Goal: Task Accomplishment & Management: Manage account settings

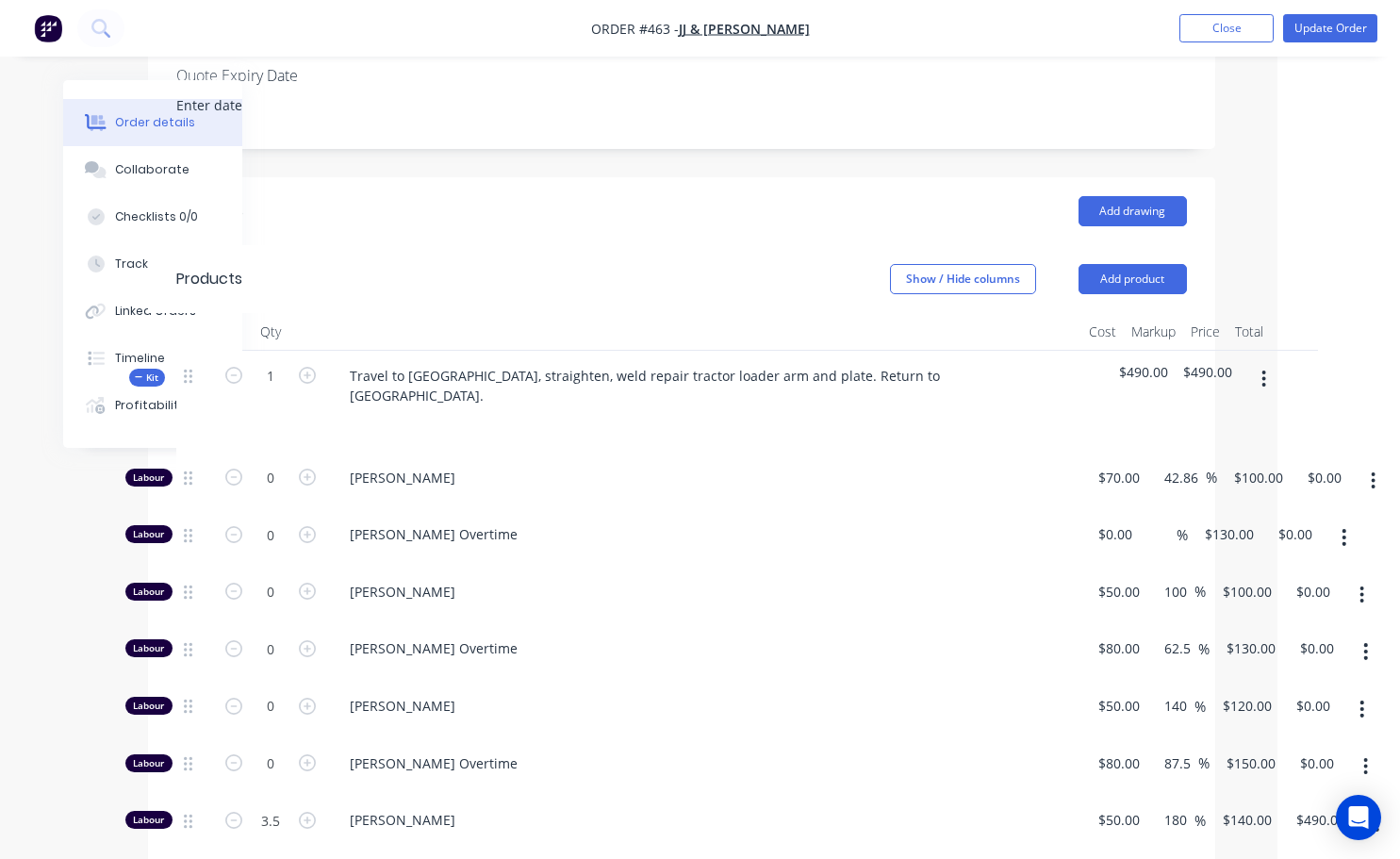
scroll to position [660, 122]
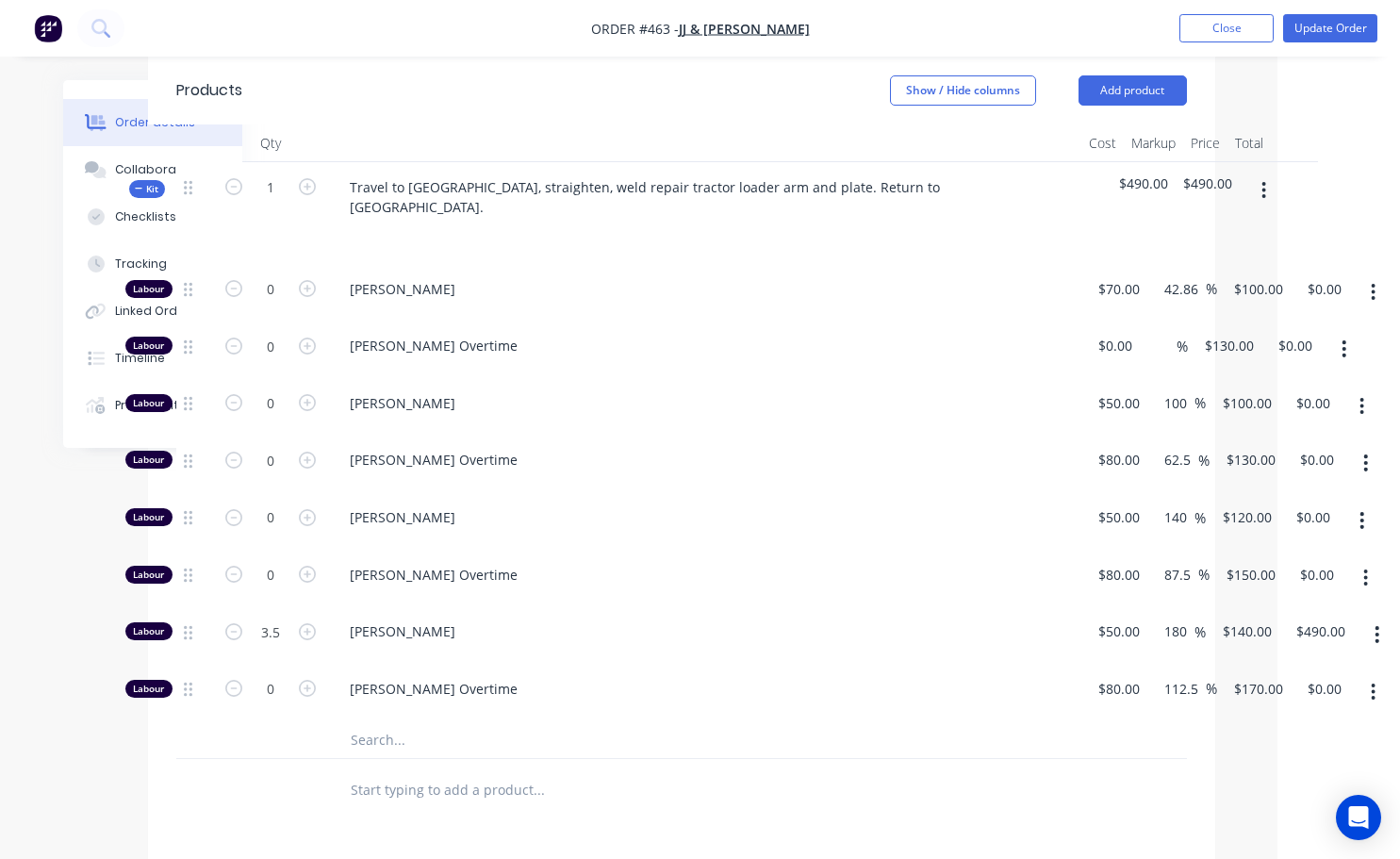
click at [1264, 186] on icon "button" at bounding box center [1264, 190] width 5 height 21
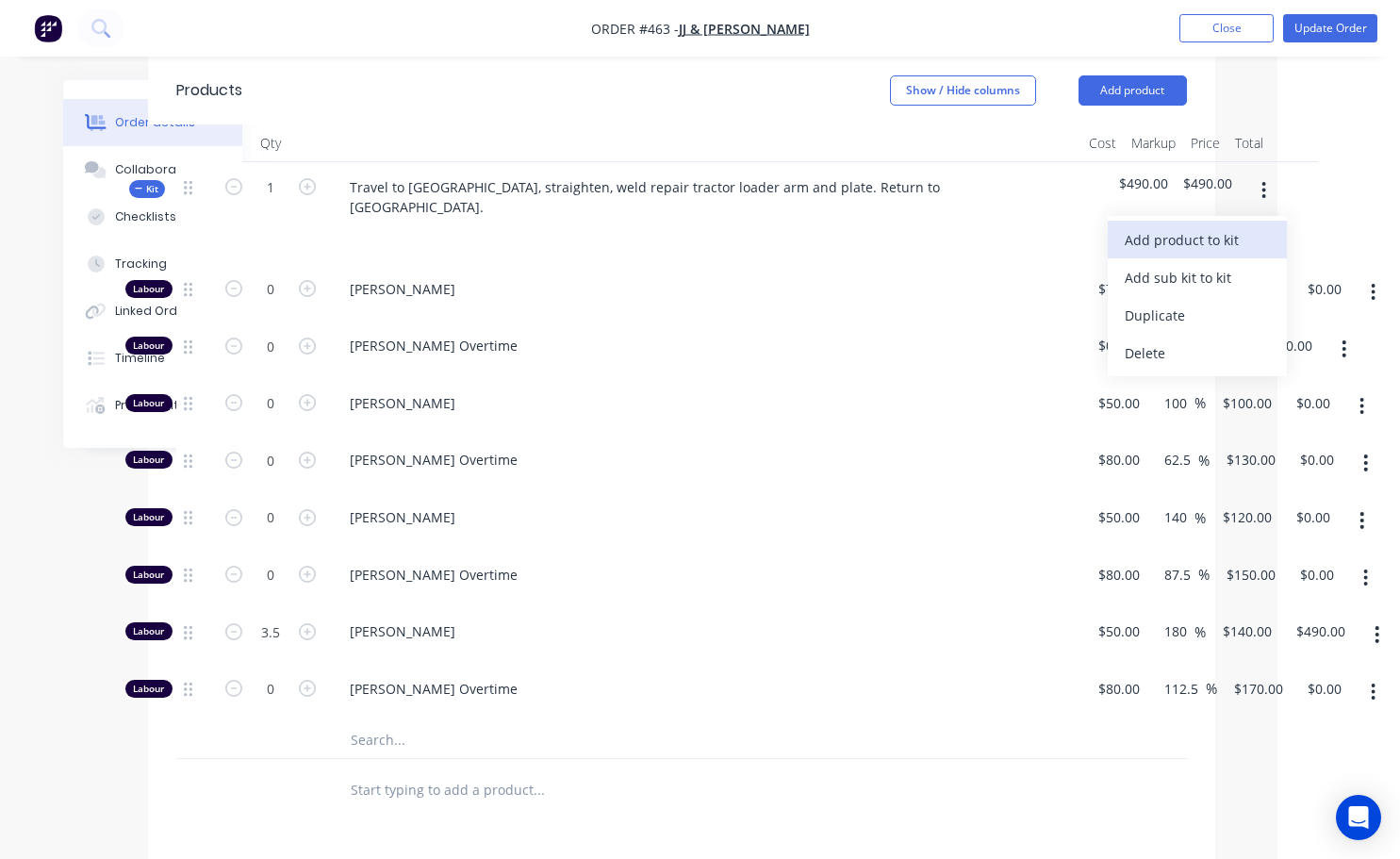
click at [1219, 240] on div "Add product to kit" at bounding box center [1198, 239] width 145 height 27
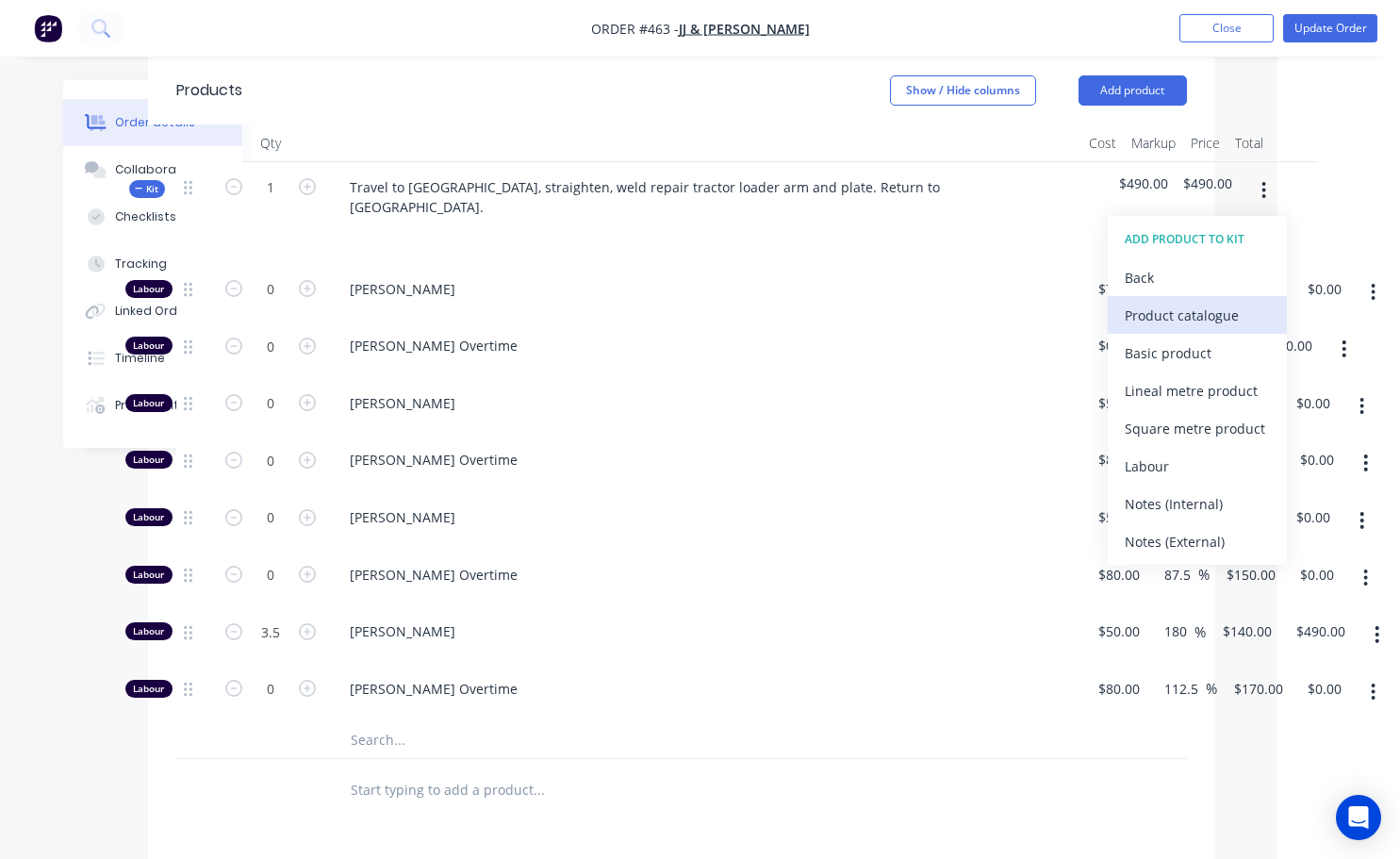
click at [1157, 311] on div "Product catalogue" at bounding box center [1198, 315] width 145 height 27
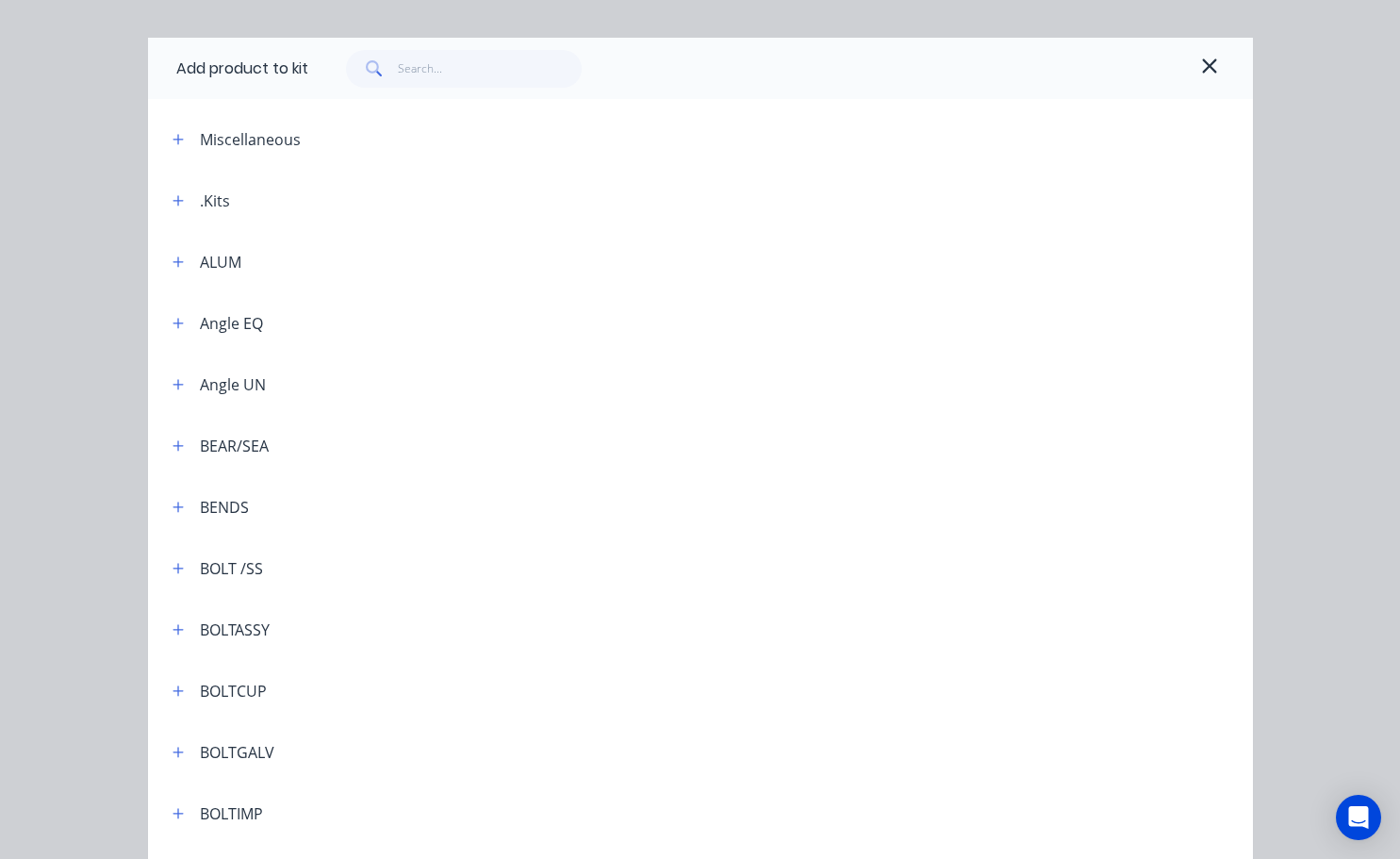
scroll to position [0, 0]
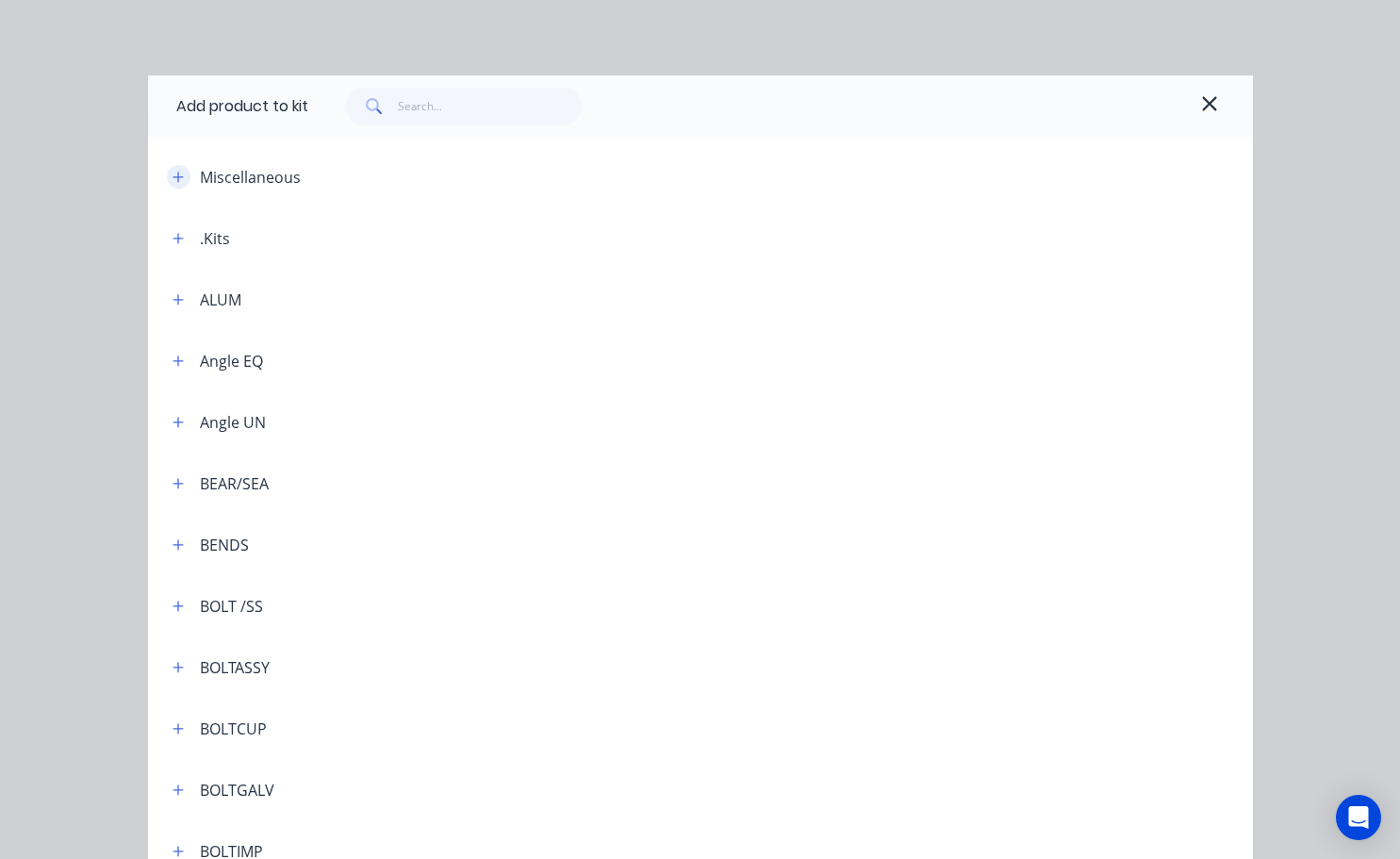
click at [172, 172] on icon "button" at bounding box center [177, 176] width 10 height 10
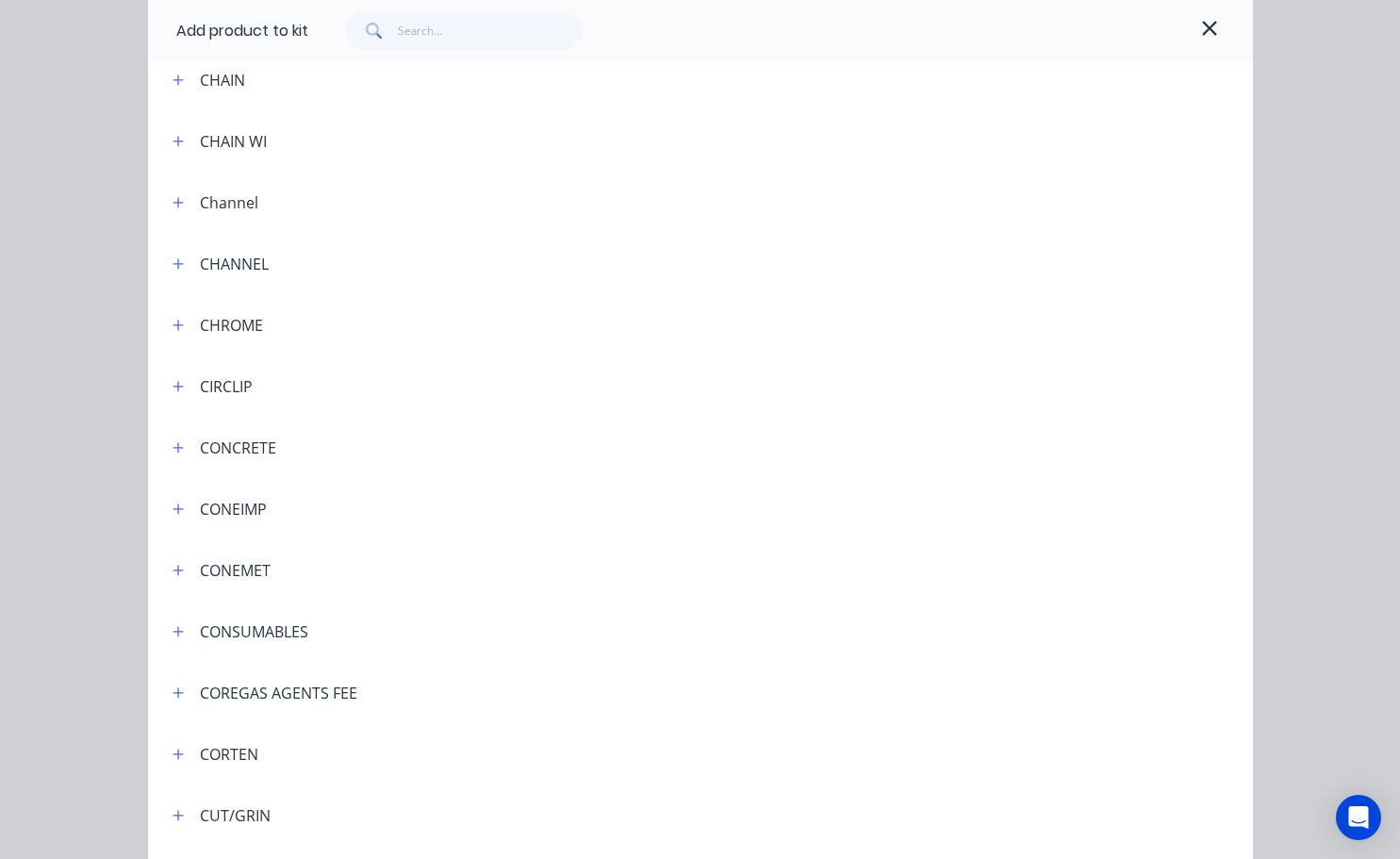
scroll to position [2451, 0]
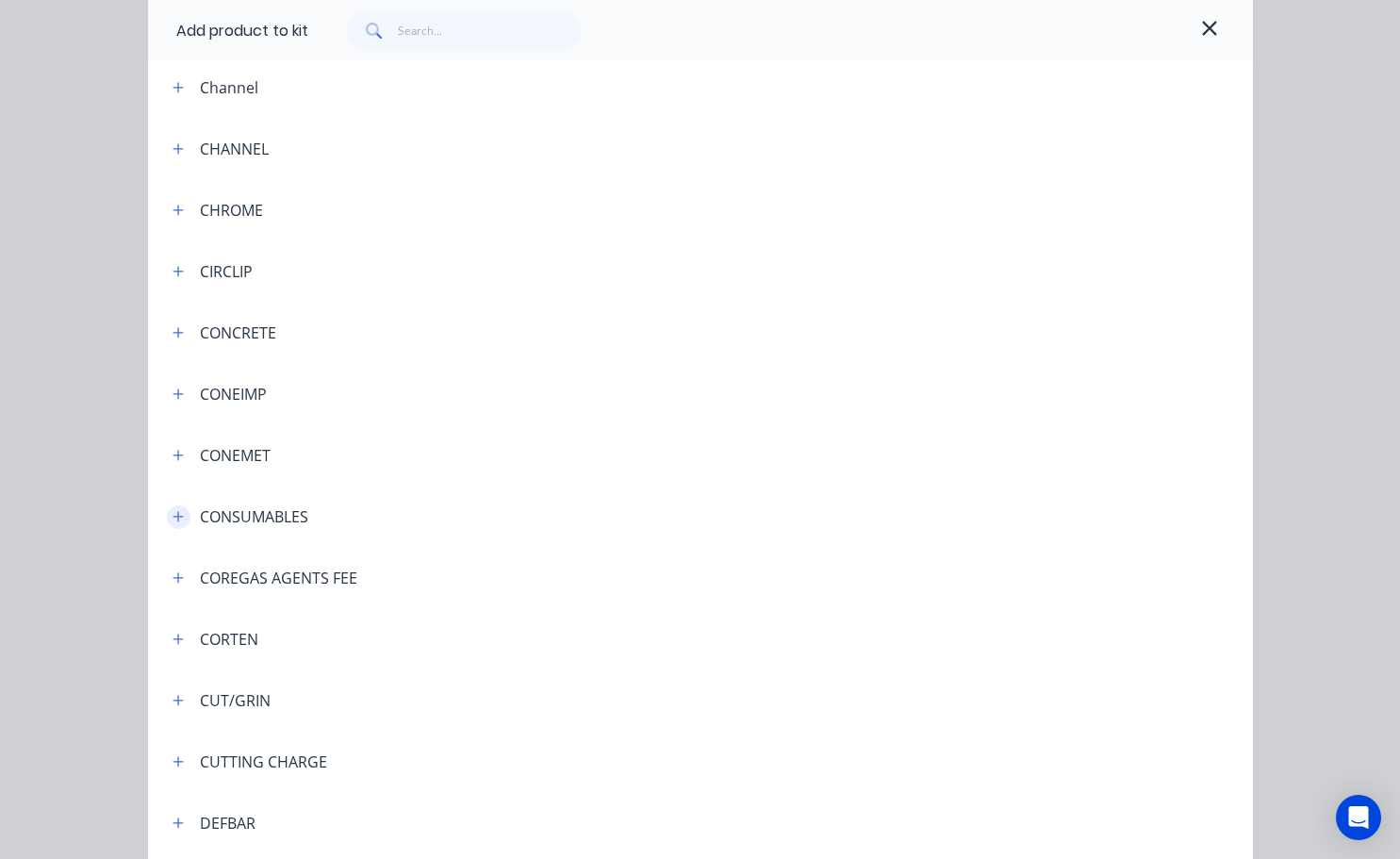
click at [174, 520] on icon "button" at bounding box center [177, 516] width 11 height 13
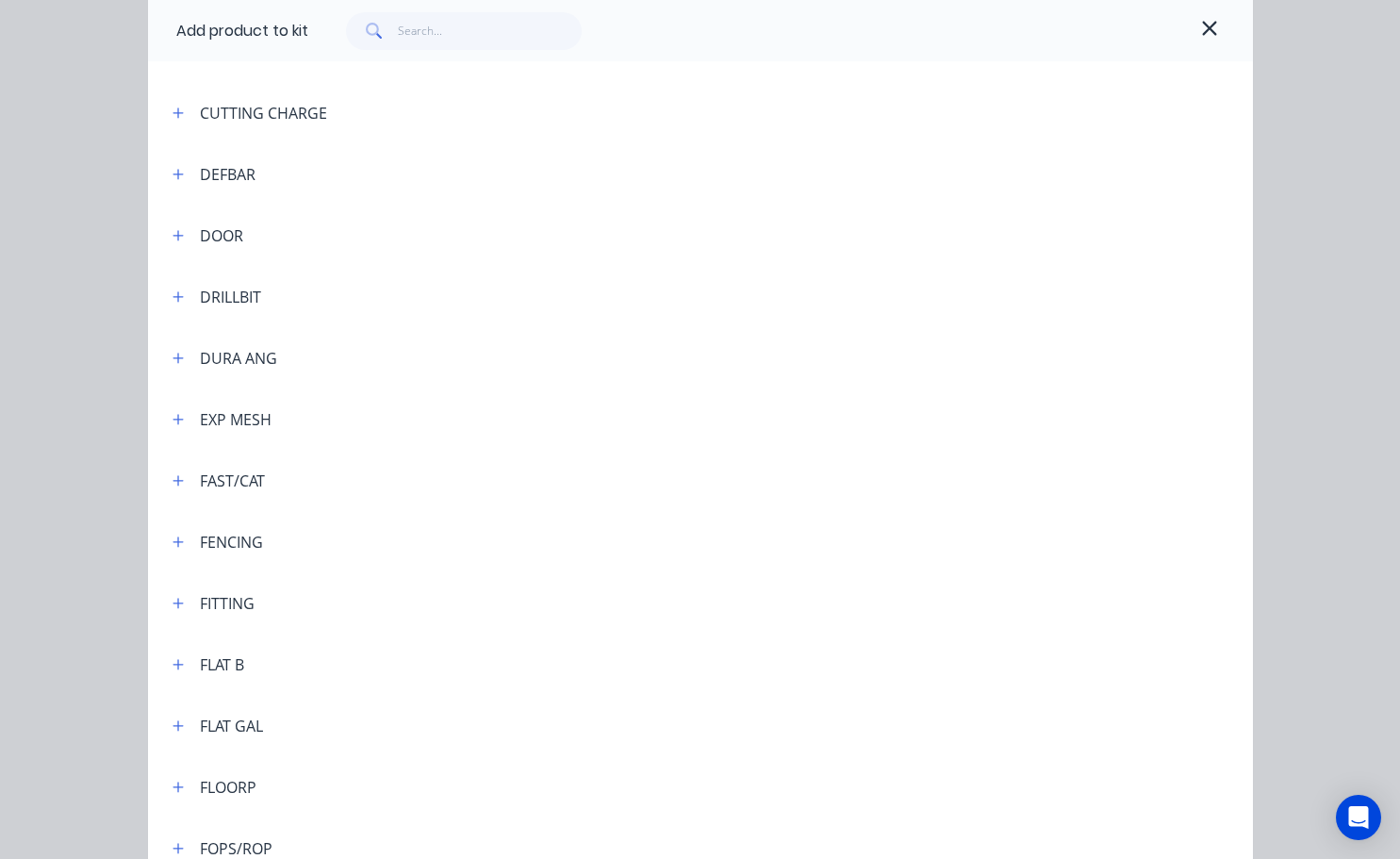
scroll to position [2922, 0]
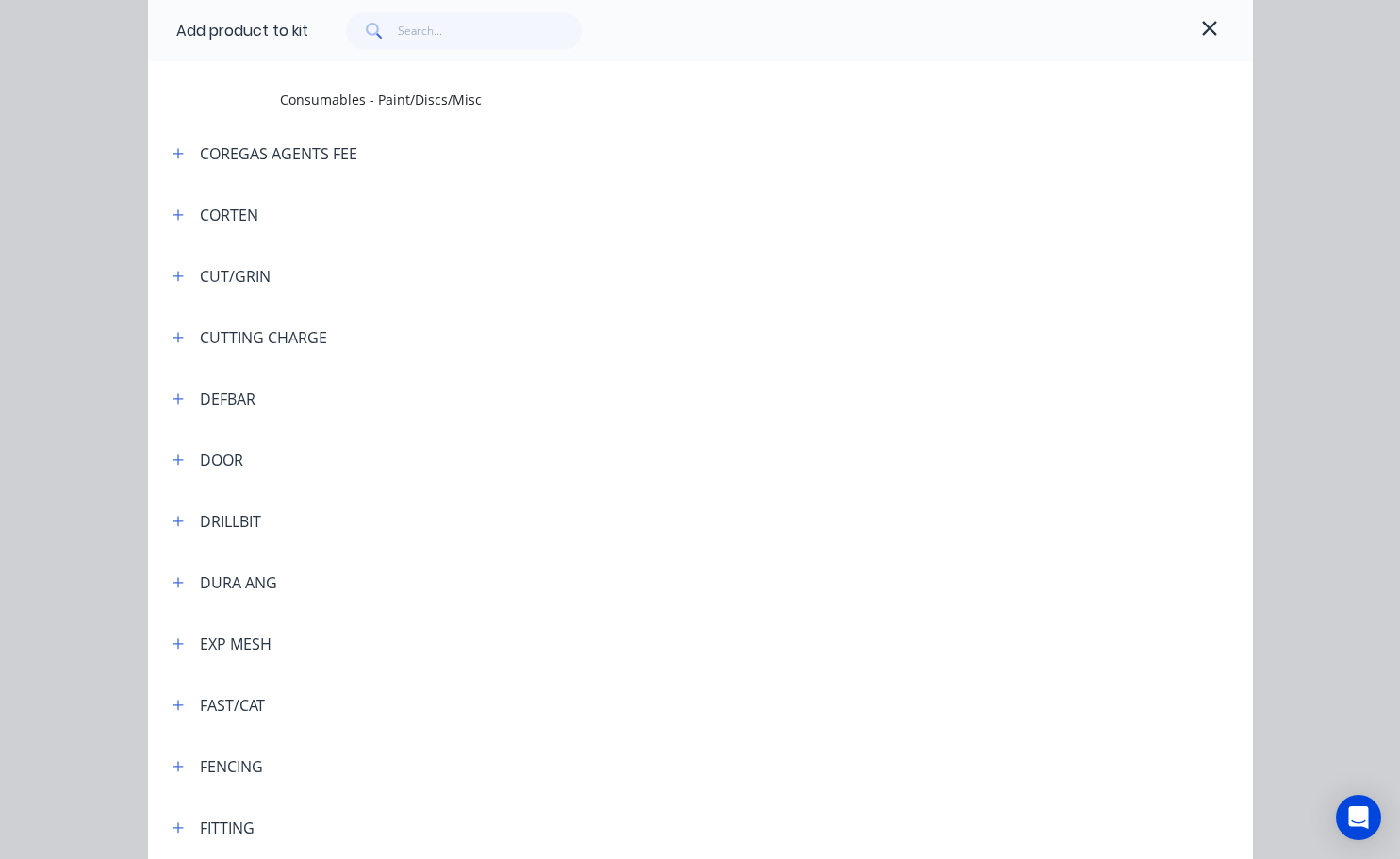
click at [390, 38] on span at bounding box center [372, 31] width 53 height 38
click at [400, 25] on input "text" at bounding box center [490, 31] width 184 height 38
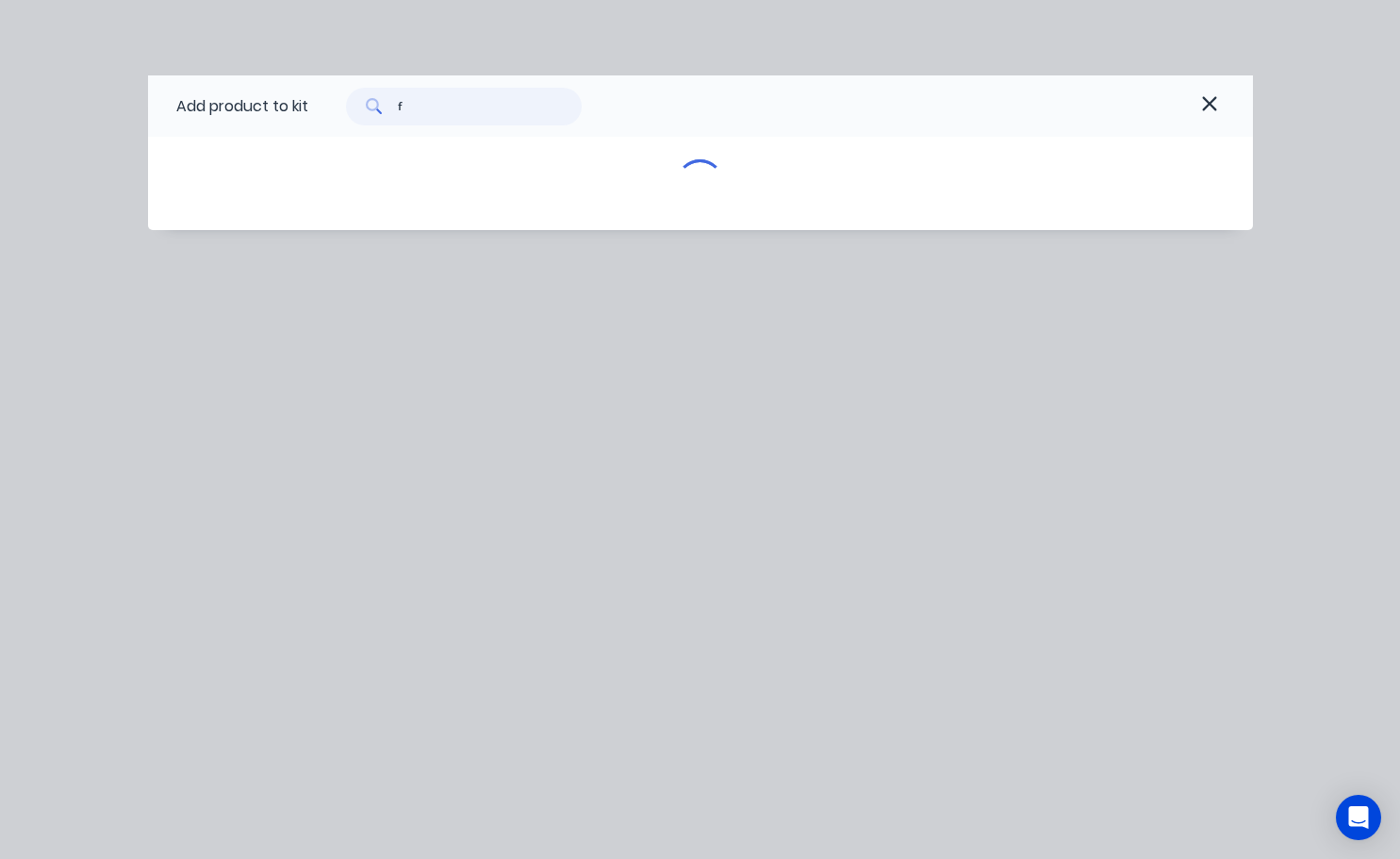
scroll to position [0, 0]
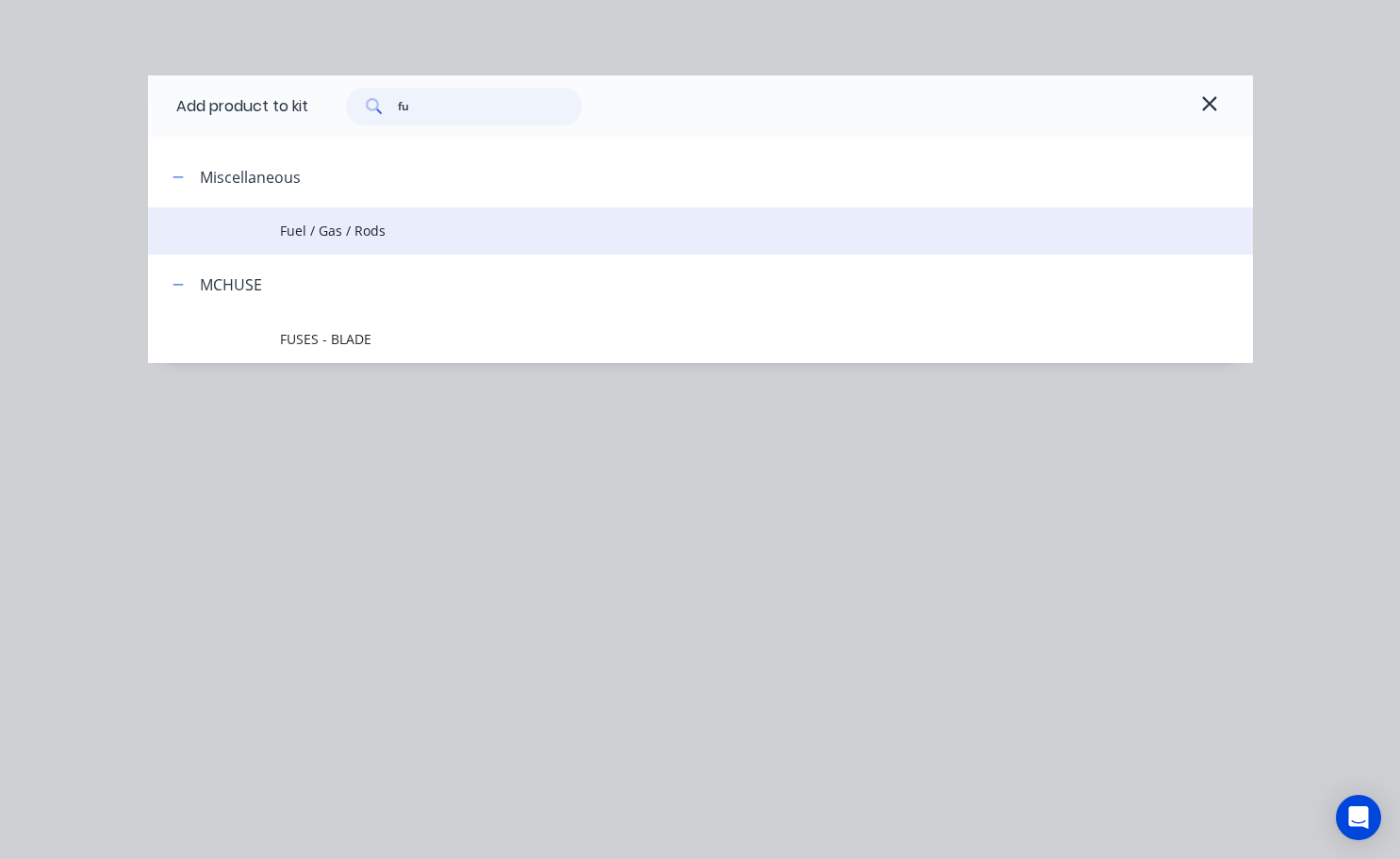
type input "fu"
click at [358, 230] on span "Fuel / Gas / Rods" at bounding box center [668, 231] width 778 height 20
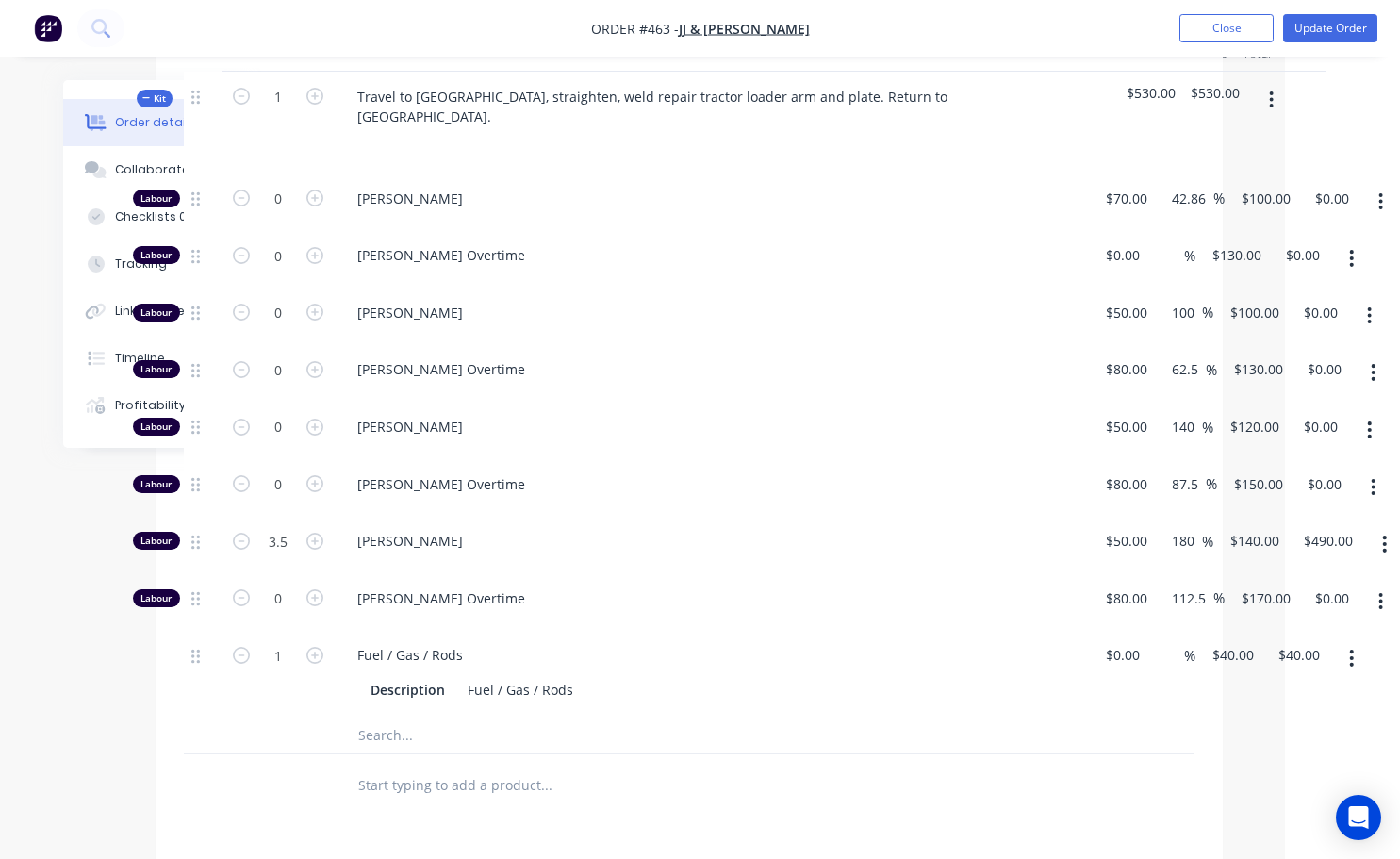
scroll to position [660, 116]
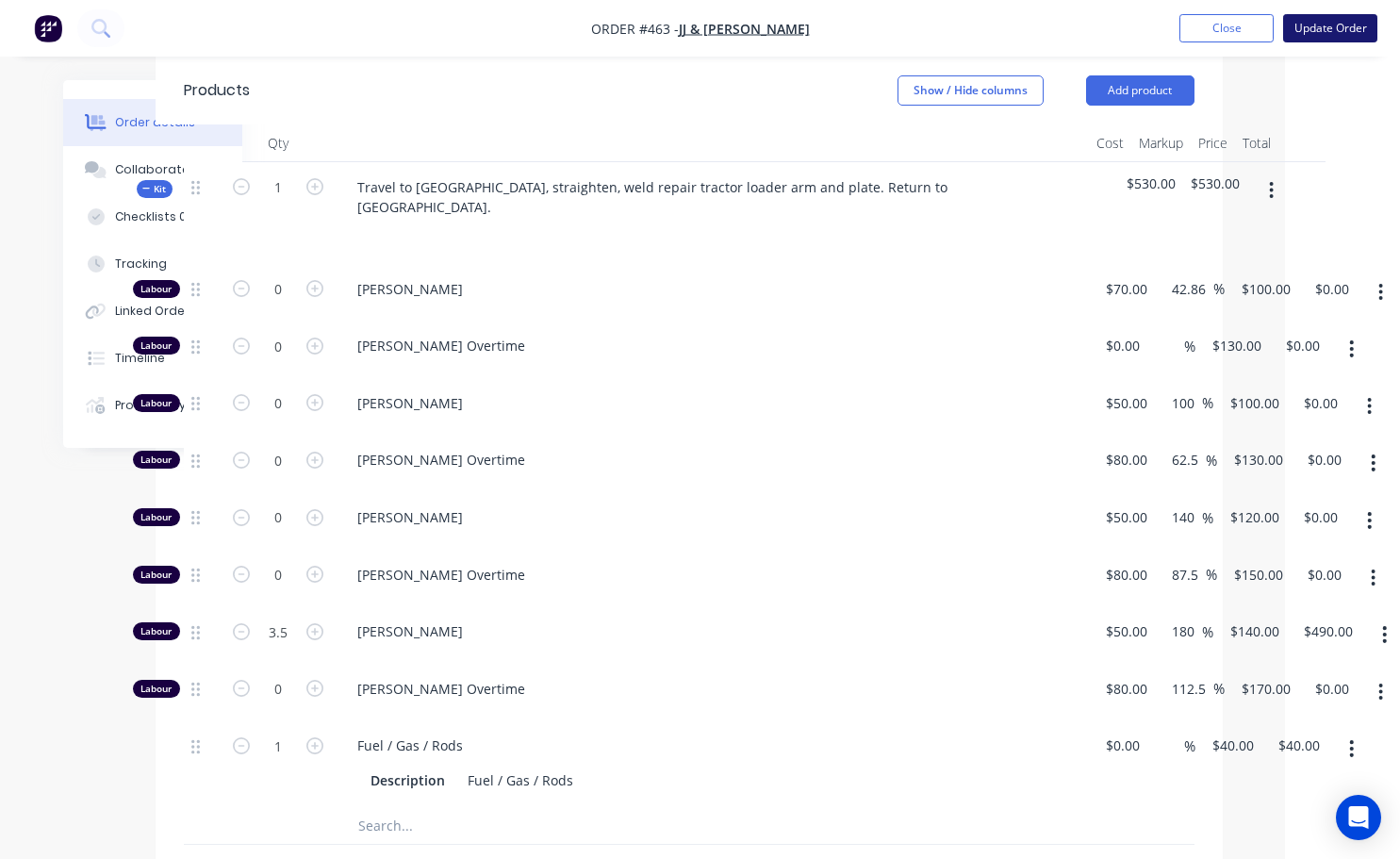
click at [1307, 35] on button "Update Order" at bounding box center [1330, 28] width 95 height 28
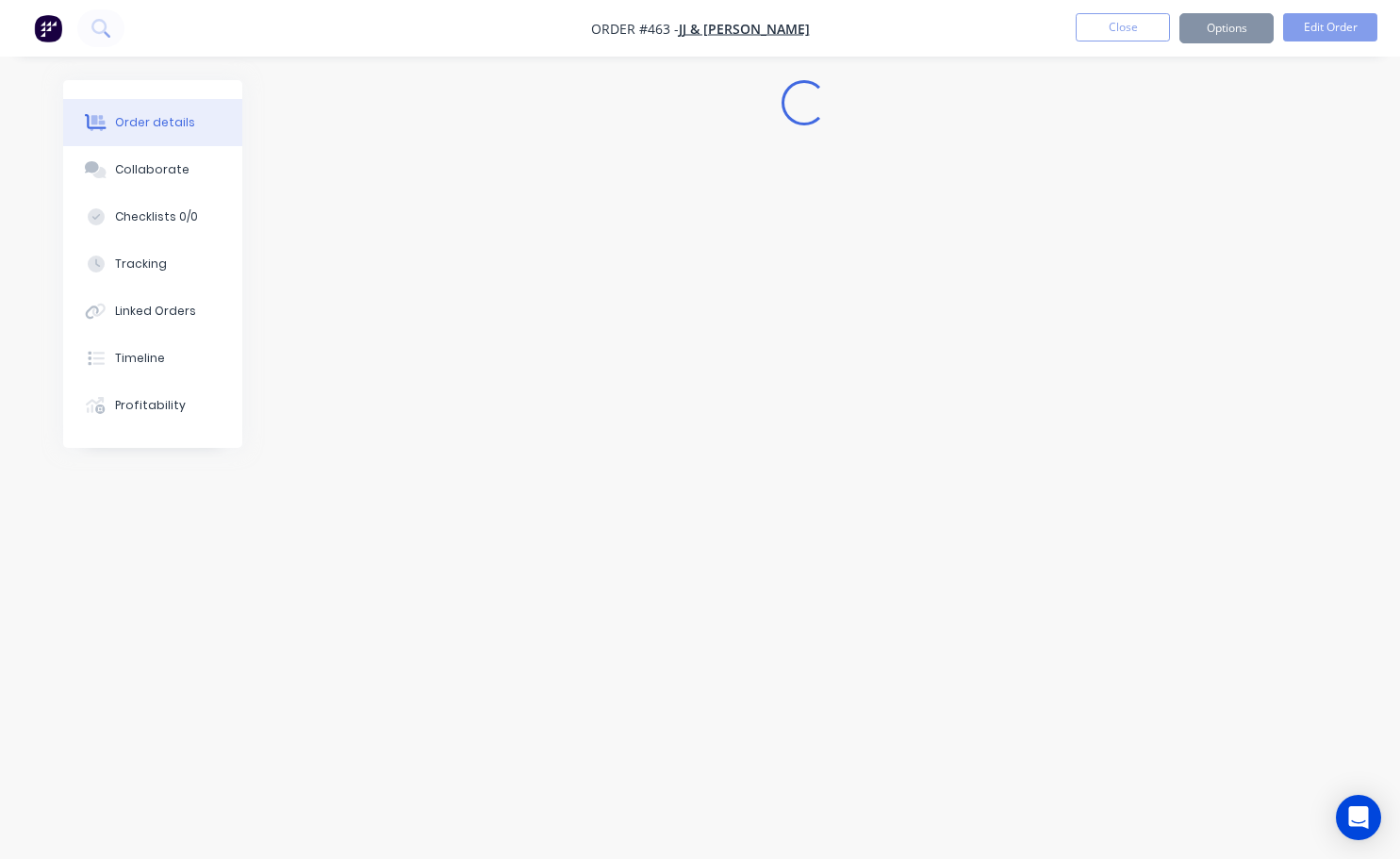
scroll to position [0, 0]
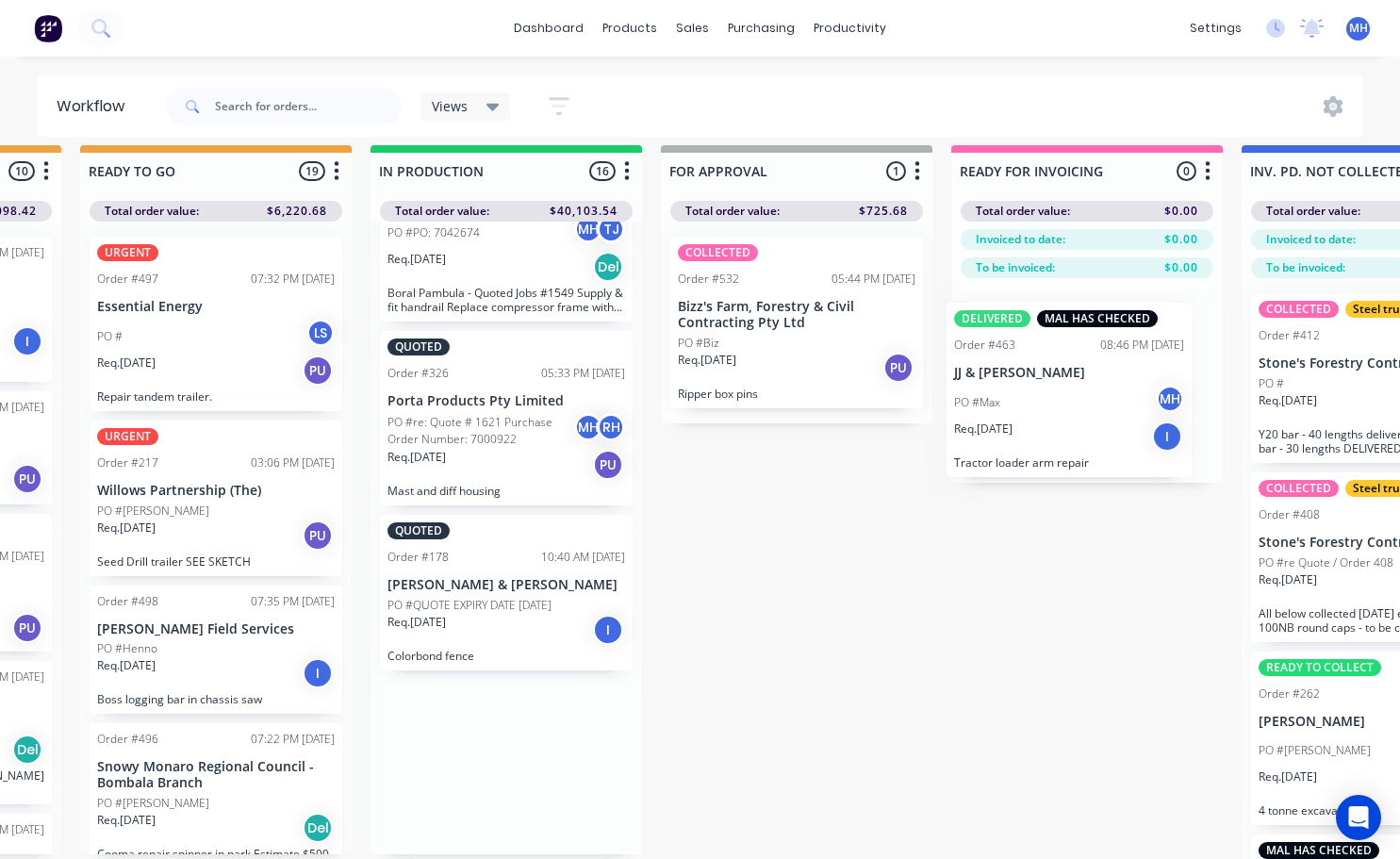
scroll to position [15, 838]
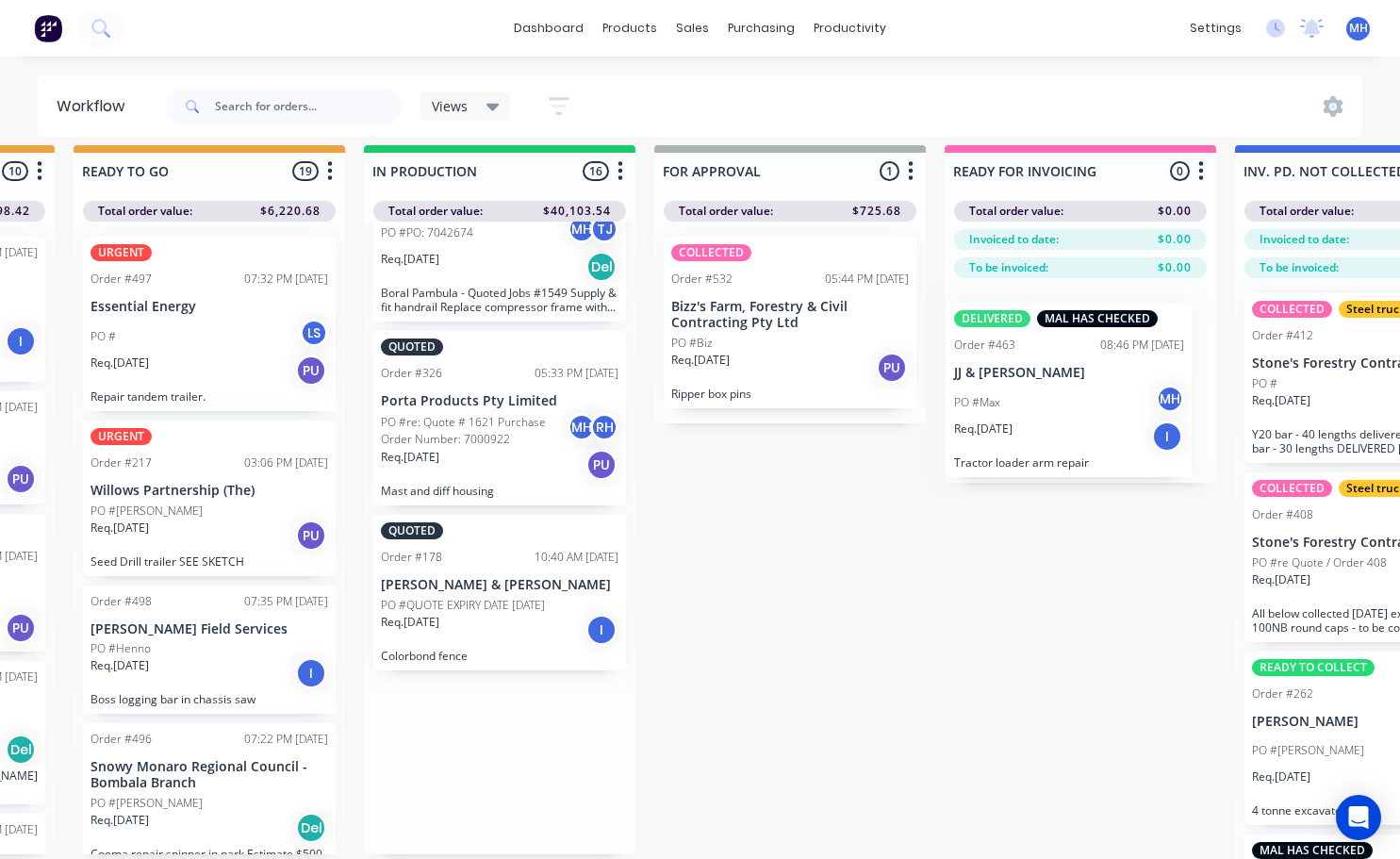
drag, startPoint x: 764, startPoint y: 755, endPoint x: 1015, endPoint y: 359, distance: 468.8
click at [1016, 360] on div "QUOTES TO DO 2 Status colour #273444 hex #273444 Save Cancel Notifications Emai…" at bounding box center [720, 528] width 3145 height 765
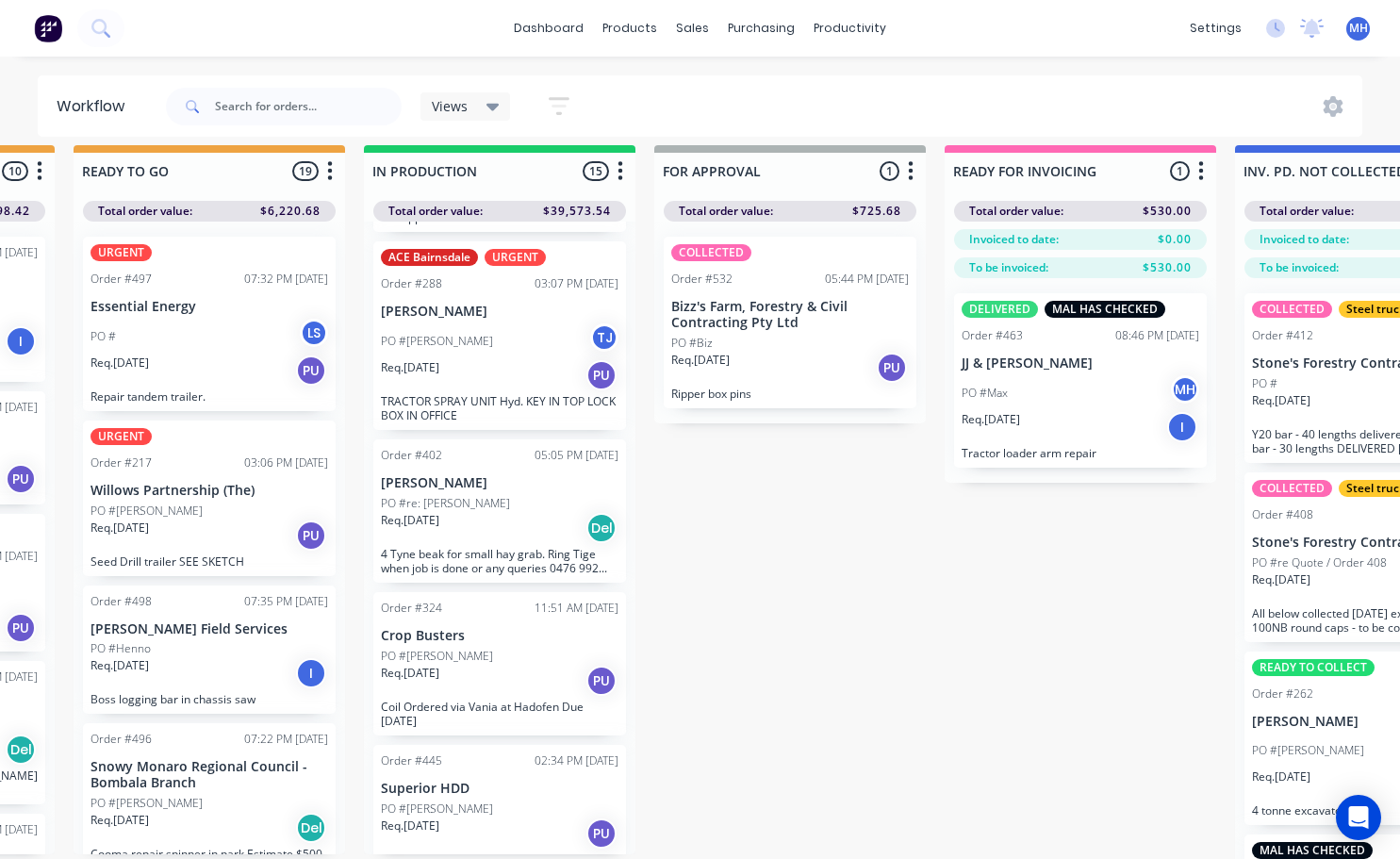
scroll to position [0, 0]
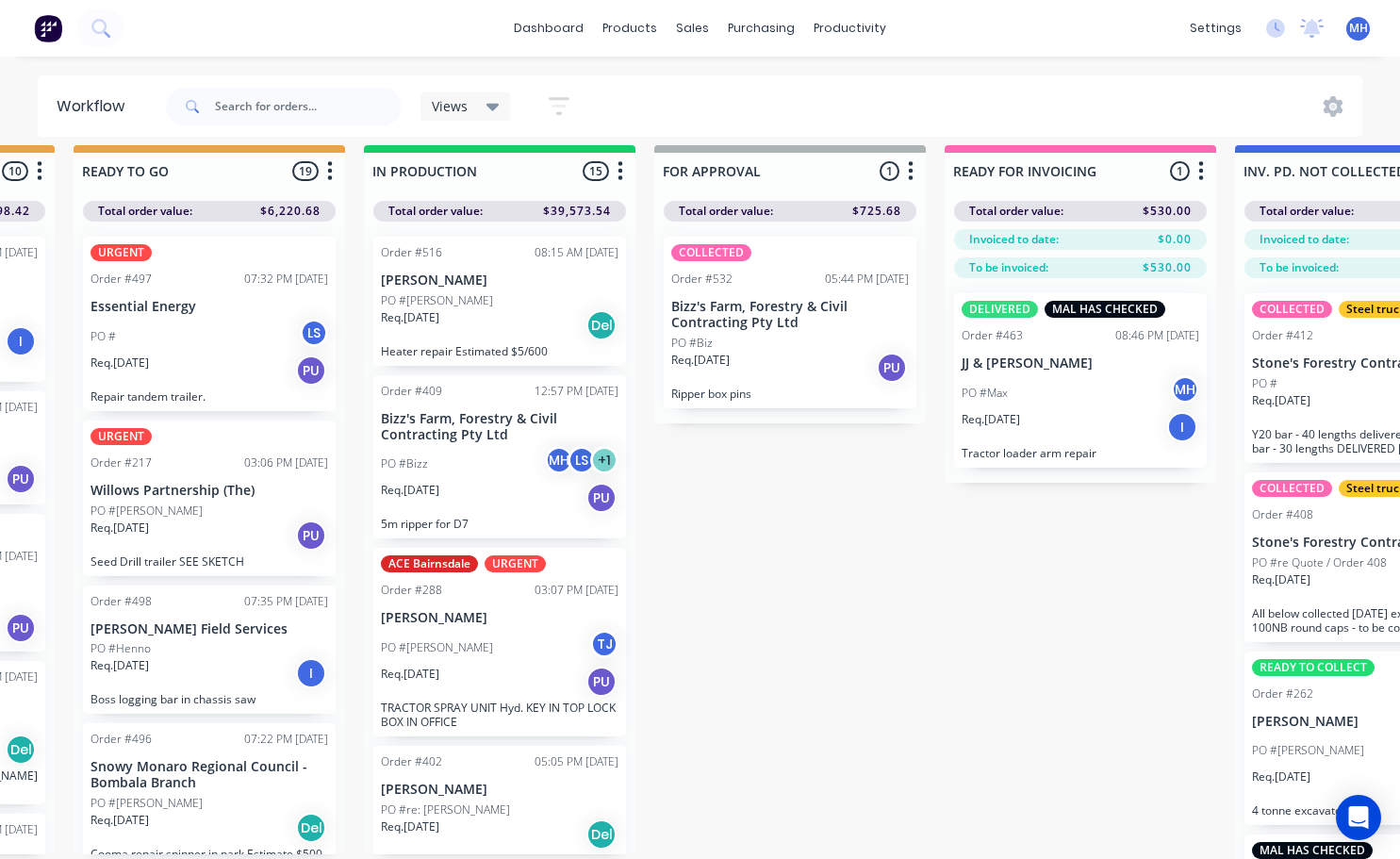
click at [464, 323] on div "Req. [DATE] Del" at bounding box center [500, 325] width 238 height 32
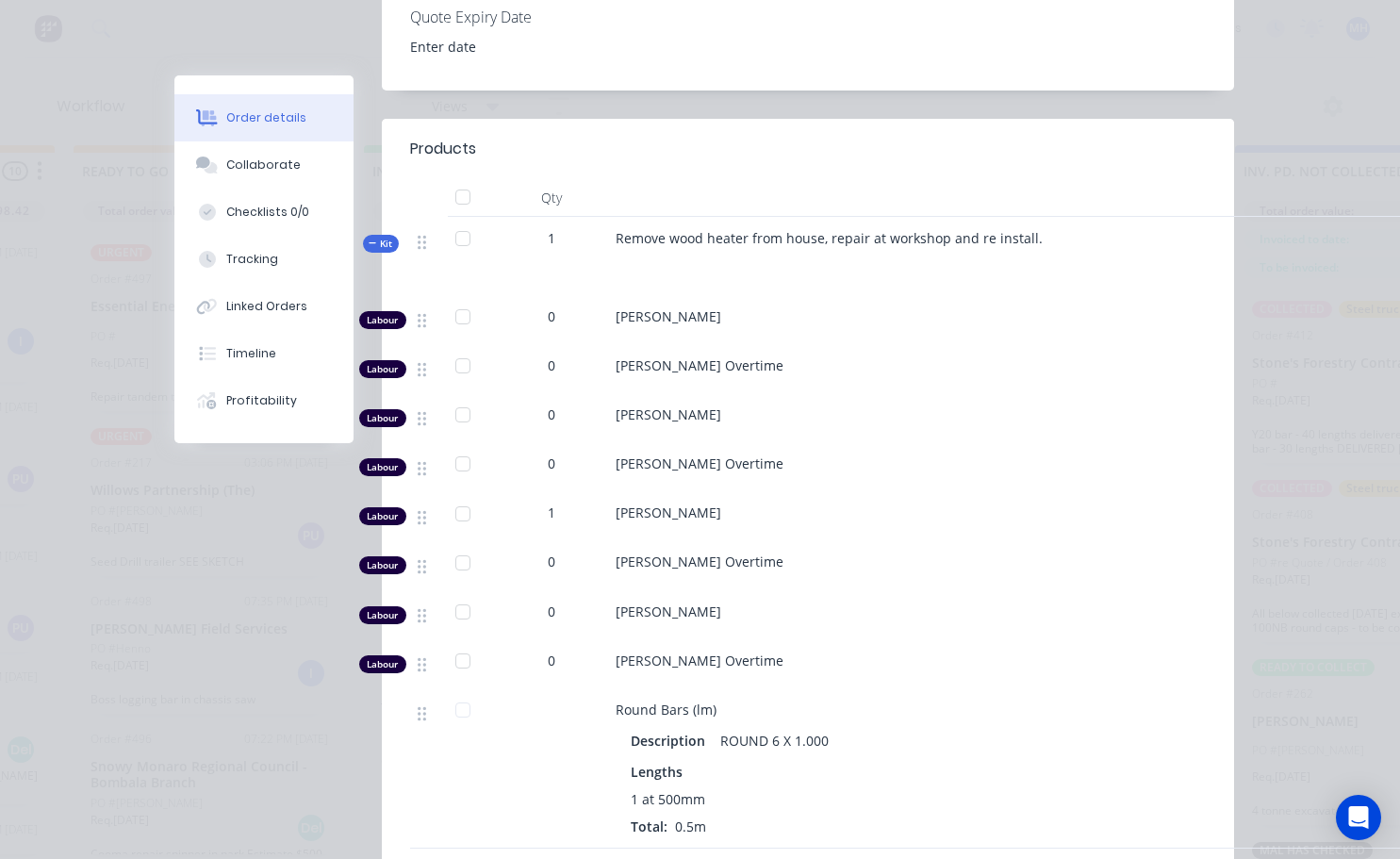
scroll to position [471, 0]
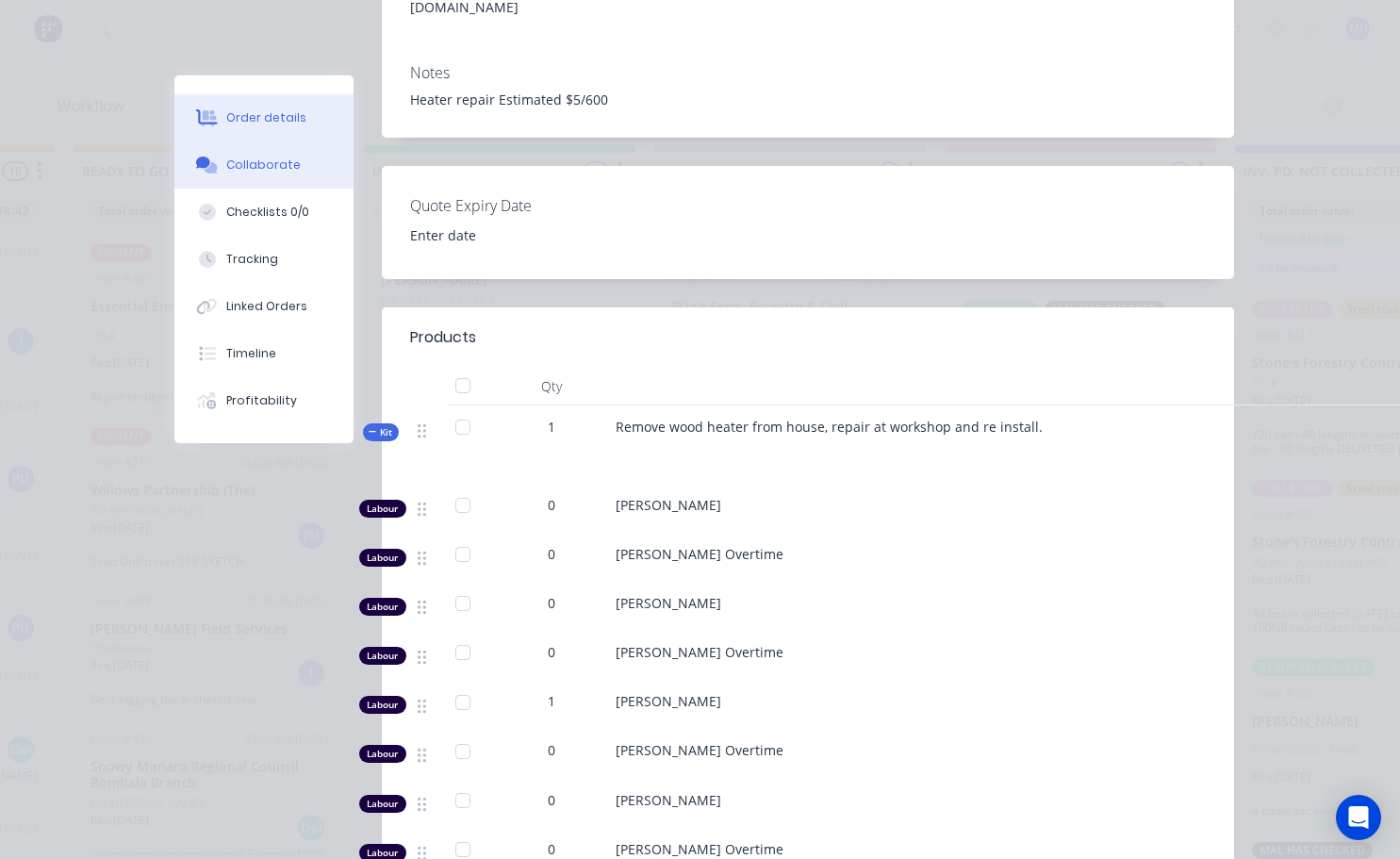
click at [249, 173] on button "Collaborate" at bounding box center [264, 164] width 179 height 47
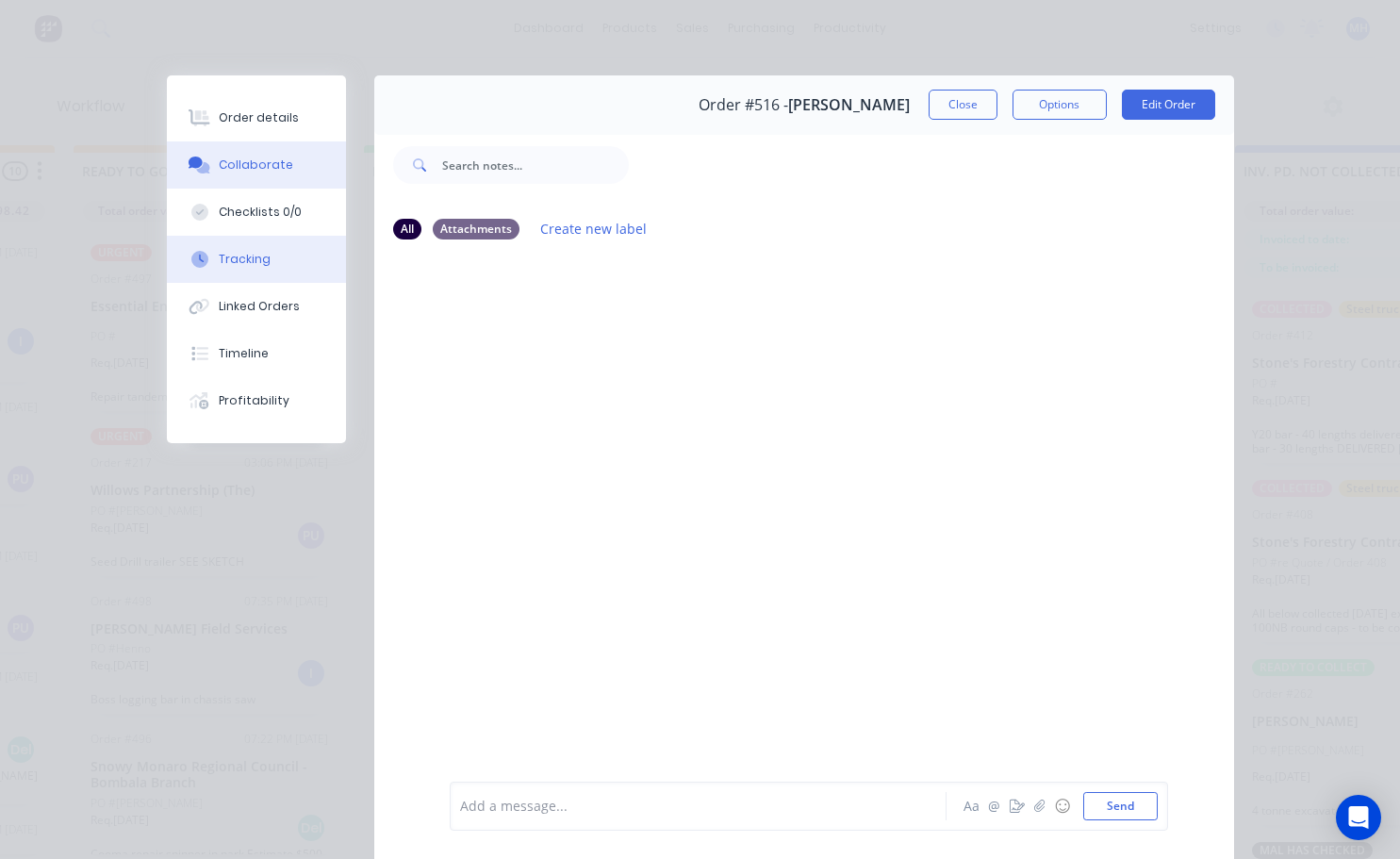
click at [254, 261] on div "Tracking" at bounding box center [245, 259] width 52 height 17
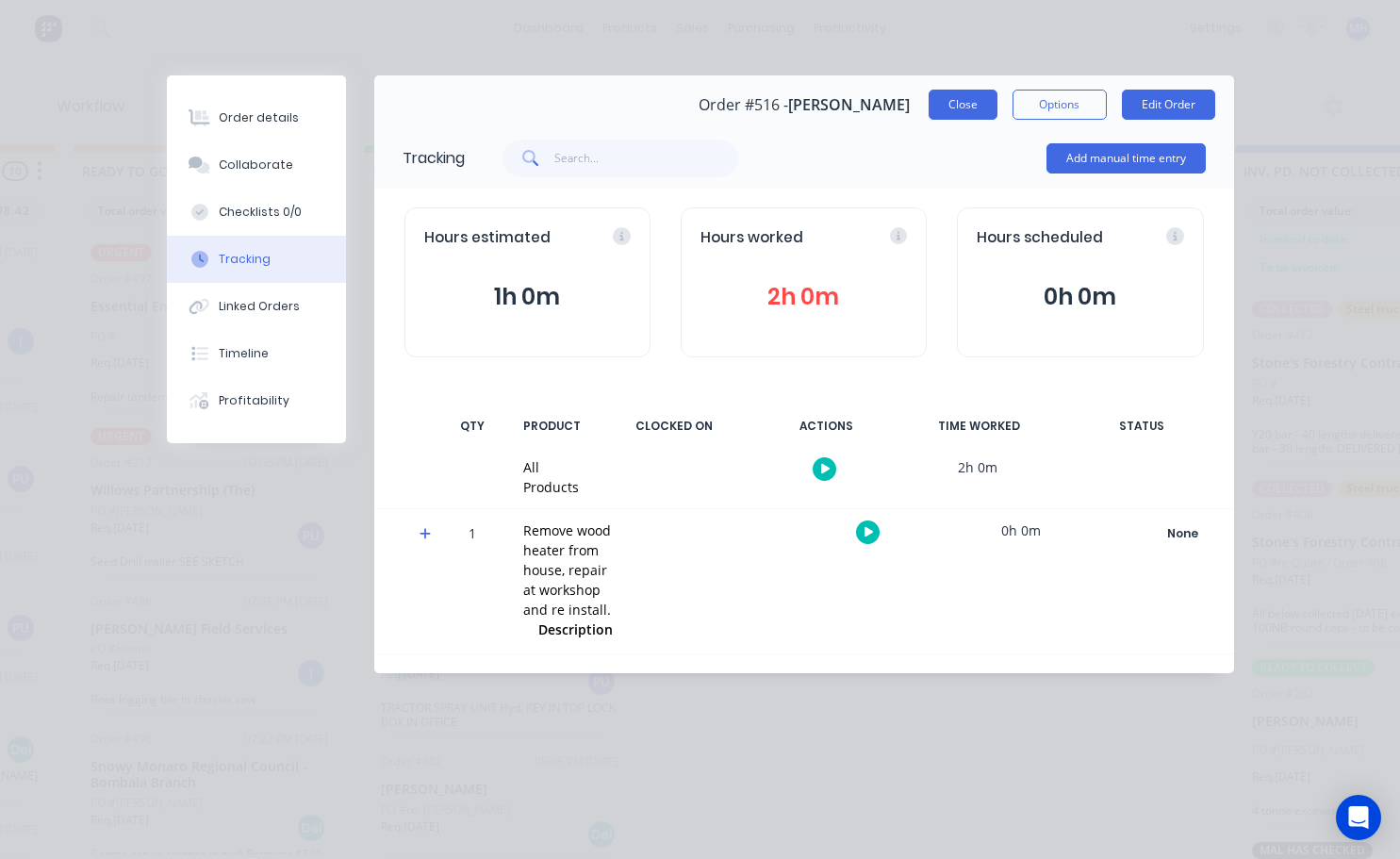
click at [975, 105] on button "Close" at bounding box center [963, 105] width 69 height 30
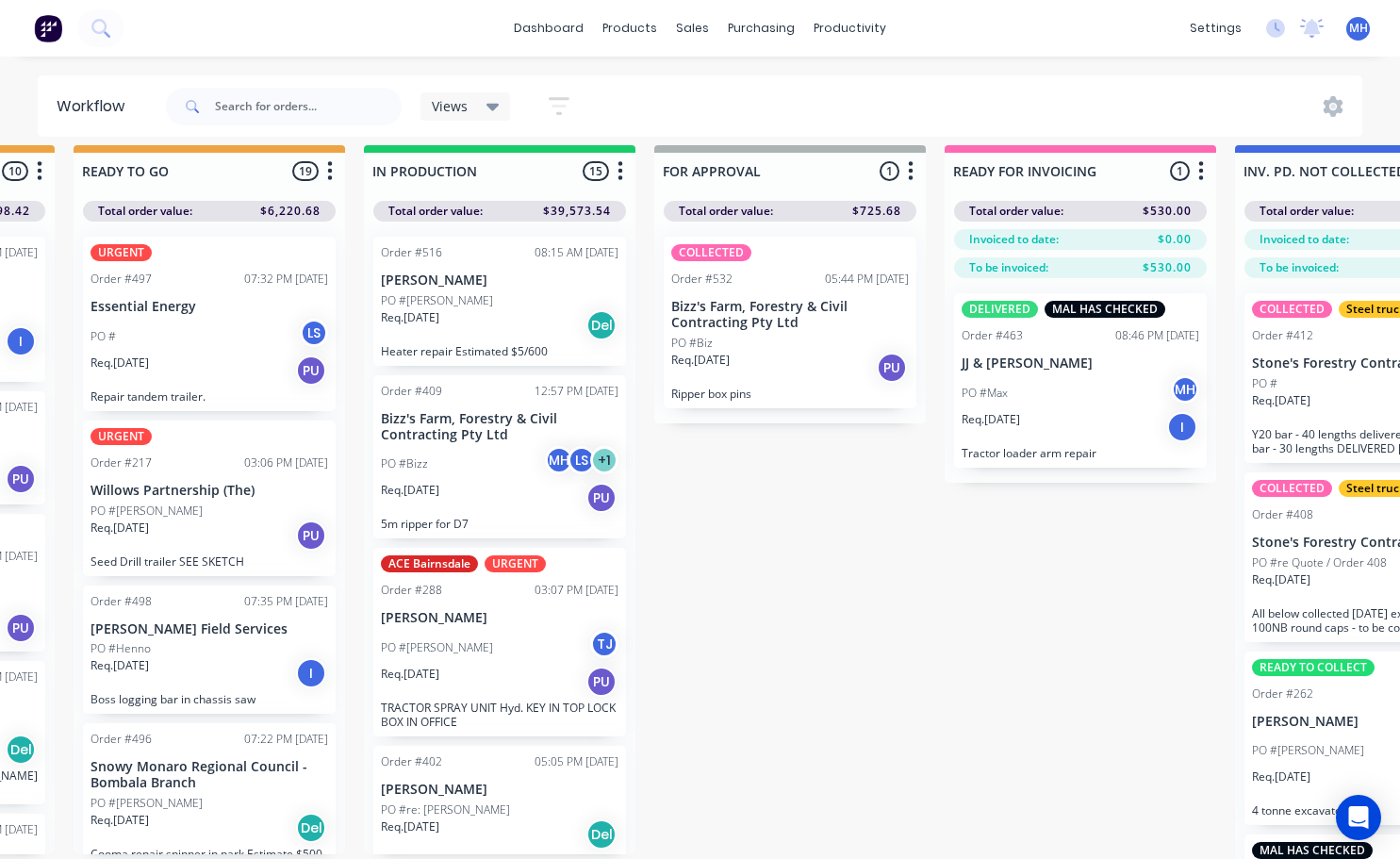
click at [478, 340] on div "Req. [DATE] Del" at bounding box center [500, 325] width 238 height 32
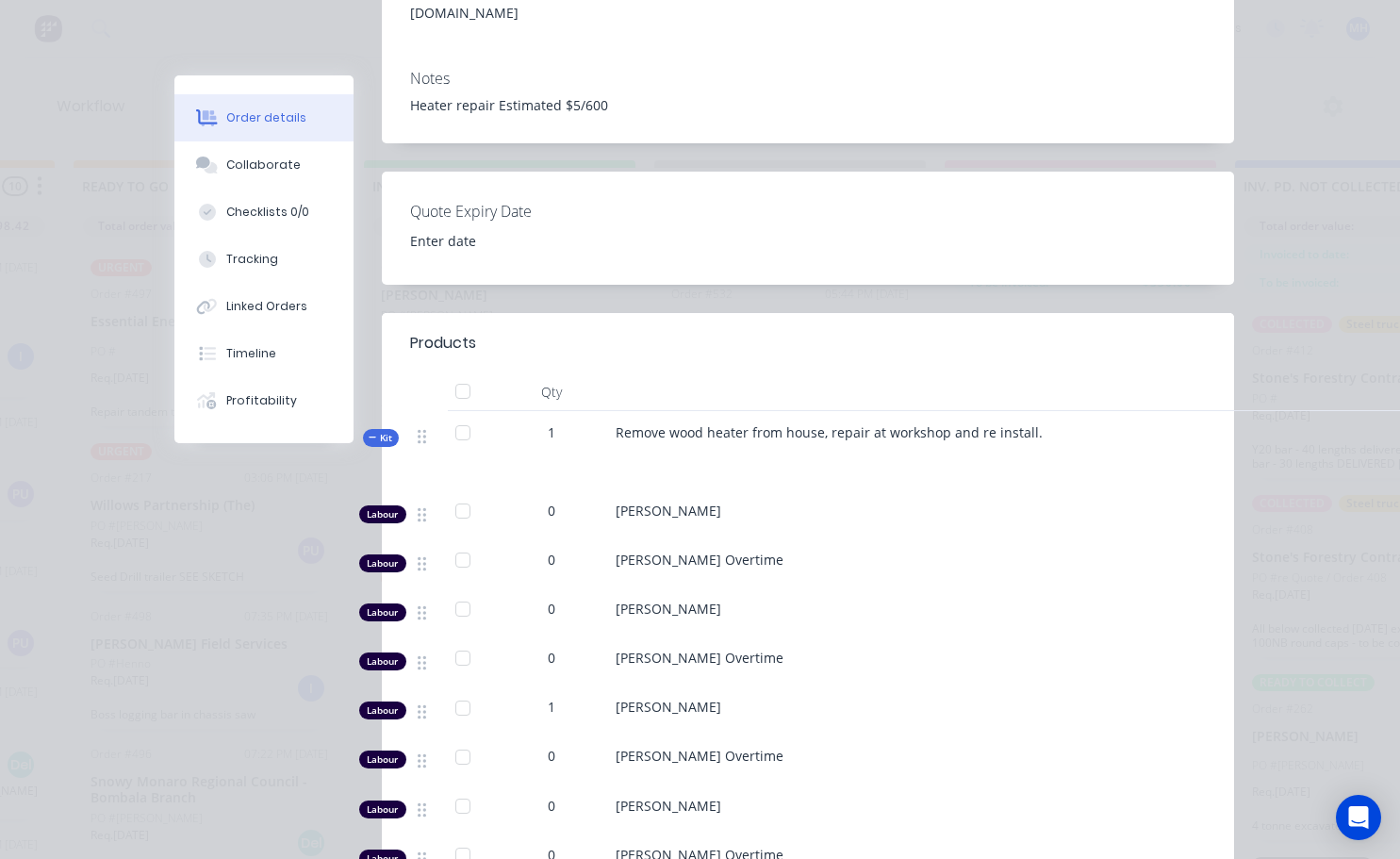
scroll to position [471, 0]
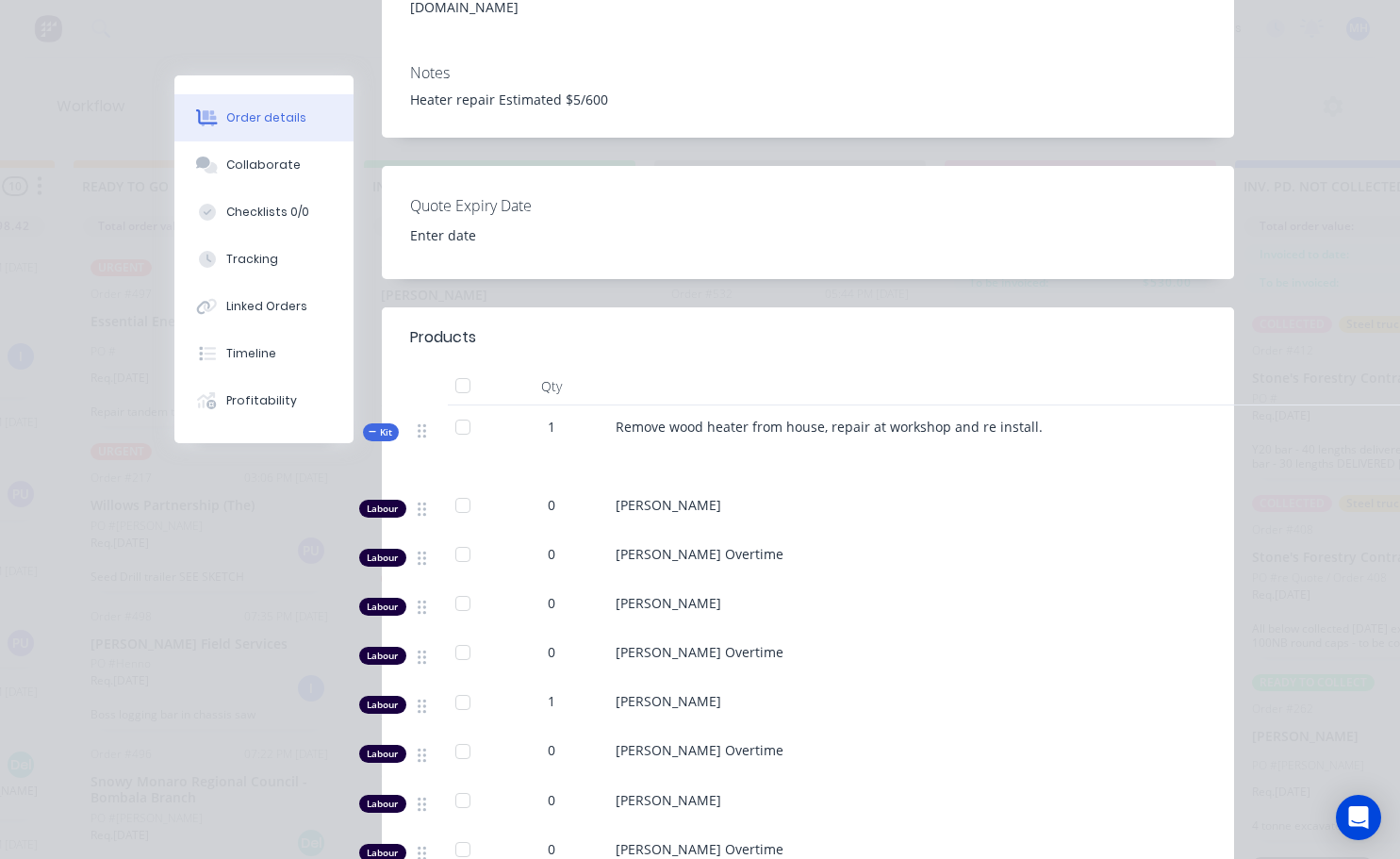
click at [548, 495] on span "0" at bounding box center [552, 505] width 8 height 20
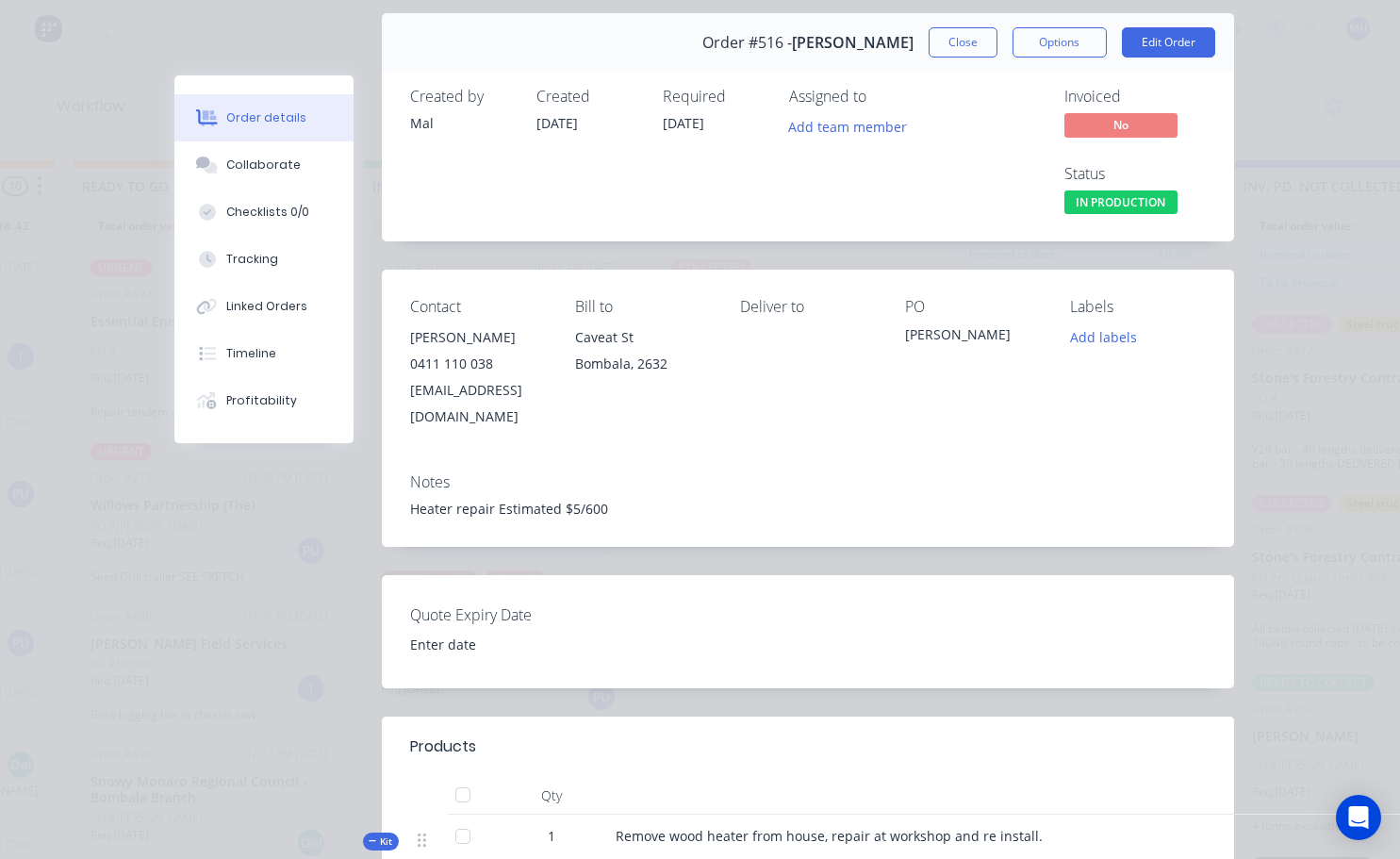
scroll to position [0, 0]
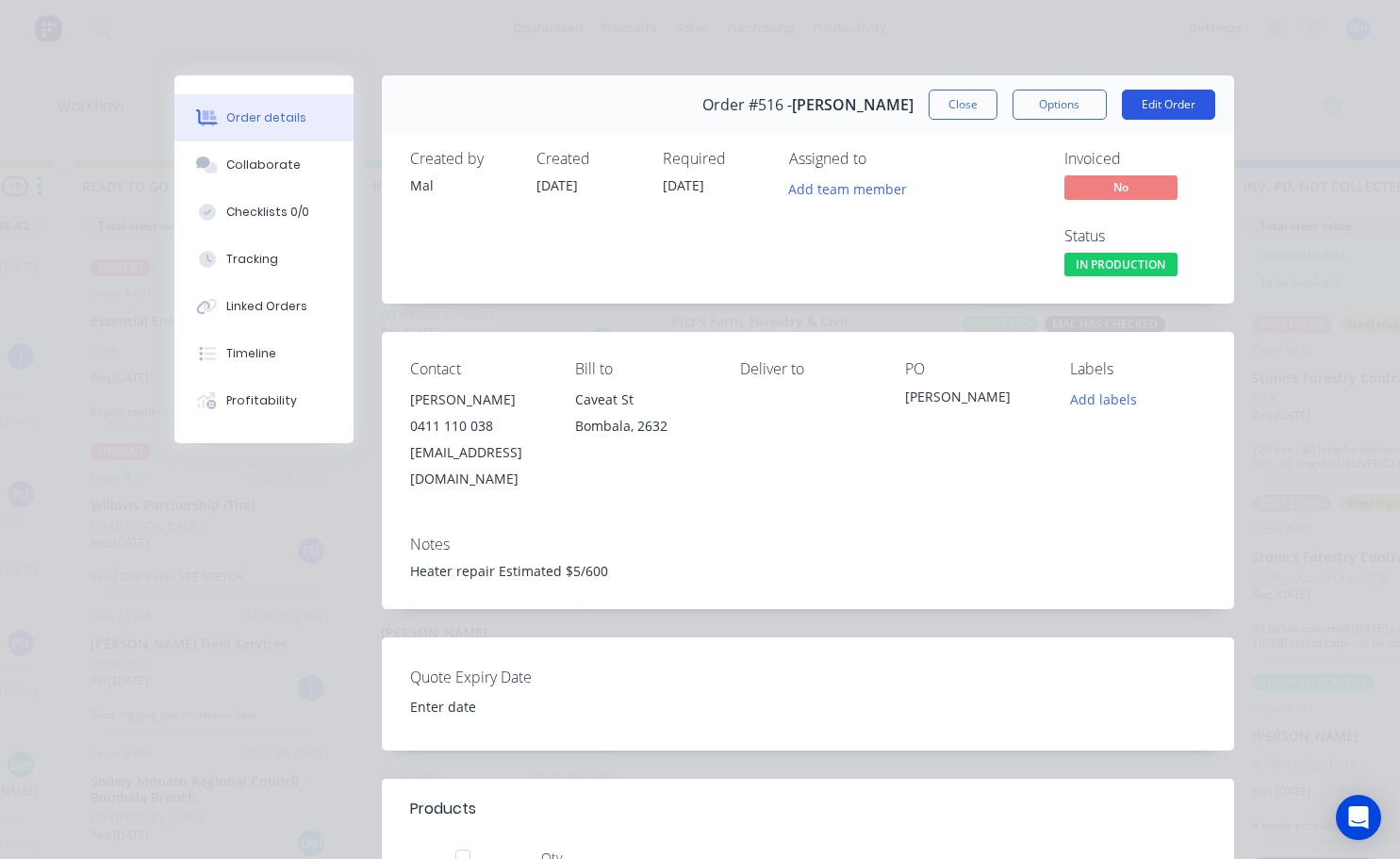
click at [1144, 111] on button "Edit Order" at bounding box center [1169, 105] width 94 height 30
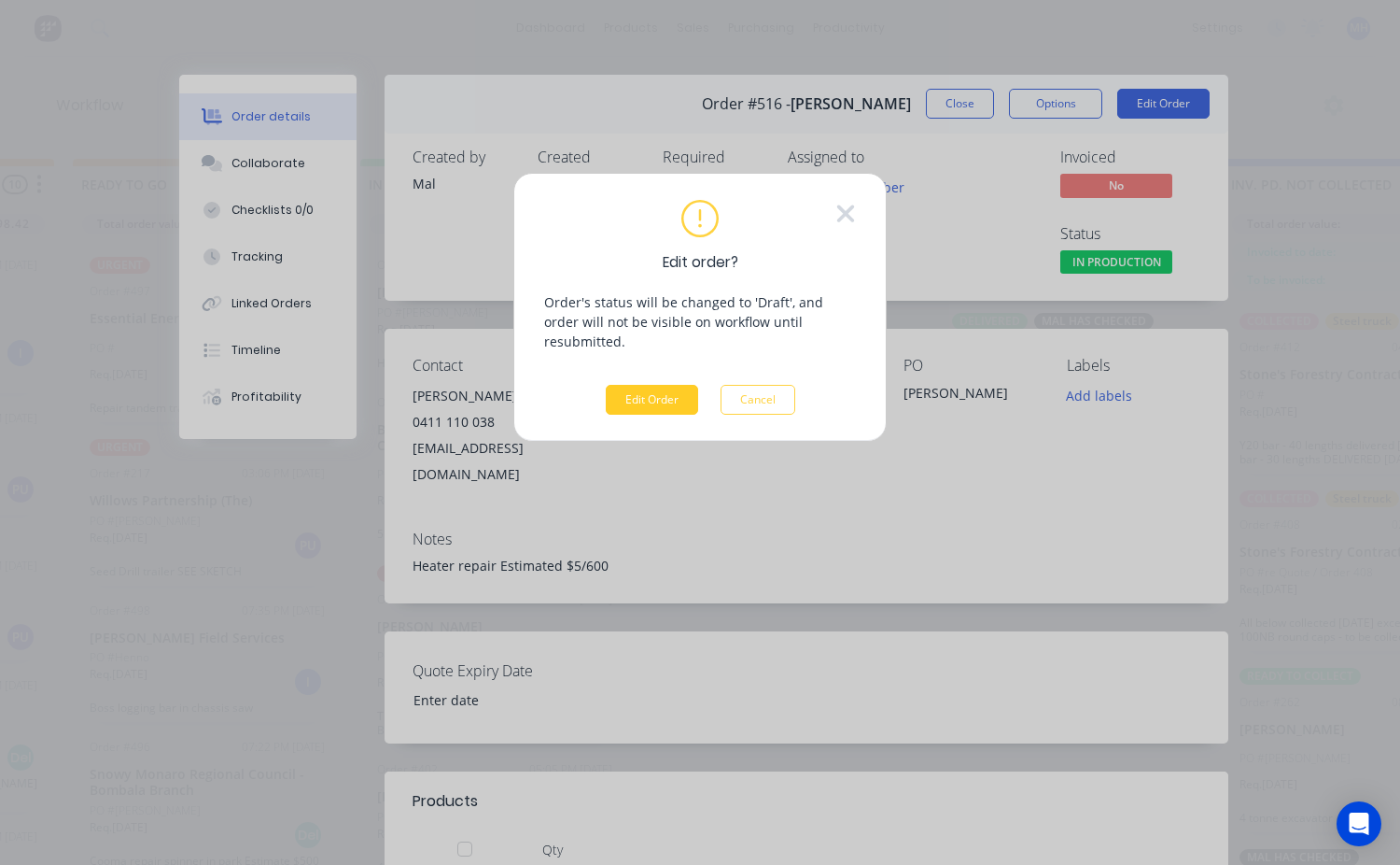
click at [667, 388] on button "Edit Order" at bounding box center [653, 399] width 93 height 30
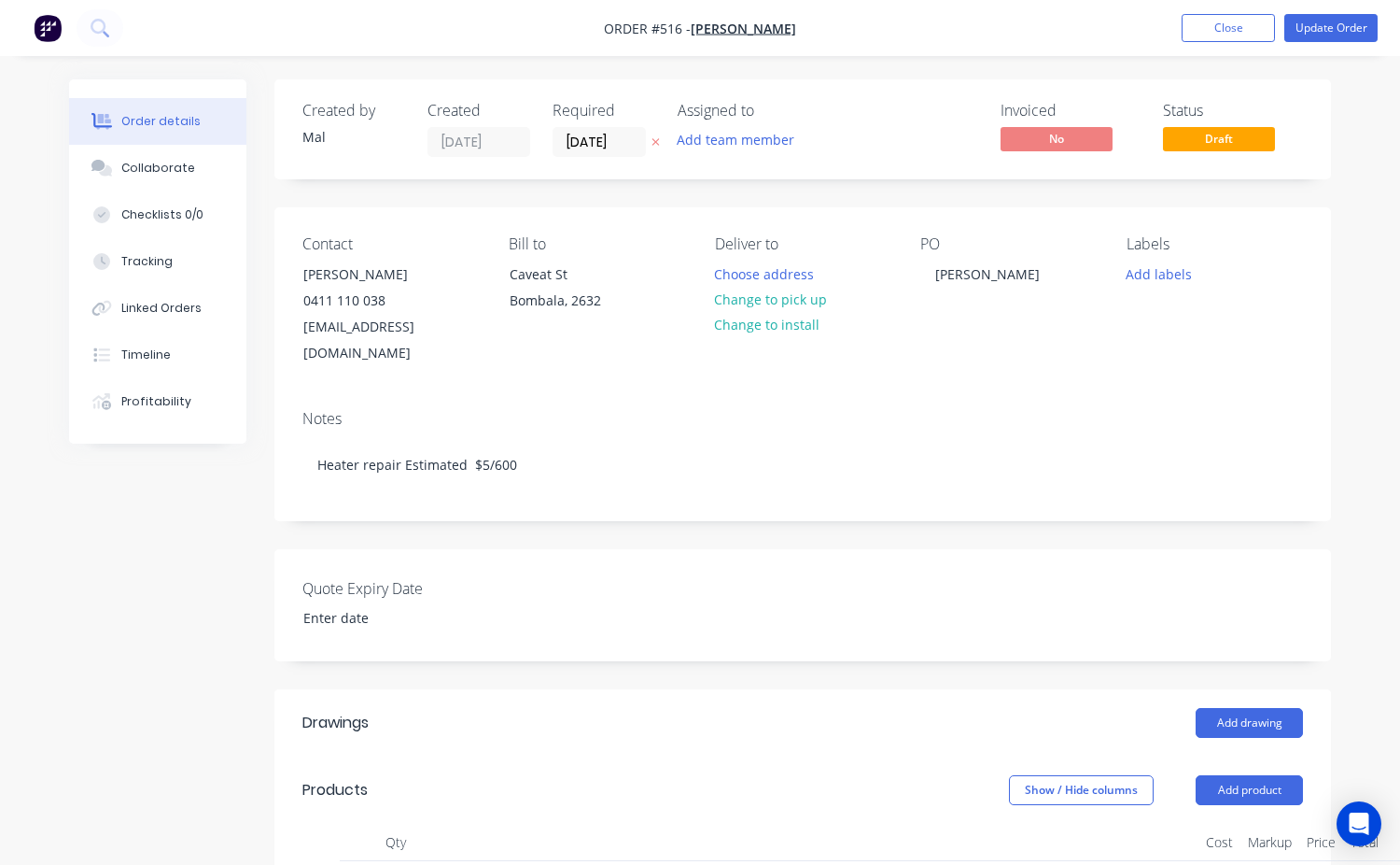
type input "$70.00"
type input "42.86"
type input "$100.00"
type input "$130.00"
type input "$50.00"
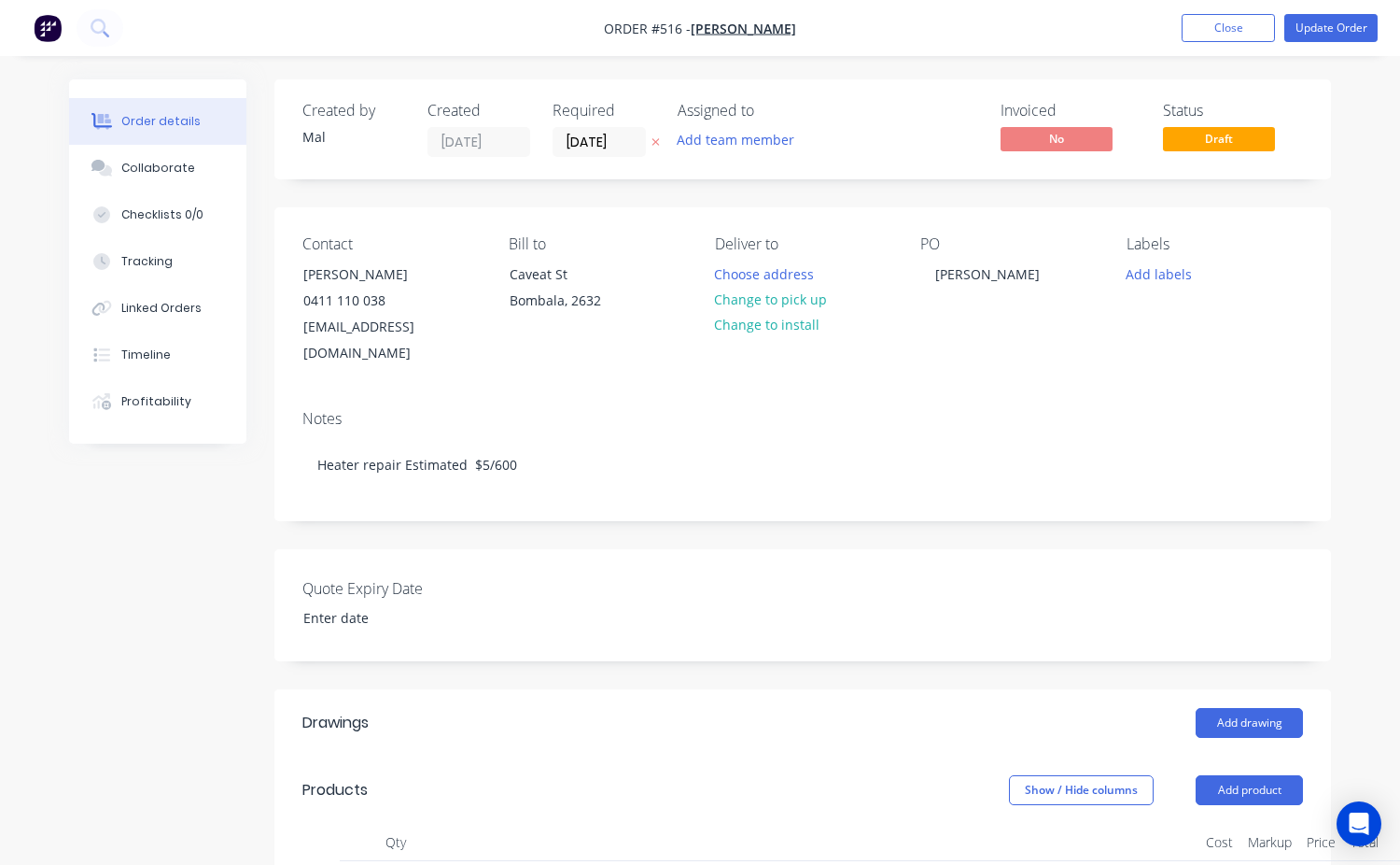
type input "100"
type input "$100.00"
type input "$80.00"
type input "62.5"
type input "$130.00"
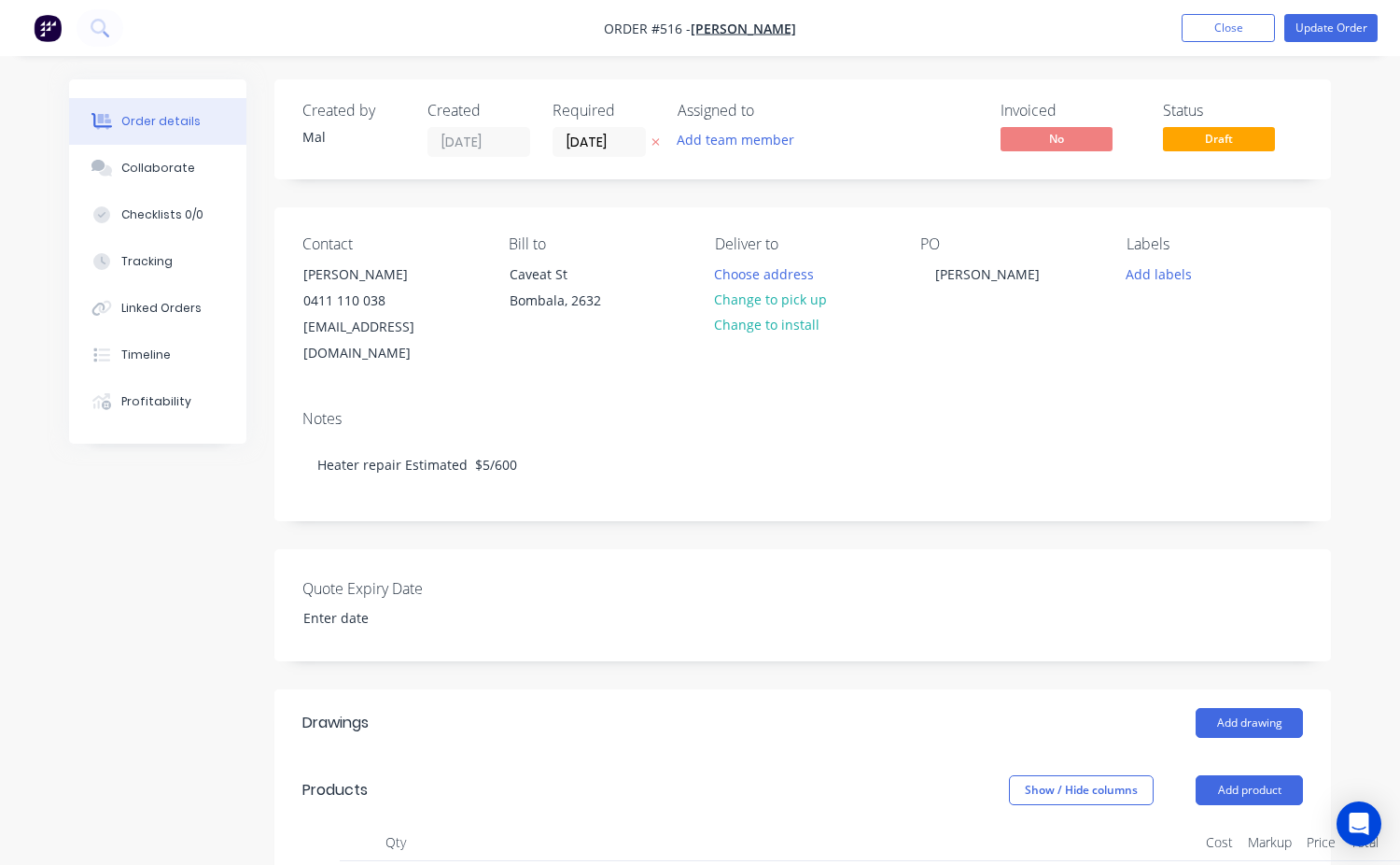
type input "$50.00"
type input "140"
type input "$120.00"
type input "$80.00"
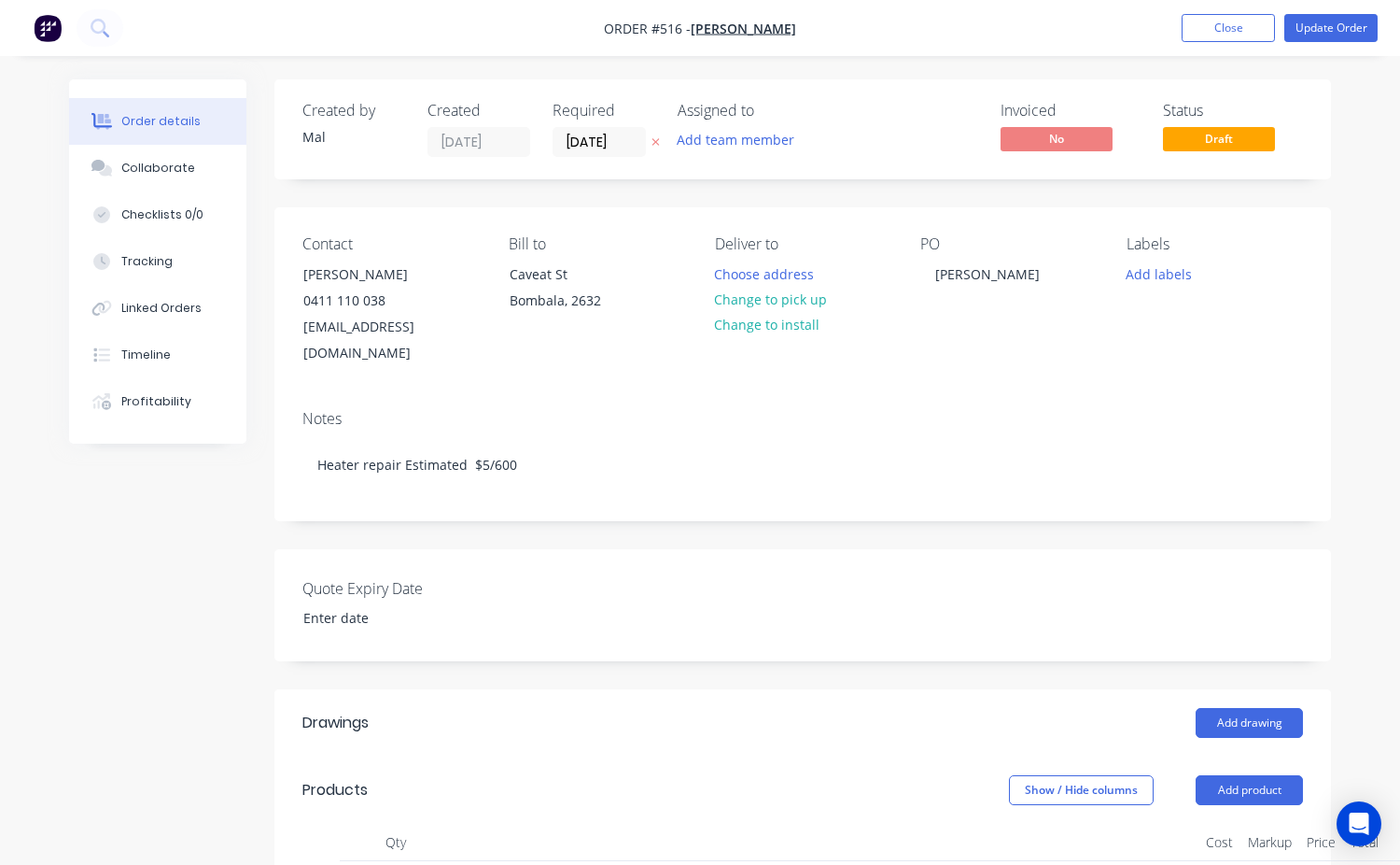
type input "87.5"
type input "$150.00"
type input "$50.00"
type input "180"
type input "$140.00"
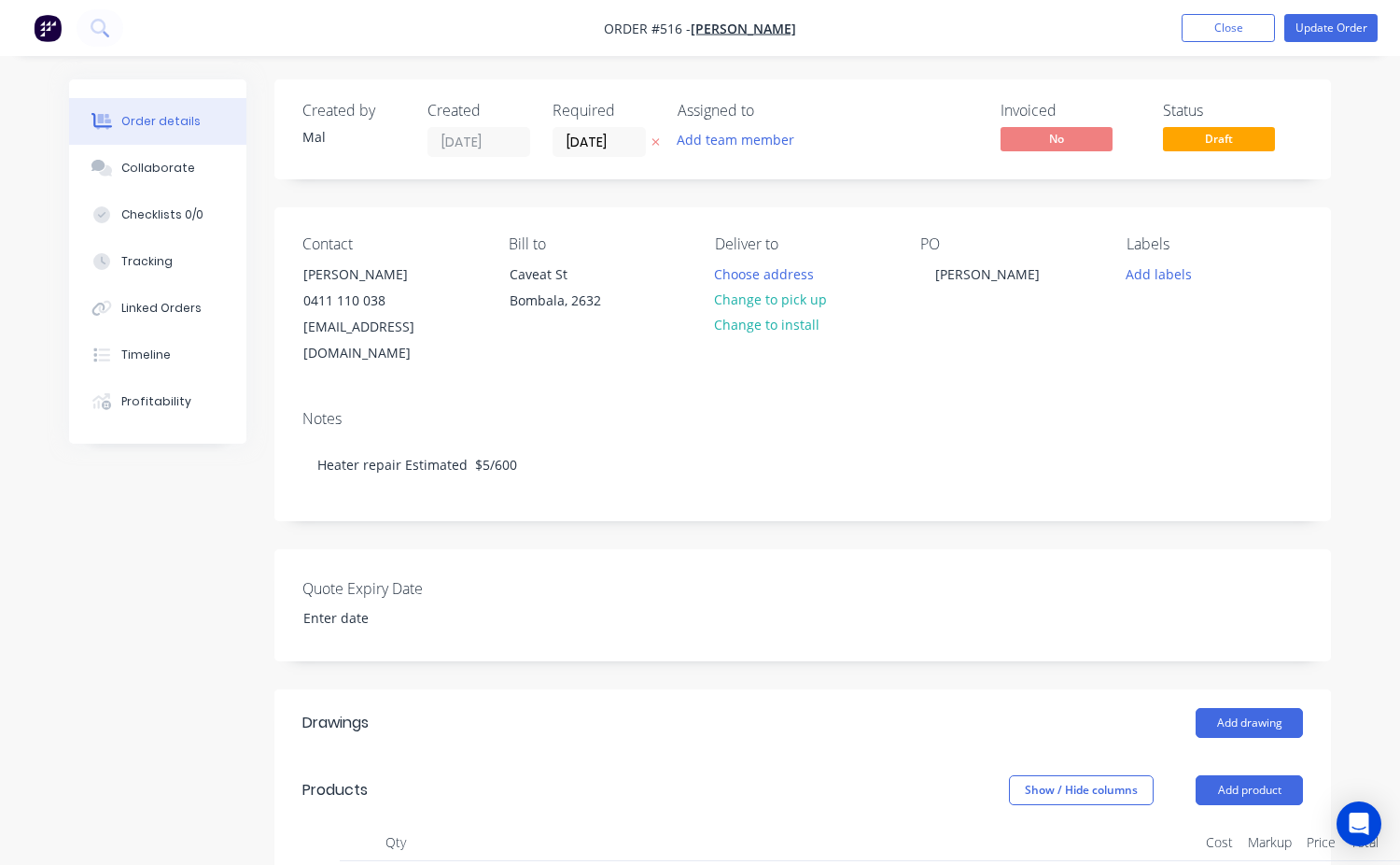
type input "$80.00"
type input "112.5"
type input "$170.00"
type input "$1.00"
type input "33"
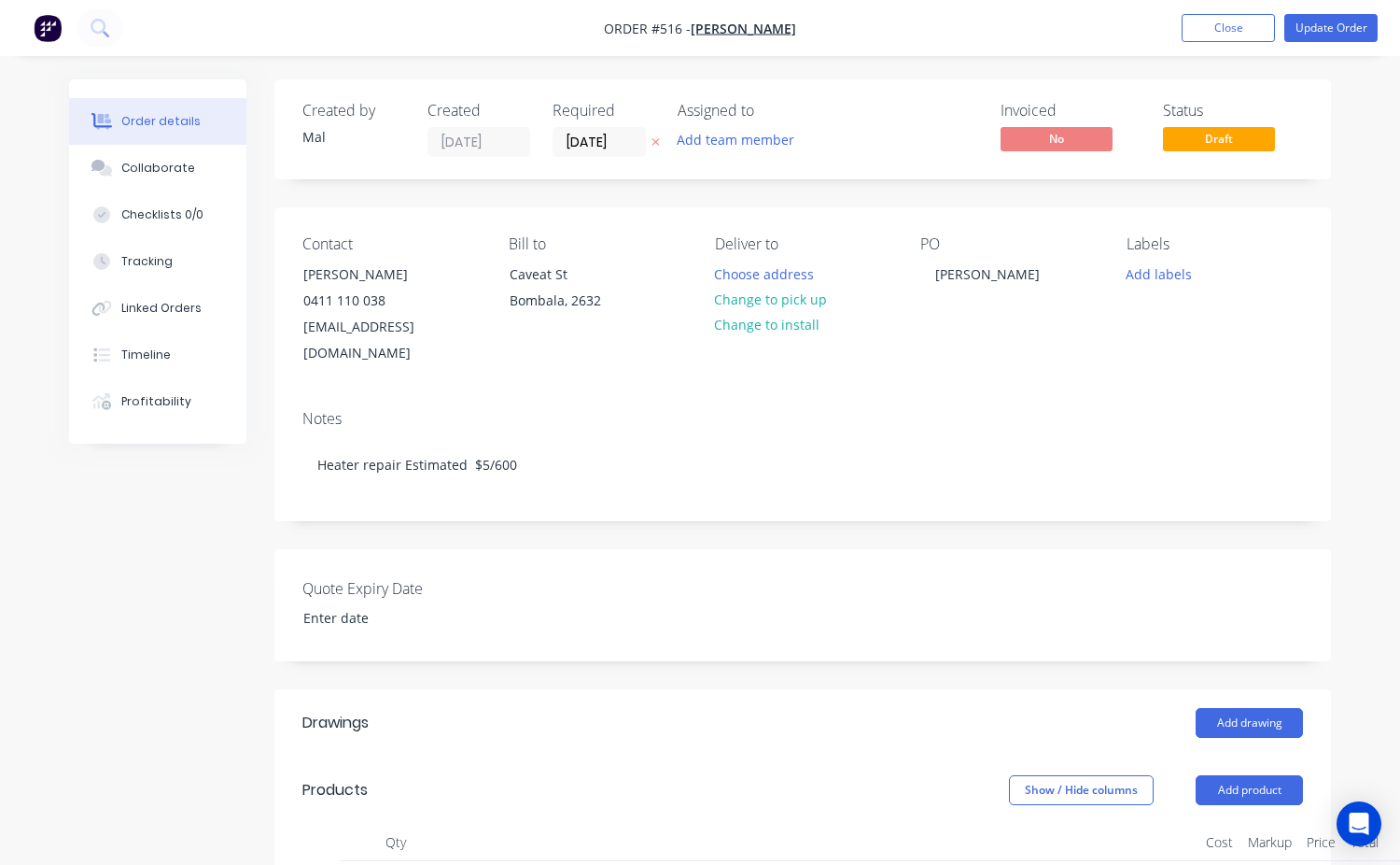
type input "$1.33"
type input "$0.67"
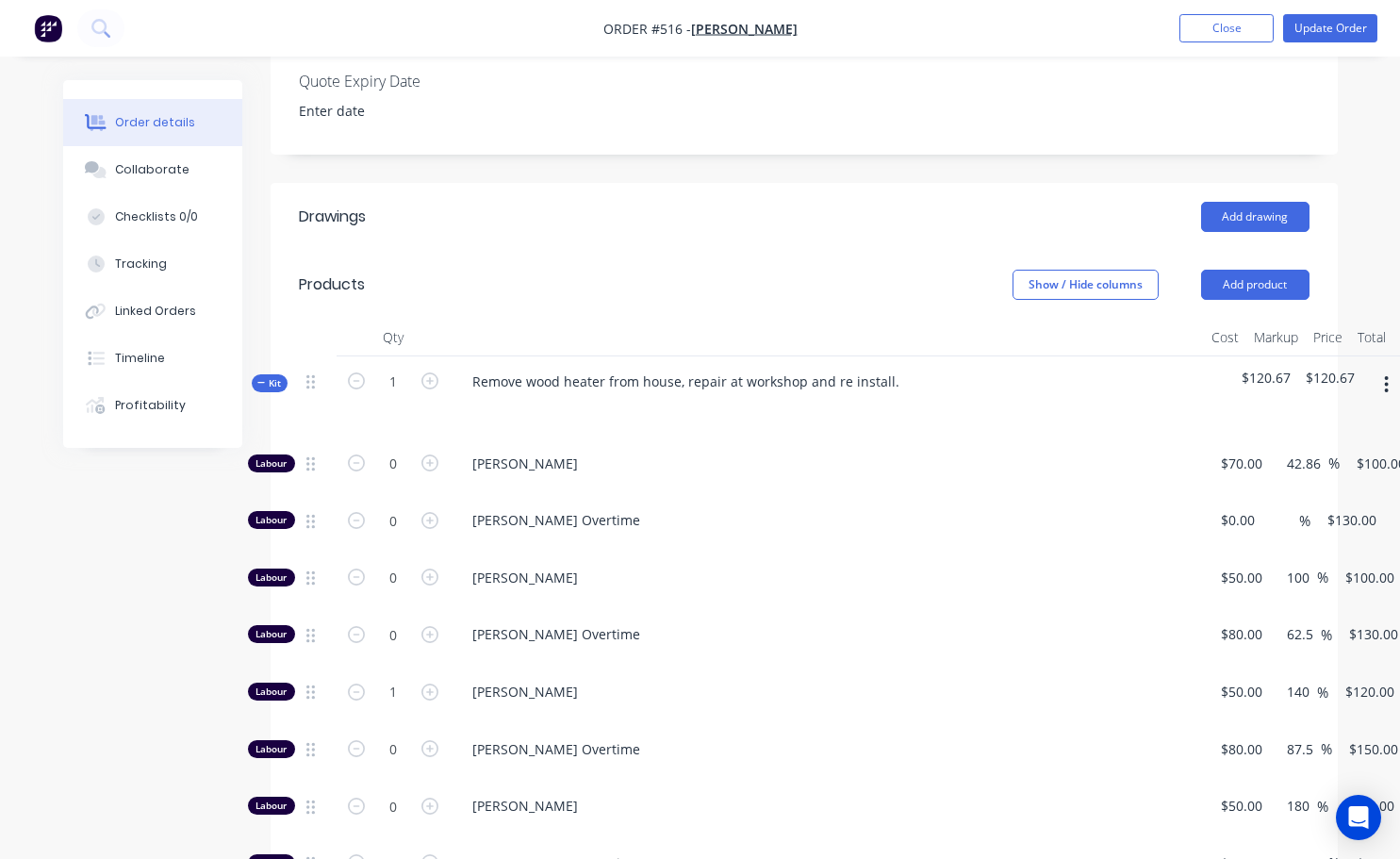
scroll to position [565, 0]
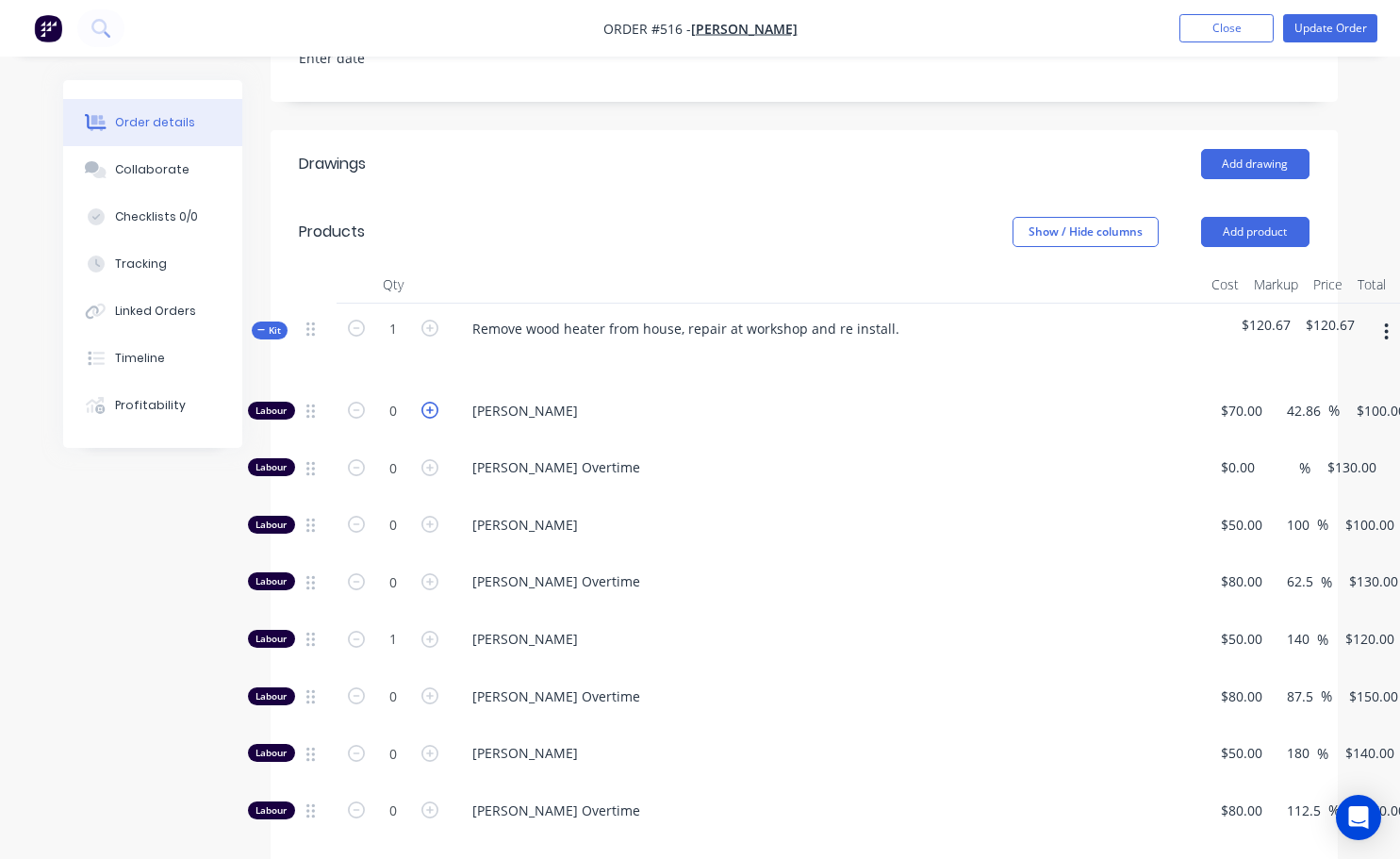
click at [429, 401] on icon "button" at bounding box center [429, 409] width 17 height 17
type input "1"
type input "$100.00"
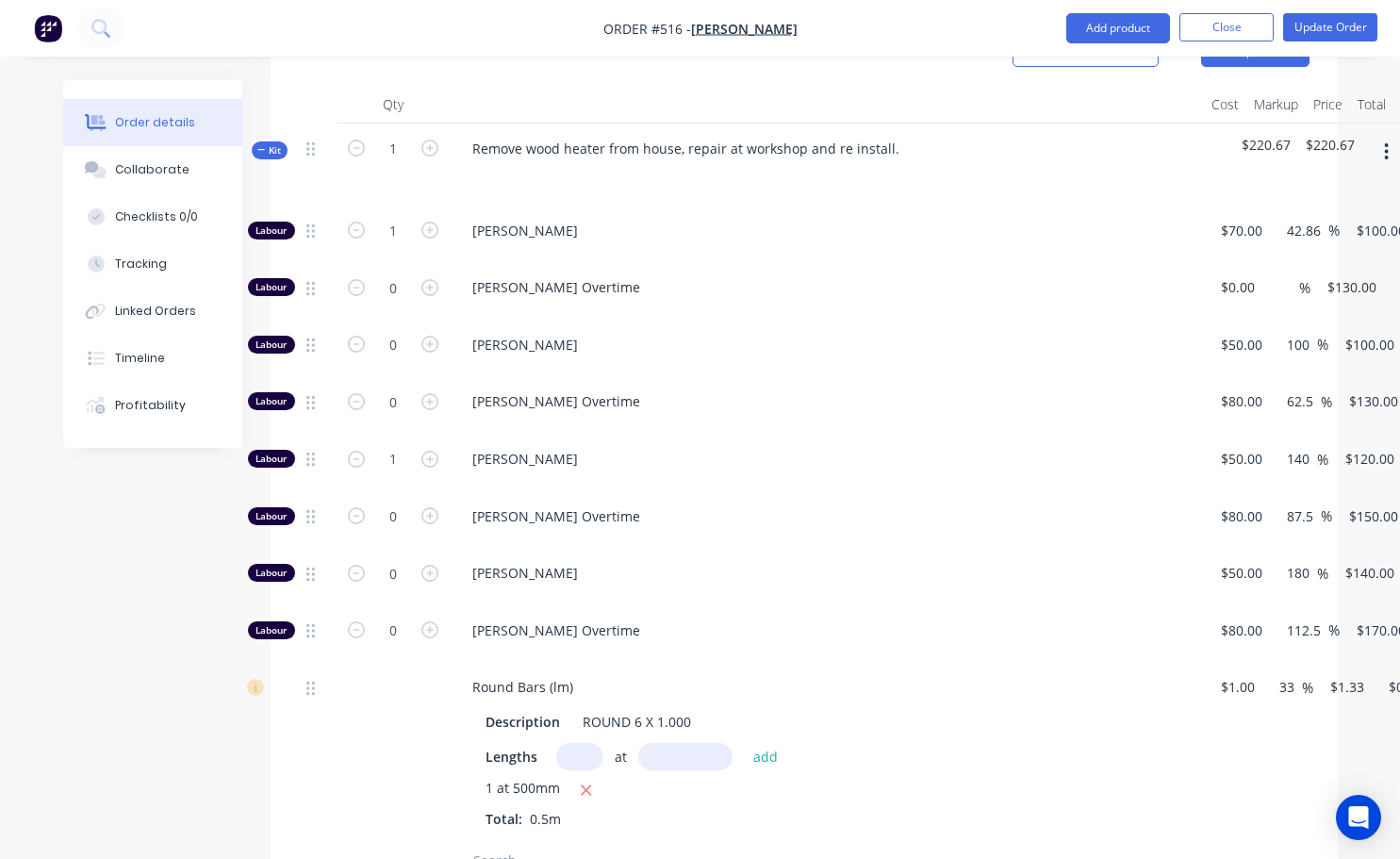
scroll to position [754, 0]
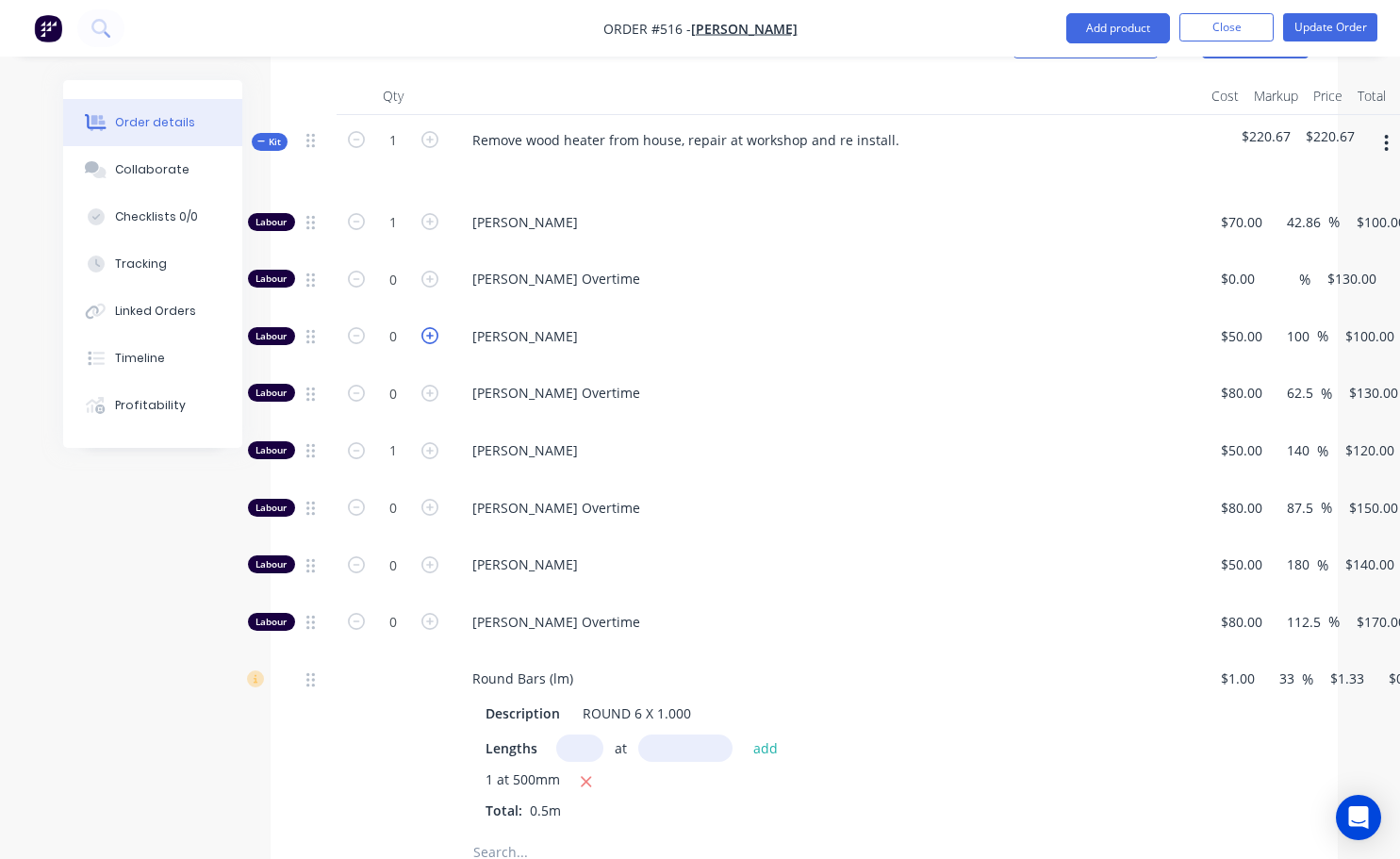
click at [426, 327] on icon "button" at bounding box center [429, 335] width 17 height 17
type input "1"
type input "$100.00"
click at [426, 327] on icon "button" at bounding box center [429, 335] width 17 height 17
type input "2"
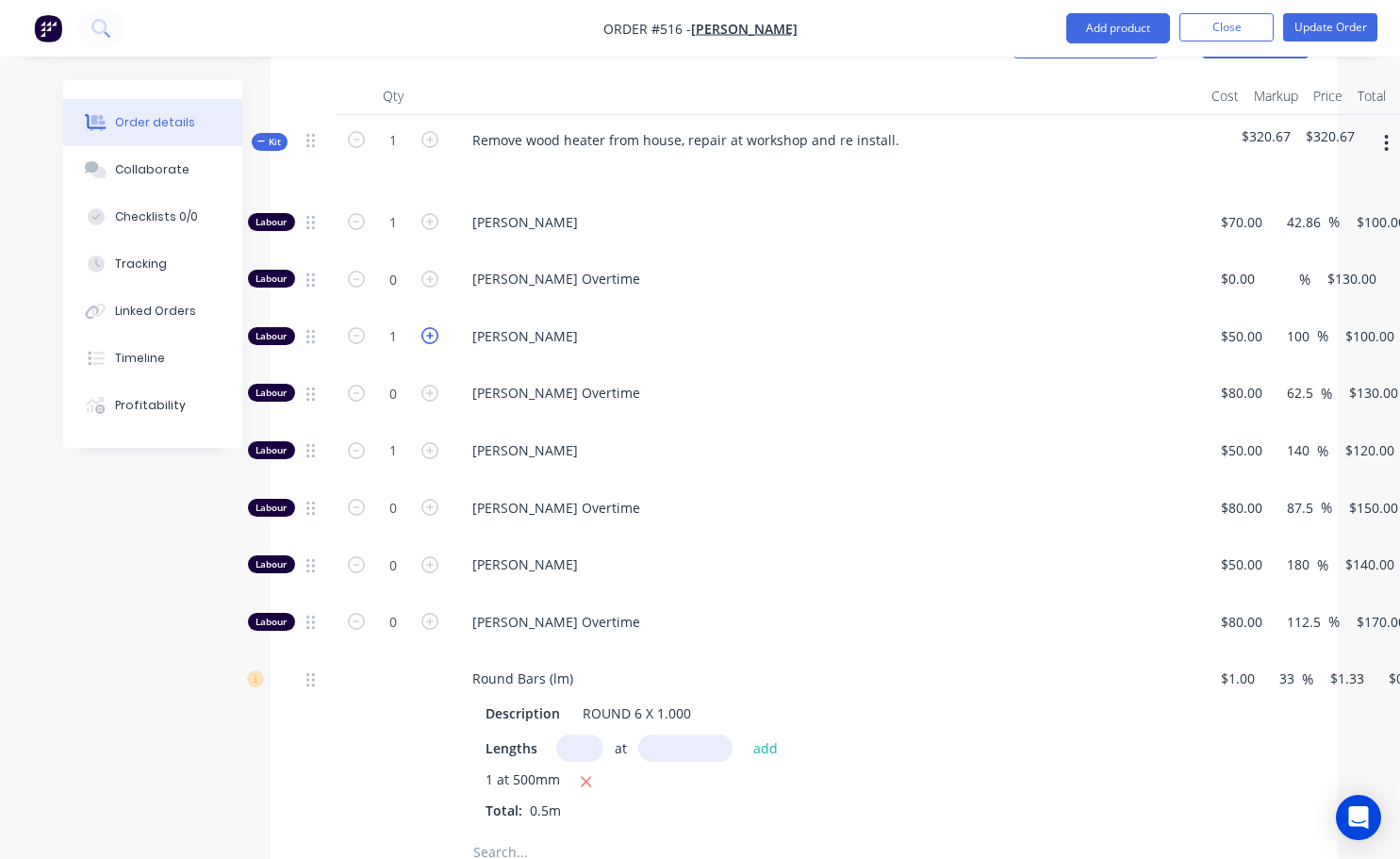
type input "$200.00"
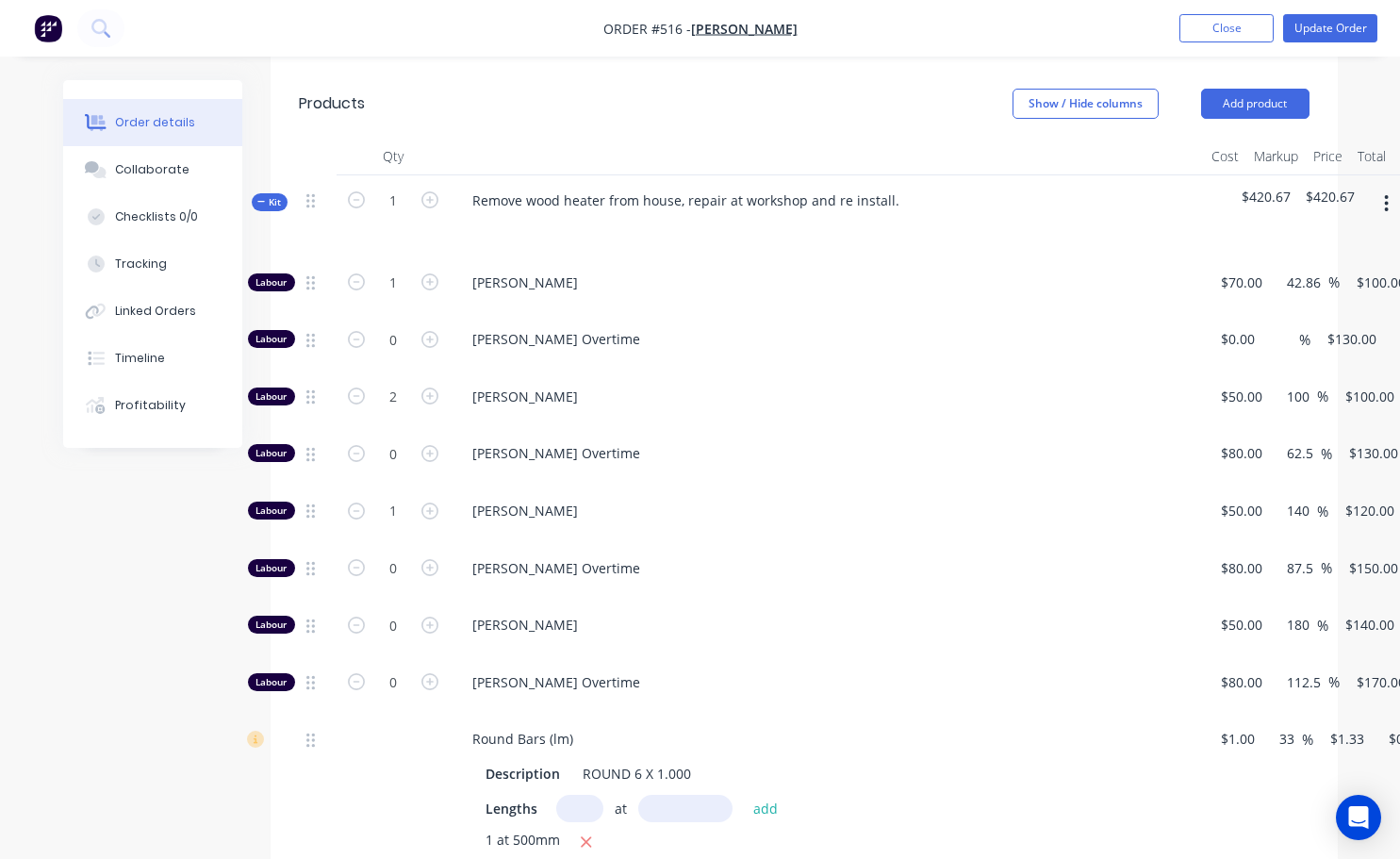
scroll to position [660, 0]
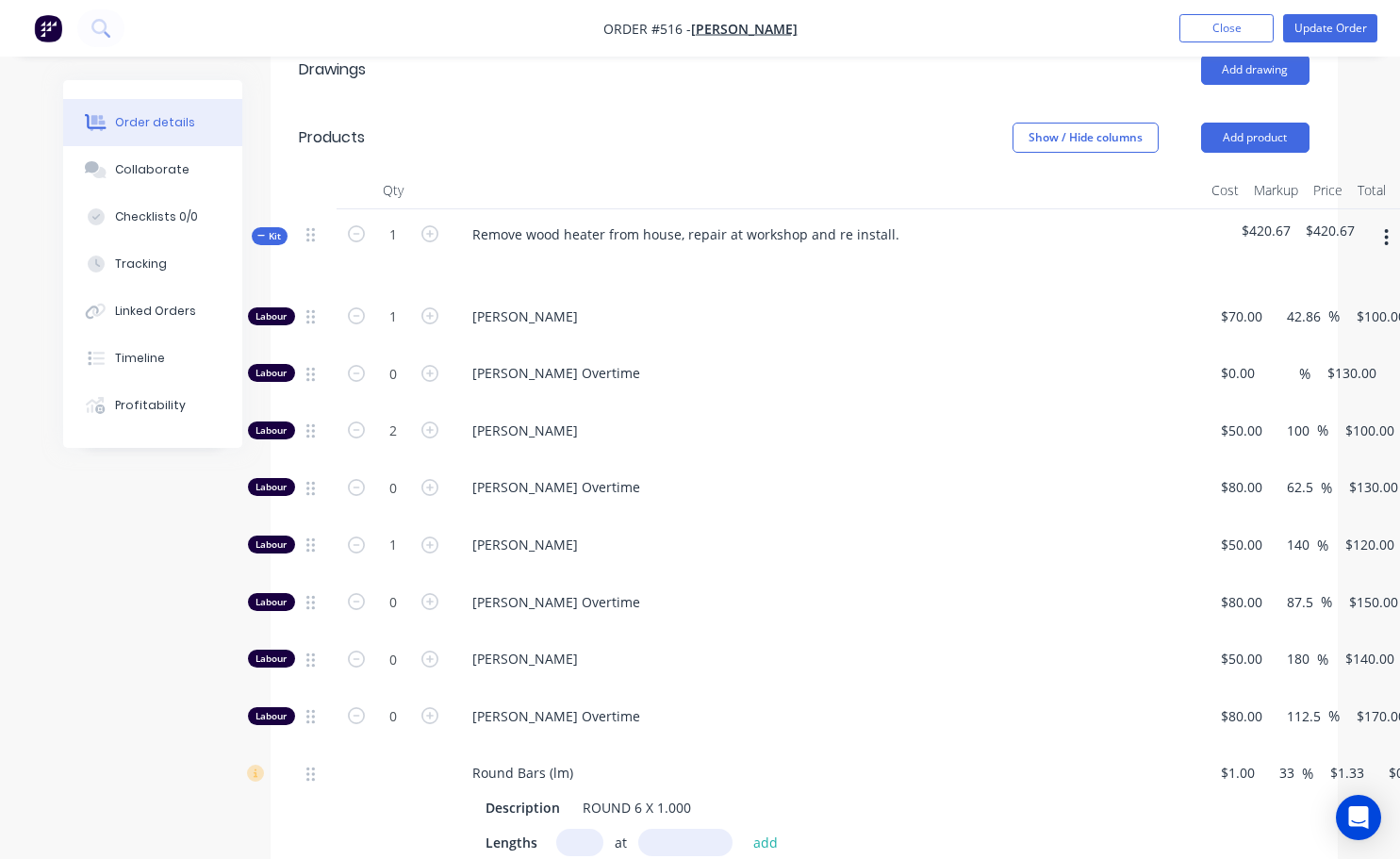
click at [1390, 221] on button "button" at bounding box center [1386, 238] width 45 height 34
click at [1329, 274] on div "Add product to kit" at bounding box center [1320, 287] width 145 height 27
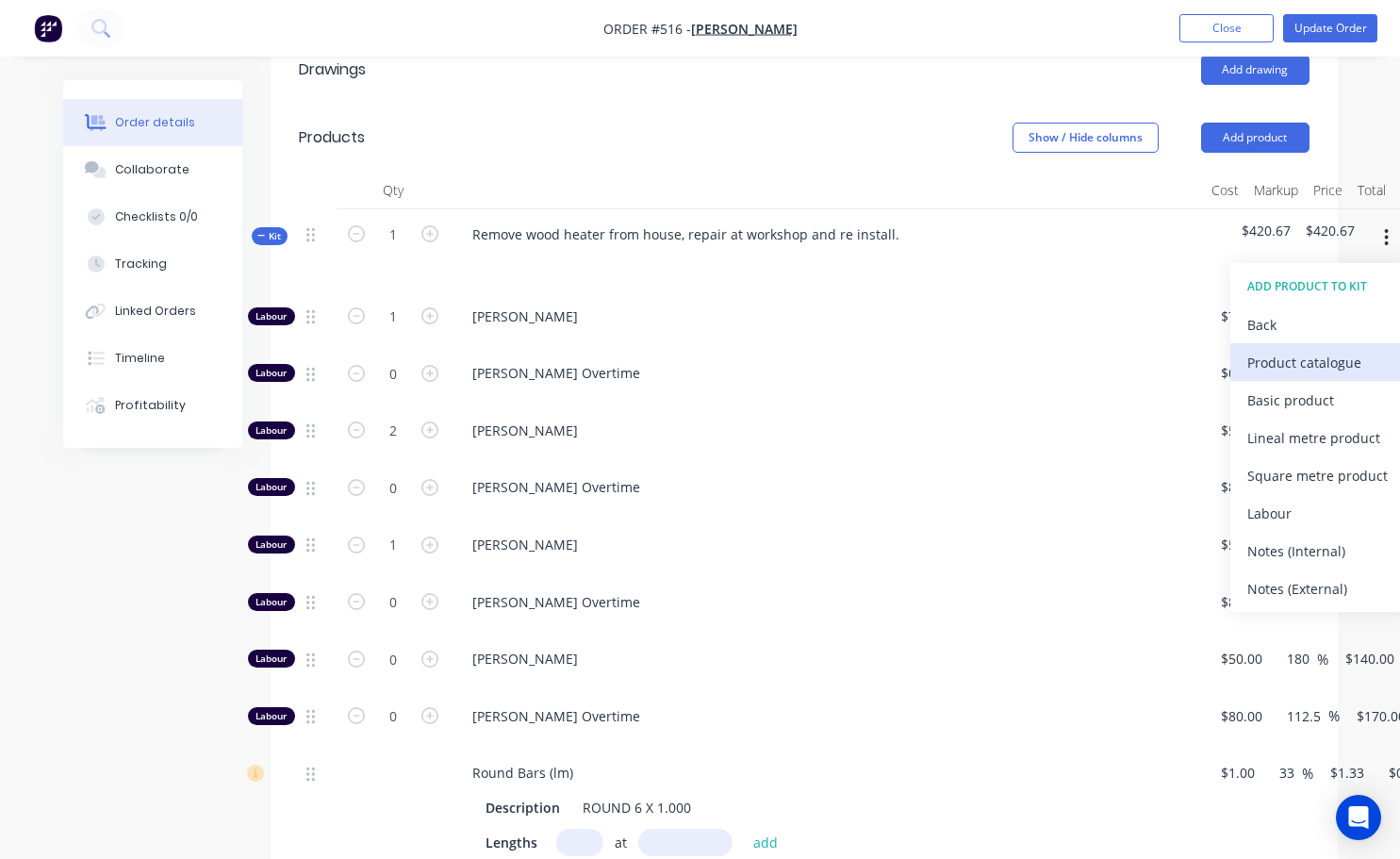
click at [1291, 348] on div "Product catalogue" at bounding box center [1320, 361] width 145 height 27
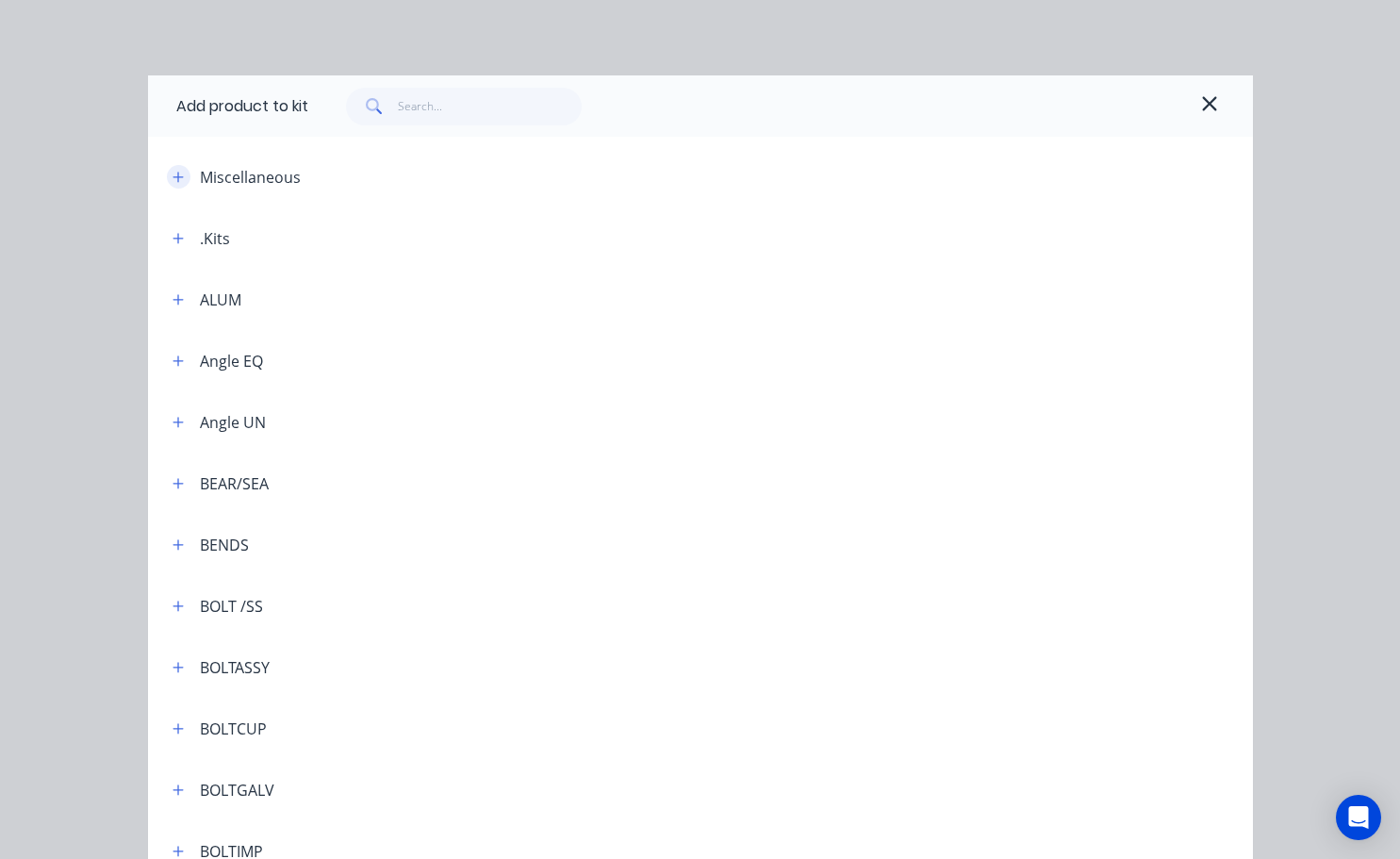
click at [176, 178] on icon "button" at bounding box center [177, 176] width 11 height 13
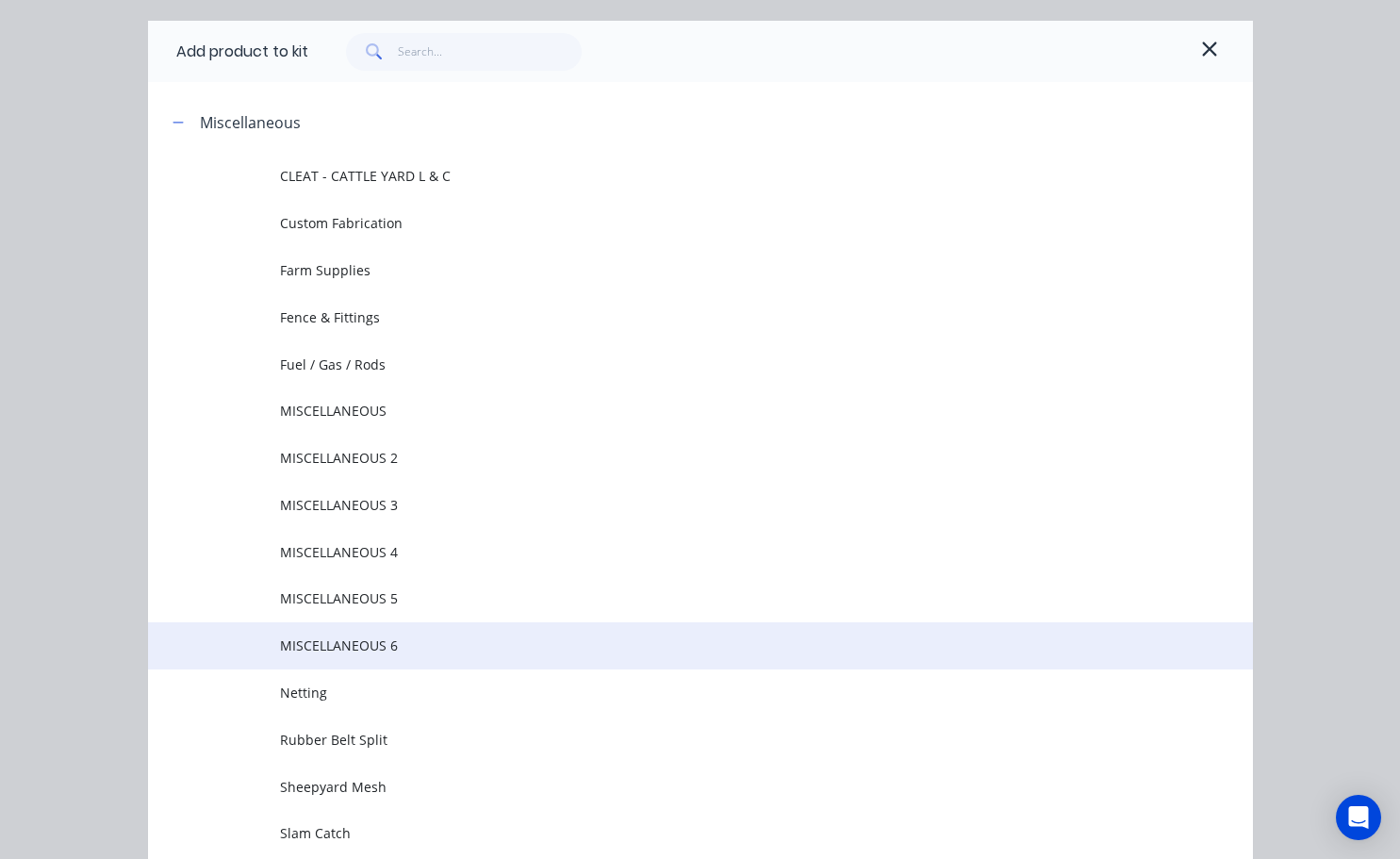
scroll to position [0, 0]
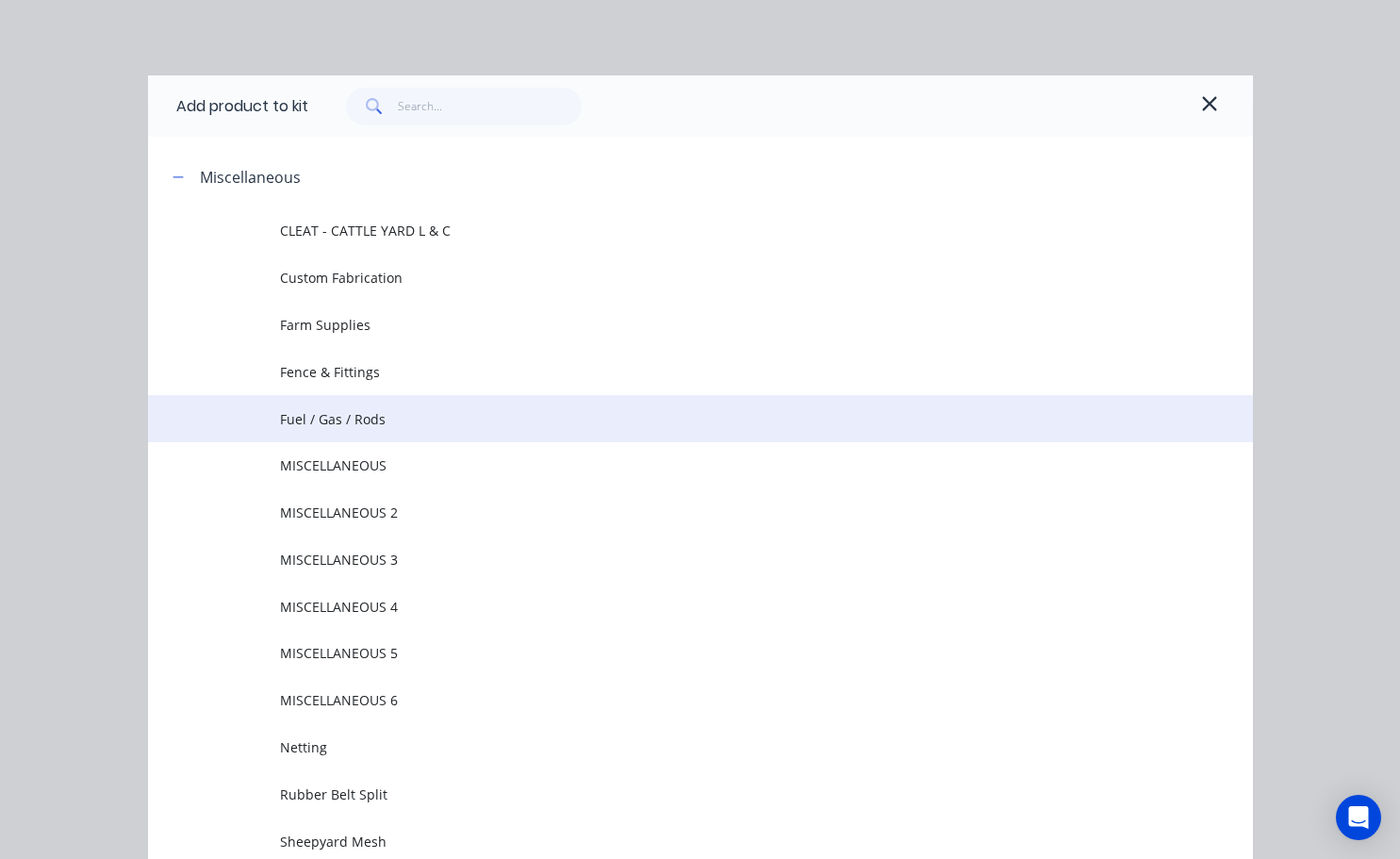
click at [360, 414] on span "Fuel / Gas / Rods" at bounding box center [668, 419] width 778 height 20
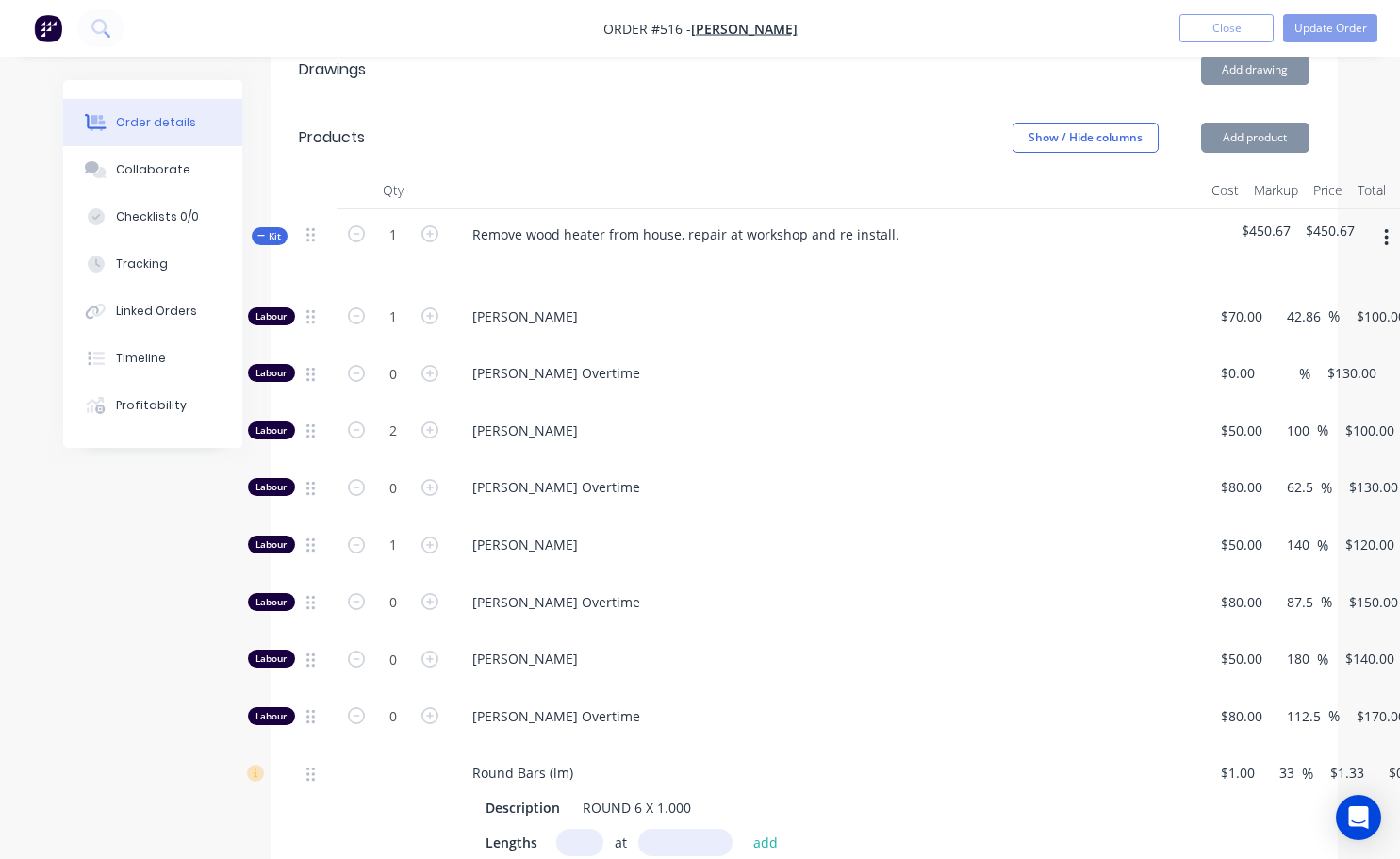
type input "$30.00"
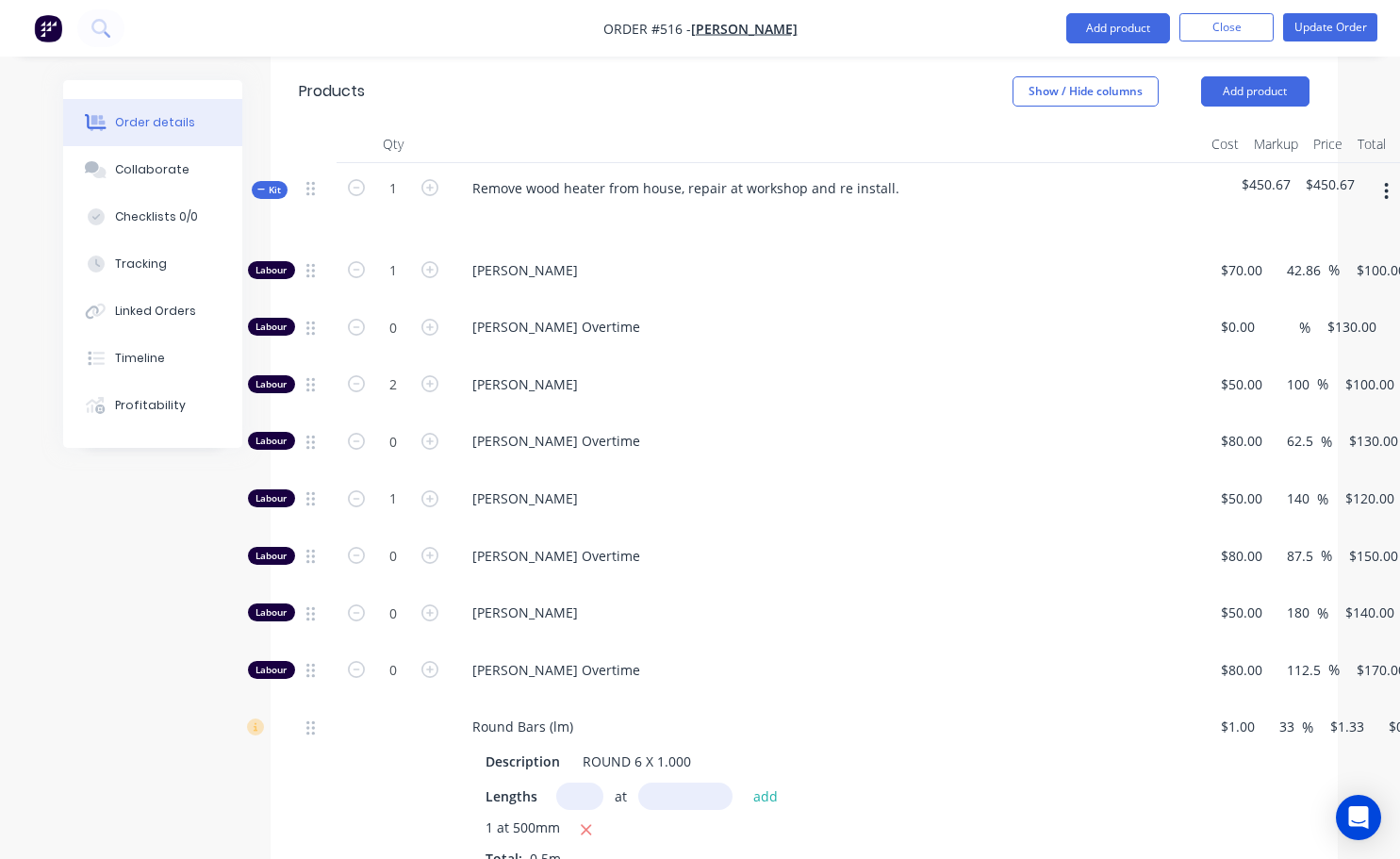
scroll to position [660, 0]
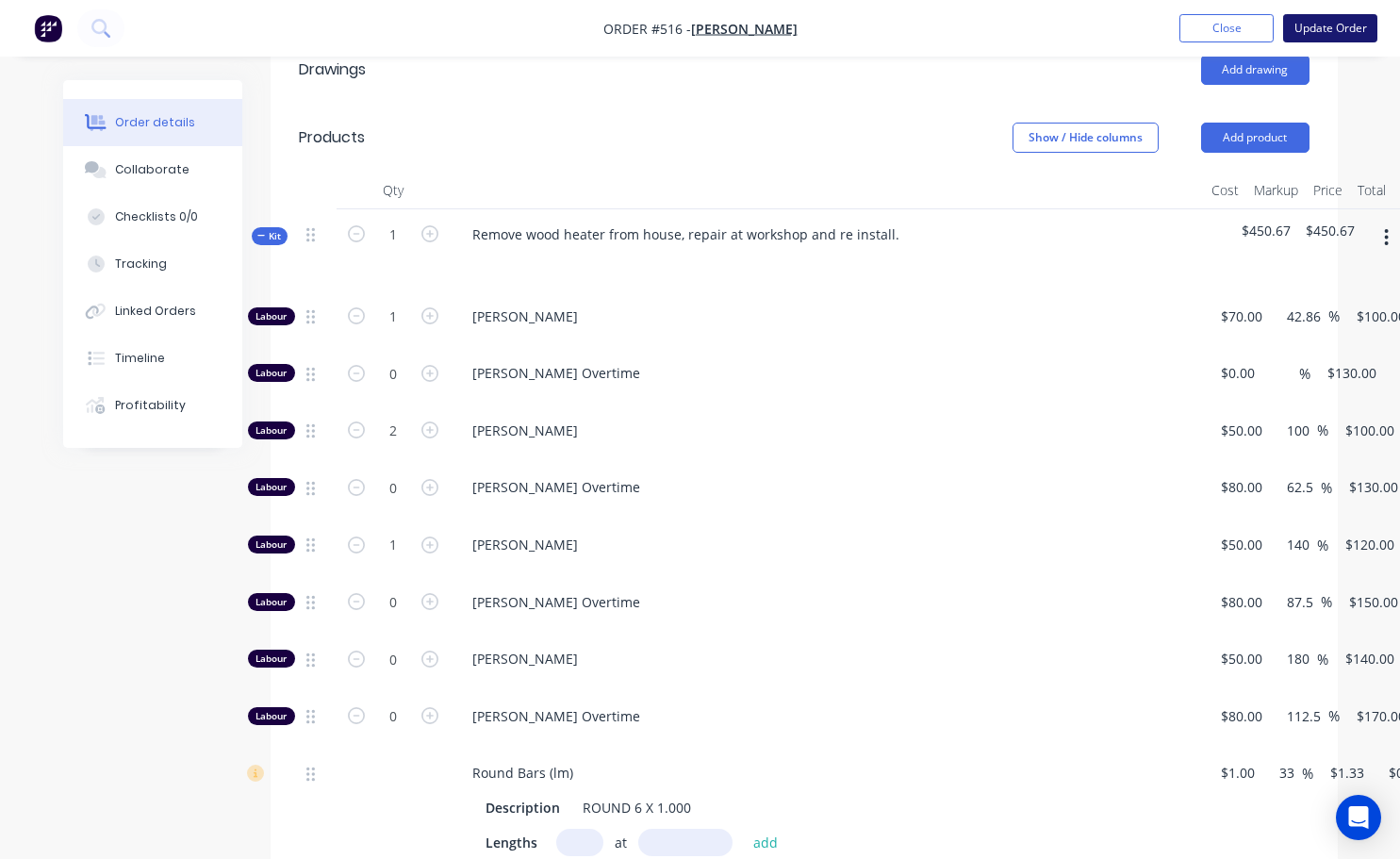
click at [1297, 26] on button "Update Order" at bounding box center [1330, 28] width 95 height 28
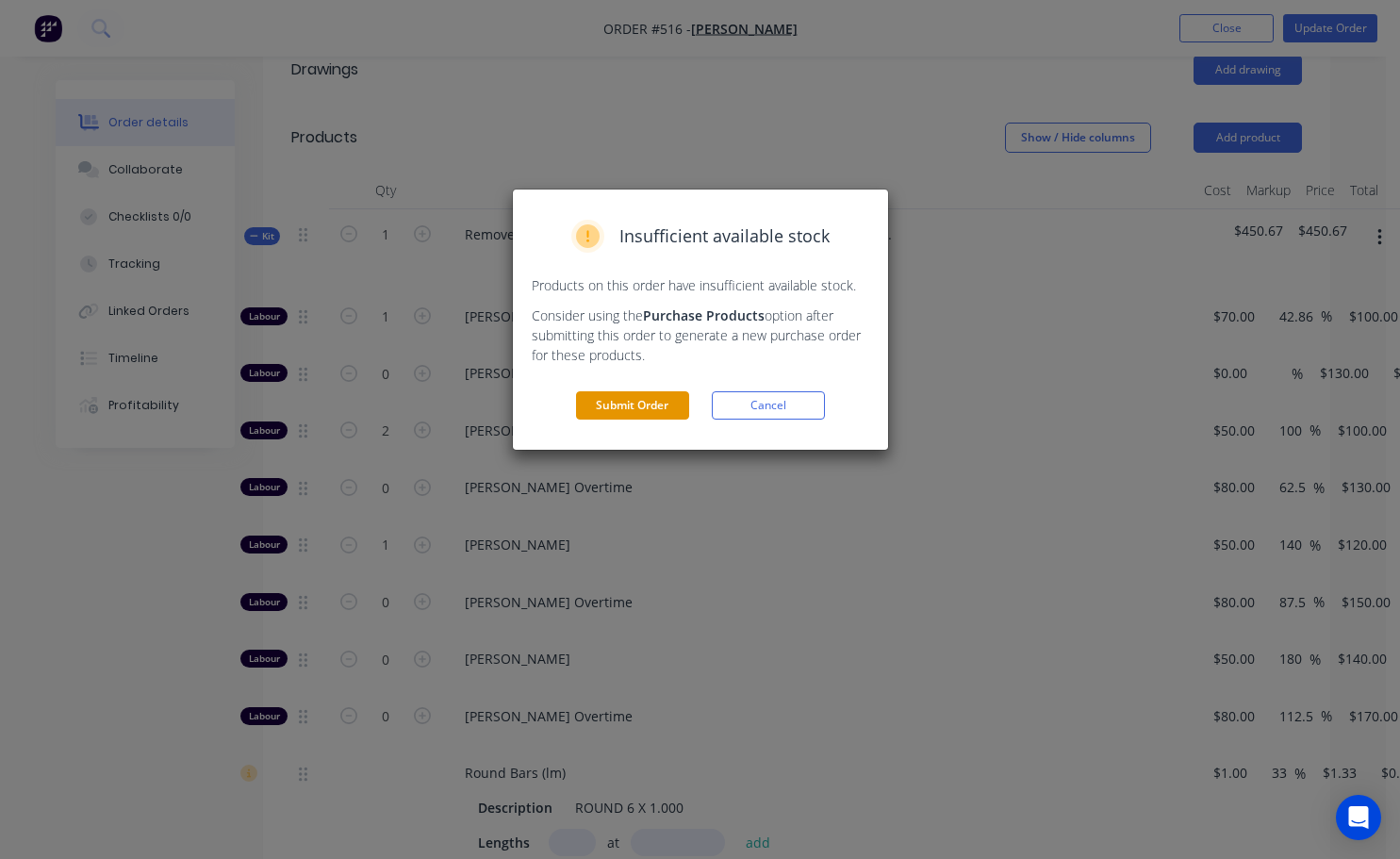
click at [649, 399] on button "Submit Order" at bounding box center [633, 405] width 114 height 28
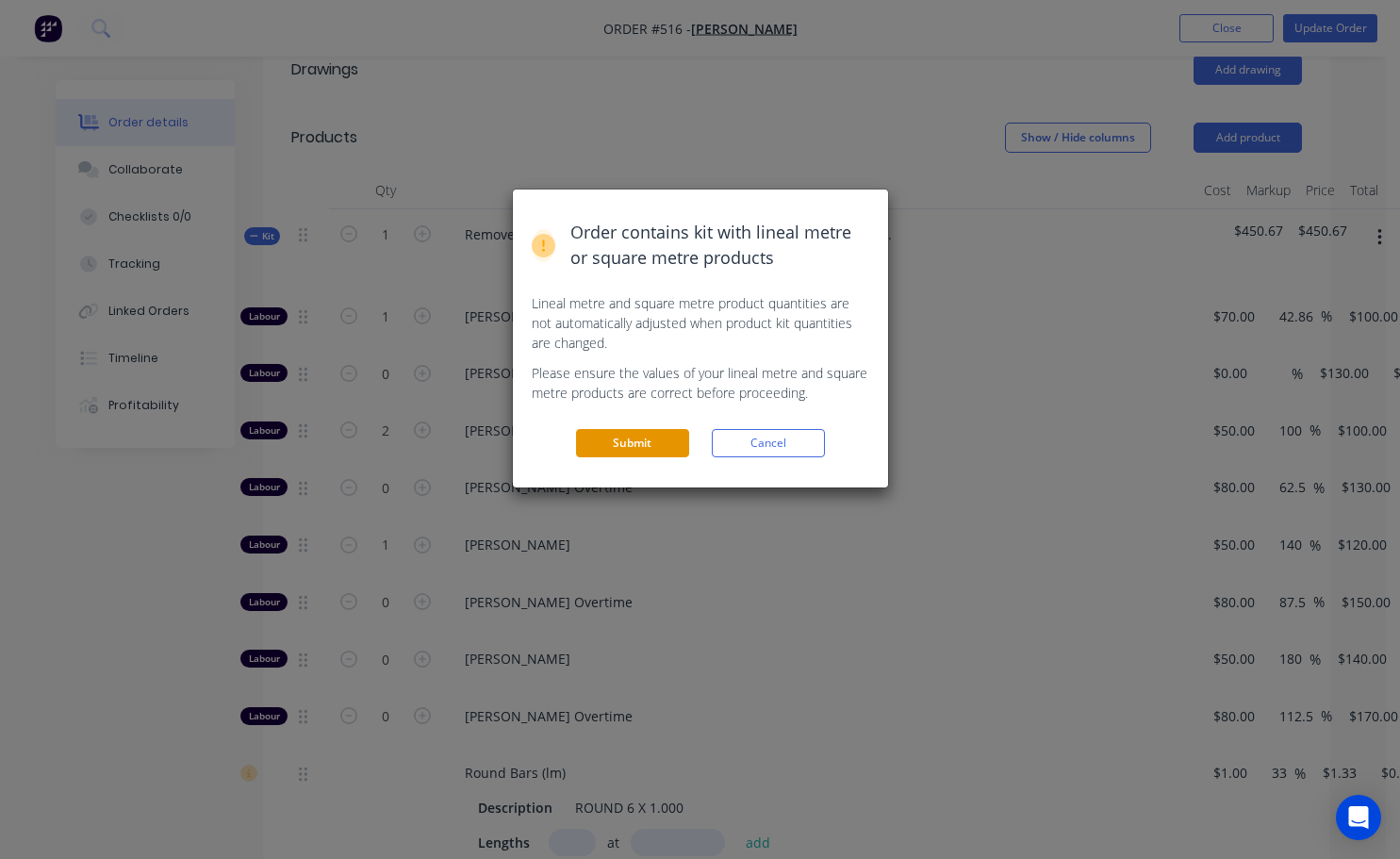
click at [654, 439] on button "Submit" at bounding box center [633, 443] width 114 height 28
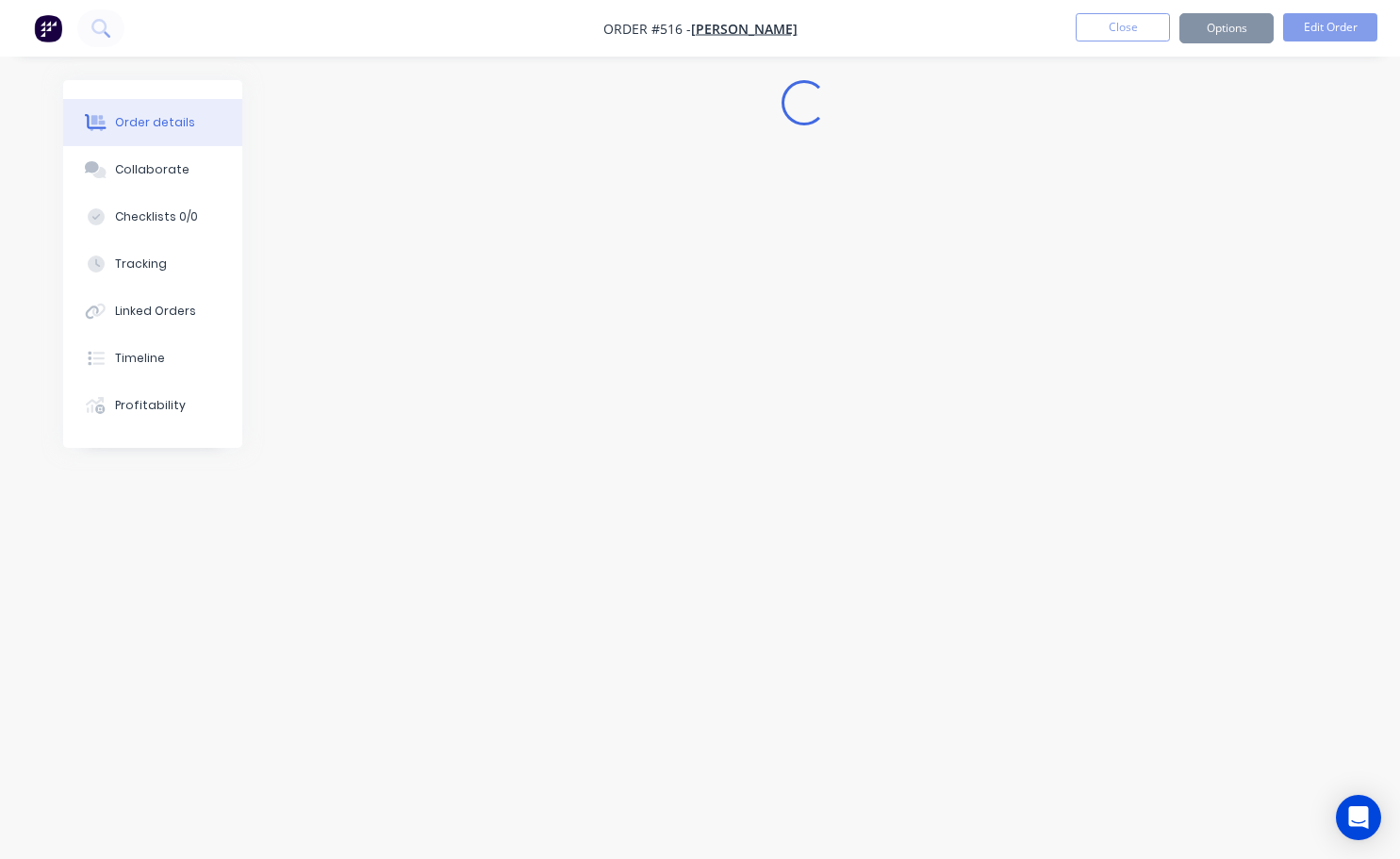
scroll to position [0, 0]
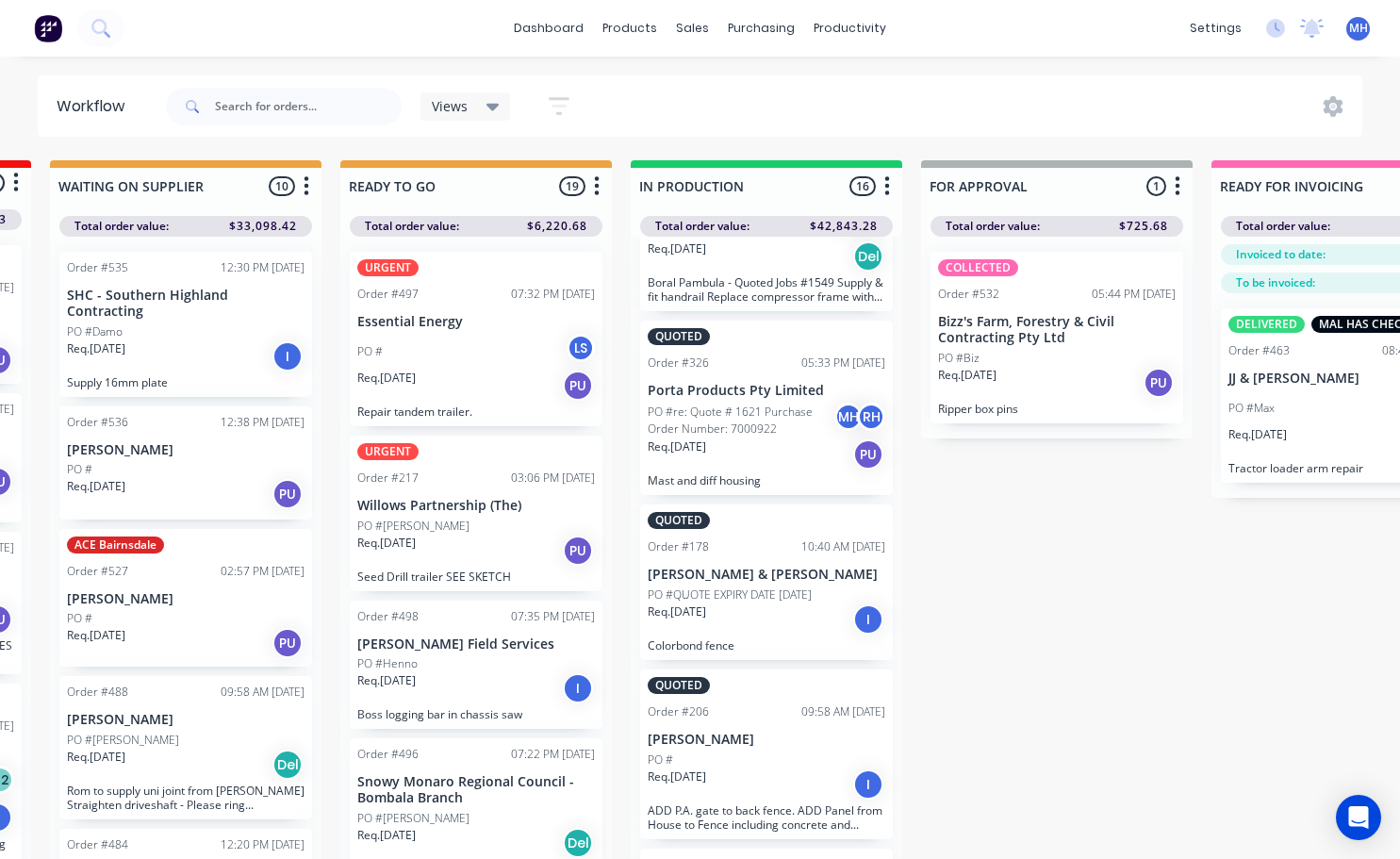
scroll to position [2182, 0]
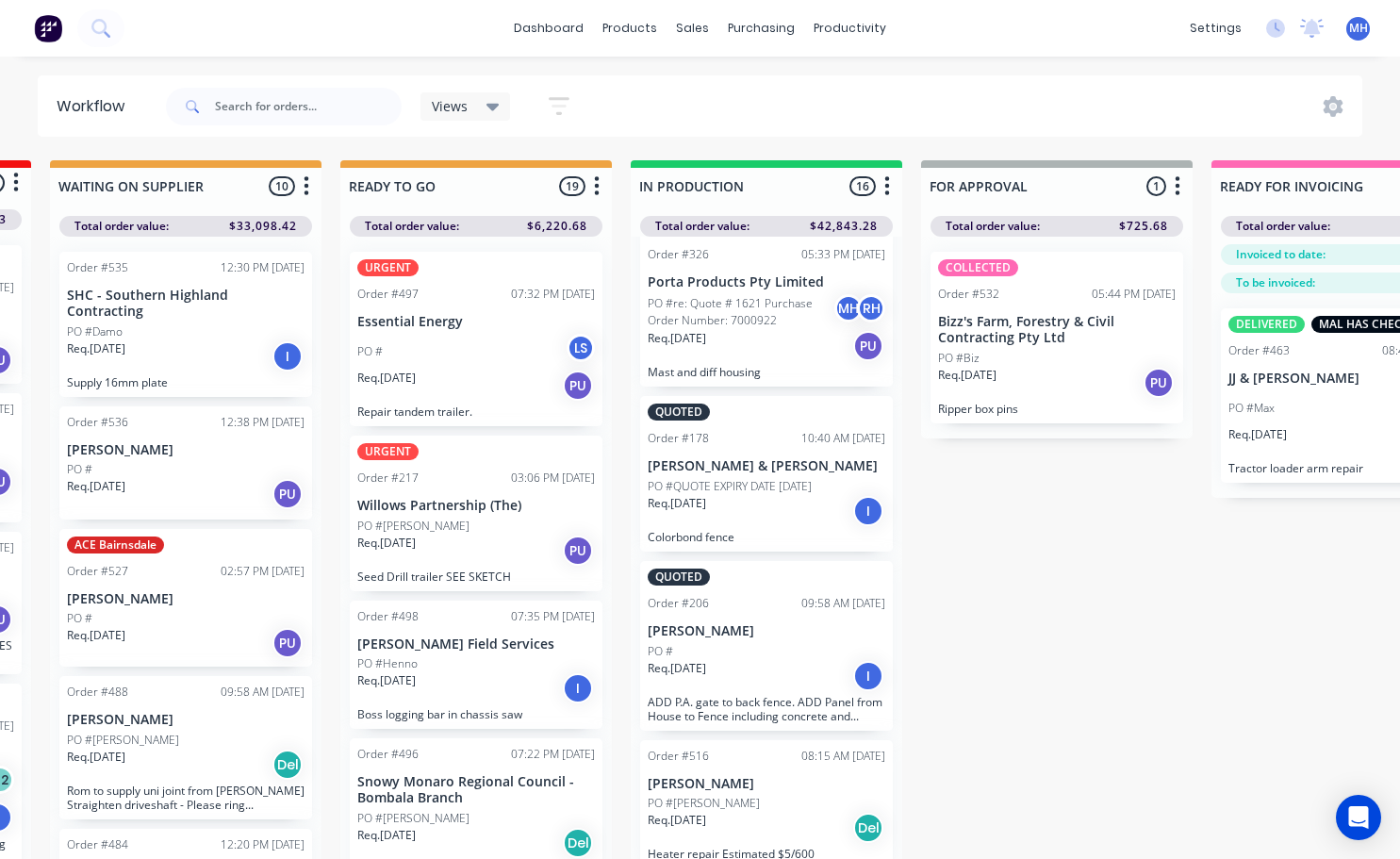
click at [715, 653] on div "PO #" at bounding box center [767, 651] width 238 height 17
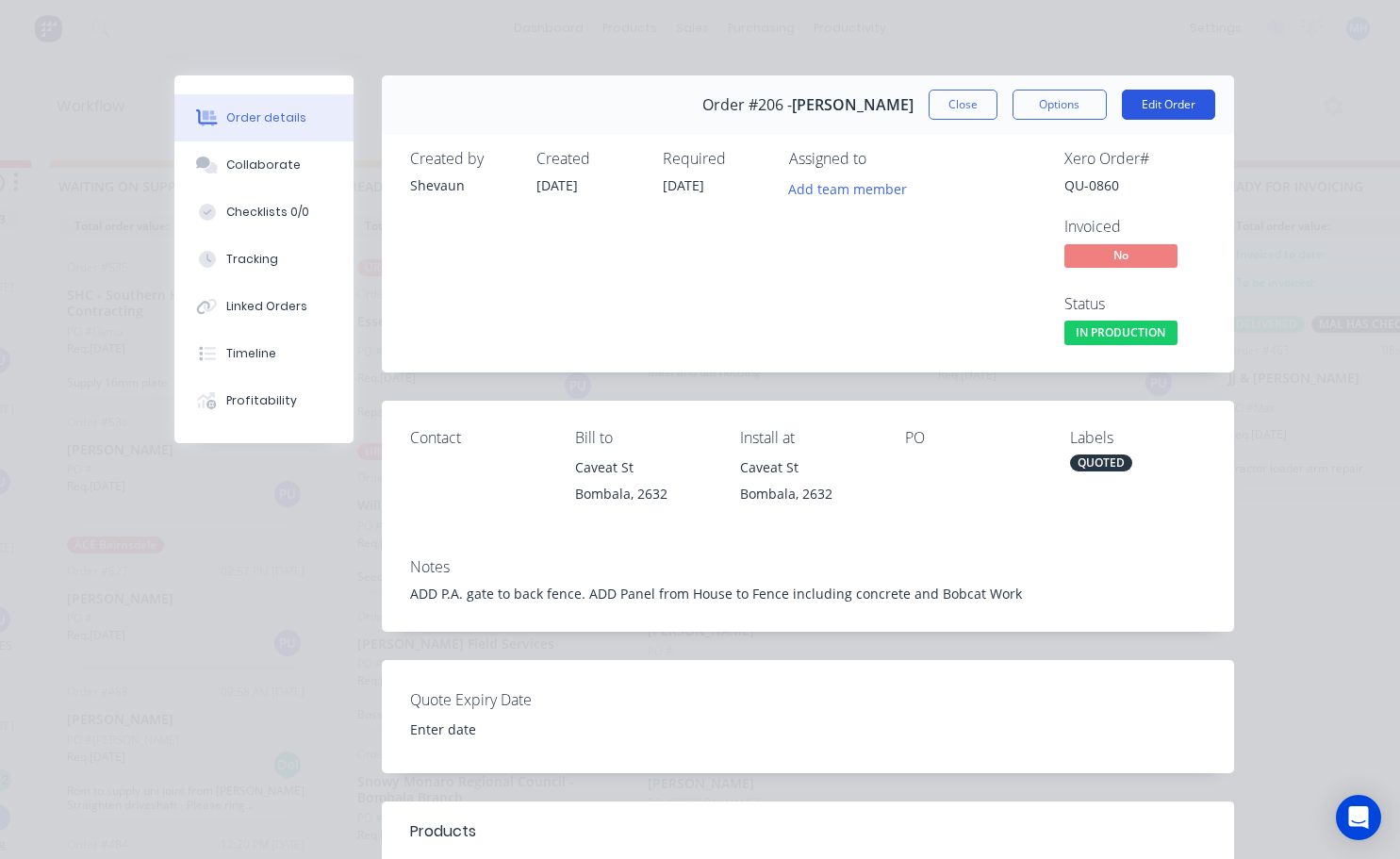
click at [1151, 103] on button "Edit Order" at bounding box center [1169, 105] width 94 height 30
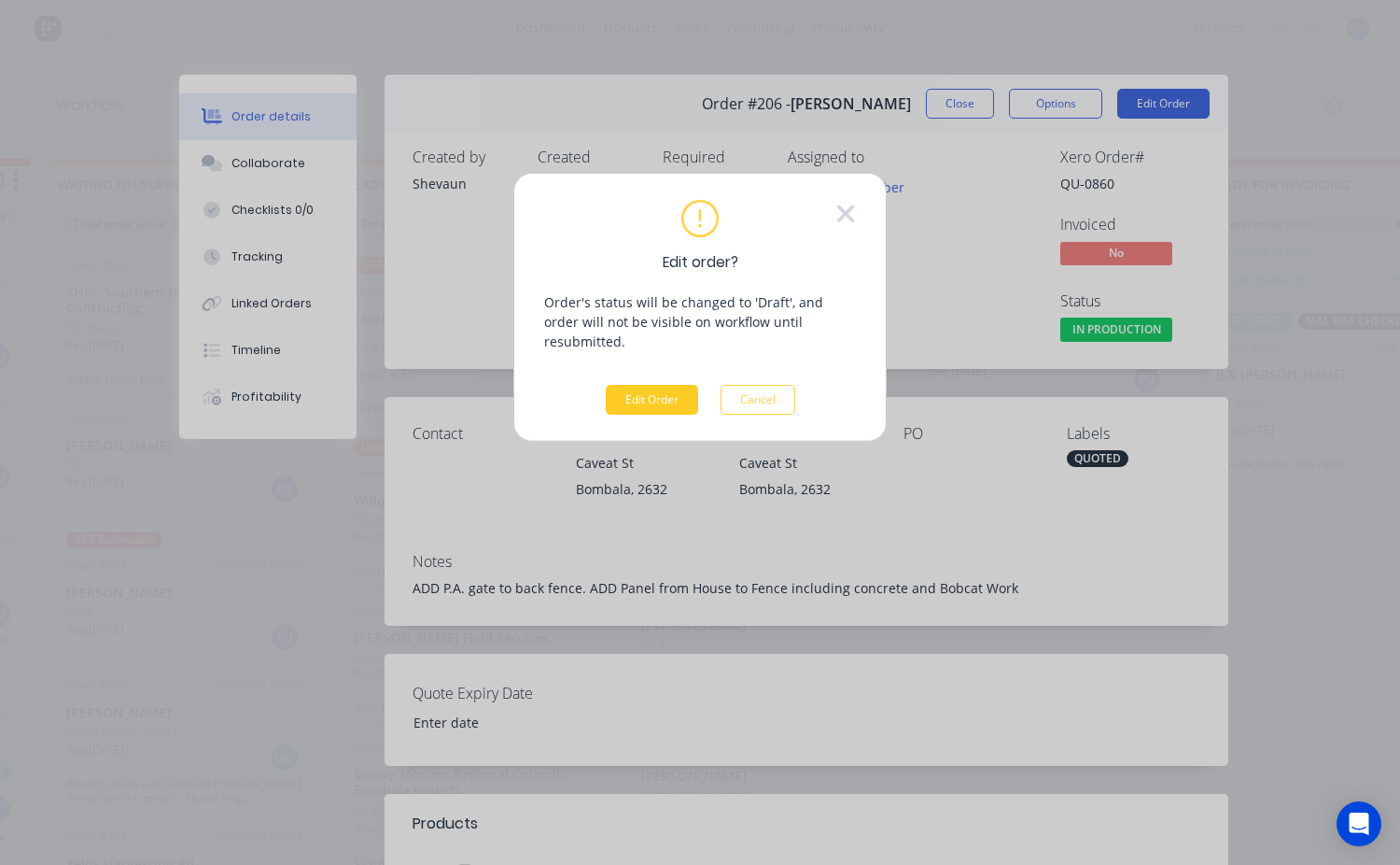
click at [686, 385] on button "Edit Order" at bounding box center [653, 399] width 93 height 30
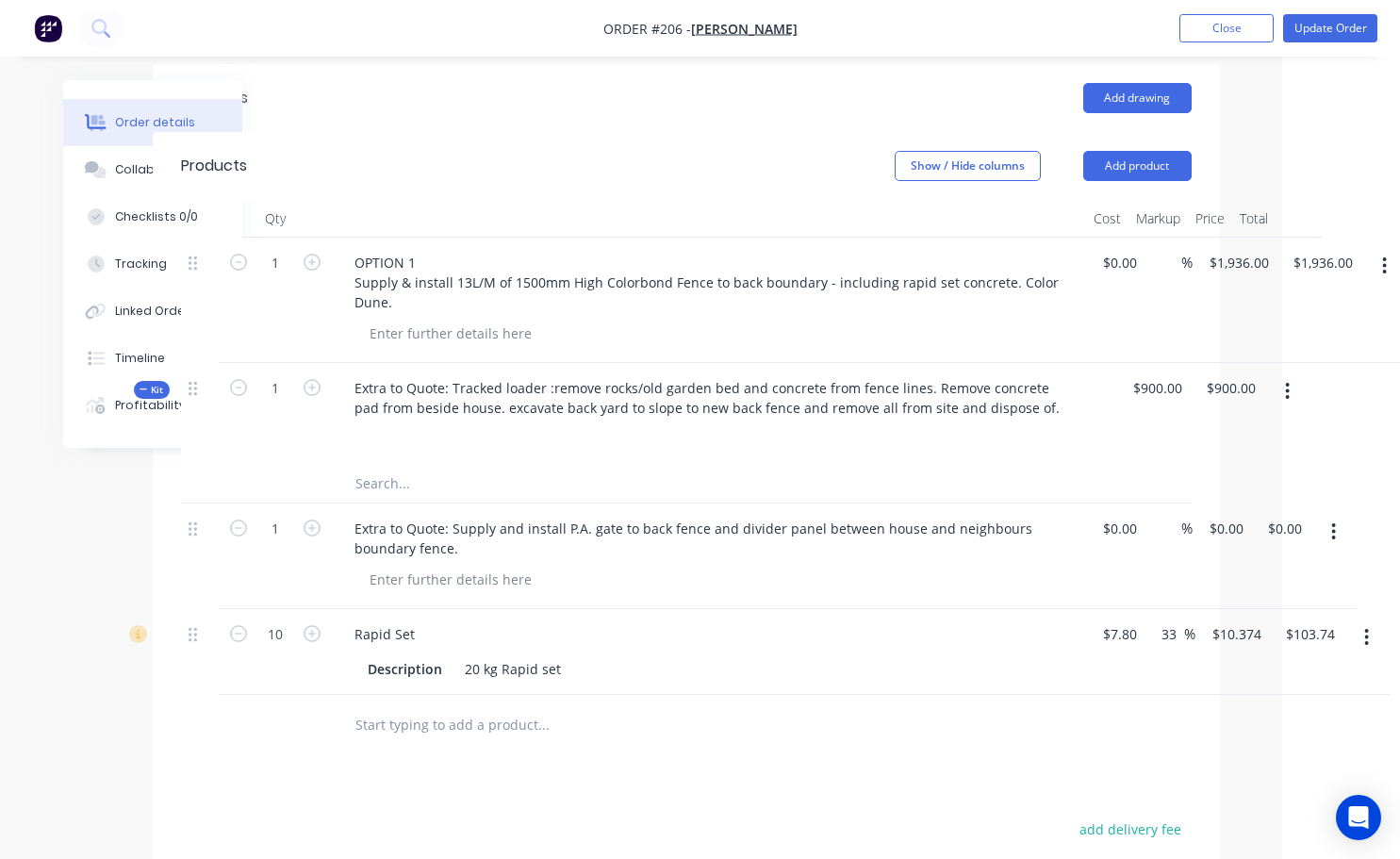
scroll to position [660, 125]
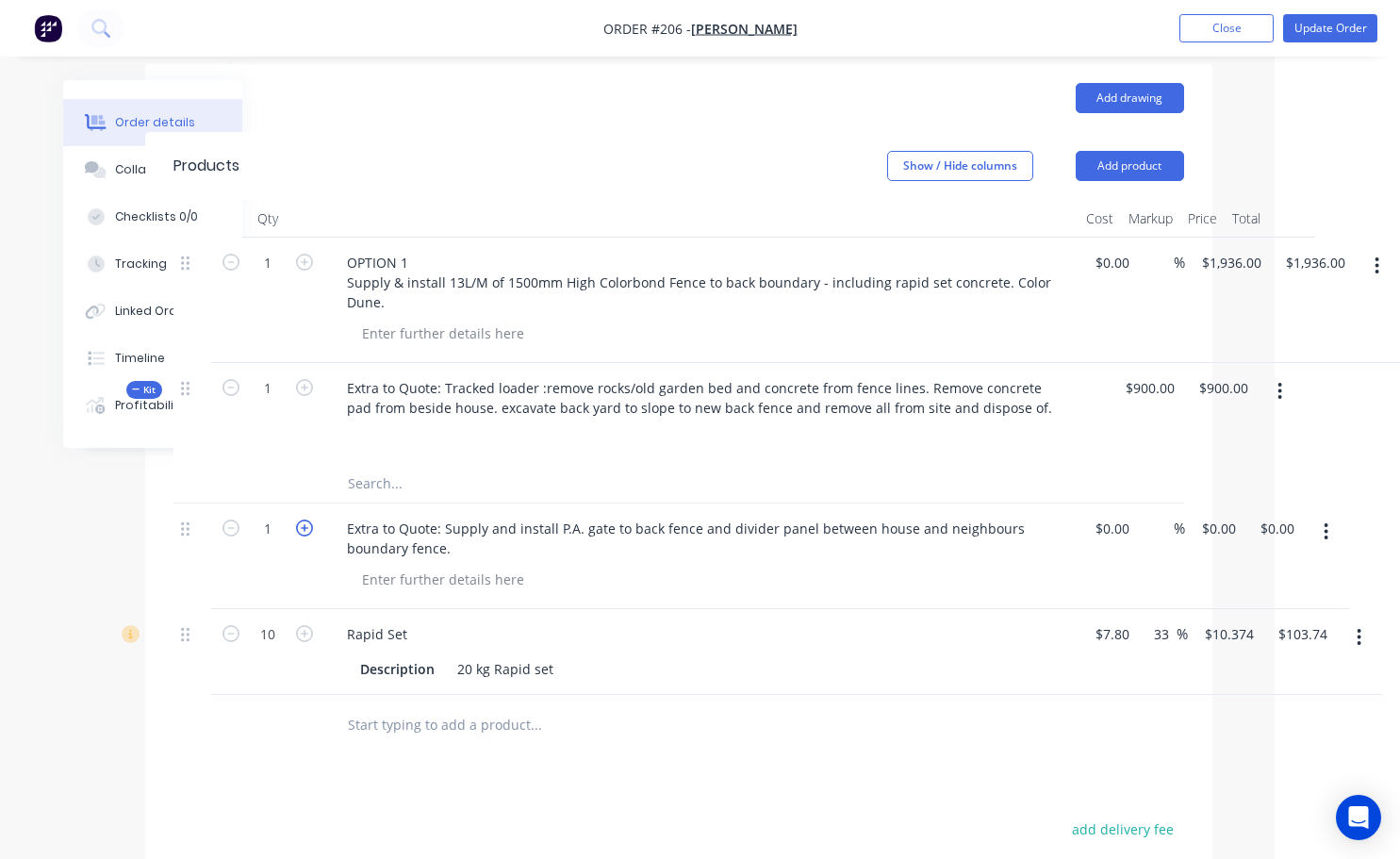
click at [303, 533] on icon "button" at bounding box center [304, 528] width 17 height 17
type input "2"
click at [1276, 537] on input "0.00" at bounding box center [1277, 528] width 36 height 27
type input "100"
type input "$50.00"
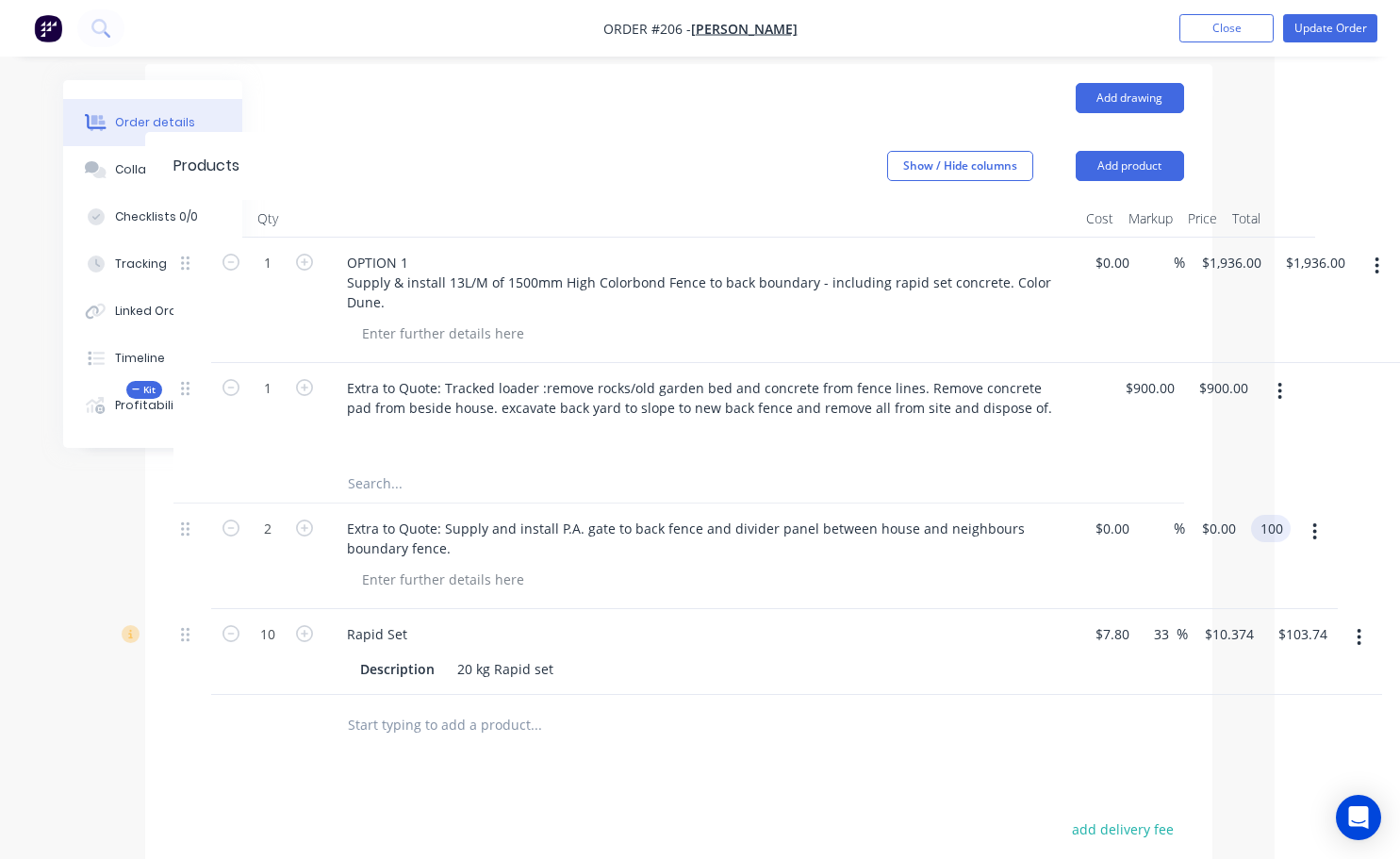
type input "$100.00"
click at [870, 780] on div "Drawings Add drawing Products Show / Hide columns Add product Qty Cost Markup P…" at bounding box center [679, 636] width 1067 height 1145
click at [230, 533] on icon "button" at bounding box center [230, 528] width 17 height 17
type input "1"
type input "$50.00"
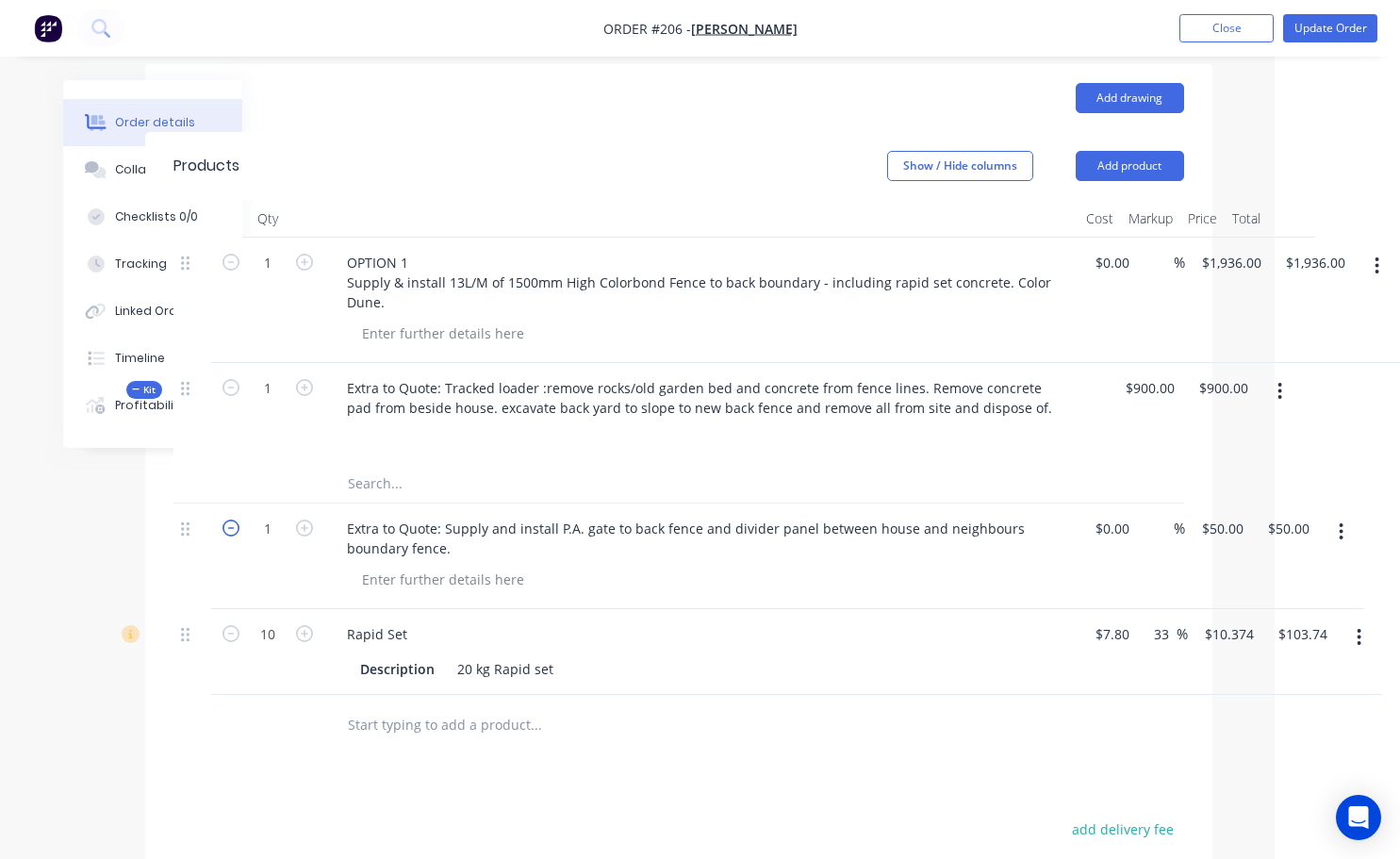
drag, startPoint x: 230, startPoint y: 533, endPoint x: 233, endPoint y: 524, distance: 9.5
click at [230, 532] on icon "button" at bounding box center [230, 528] width 17 height 17
type input "0"
click at [1283, 528] on input "0.00" at bounding box center [1288, 528] width 44 height 27
type input "100"
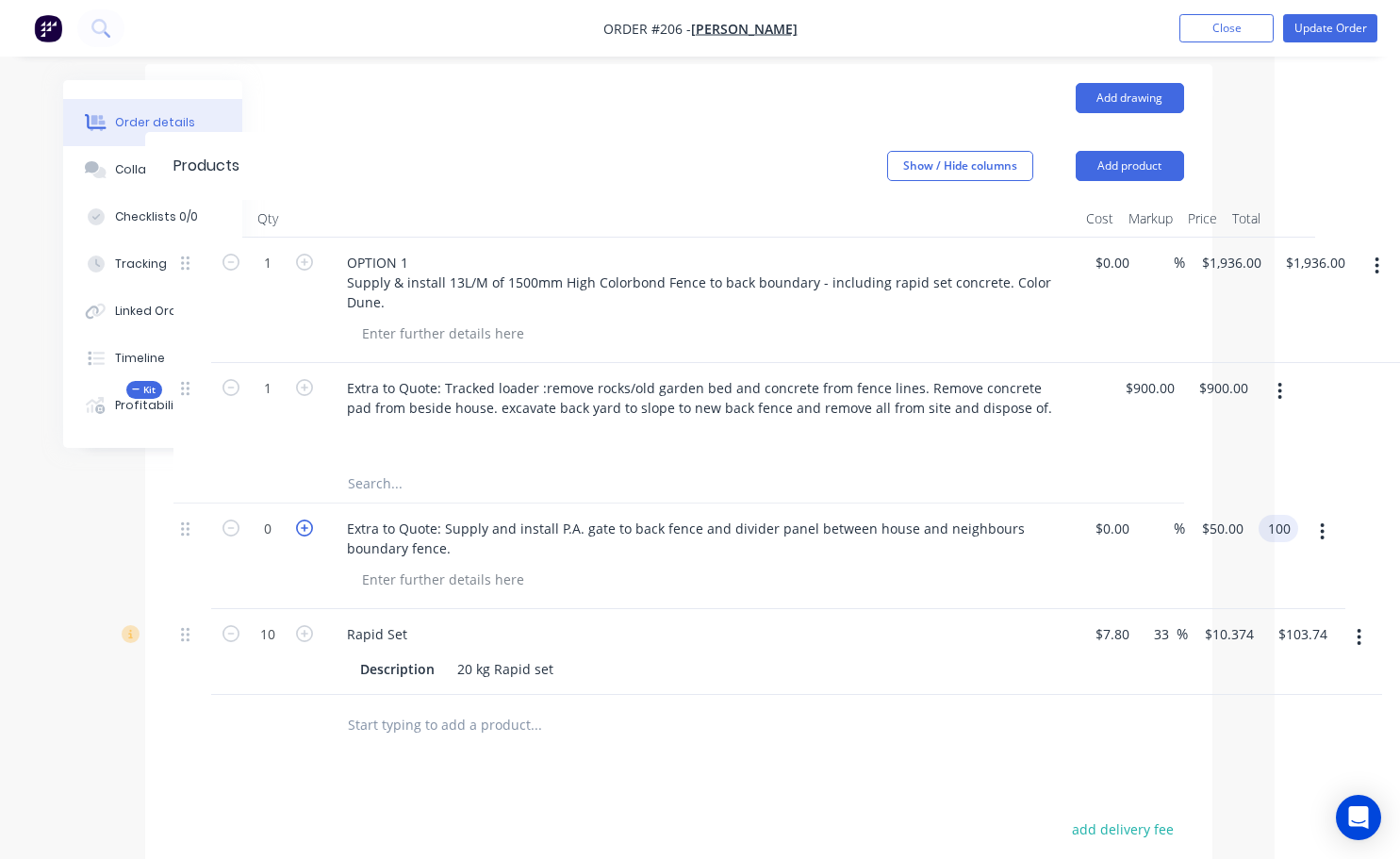
click at [304, 533] on icon "button" at bounding box center [304, 528] width 17 height 17
type input "1"
type input "50.00"
click at [302, 528] on icon "button" at bounding box center [304, 528] width 17 height 17
type input "2"
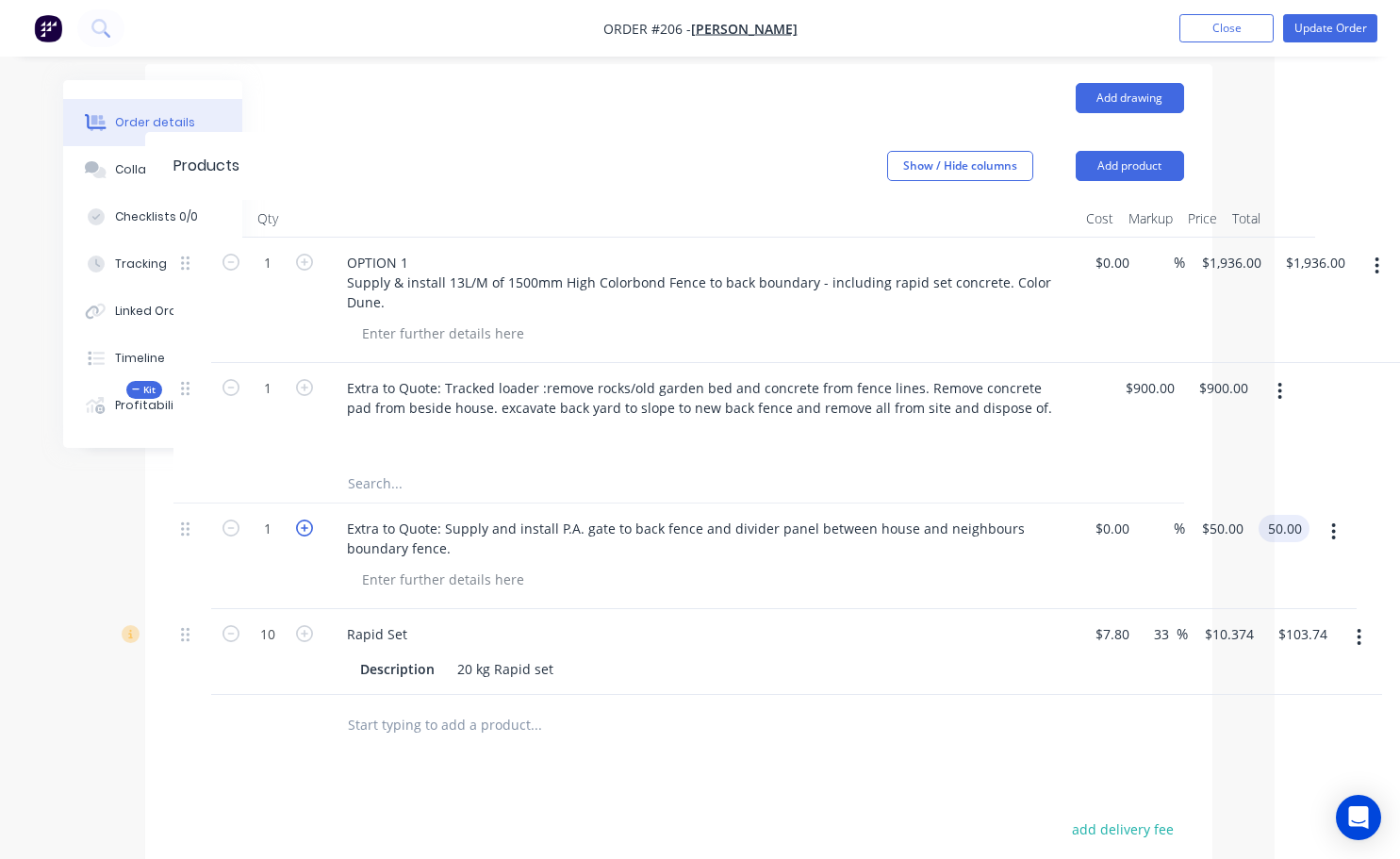
type input "100.00"
click at [234, 530] on icon "button" at bounding box center [230, 528] width 17 height 17
type input "1"
type input "100"
type input "$100.00"
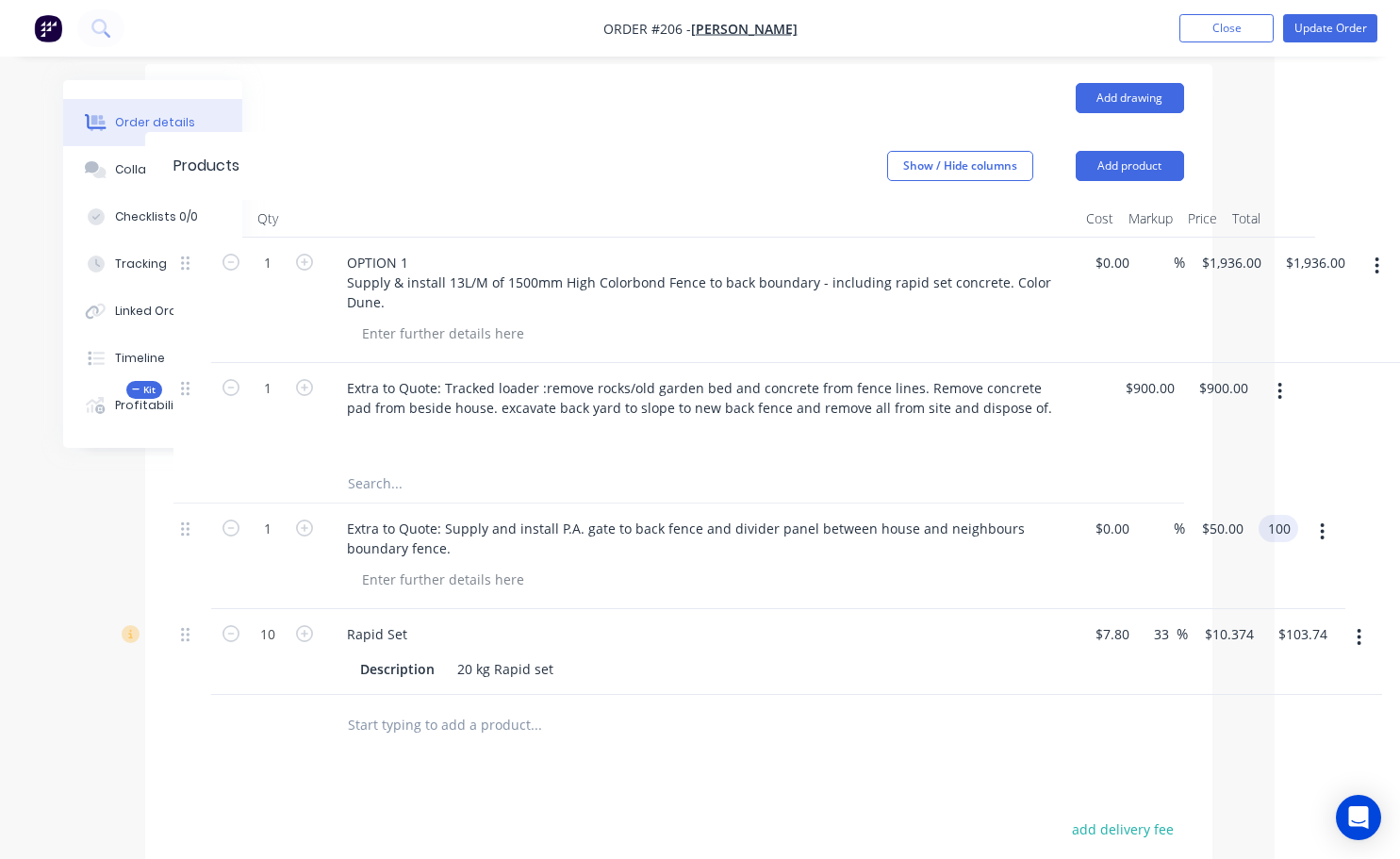
type input "$100.00"
click at [1152, 572] on div "%" at bounding box center [1161, 556] width 48 height 106
click at [308, 529] on icon "button" at bounding box center [304, 528] width 17 height 17
type input "2"
type input "$200.00"
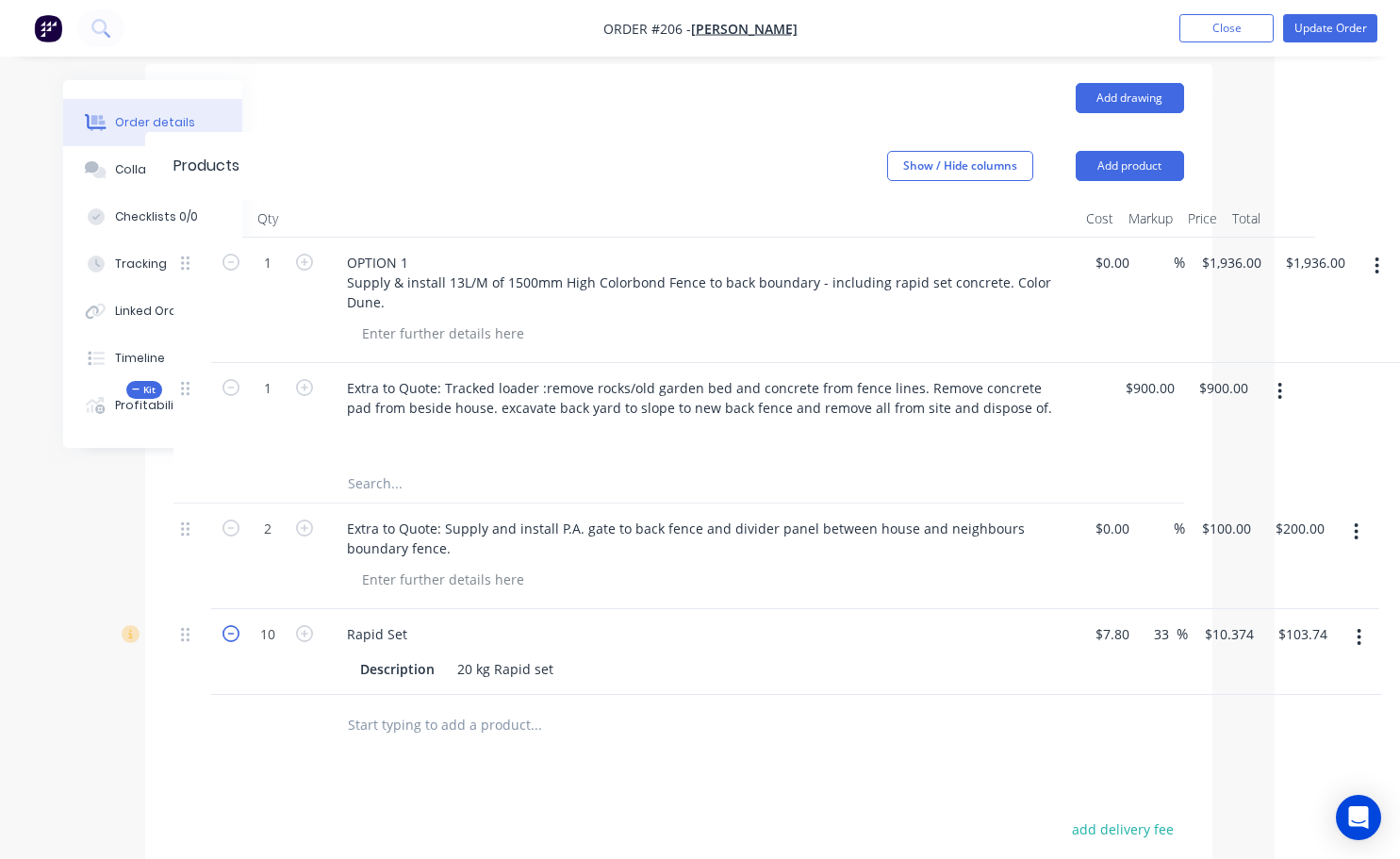
click at [230, 631] on icon "button" at bounding box center [230, 633] width 17 height 17
type input "9"
type input "$93.37"
click at [230, 631] on icon "button" at bounding box center [230, 633] width 17 height 17
type input "8"
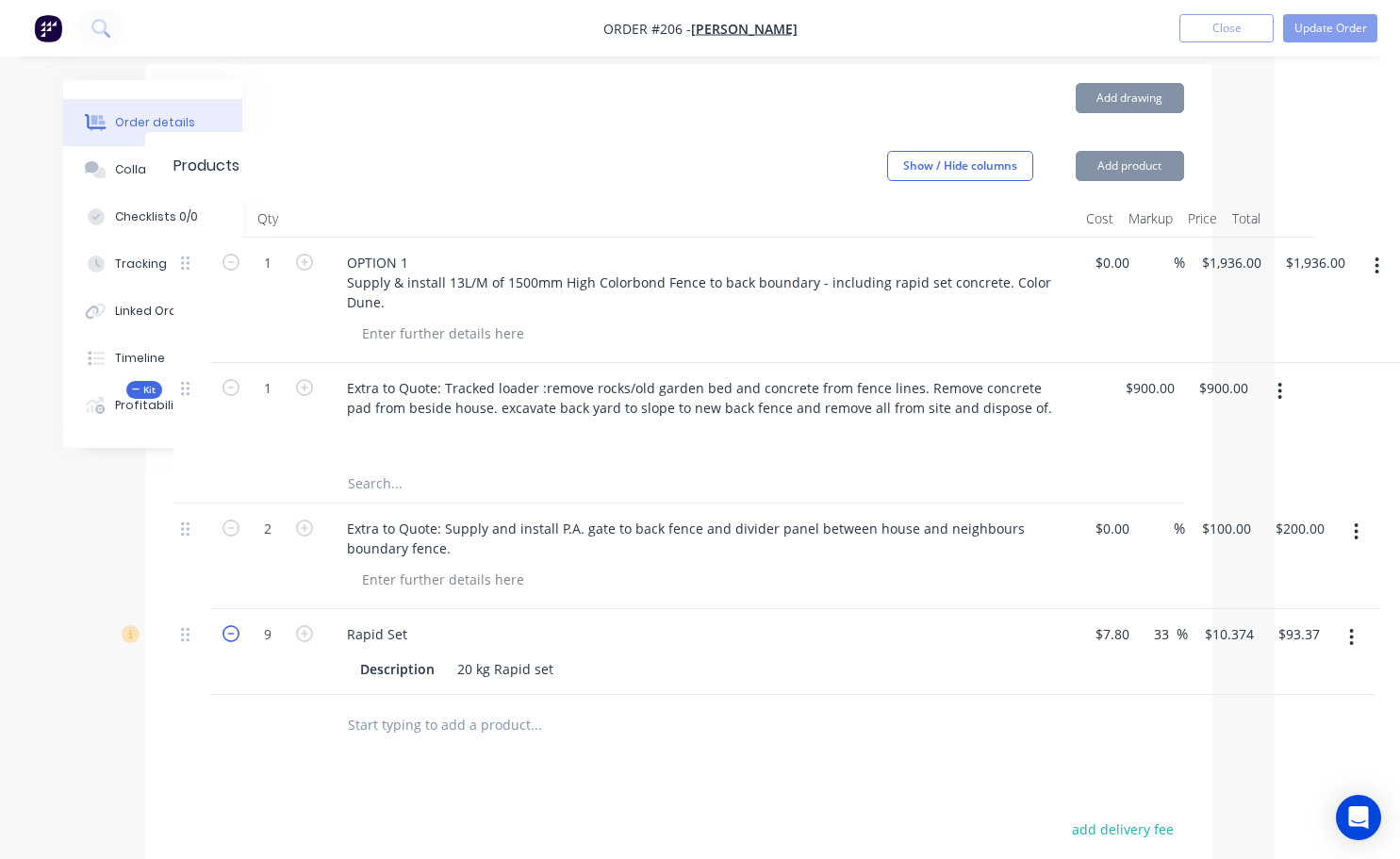
type input "$82.99"
click at [230, 631] on icon "button" at bounding box center [230, 633] width 17 height 17
type input "7"
type input "$72.62"
click at [230, 631] on icon "button" at bounding box center [230, 633] width 17 height 17
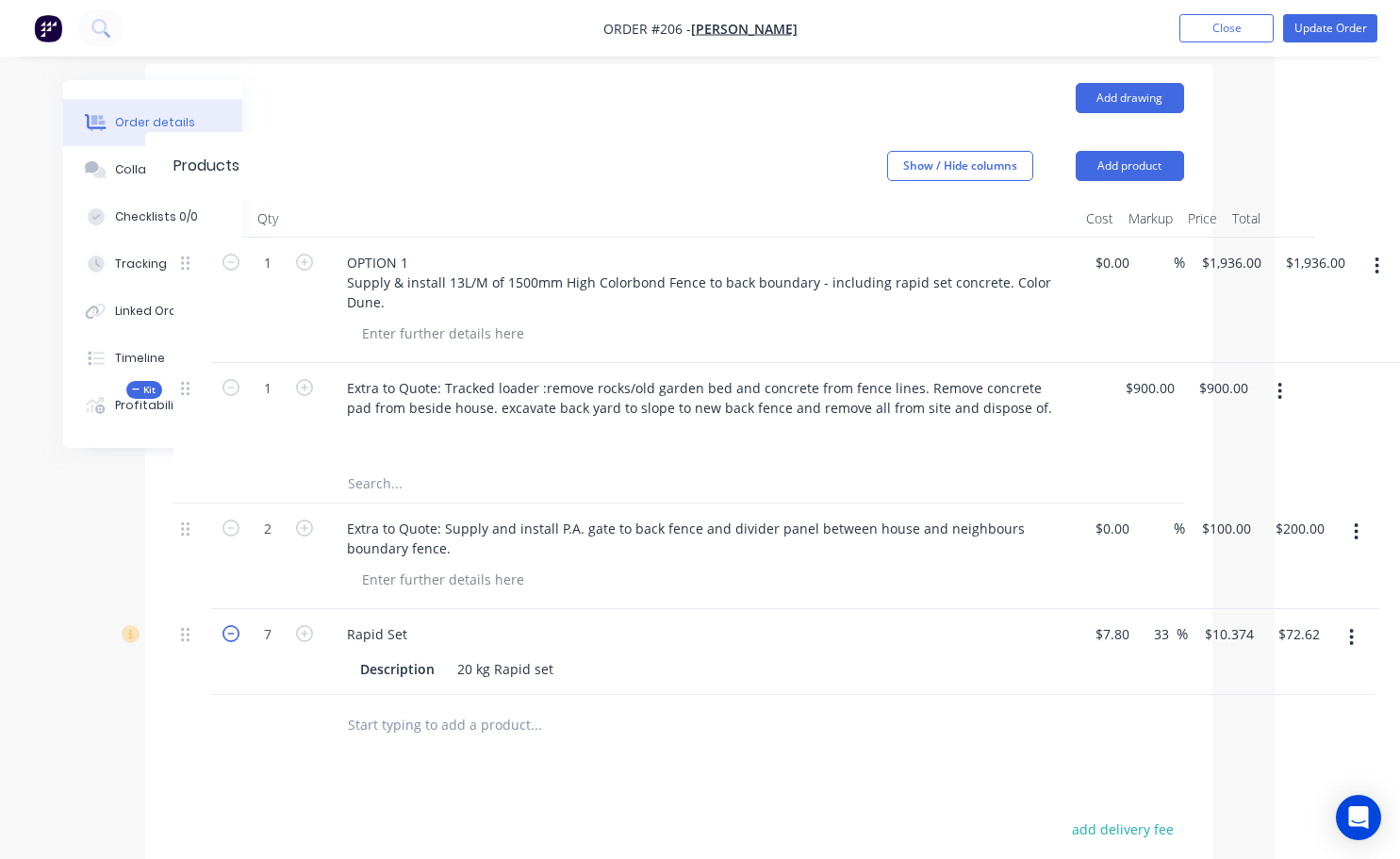
type input "6"
type input "$62.24"
click at [230, 631] on icon "button" at bounding box center [230, 633] width 17 height 17
type input "5"
type input "$51.87"
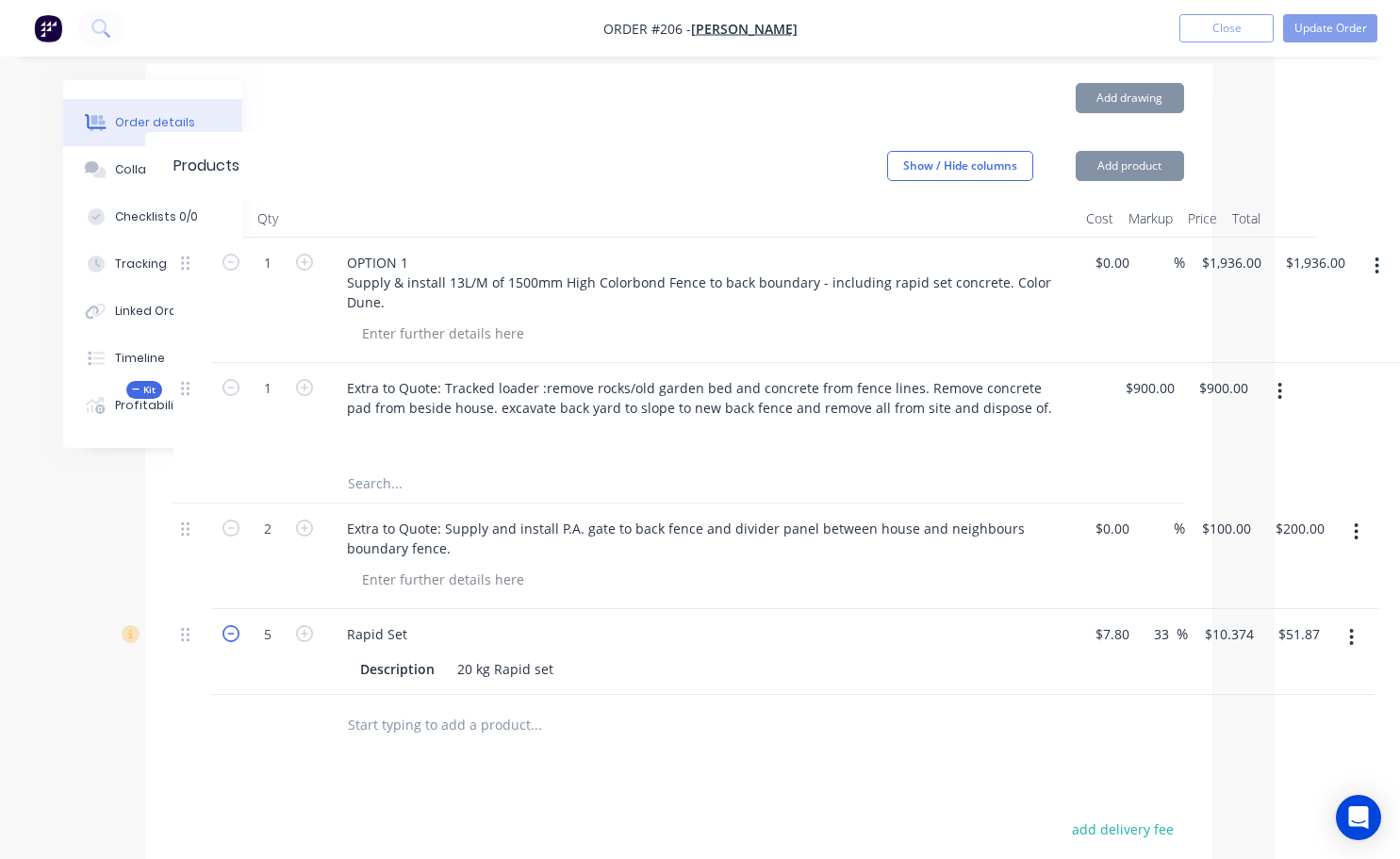
click at [230, 631] on icon "button" at bounding box center [230, 633] width 17 height 17
type input "4"
type input "$41.50"
click at [230, 631] on icon "button" at bounding box center [230, 633] width 17 height 17
type input "3"
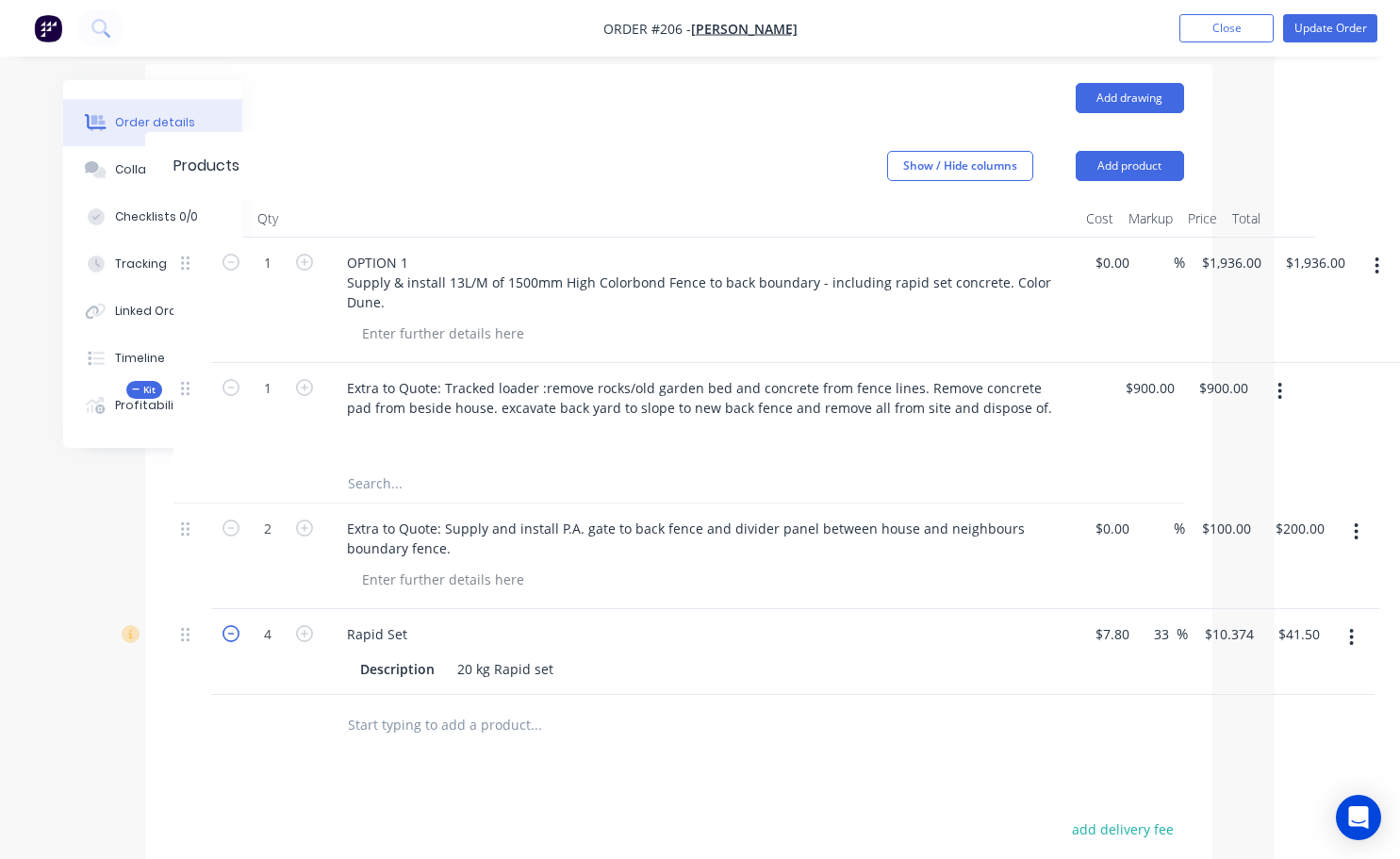
type input "$31.12"
click at [302, 633] on icon "button" at bounding box center [304, 633] width 17 height 17
type input "4"
type input "$41.50"
click at [303, 633] on icon "button" at bounding box center [304, 633] width 17 height 17
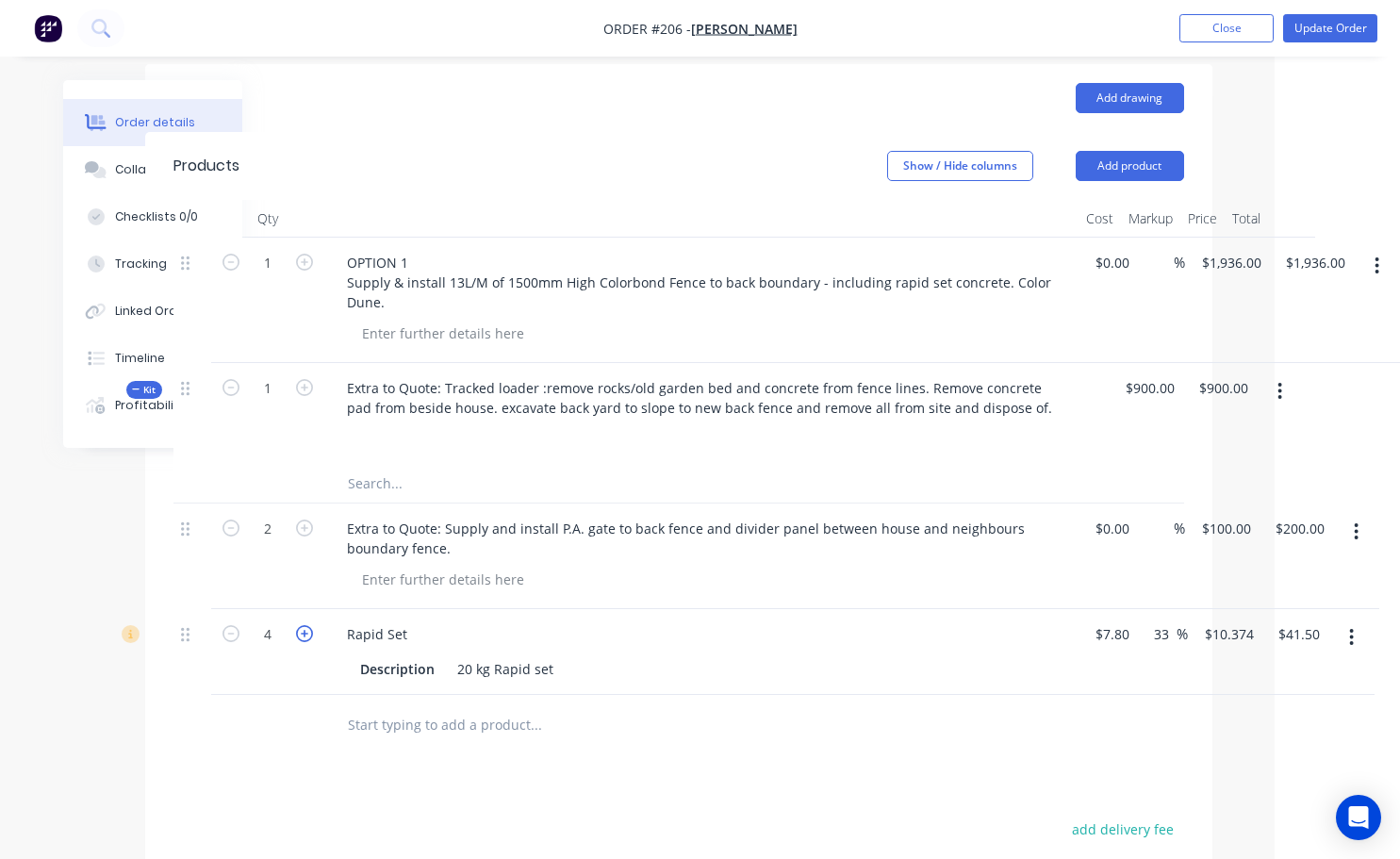
type input "5"
type input "$51.87"
click at [303, 633] on icon "button" at bounding box center [304, 633] width 17 height 17
type input "6"
type input "$62.24"
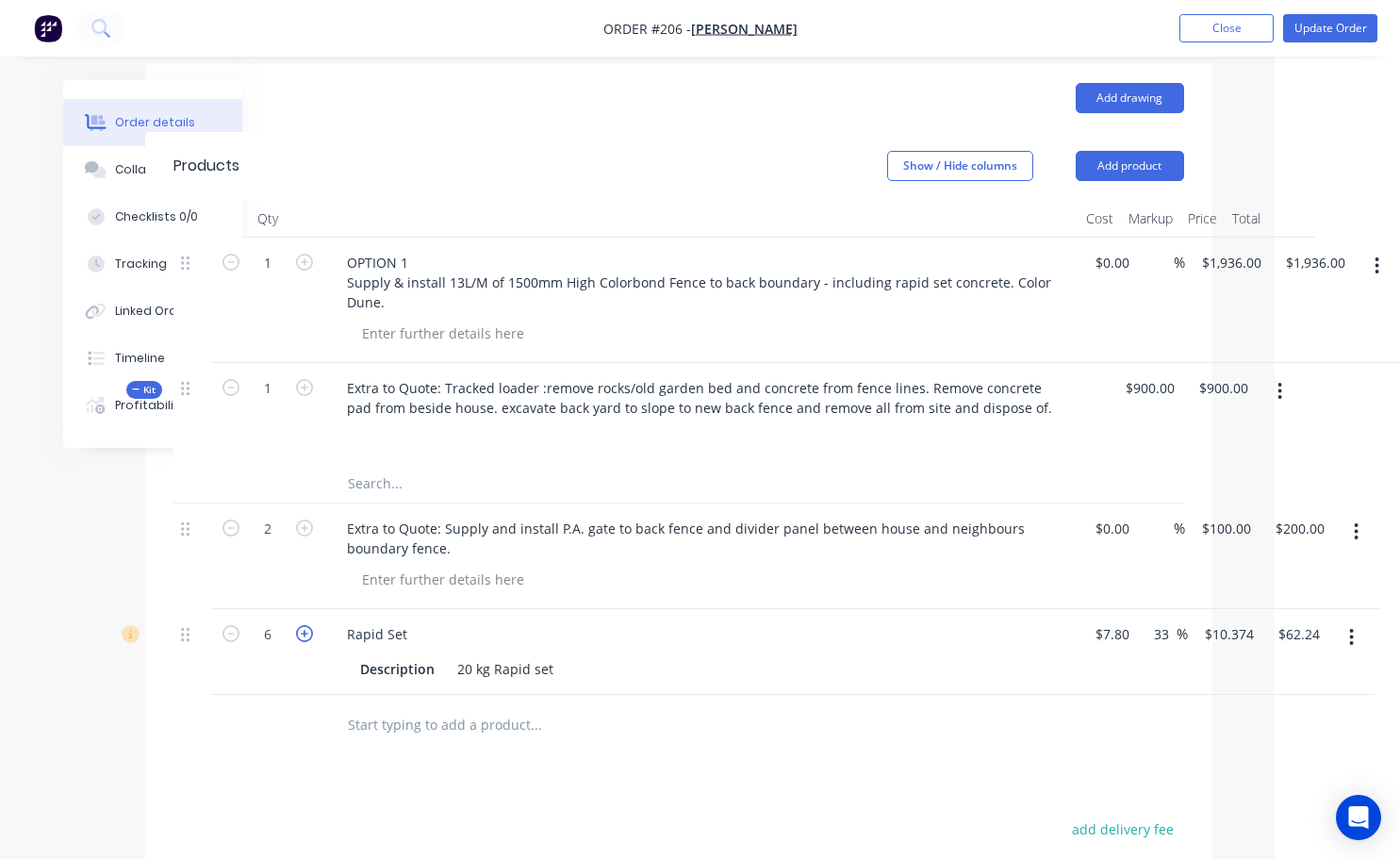
click at [303, 633] on icon "button" at bounding box center [304, 633] width 17 height 17
type input "7"
type input "$72.62"
click at [1283, 527] on input "200.00" at bounding box center [1302, 528] width 59 height 27
type input "270"
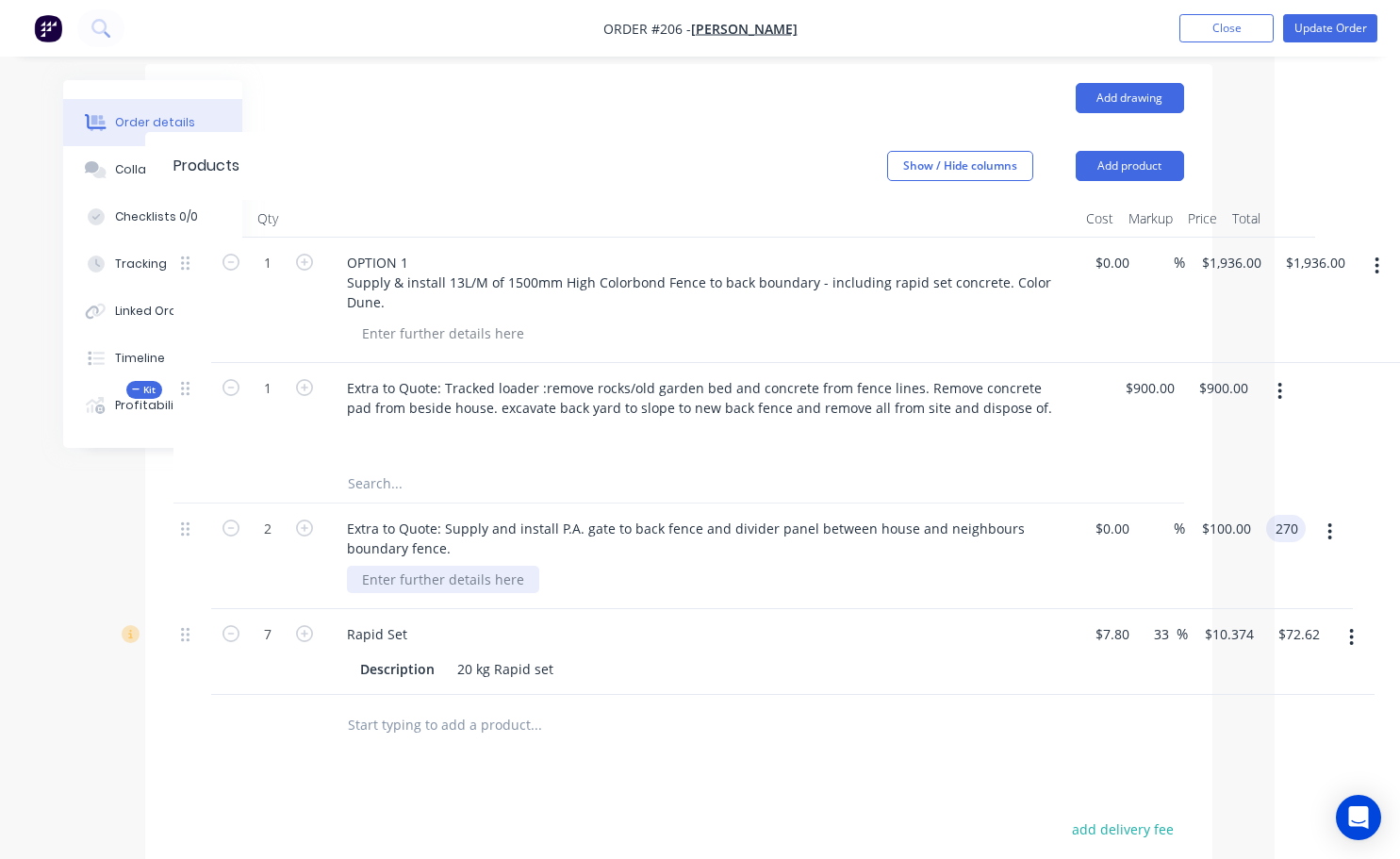
type input "$135.00"
type input "$270.00"
click at [398, 578] on div at bounding box center [442, 578] width 192 height 27
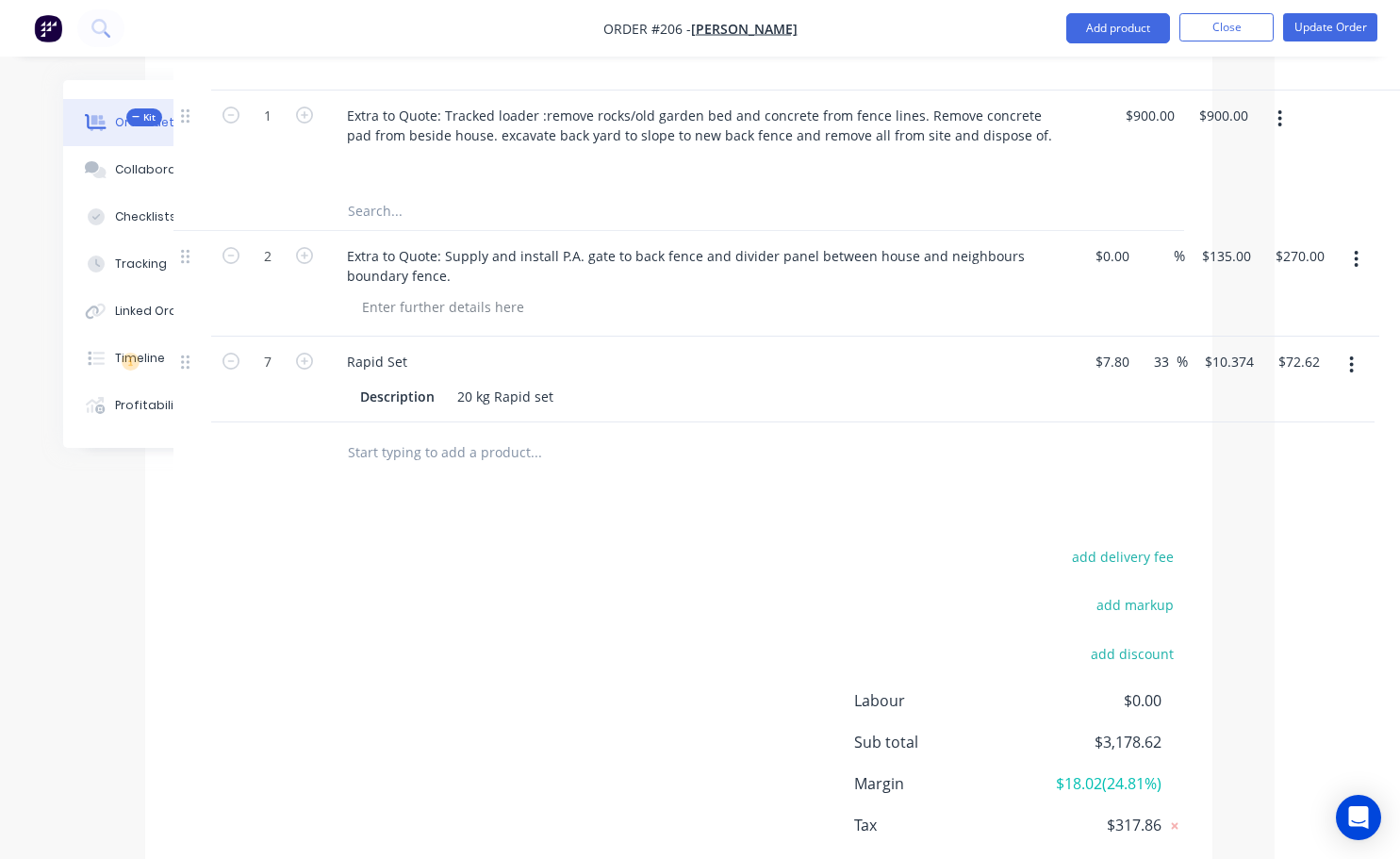
scroll to position [849, 125]
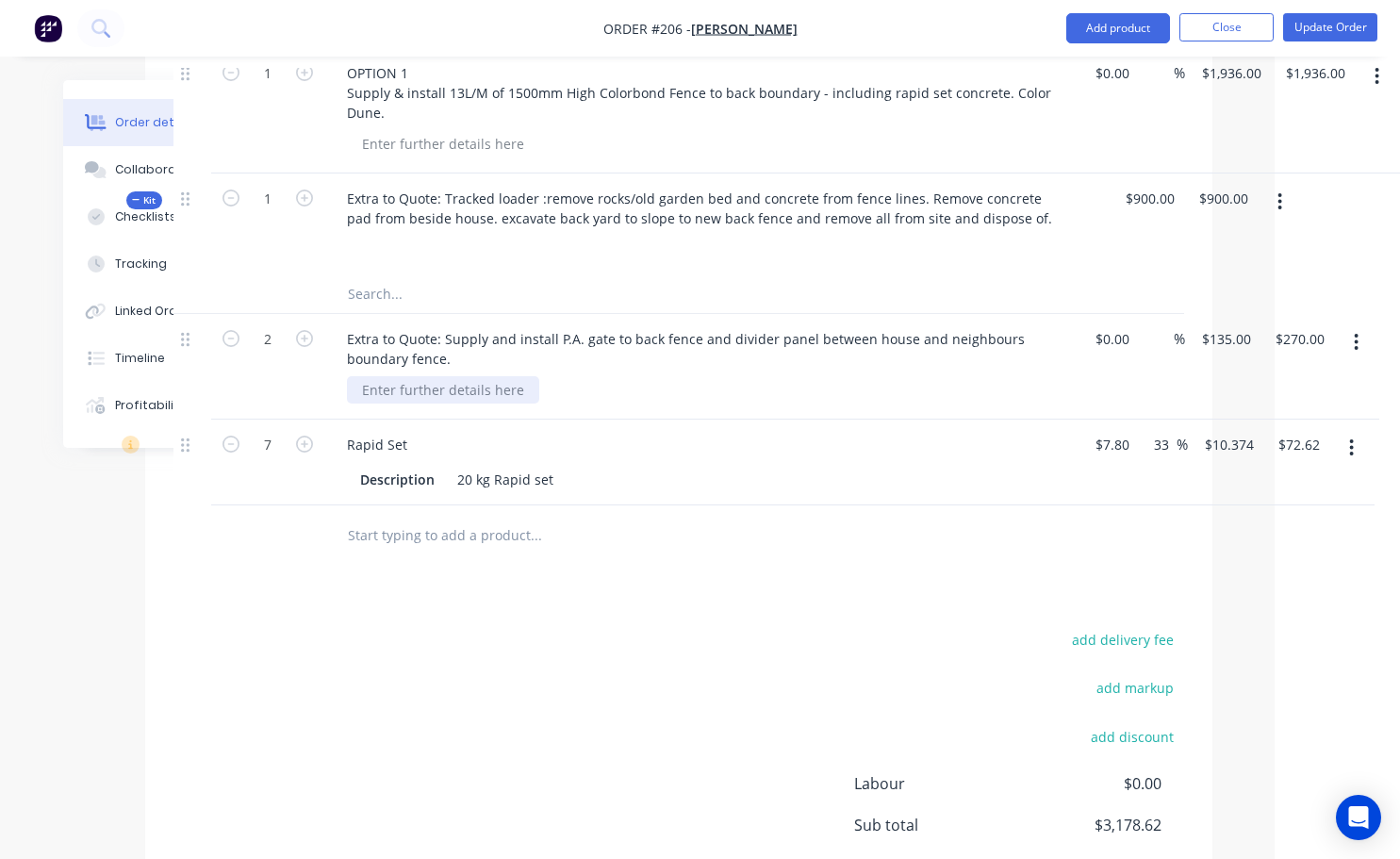
click at [379, 389] on div at bounding box center [442, 389] width 192 height 27
click at [572, 567] on div "Drawings Add drawing Products Show / Hide columns Add product Qty Cost Markup P…" at bounding box center [679, 447] width 1067 height 1145
click at [1330, 35] on button "Update Order" at bounding box center [1330, 27] width 95 height 28
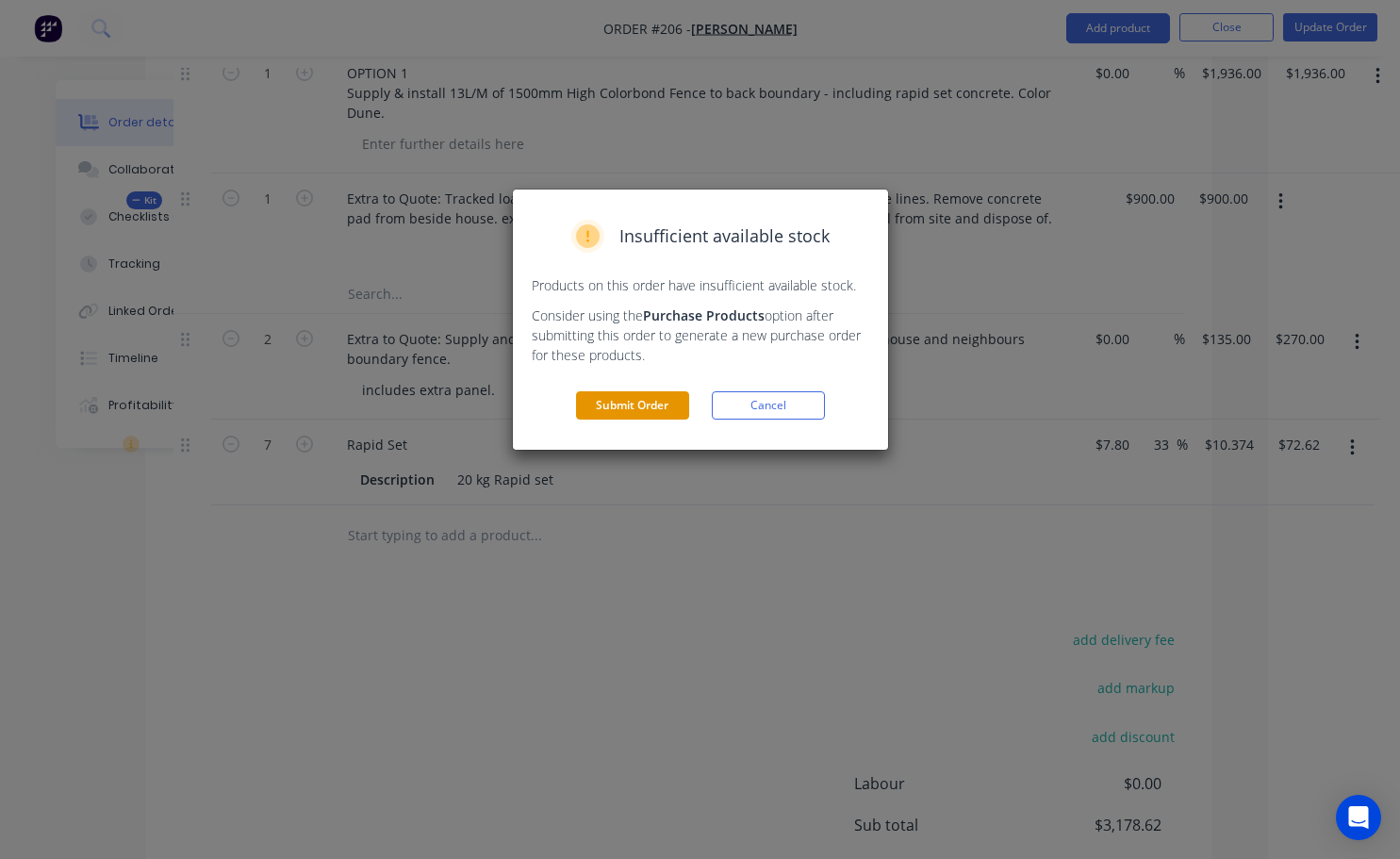
click at [615, 411] on button "Submit Order" at bounding box center [633, 405] width 114 height 28
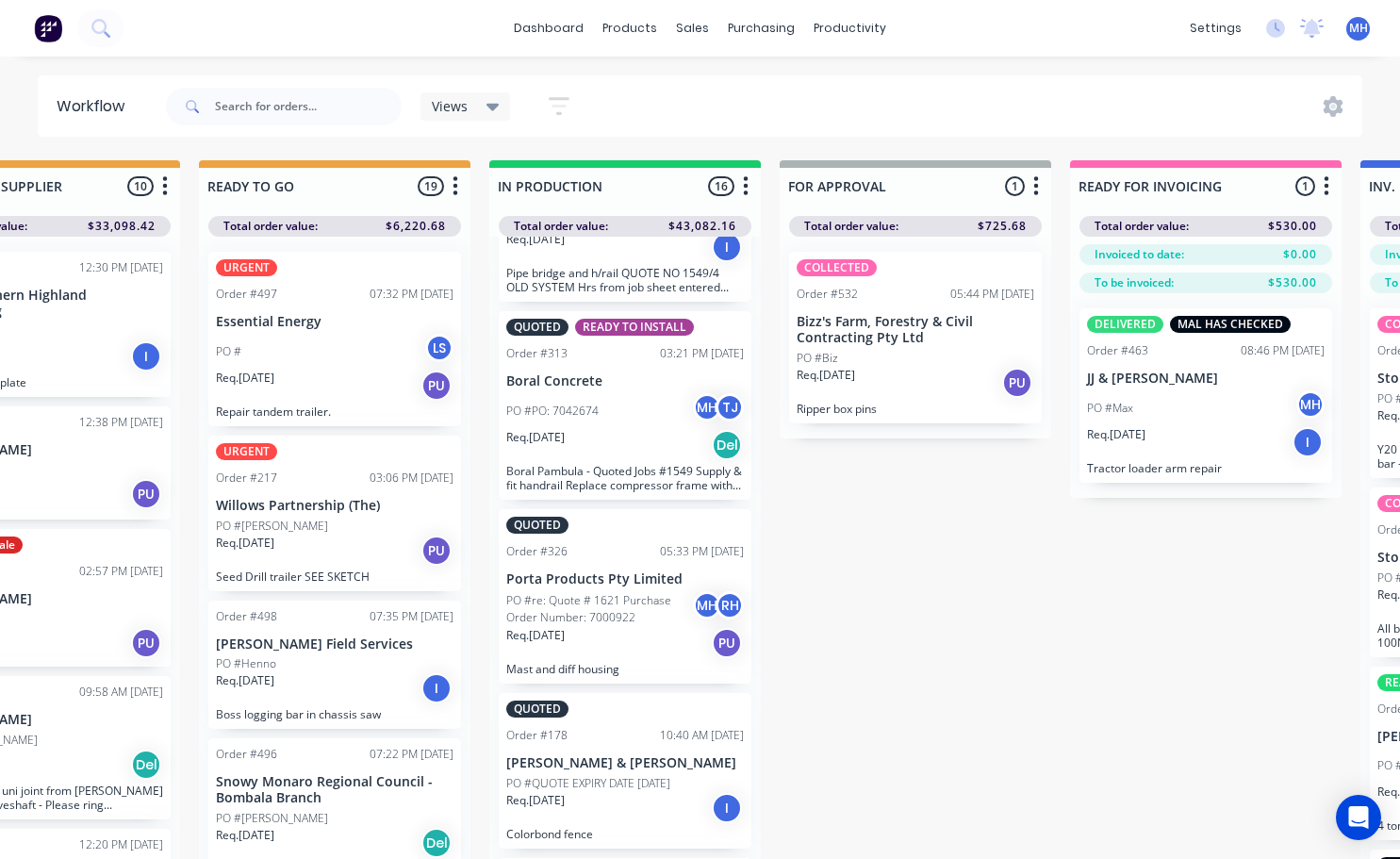
scroll to position [2073, 0]
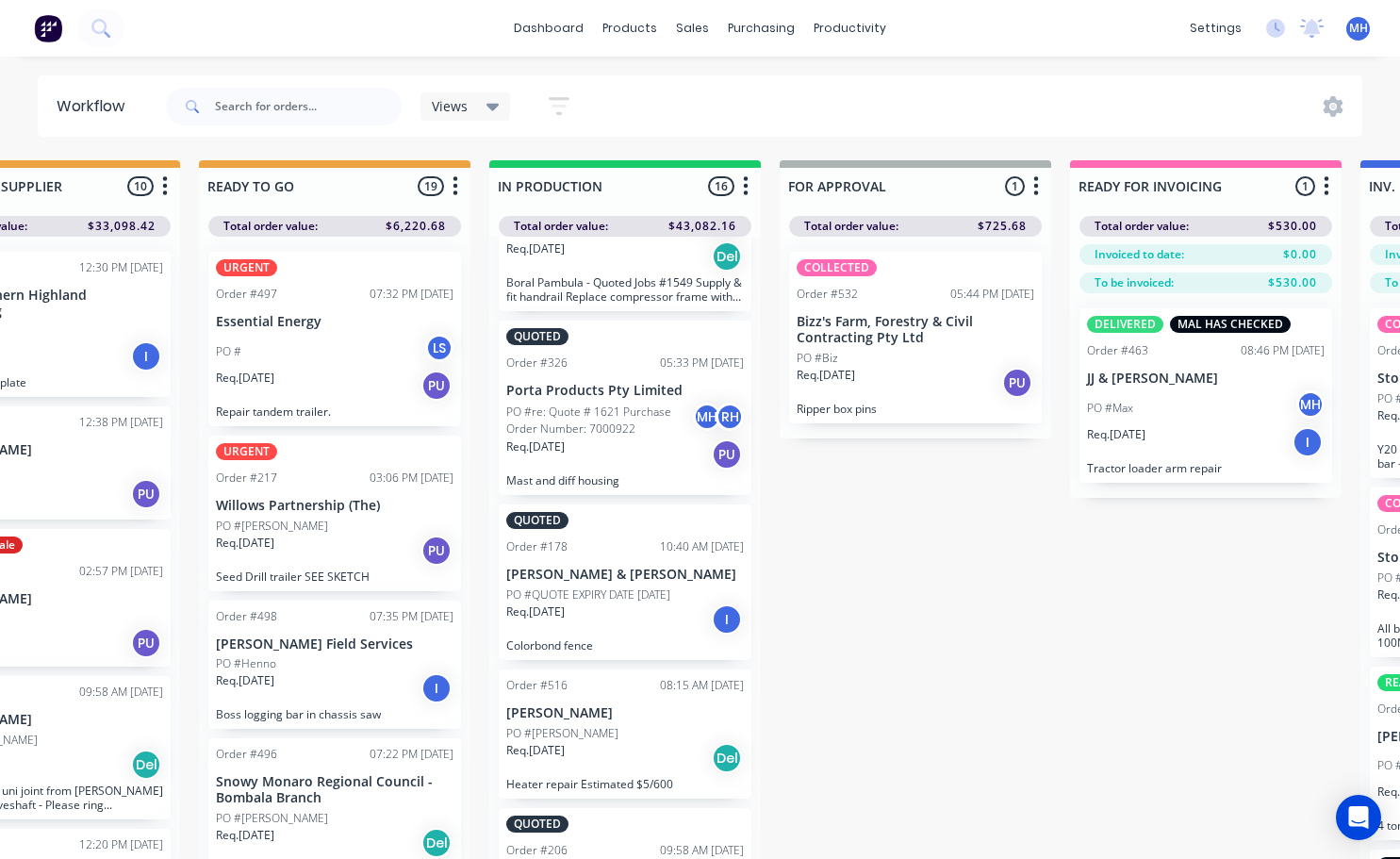
click at [589, 600] on p "PO #QUOTE EXPIRY DATE [DATE]" at bounding box center [588, 594] width 164 height 17
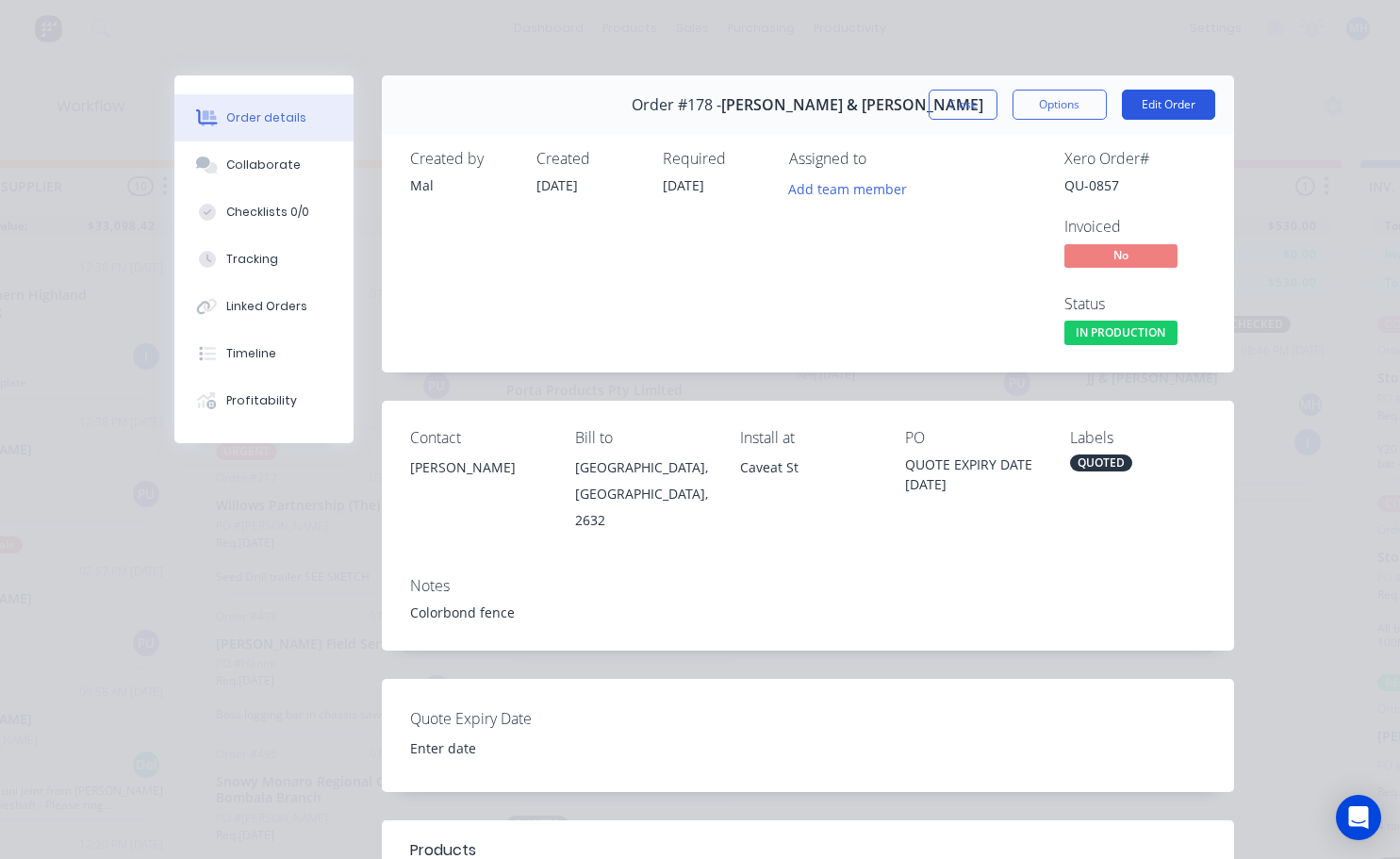
click at [1145, 101] on button "Edit Order" at bounding box center [1169, 105] width 94 height 30
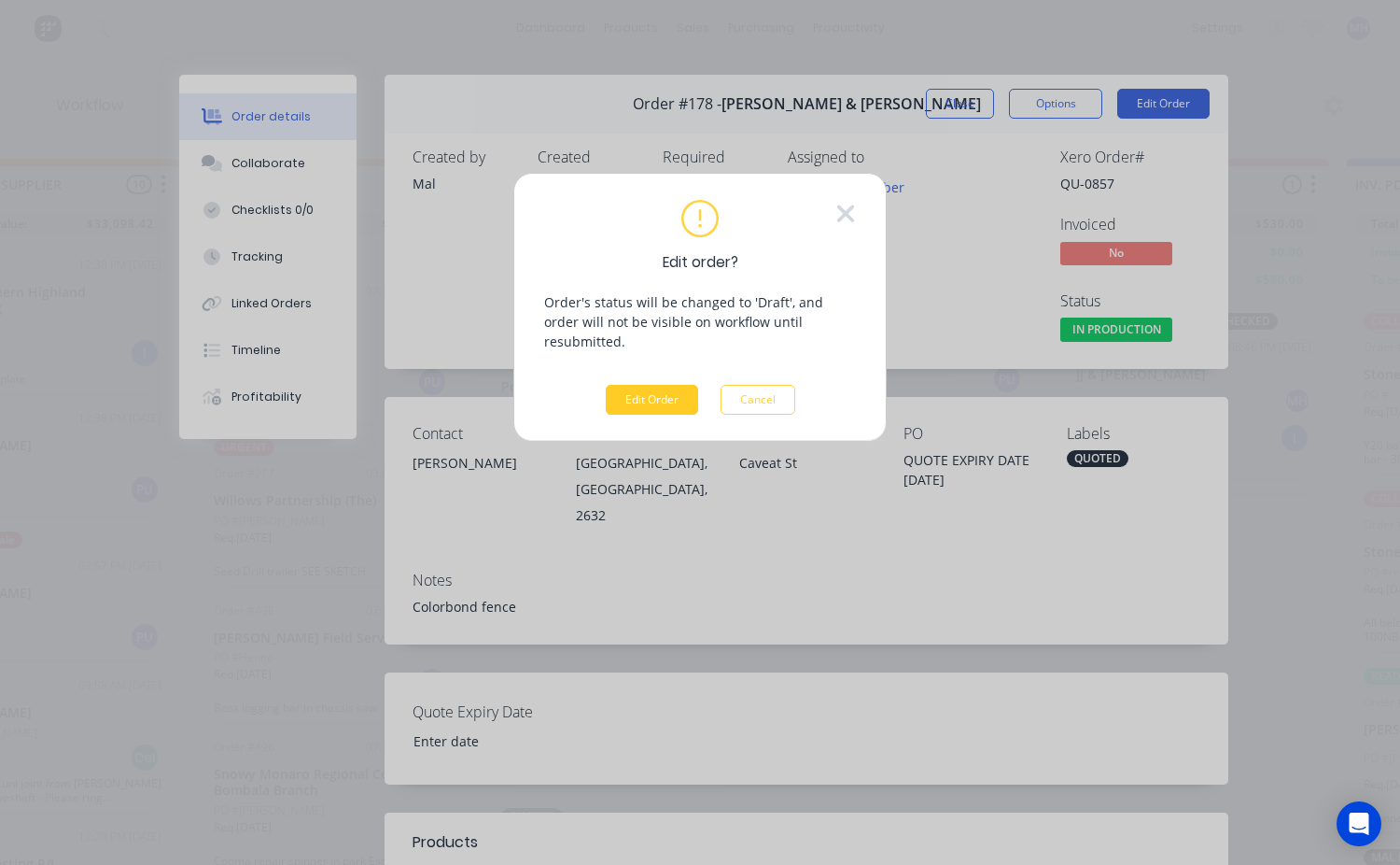
click at [661, 390] on button "Edit Order" at bounding box center [653, 399] width 93 height 30
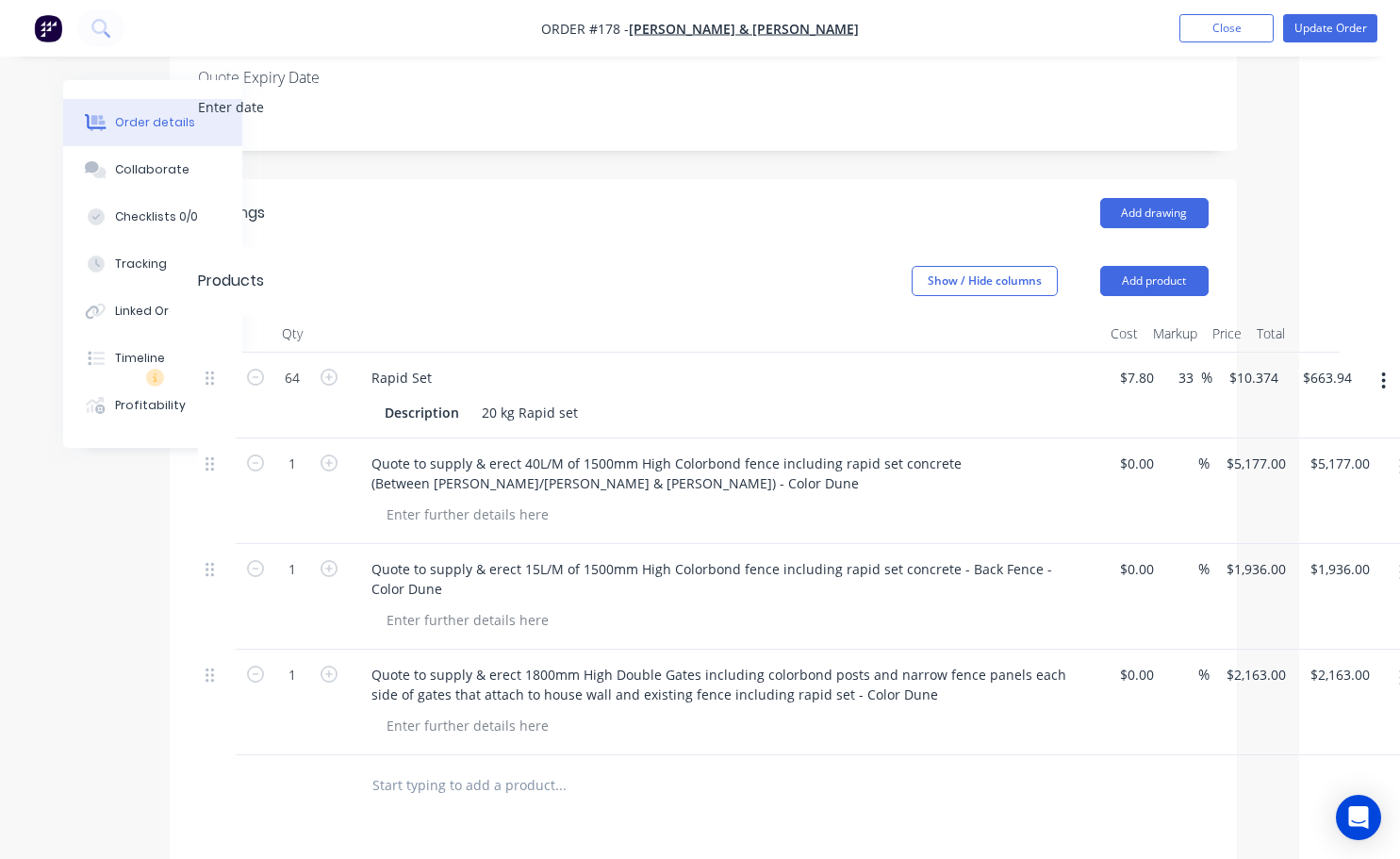
scroll to position [660, 101]
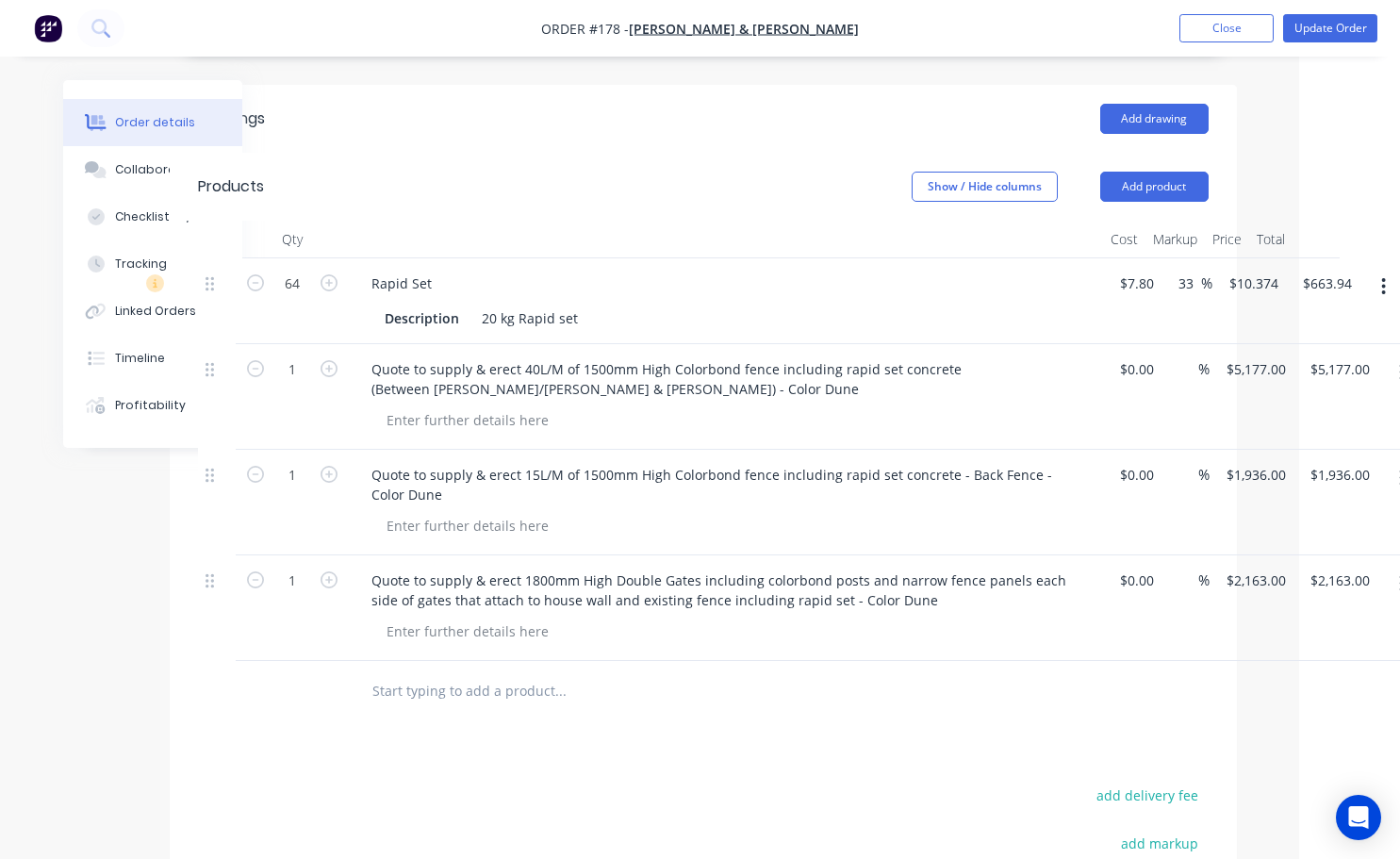
click at [1383, 278] on icon "button" at bounding box center [1384, 286] width 4 height 17
click at [1272, 436] on div "Delete" at bounding box center [1317, 449] width 145 height 27
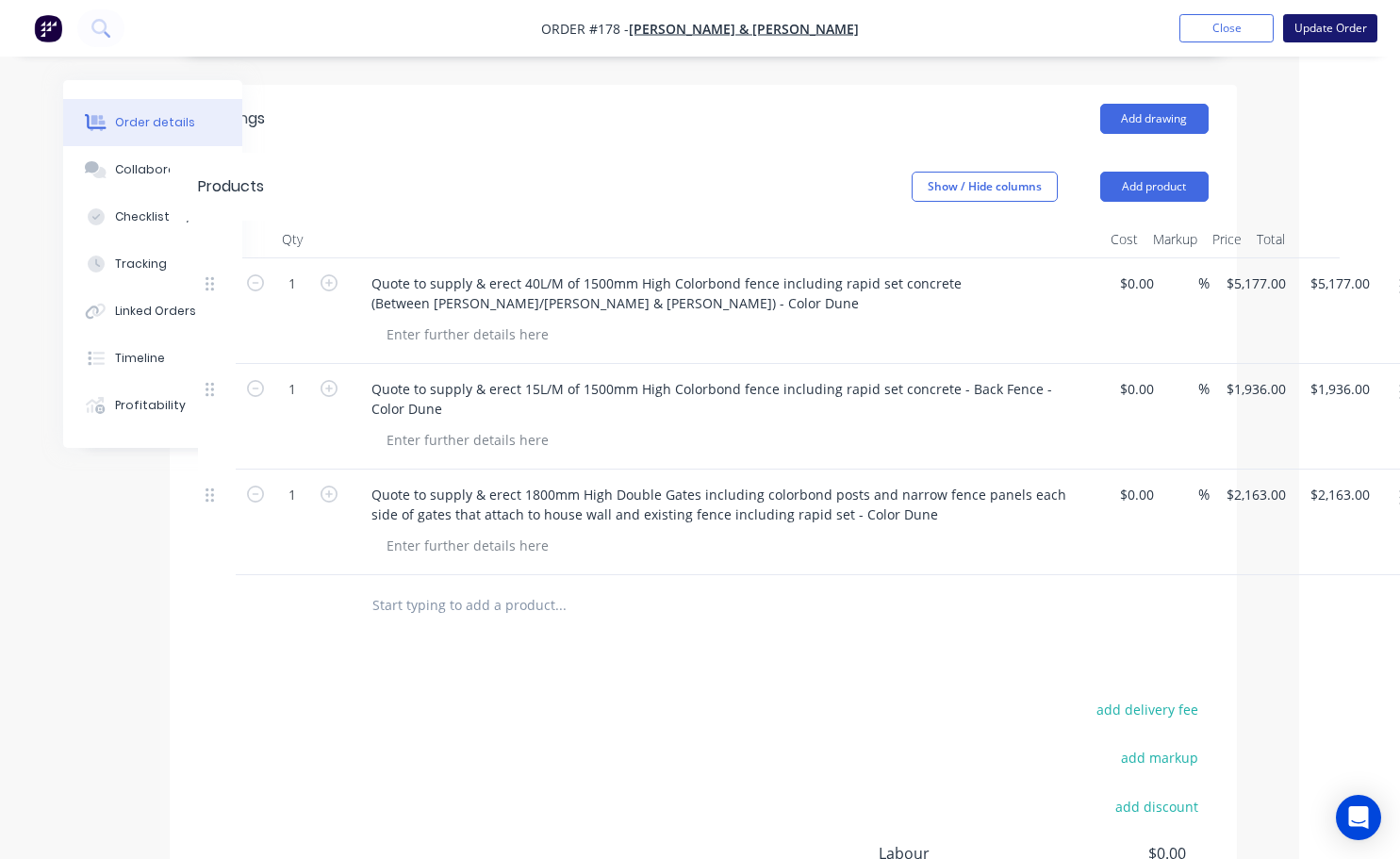
click at [1313, 33] on button "Update Order" at bounding box center [1330, 28] width 95 height 28
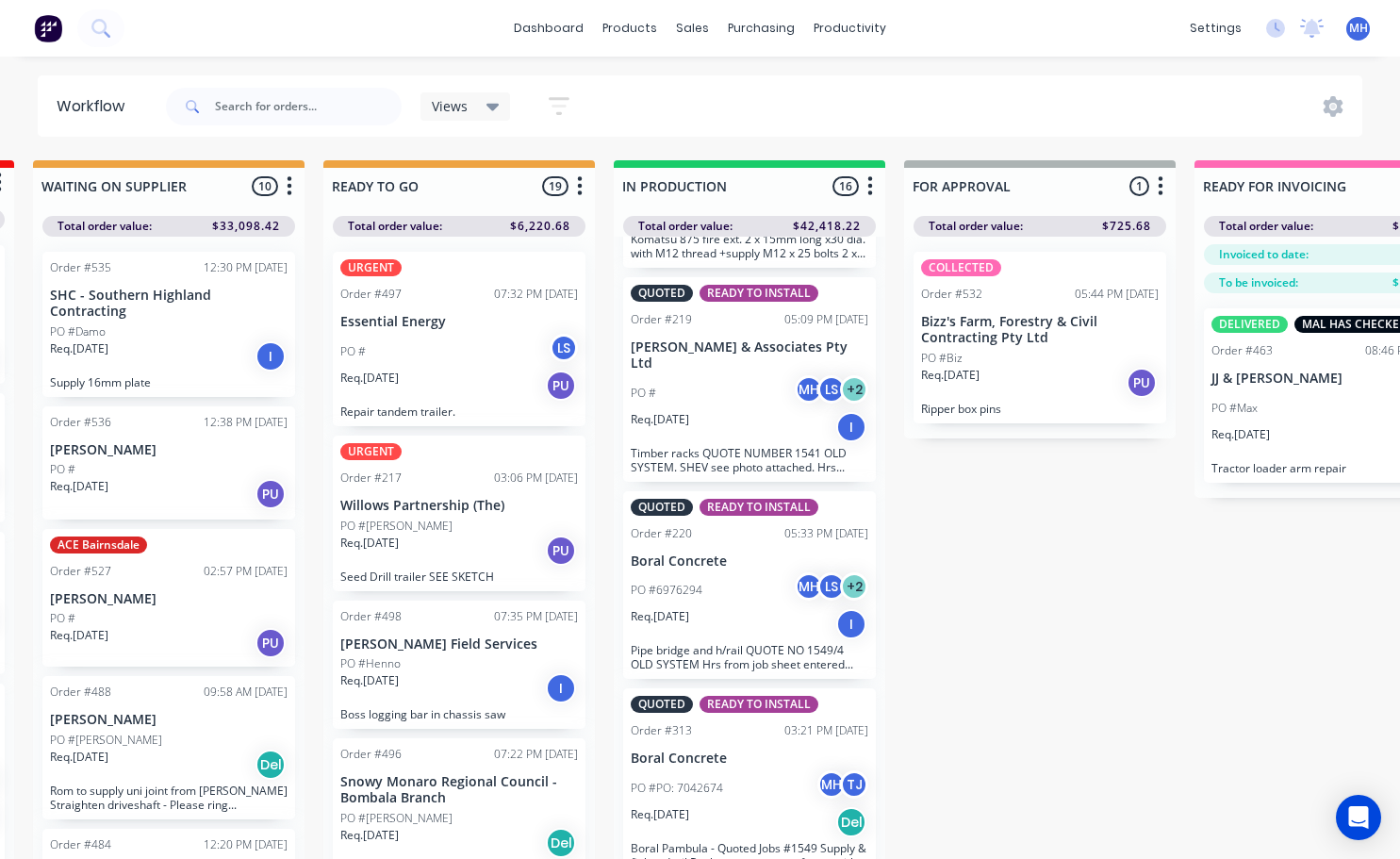
scroll to position [2182, 0]
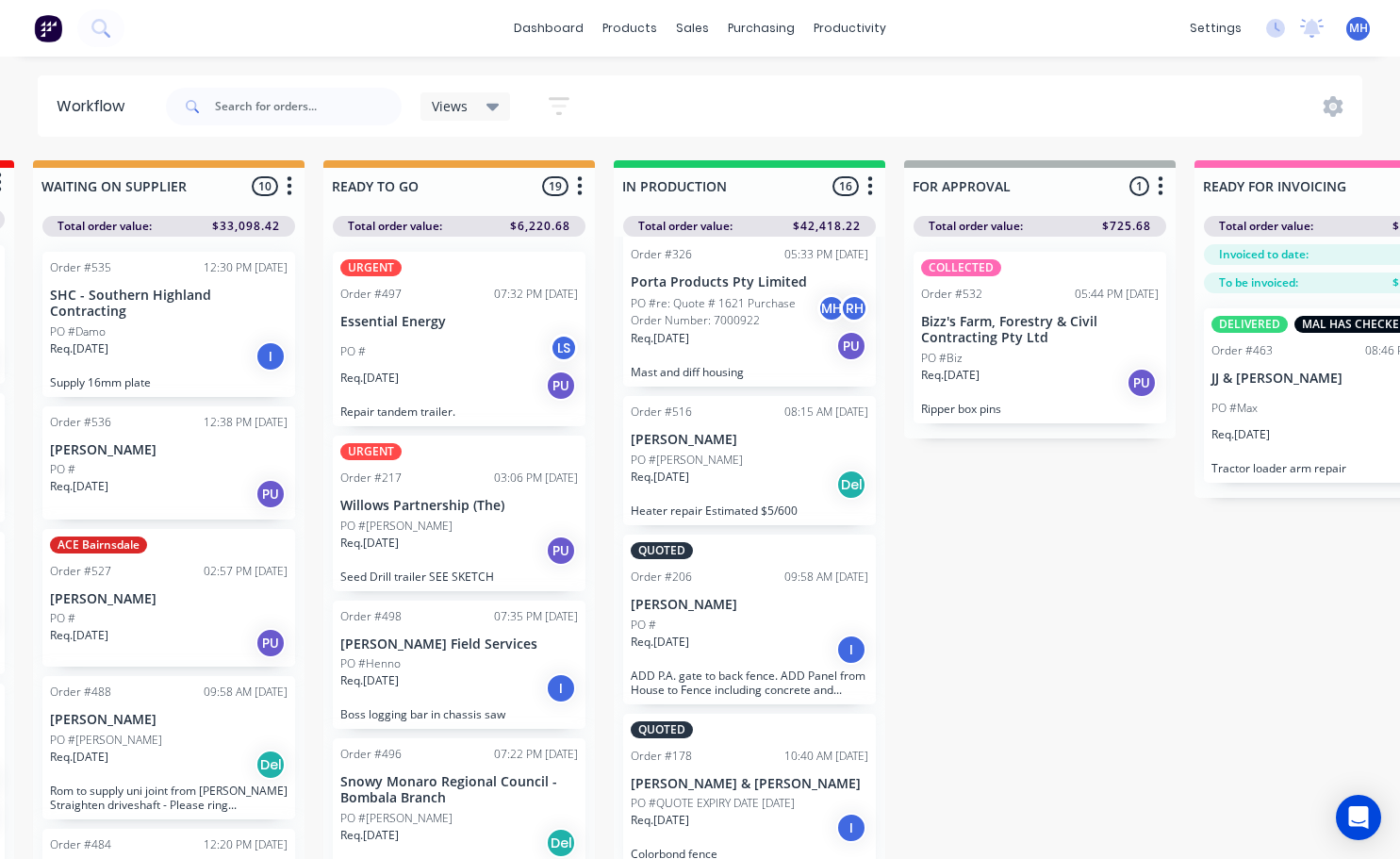
click at [711, 667] on div "QUOTED Order #206 09:58 AM [DATE] [PERSON_NAME] PO # Req. [DATE] I ADD P.A. gat…" at bounding box center [750, 619] width 253 height 169
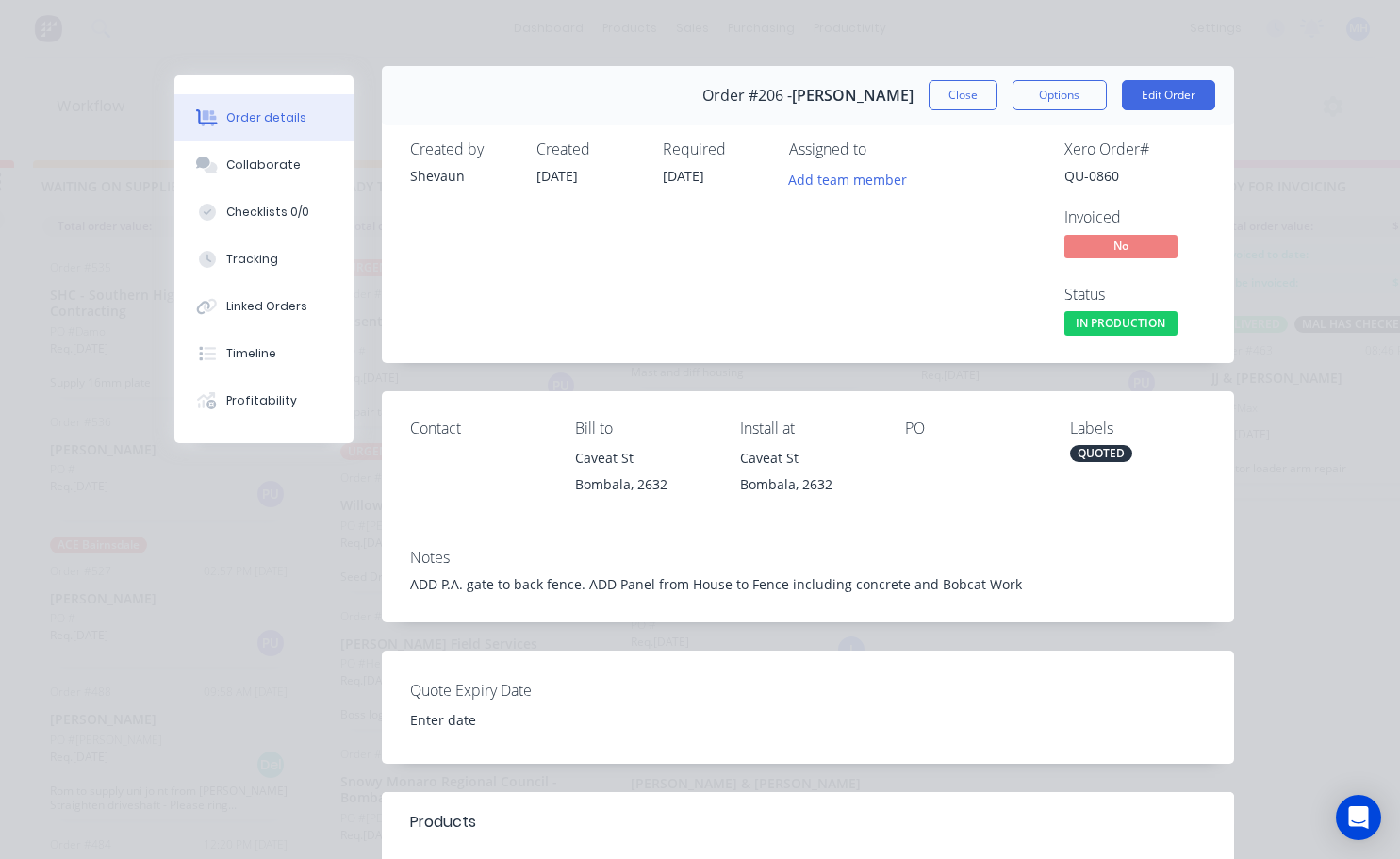
scroll to position [0, 0]
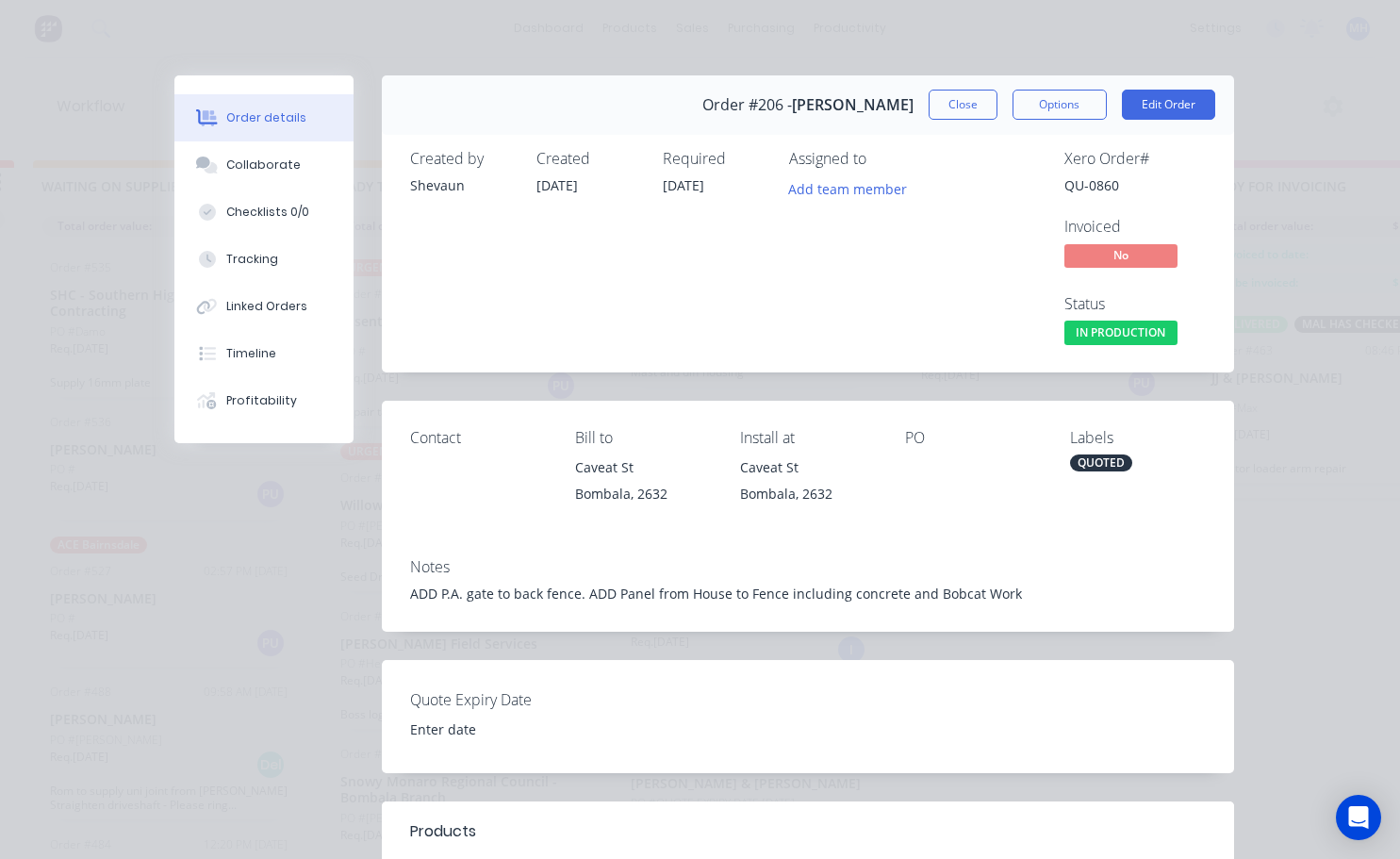
click at [949, 100] on button "Close" at bounding box center [963, 105] width 69 height 30
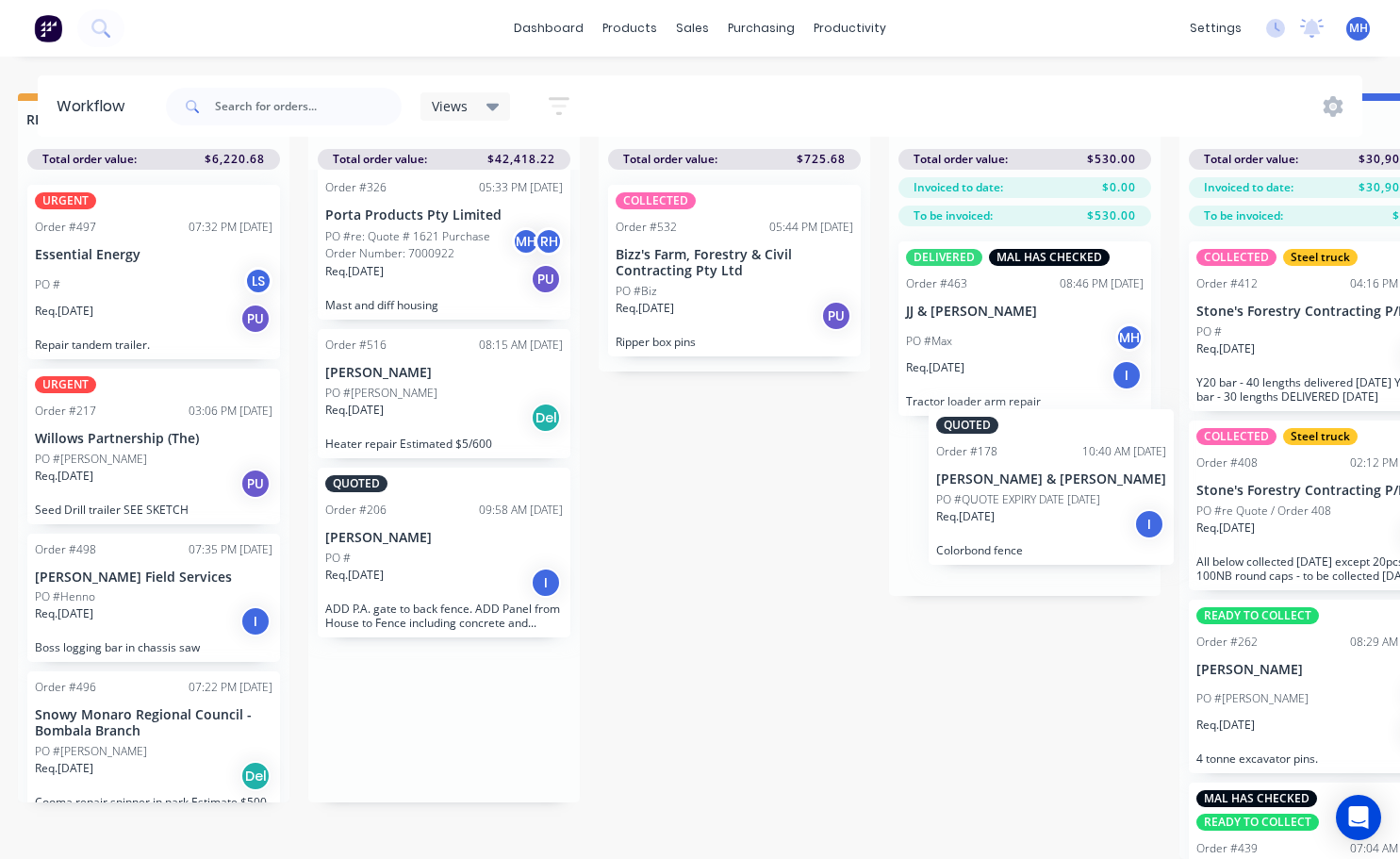
scroll to position [81, 895]
drag, startPoint x: 734, startPoint y: 755, endPoint x: 1015, endPoint y: 532, distance: 358.7
click at [1018, 531] on div "QUOTES TO DO 2 Status colour #273444 hex #273444 Save Cancel Notifications Emai…" at bounding box center [663, 476] width 3145 height 765
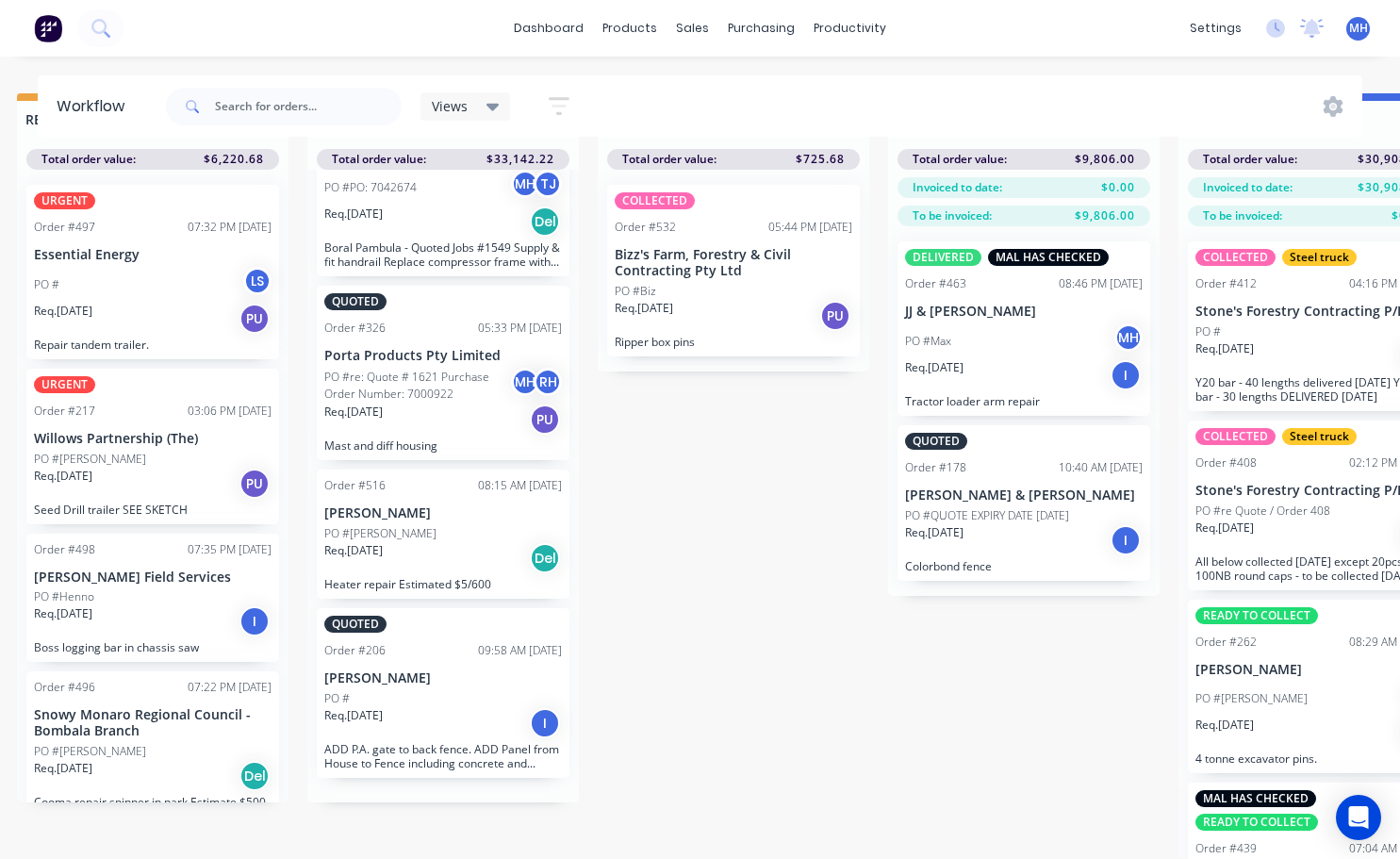
scroll to position [2018, 0]
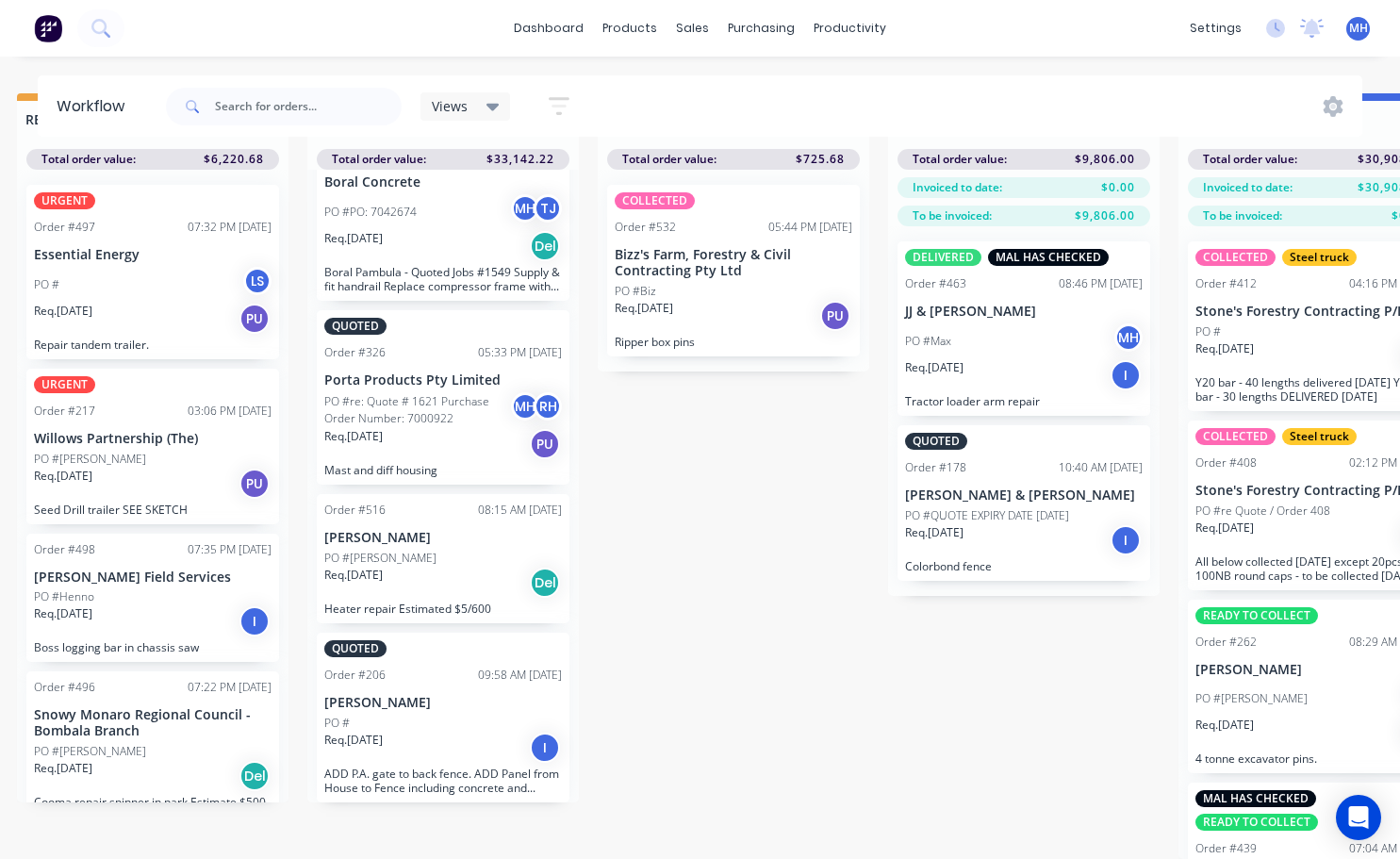
click at [1040, 525] on div "Req. [DATE] I" at bounding box center [1024, 540] width 238 height 32
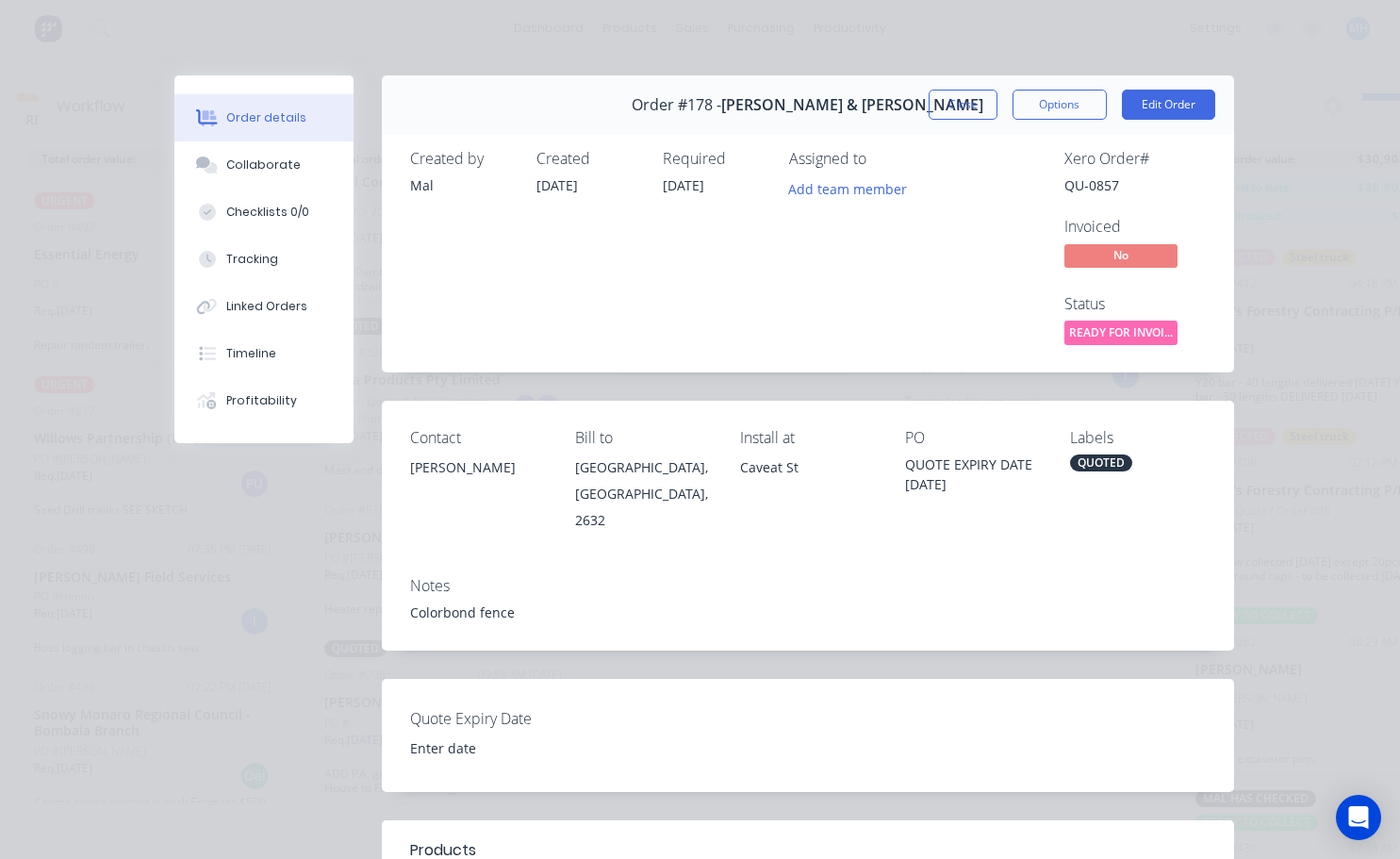
click at [1090, 456] on div "QUOTED" at bounding box center [1101, 462] width 63 height 17
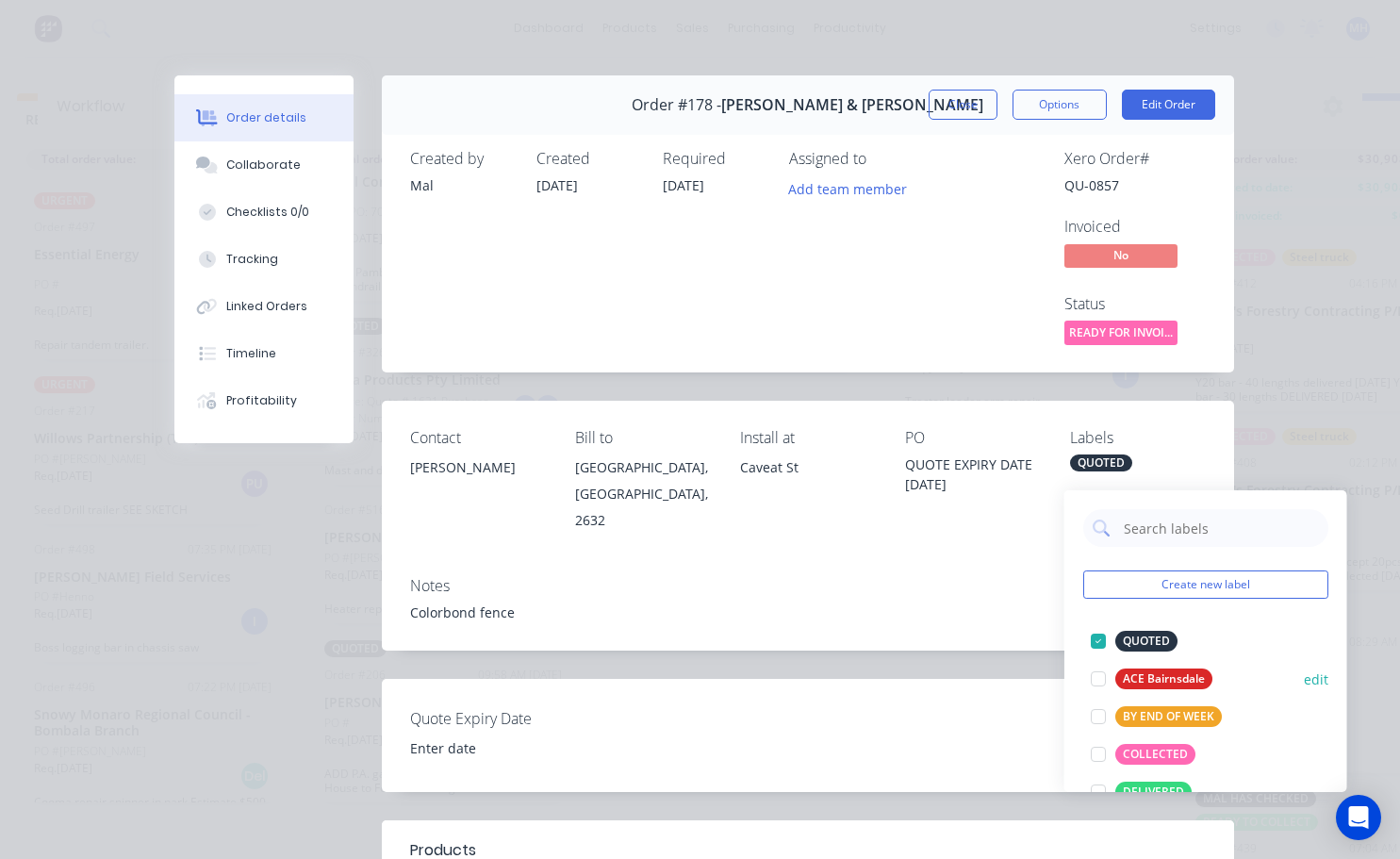
scroll to position [188, 0]
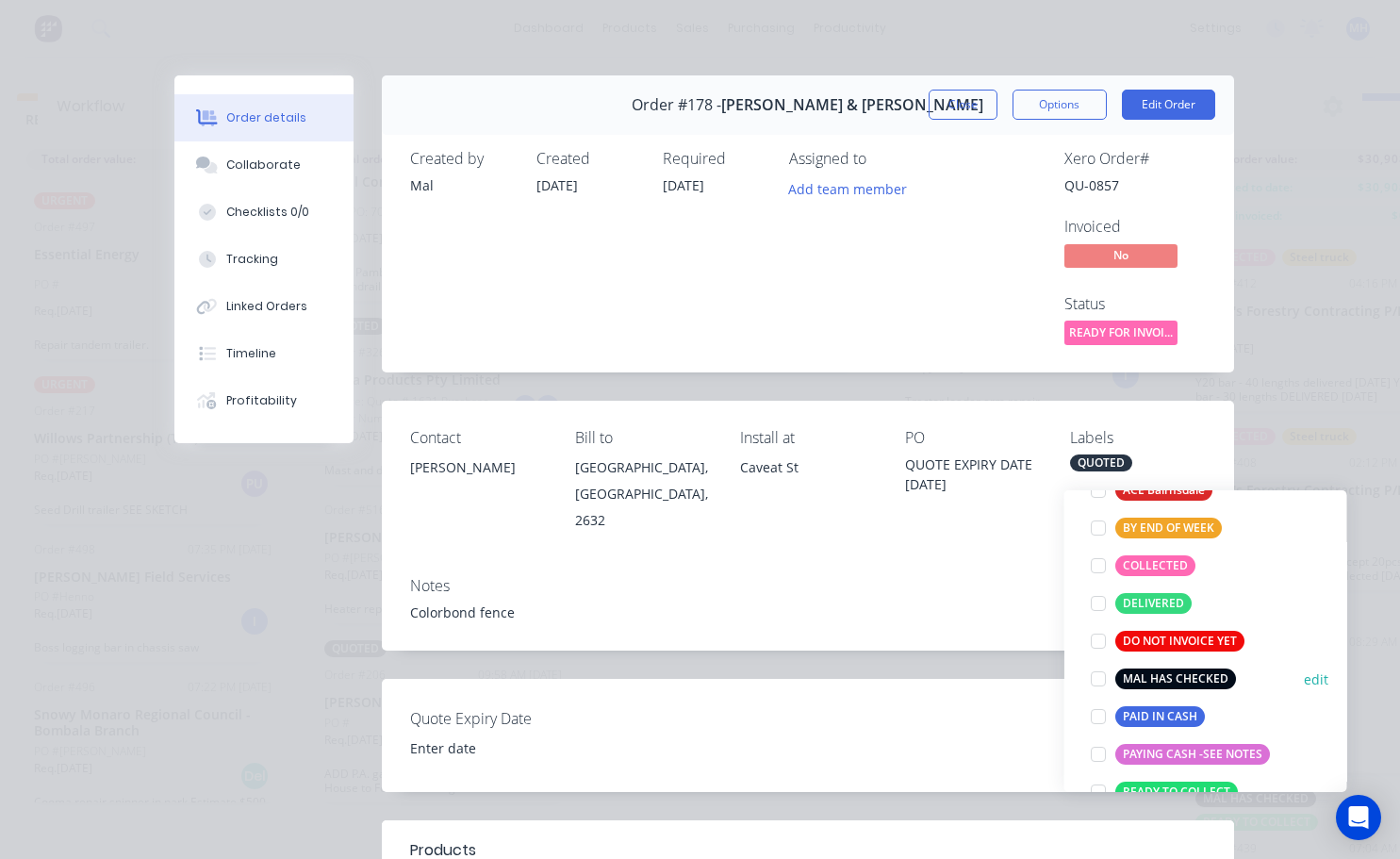
click at [1096, 661] on div at bounding box center [1098, 679] width 38 height 38
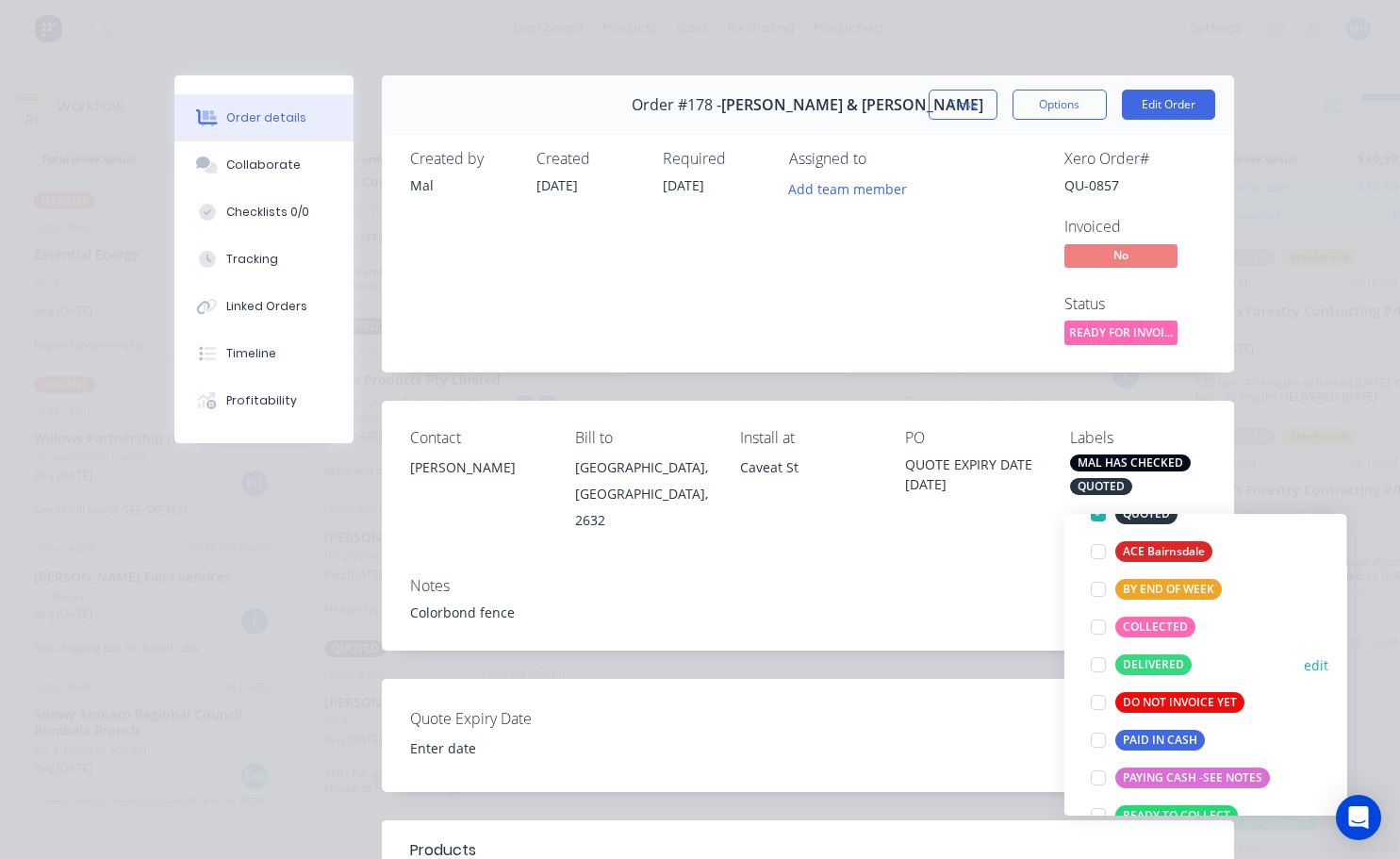
click at [1097, 650] on div at bounding box center [1098, 665] width 38 height 38
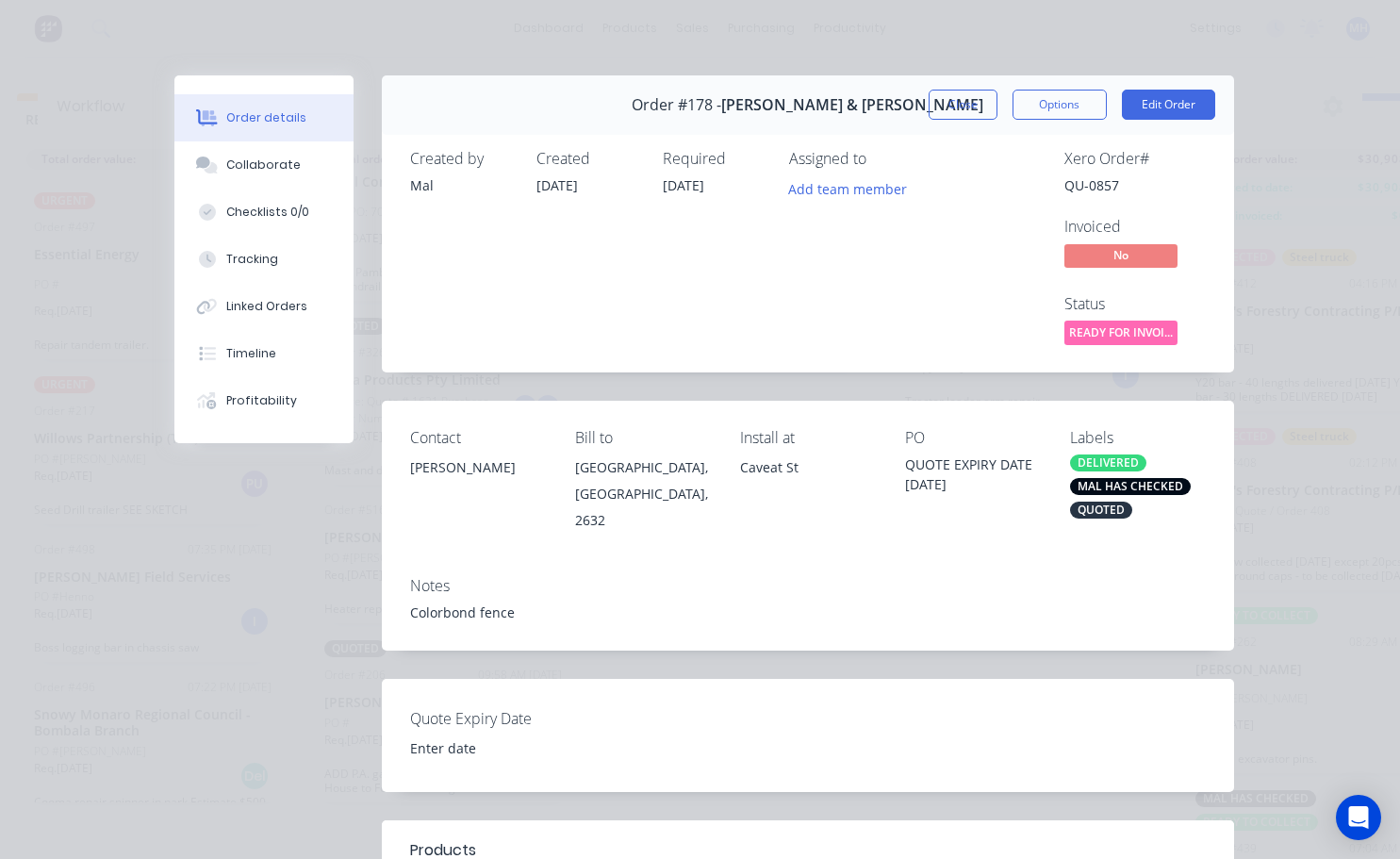
click at [979, 285] on div "Xero Order # QU-0857 Invoiced No Status READY FOR INVOI..." at bounding box center [1091, 250] width 228 height 199
click at [936, 110] on button "Close" at bounding box center [963, 105] width 69 height 30
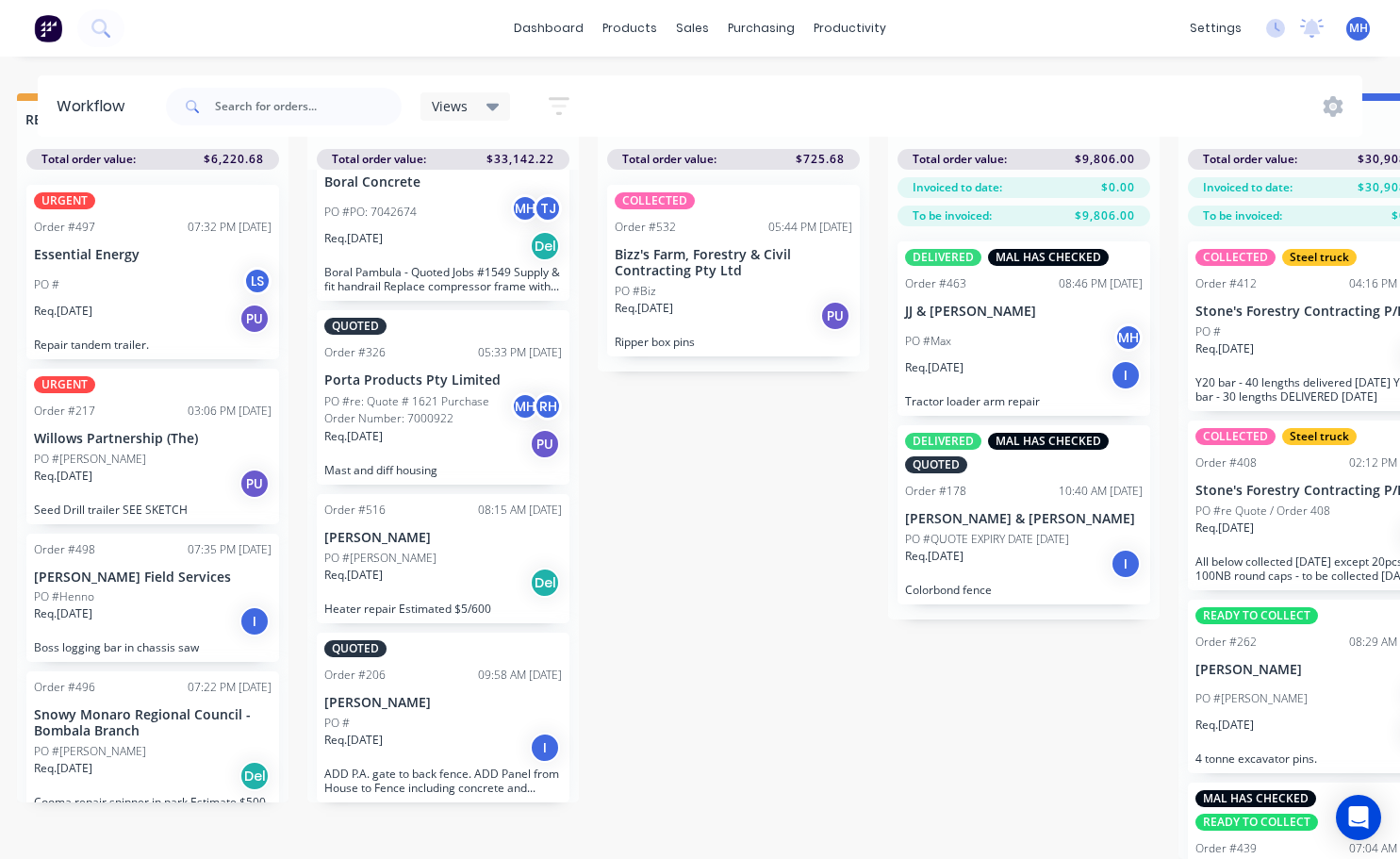
click at [997, 511] on p "[PERSON_NAME] & [PERSON_NAME]" at bounding box center [1024, 519] width 238 height 16
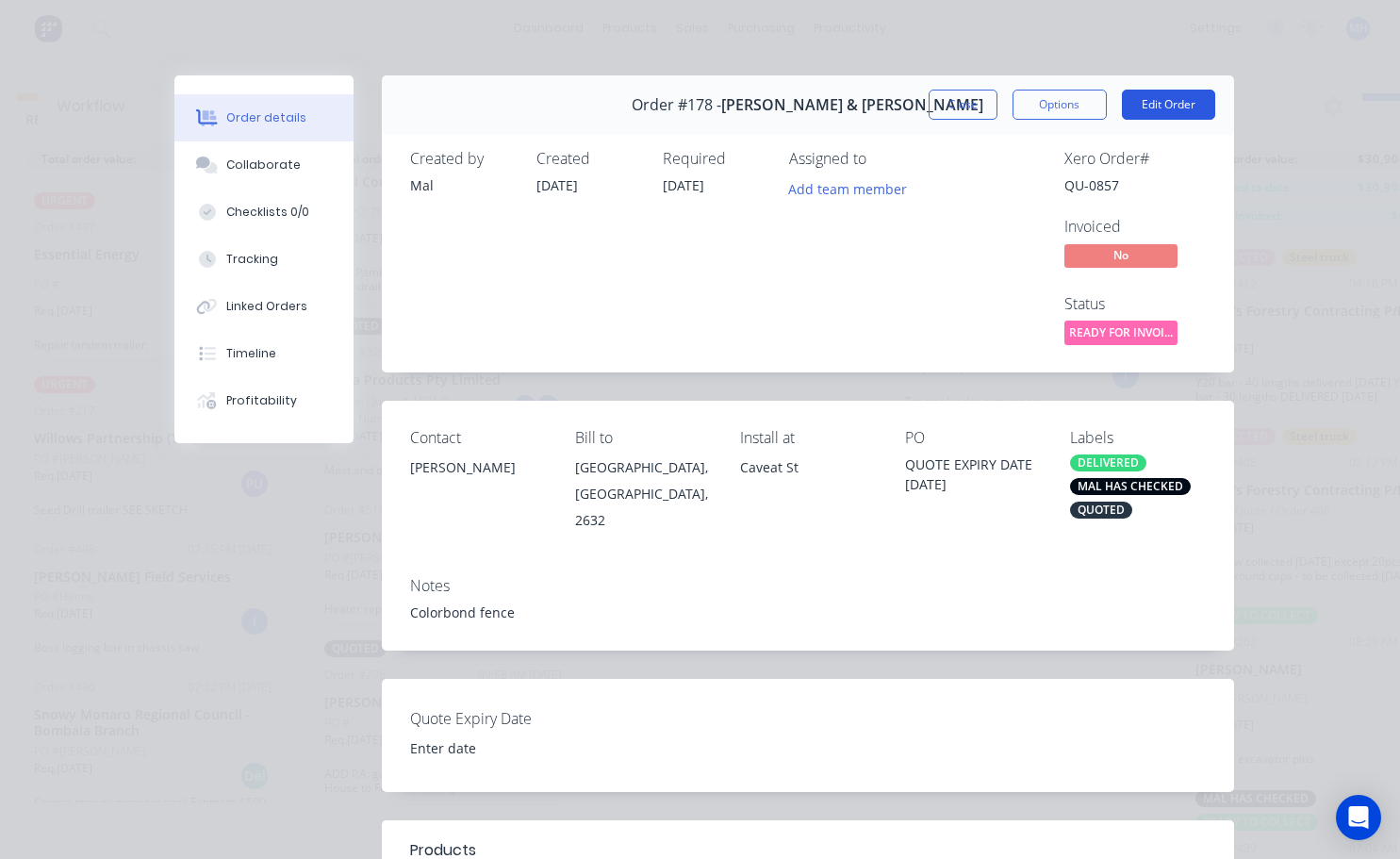
click at [1125, 110] on button "Edit Order" at bounding box center [1169, 105] width 94 height 30
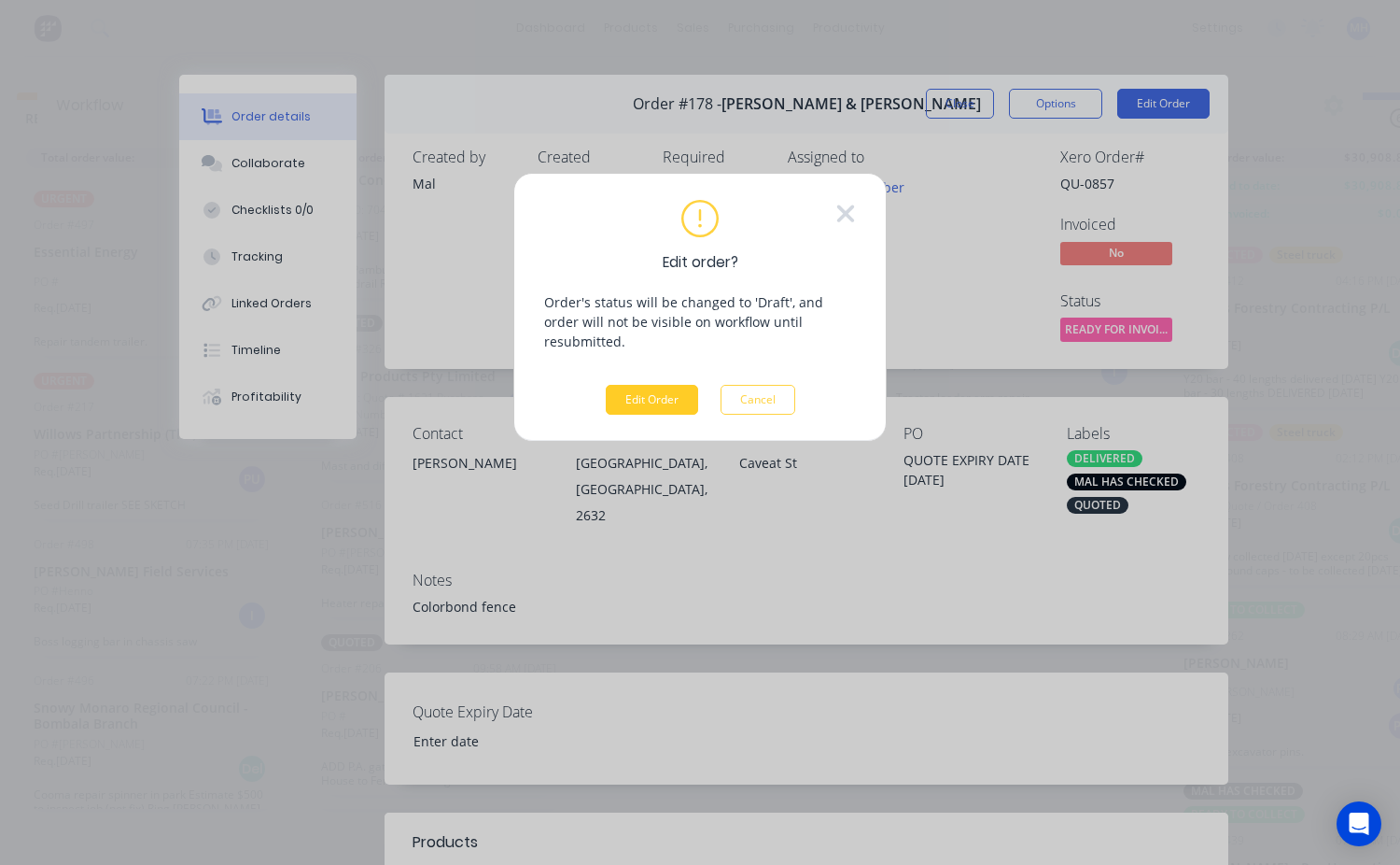
click at [669, 385] on button "Edit Order" at bounding box center [653, 399] width 93 height 30
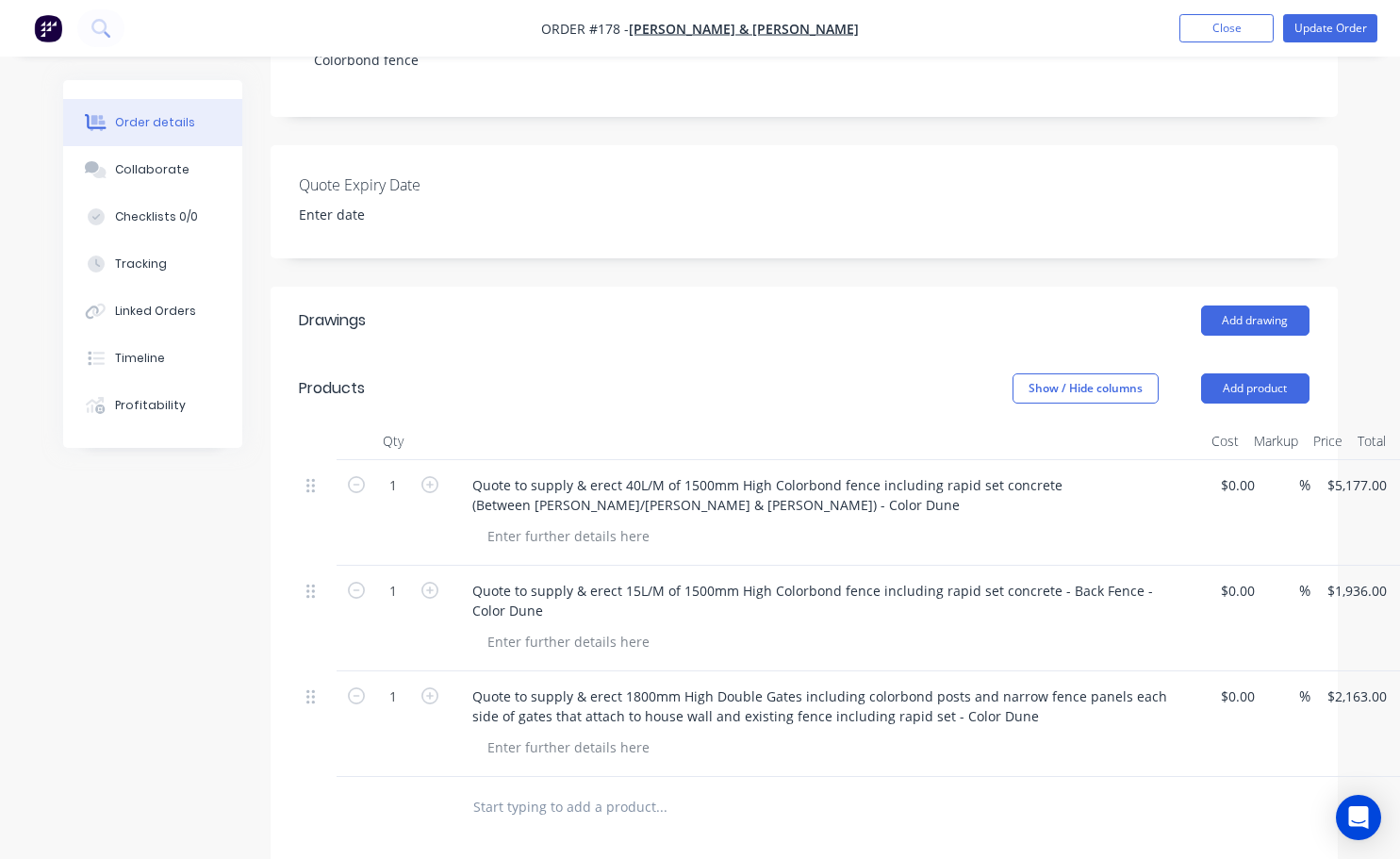
scroll to position [565, 0]
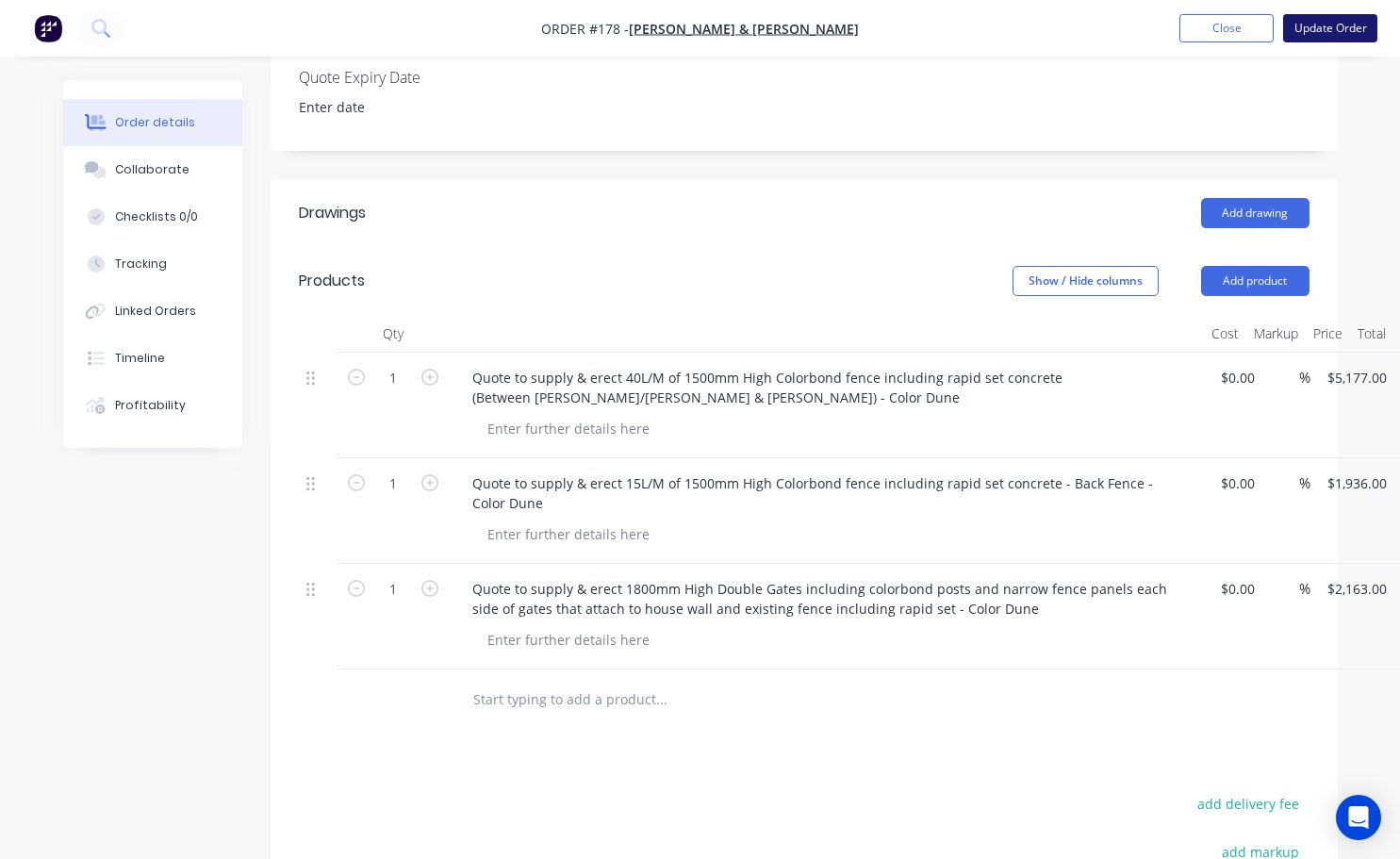
click at [1350, 29] on button "Update Order" at bounding box center [1330, 28] width 95 height 28
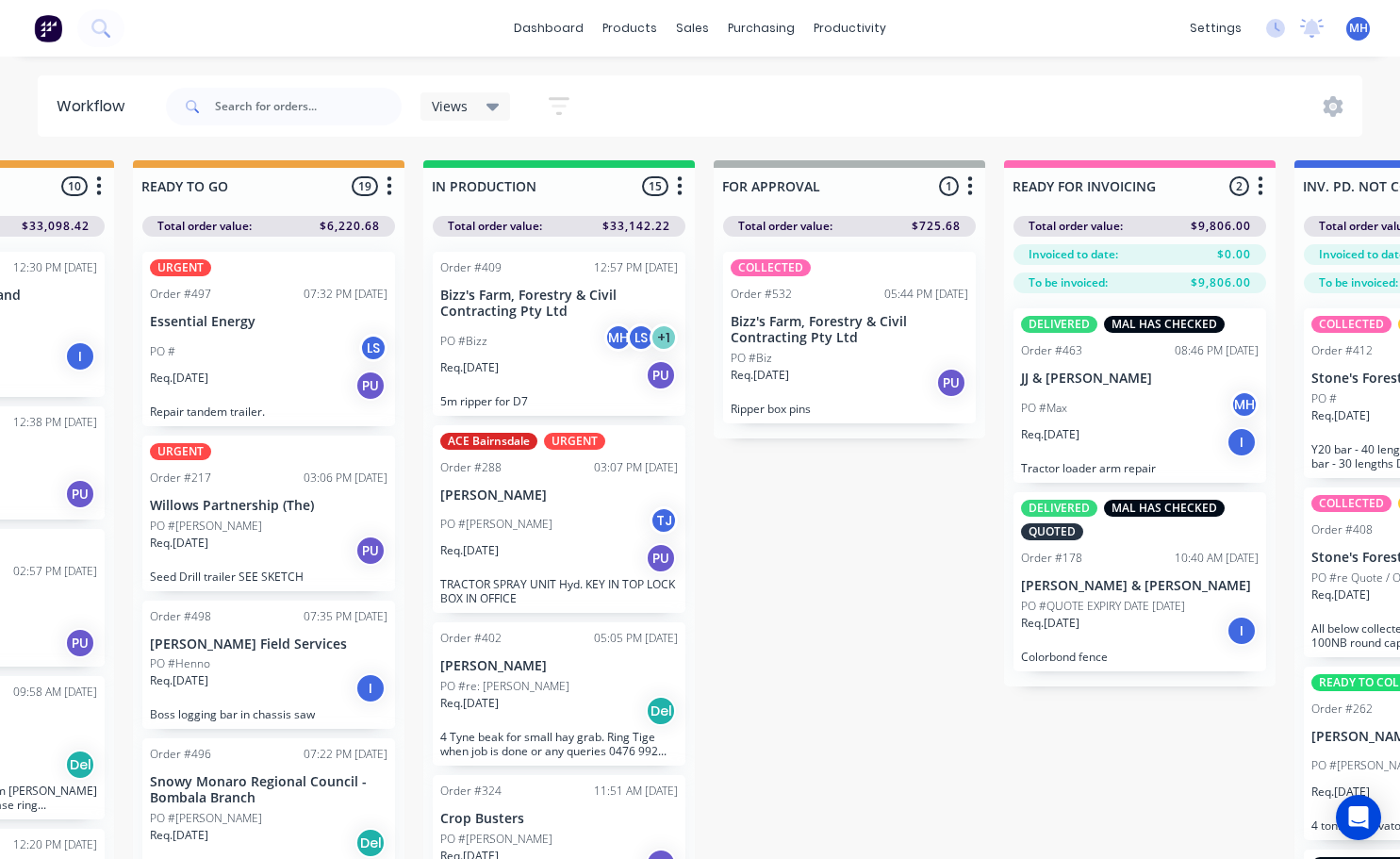
scroll to position [0, 780]
click at [827, 370] on div "Req. [DATE] PU" at bounding box center [848, 382] width 238 height 32
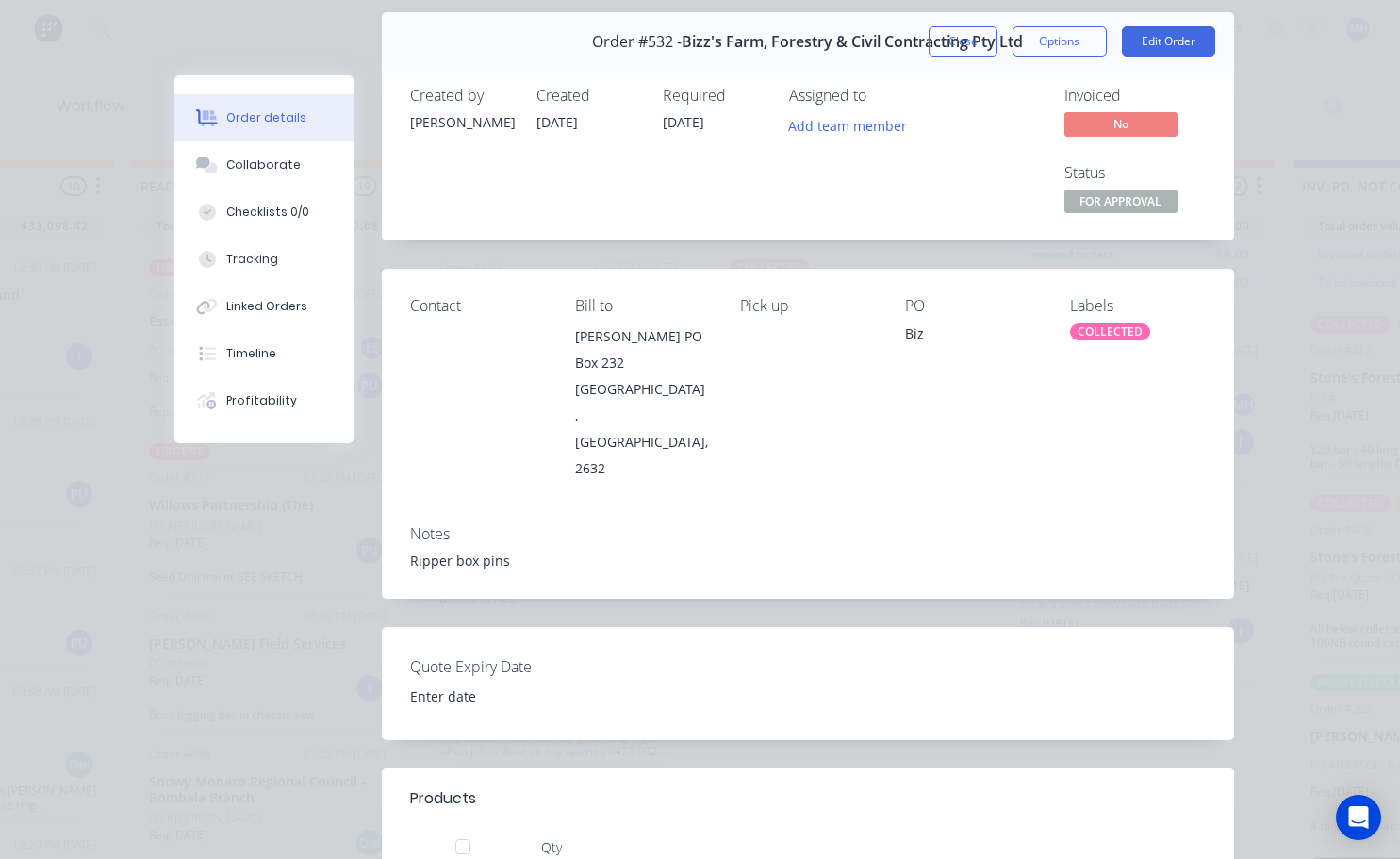
scroll to position [0, 0]
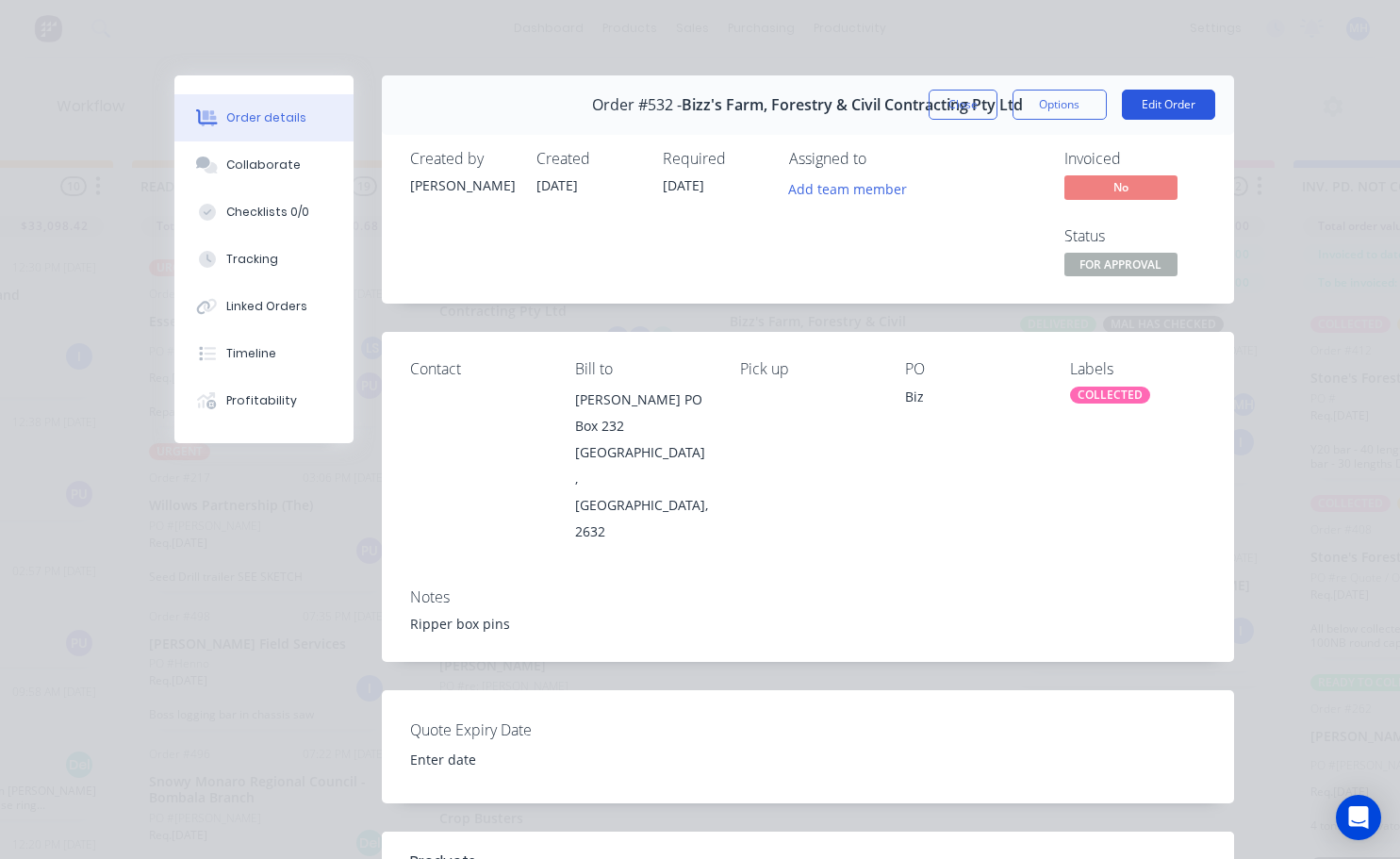
click at [1139, 102] on button "Edit Order" at bounding box center [1169, 105] width 94 height 30
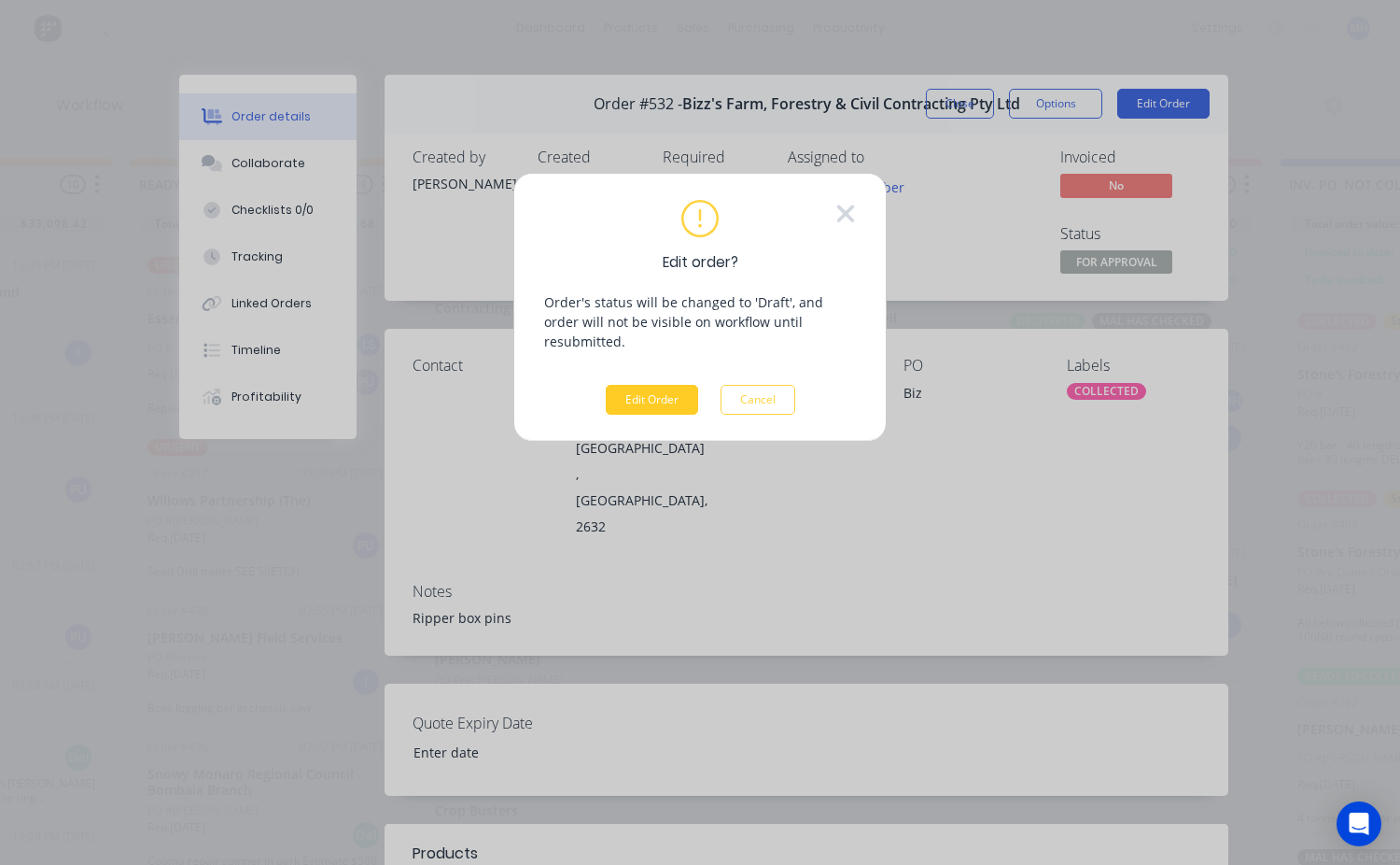
click at [640, 389] on button "Edit Order" at bounding box center [653, 399] width 93 height 30
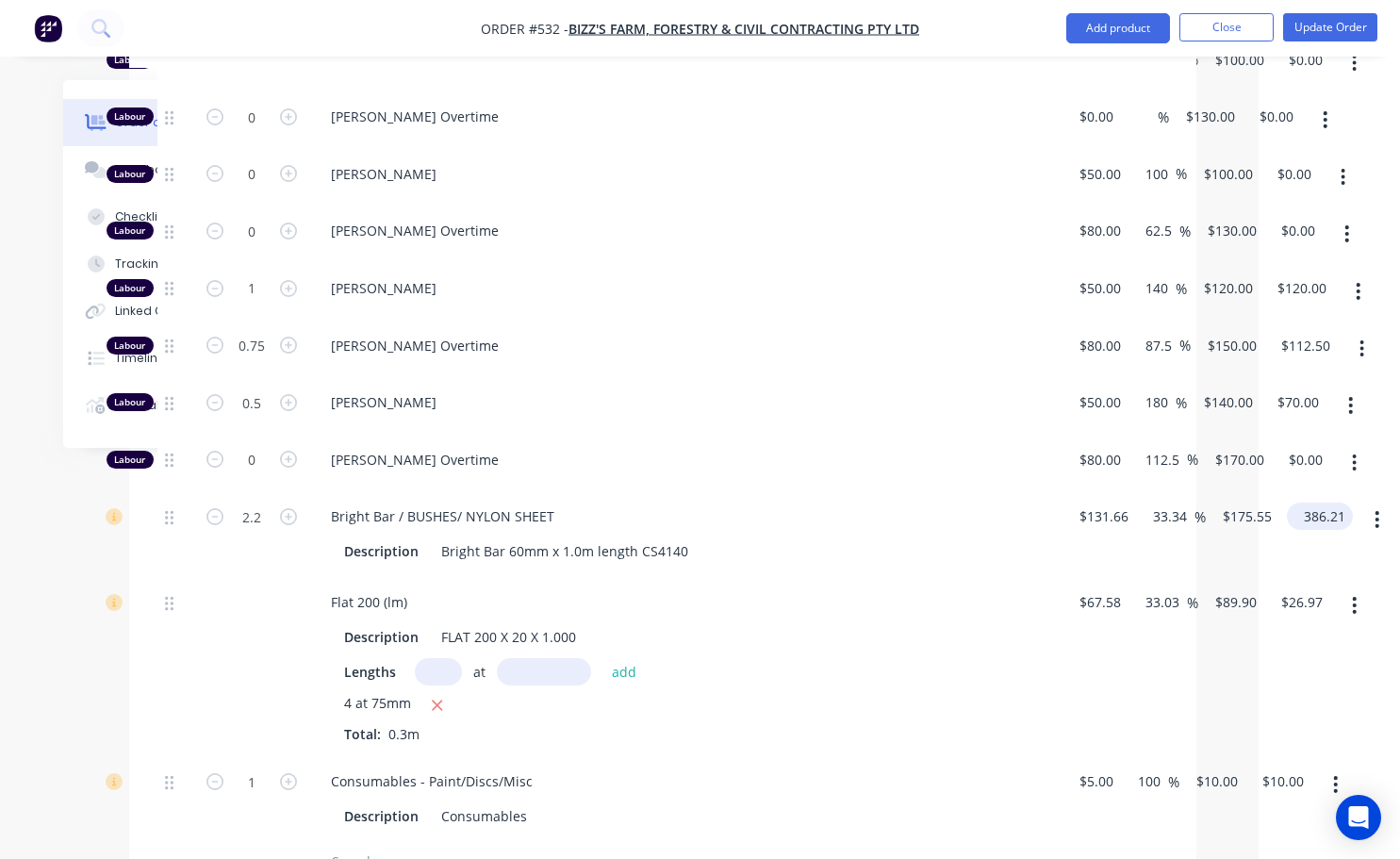
scroll to position [943, 133]
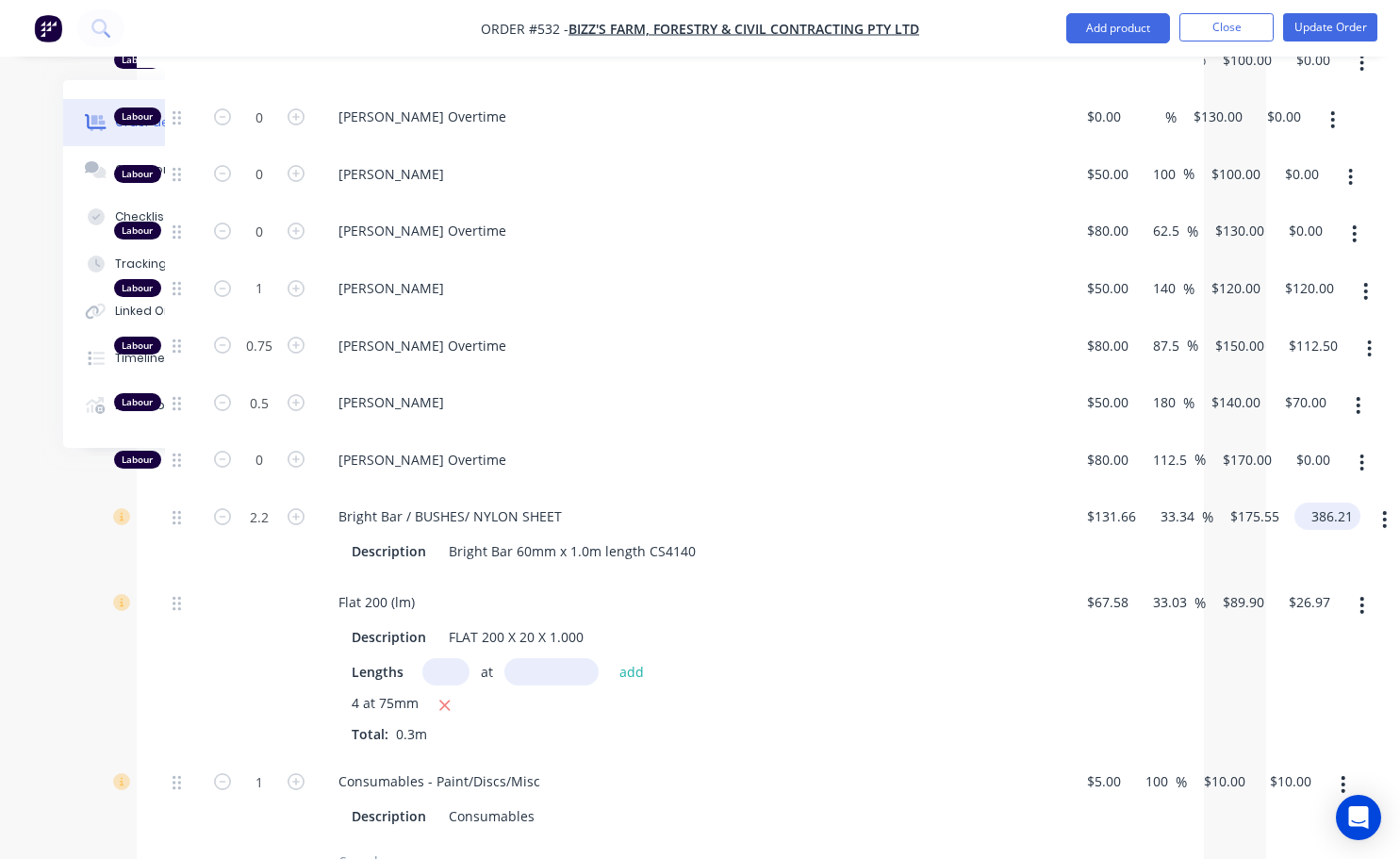
click at [1340, 503] on input "386.21" at bounding box center [1331, 516] width 59 height 27
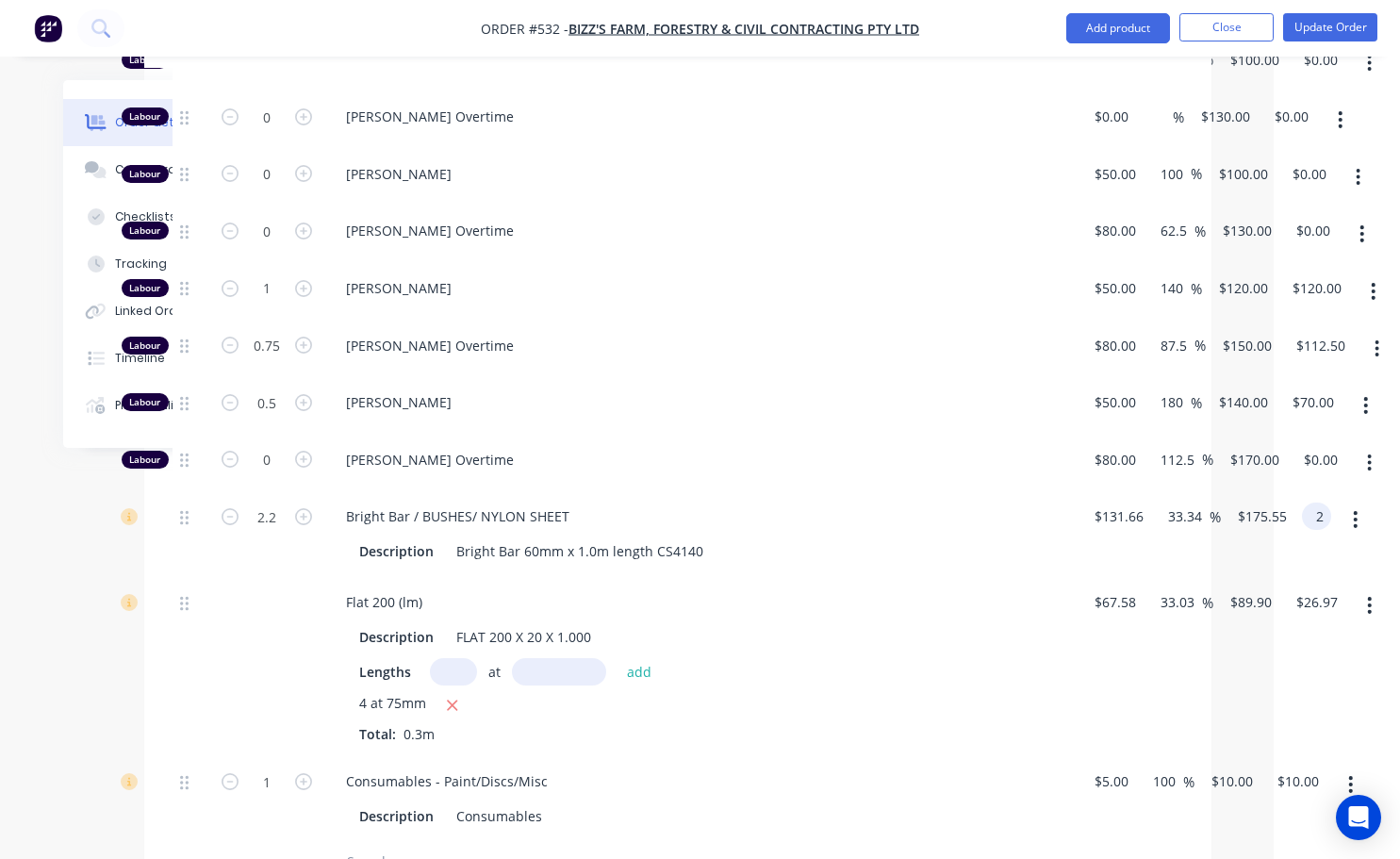
scroll to position [943, 126]
type input "200"
type input "-30.95"
type input "$90.9091"
type input "$200.00"
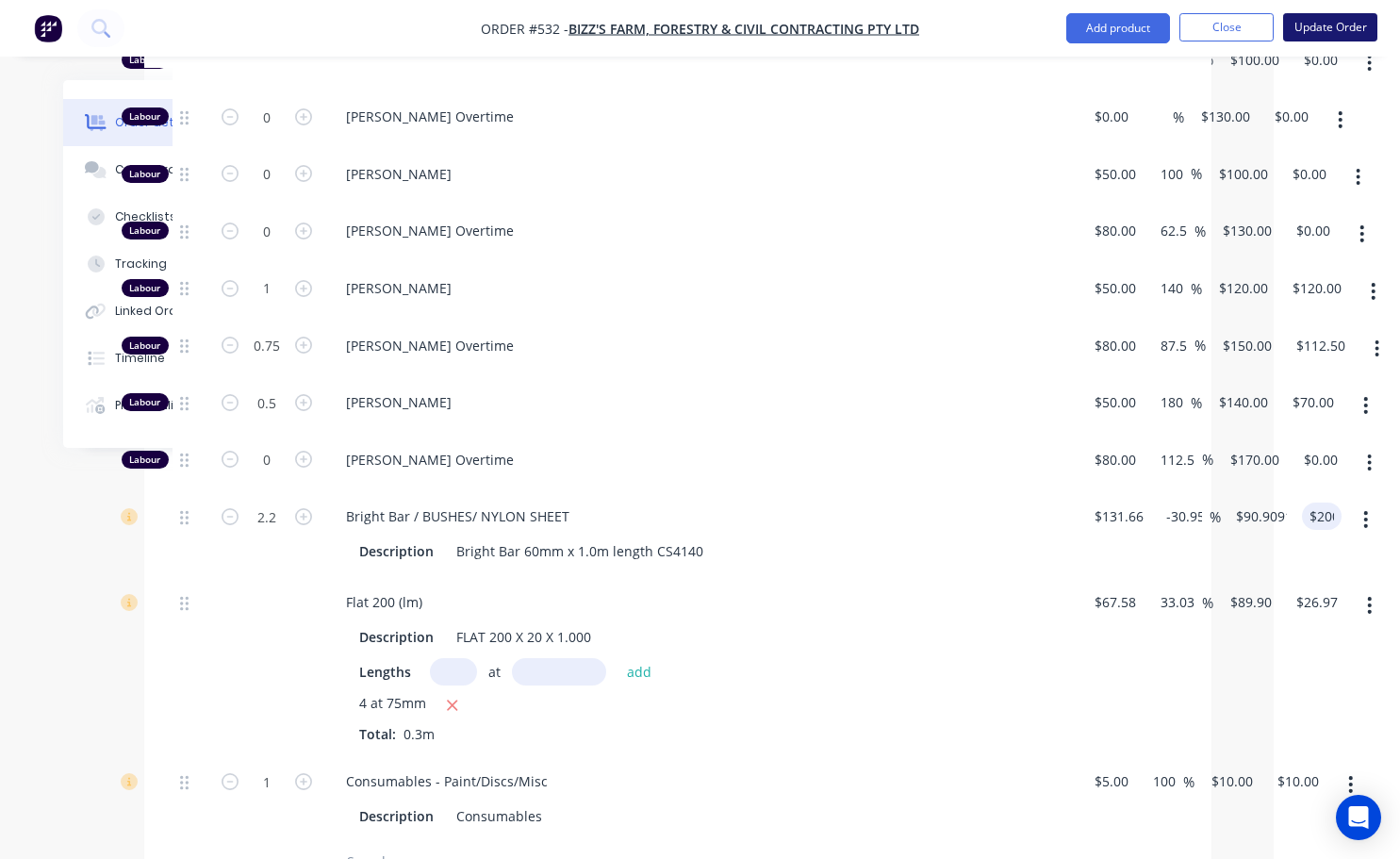
click at [1316, 33] on button "Update Order" at bounding box center [1330, 27] width 95 height 28
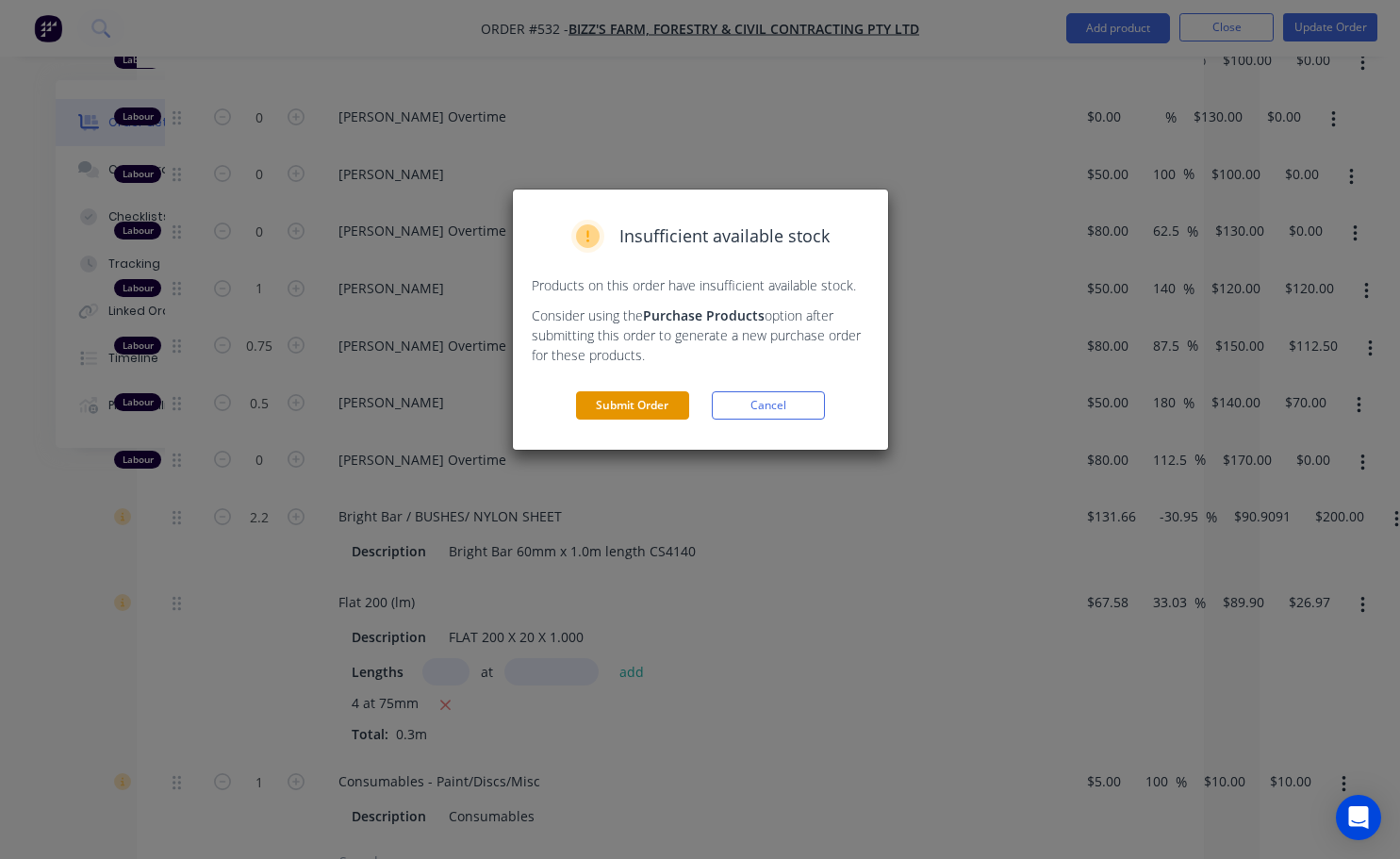
click at [636, 418] on button "Submit Order" at bounding box center [633, 405] width 114 height 28
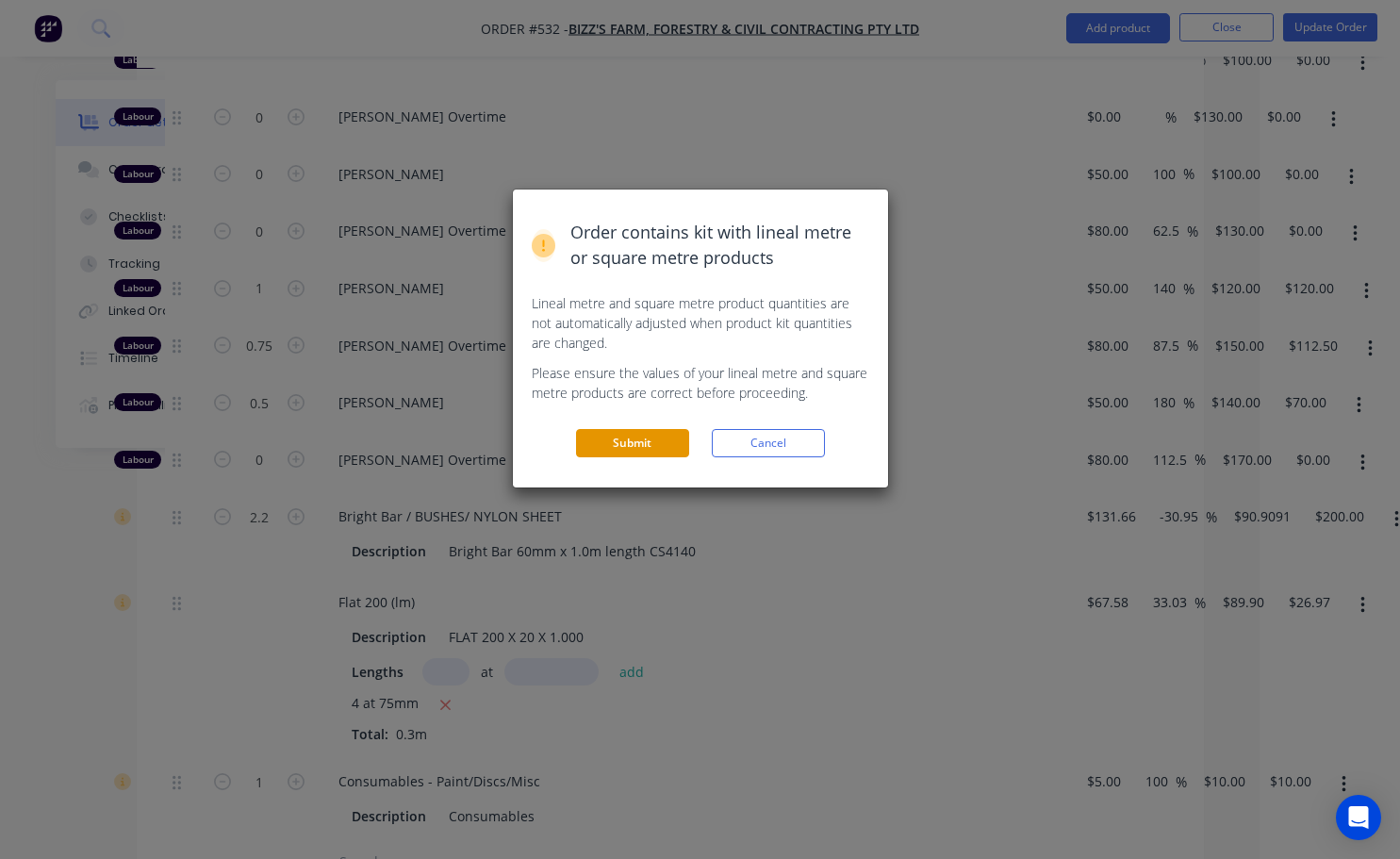
click at [626, 450] on button "Submit" at bounding box center [633, 443] width 114 height 28
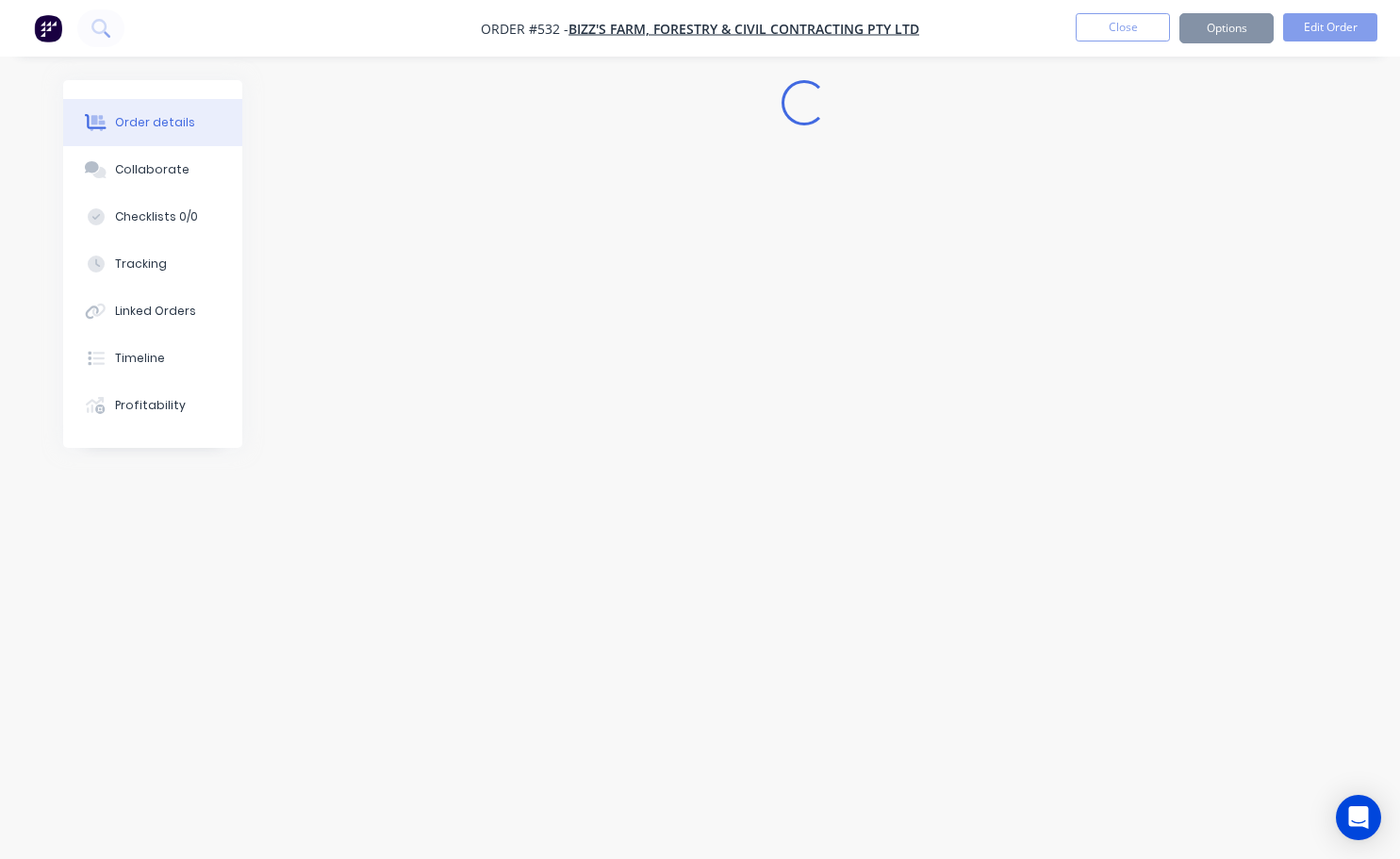
scroll to position [0, 0]
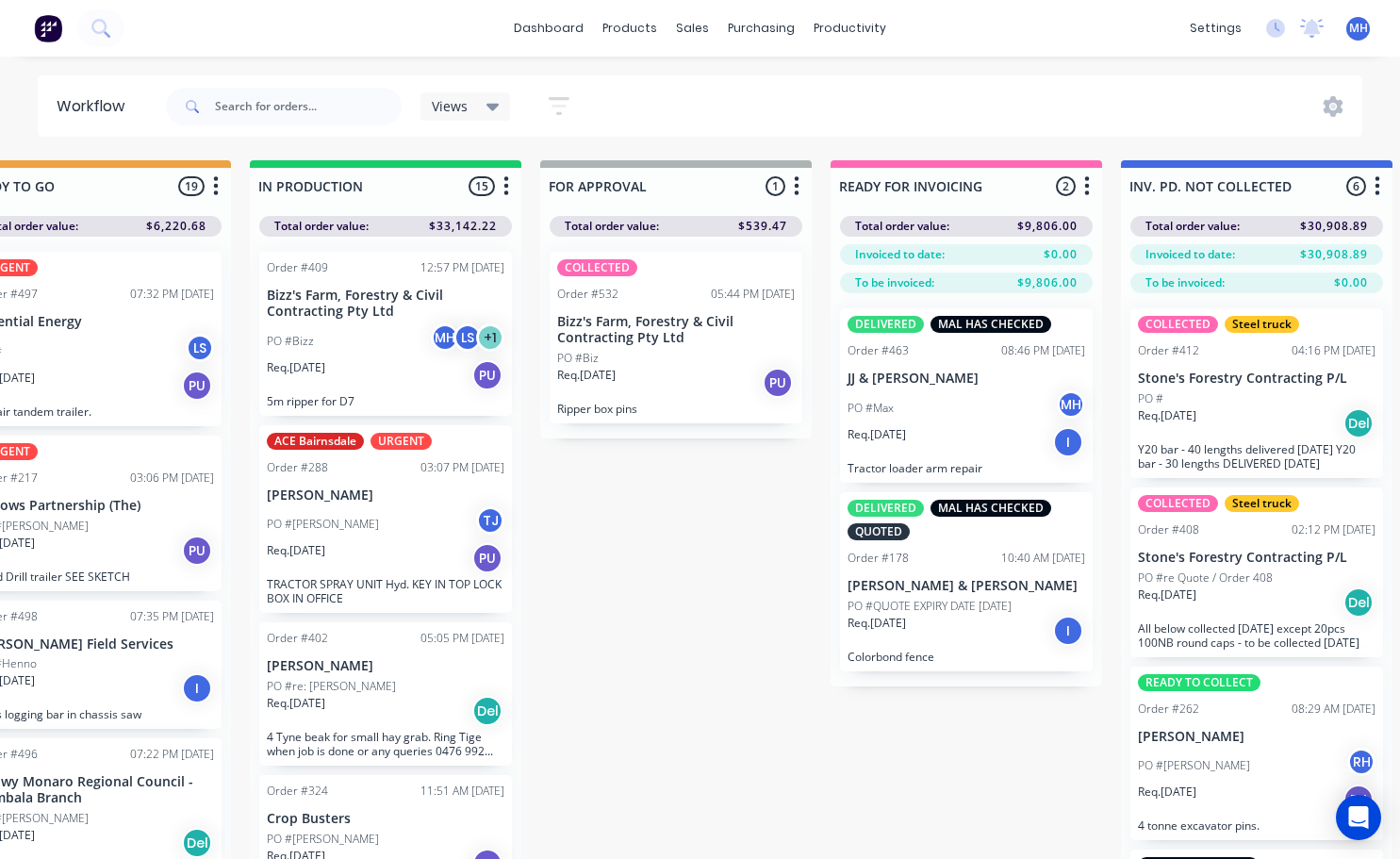
scroll to position [0, 958]
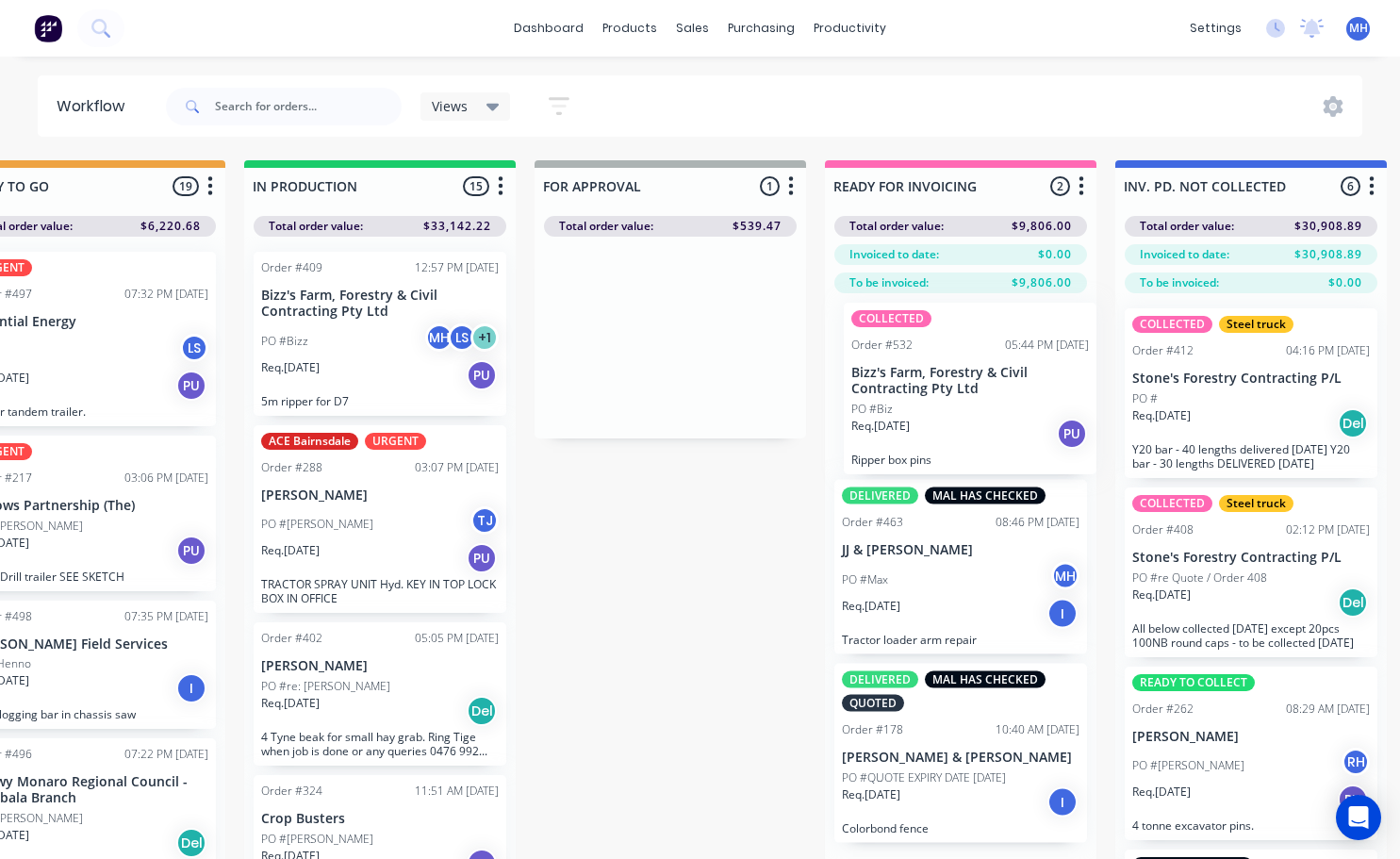
drag, startPoint x: 607, startPoint y: 348, endPoint x: 912, endPoint y: 401, distance: 309.6
click at [912, 401] on div "QUOTES TO DO 2 Status colour #273444 hex #273444 Save Cancel Notifications Emai…" at bounding box center [600, 542] width 3145 height 765
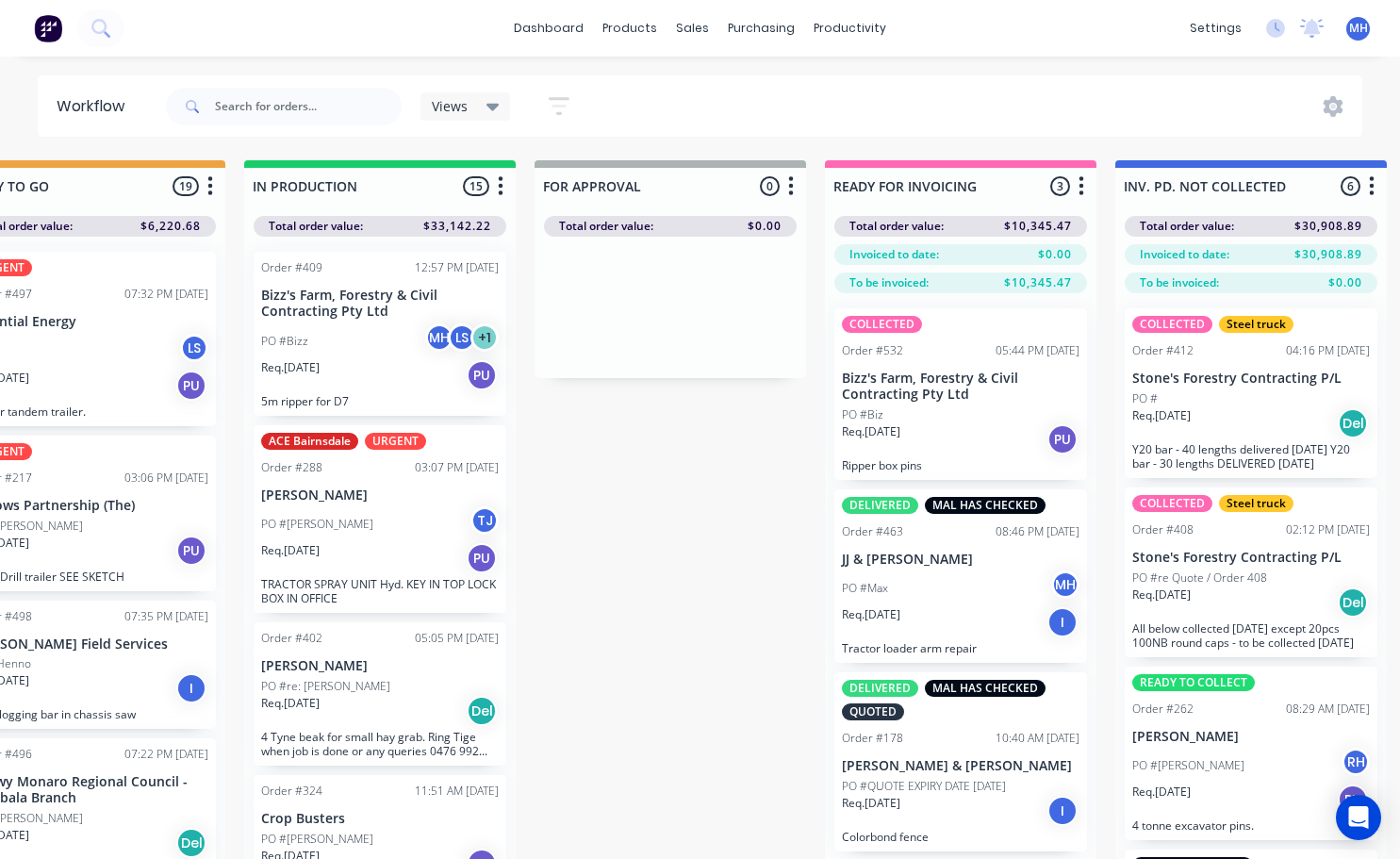
click at [923, 432] on div "Req. [DATE] PU" at bounding box center [961, 439] width 238 height 32
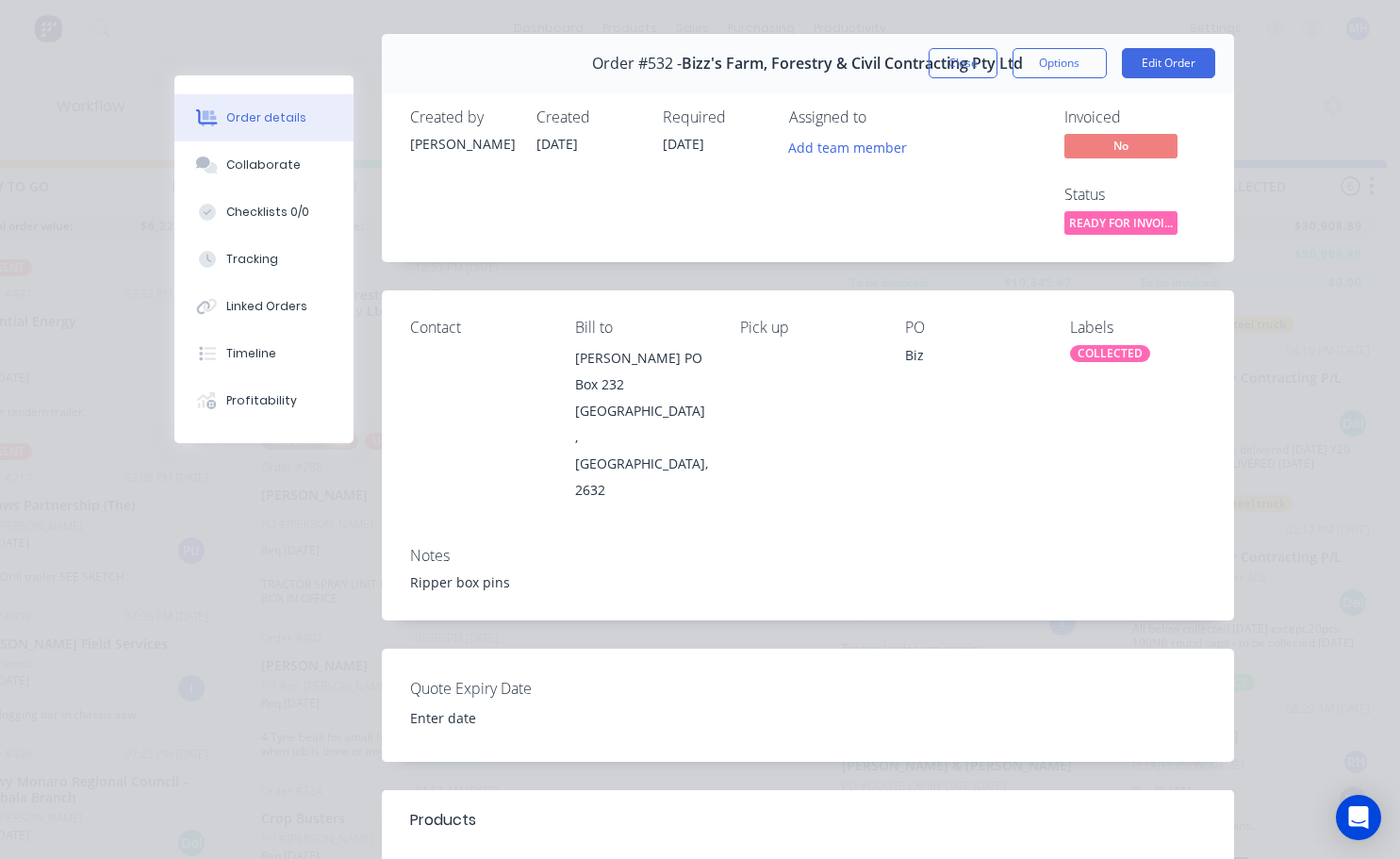
scroll to position [0, 0]
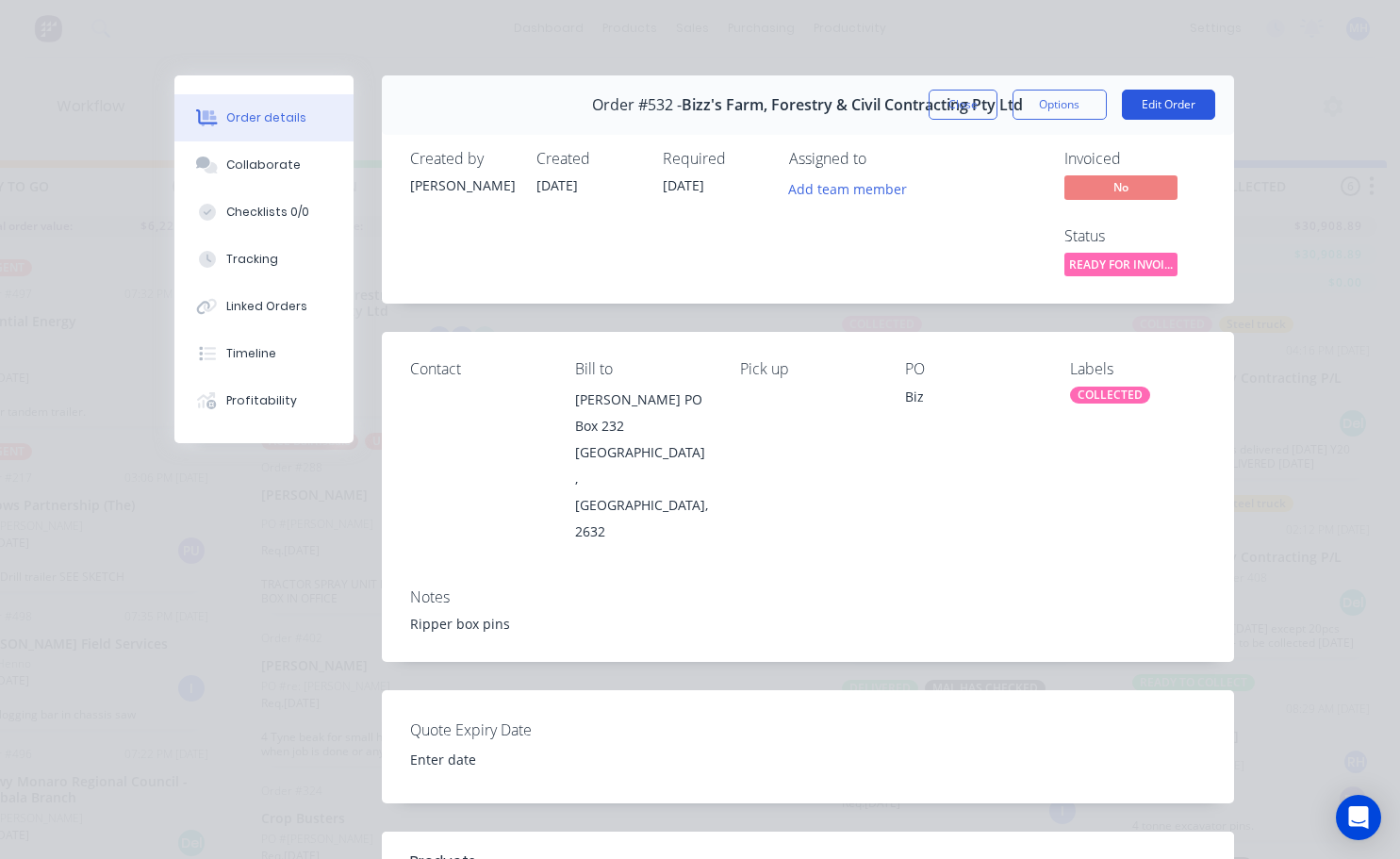
click at [1145, 99] on button "Edit Order" at bounding box center [1169, 105] width 94 height 30
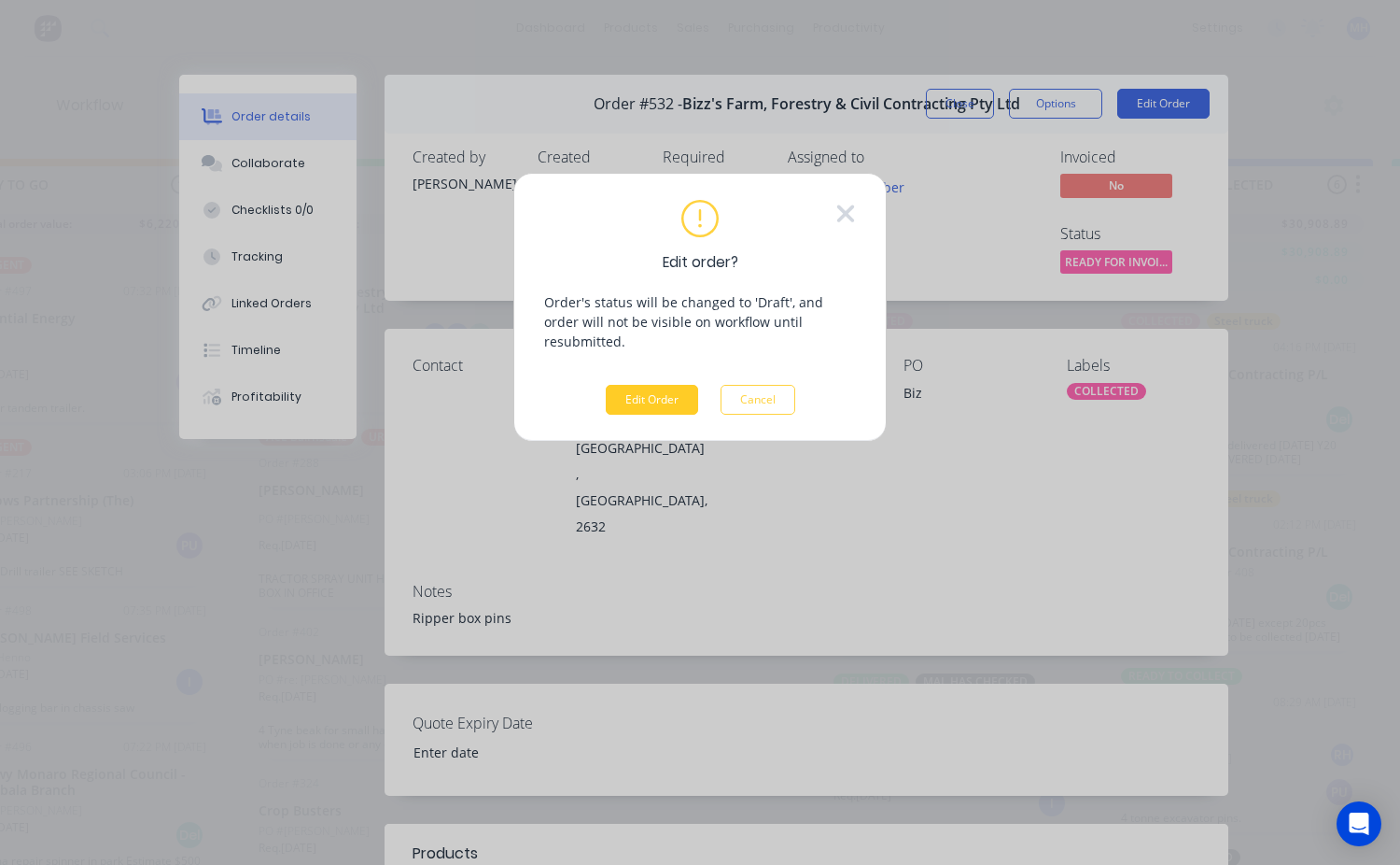
click at [697, 385] on button "Edit Order" at bounding box center [653, 399] width 93 height 30
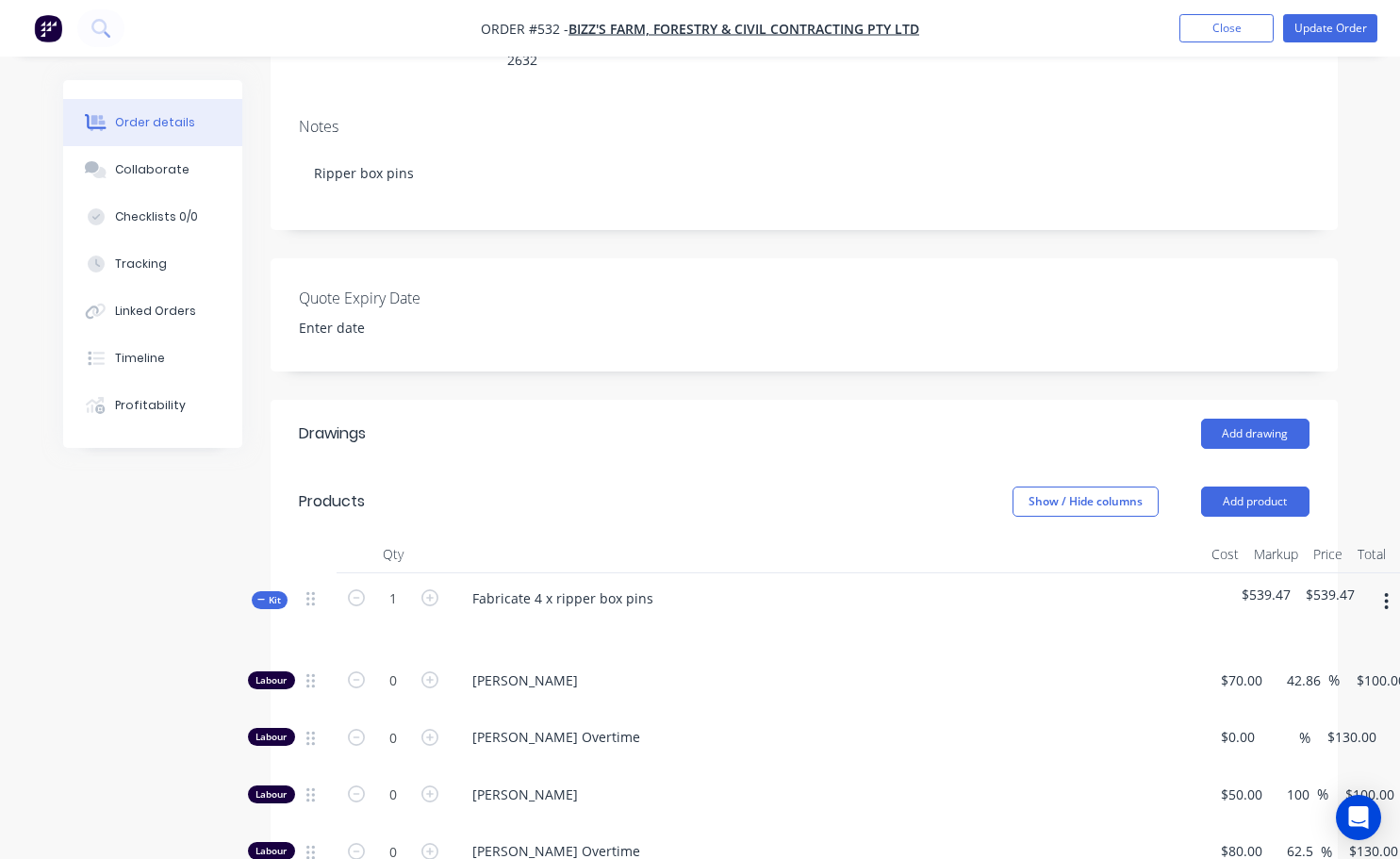
scroll to position [377, 0]
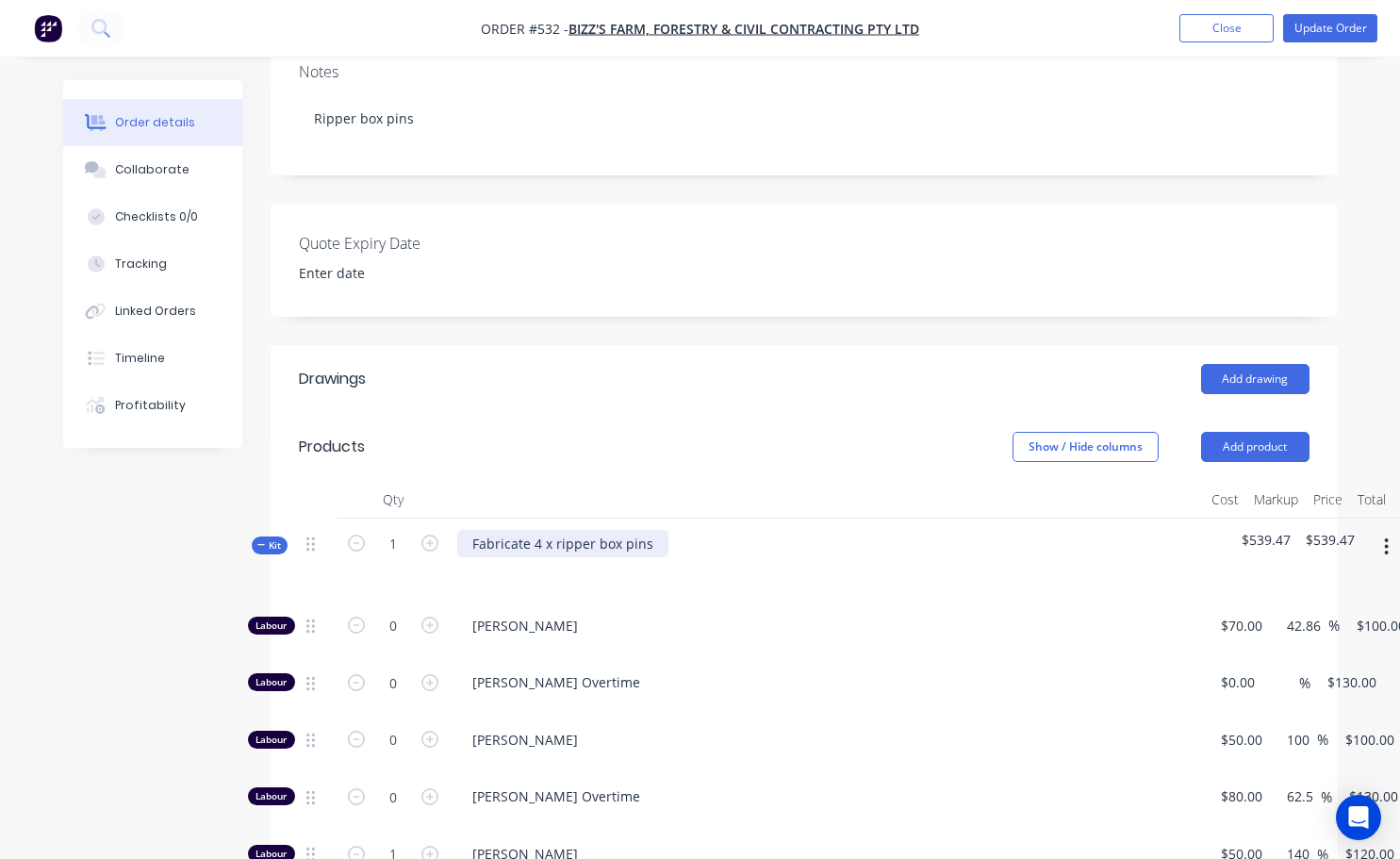
click at [554, 530] on div "Fabricate 4 x ripper box pins" at bounding box center [563, 542] width 211 height 27
click at [1302, 32] on button "Update Order" at bounding box center [1330, 28] width 95 height 28
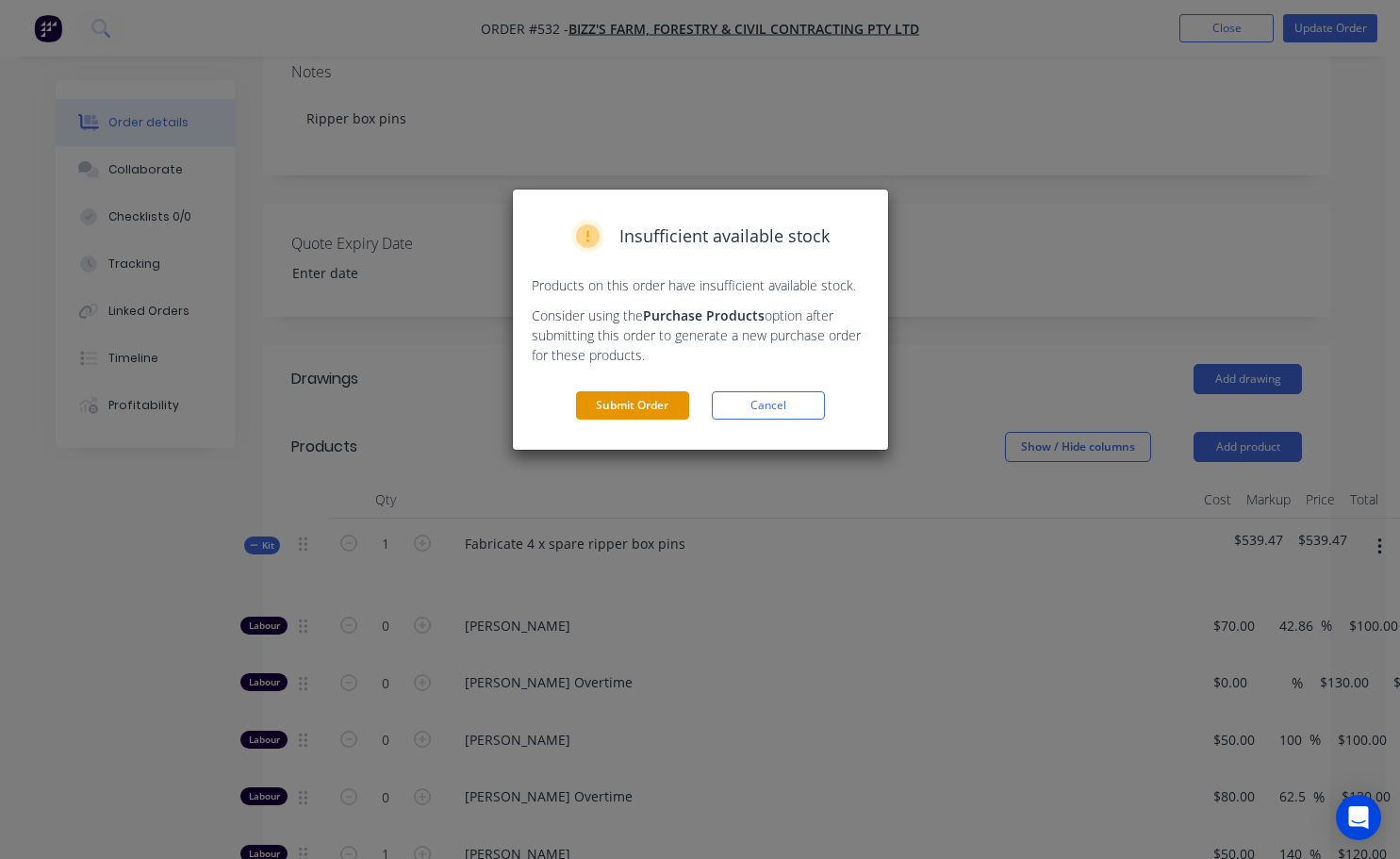
click at [658, 407] on button "Submit Order" at bounding box center [633, 405] width 114 height 28
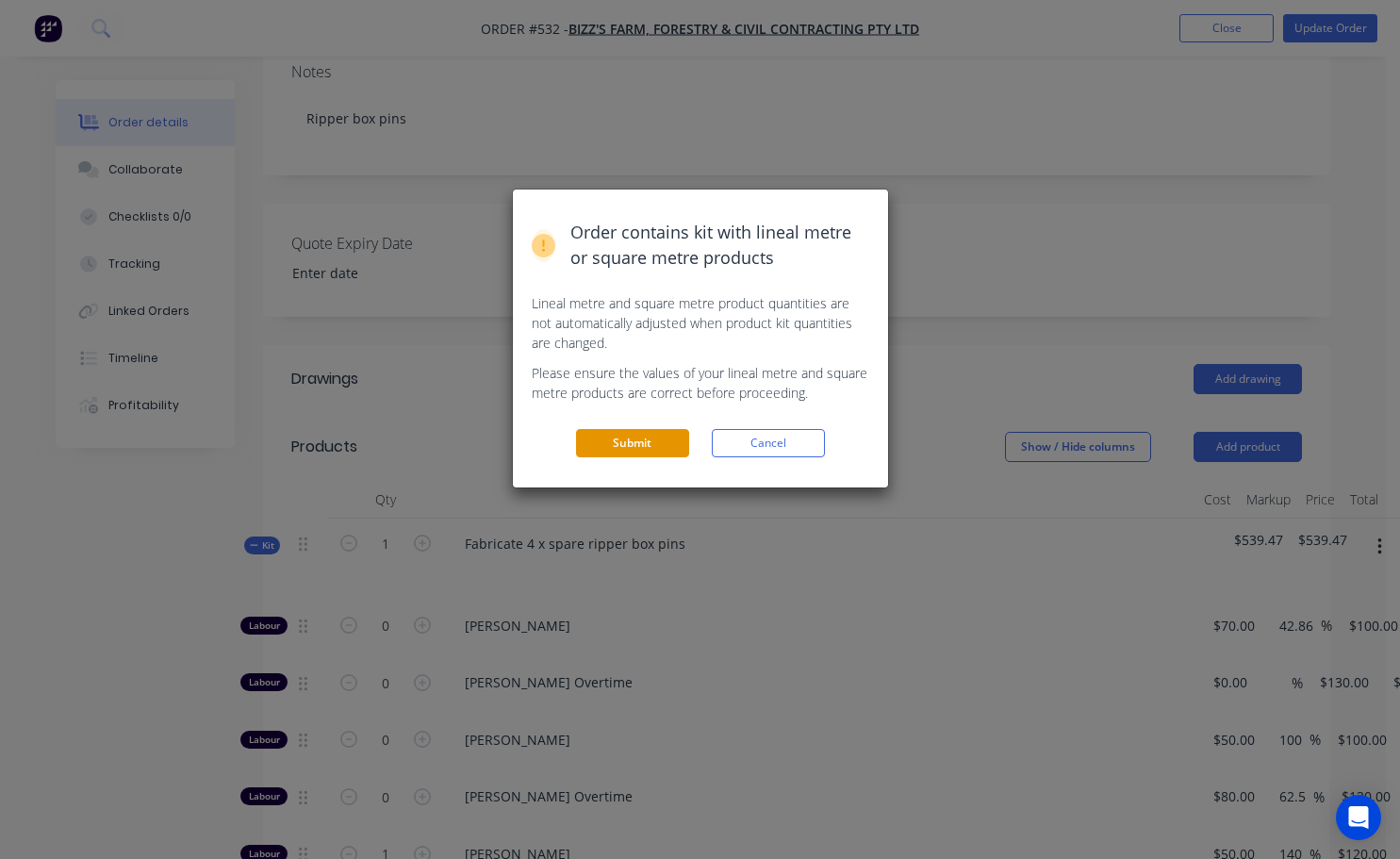
click at [671, 448] on button "Submit" at bounding box center [633, 443] width 114 height 28
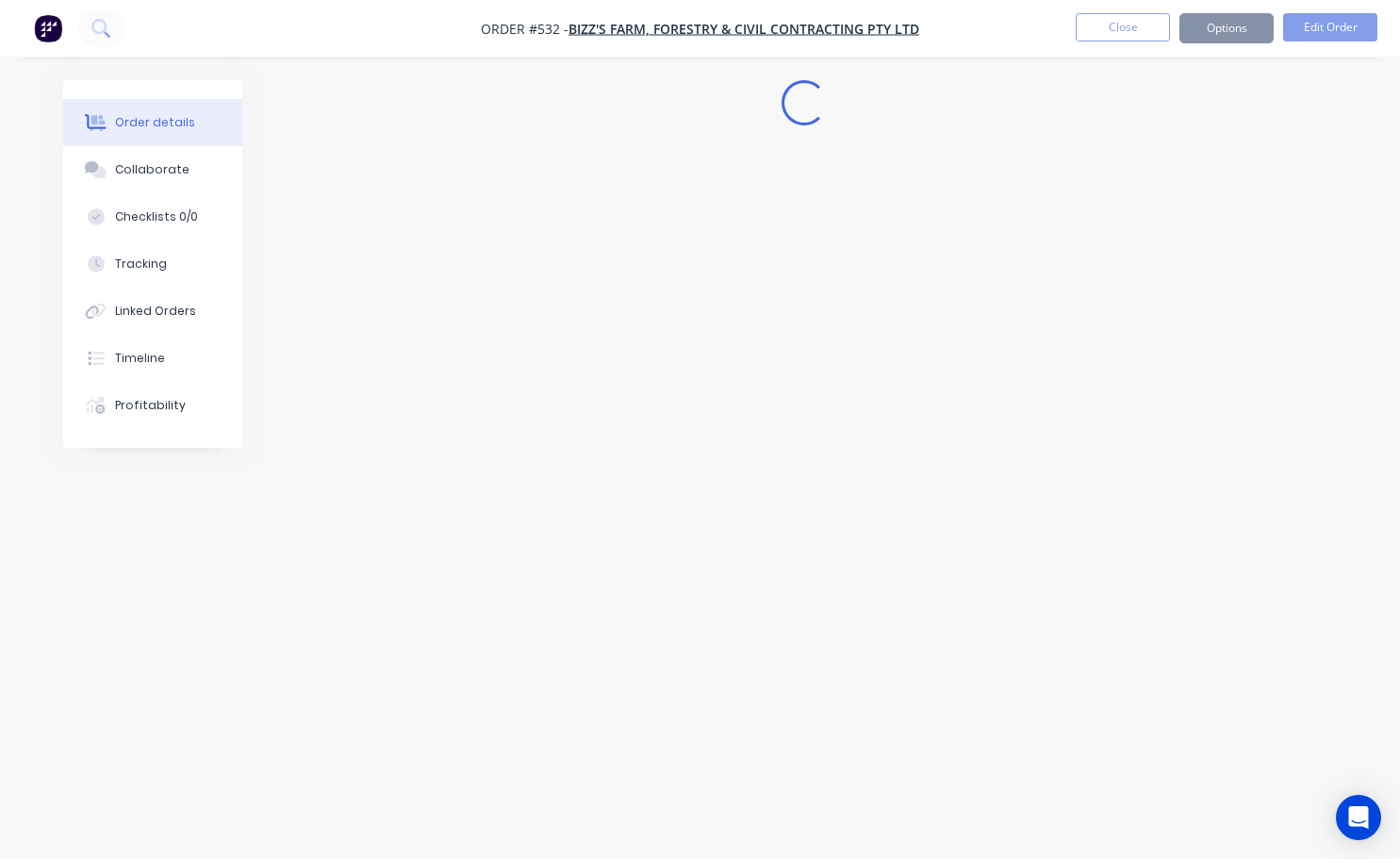
scroll to position [0, 0]
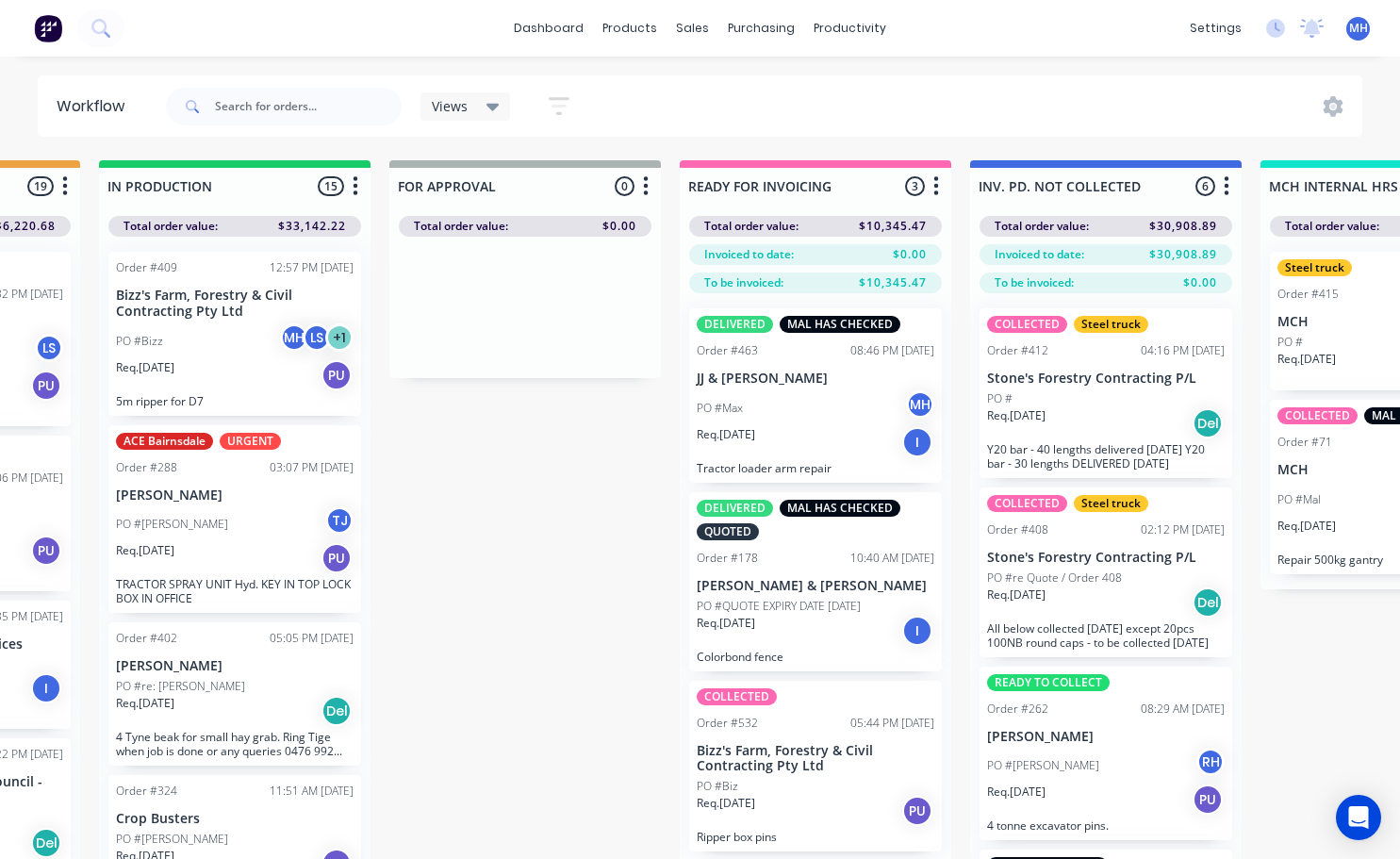
scroll to position [0, 1109]
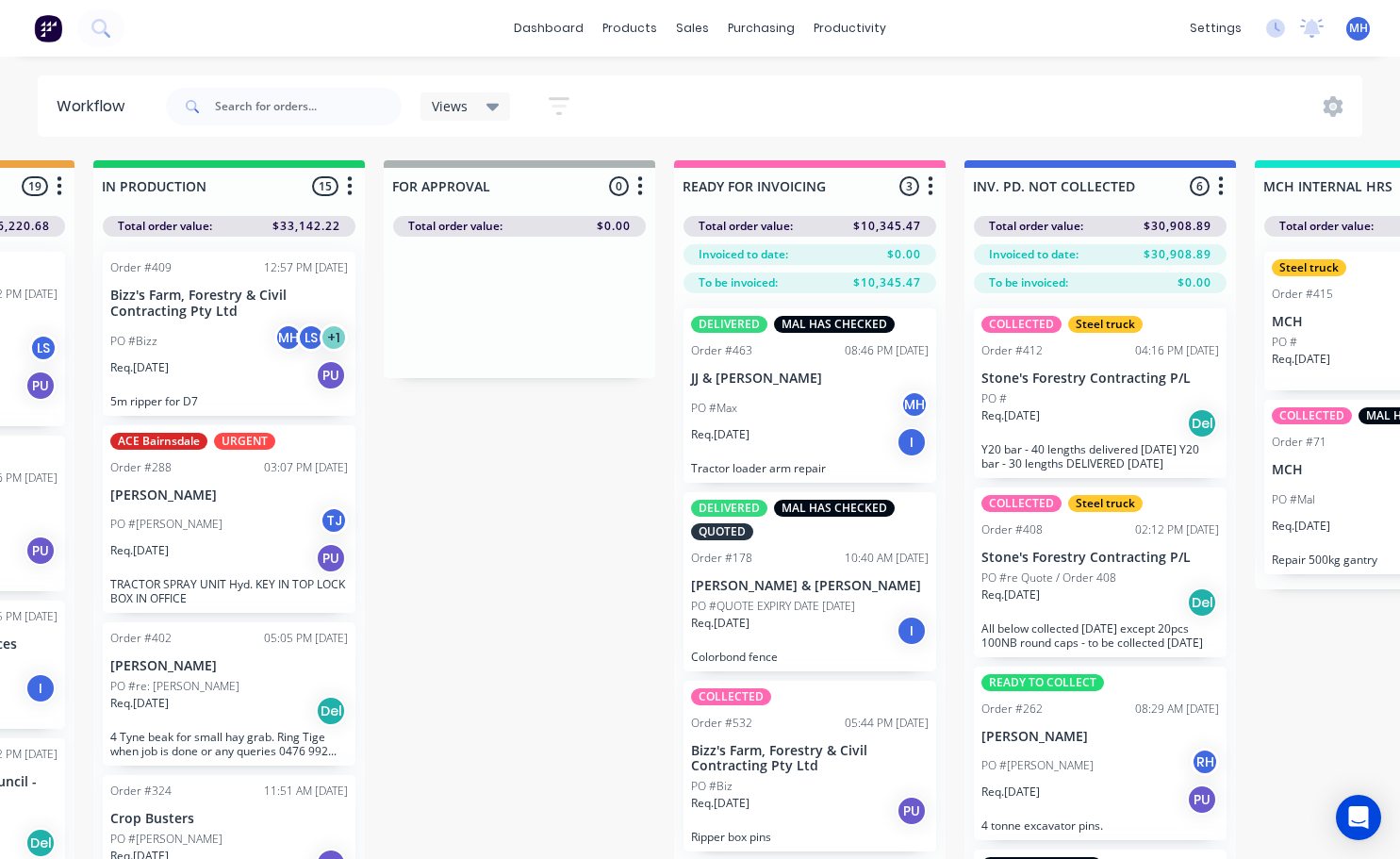
click at [861, 806] on div "Req. [DATE] PU" at bounding box center [810, 810] width 238 height 32
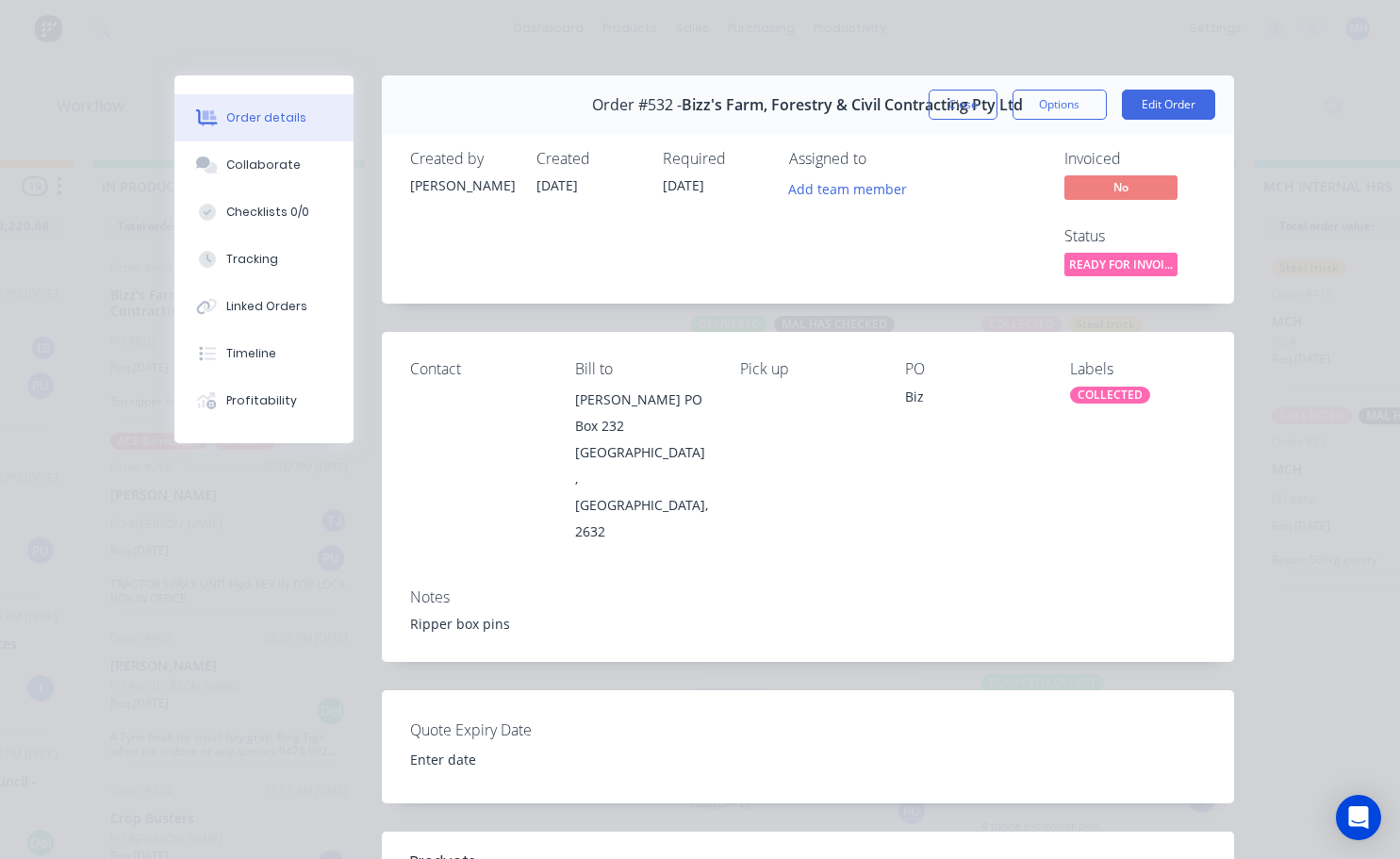
click at [1107, 400] on div "COLLECTED" at bounding box center [1110, 394] width 80 height 17
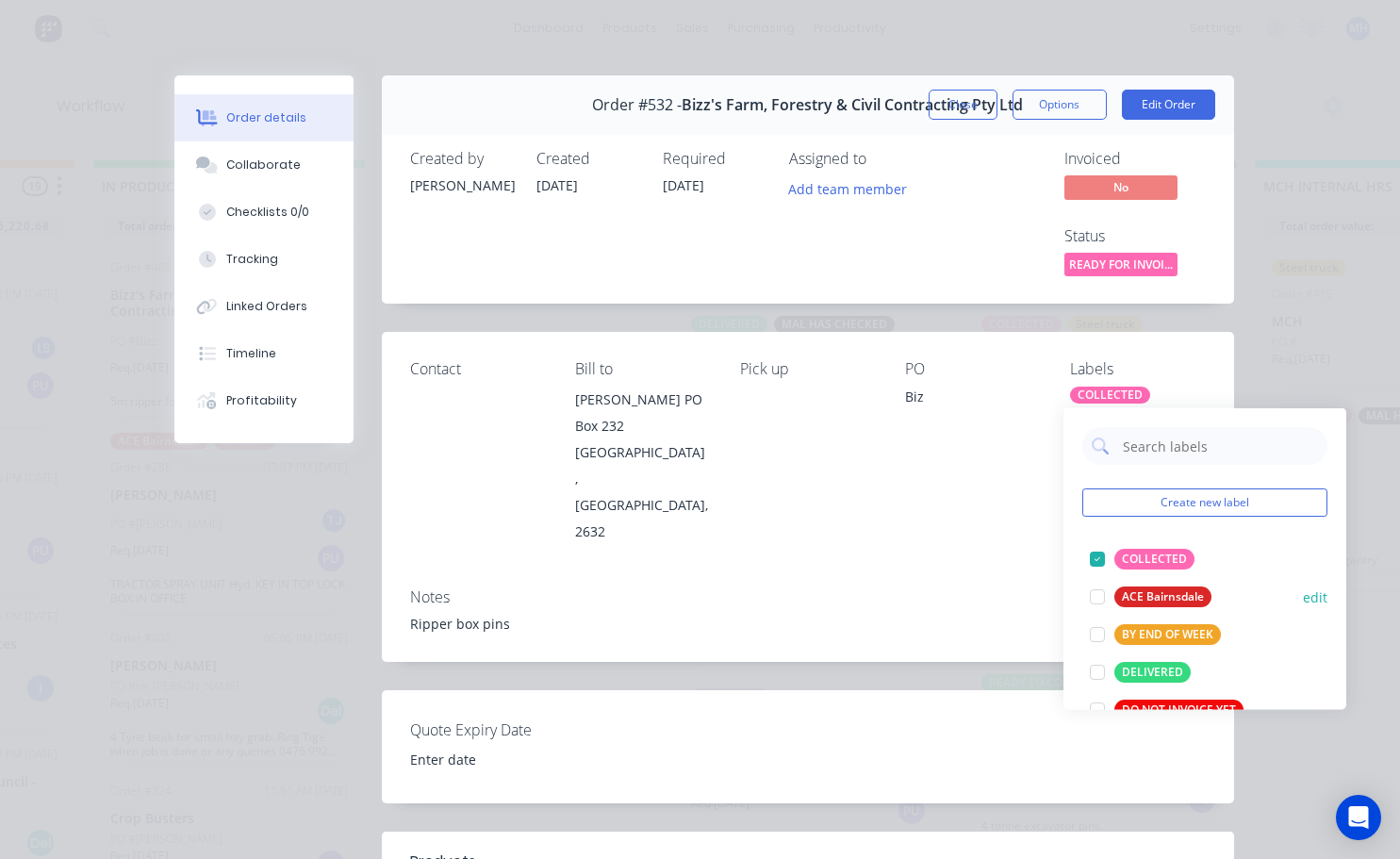
scroll to position [188, 0]
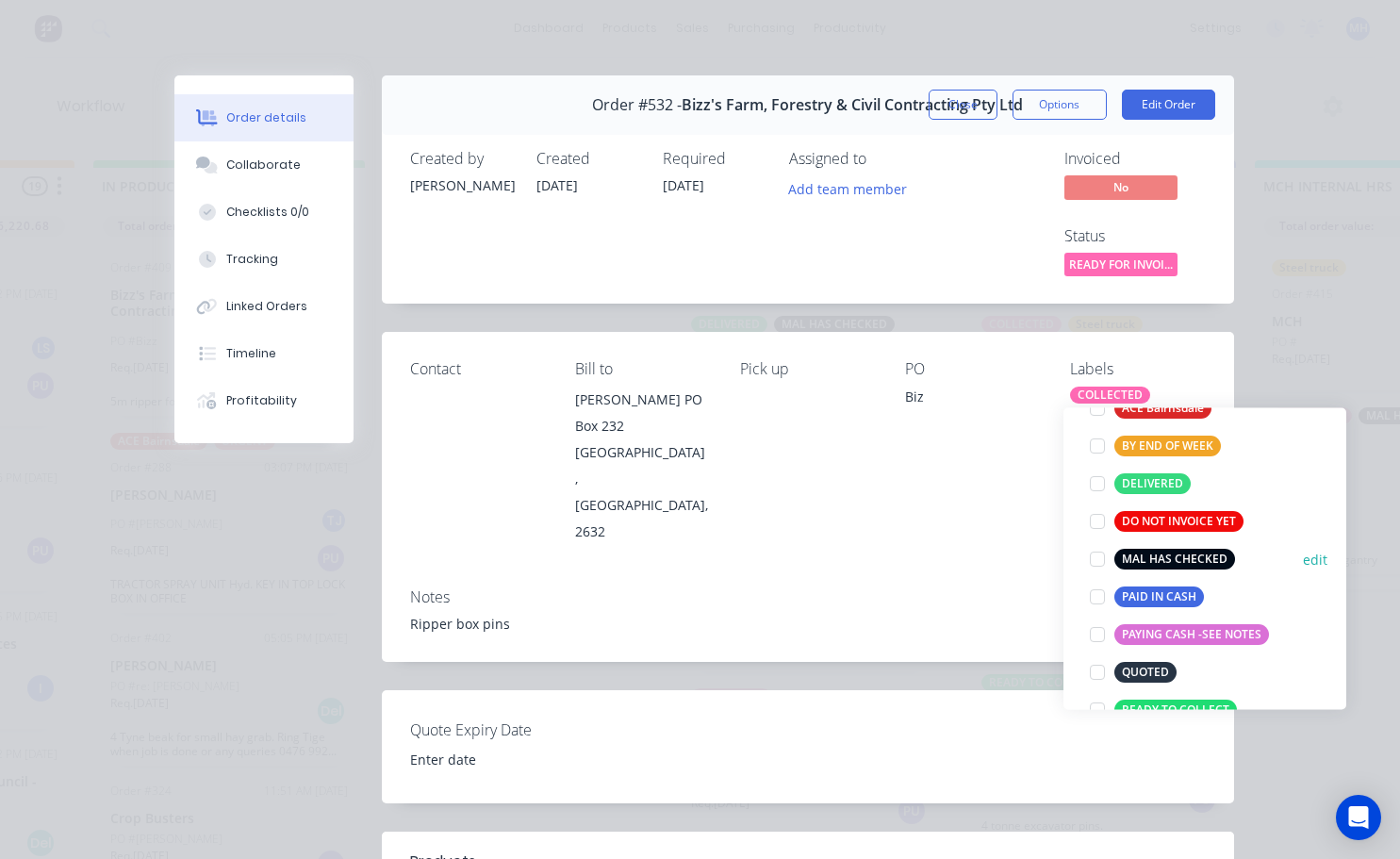
click at [1098, 557] on div at bounding box center [1097, 559] width 38 height 38
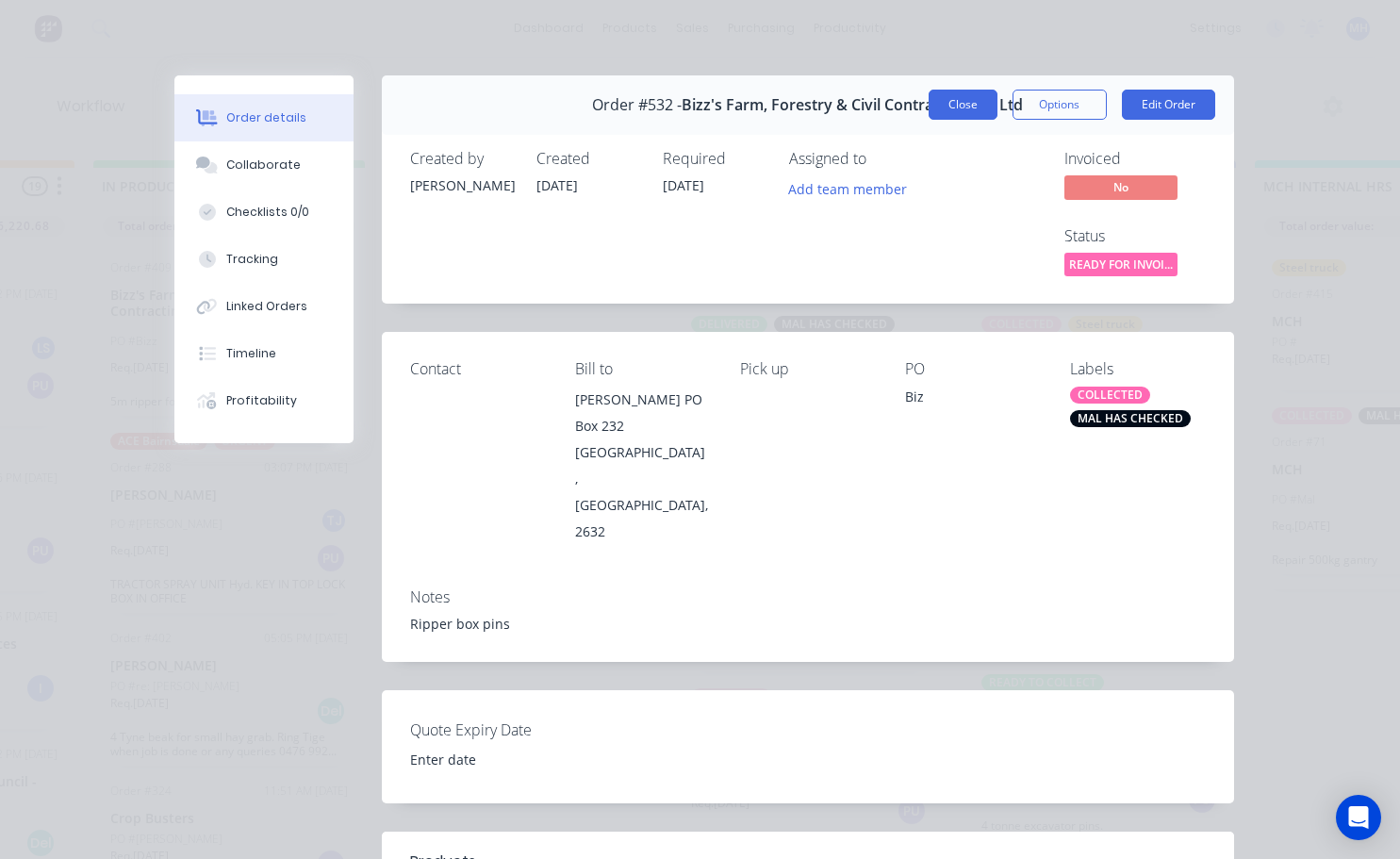
click at [965, 108] on button "Close" at bounding box center [963, 105] width 69 height 30
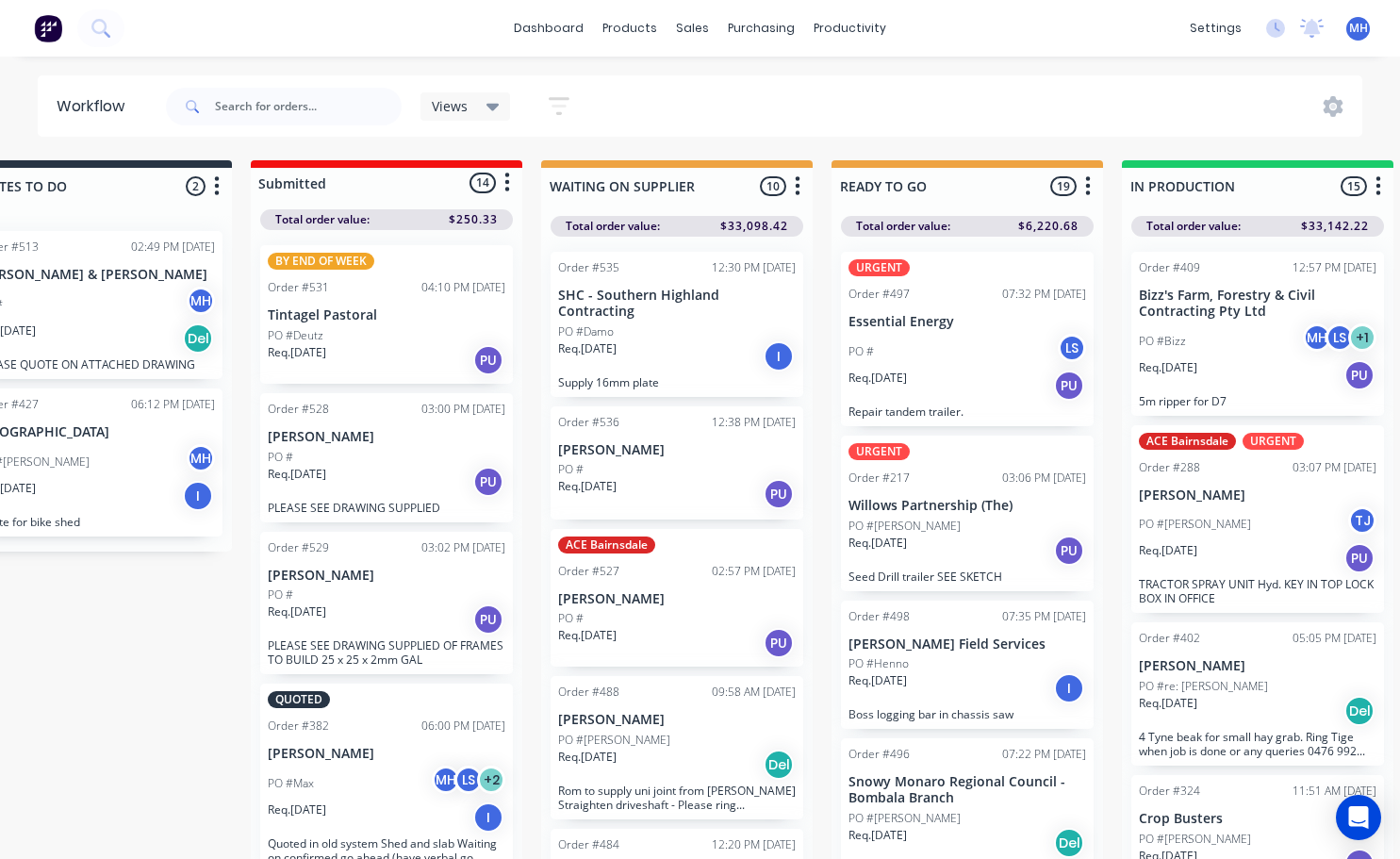
scroll to position [0, 17]
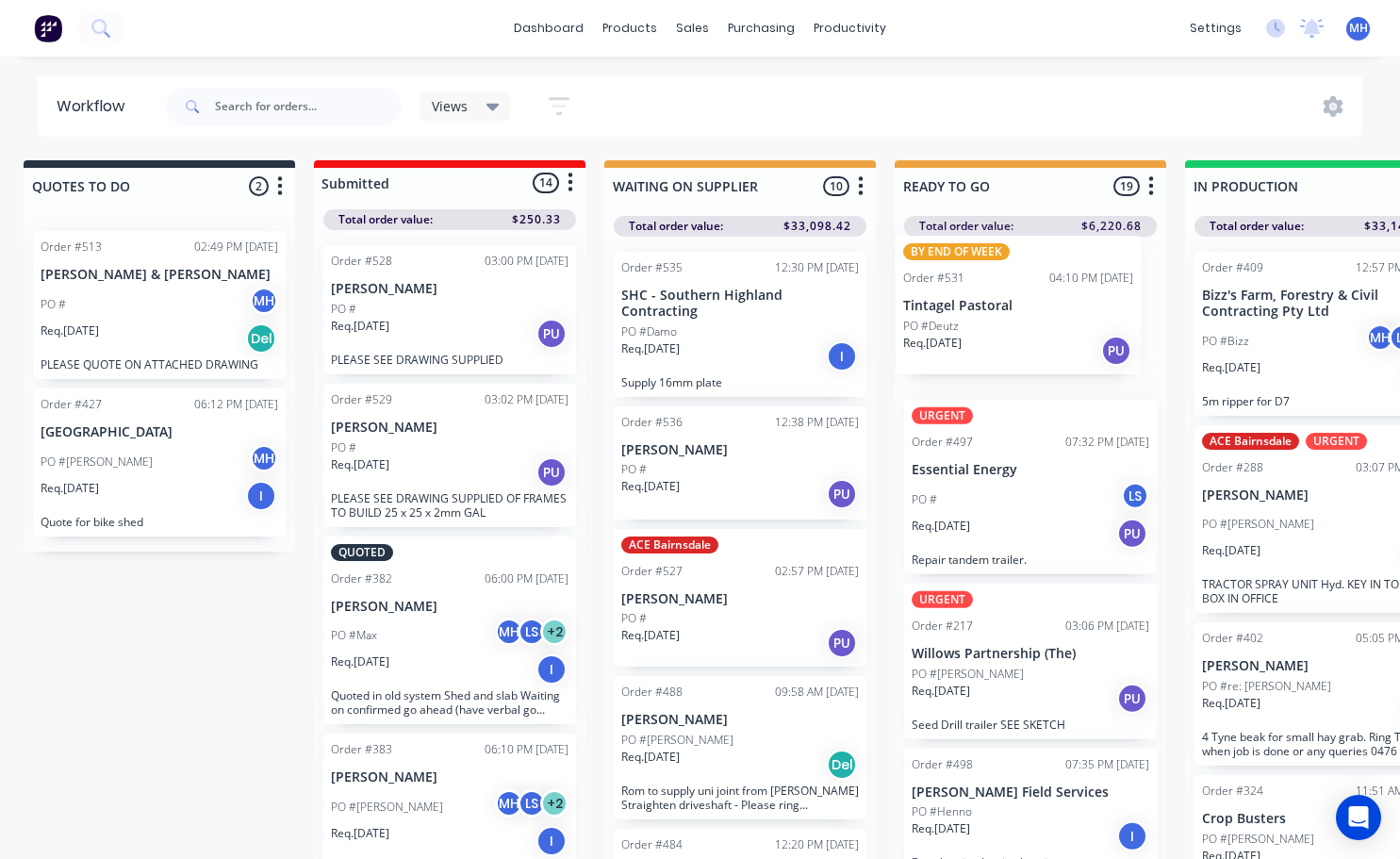
drag, startPoint x: 443, startPoint y: 348, endPoint x: 1028, endPoint y: 341, distance: 585.0
click at [415, 328] on div "Req. [DATE] PU" at bounding box center [449, 333] width 238 height 32
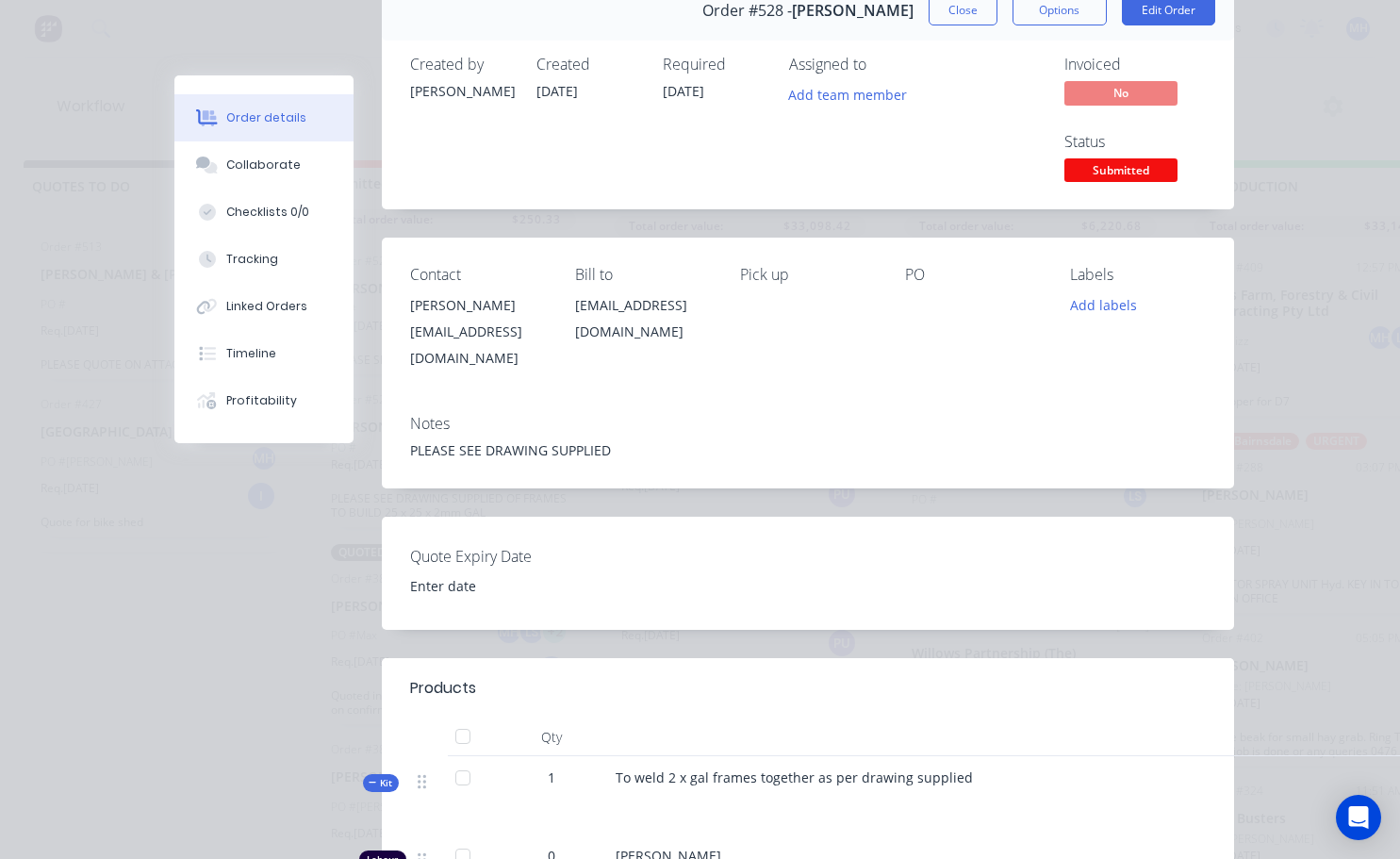
scroll to position [0, 0]
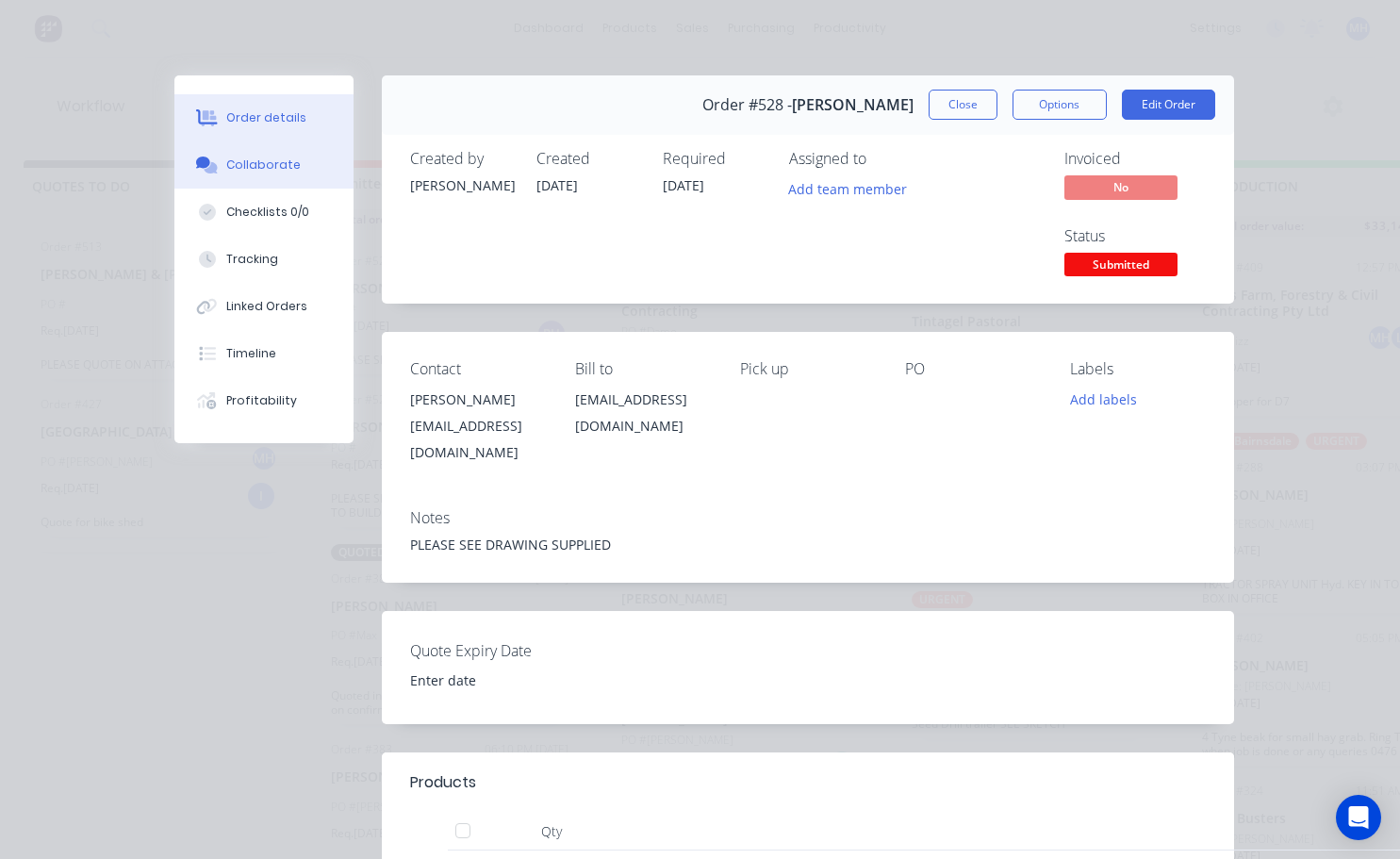
click at [255, 171] on div "Collaborate" at bounding box center [263, 164] width 75 height 17
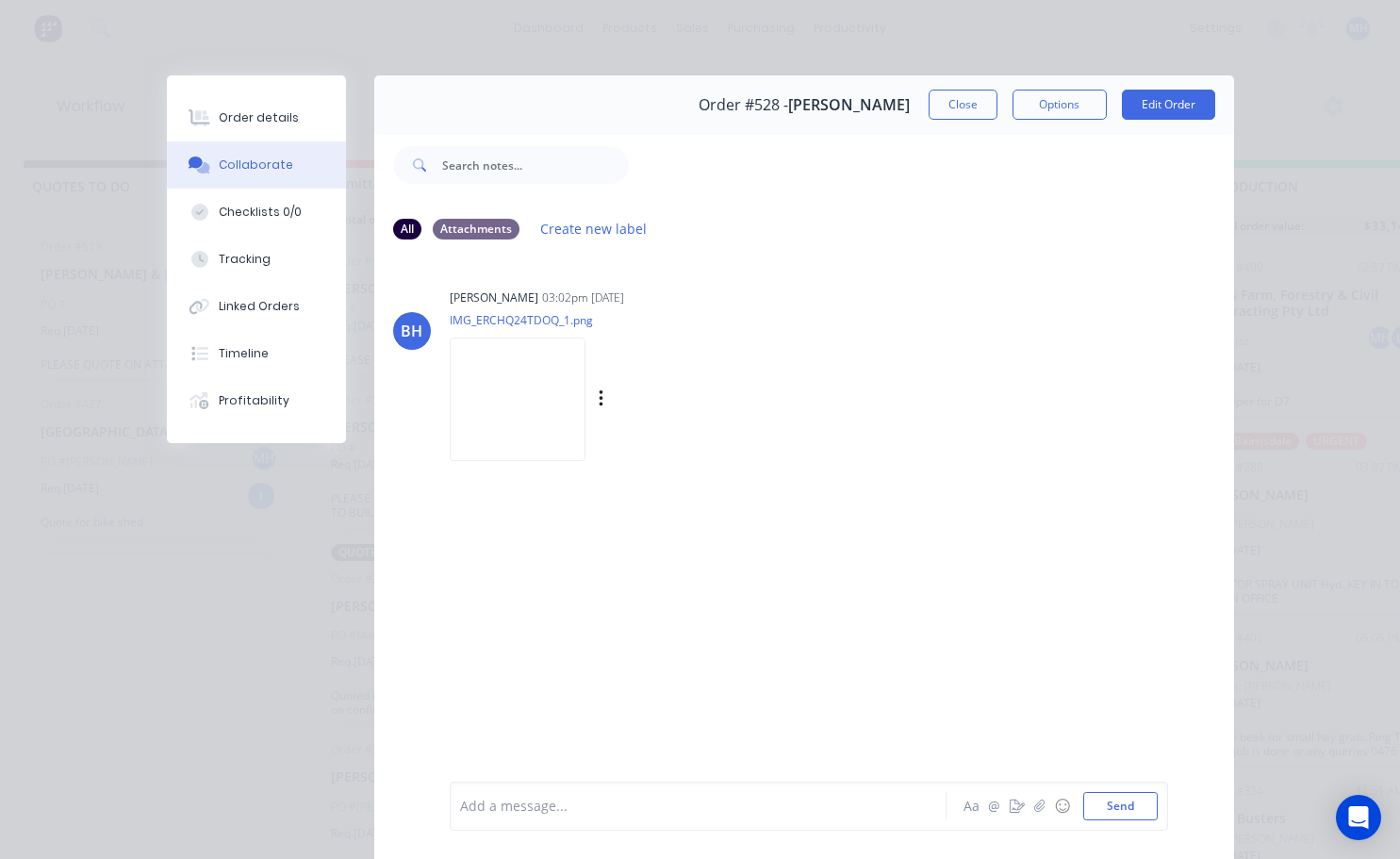
click at [530, 403] on img at bounding box center [518, 399] width 135 height 123
click at [972, 110] on button "Close" at bounding box center [963, 105] width 69 height 30
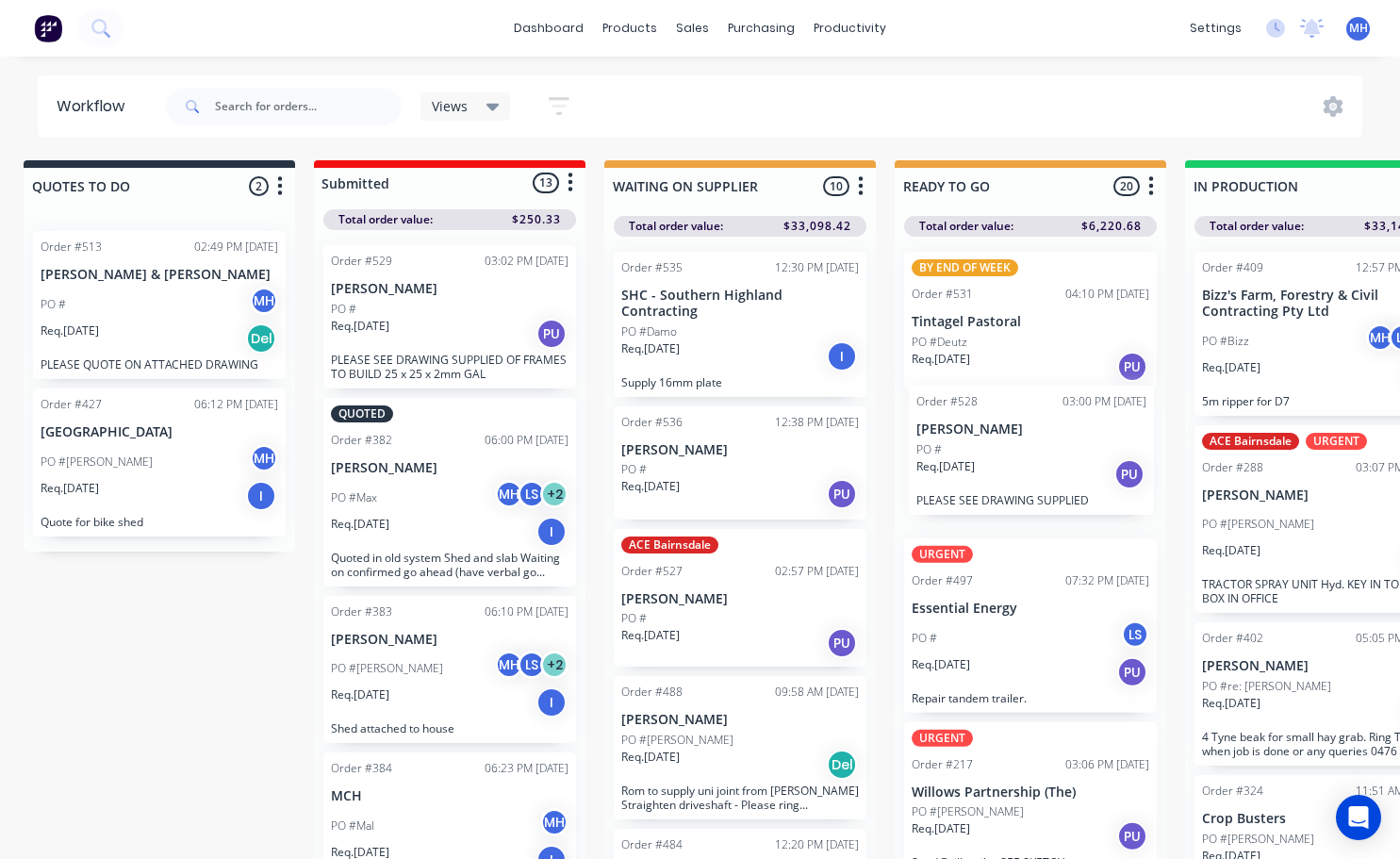
drag, startPoint x: 449, startPoint y: 321, endPoint x: 1040, endPoint y: 461, distance: 607.4
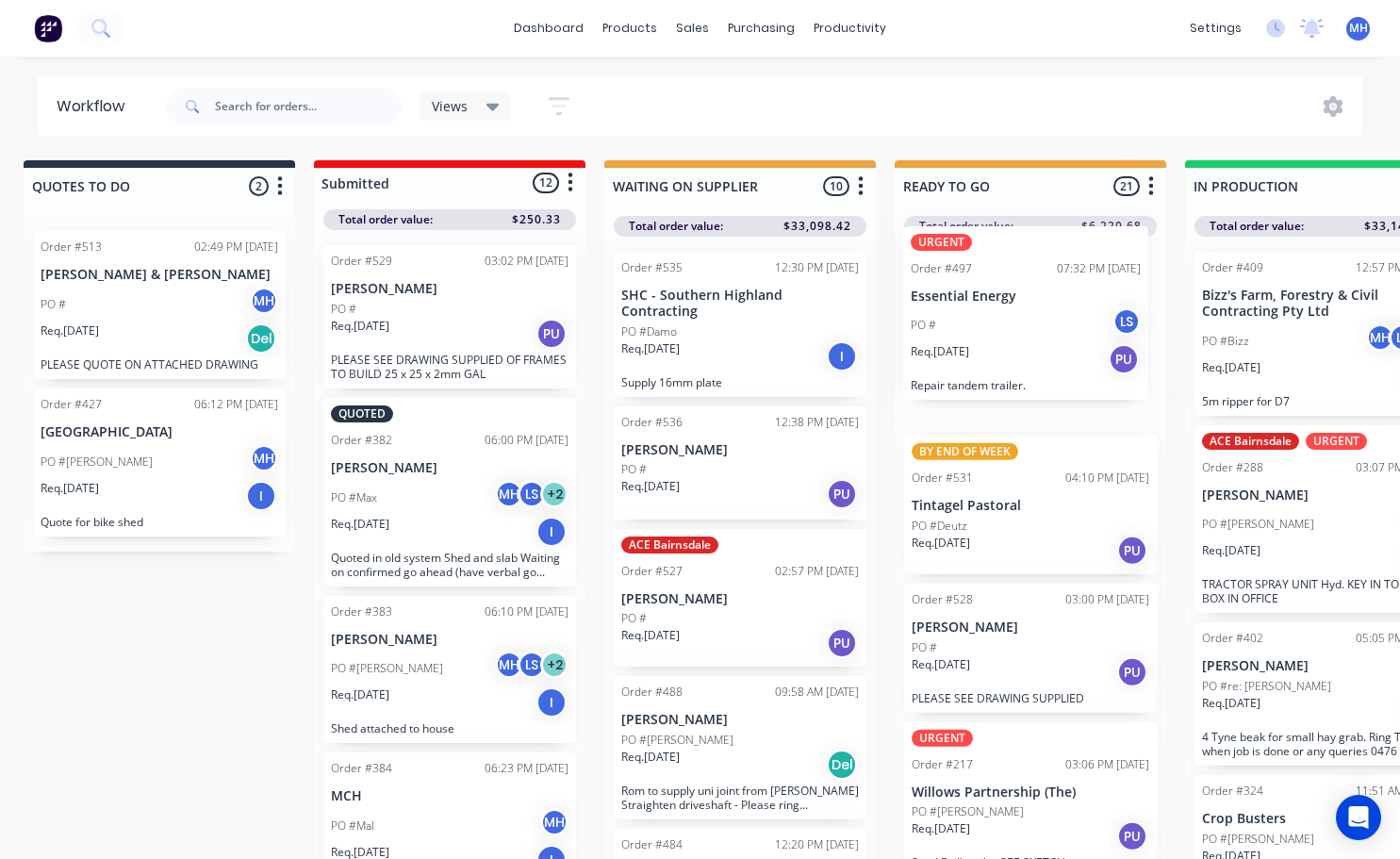
drag, startPoint x: 1029, startPoint y: 647, endPoint x: 1032, endPoint y: 318, distance: 329.0
click at [1032, 318] on div "BY END OF WEEK Order #531 04:10 PM [DATE] Tintagel Pastoral PO #Deutz Req. [DAT…" at bounding box center [1031, 552] width 272 height 632
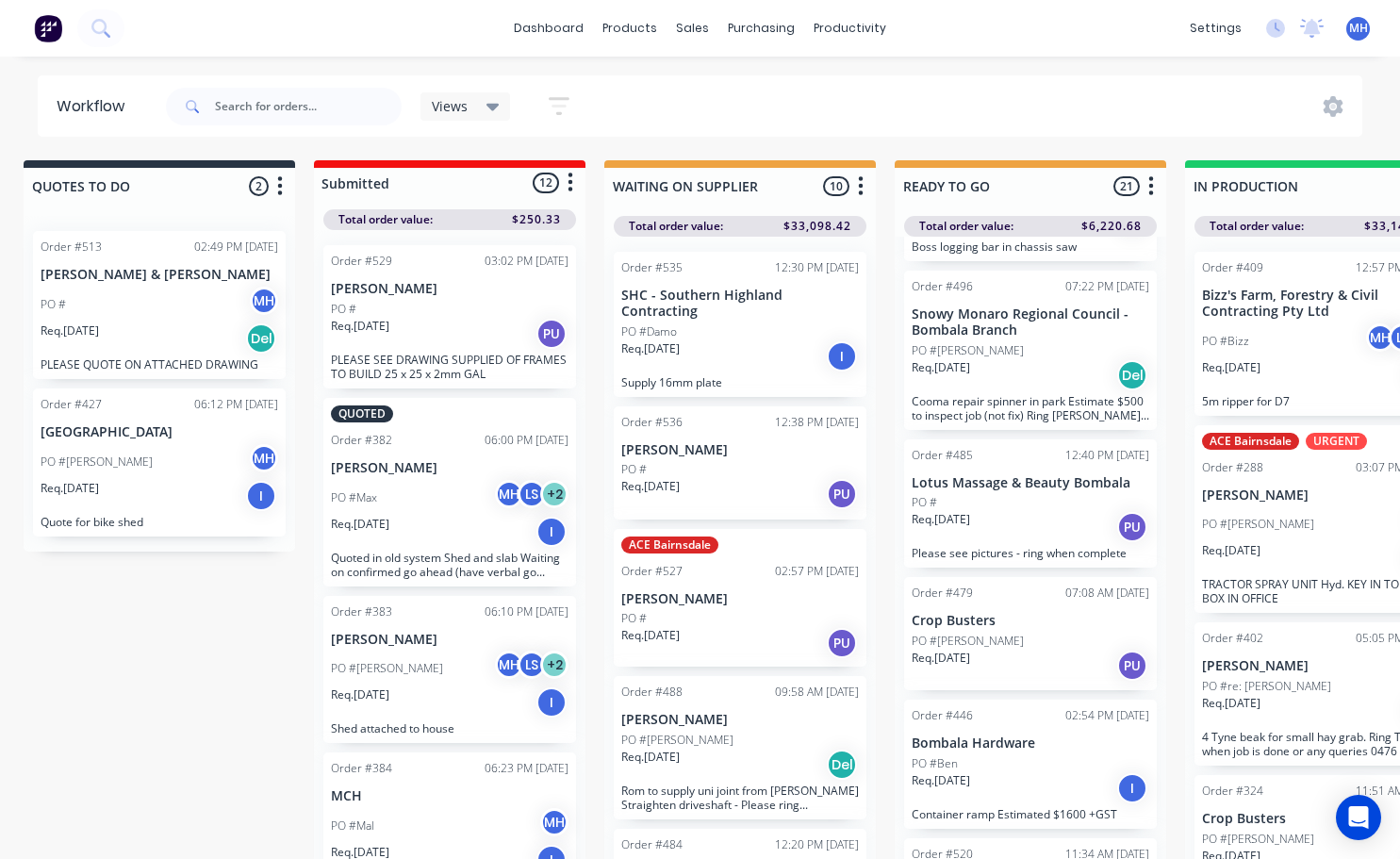
scroll to position [848, 0]
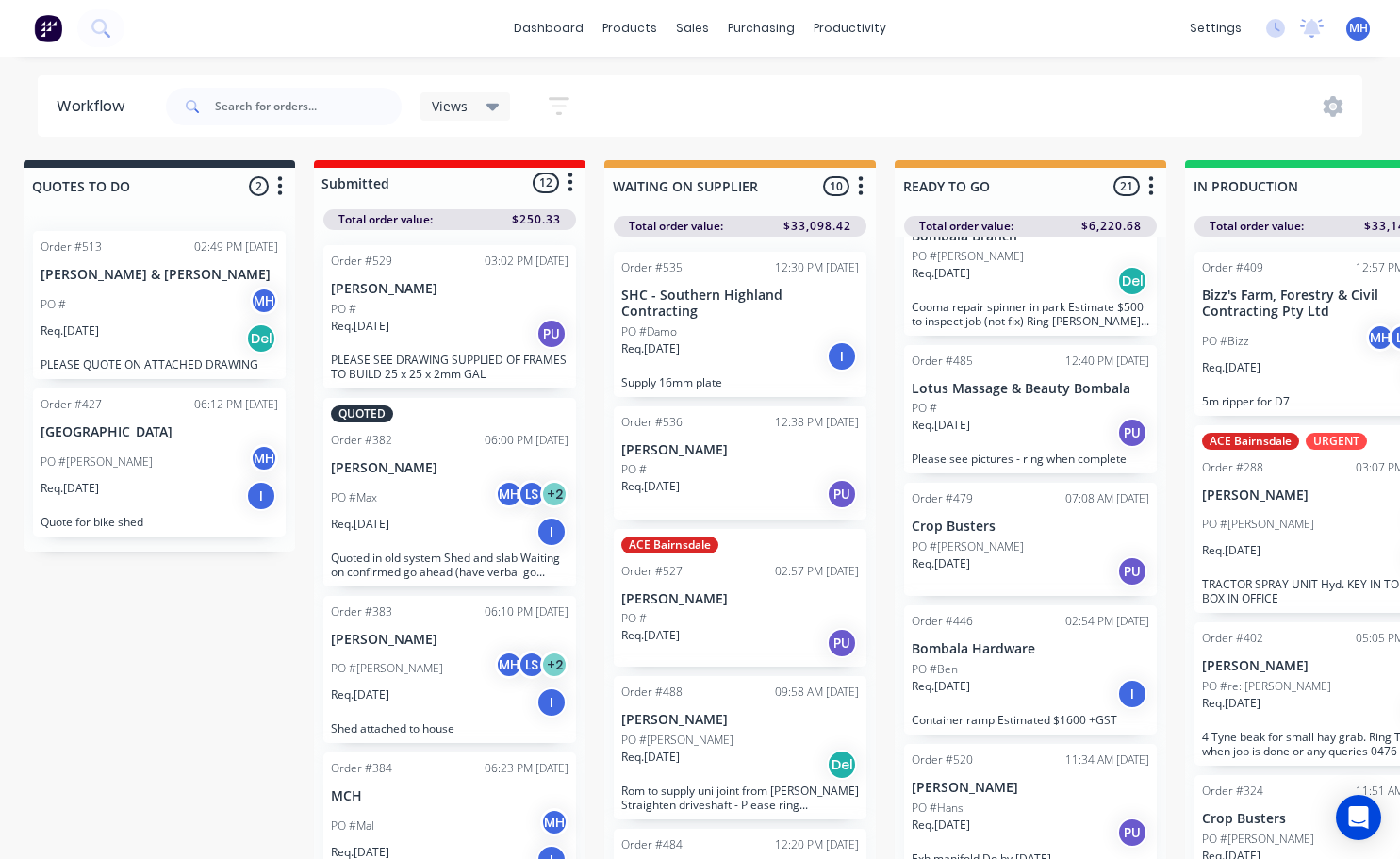
click at [436, 324] on div "Req. [DATE] PU" at bounding box center [449, 333] width 238 height 32
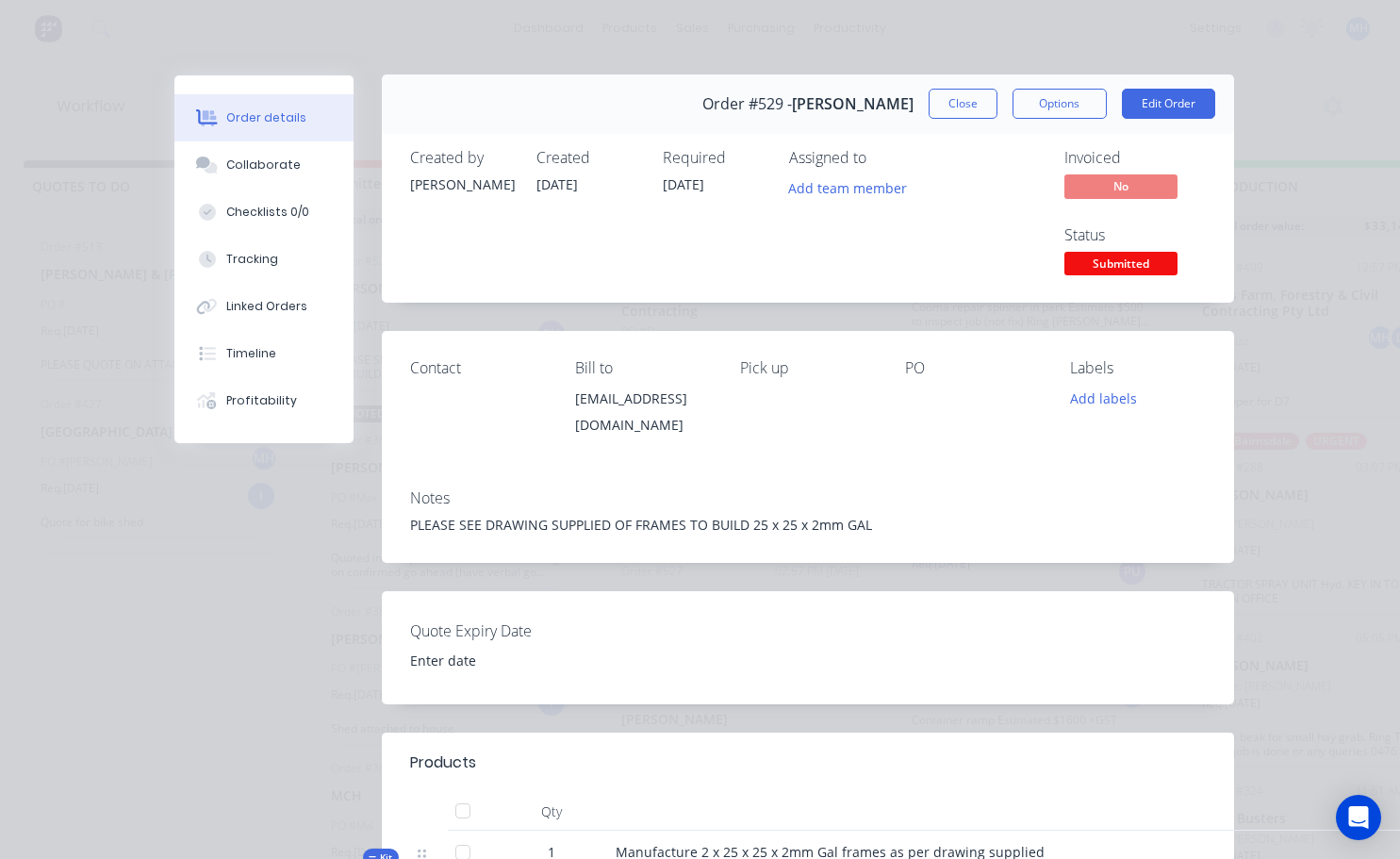
scroll to position [0, 0]
click at [952, 92] on button "Close" at bounding box center [963, 105] width 69 height 30
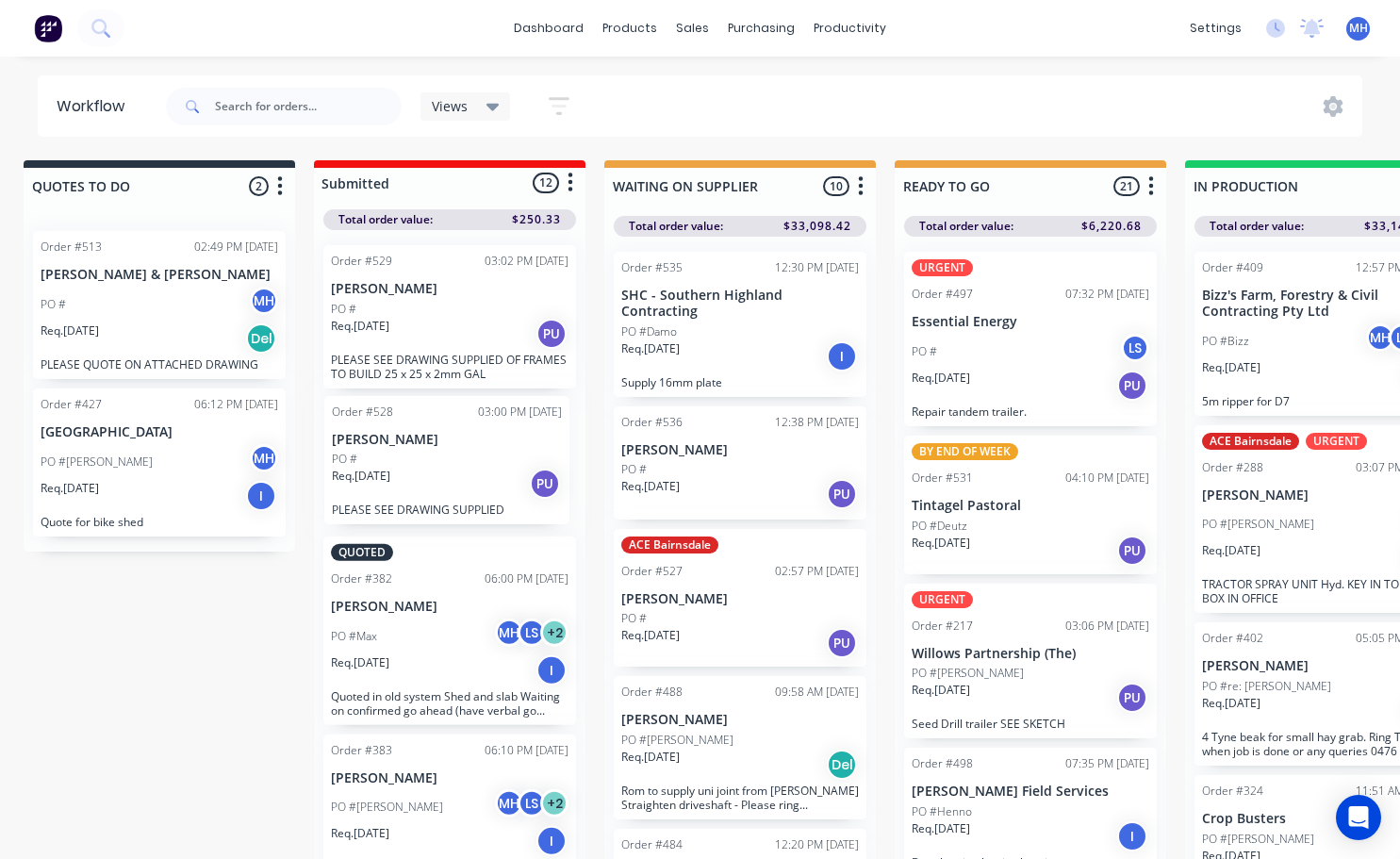
drag, startPoint x: 1005, startPoint y: 647, endPoint x: 416, endPoint y: 453, distance: 620.1
click at [435, 465] on div "PO #" at bounding box center [449, 462] width 238 height 17
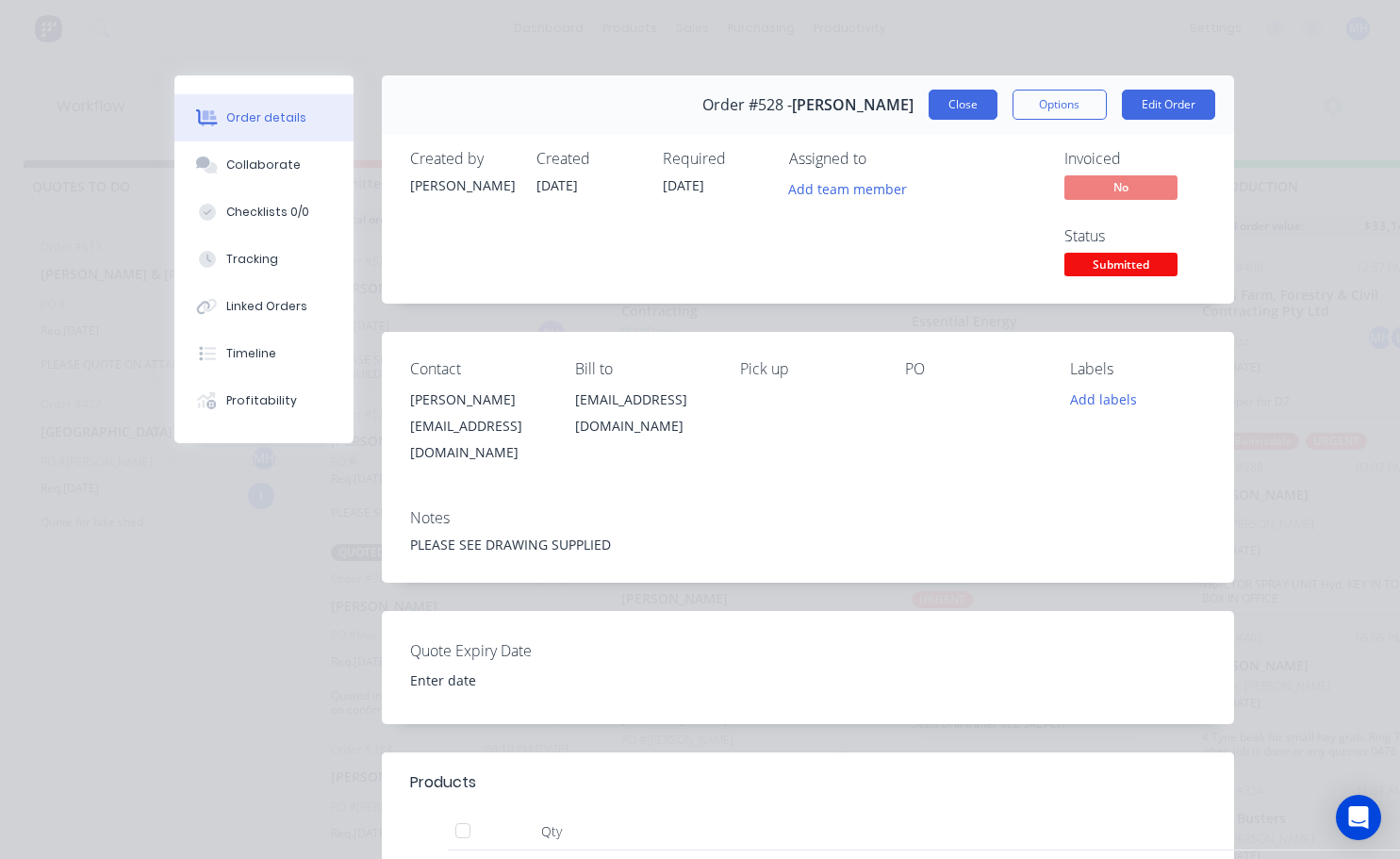
click at [966, 110] on button "Close" at bounding box center [963, 105] width 69 height 30
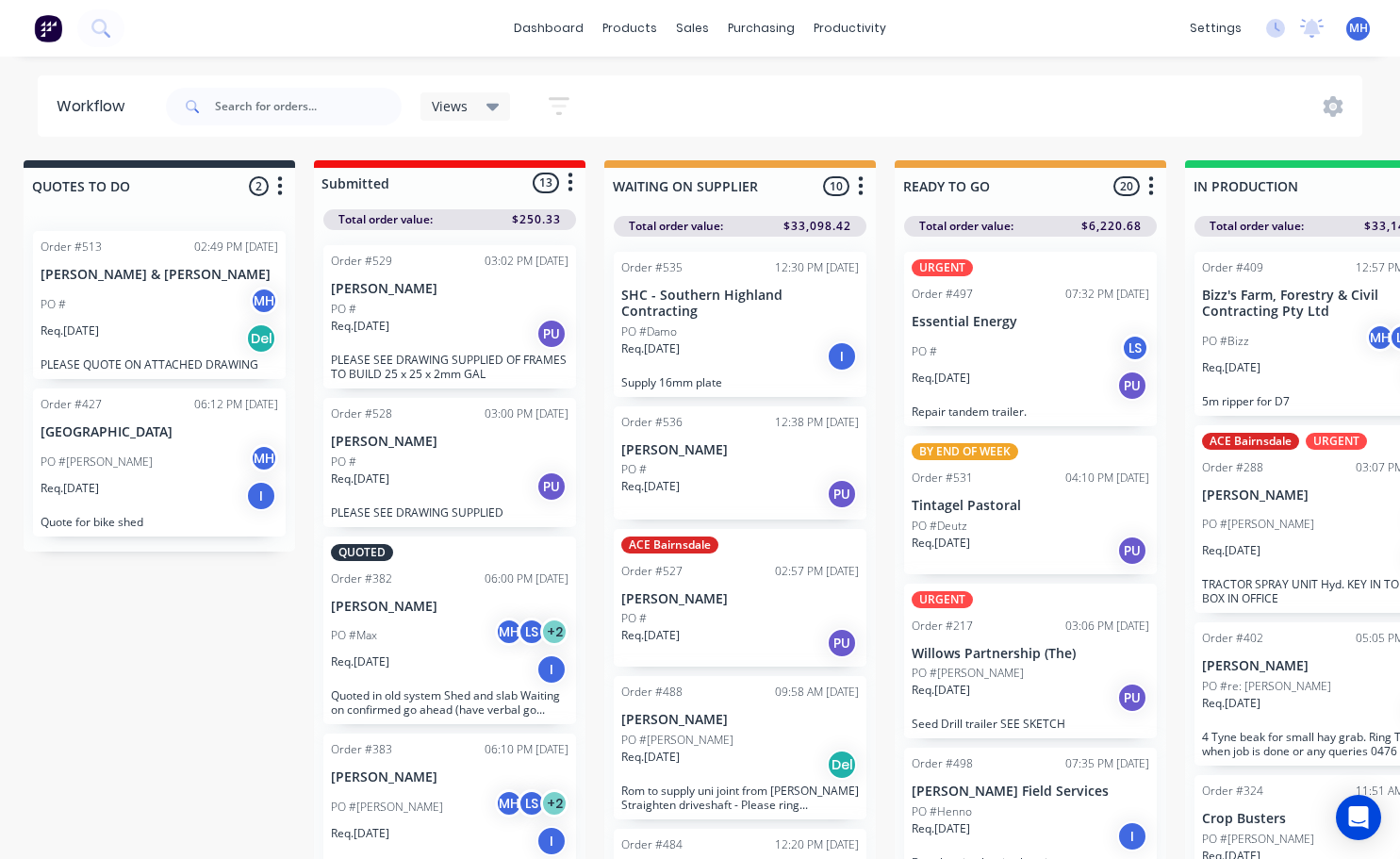
click at [470, 343] on div "Req. [DATE] PU" at bounding box center [449, 333] width 238 height 32
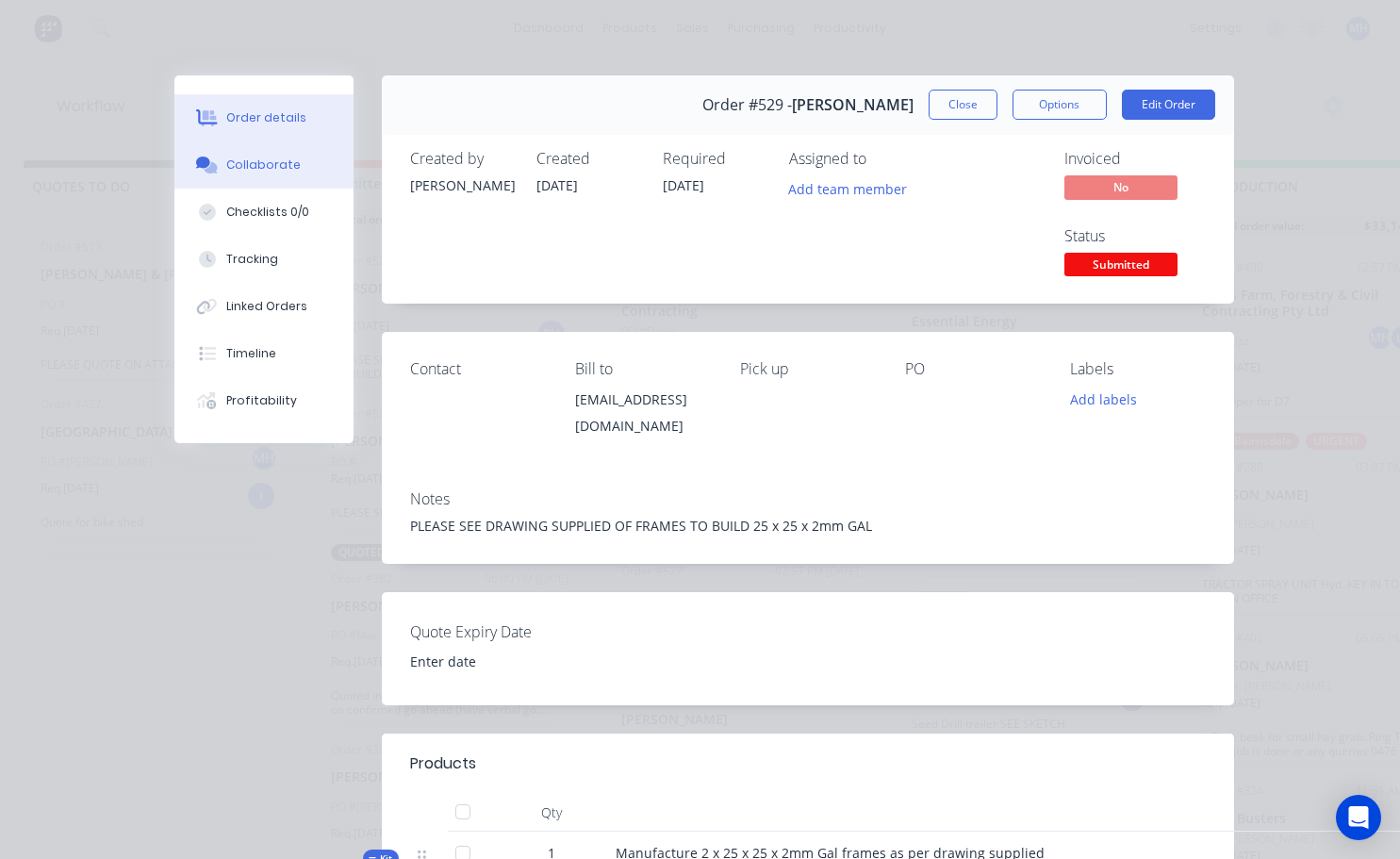
click at [254, 163] on div "Collaborate" at bounding box center [263, 164] width 75 height 17
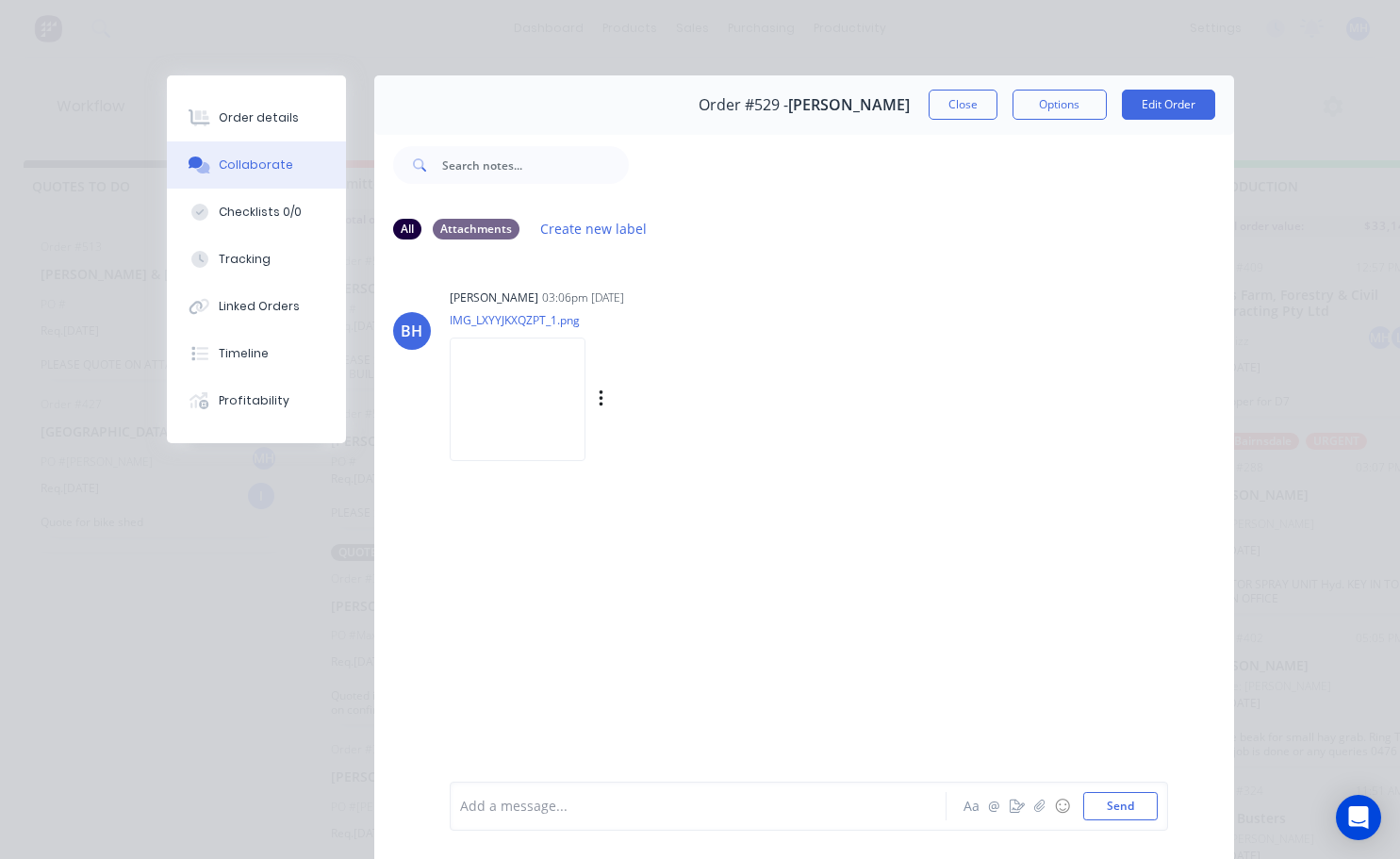
click at [504, 375] on img at bounding box center [518, 399] width 135 height 123
click at [966, 107] on button "Close" at bounding box center [963, 105] width 69 height 30
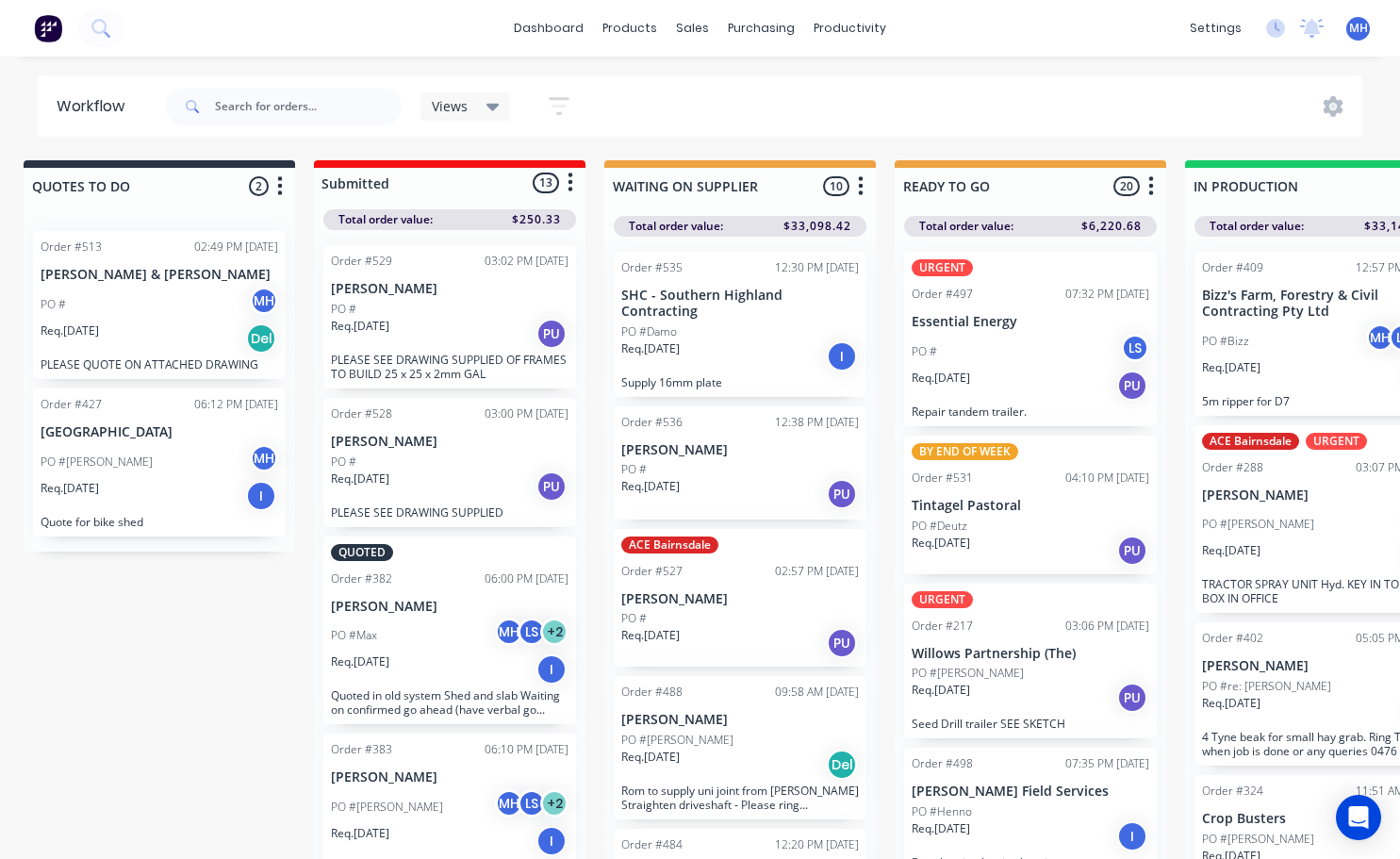
click at [460, 491] on div "Req. [DATE] PU" at bounding box center [449, 487] width 238 height 32
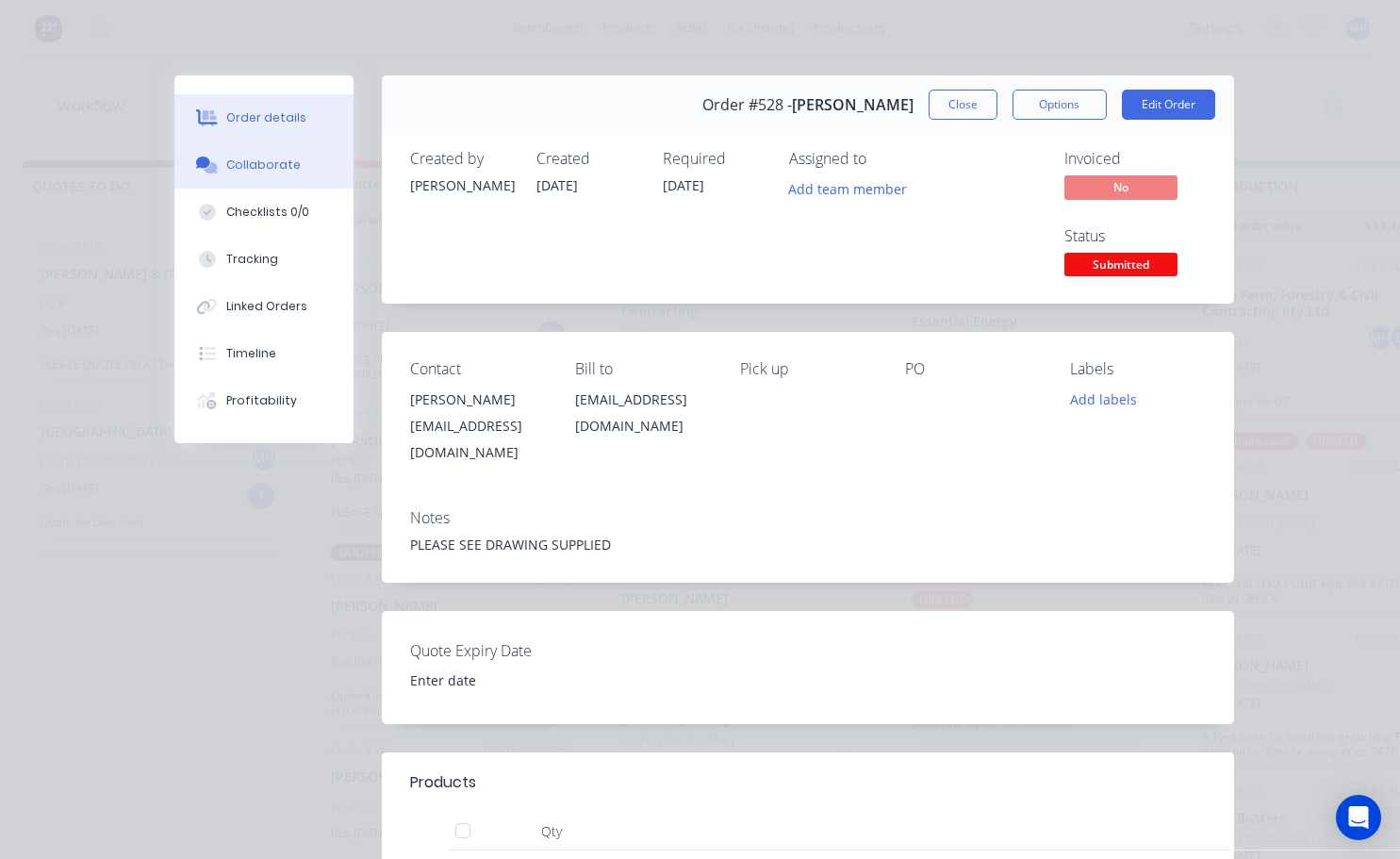
click at [245, 169] on div "Collaborate" at bounding box center [263, 164] width 75 height 17
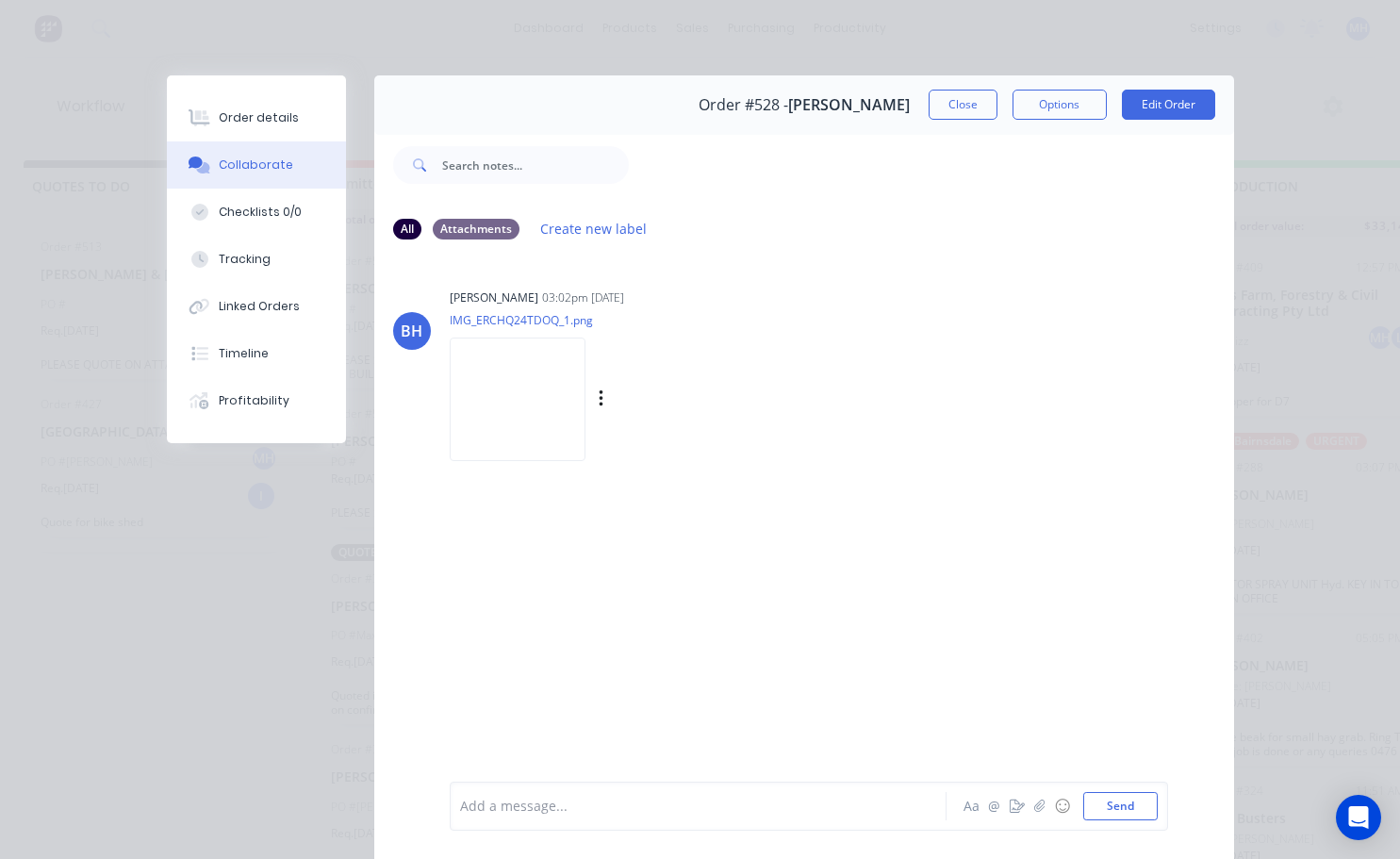
click at [518, 407] on img at bounding box center [518, 399] width 135 height 123
click at [957, 113] on button "Close" at bounding box center [963, 105] width 69 height 30
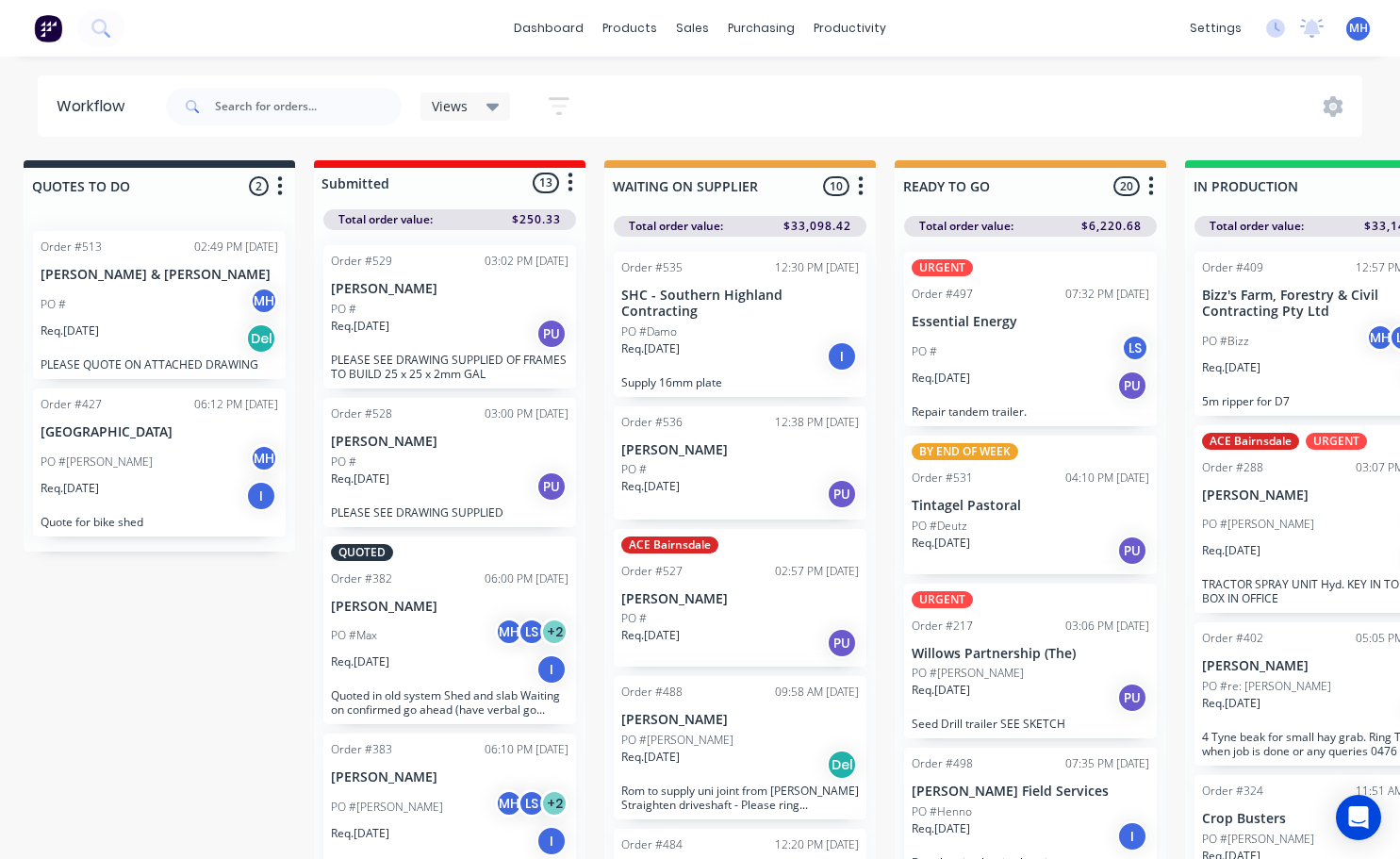
click at [428, 322] on div "Req. [DATE] PU" at bounding box center [449, 333] width 238 height 32
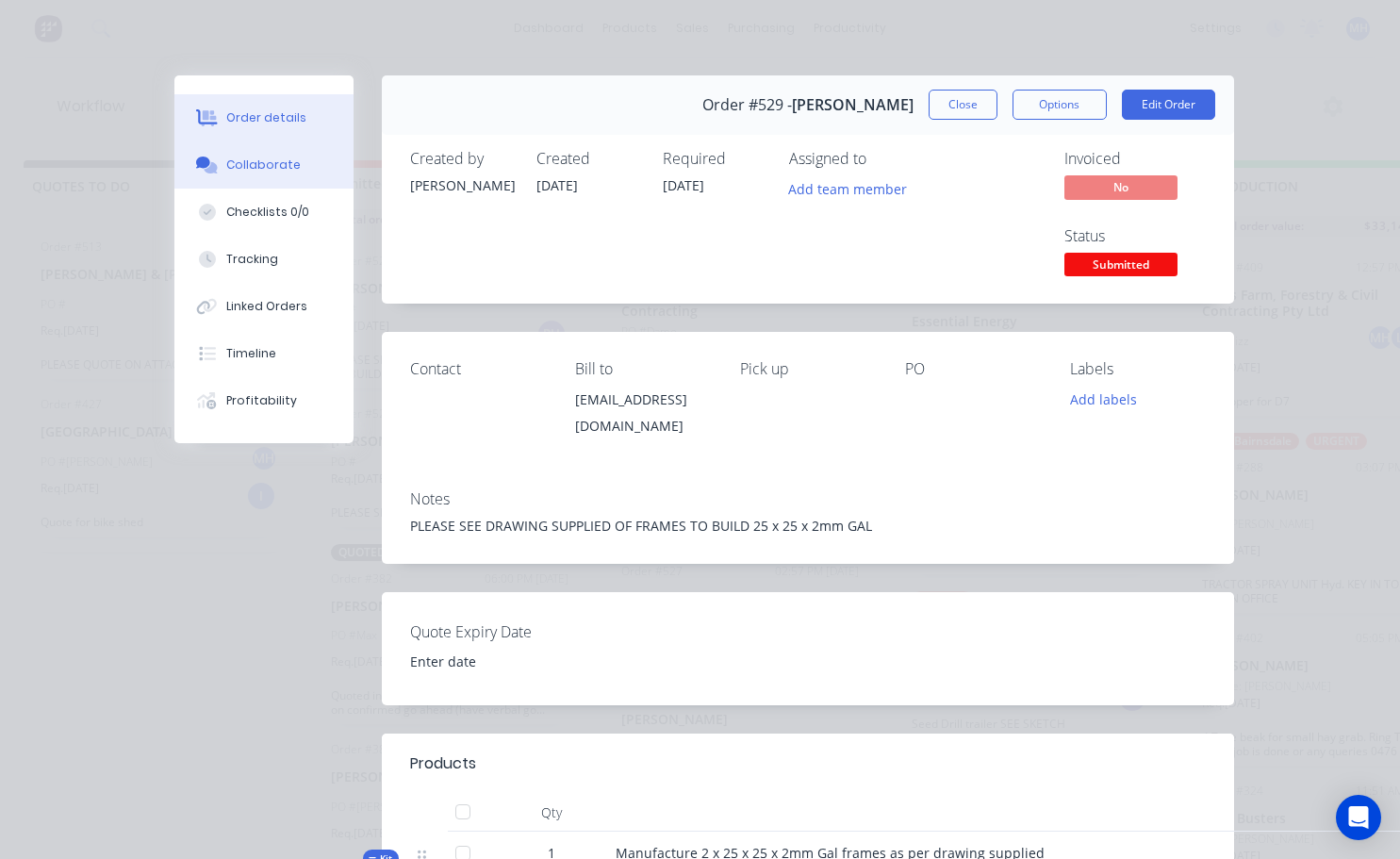
click at [274, 166] on div "Collaborate" at bounding box center [263, 164] width 75 height 17
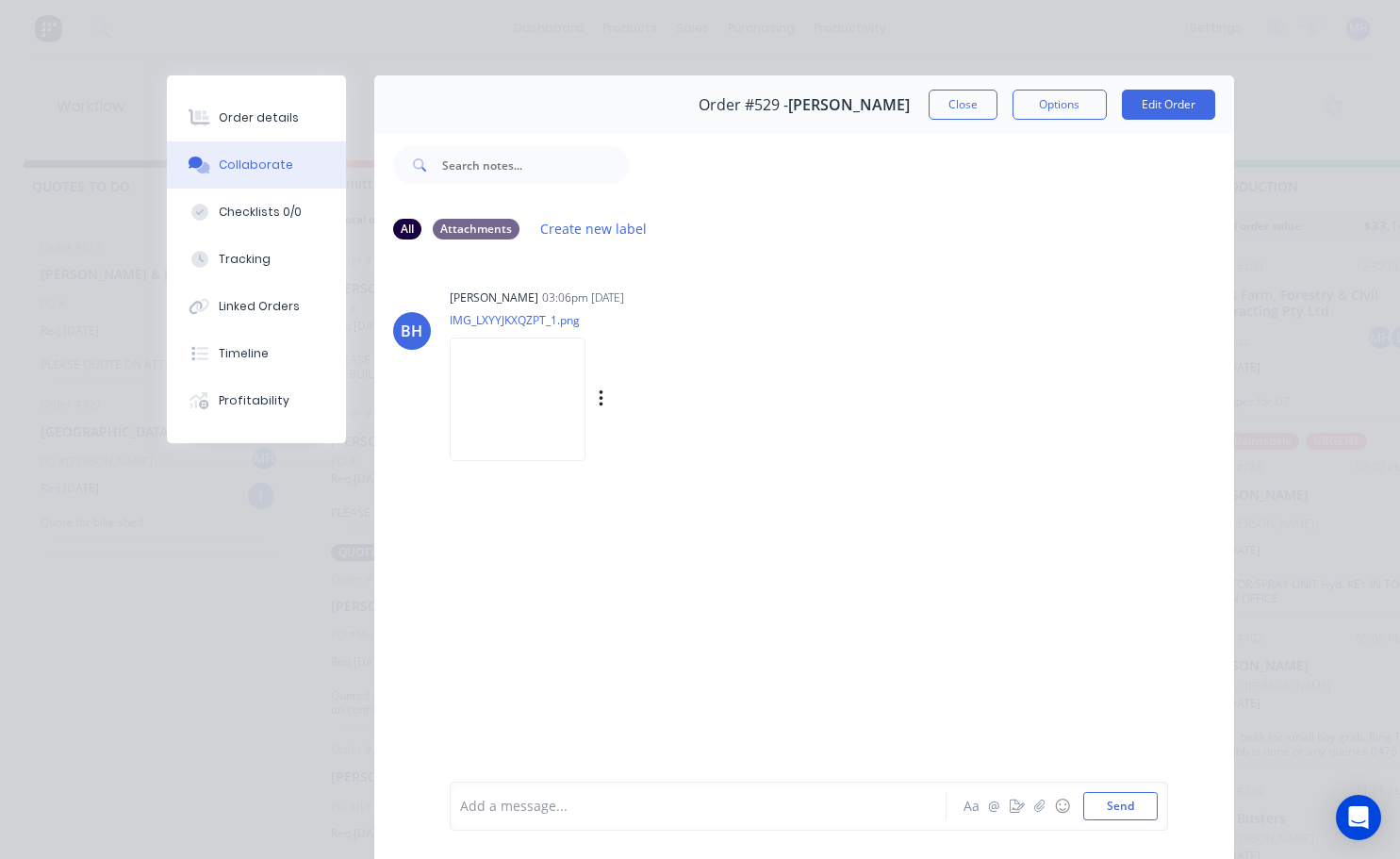
click at [553, 376] on img at bounding box center [518, 399] width 135 height 123
click at [948, 112] on button "Close" at bounding box center [963, 105] width 69 height 30
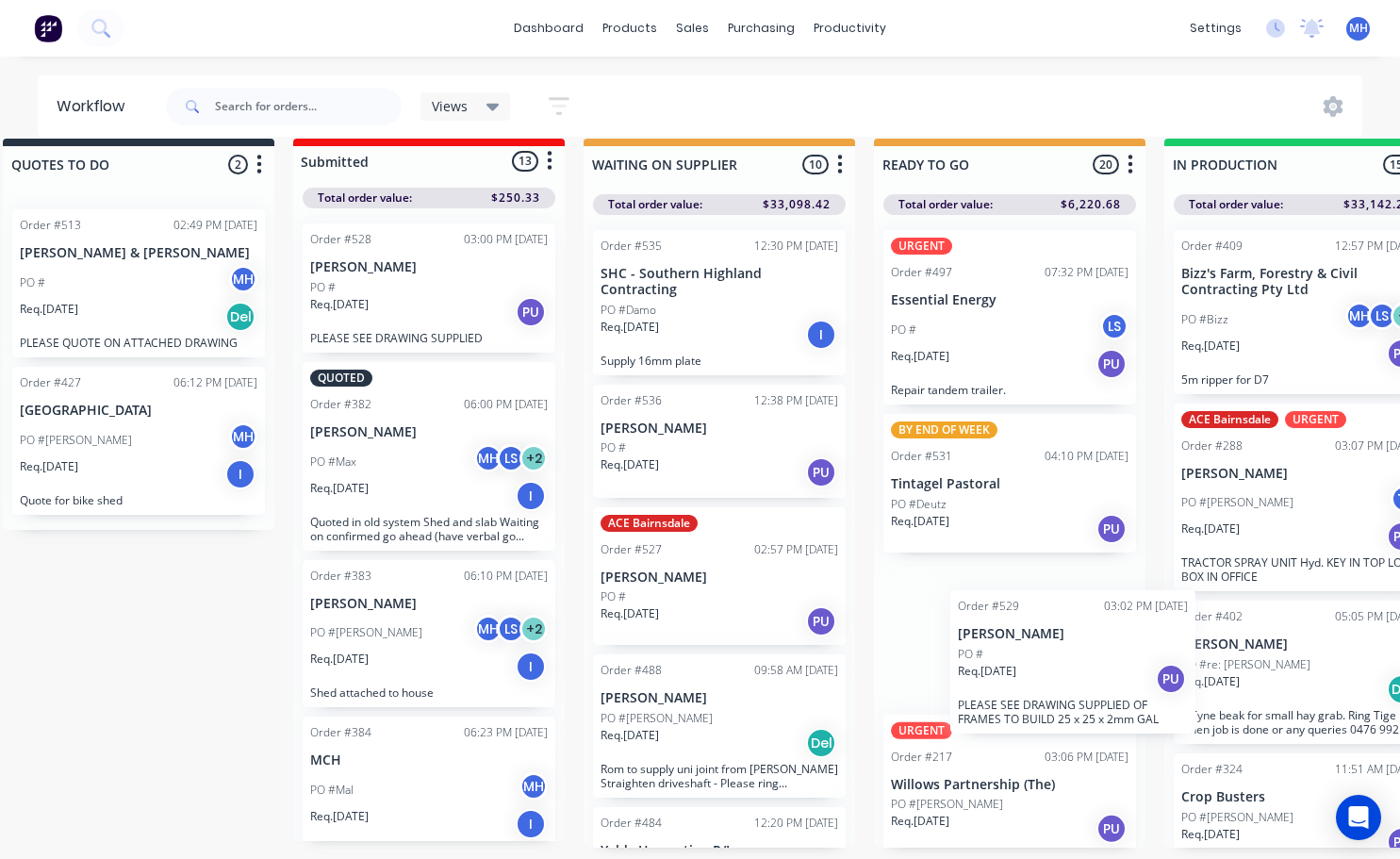
scroll to position [23, 38]
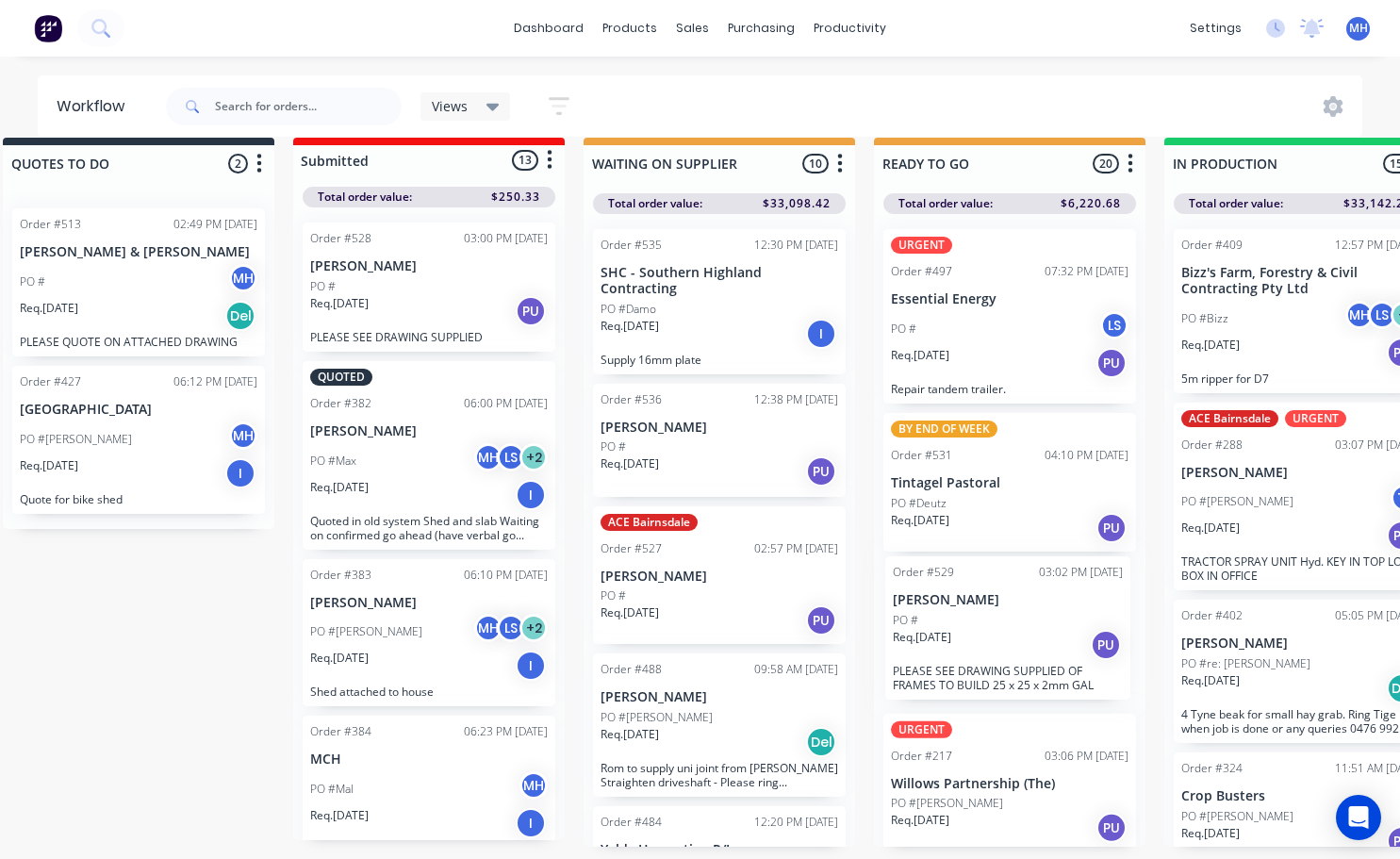
drag, startPoint x: 485, startPoint y: 314, endPoint x: 1059, endPoint y: 632, distance: 656.2
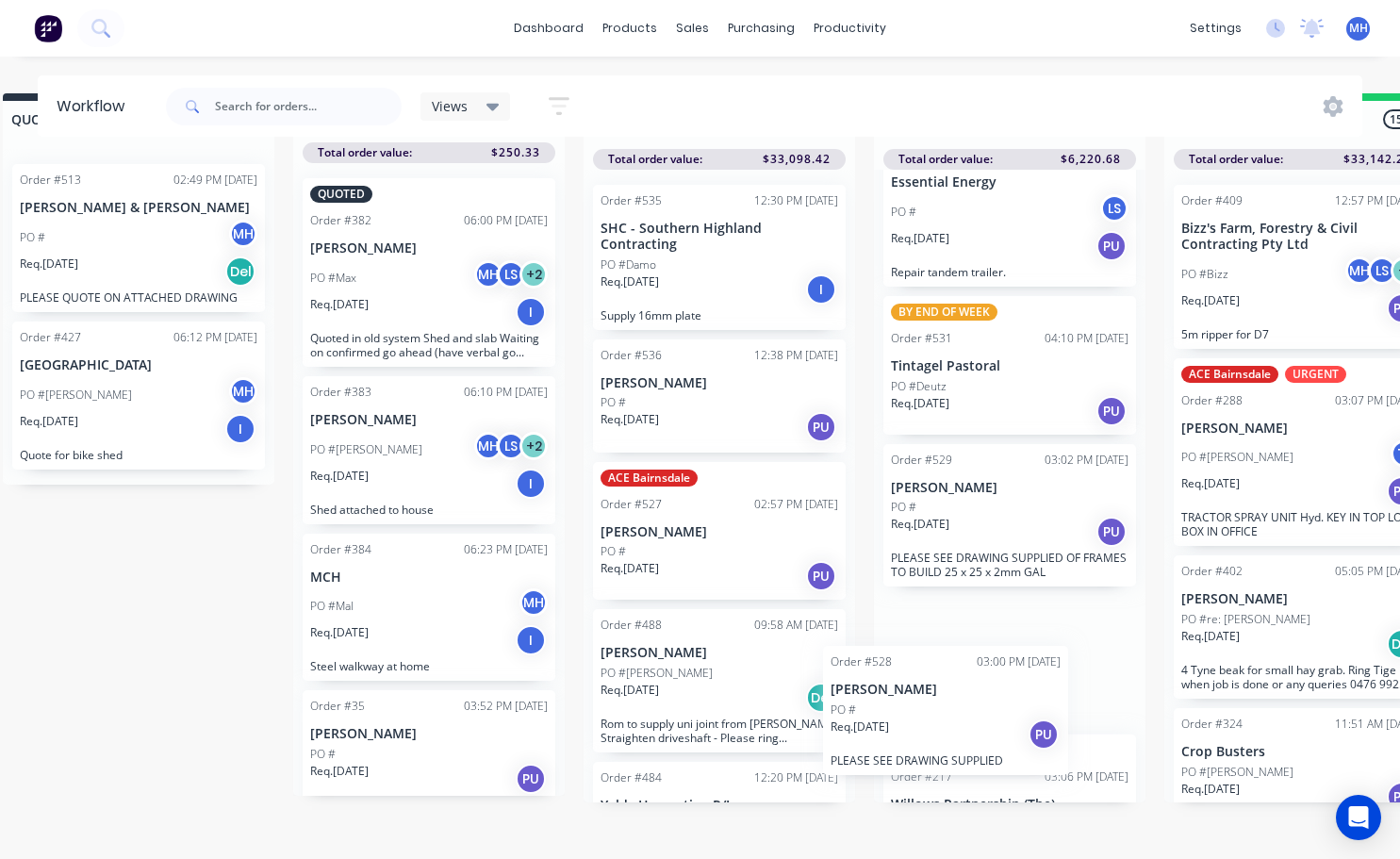
scroll to position [88, 0]
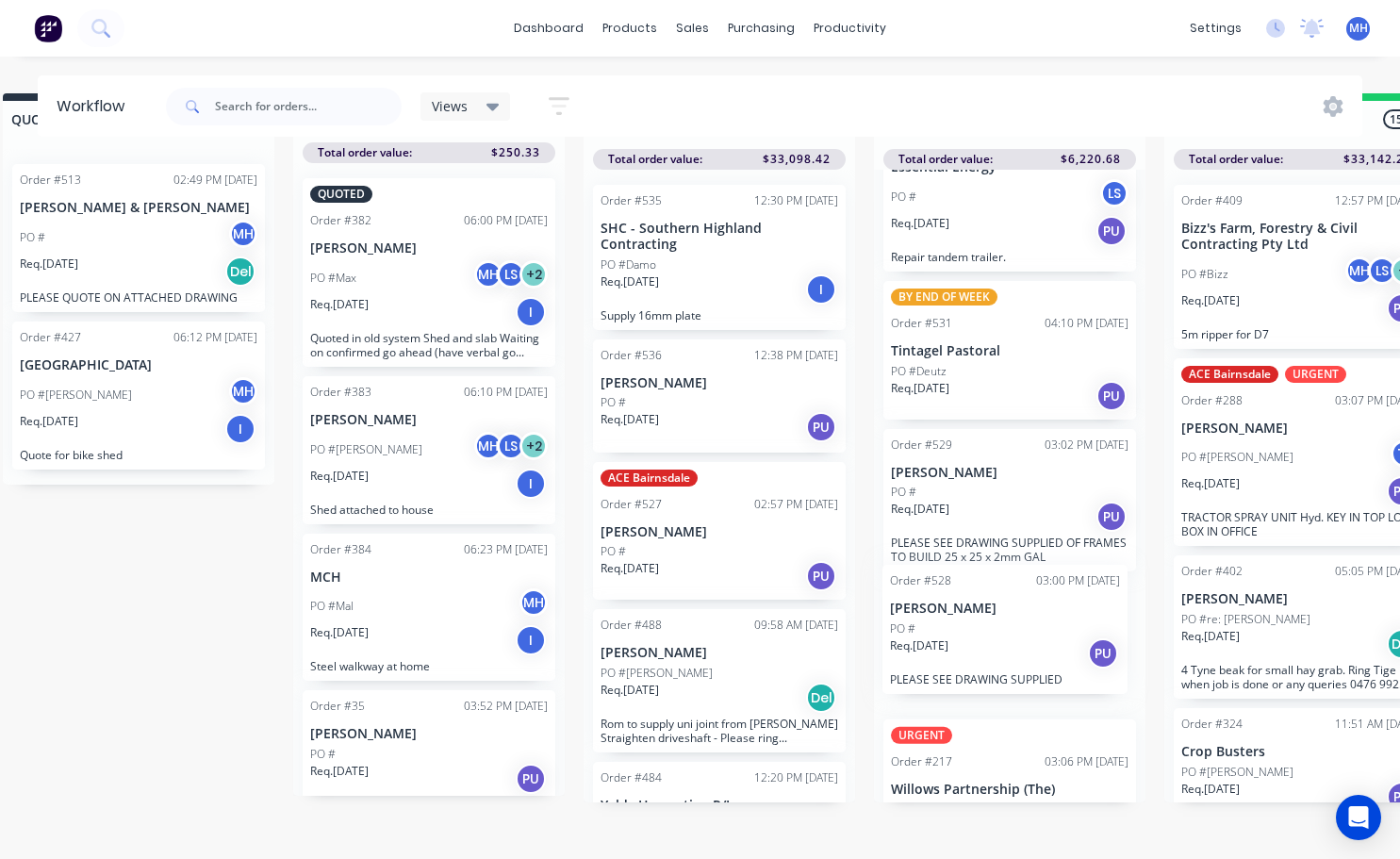
drag, startPoint x: 463, startPoint y: 322, endPoint x: 1048, endPoint y: 667, distance: 679.2
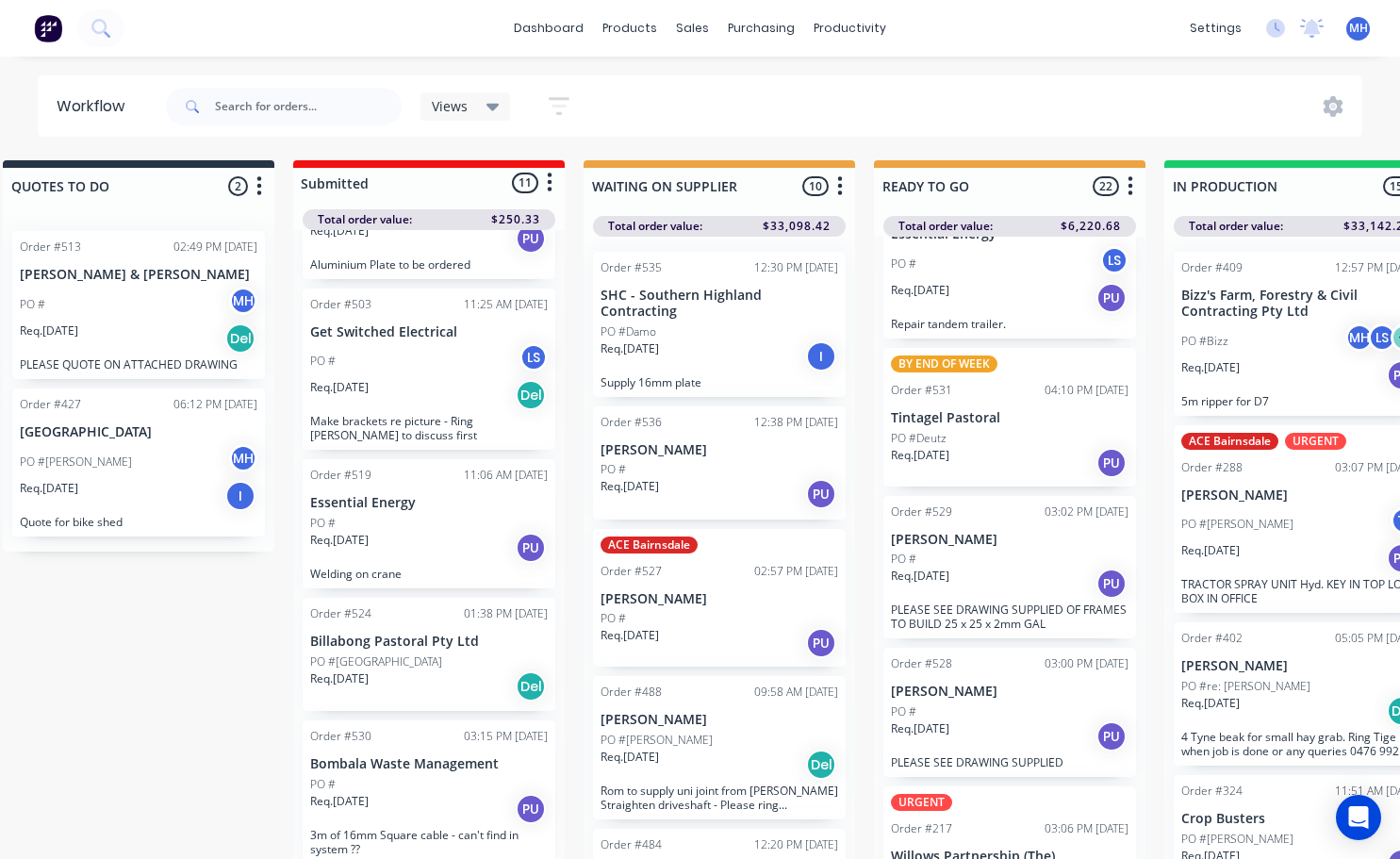
scroll to position [1039, 0]
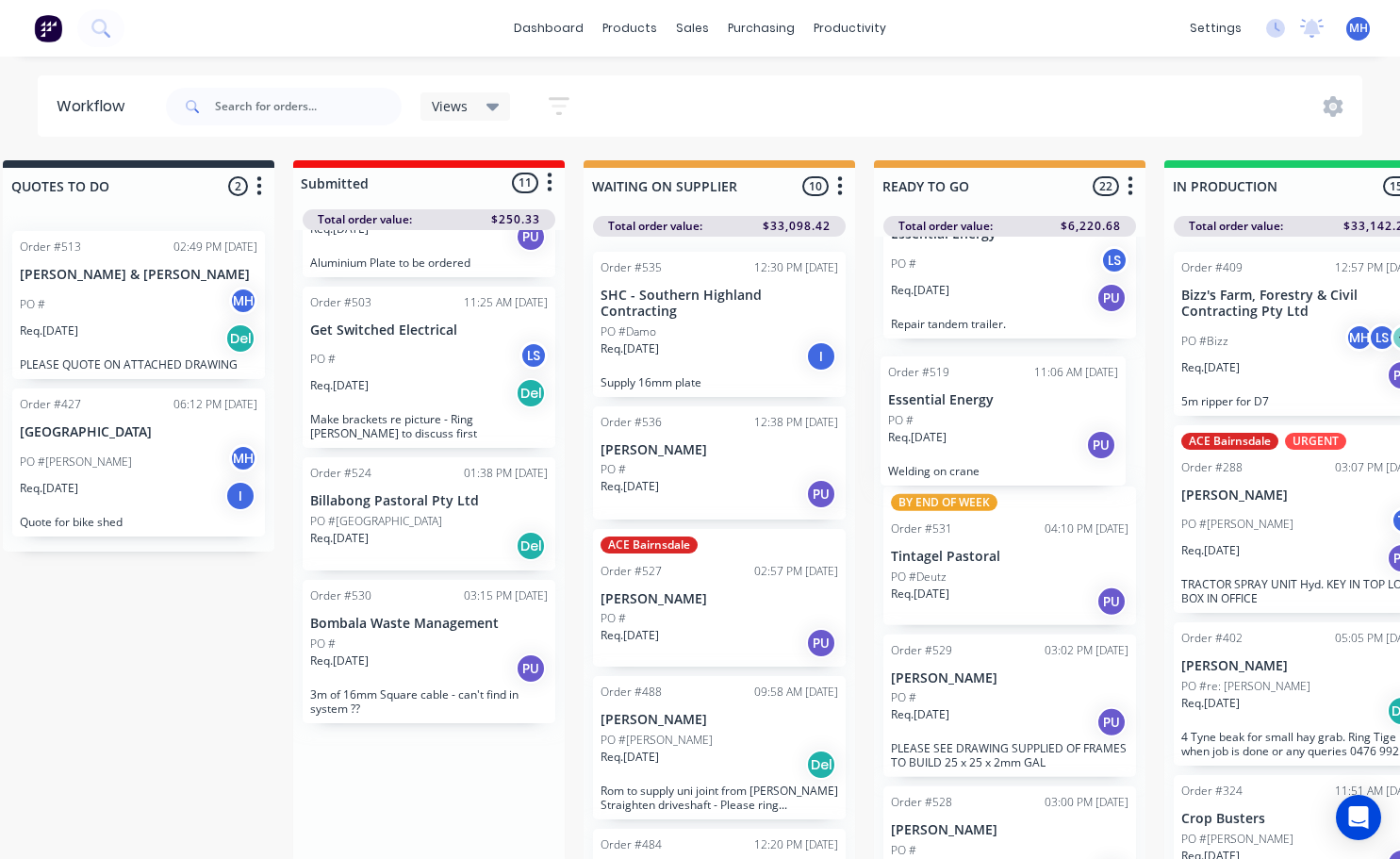
drag, startPoint x: 423, startPoint y: 534, endPoint x: 1006, endPoint y: 435, distance: 591.3
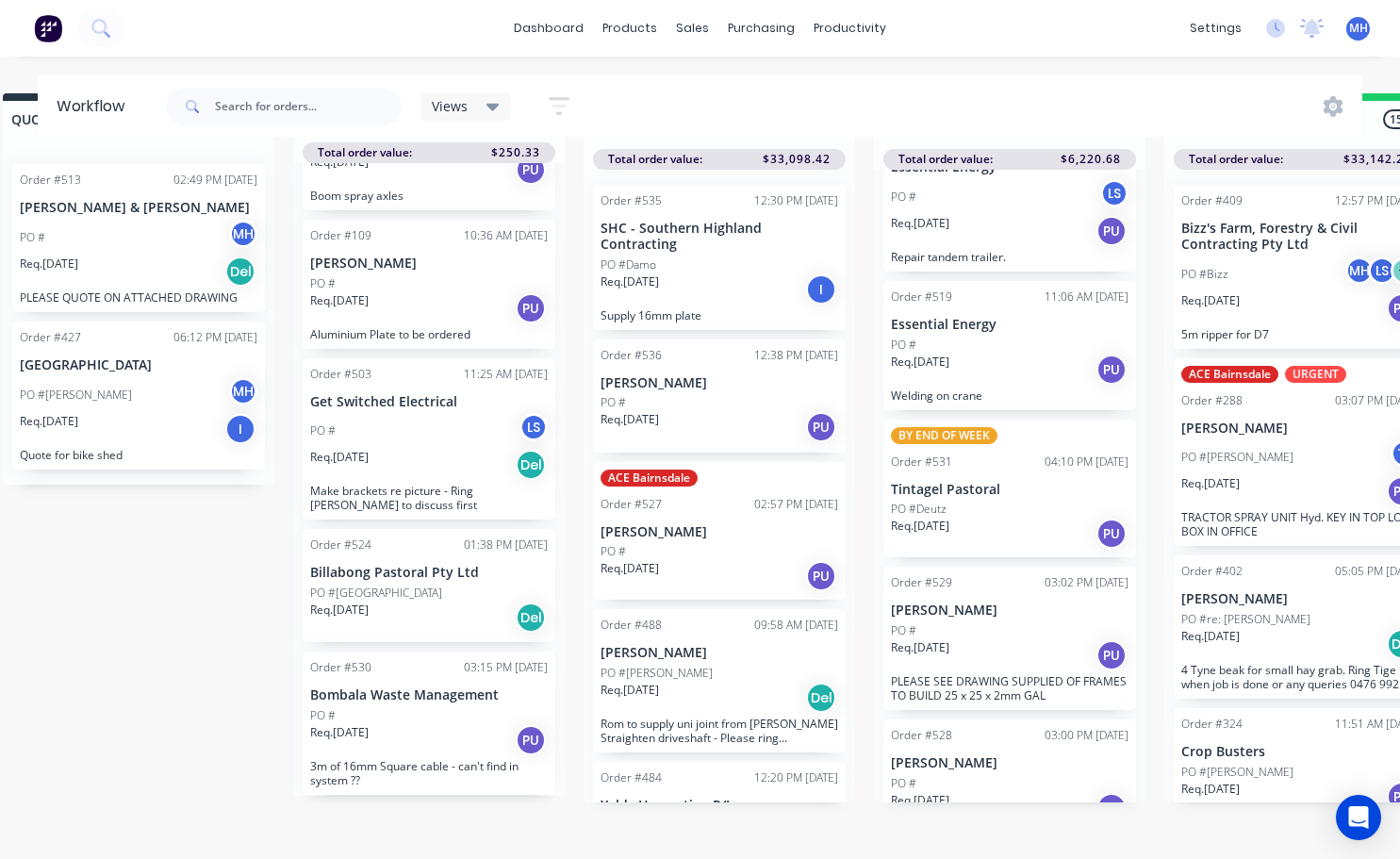
scroll to position [806, 0]
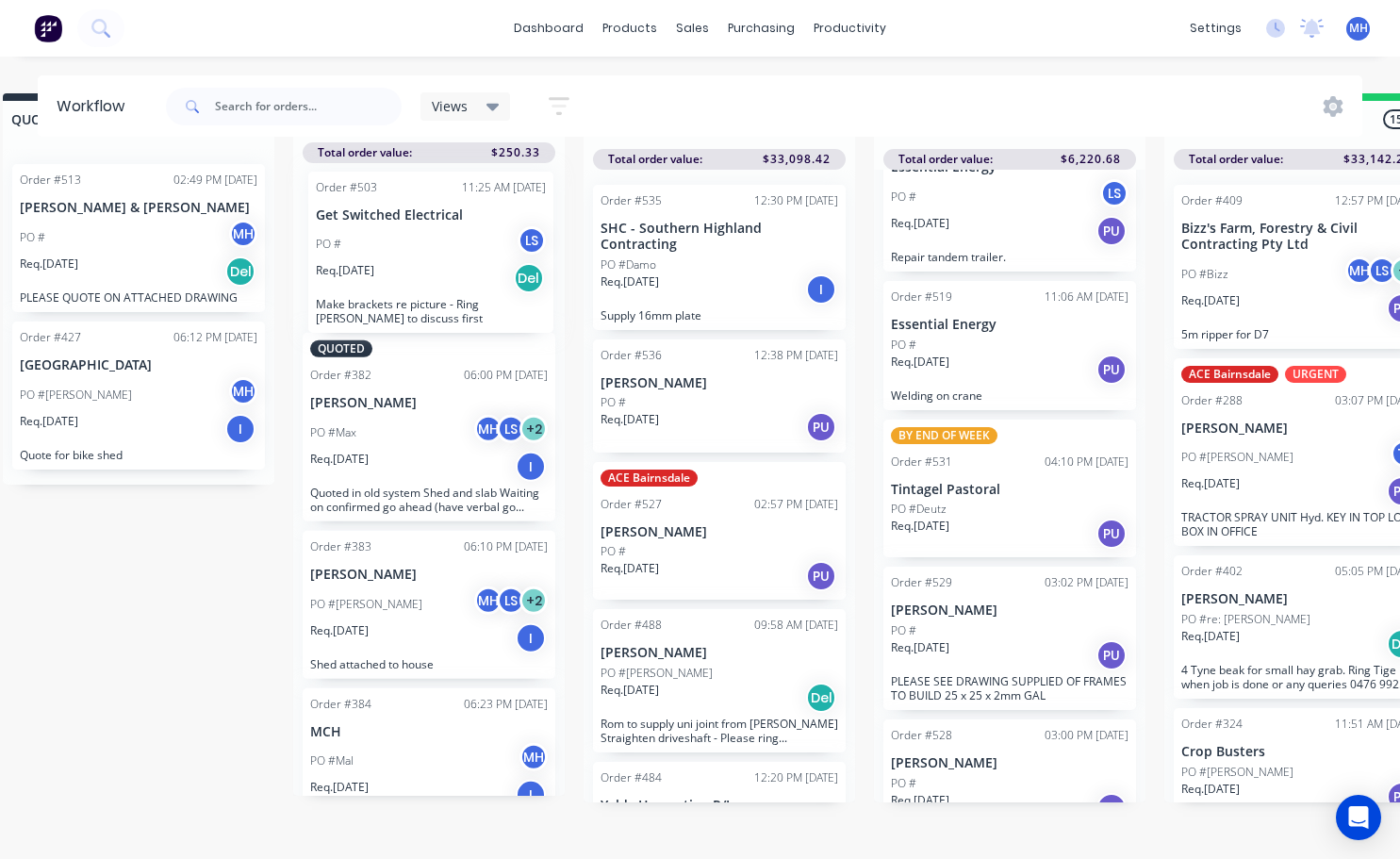
drag, startPoint x: 405, startPoint y: 564, endPoint x: 417, endPoint y: 291, distance: 273.3
click at [417, 291] on div "QUOTED Order #382 06:00 PM [DATE] [PERSON_NAME] PO #Max MH LS + 2 Req. [DATE] I…" at bounding box center [429, 479] width 272 height 632
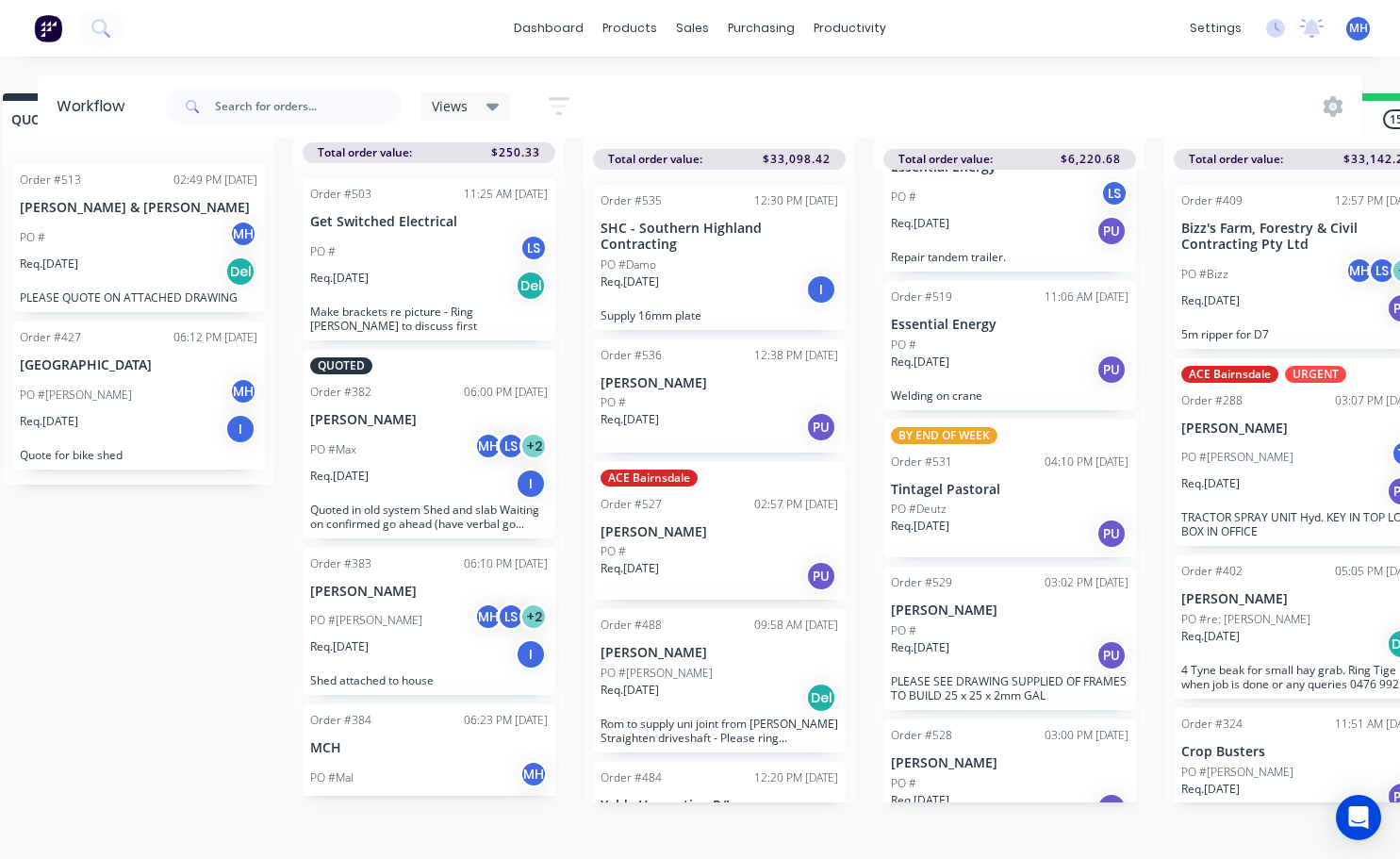
scroll to position [0, 38]
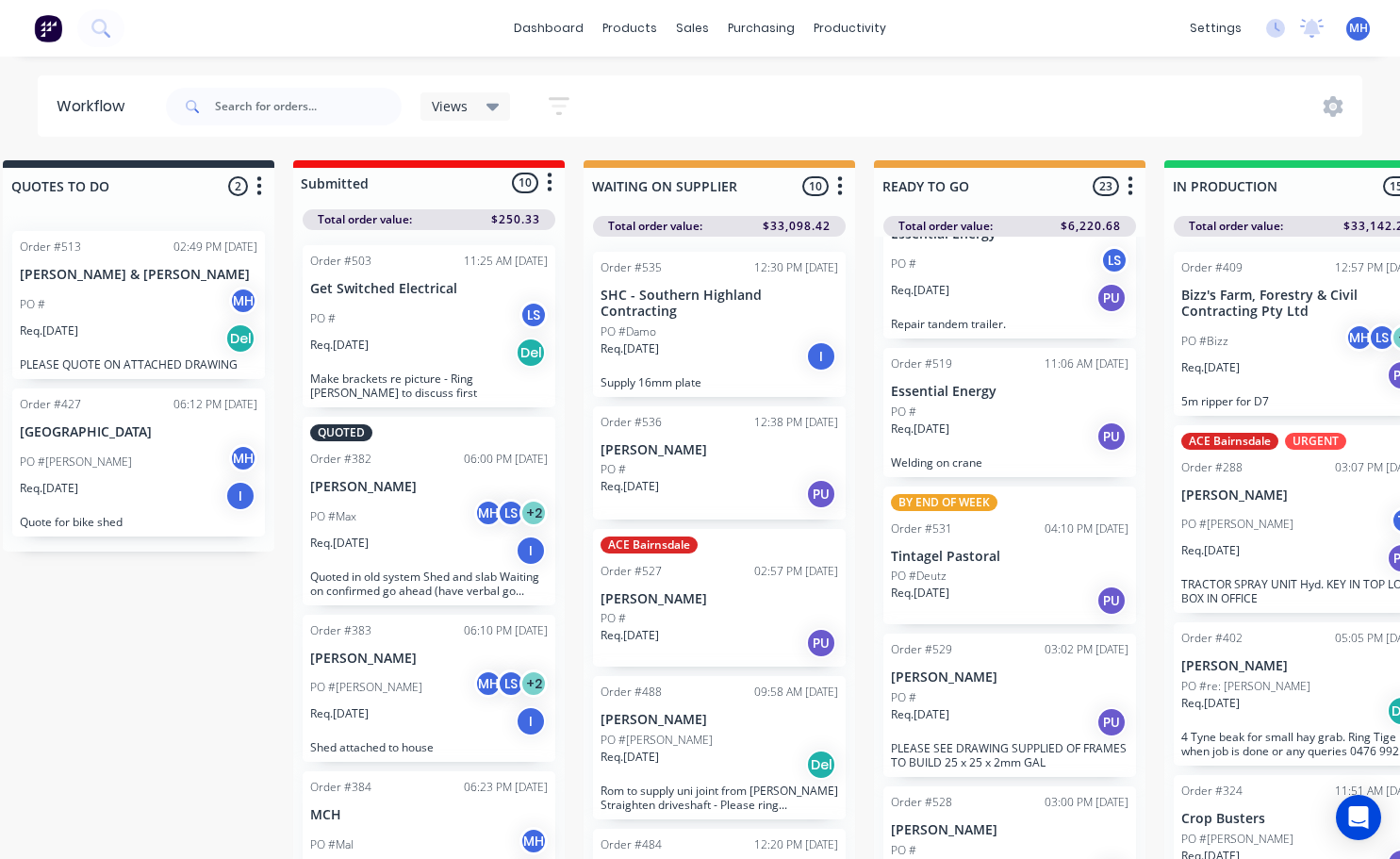
click at [392, 342] on div "Req. [DATE] Del" at bounding box center [429, 352] width 238 height 32
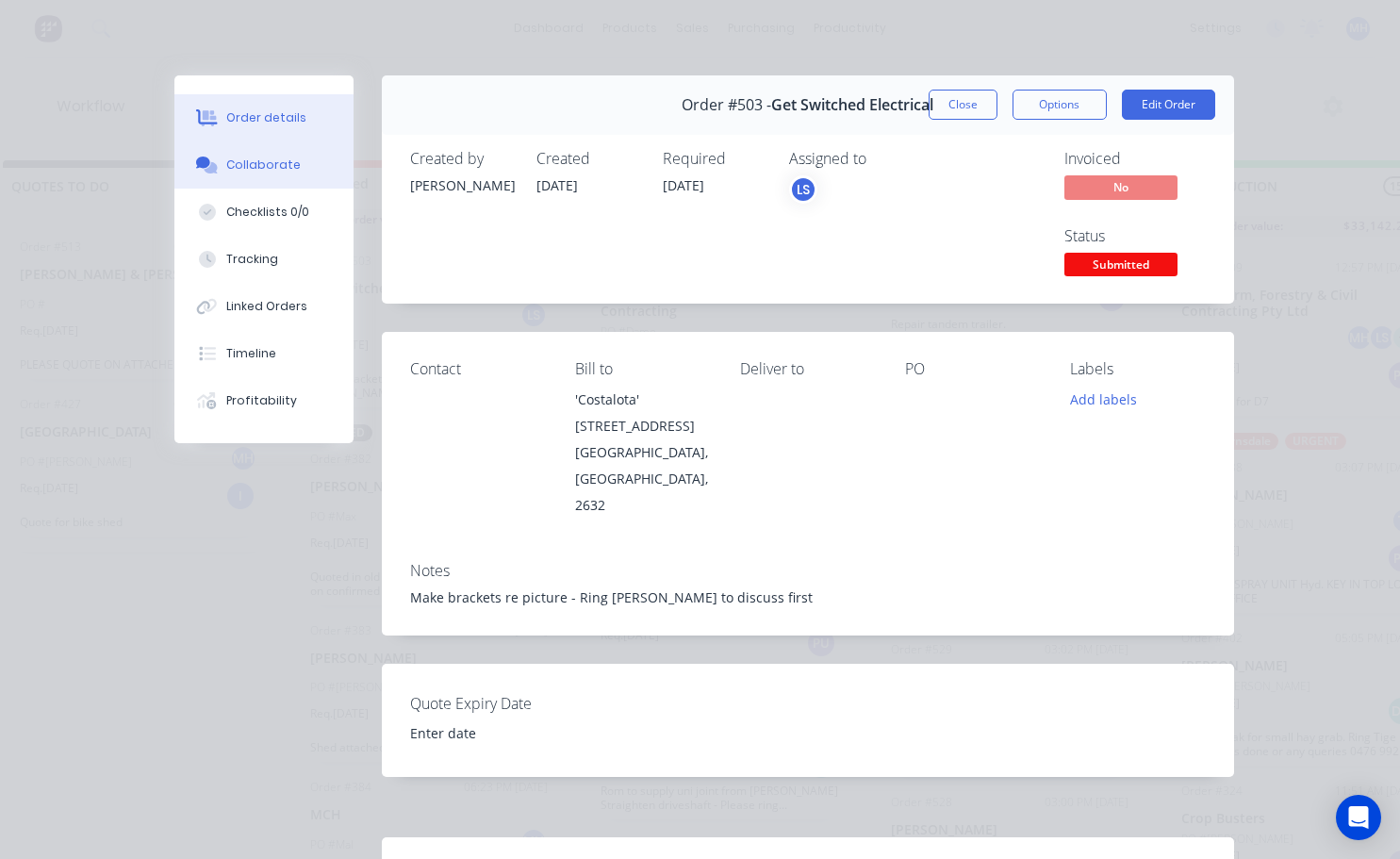
click at [240, 157] on div "Collaborate" at bounding box center [263, 164] width 75 height 17
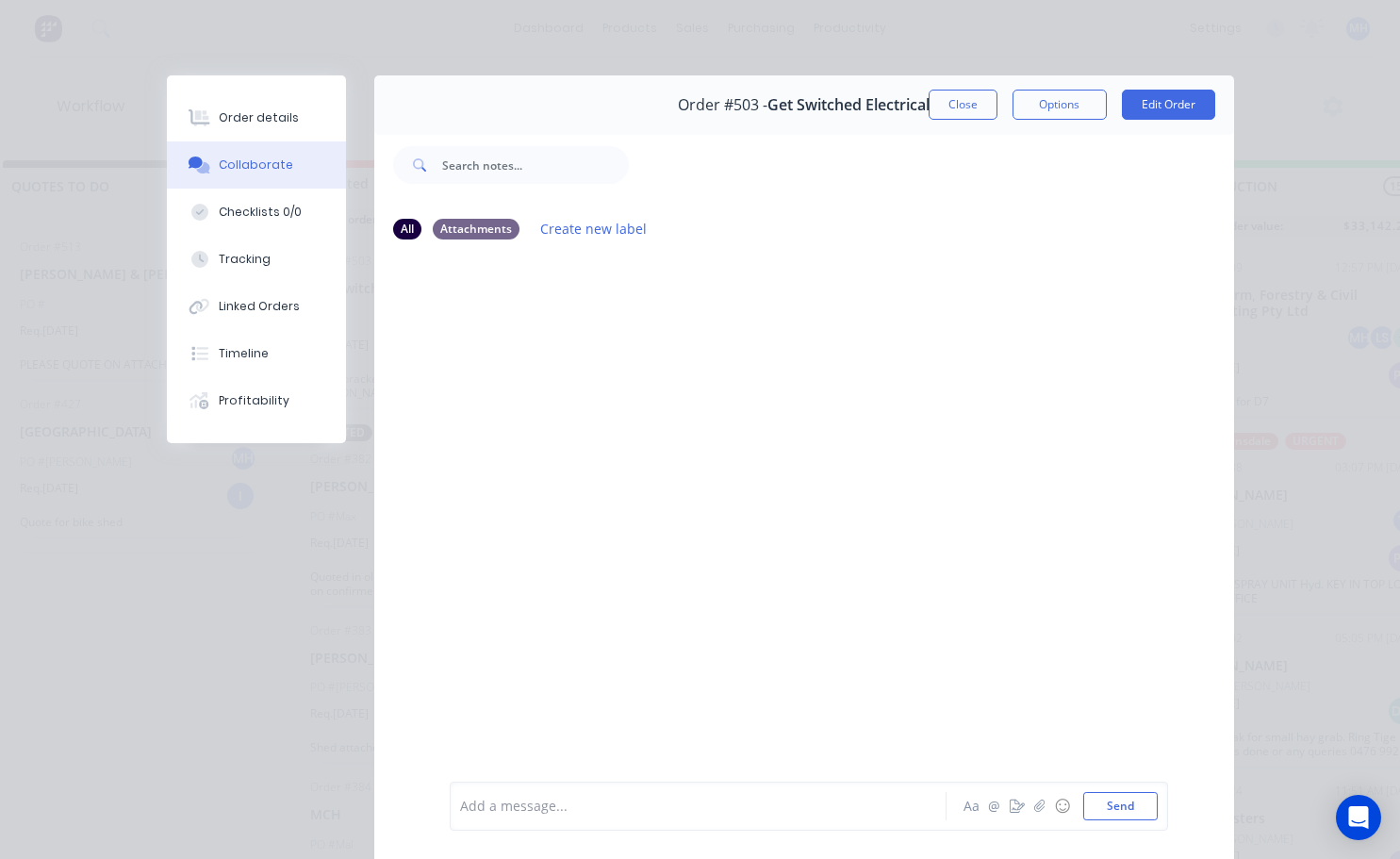
click at [268, 169] on div "Collaborate" at bounding box center [256, 164] width 75 height 17
click at [966, 113] on button "Close" at bounding box center [963, 105] width 69 height 30
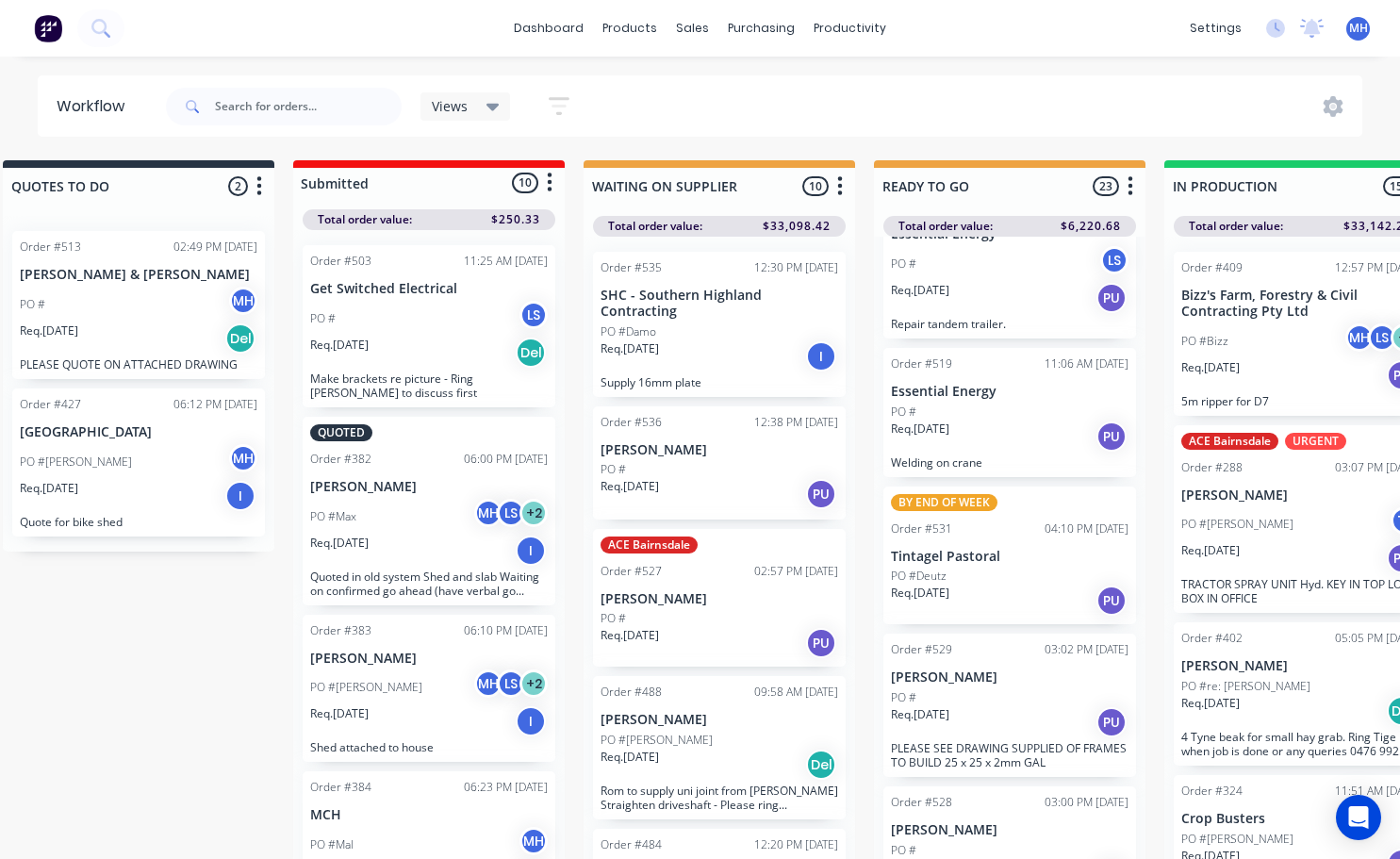
click at [402, 324] on div "PO # LS" at bounding box center [429, 319] width 238 height 36
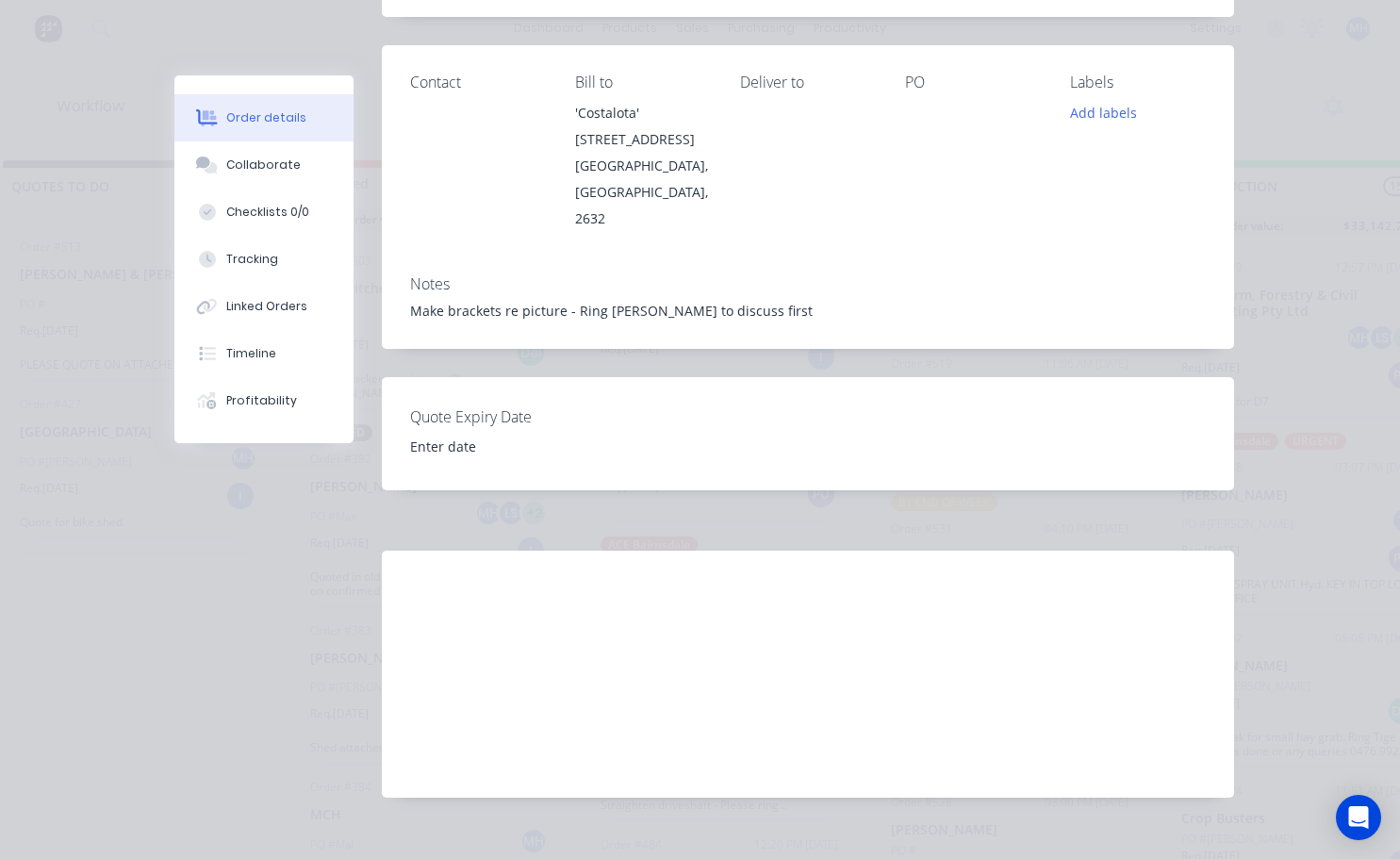
scroll to position [0, 0]
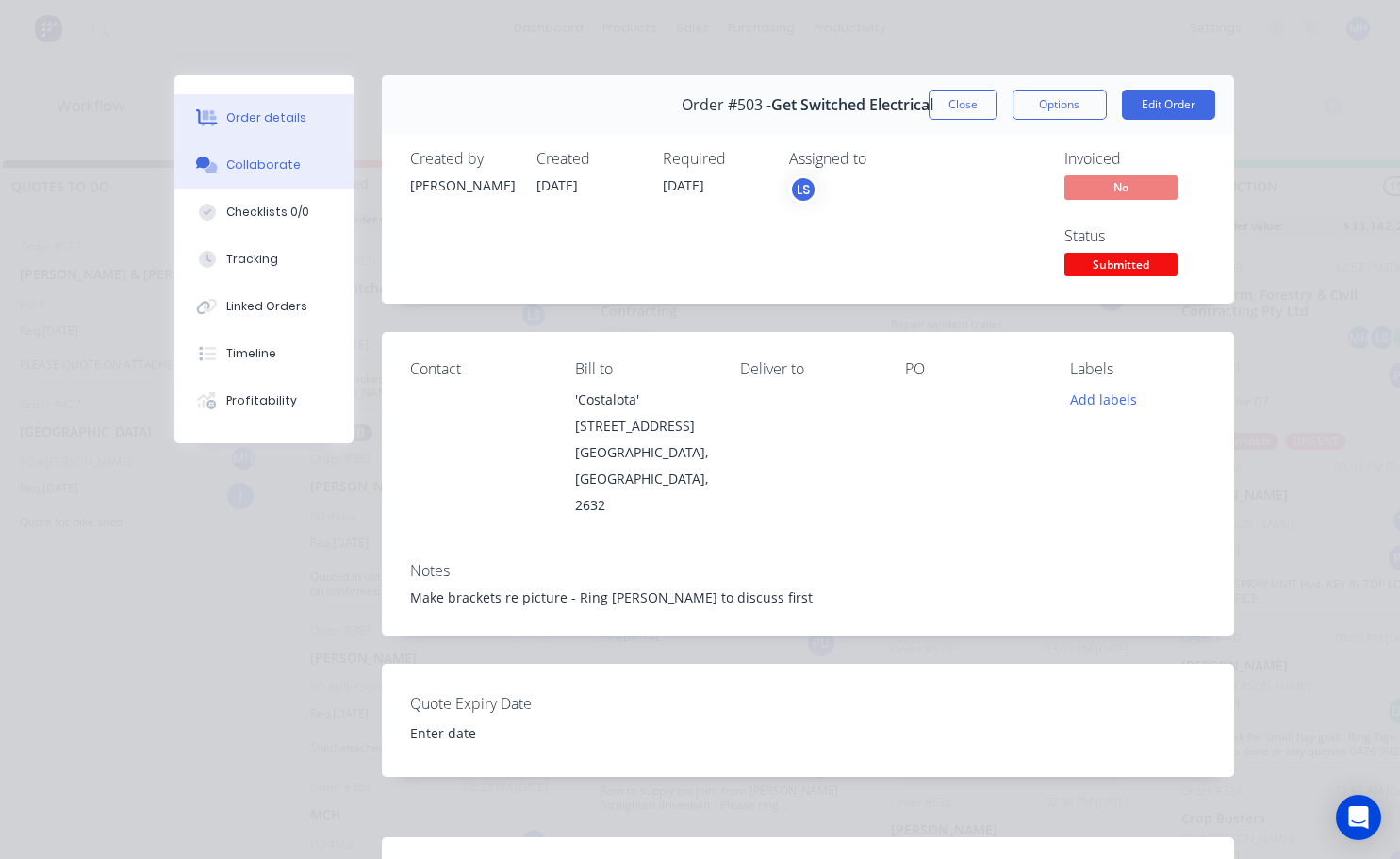
click at [266, 171] on div "Collaborate" at bounding box center [263, 164] width 75 height 17
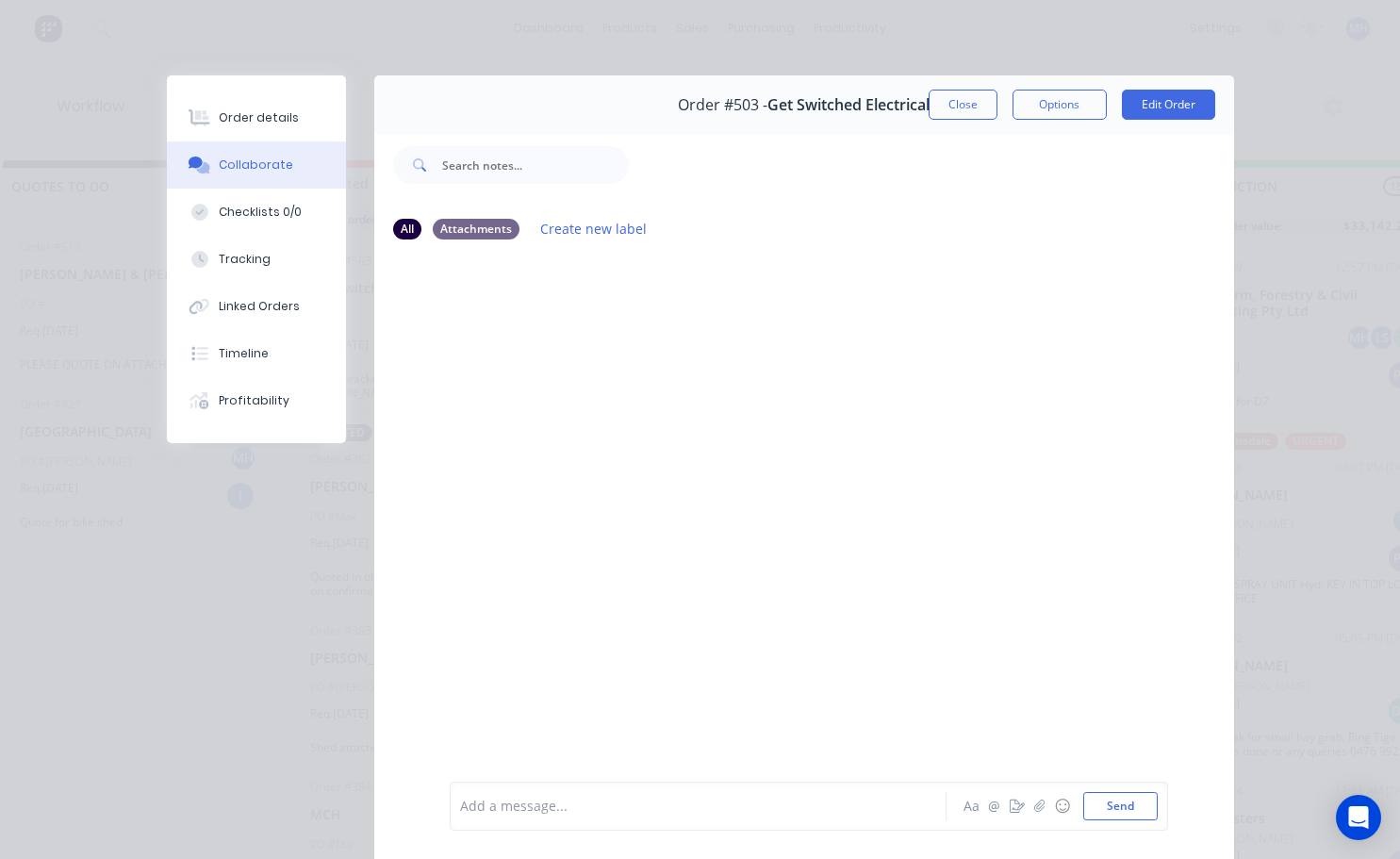
click at [950, 111] on button "Close" at bounding box center [963, 105] width 69 height 30
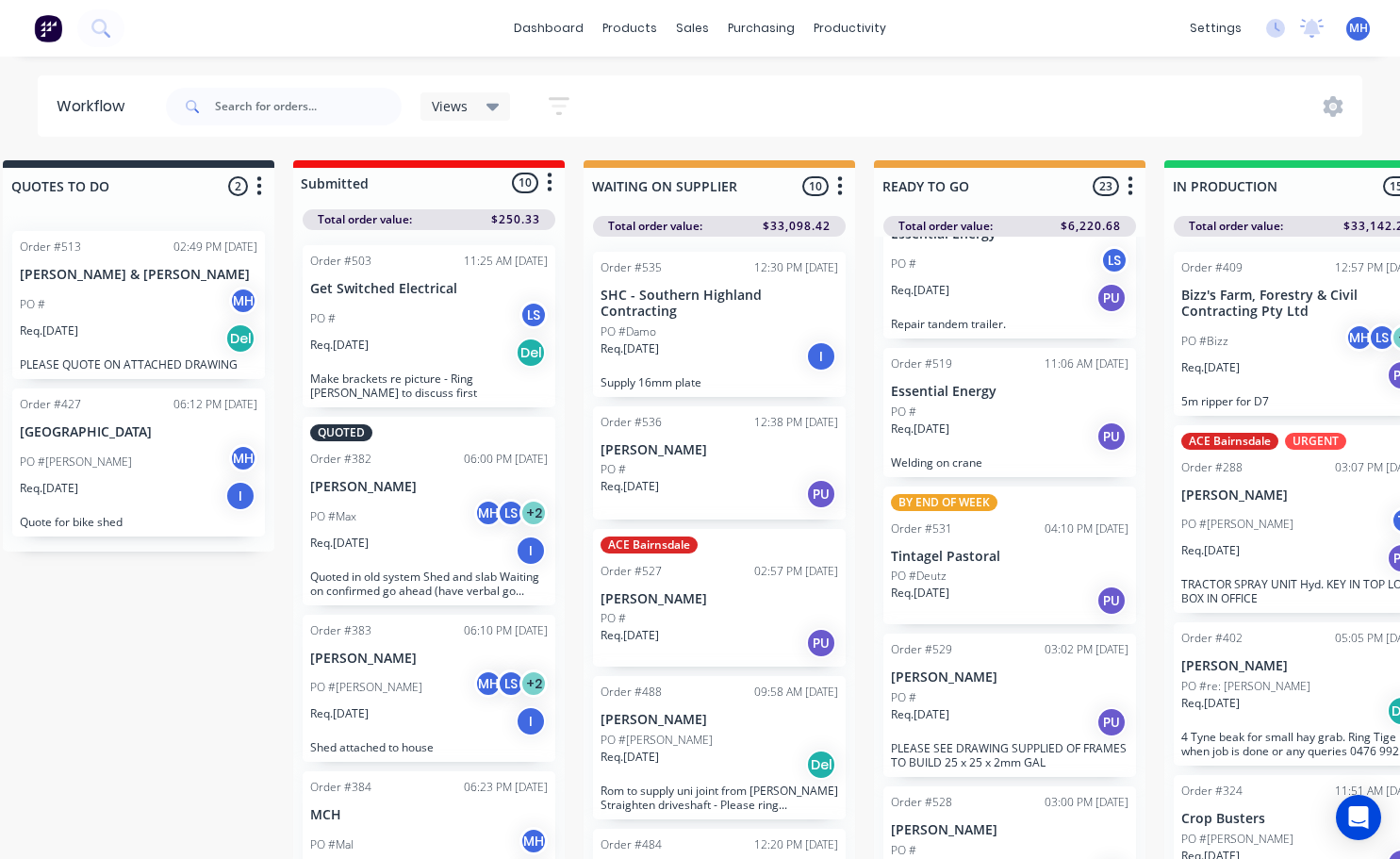
click at [689, 600] on p "[PERSON_NAME]" at bounding box center [719, 599] width 238 height 16
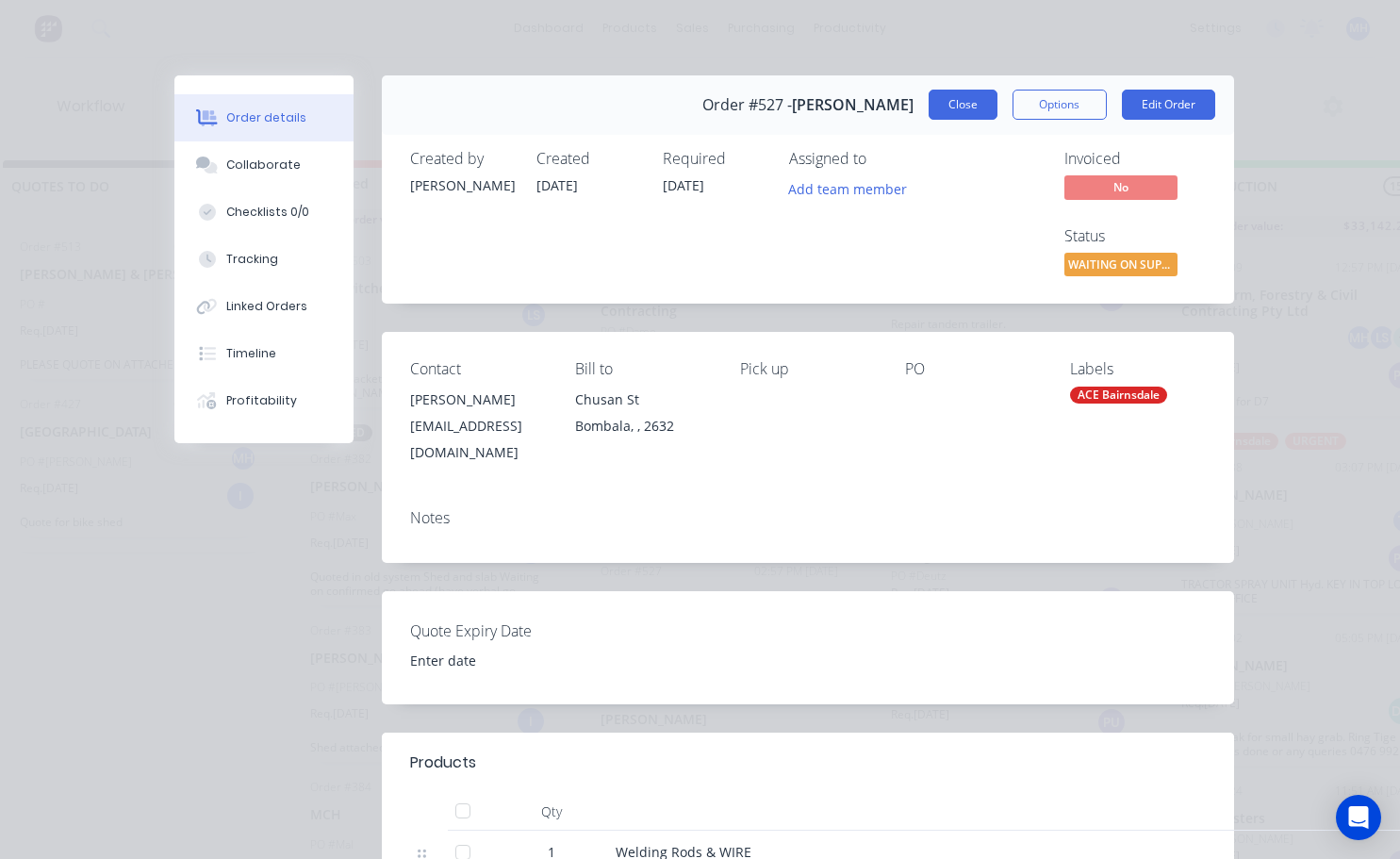
click at [959, 105] on button "Close" at bounding box center [963, 105] width 69 height 30
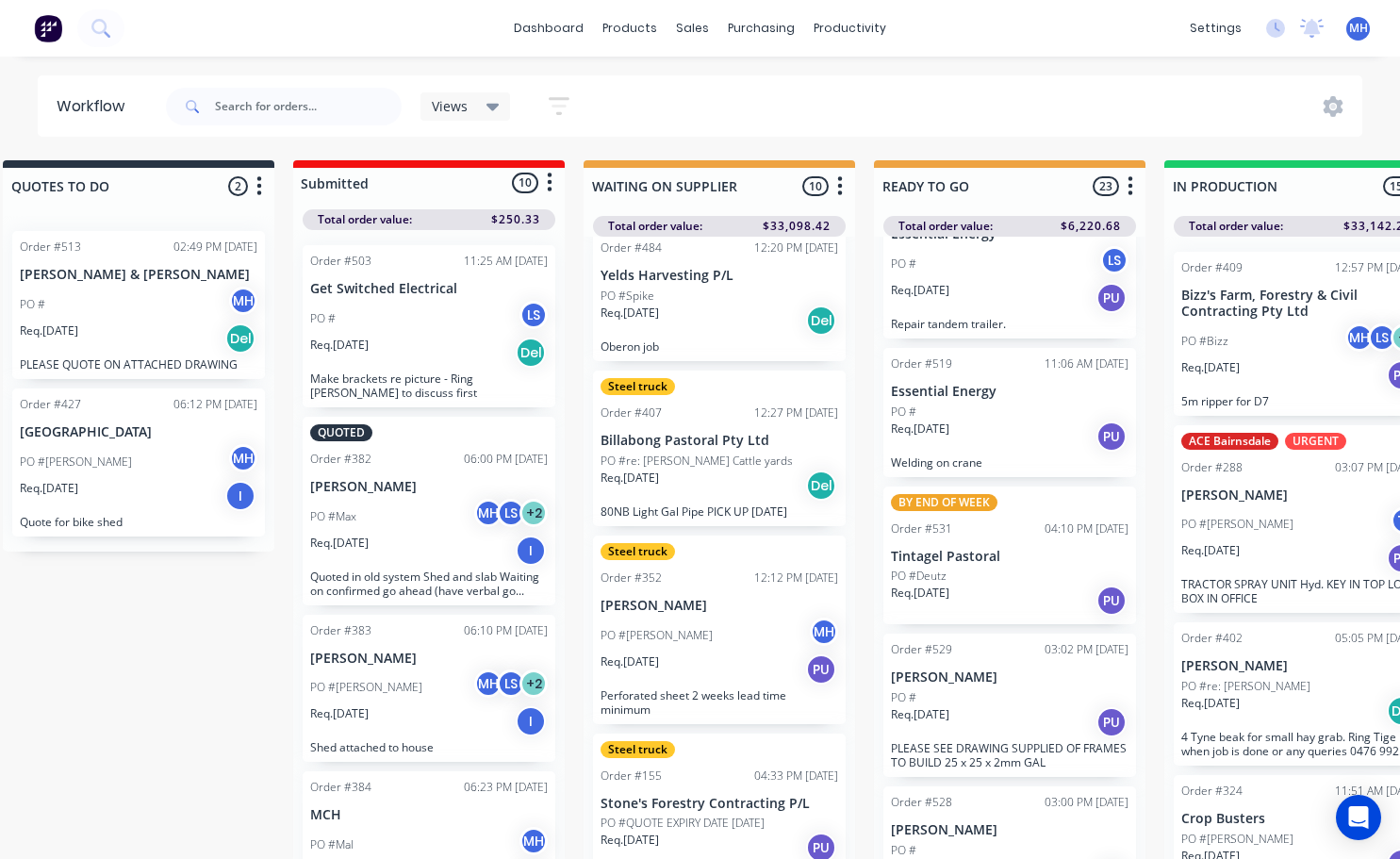
scroll to position [660, 0]
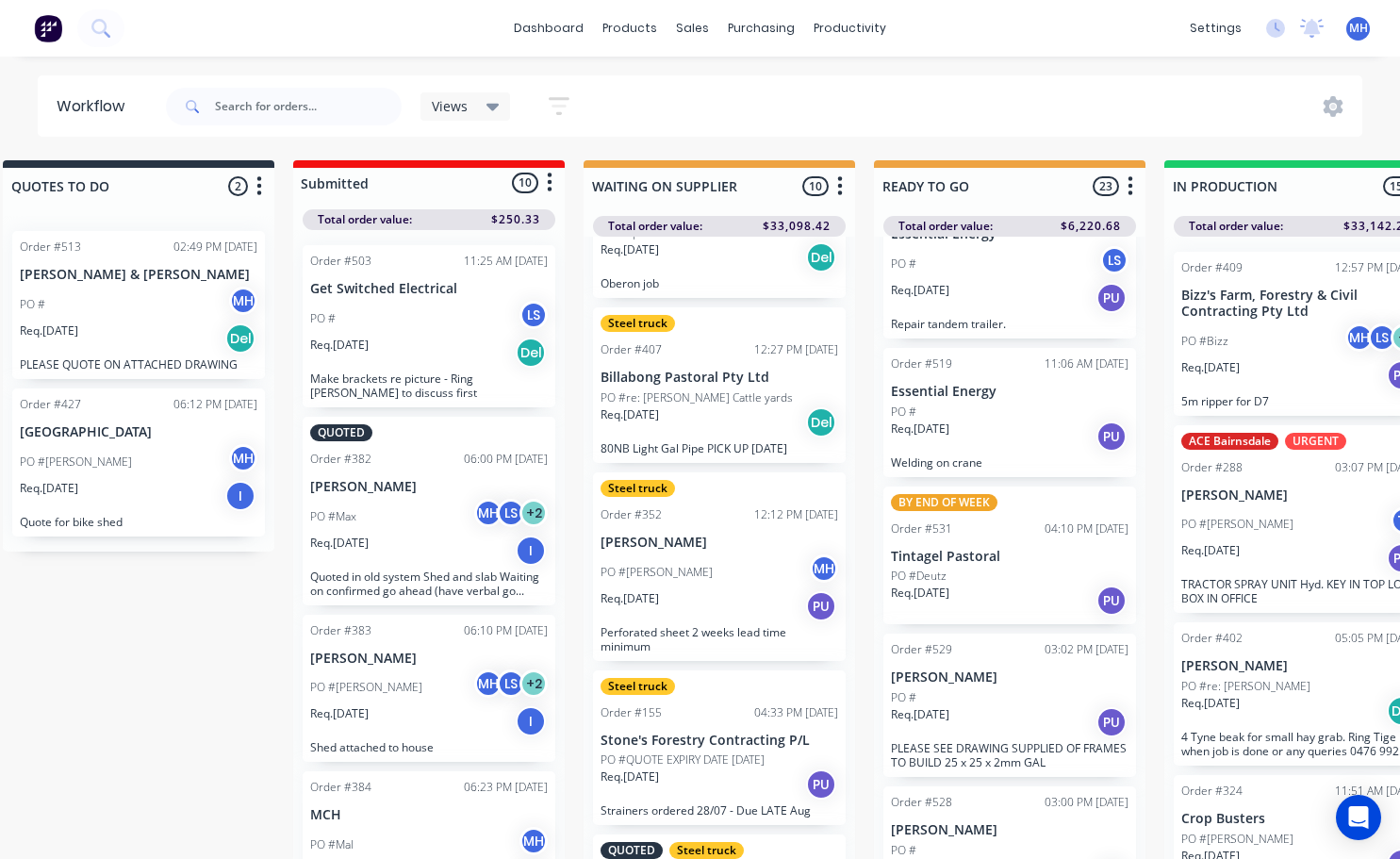
click at [708, 622] on div "Req. [DATE] PU" at bounding box center [719, 606] width 238 height 32
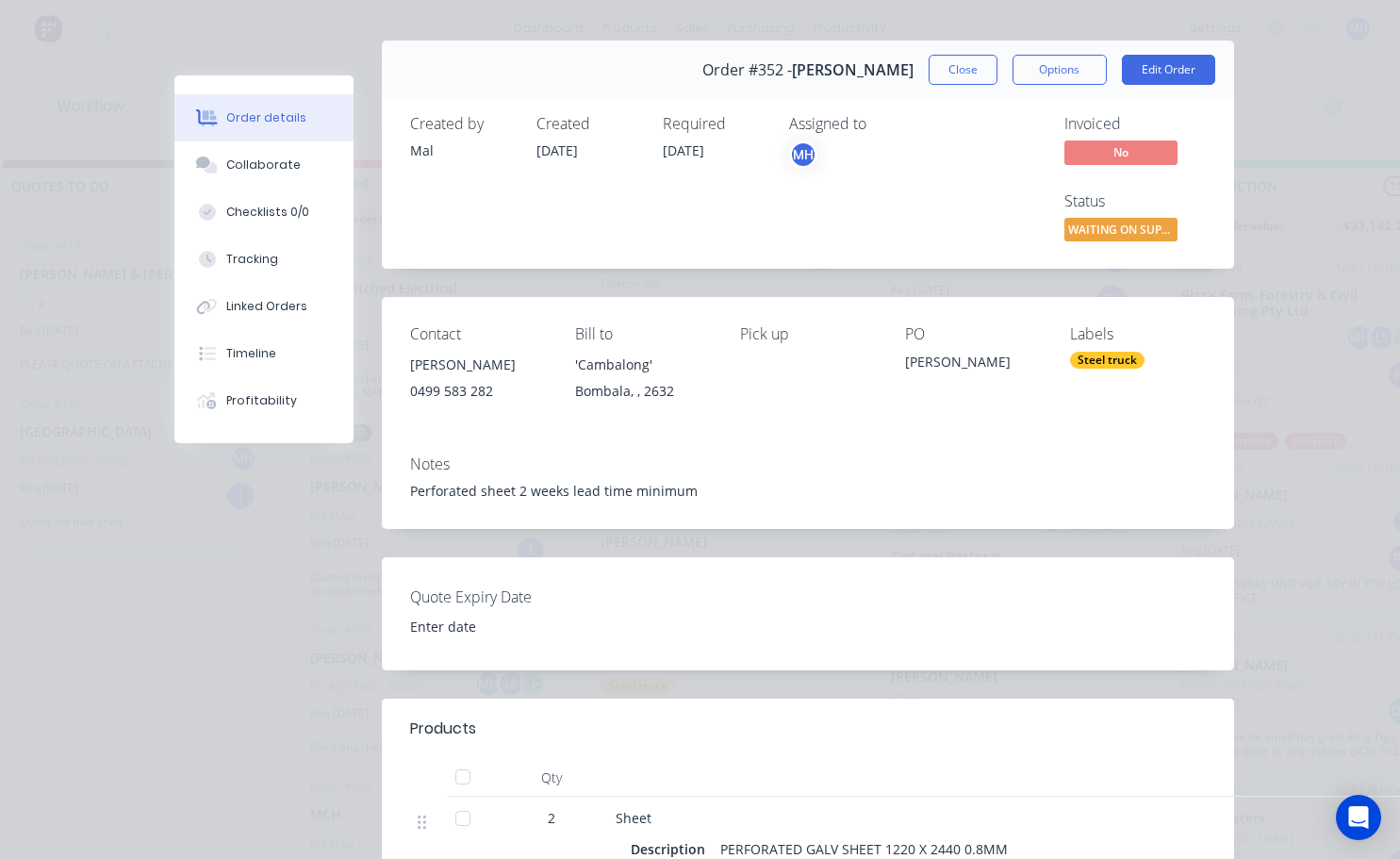
scroll to position [0, 0]
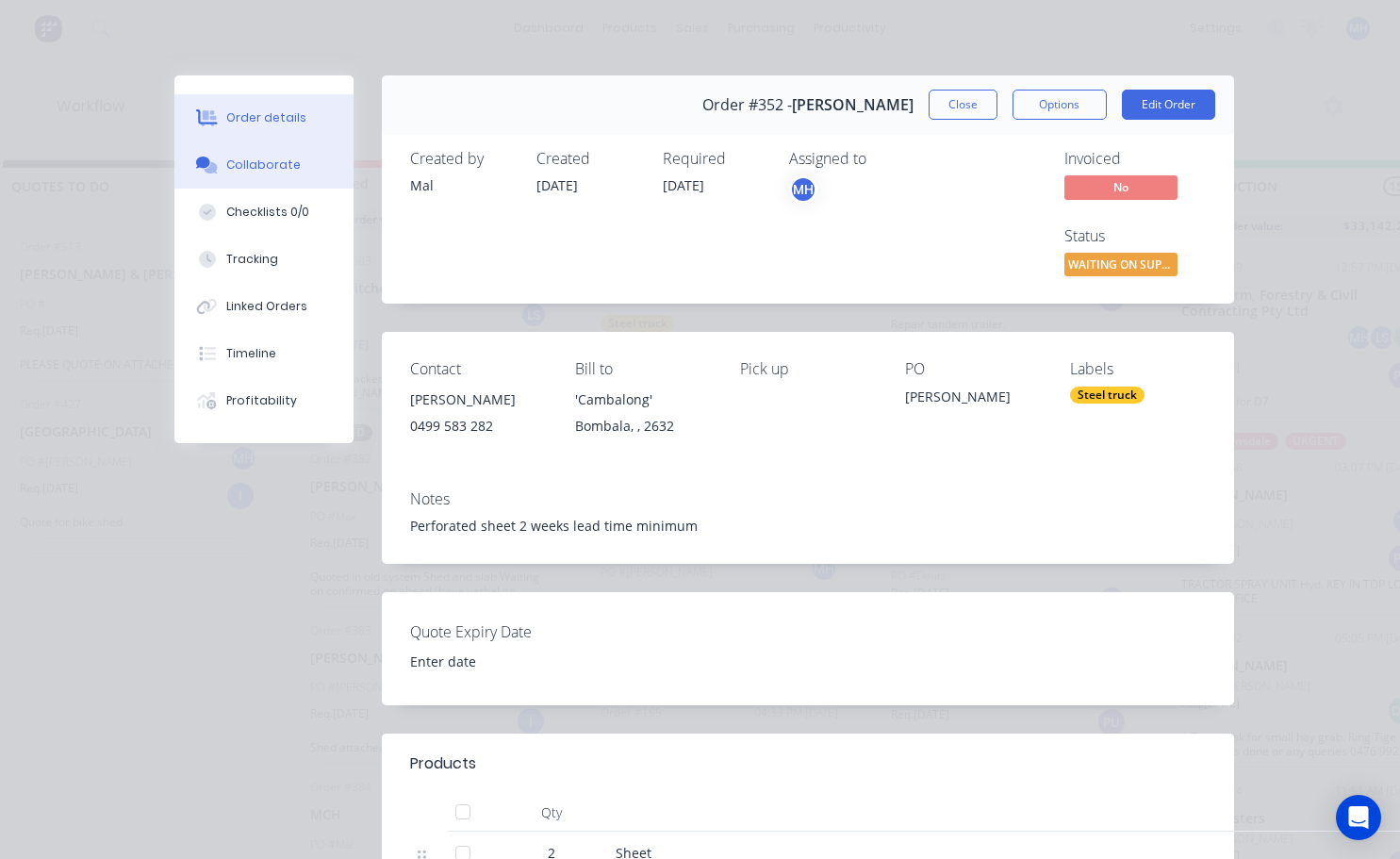
click at [266, 163] on div "Collaborate" at bounding box center [263, 164] width 75 height 17
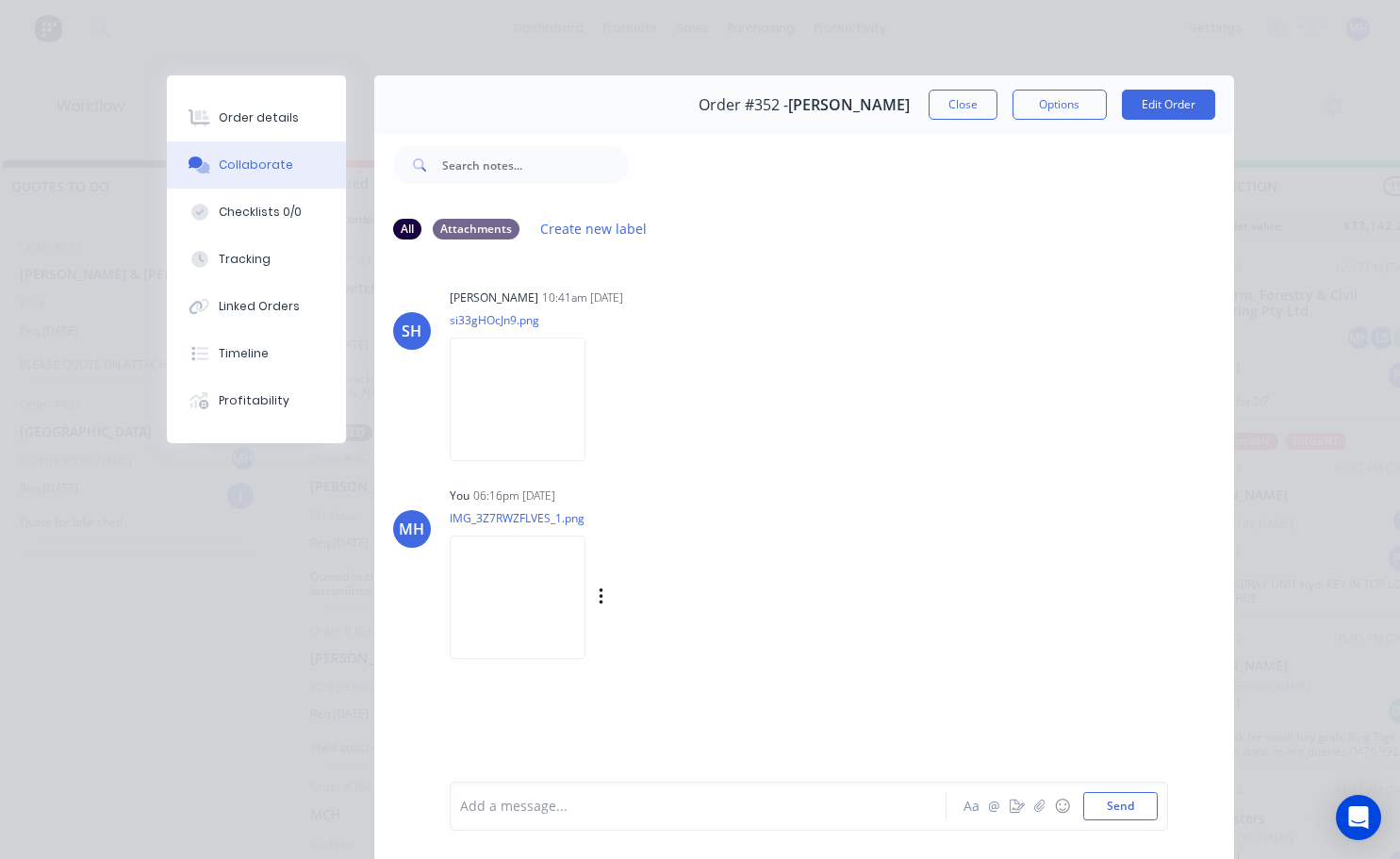
click at [519, 596] on img at bounding box center [518, 597] width 135 height 123
click at [480, 385] on img at bounding box center [518, 399] width 135 height 123
click at [945, 107] on button "Close" at bounding box center [963, 105] width 69 height 30
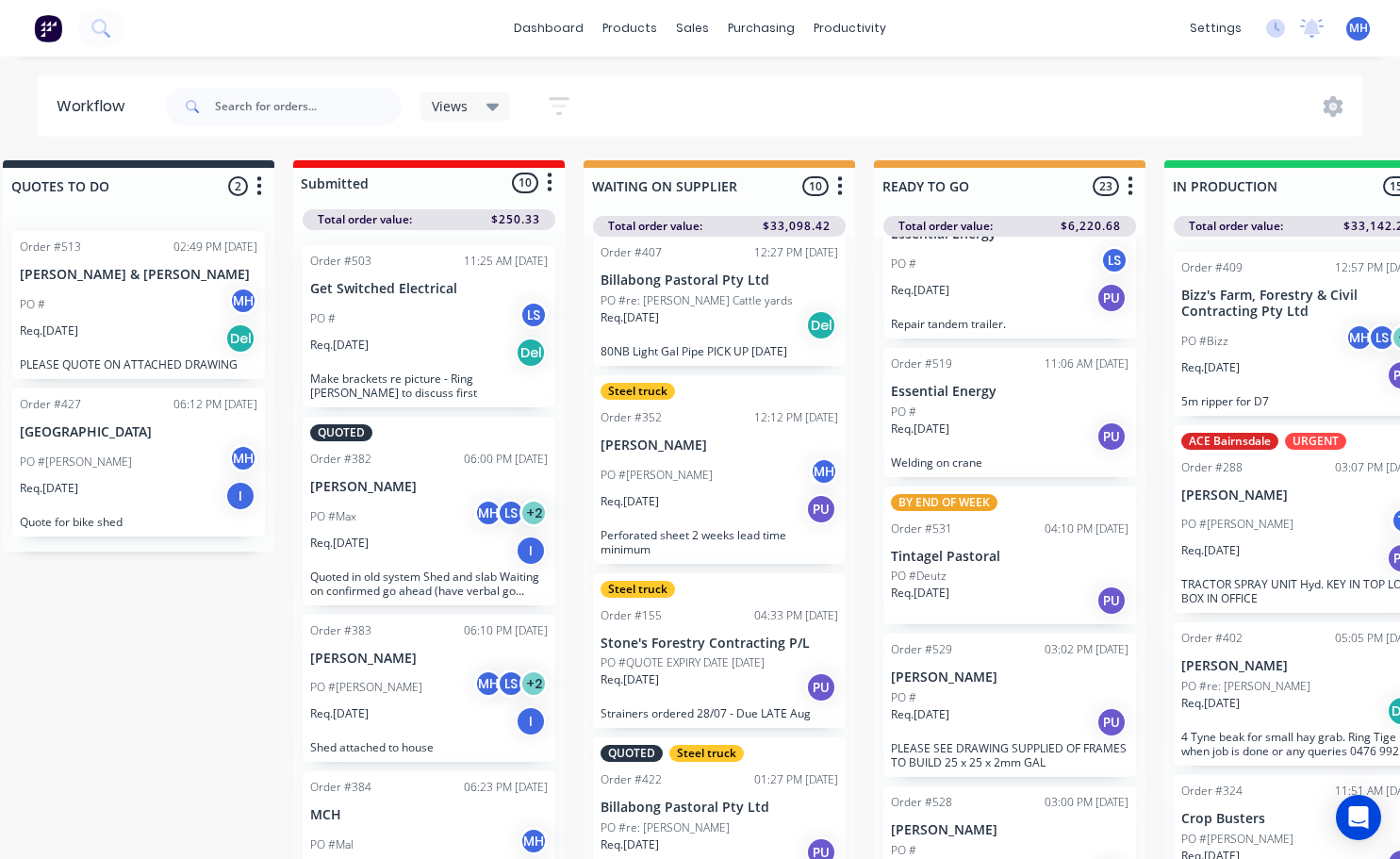
scroll to position [576, 0]
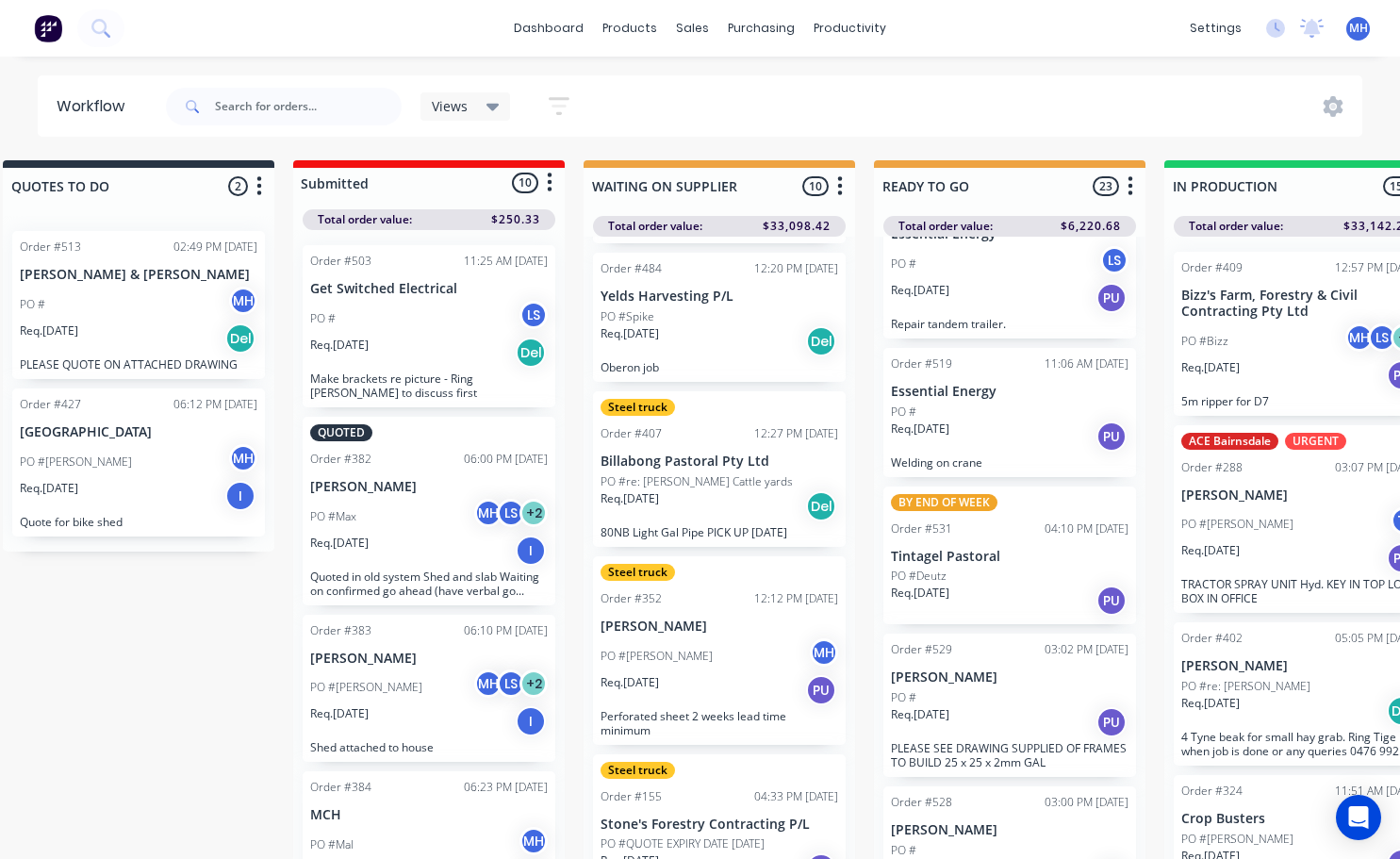
click at [666, 674] on div "PO #[PERSON_NAME] MH" at bounding box center [719, 656] width 238 height 36
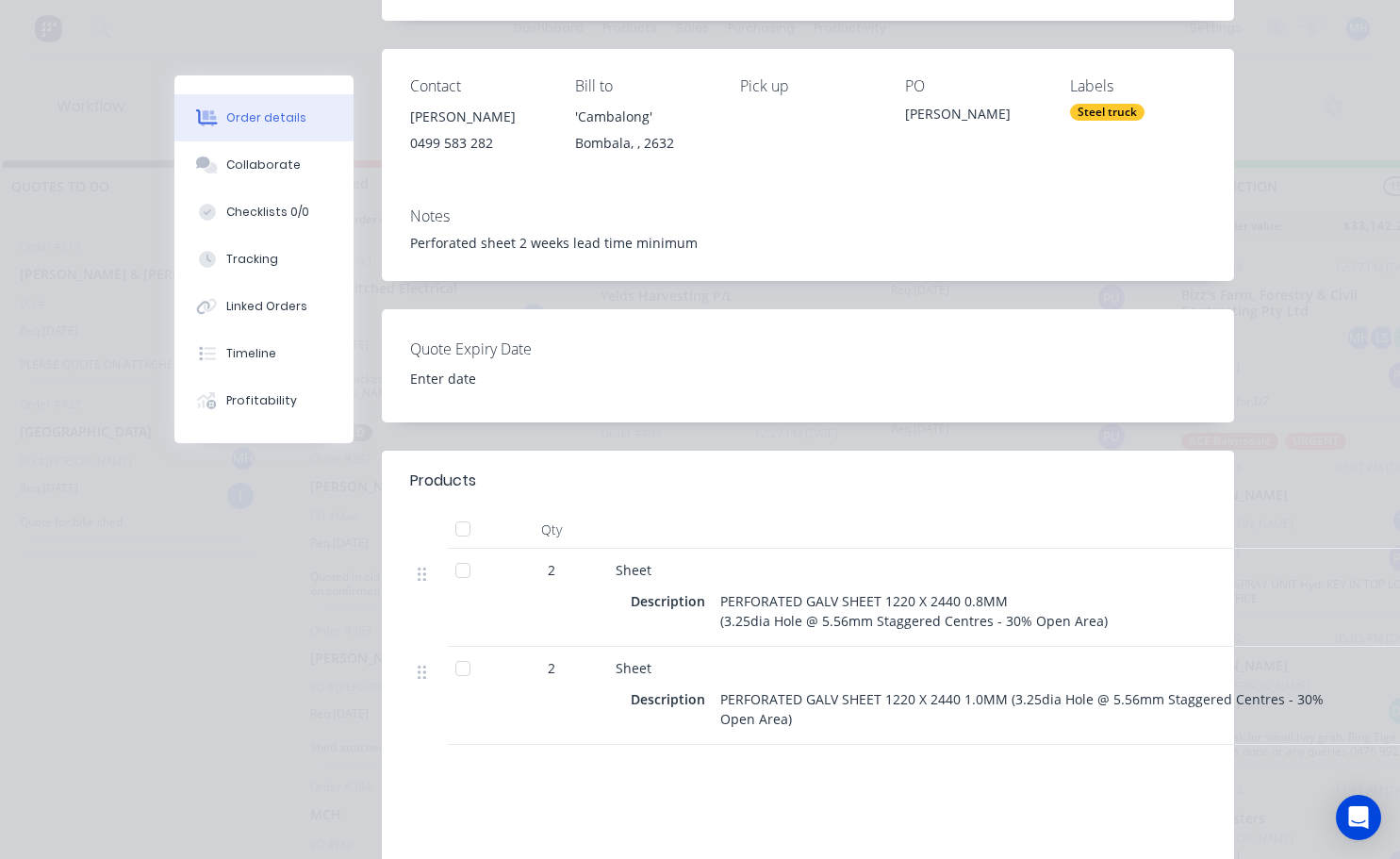
scroll to position [0, 0]
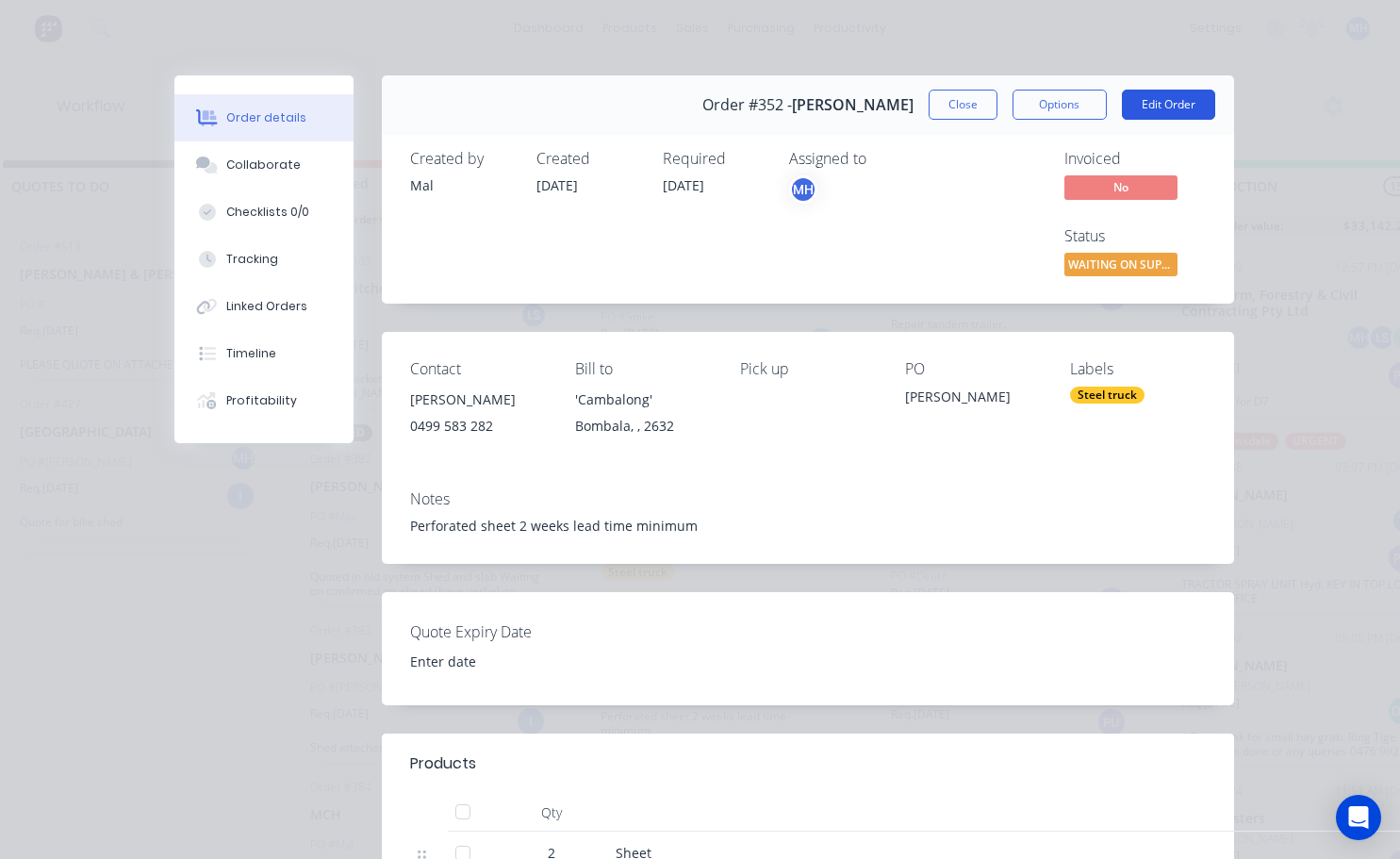
click at [1130, 98] on button "Edit Order" at bounding box center [1169, 105] width 94 height 30
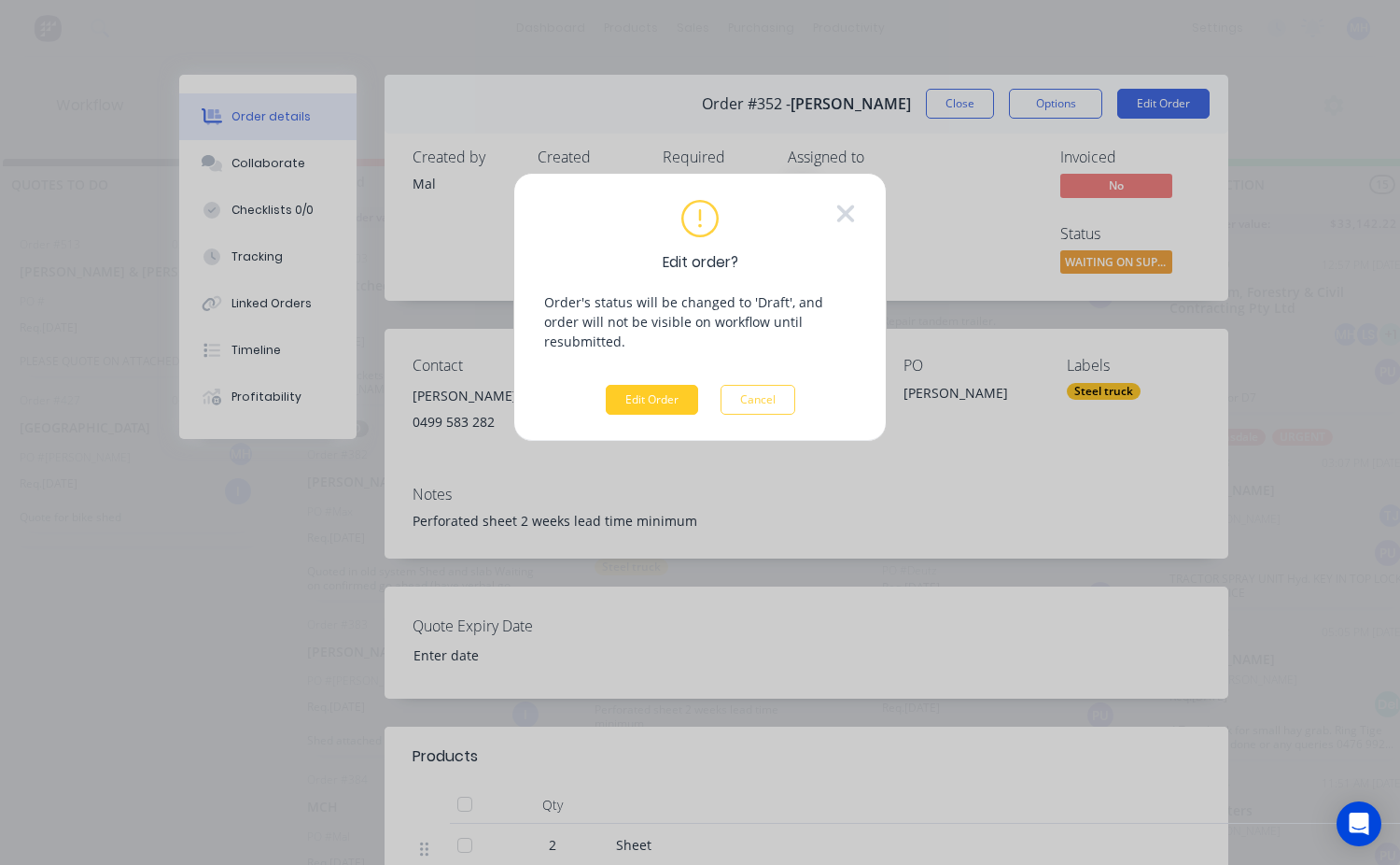
click at [654, 393] on button "Edit Order" at bounding box center [653, 399] width 93 height 30
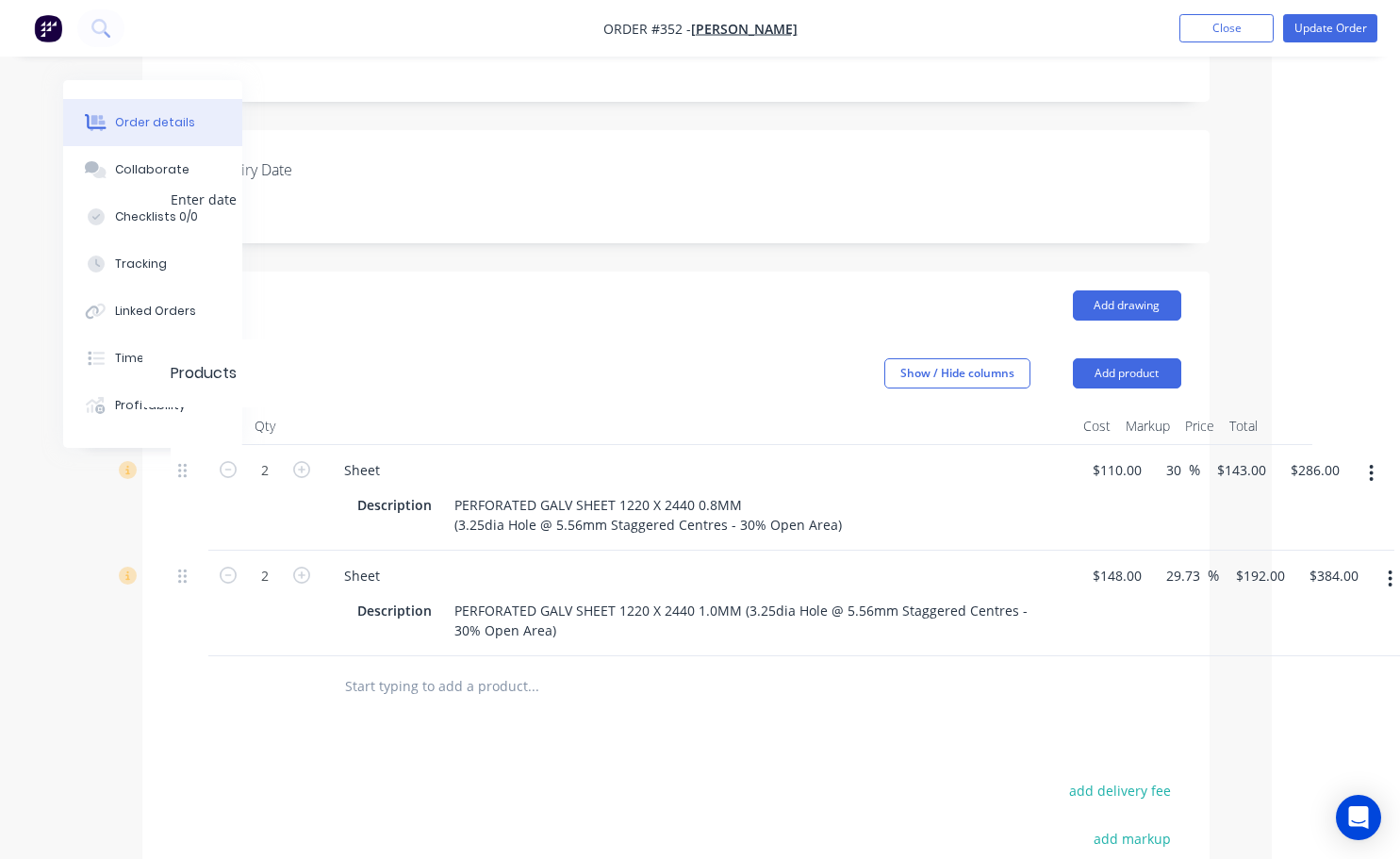
scroll to position [377, 141]
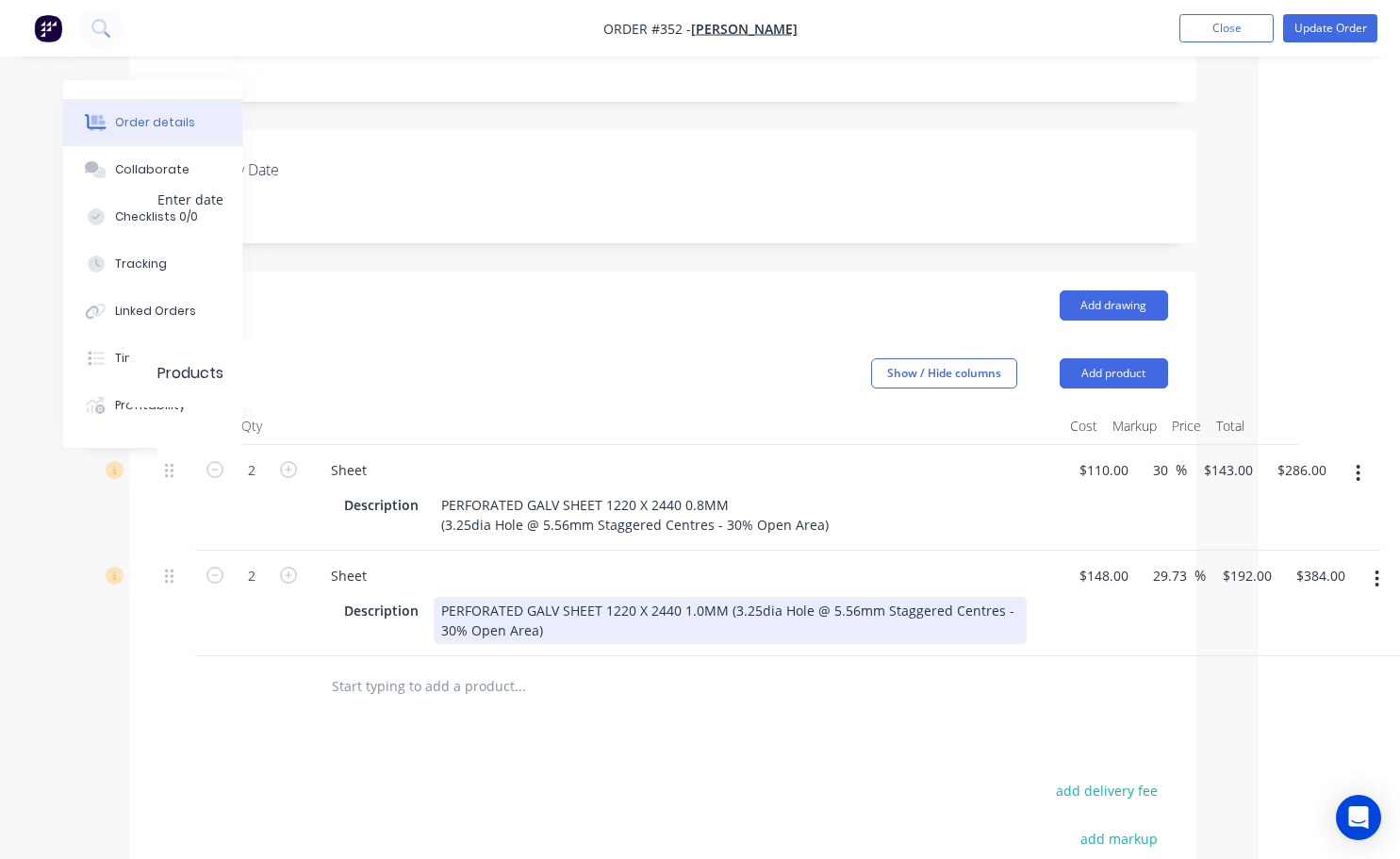
click at [703, 618] on div "PERFORATED GALV SHEET 1220 X 2440 1.0MM (3.25dia Hole @ 5.56mm Staggered Centre…" at bounding box center [731, 619] width 593 height 47
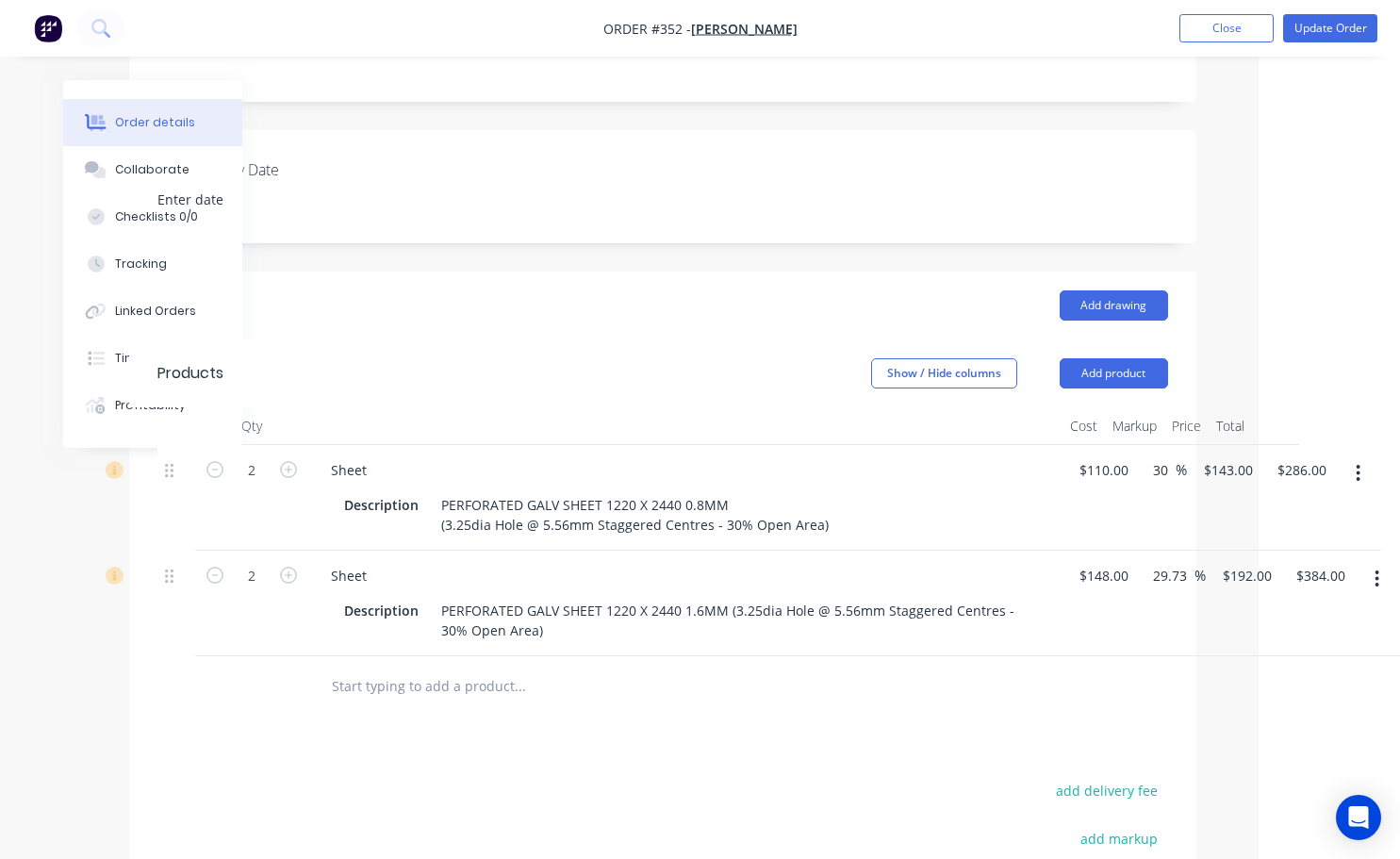
click at [724, 670] on div at bounding box center [598, 686] width 566 height 38
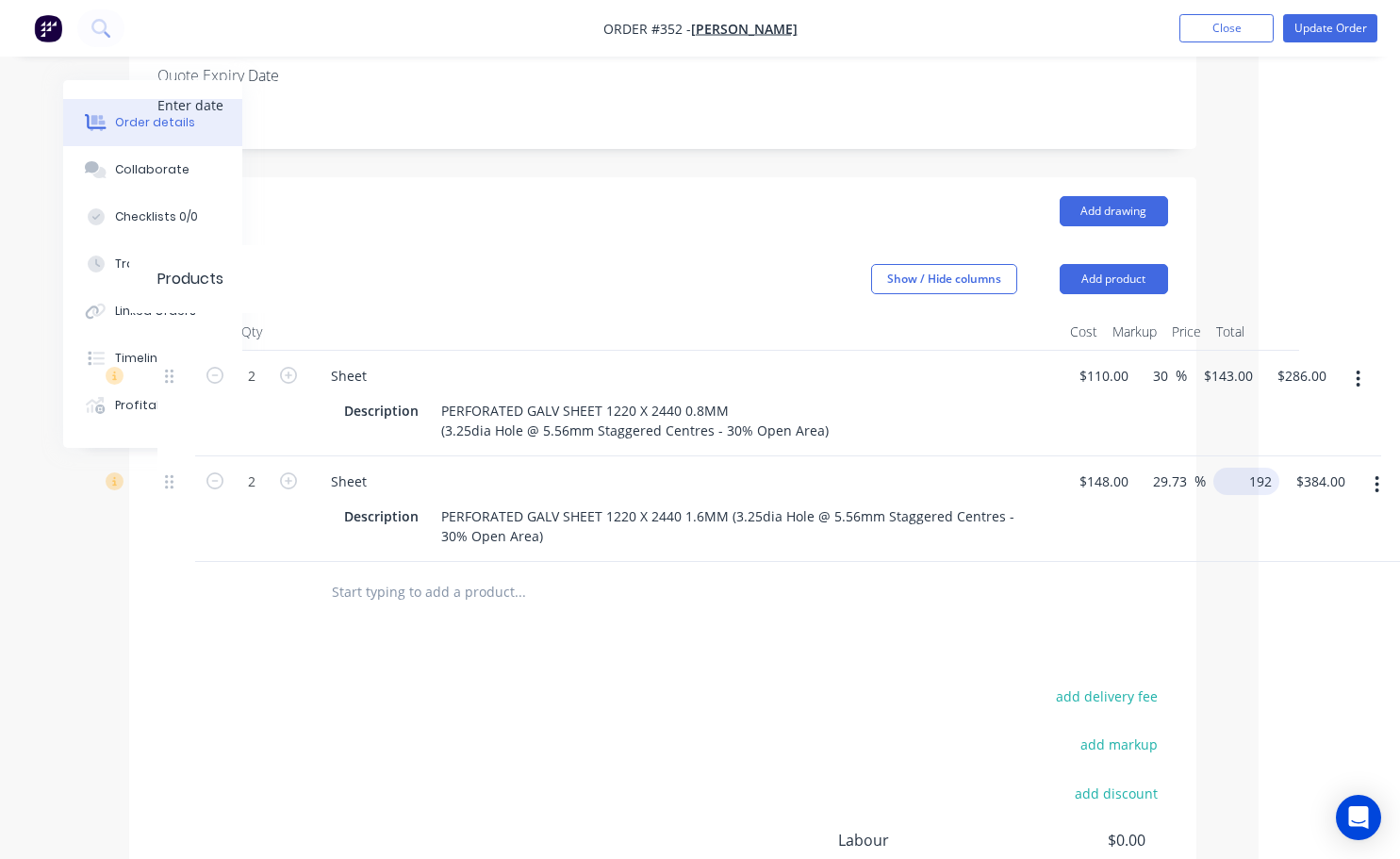
scroll to position [471, 122]
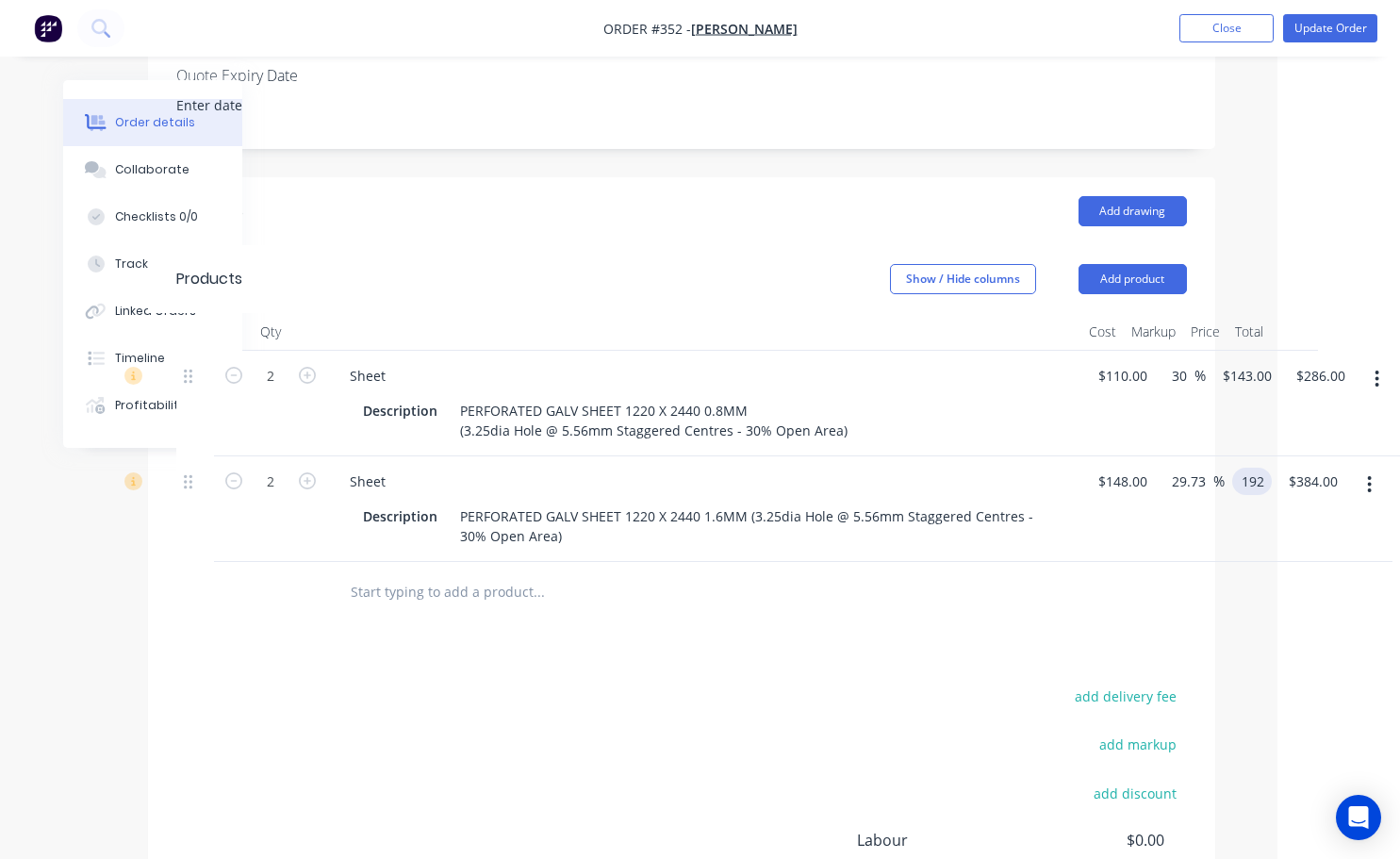
click at [1255, 481] on input "192" at bounding box center [1256, 481] width 32 height 27
type input "212"
type input "43.24"
type input "$212.00"
type input "$424.00"
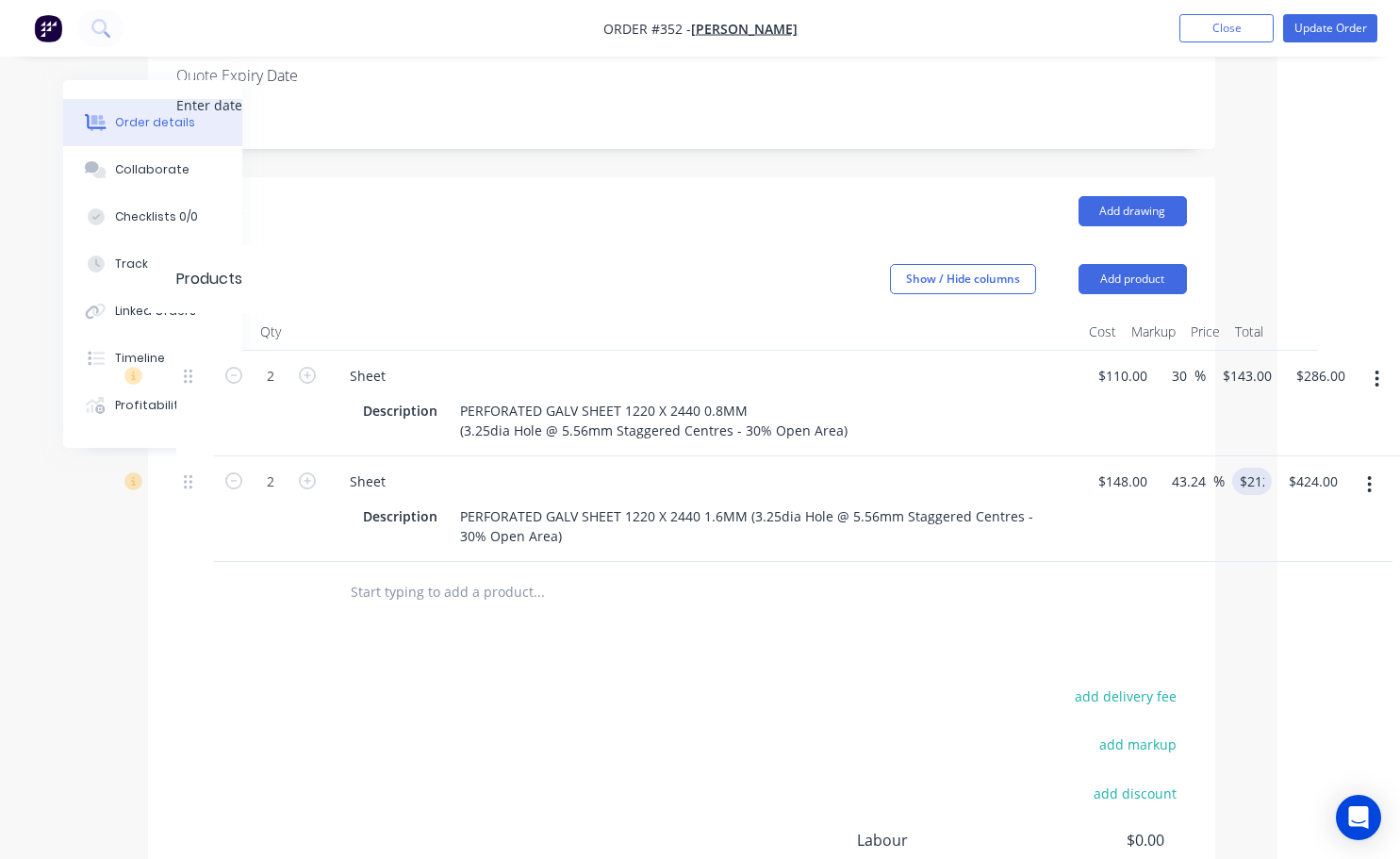
click at [1116, 642] on div "Drawings Add drawing Products Show / Hide columns Add product Qty Cost Markup P…" at bounding box center [682, 626] width 1067 height 898
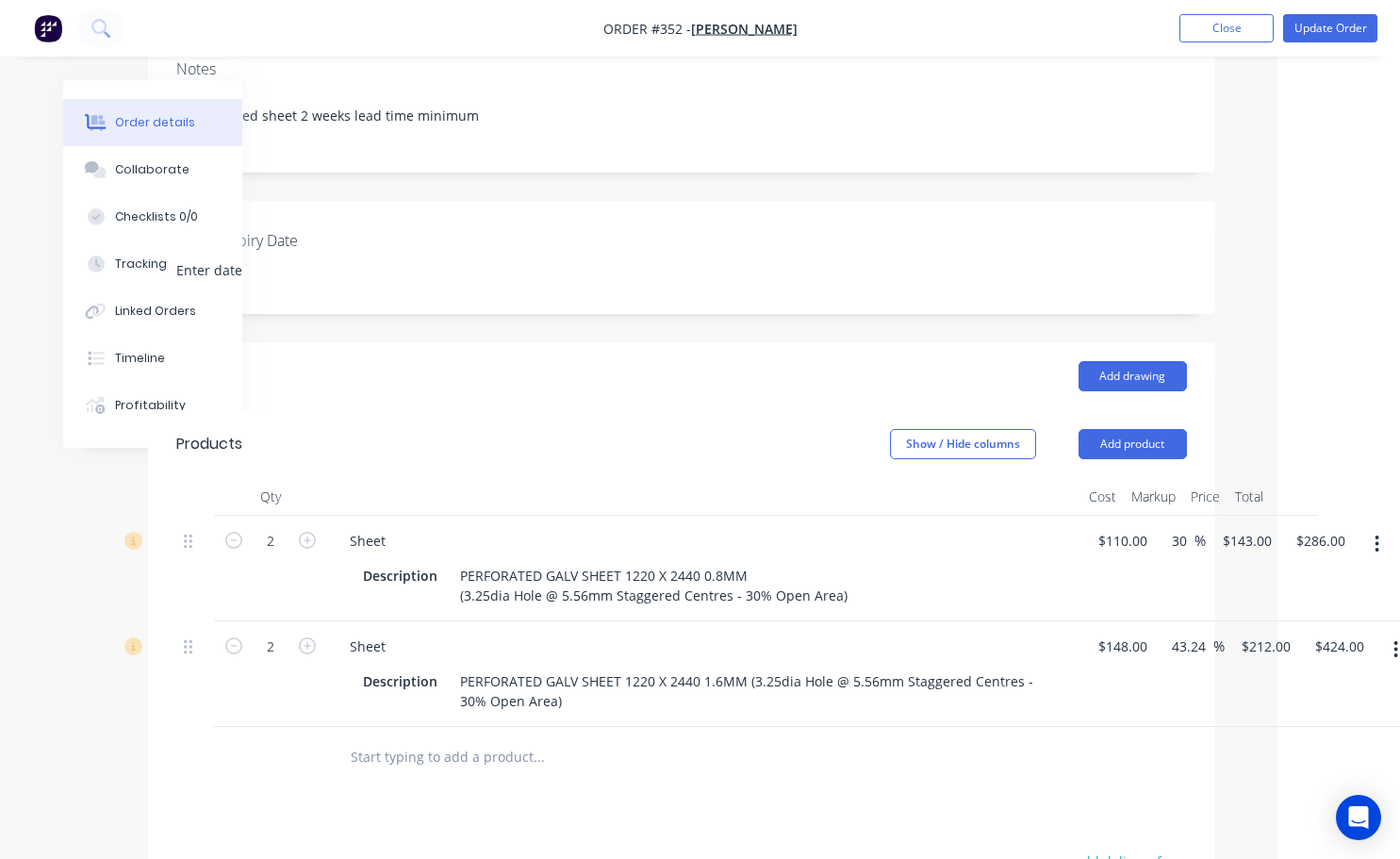
scroll to position [283, 122]
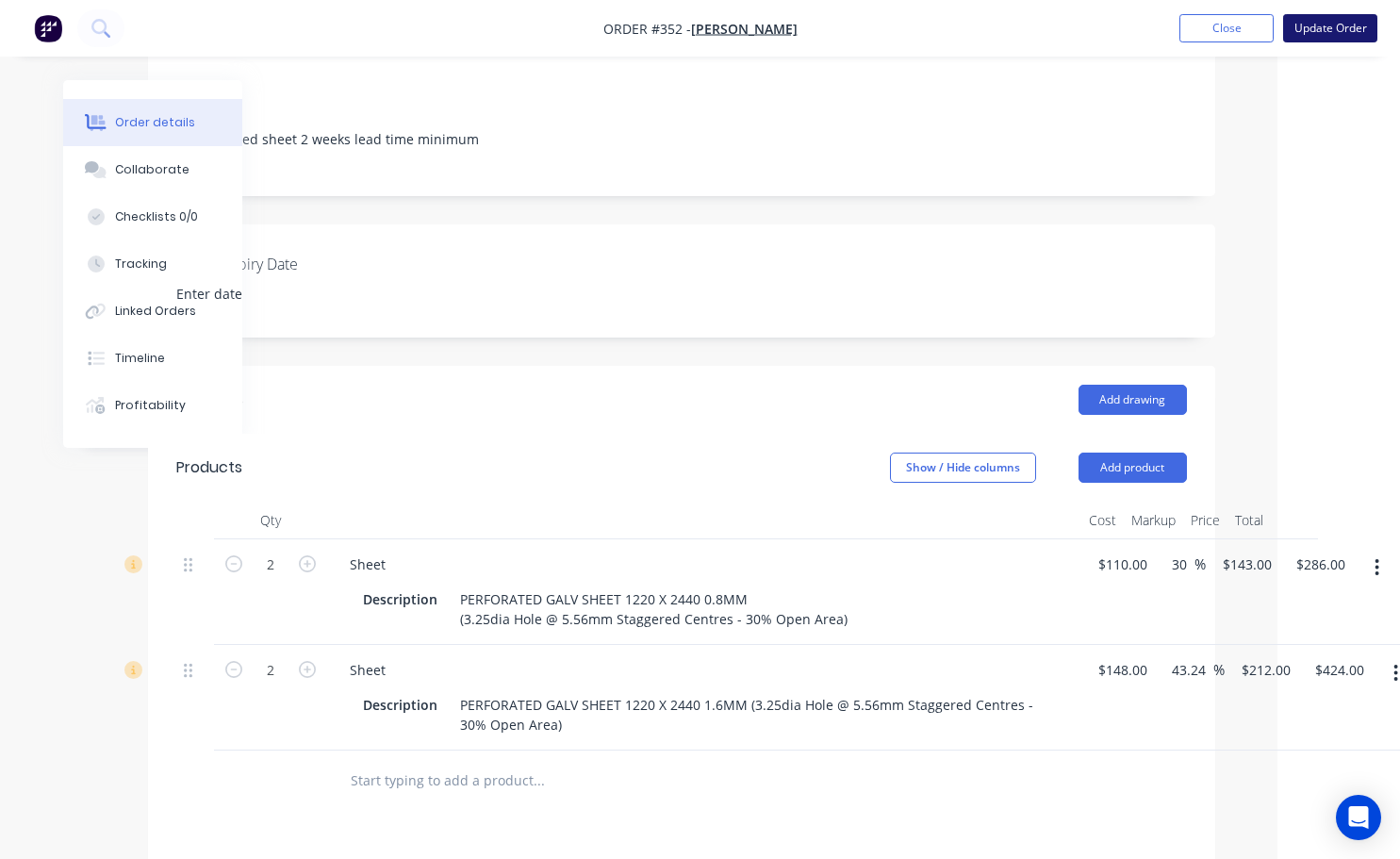
click at [1330, 27] on button "Update Order" at bounding box center [1330, 28] width 95 height 28
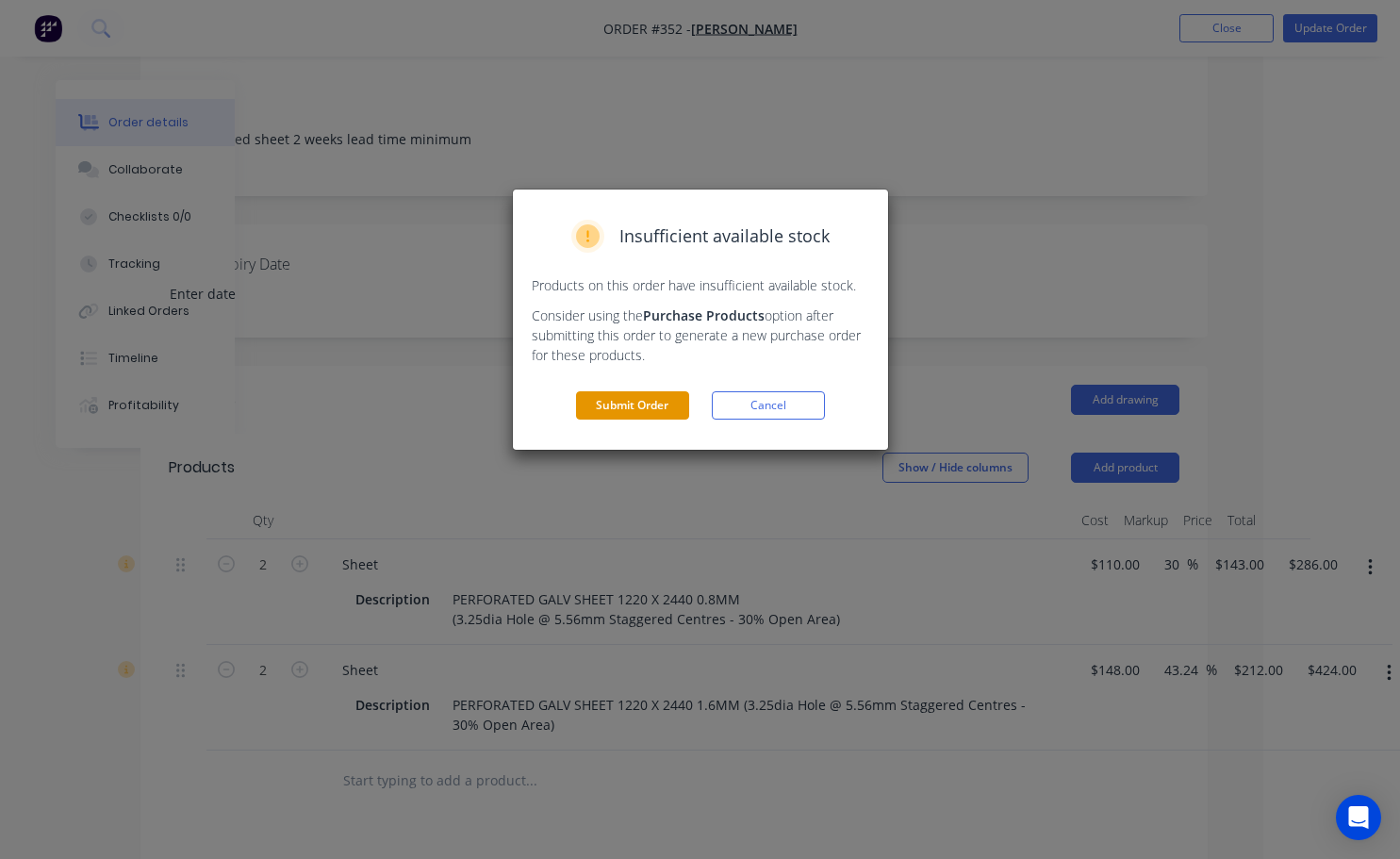
click at [667, 412] on button "Submit Order" at bounding box center [633, 405] width 114 height 28
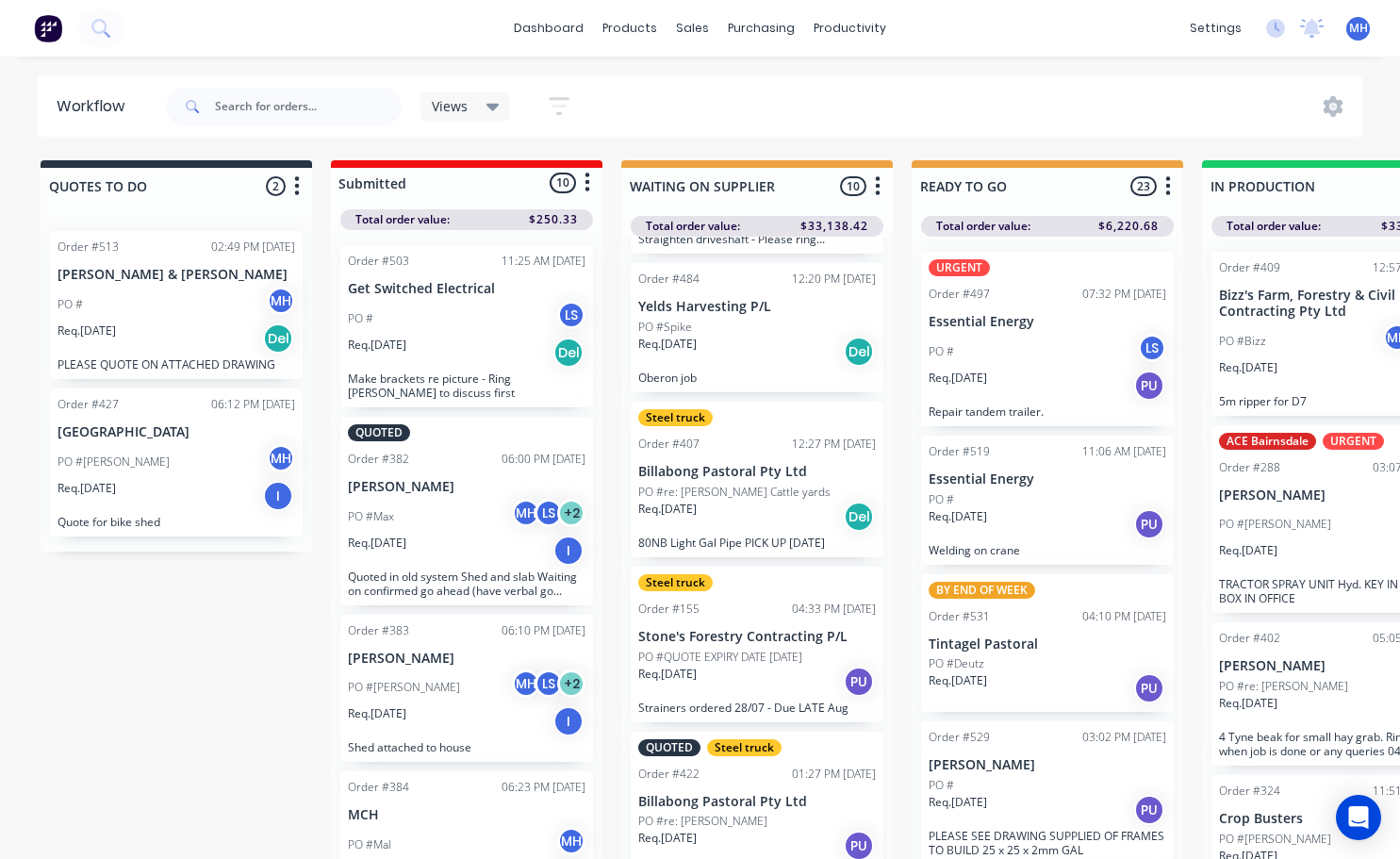
scroll to position [953, 0]
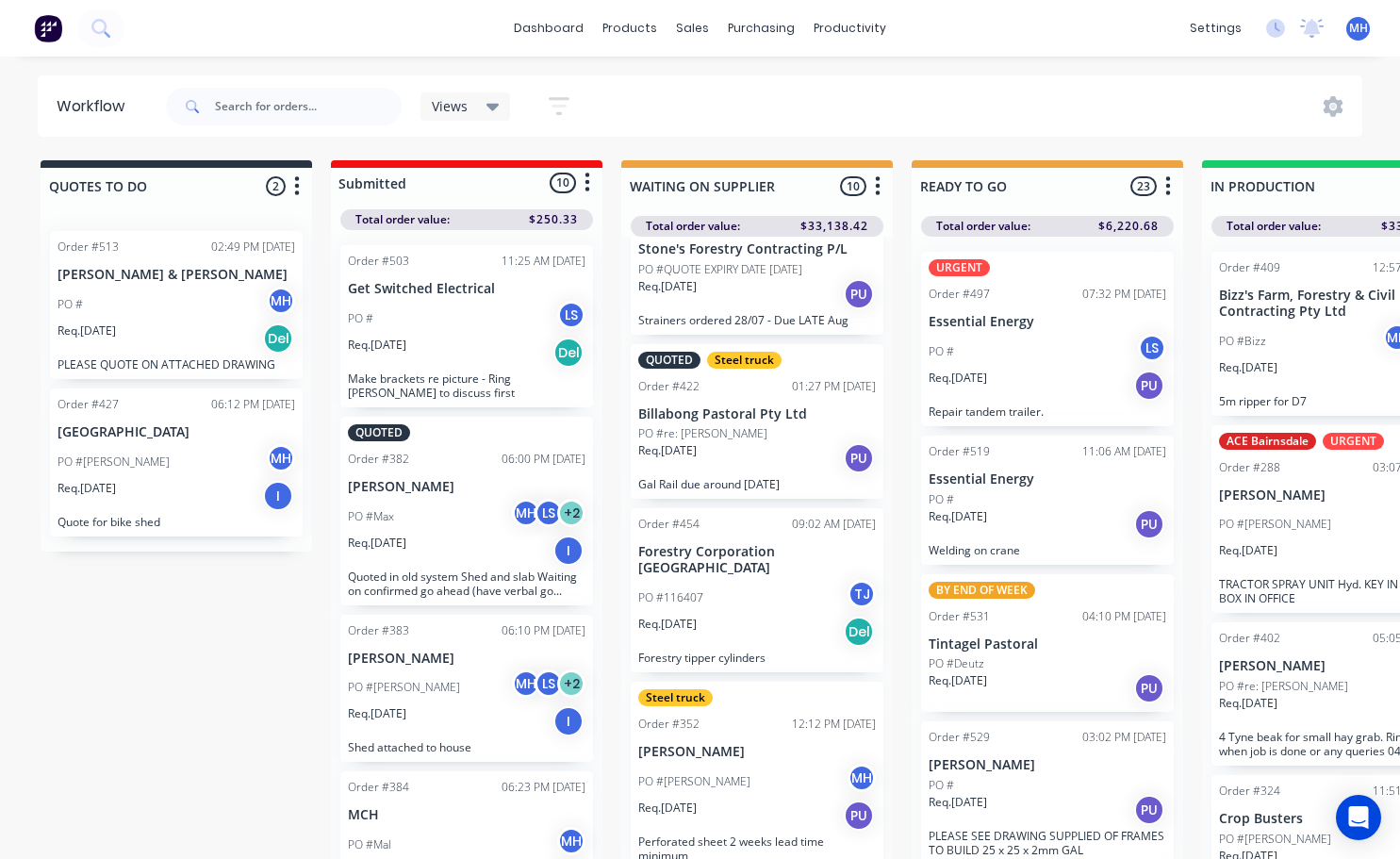
click at [762, 803] on div "Req. [DATE] PU" at bounding box center [757, 815] width 238 height 32
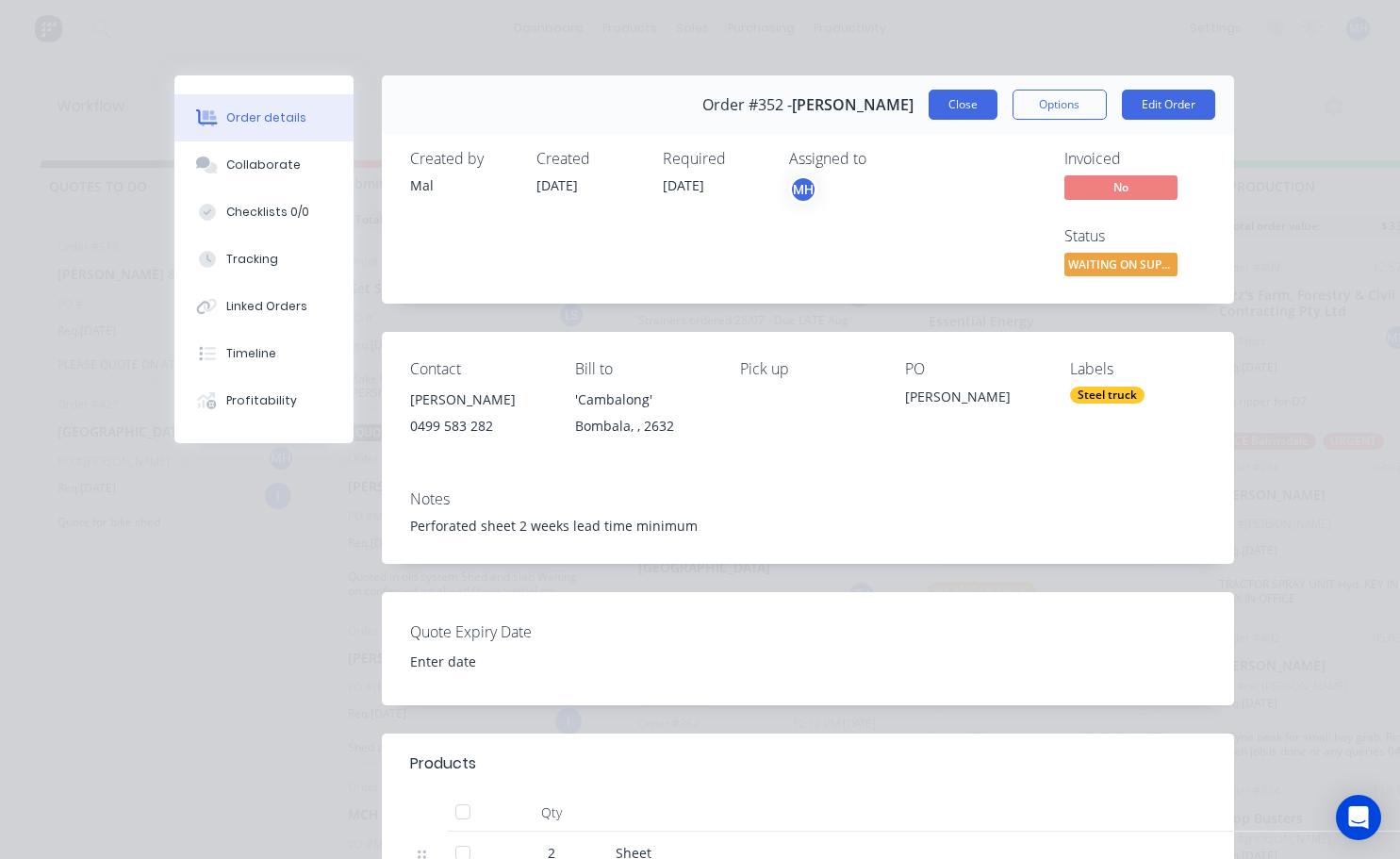
click at [955, 100] on button "Close" at bounding box center [963, 105] width 69 height 30
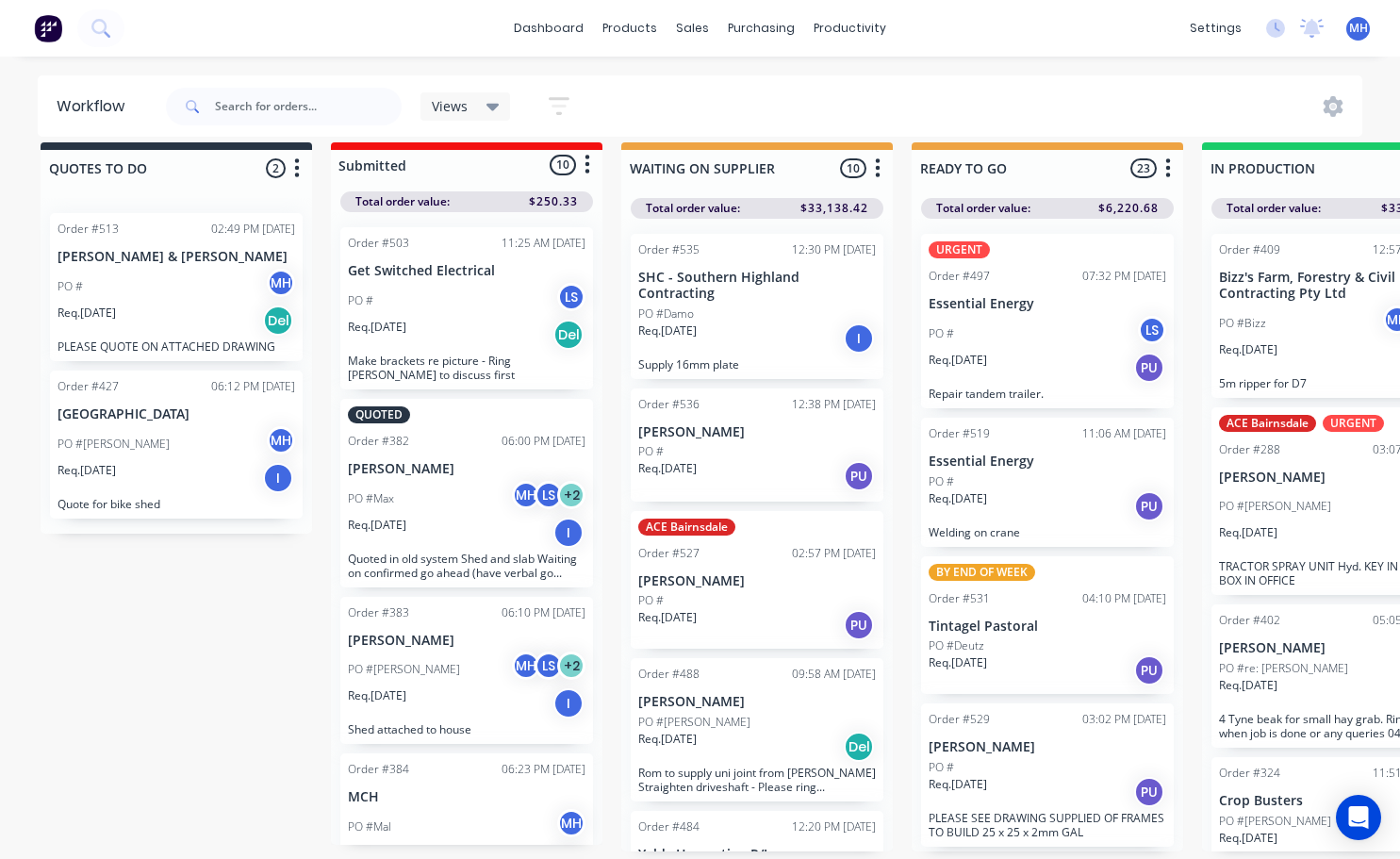
scroll to position [0, 0]
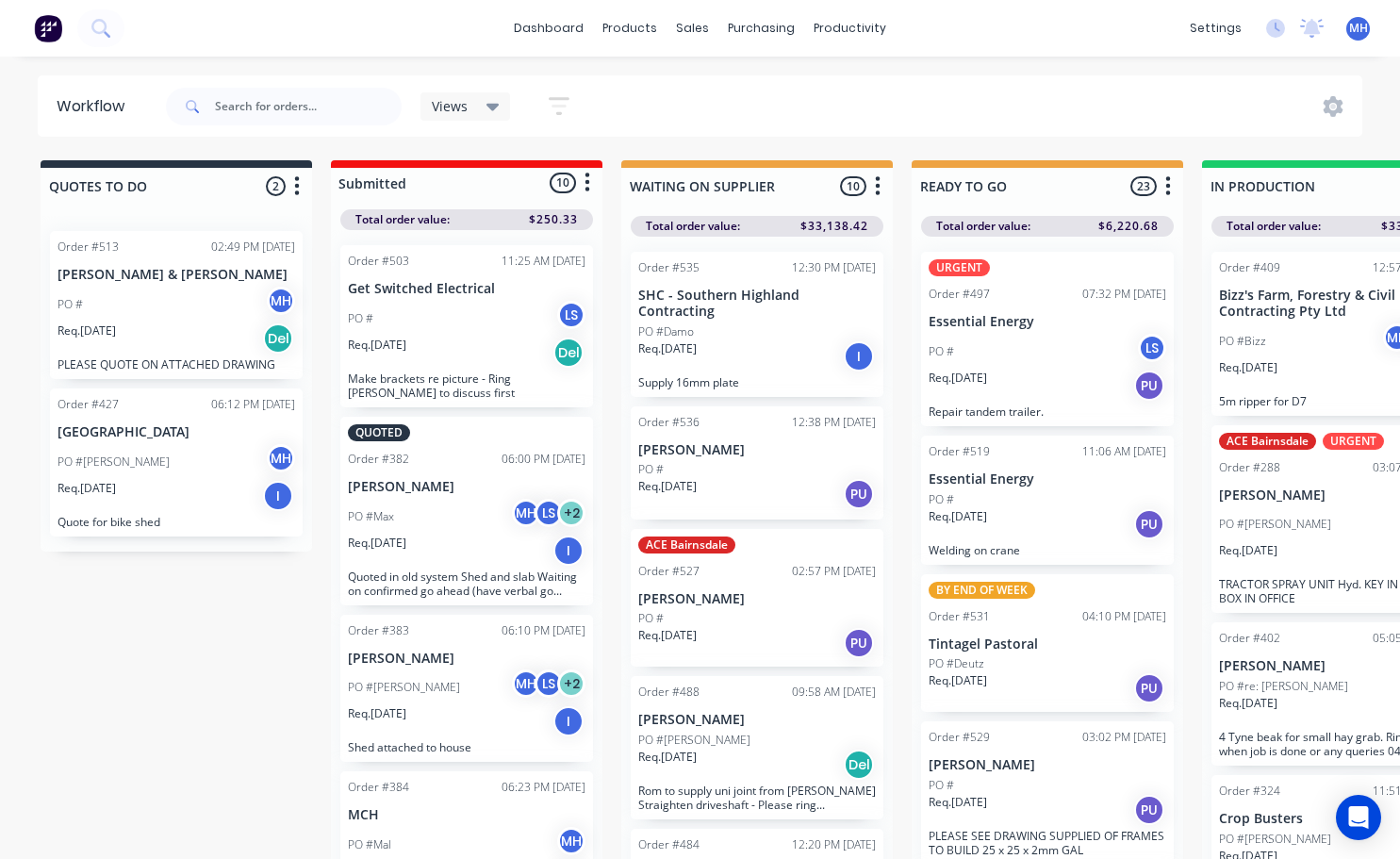
click at [734, 333] on div "PO #Damo" at bounding box center [757, 331] width 238 height 17
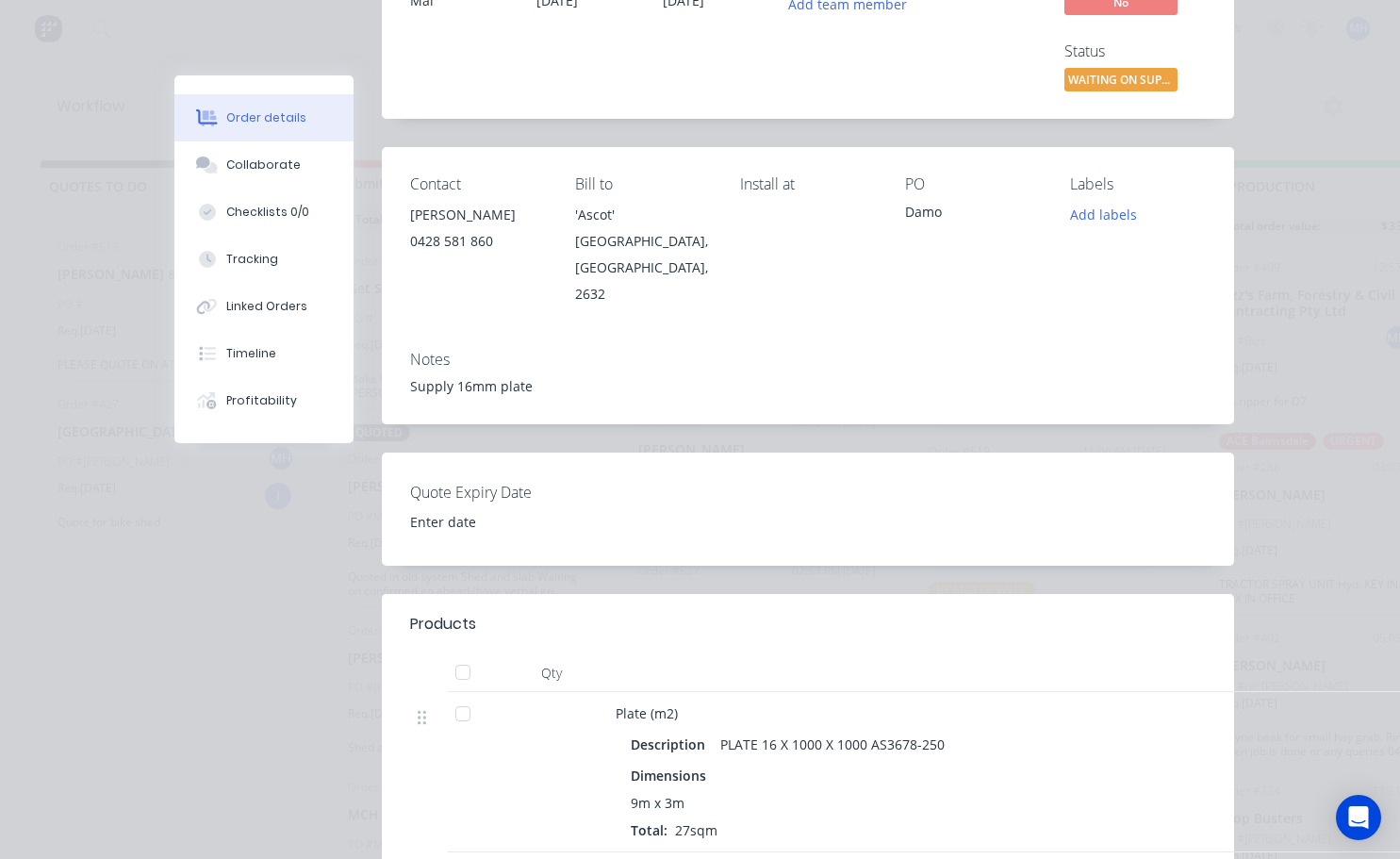
scroll to position [377, 0]
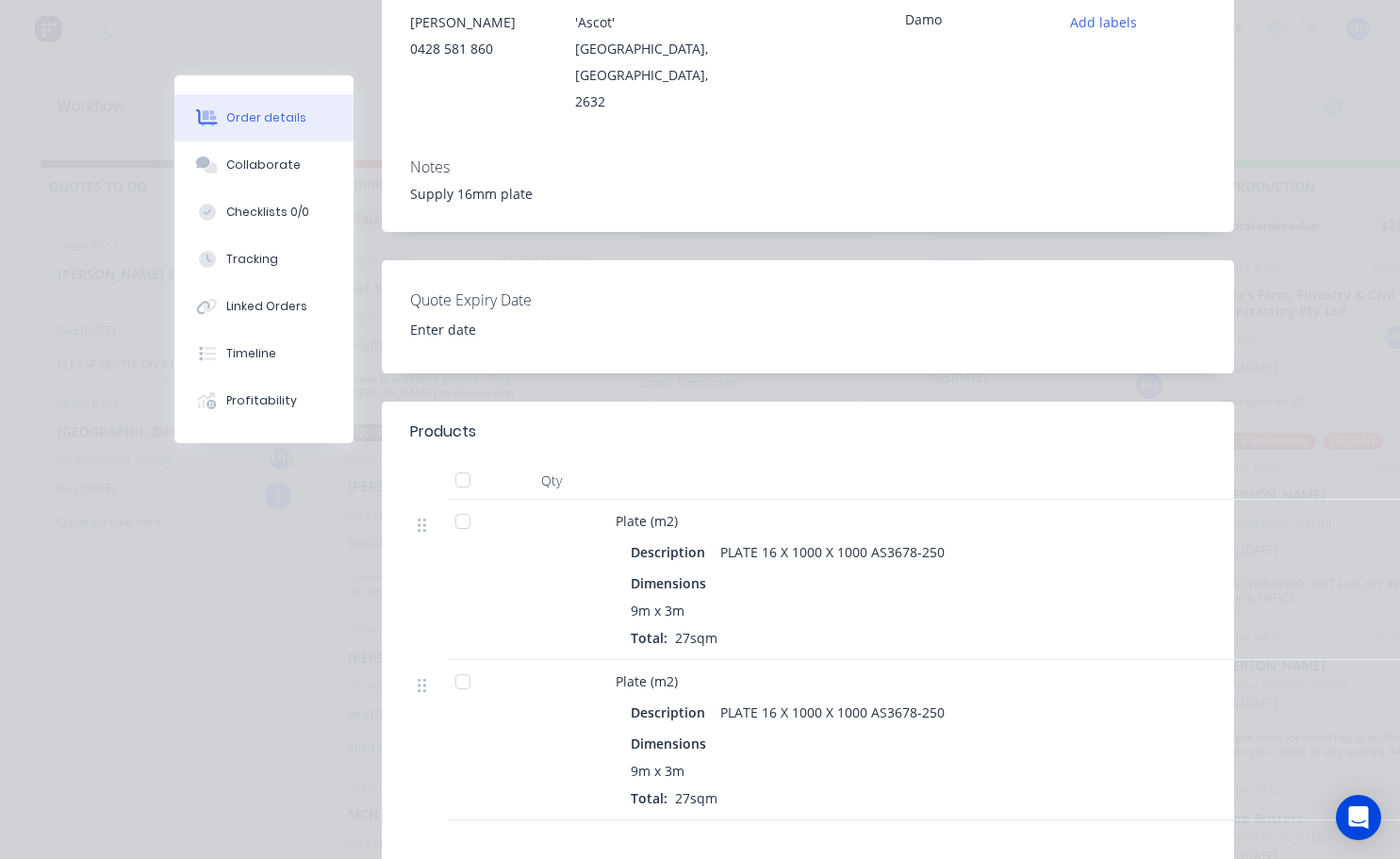
click at [458, 503] on div at bounding box center [463, 522] width 38 height 38
click at [454, 503] on div at bounding box center [463, 522] width 38 height 38
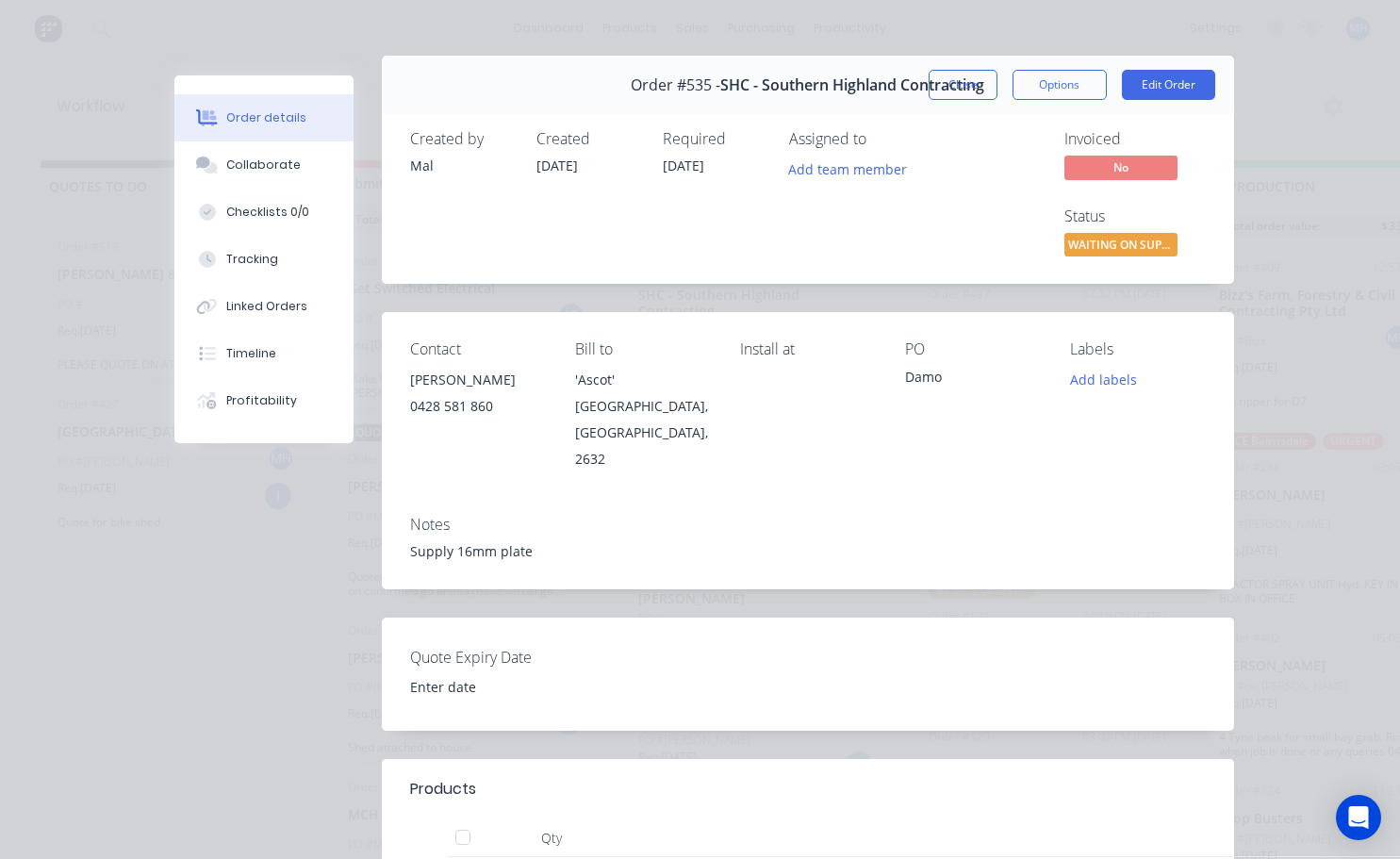
scroll to position [0, 0]
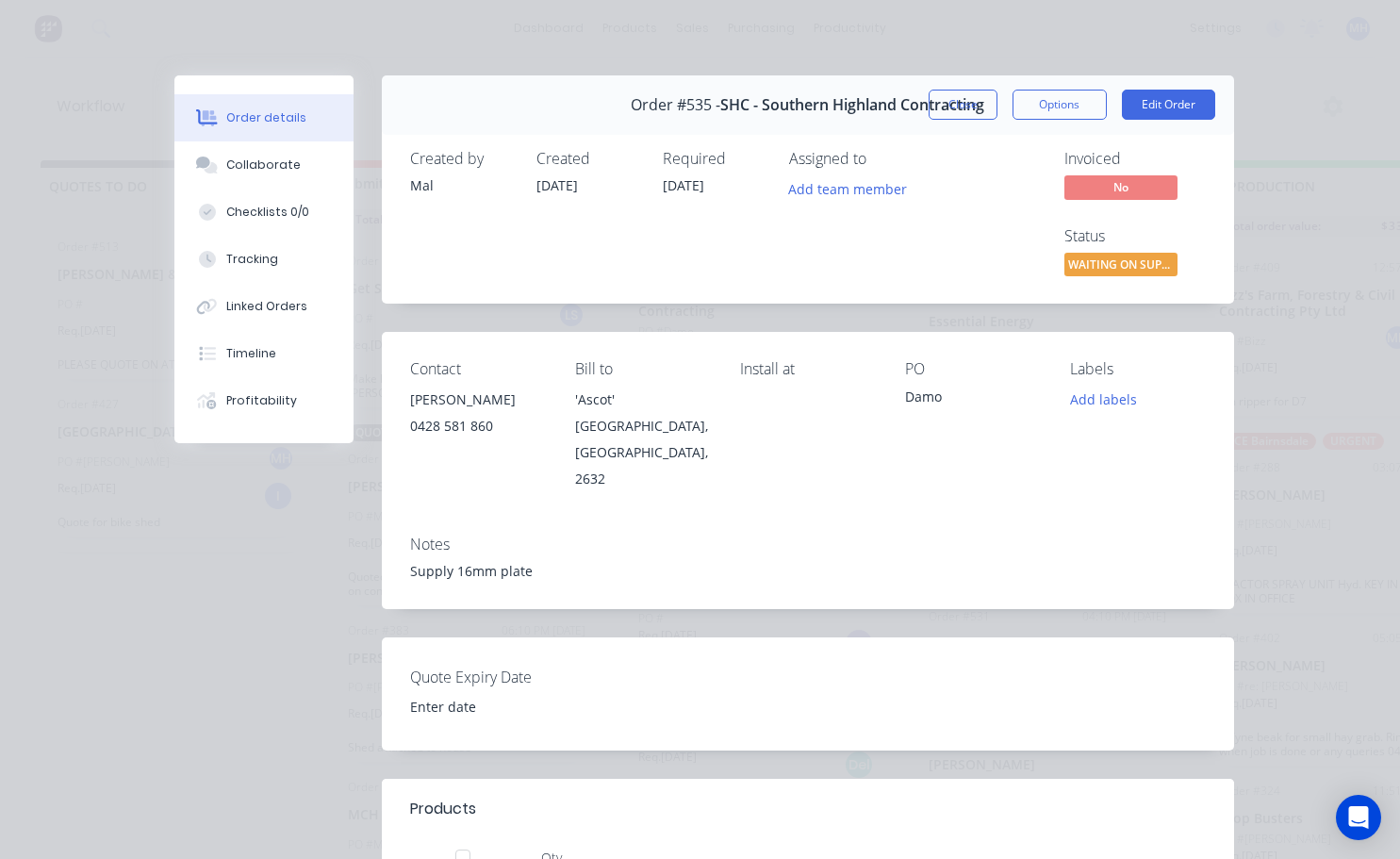
click at [1172, 84] on div "Order #535 - SHC - Southern Highland Contracting Close Options Edit Order" at bounding box center [809, 106] width 852 height 60
click at [1165, 108] on button "Edit Order" at bounding box center [1169, 105] width 94 height 30
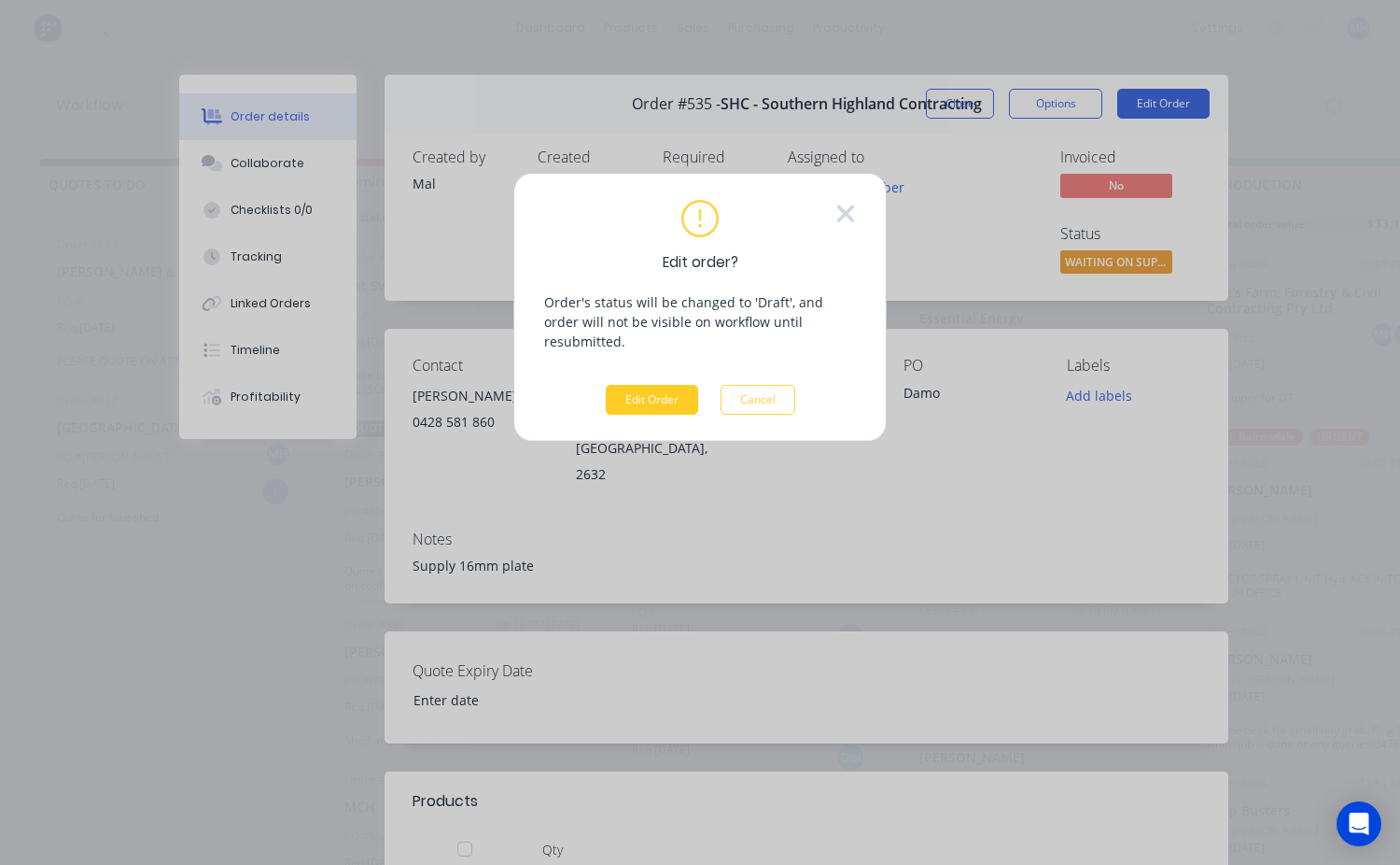
click at [667, 385] on button "Edit Order" at bounding box center [653, 399] width 93 height 30
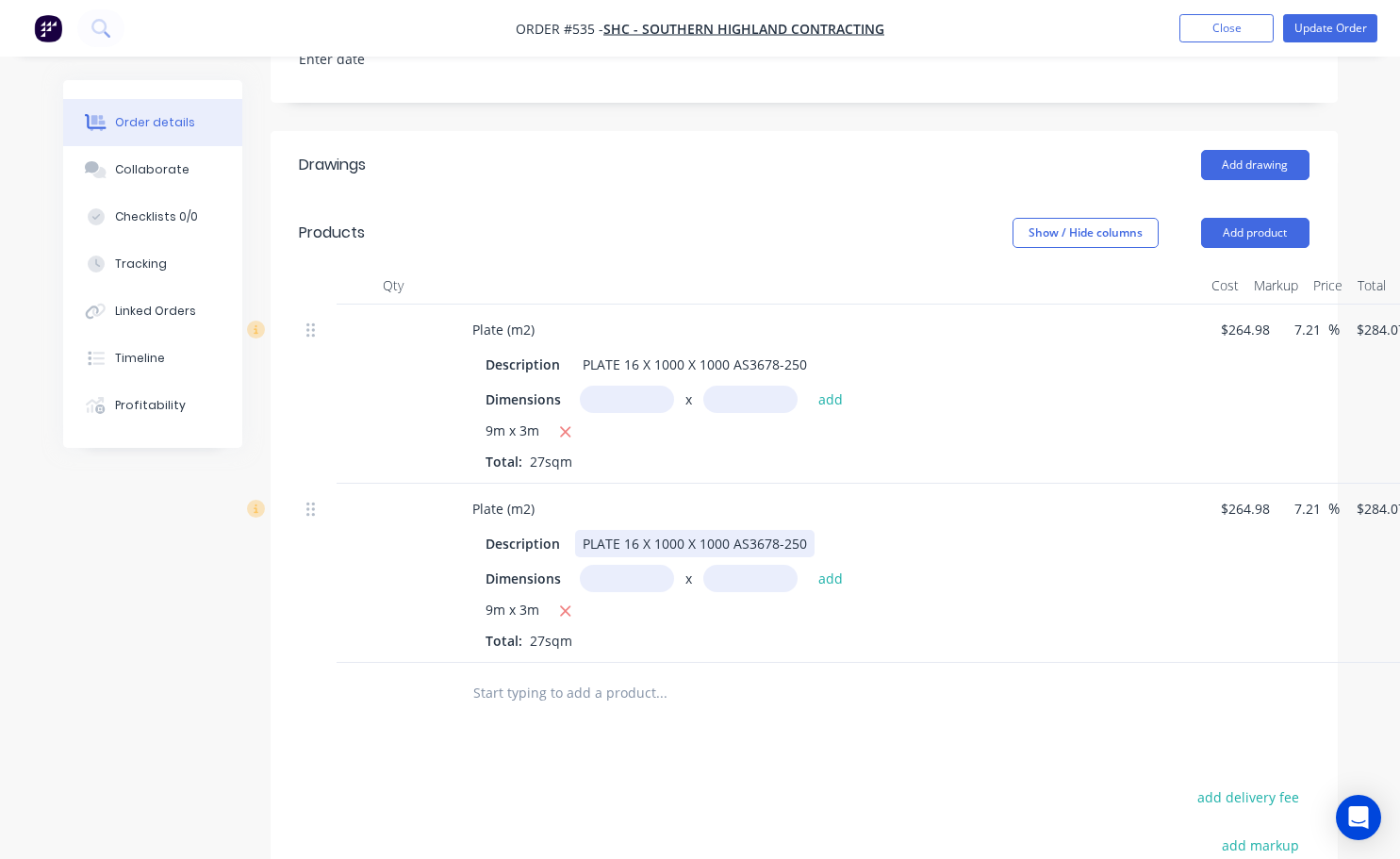
scroll to position [565, 0]
click at [317, 315] on div at bounding box center [318, 327] width 23 height 26
click at [313, 315] on div at bounding box center [318, 327] width 23 height 26
click at [386, 306] on div at bounding box center [393, 393] width 114 height 179
click at [409, 304] on div at bounding box center [393, 393] width 114 height 179
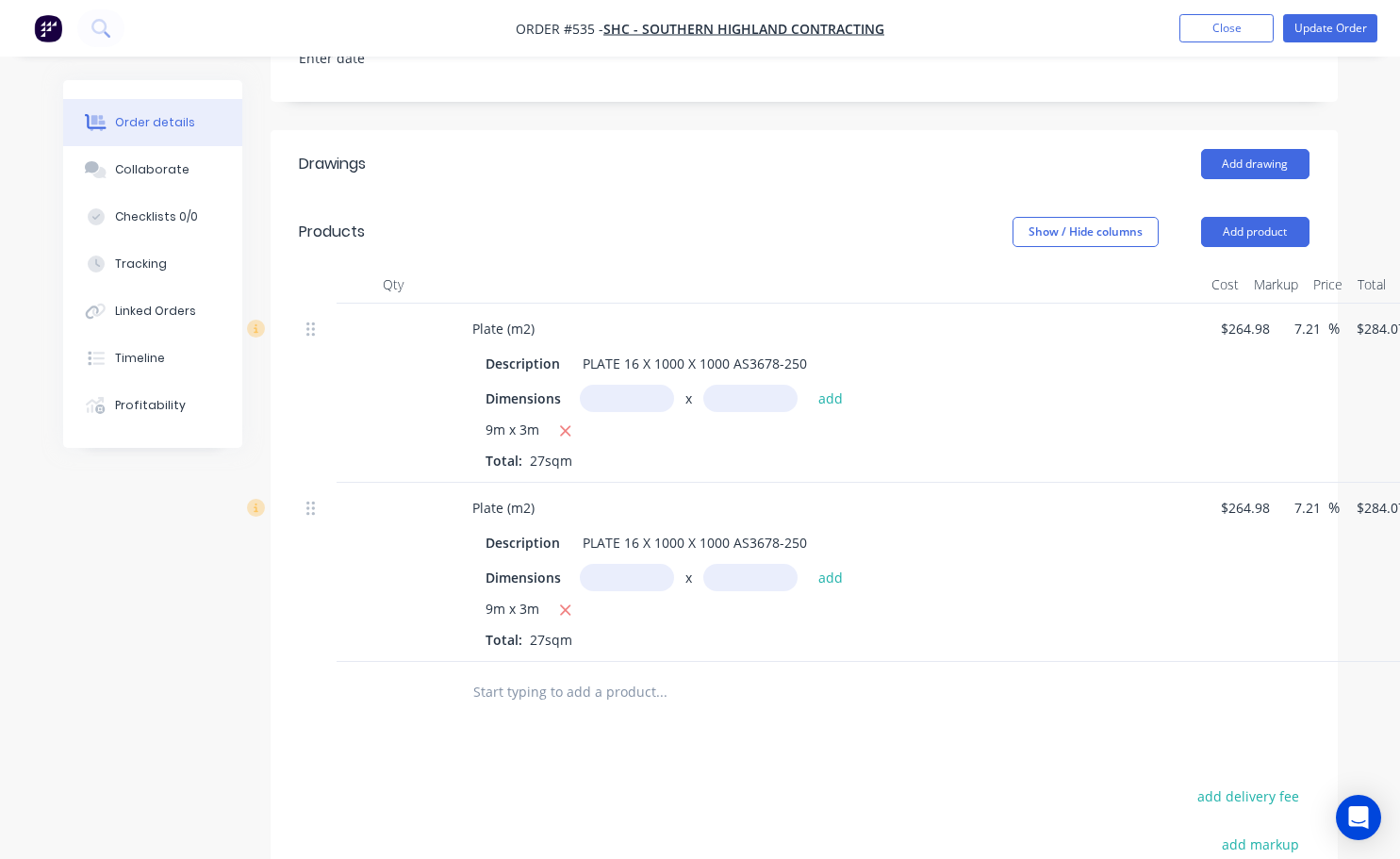
click at [413, 304] on div at bounding box center [393, 393] width 114 height 179
click at [1257, 217] on button "Add product" at bounding box center [1255, 232] width 109 height 30
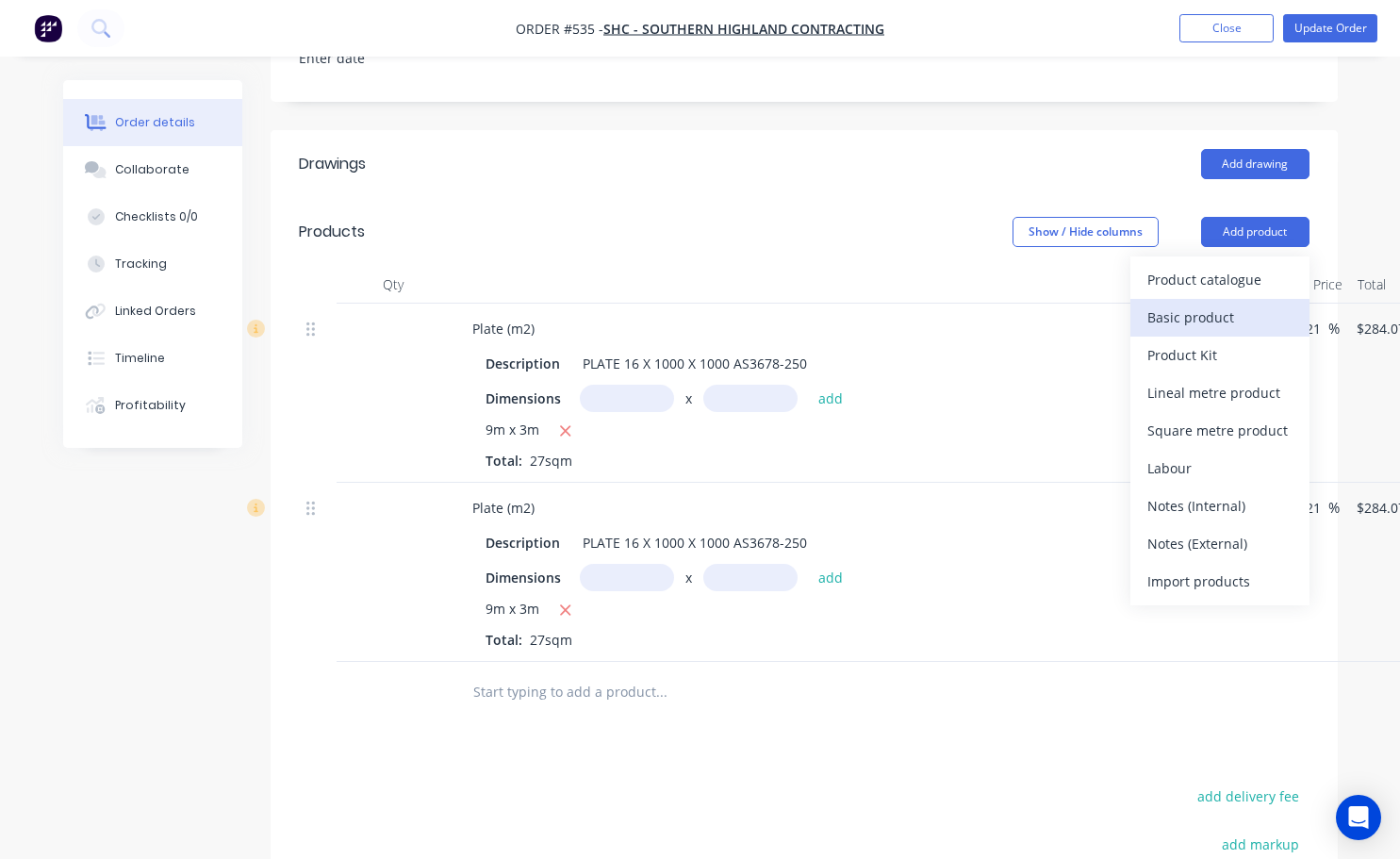
click at [1208, 304] on div "Basic product" at bounding box center [1220, 317] width 145 height 27
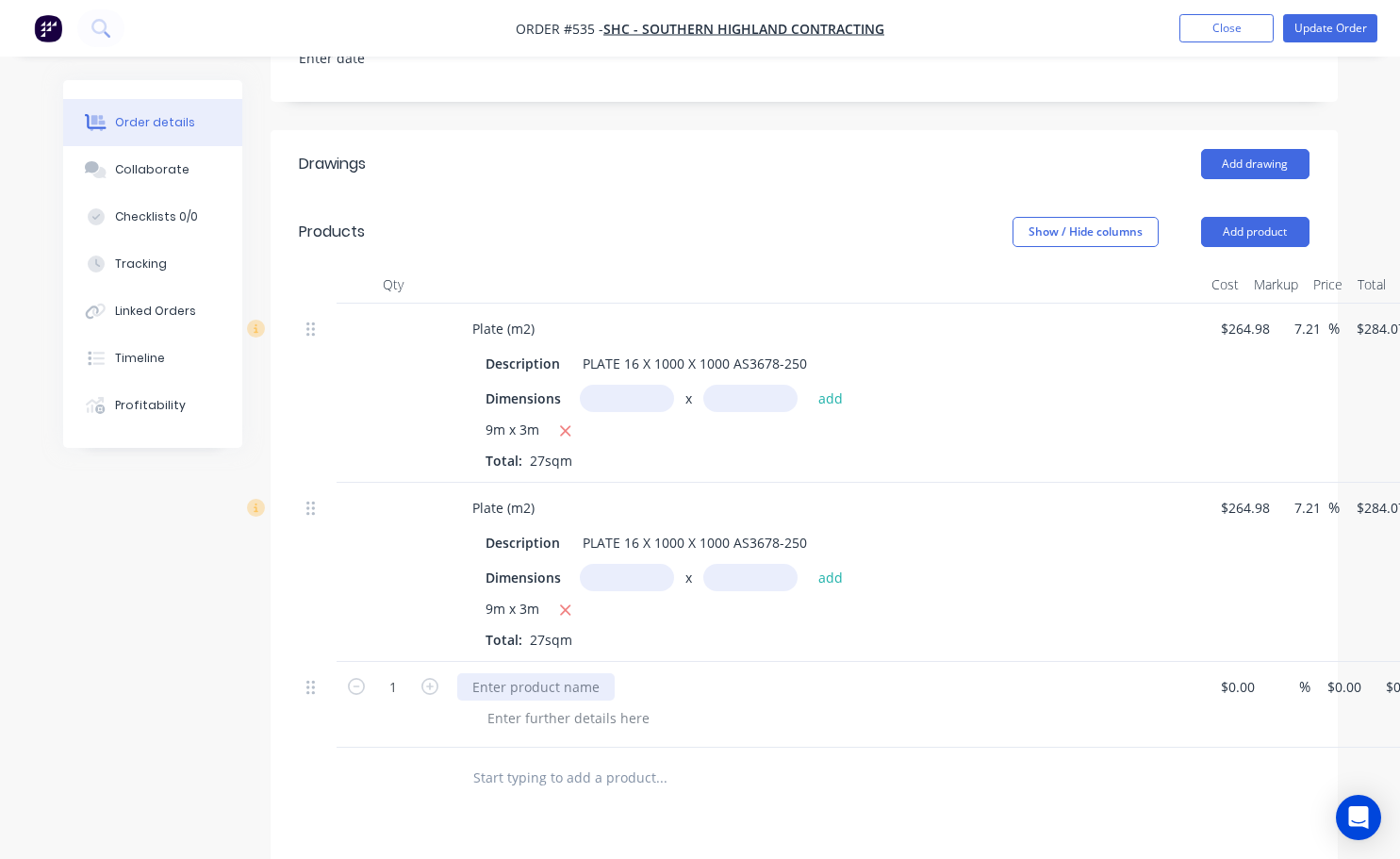
click at [492, 673] on div at bounding box center [536, 686] width 157 height 27
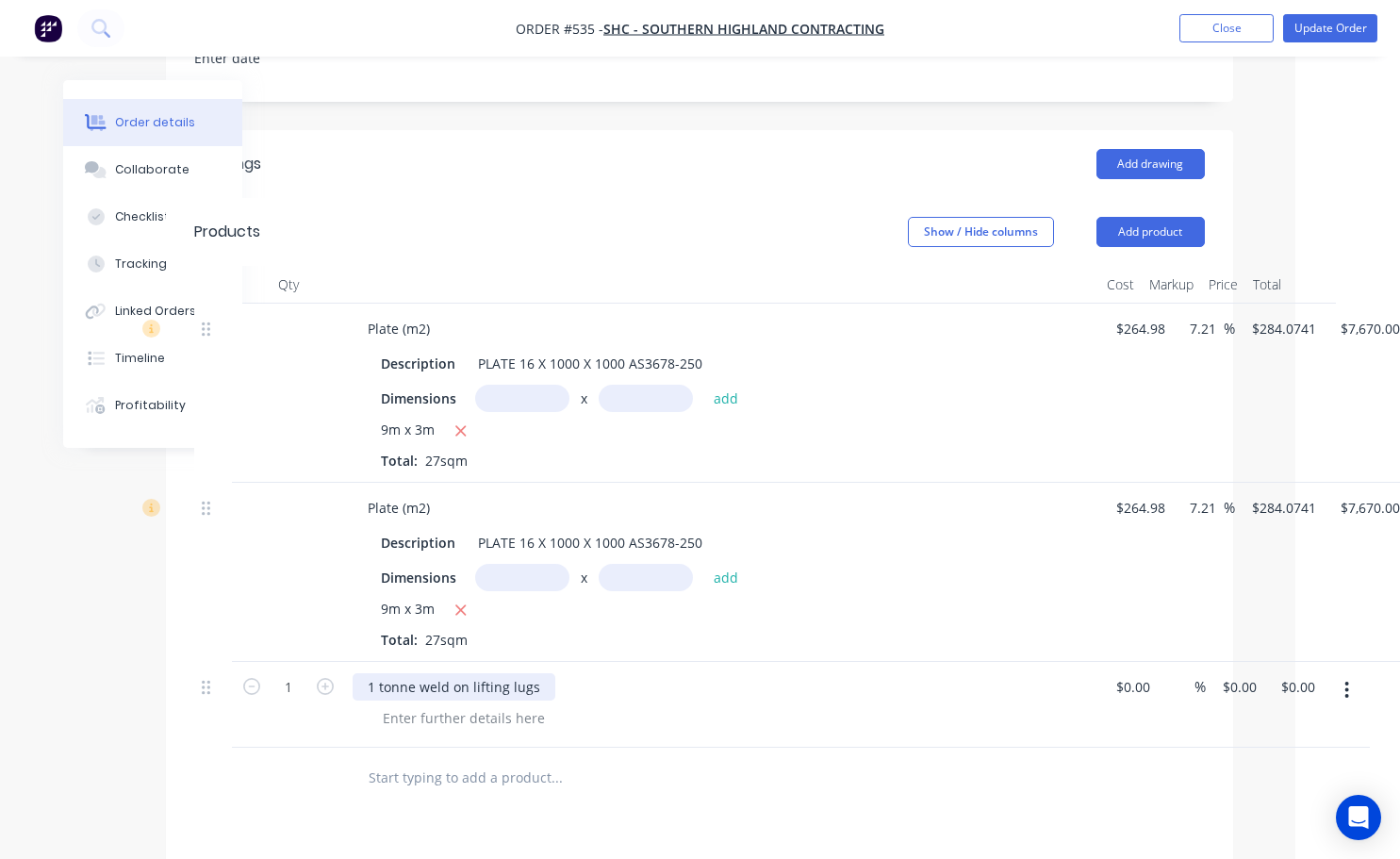
scroll to position [565, 147]
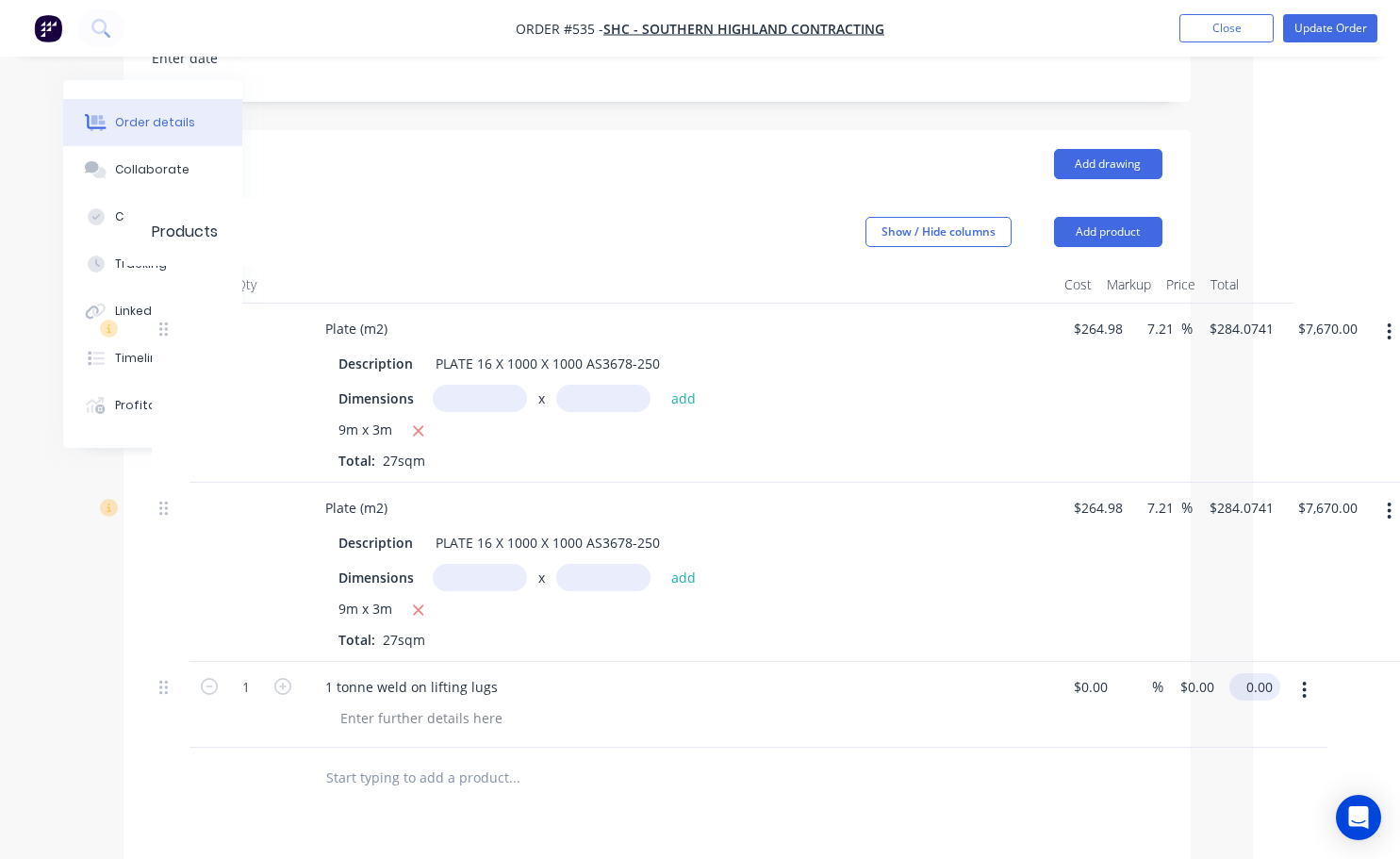
click at [1247, 673] on input "0.00" at bounding box center [1259, 686] width 44 height 27
type input "20"
type input "$20.00"
click at [1043, 809] on div "Drawings Add drawing Products Show / Hide columns Add product Qty Cost Markup P…" at bounding box center [657, 696] width 1067 height 1131
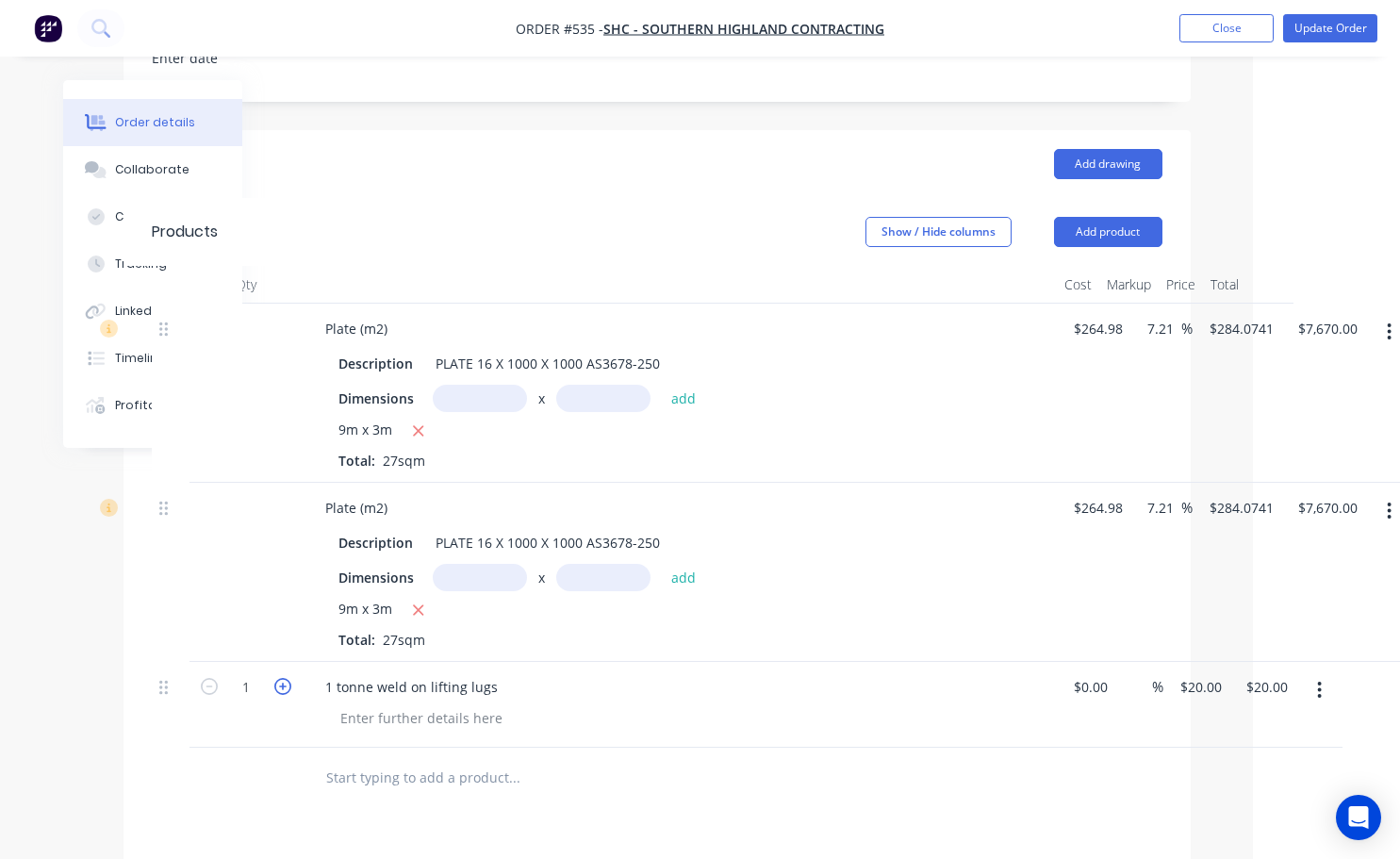
click at [288, 678] on icon "button" at bounding box center [283, 686] width 17 height 17
type input "2"
type input "$40.00"
click at [288, 678] on icon "button" at bounding box center [283, 686] width 17 height 17
type input "3"
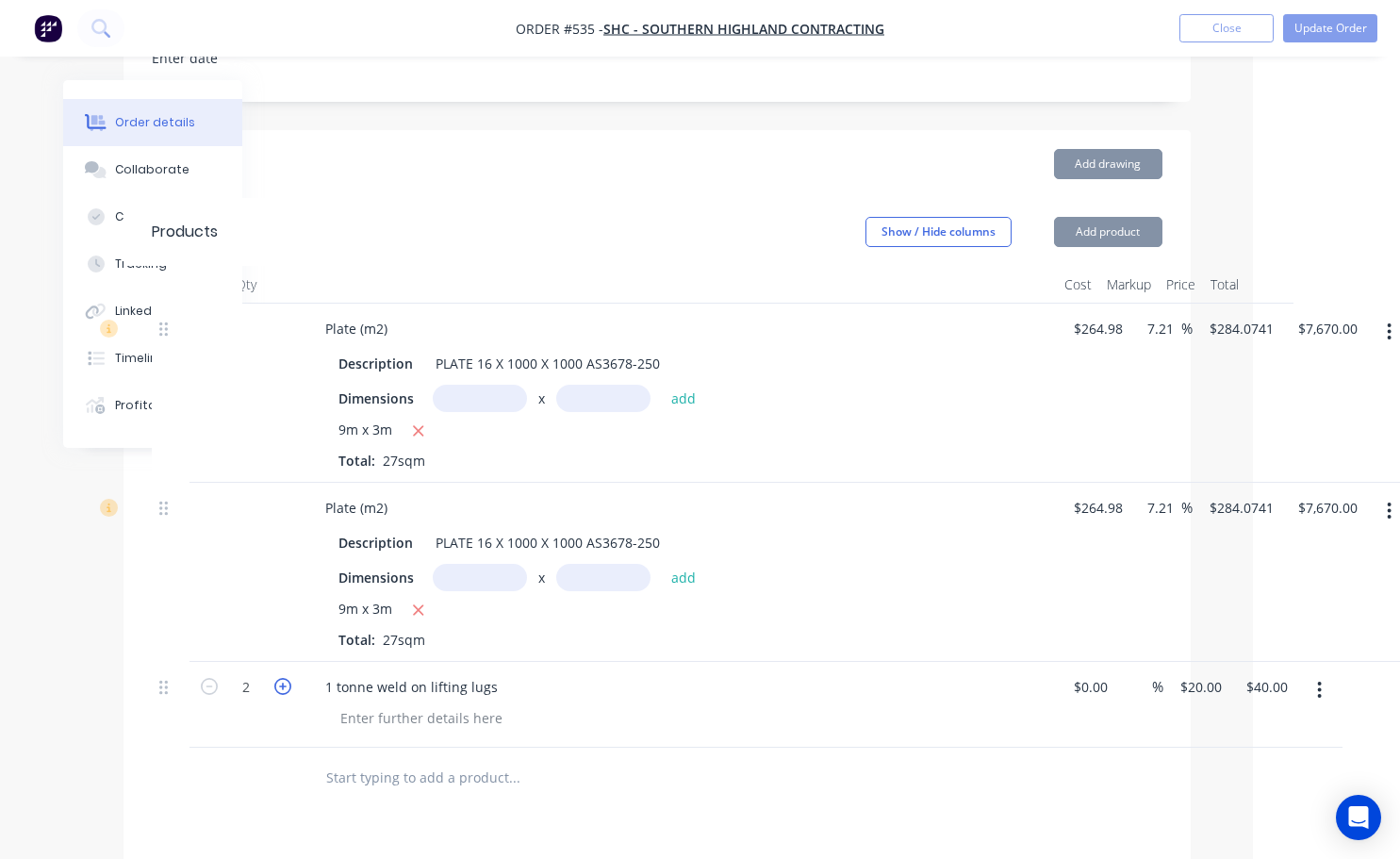
type input "$60.00"
click at [288, 678] on icon "button" at bounding box center [283, 686] width 17 height 17
type input "4"
type input "$80.00"
click at [288, 678] on icon "button" at bounding box center [283, 686] width 17 height 17
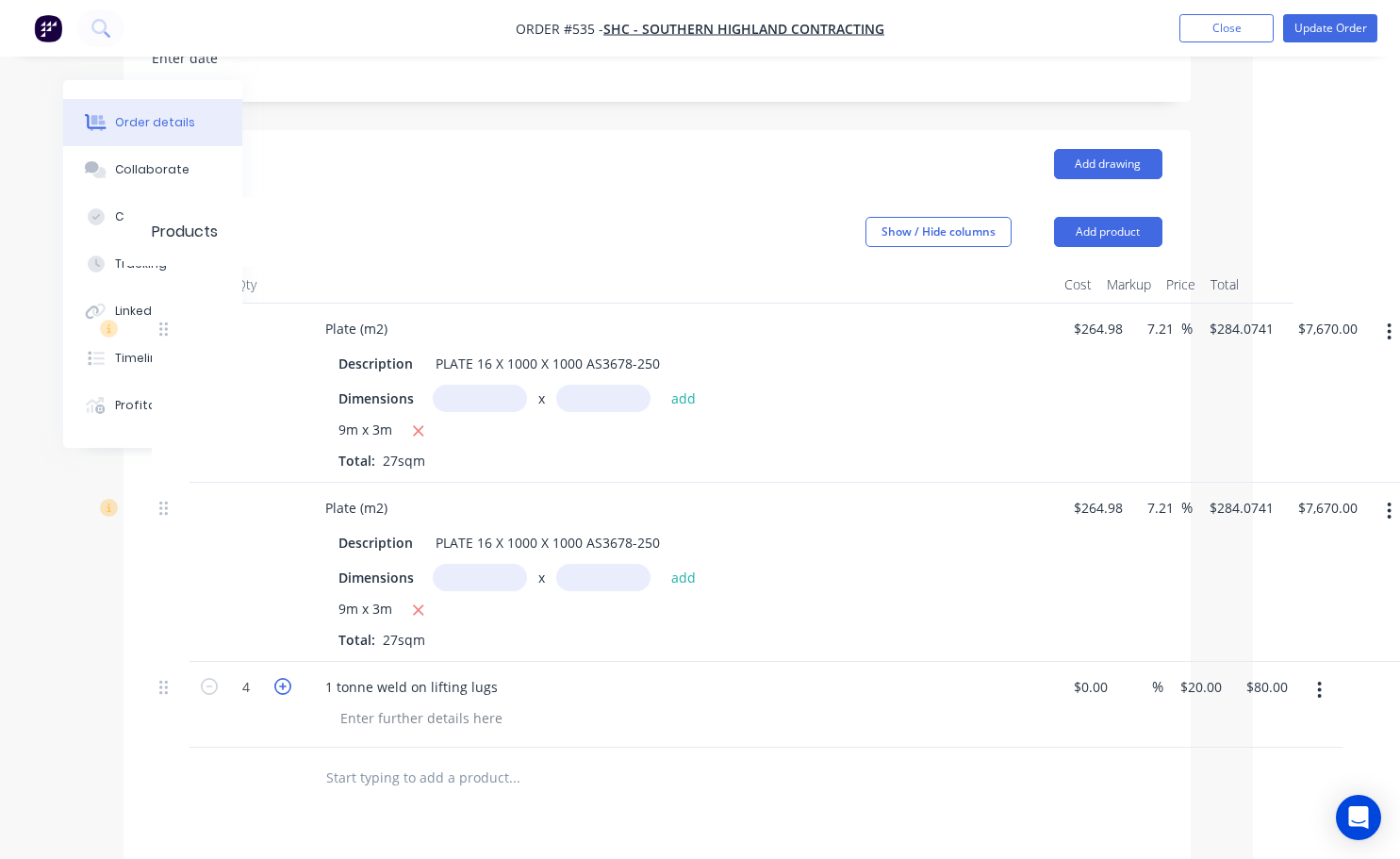
type input "5"
type input "$100.00"
click at [288, 678] on icon "button" at bounding box center [283, 686] width 17 height 17
type input "6"
type input "$120.00"
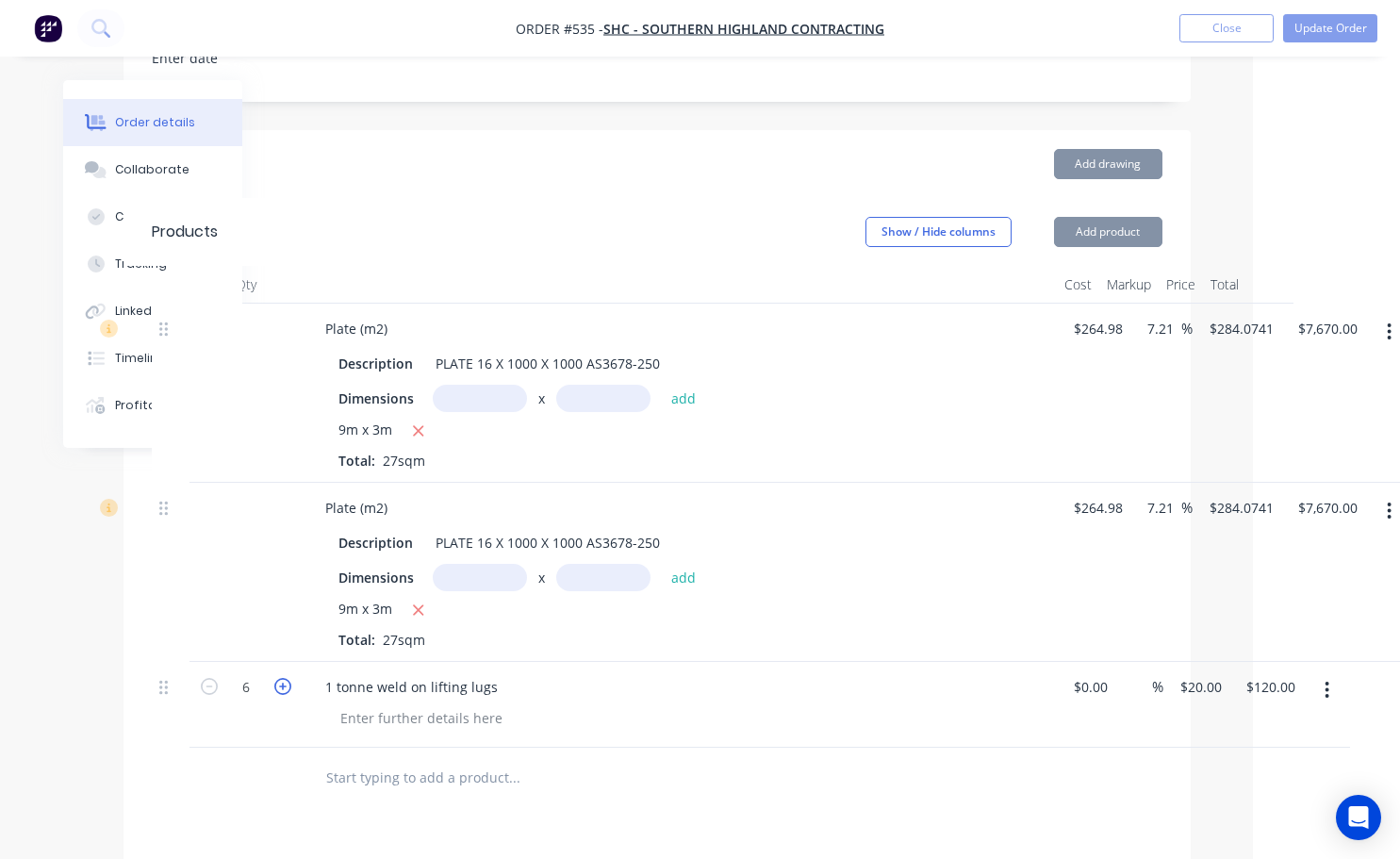
click at [288, 678] on icon "button" at bounding box center [283, 686] width 17 height 17
type input "7"
type input "$140.00"
click at [280, 678] on icon "button" at bounding box center [283, 686] width 17 height 17
type input "8"
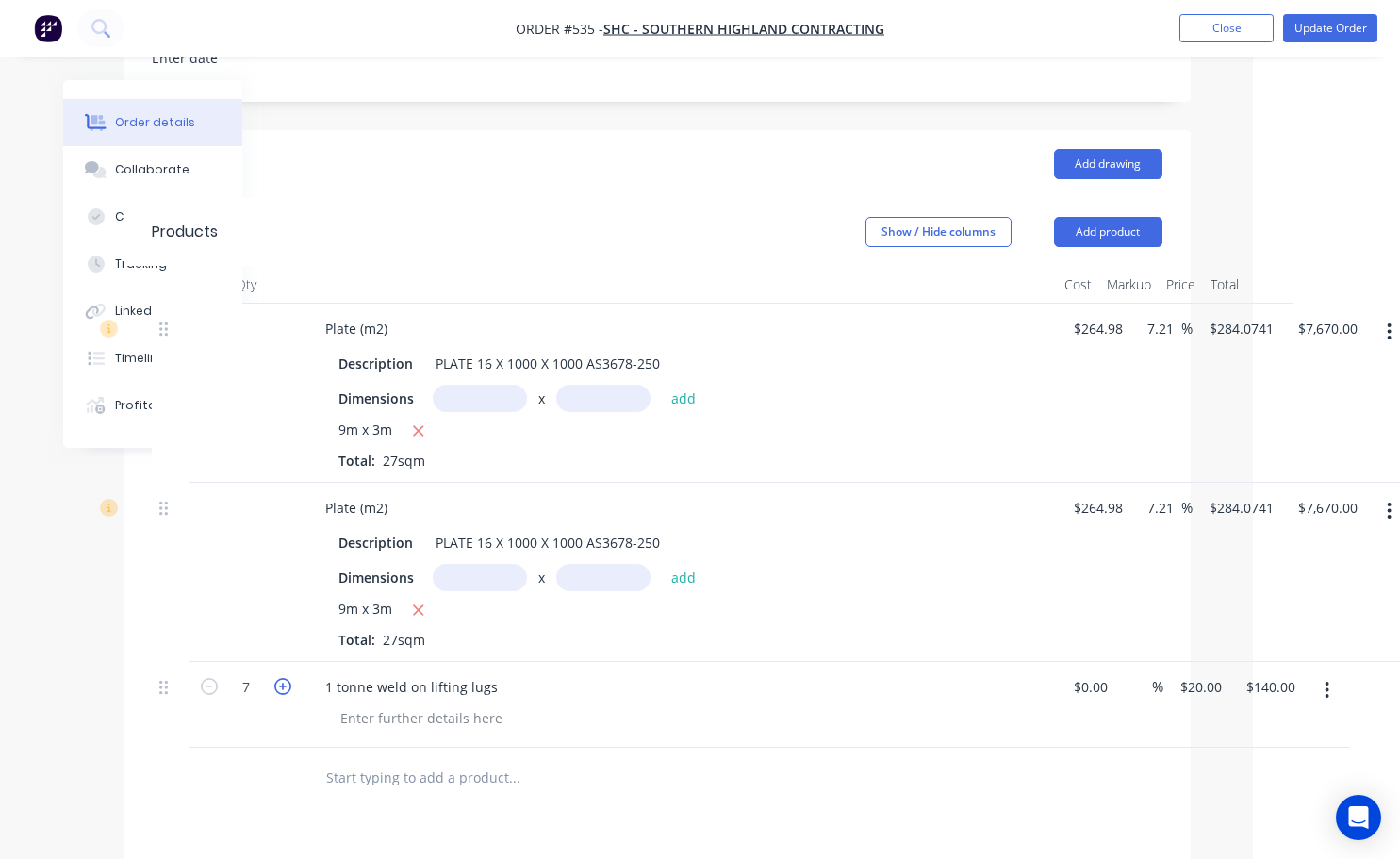
type input "$160.00"
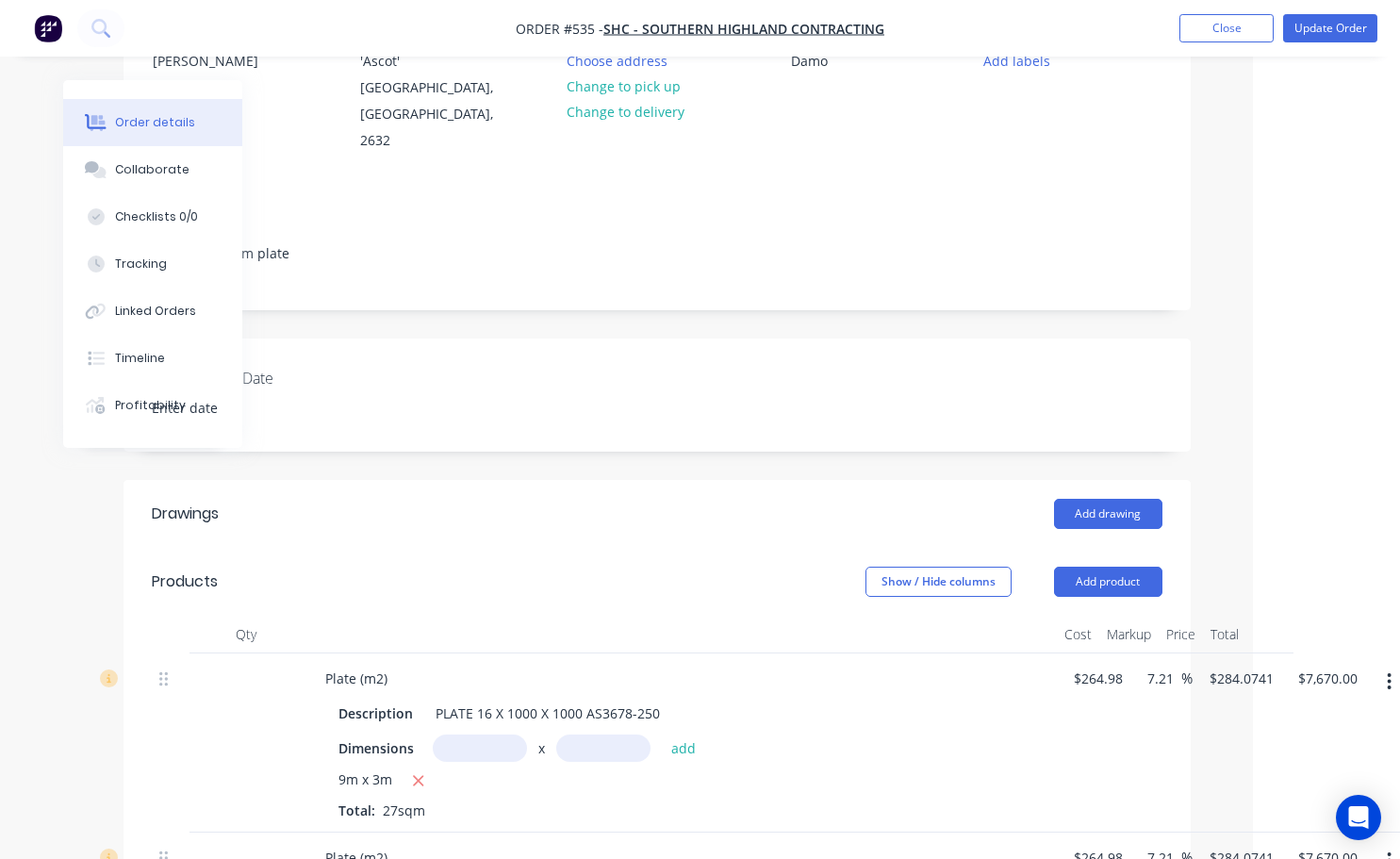
scroll to position [27, 147]
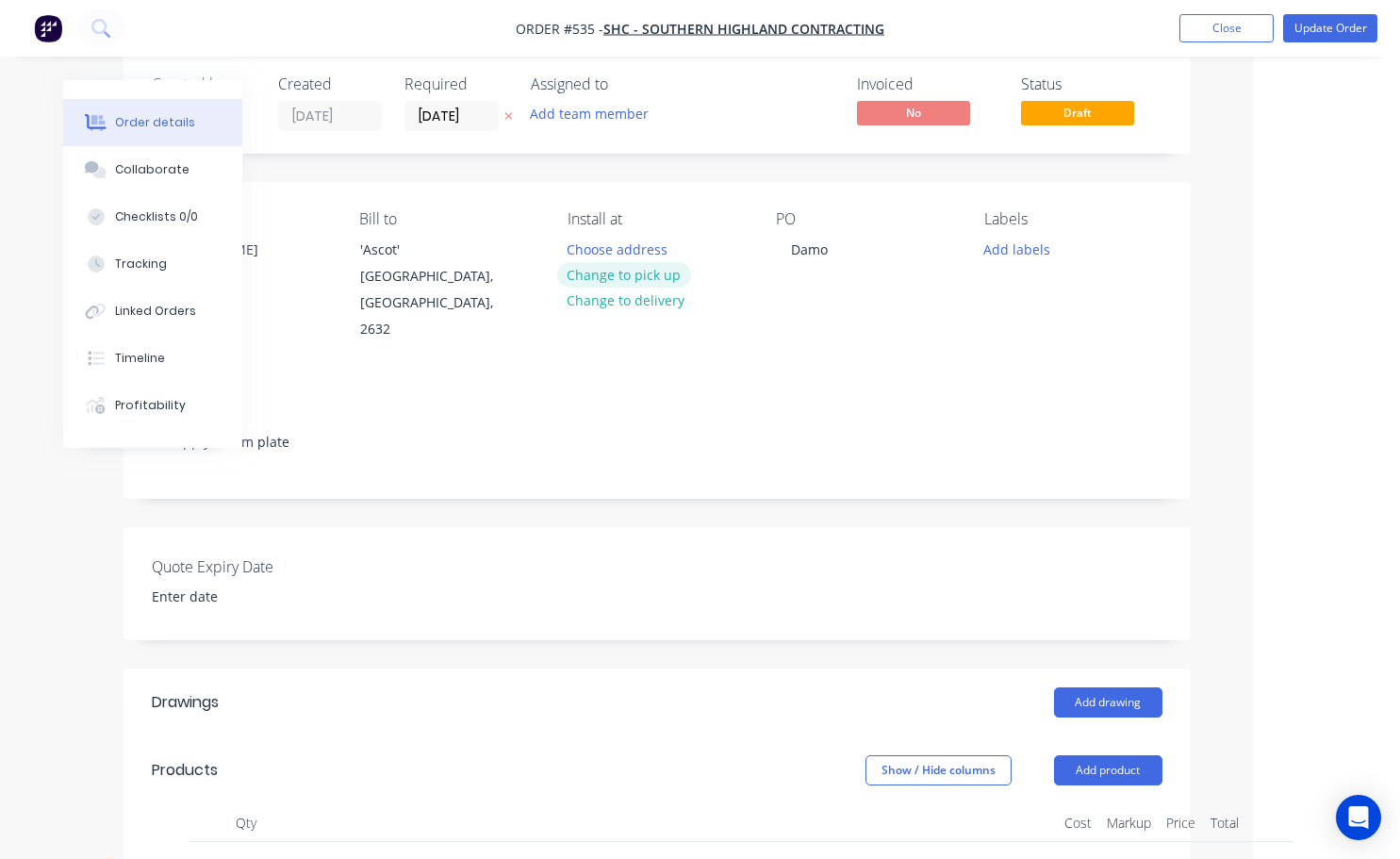
click at [650, 276] on button "Change to pick up" at bounding box center [624, 275] width 133 height 26
click at [663, 323] on div "Contact [PERSON_NAME] [PHONE_NUMBER] Bill to 'Ascot' [GEOGRAPHIC_DATA], [GEOGRA…" at bounding box center [657, 277] width 1067 height 189
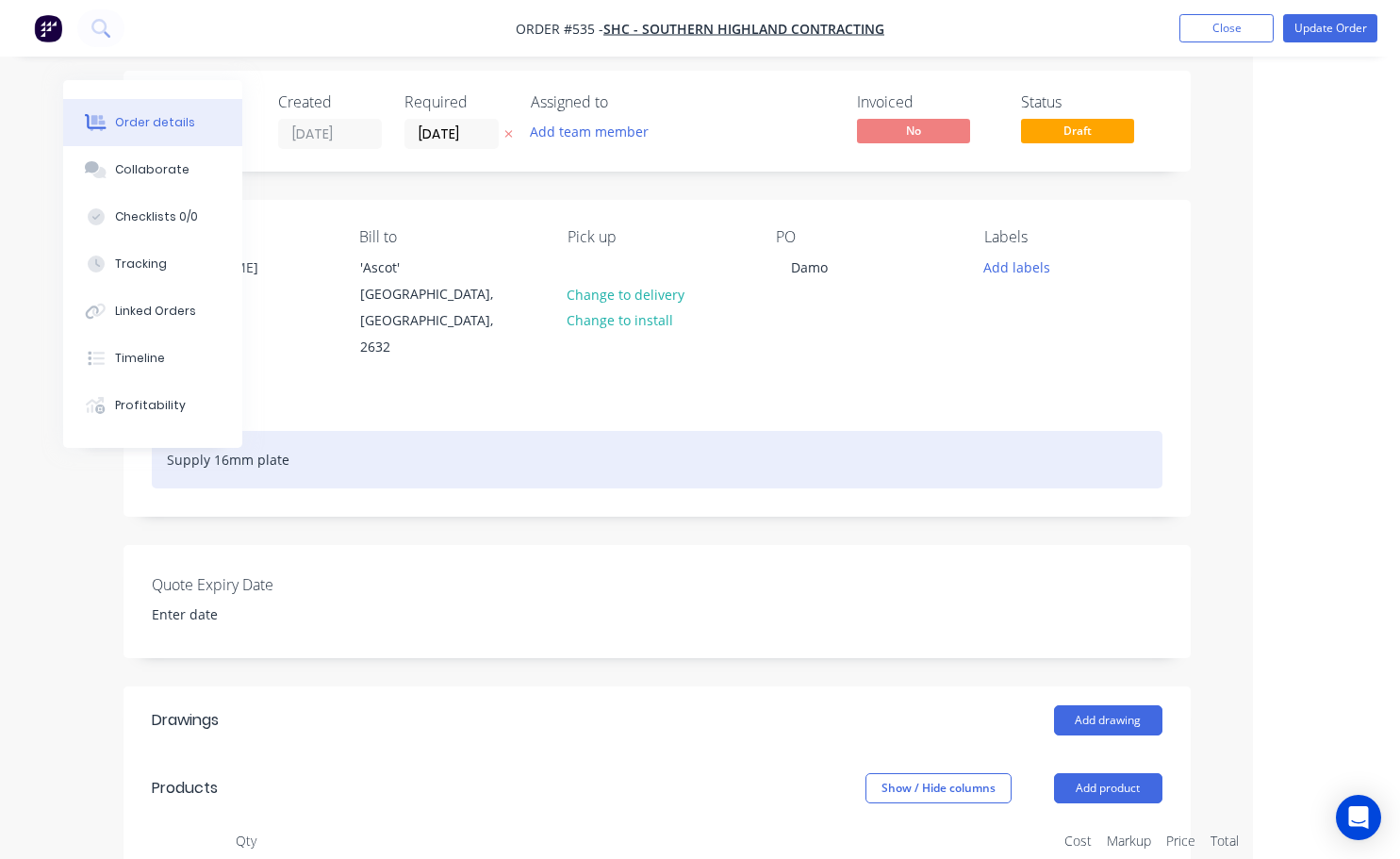
scroll to position [0, 147]
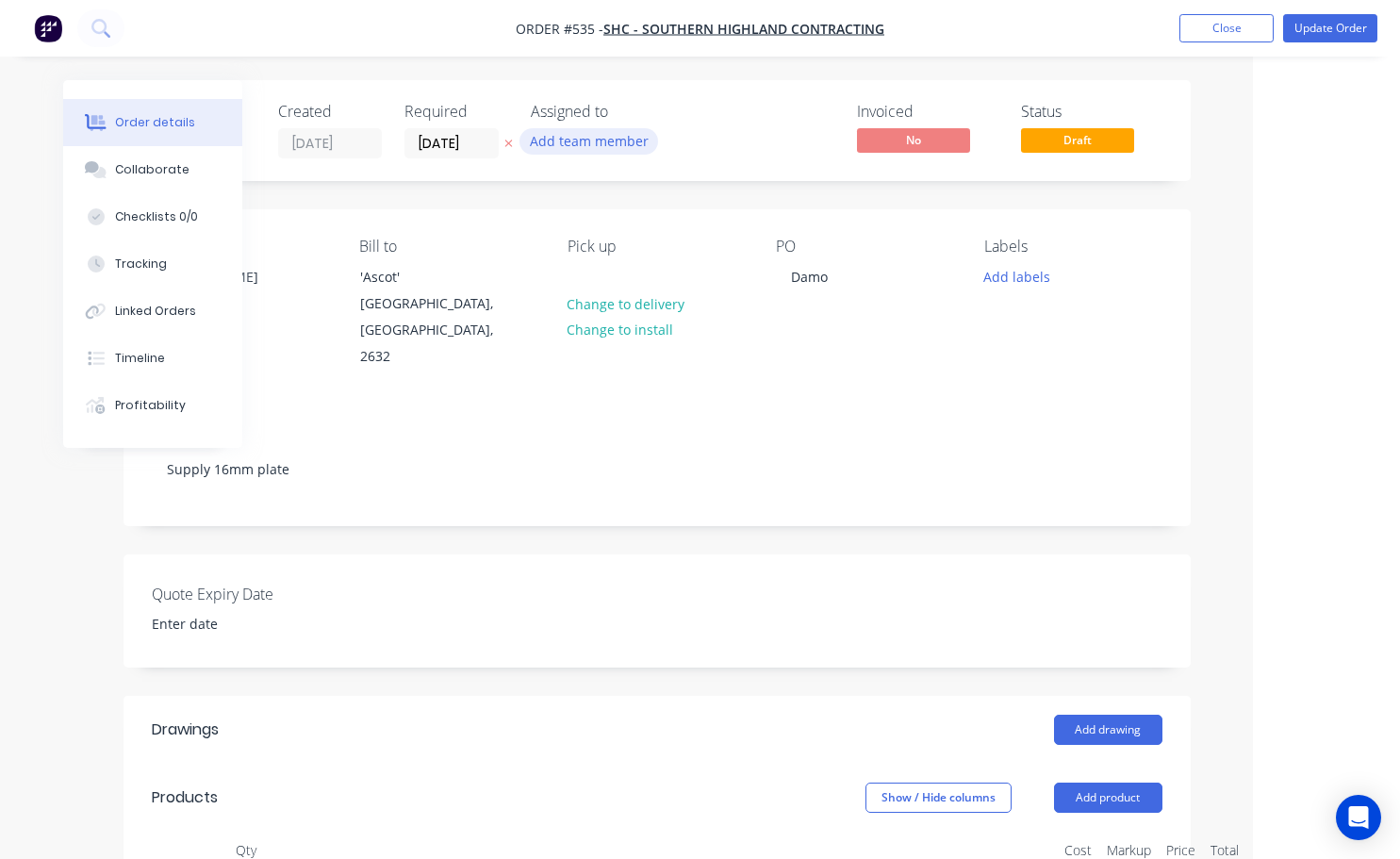
click at [594, 146] on button "Add team member" at bounding box center [588, 141] width 138 height 26
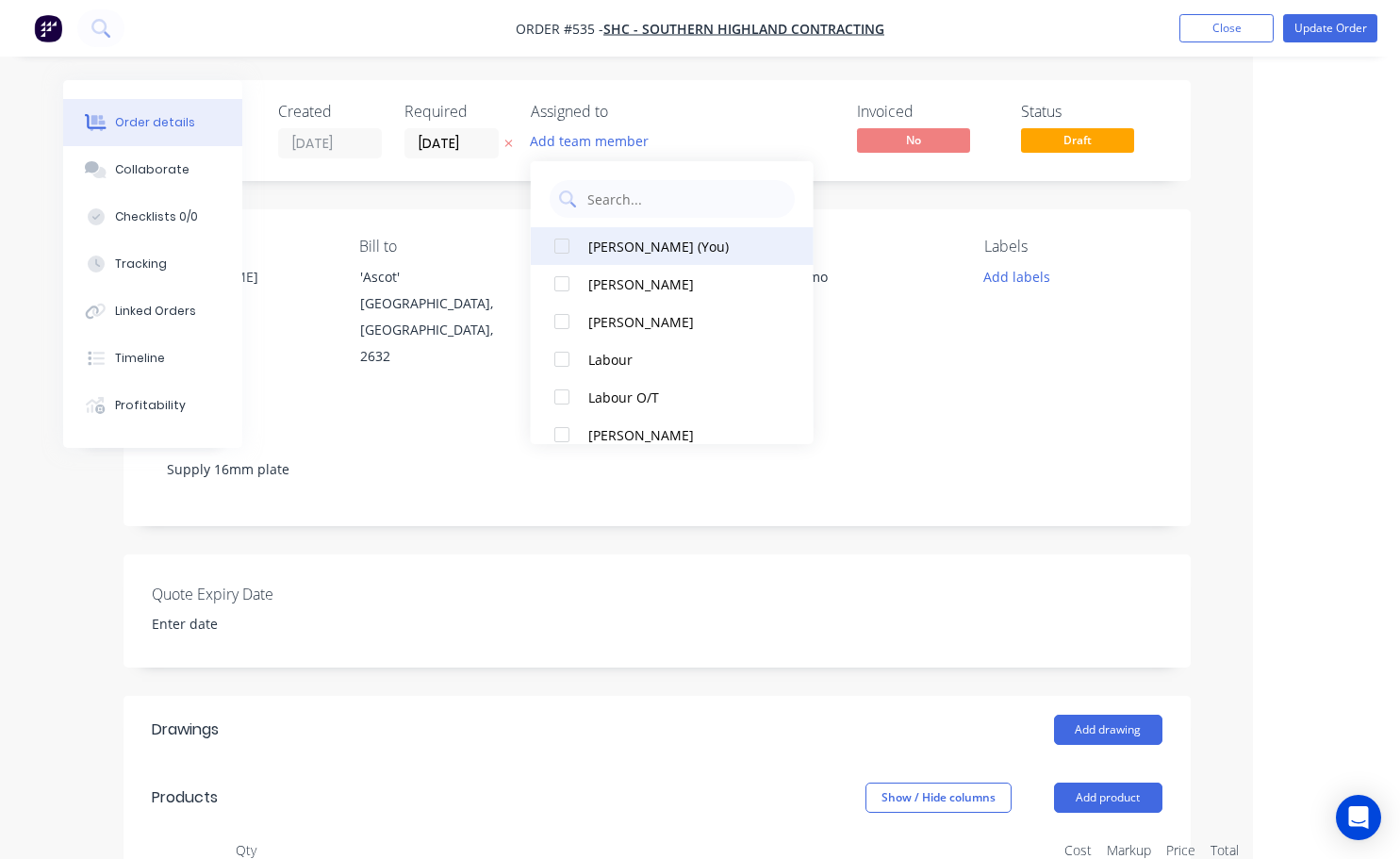
click at [569, 242] on div at bounding box center [562, 246] width 38 height 38
click at [1022, 276] on button "Add labels" at bounding box center [1017, 276] width 87 height 26
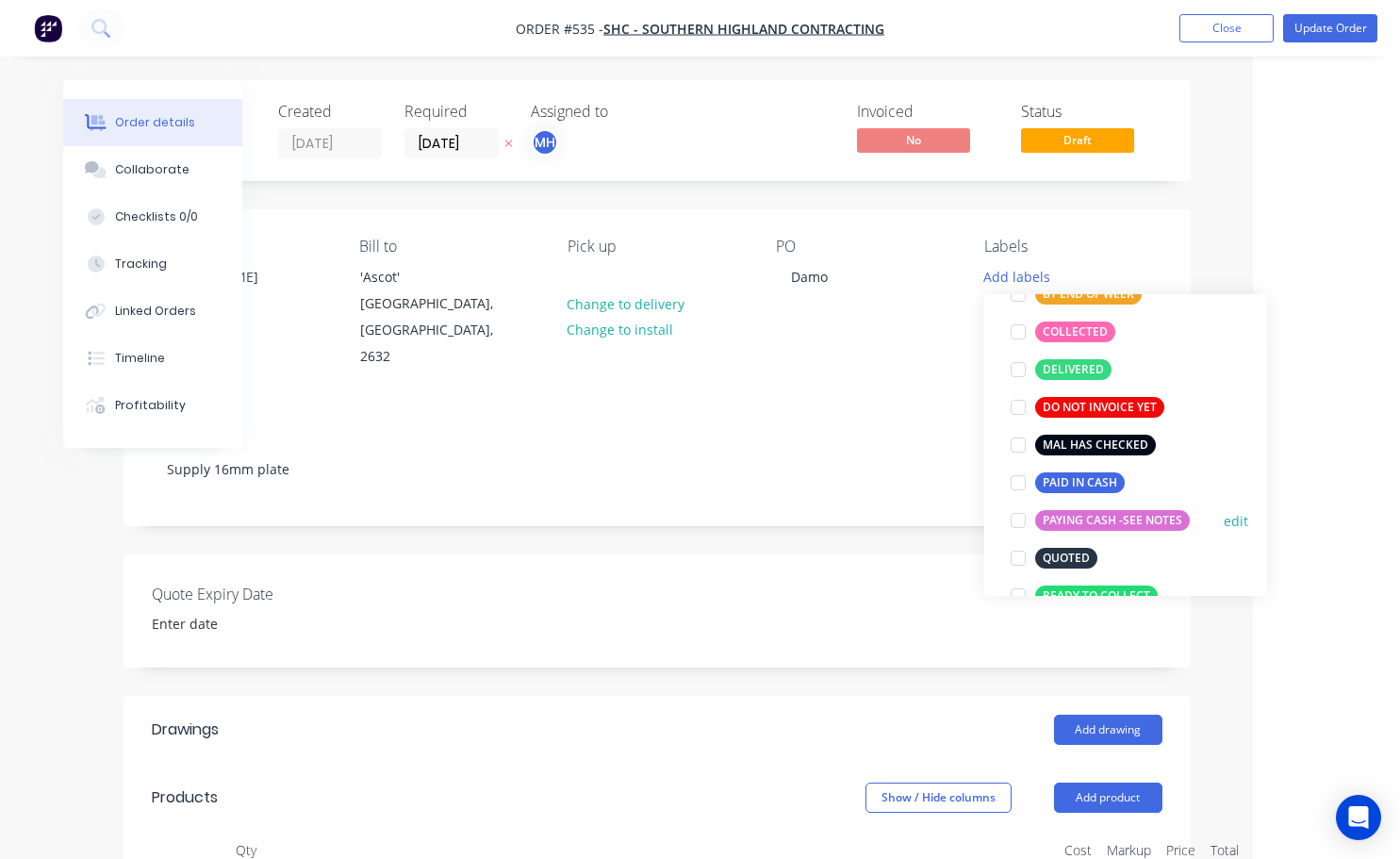
scroll to position [471, 0]
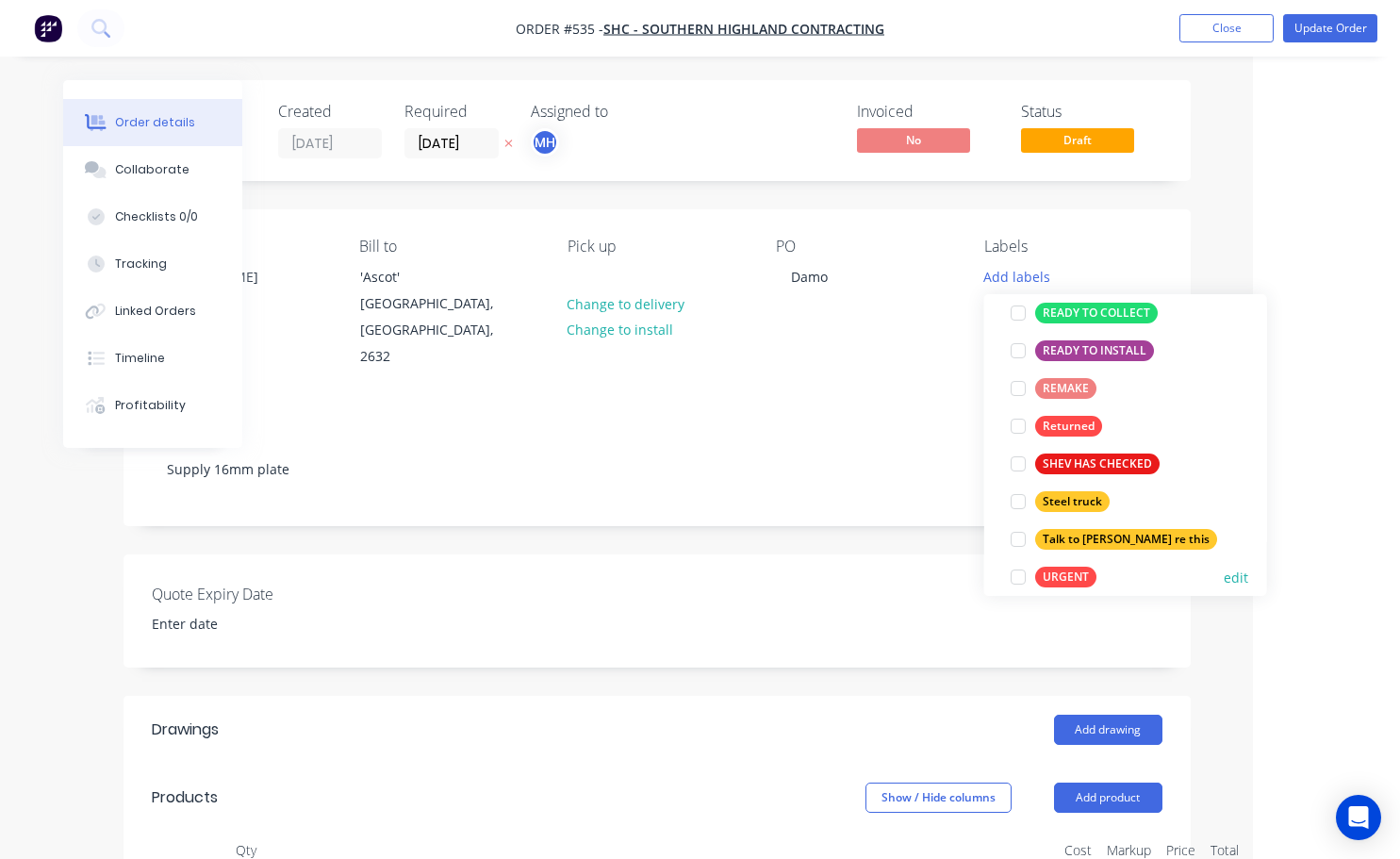
click at [1016, 578] on div at bounding box center [1019, 577] width 38 height 38
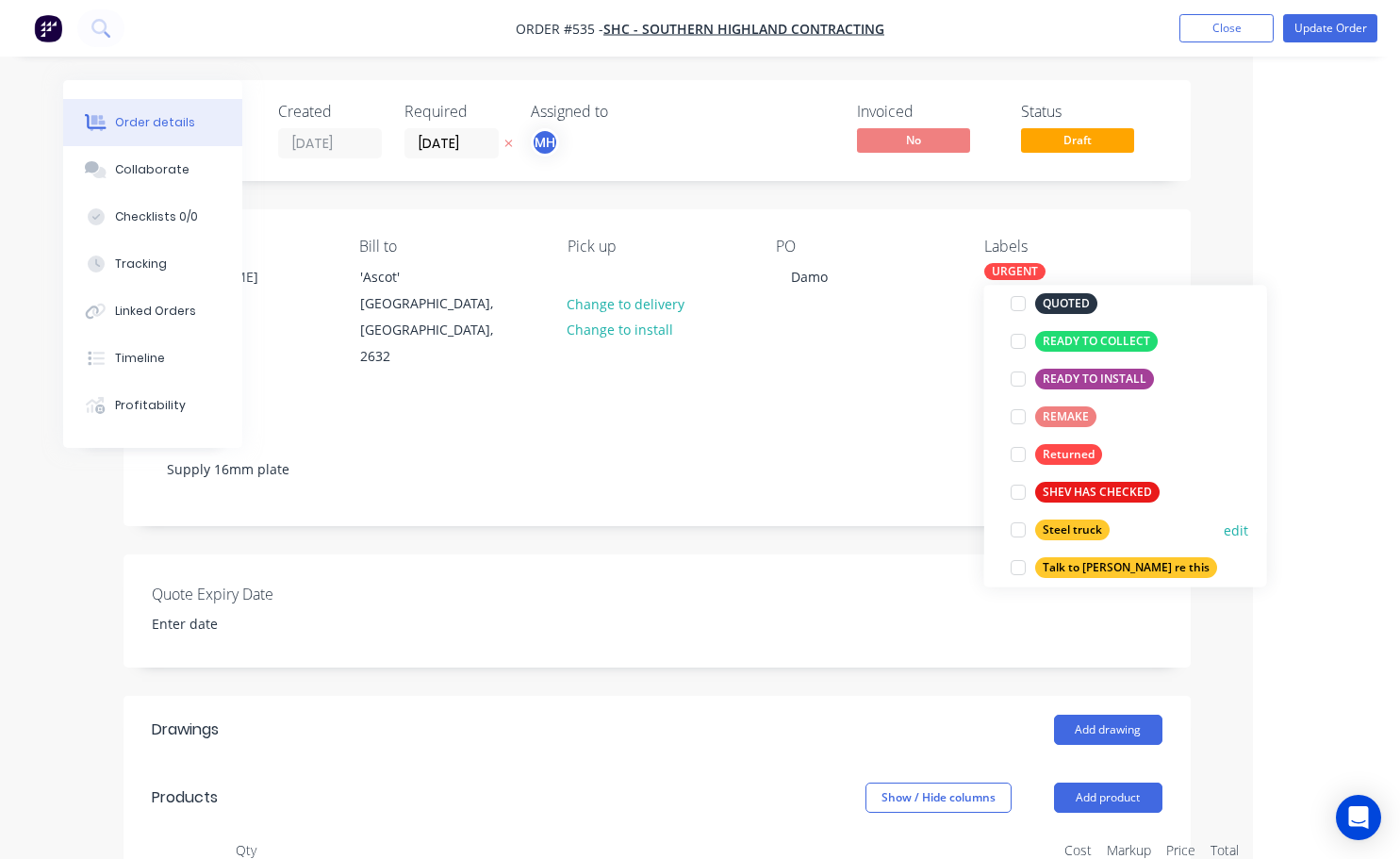
click at [1021, 533] on div at bounding box center [1019, 531] width 38 height 38
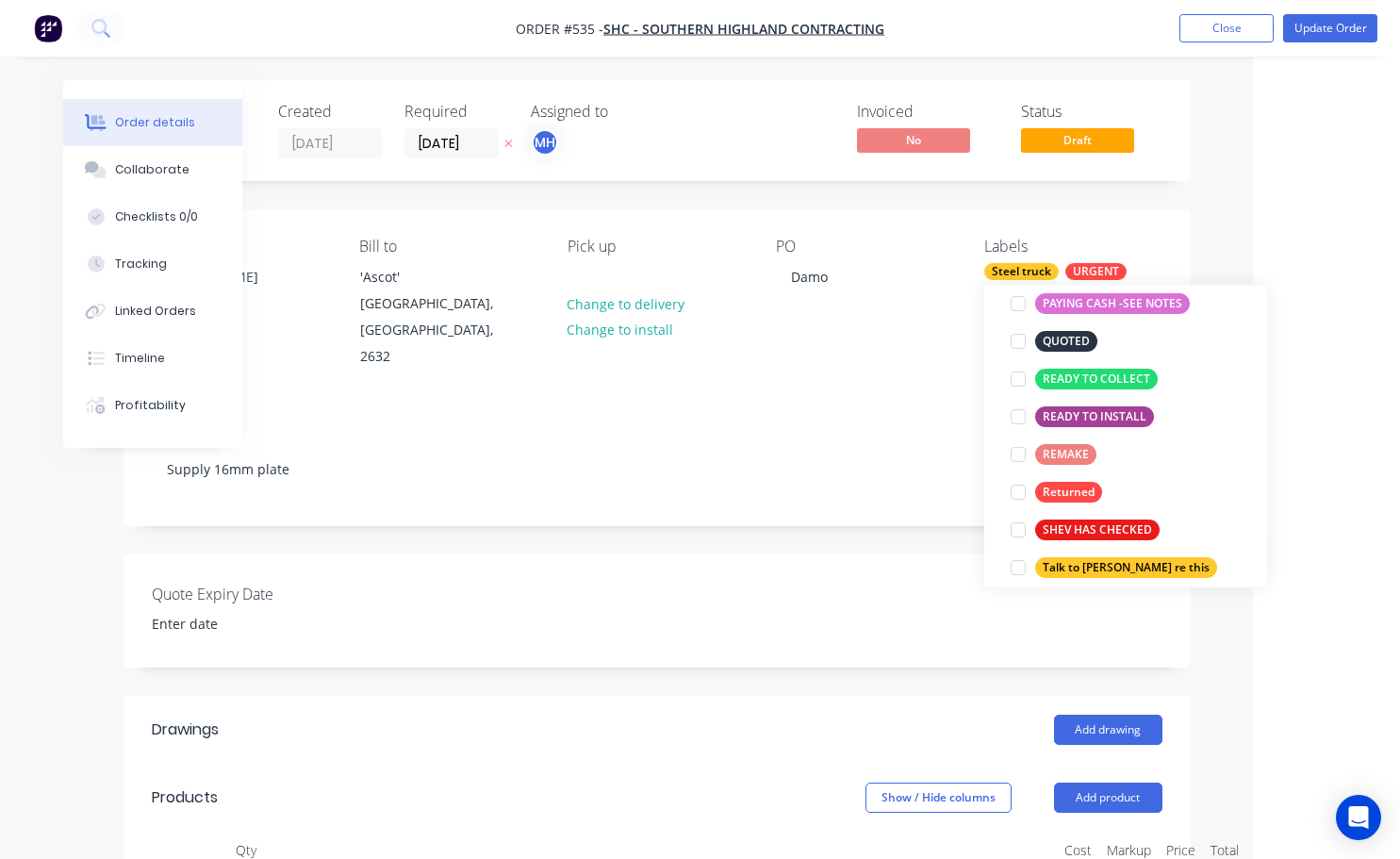
scroll to position [0, 0]
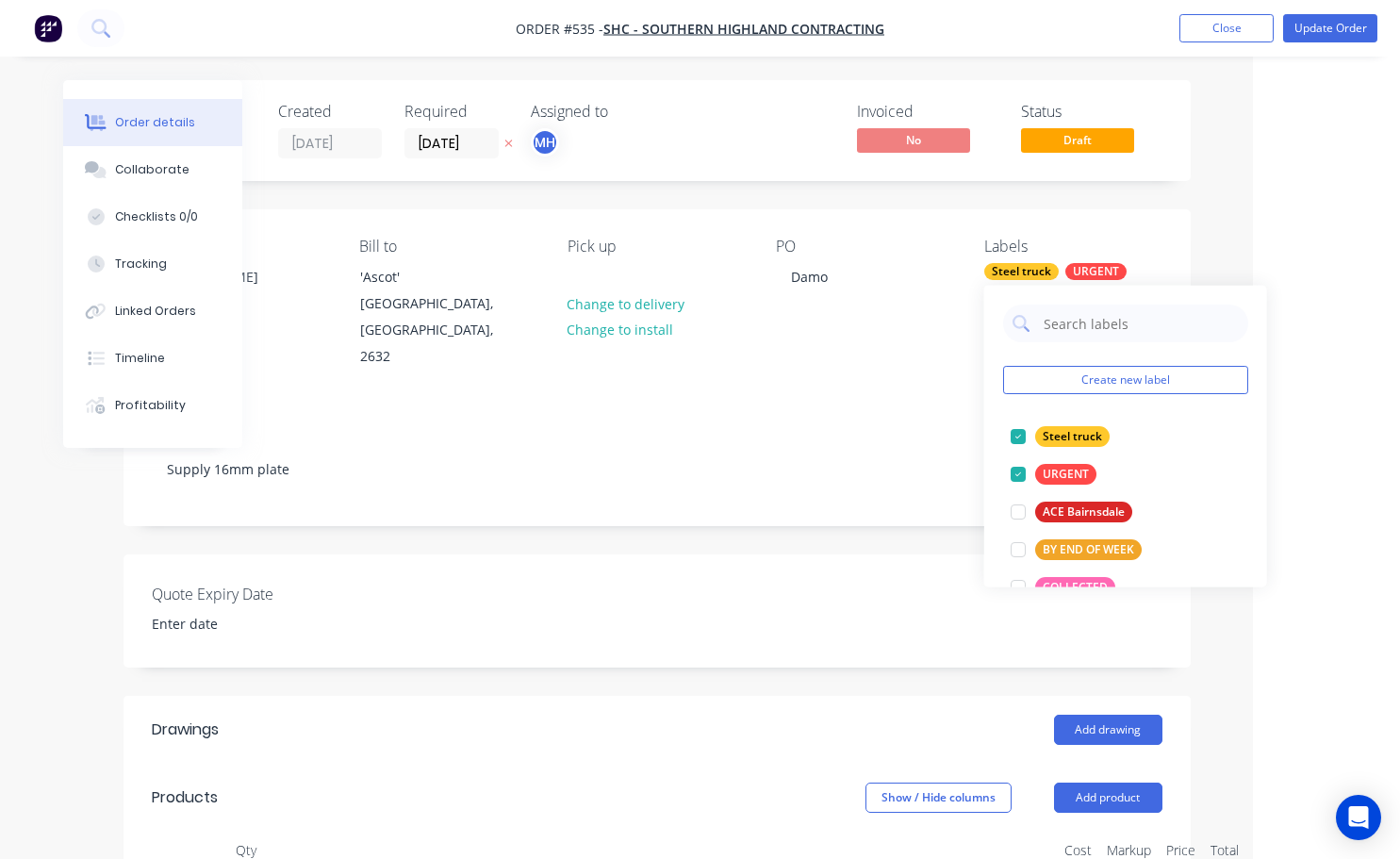
click at [896, 294] on div "PO Damo" at bounding box center [864, 305] width 178 height 133
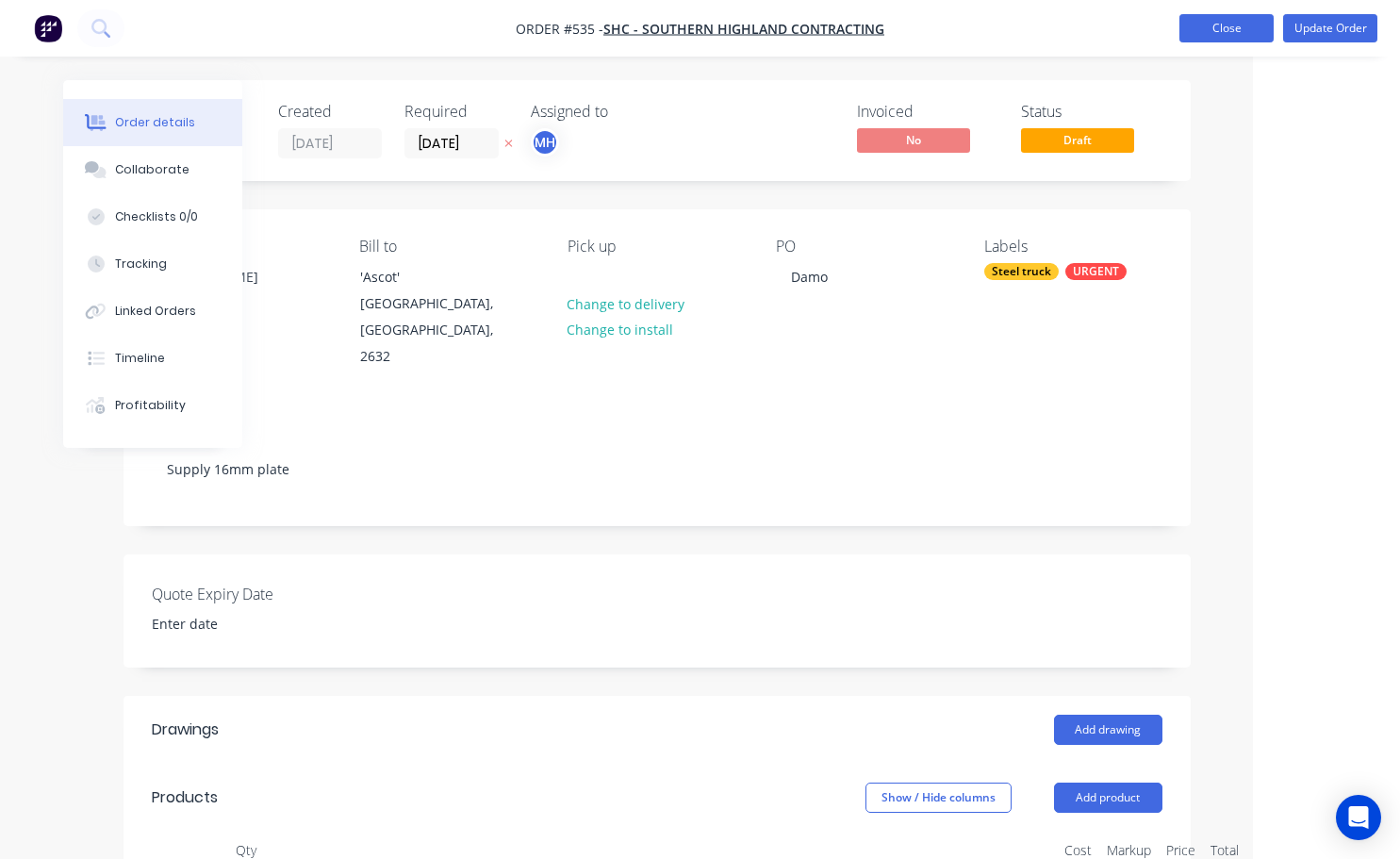
click at [1268, 27] on button "Close" at bounding box center [1227, 28] width 95 height 28
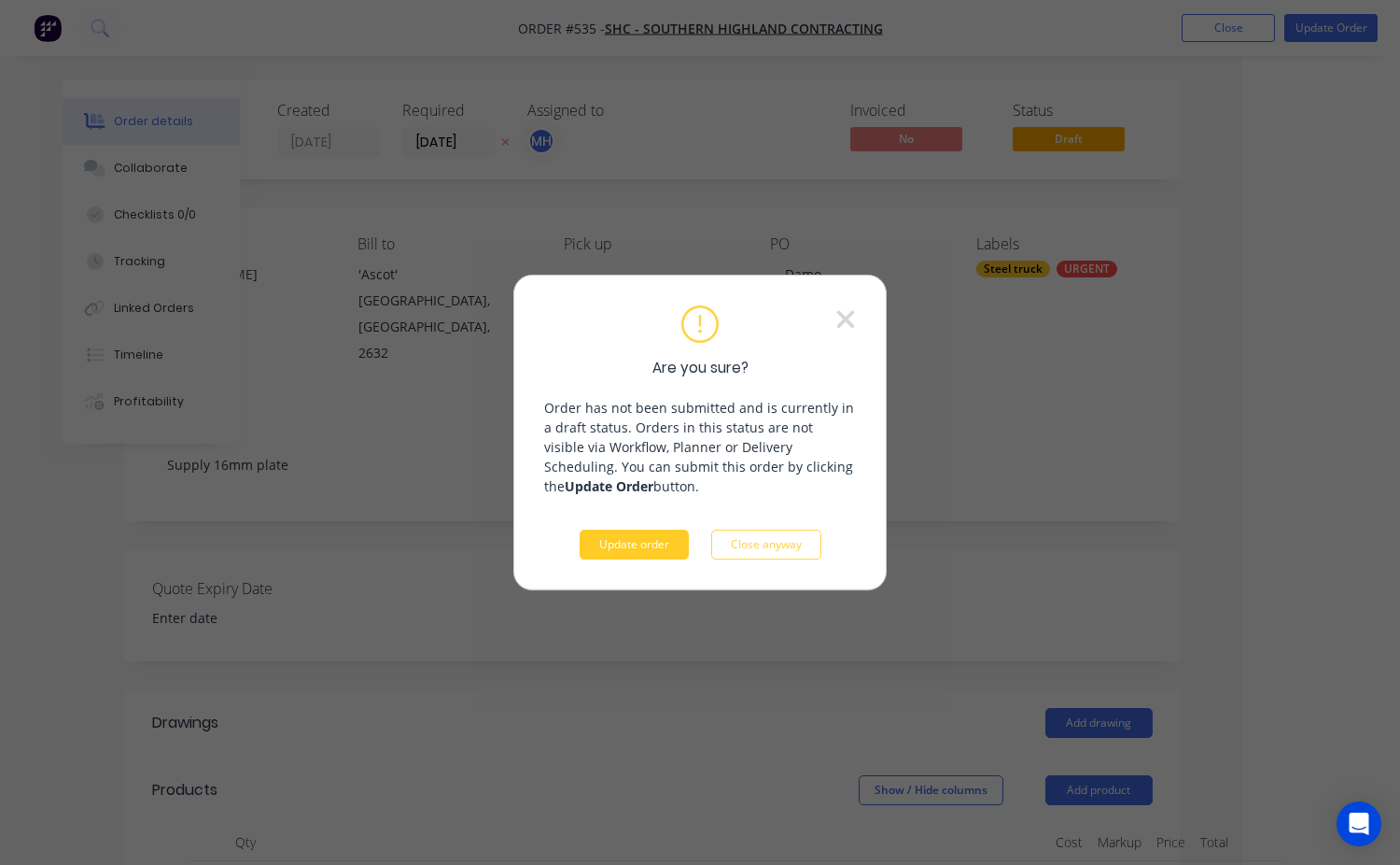
click at [650, 545] on button "Update order" at bounding box center [634, 544] width 109 height 30
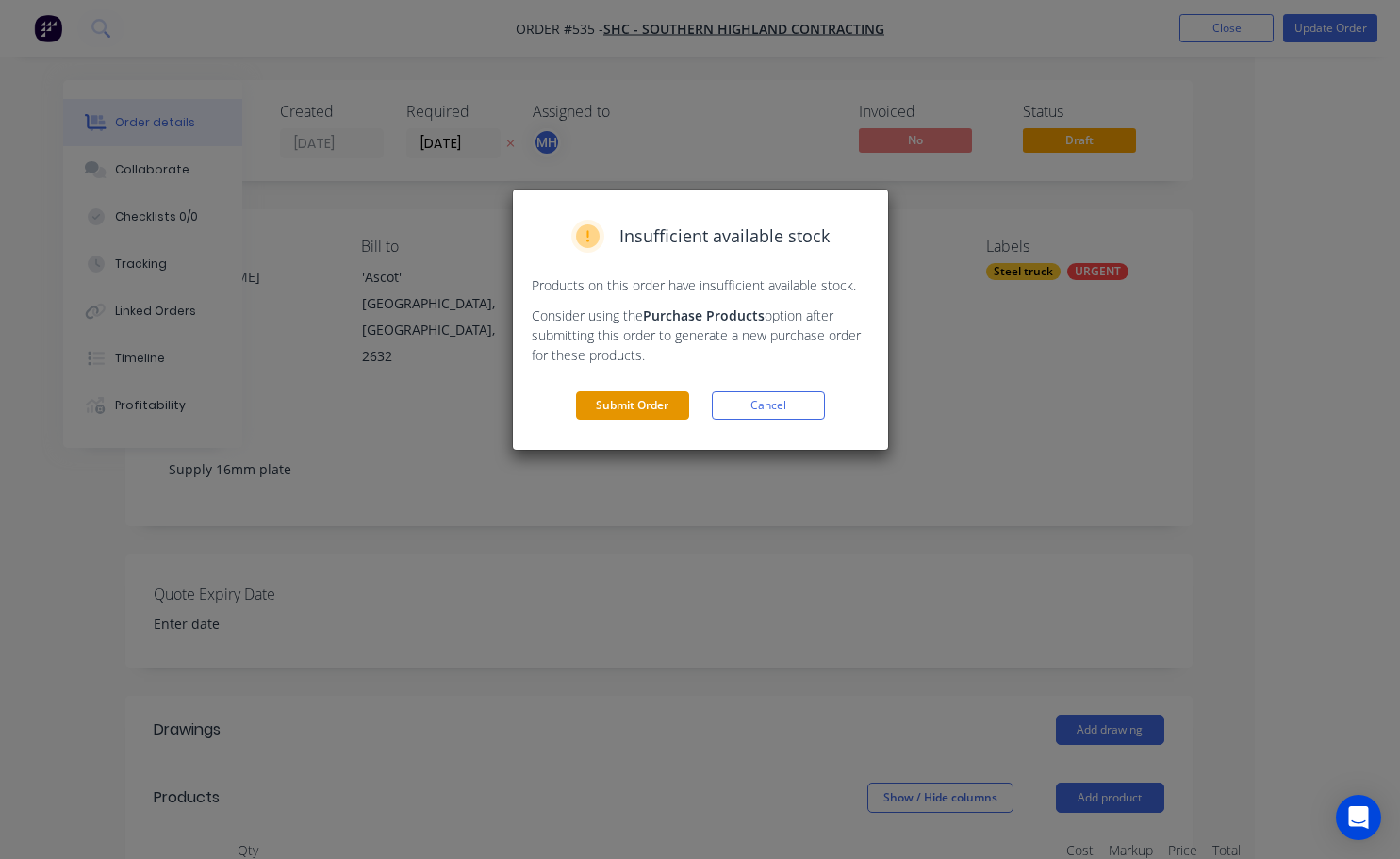
click at [646, 411] on button "Submit Order" at bounding box center [633, 405] width 114 height 28
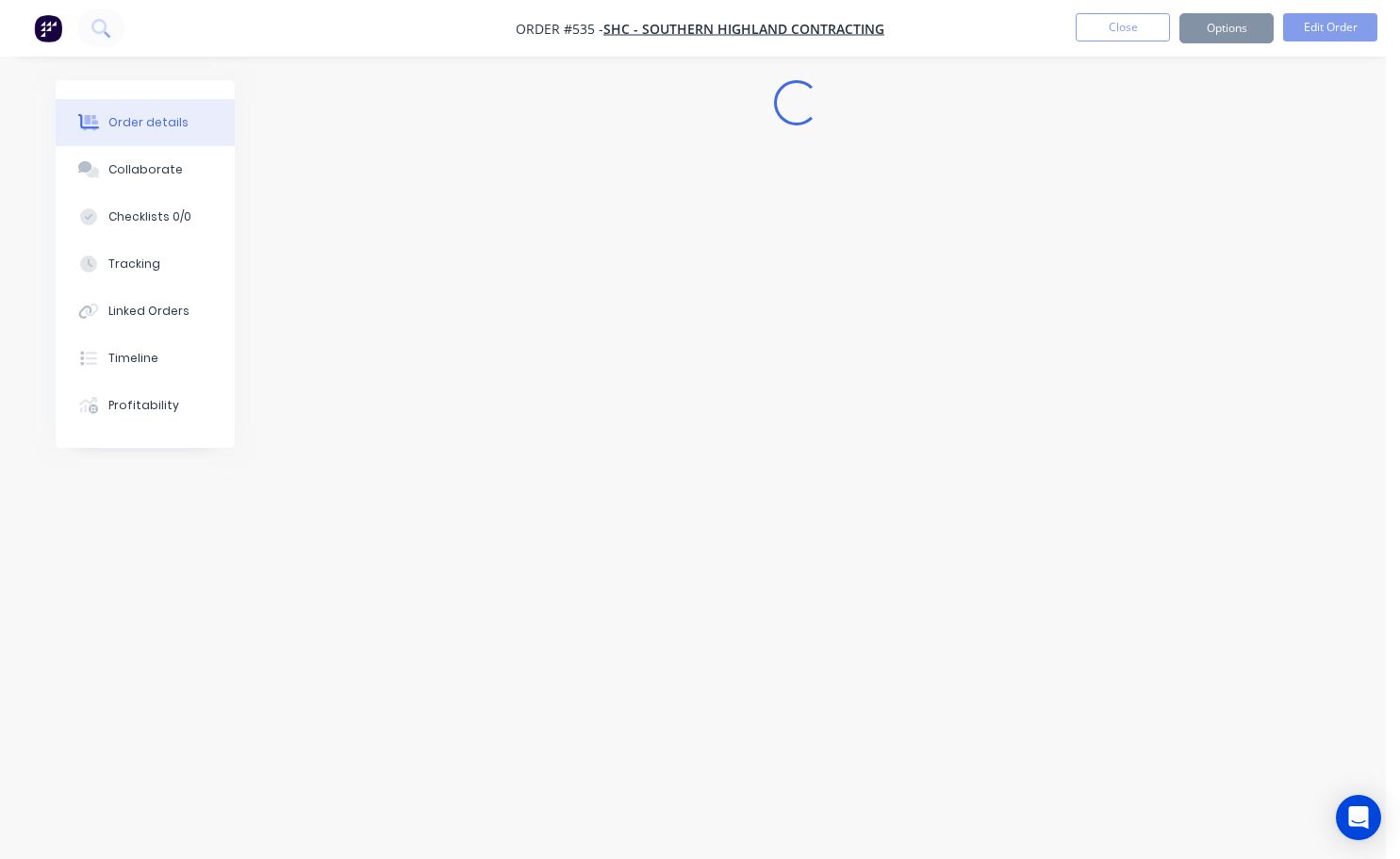
scroll to position [0, 0]
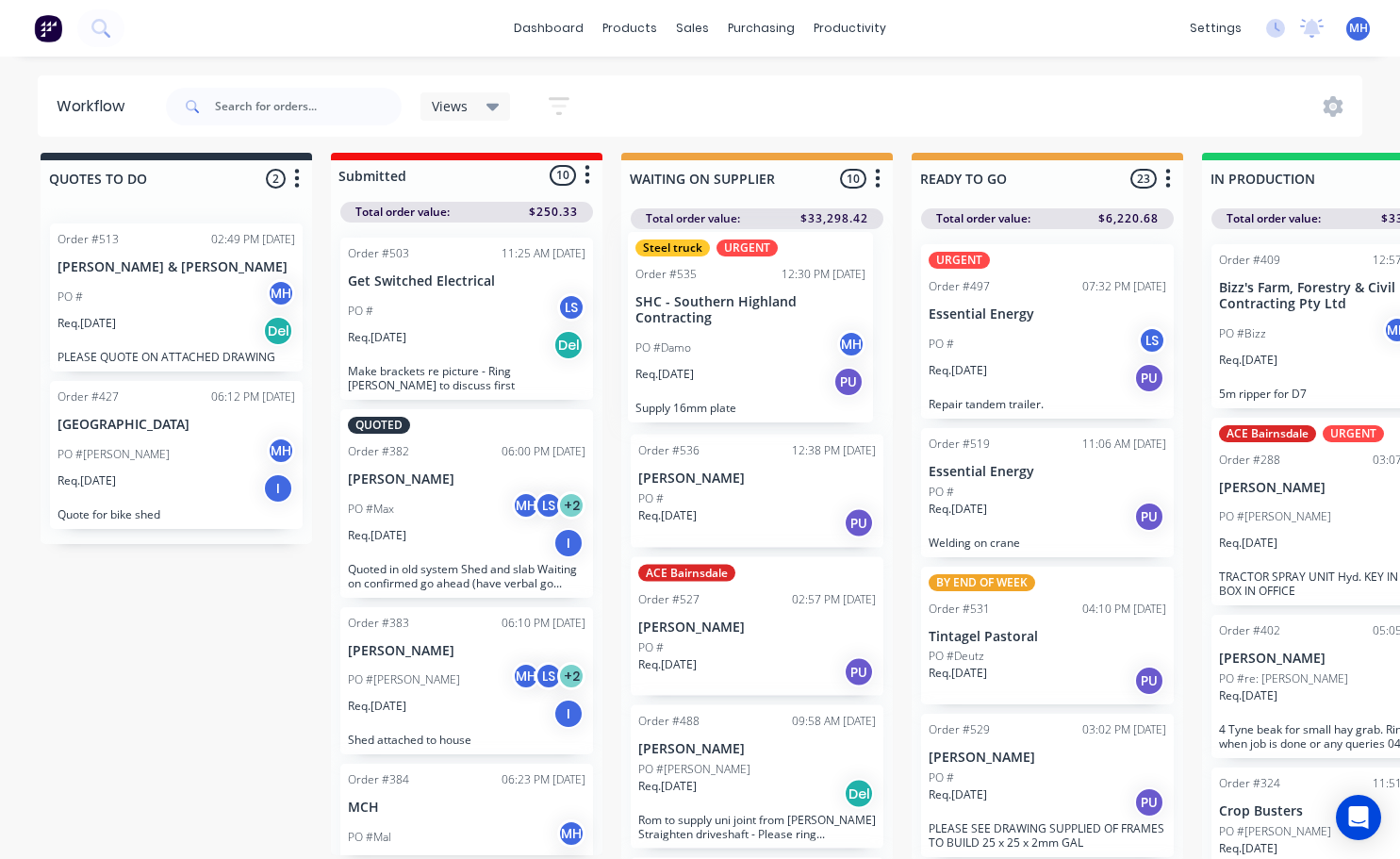
drag, startPoint x: 734, startPoint y: 748, endPoint x: 739, endPoint y: 289, distance: 459.0
click at [739, 289] on div "Order #536 12:38 PM [DATE] [PERSON_NAME] PO # Req. [DATE] PU ACE Bairnsdale Ord…" at bounding box center [757, 544] width 272 height 632
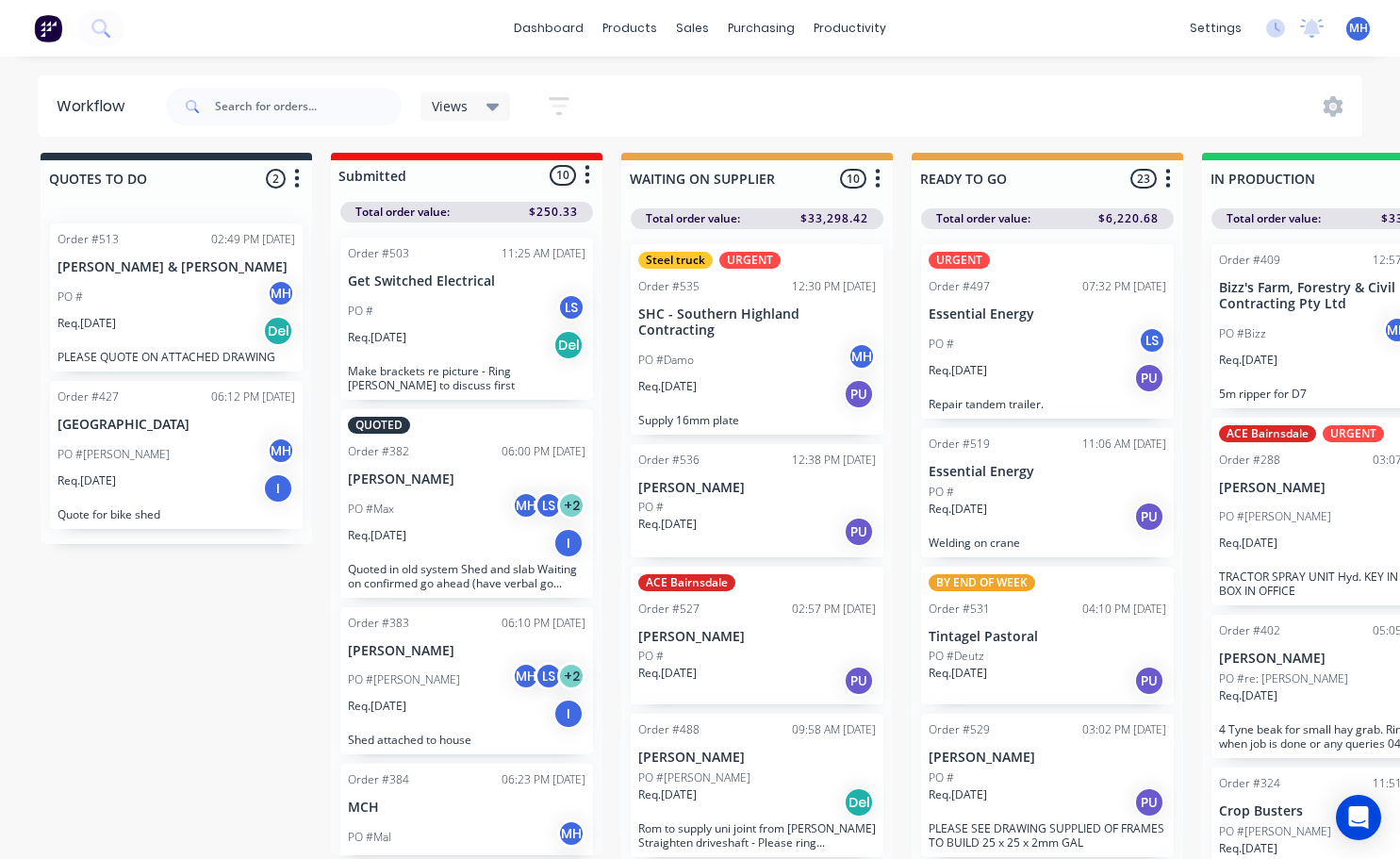
click at [734, 511] on div "PO #" at bounding box center [757, 507] width 238 height 17
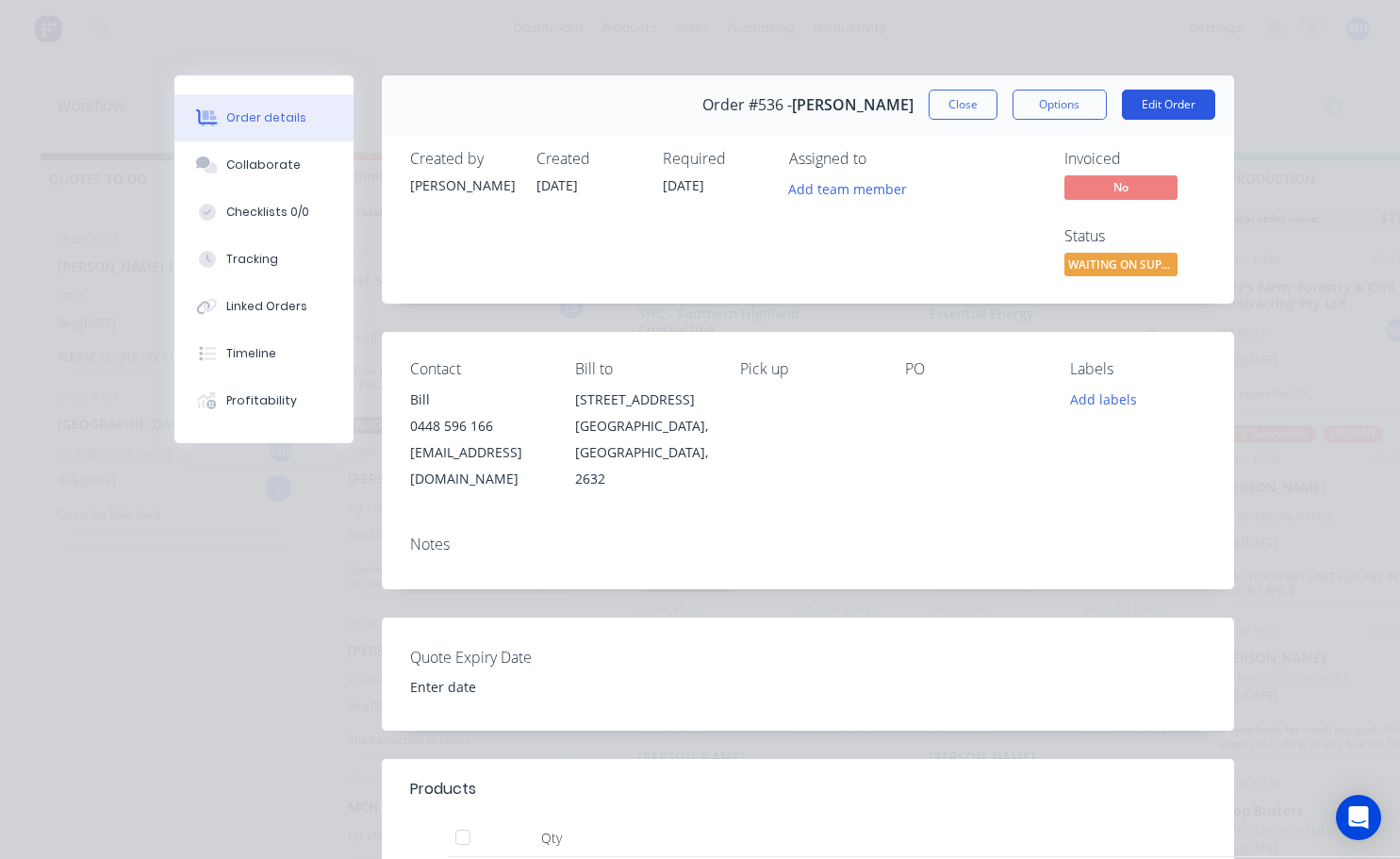
click at [1131, 96] on button "Edit Order" at bounding box center [1169, 105] width 94 height 30
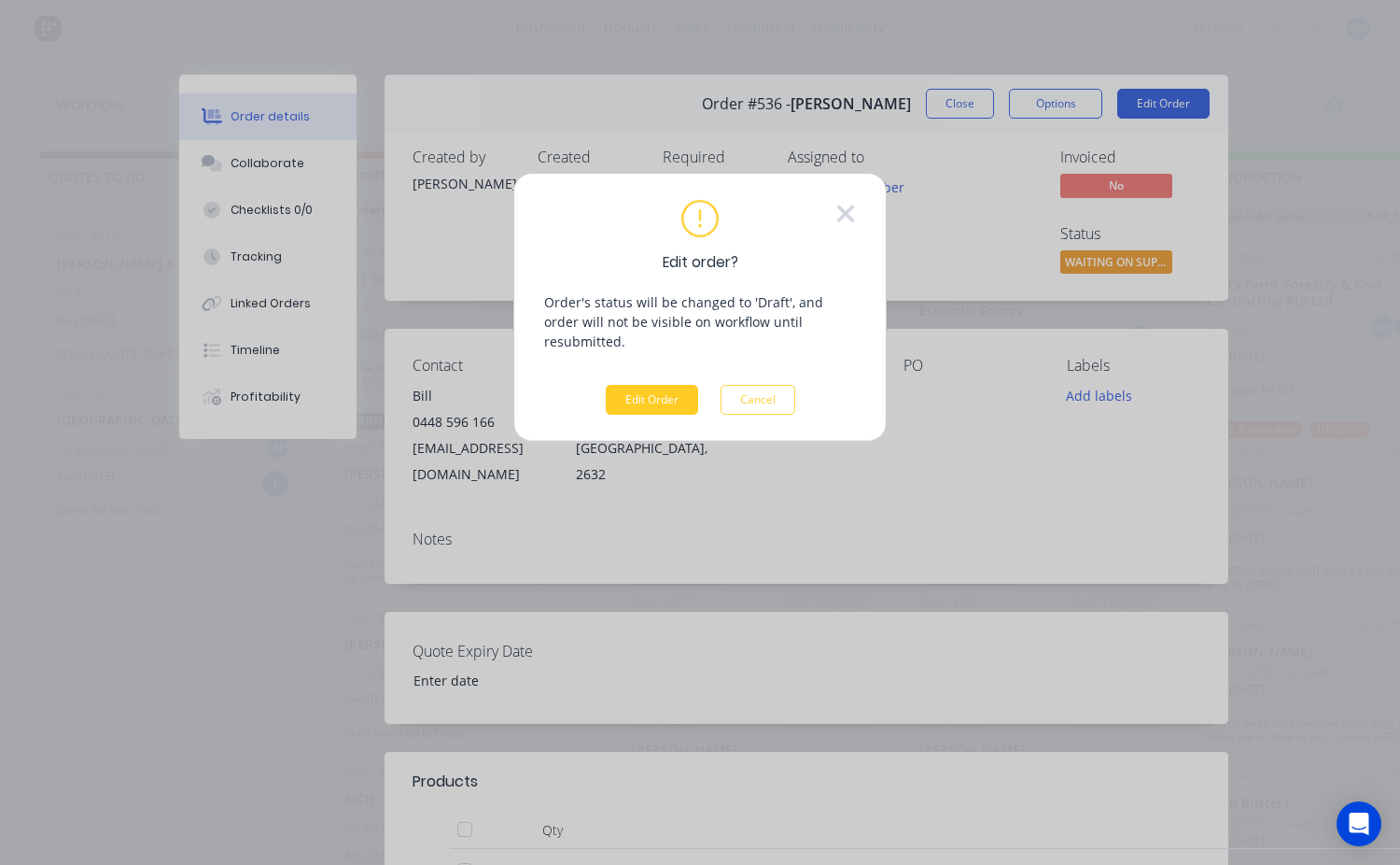
click at [676, 385] on button "Edit Order" at bounding box center [653, 399] width 93 height 30
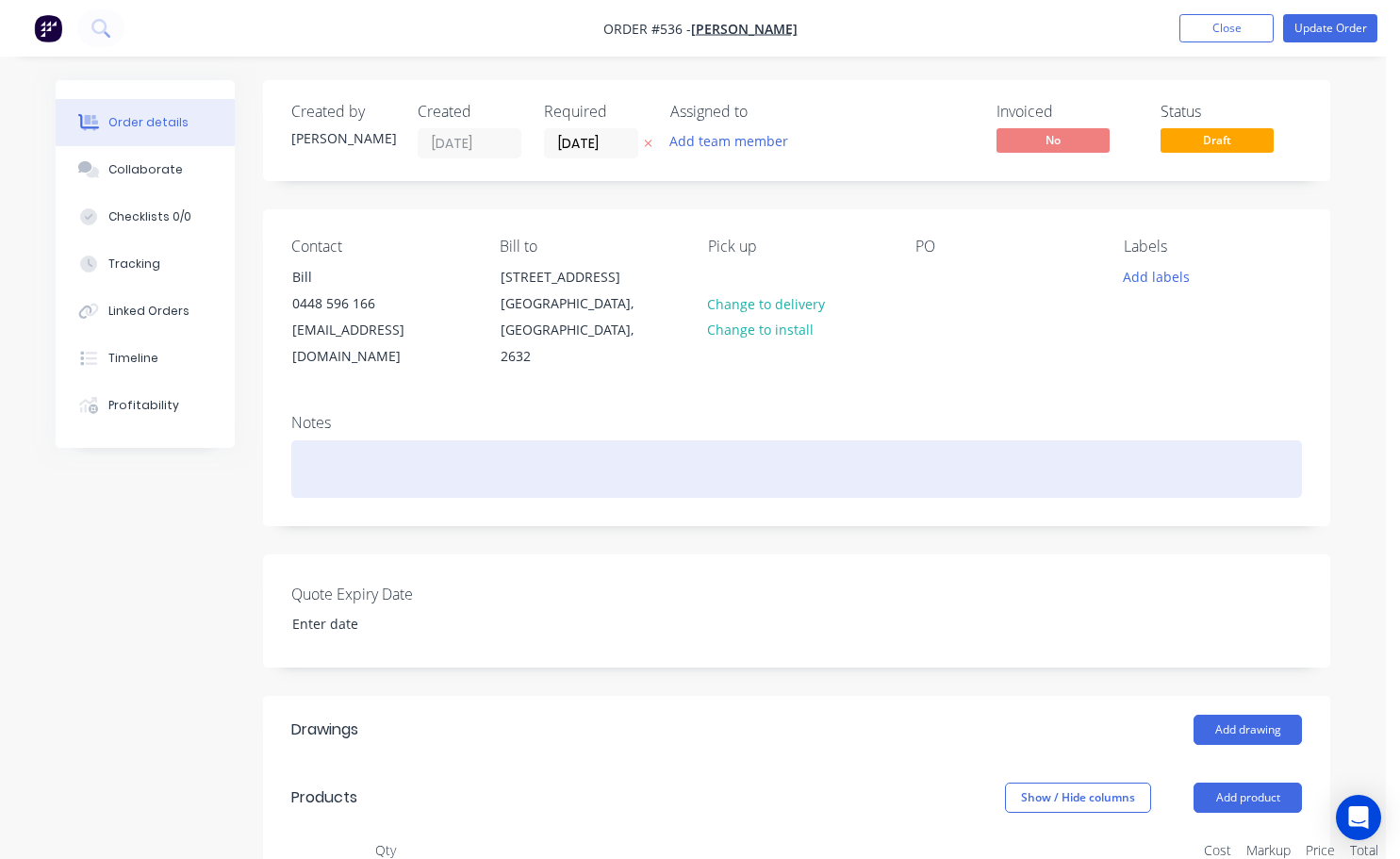
click at [294, 440] on div at bounding box center [797, 469] width 1011 height 58
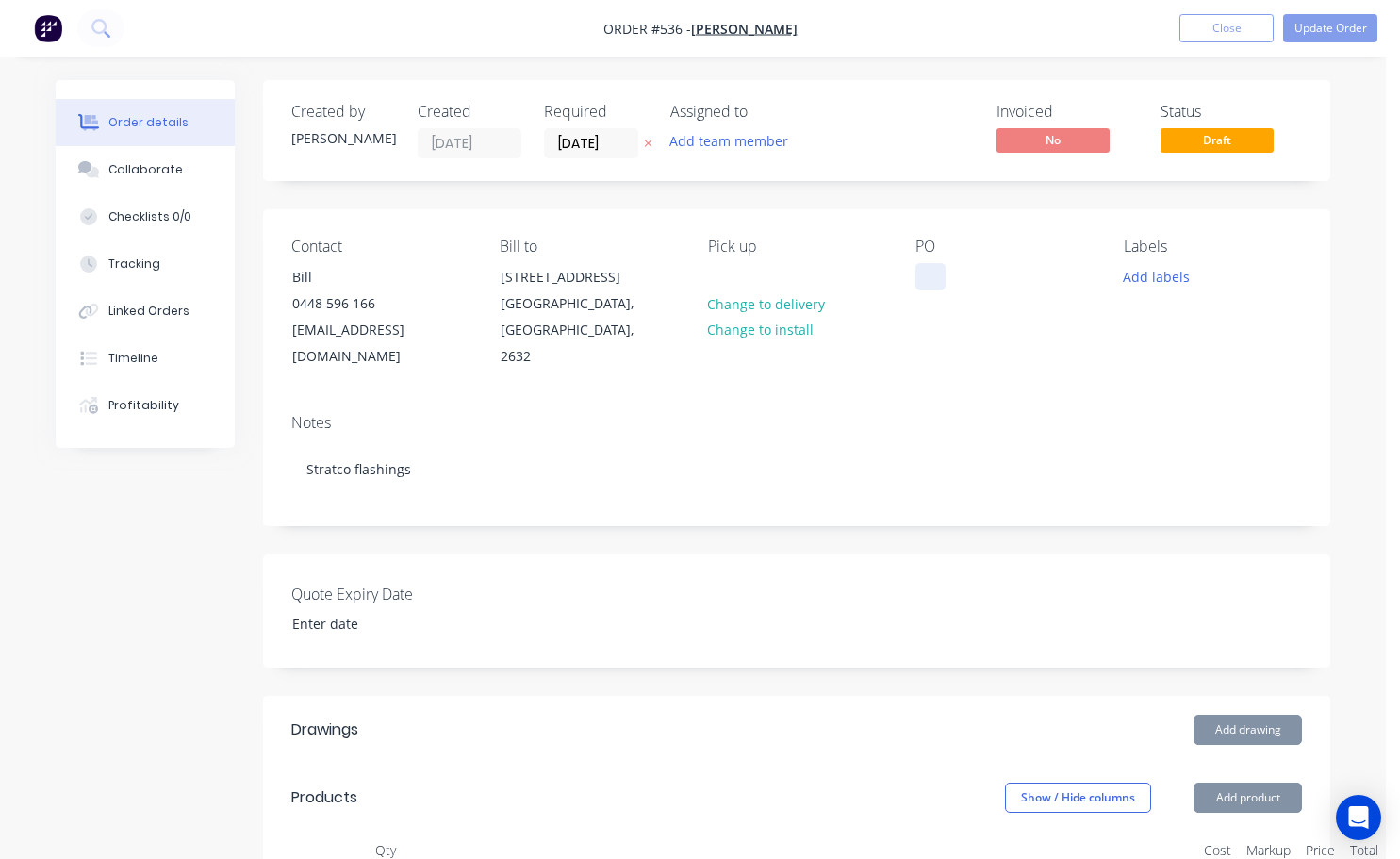
click at [927, 284] on div at bounding box center [931, 276] width 30 height 27
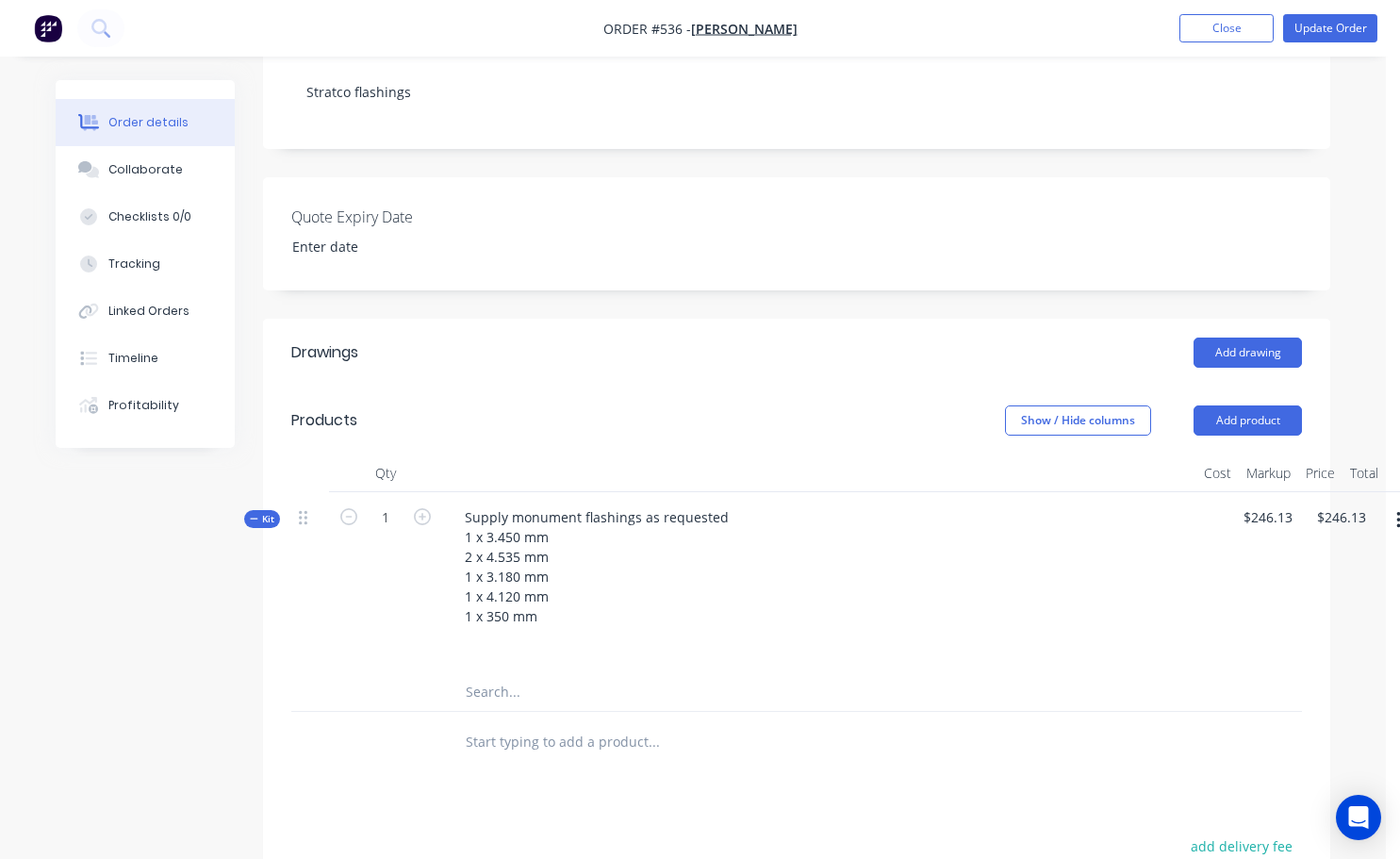
scroll to position [377, 33]
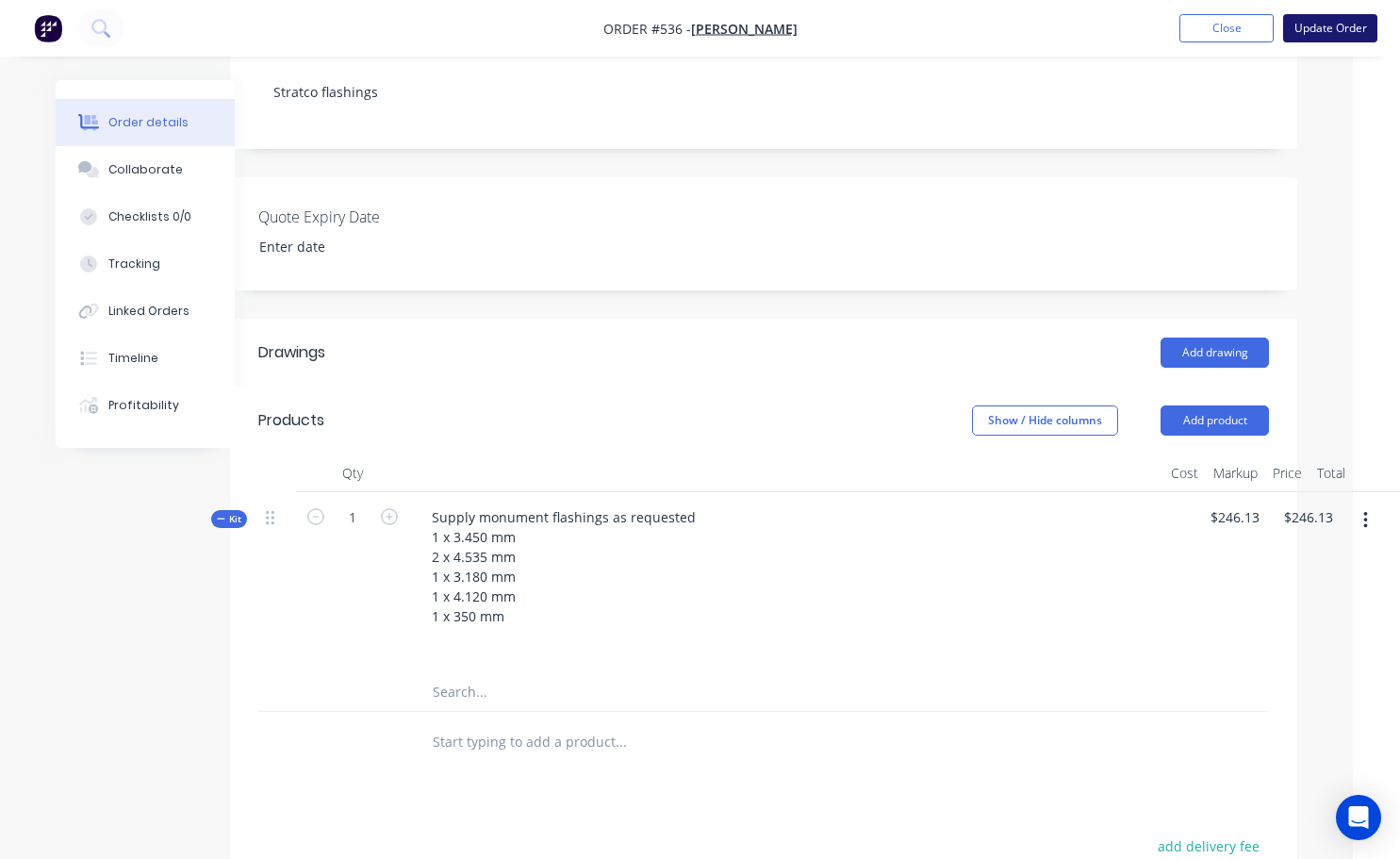
click at [1318, 23] on button "Update Order" at bounding box center [1330, 28] width 95 height 28
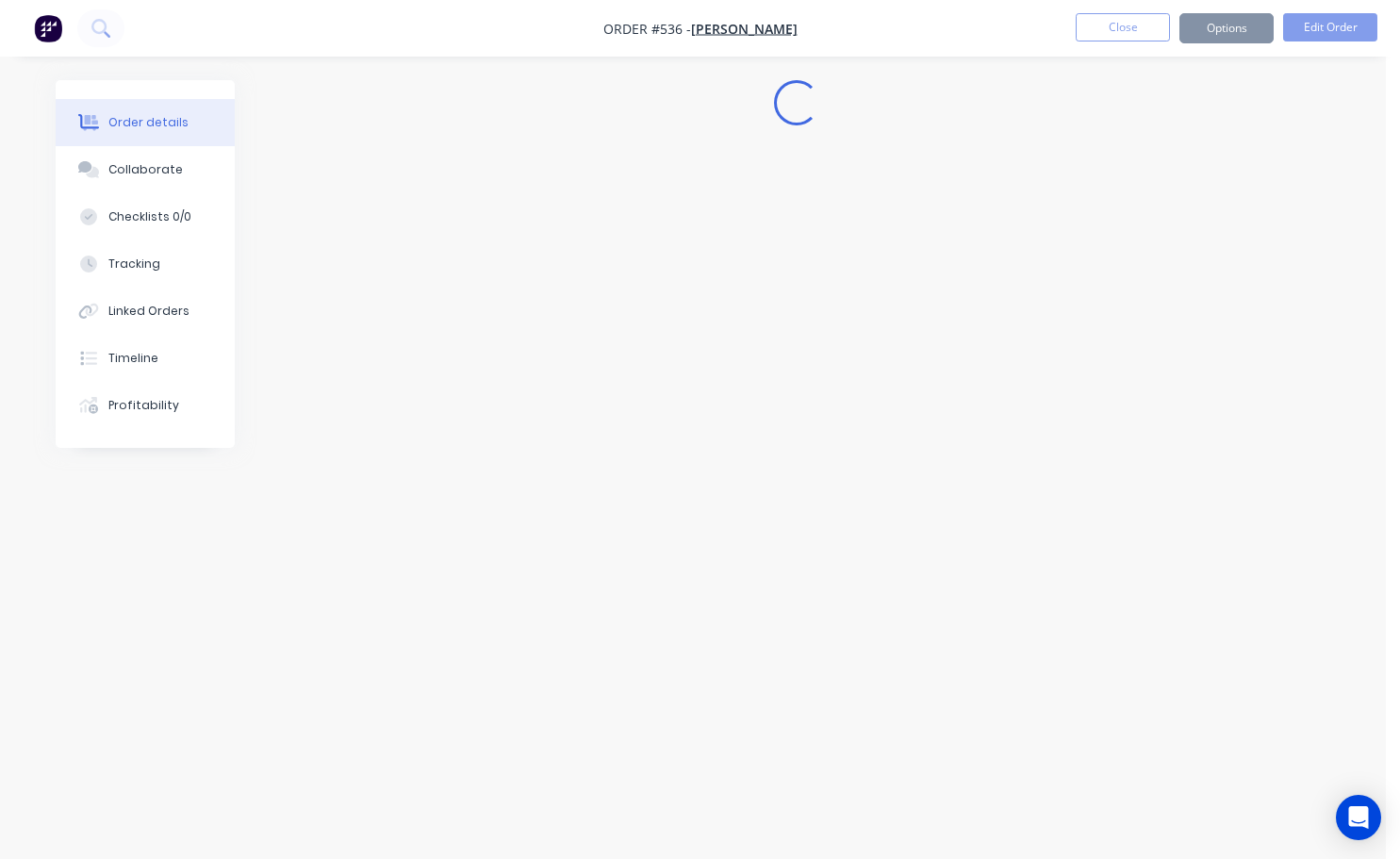
scroll to position [0, 0]
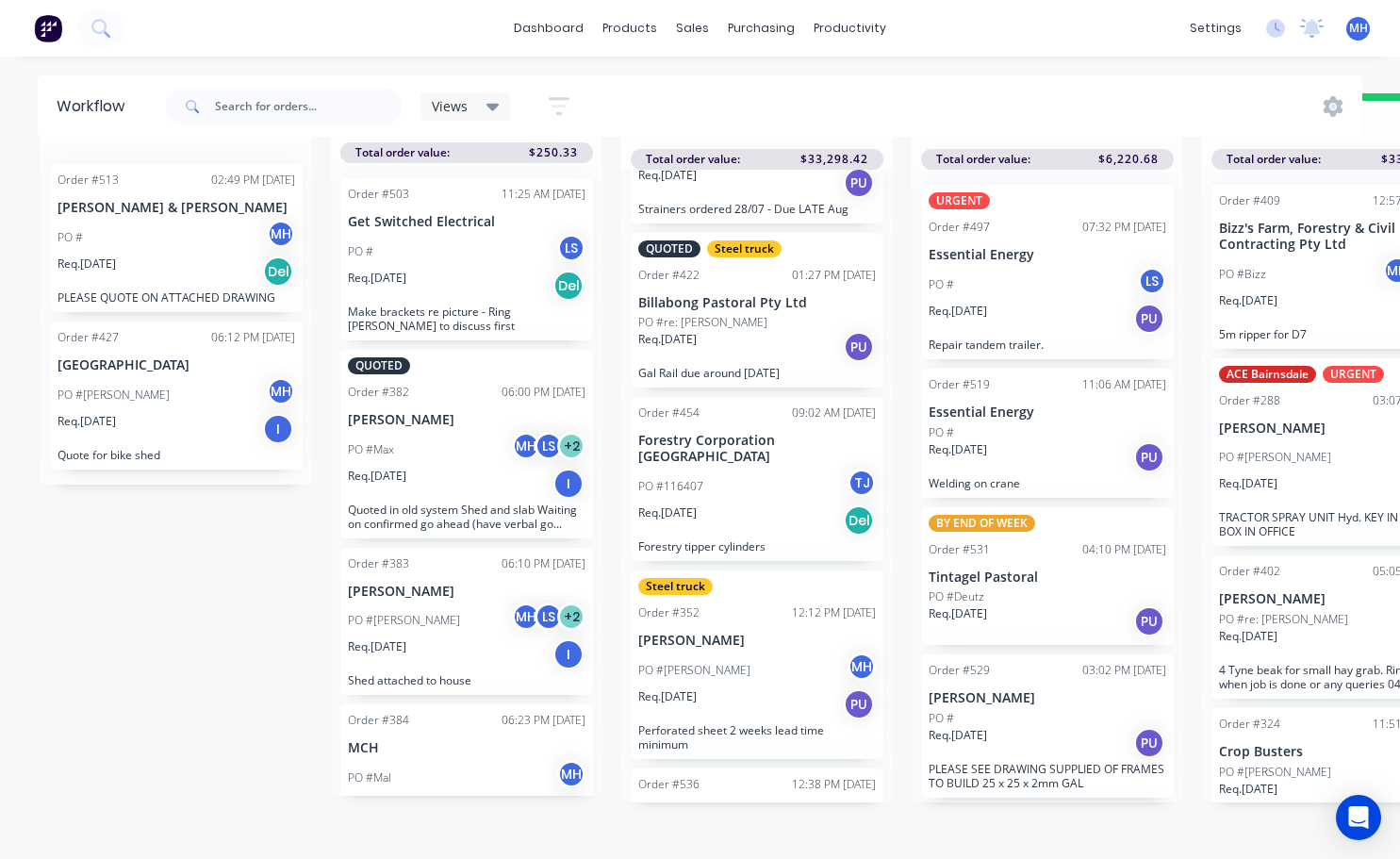
scroll to position [1014, 0]
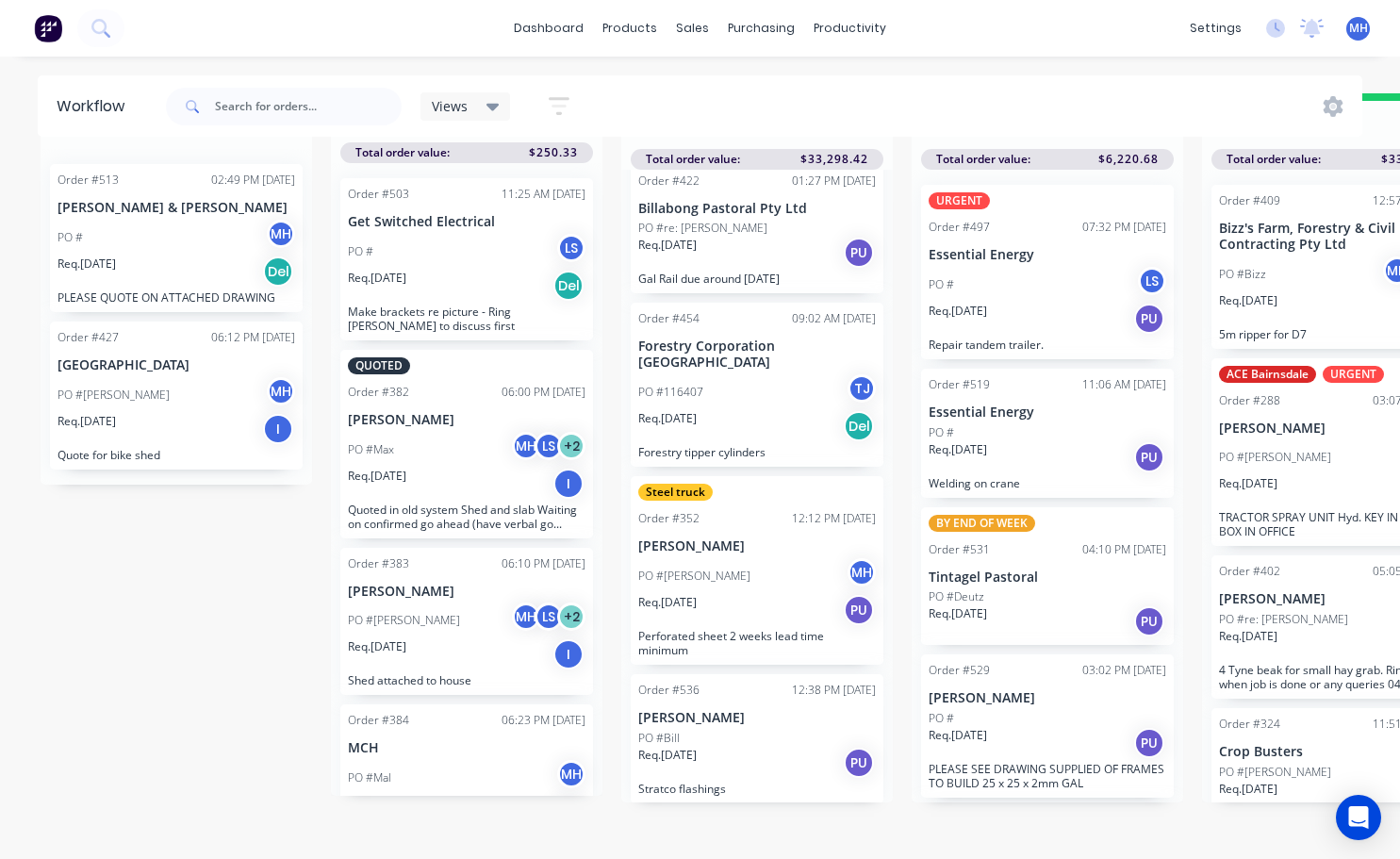
click at [738, 748] on div "Req. [DATE] PU" at bounding box center [757, 762] width 238 height 32
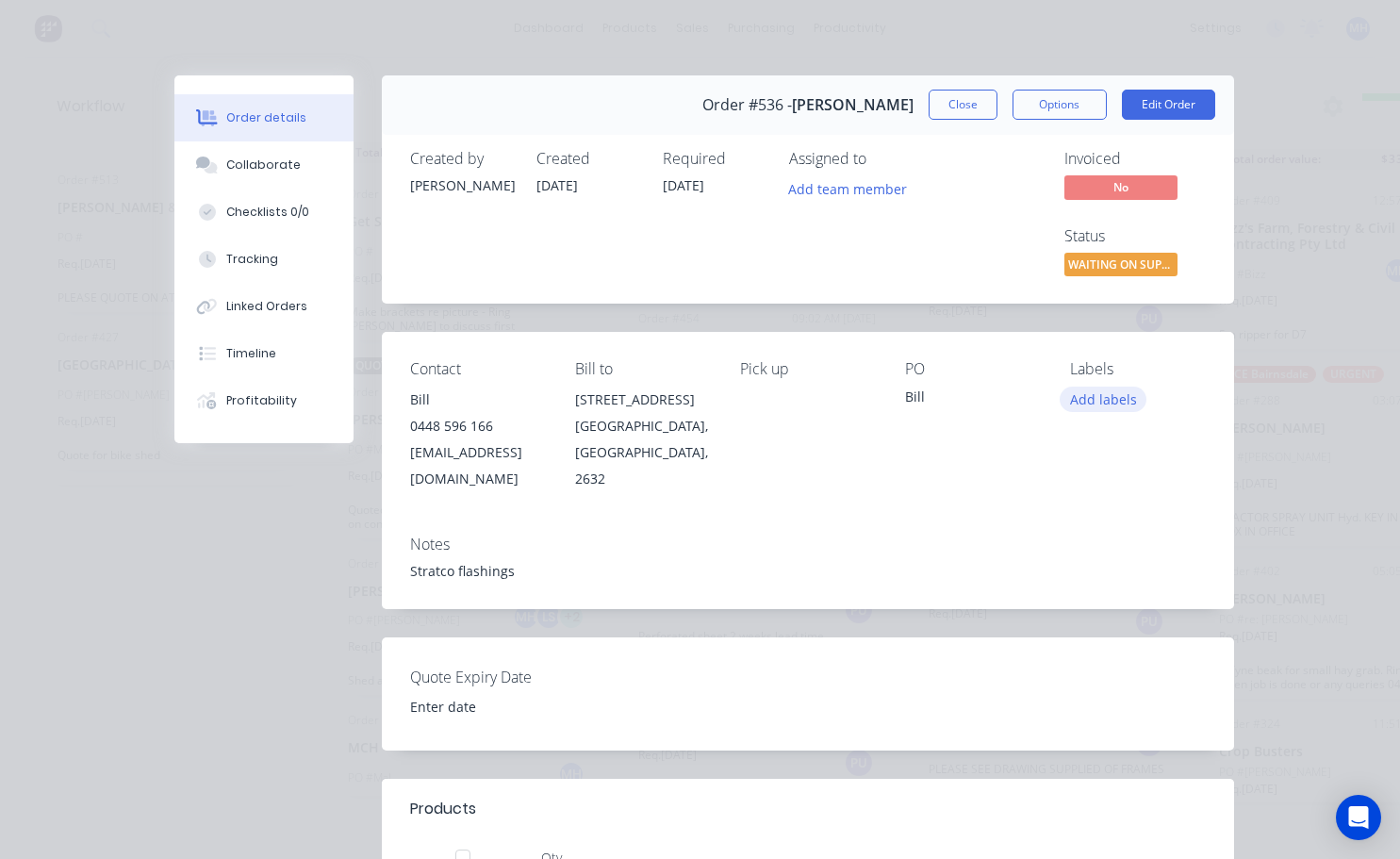
click at [1077, 403] on button "Add labels" at bounding box center [1102, 399] width 87 height 26
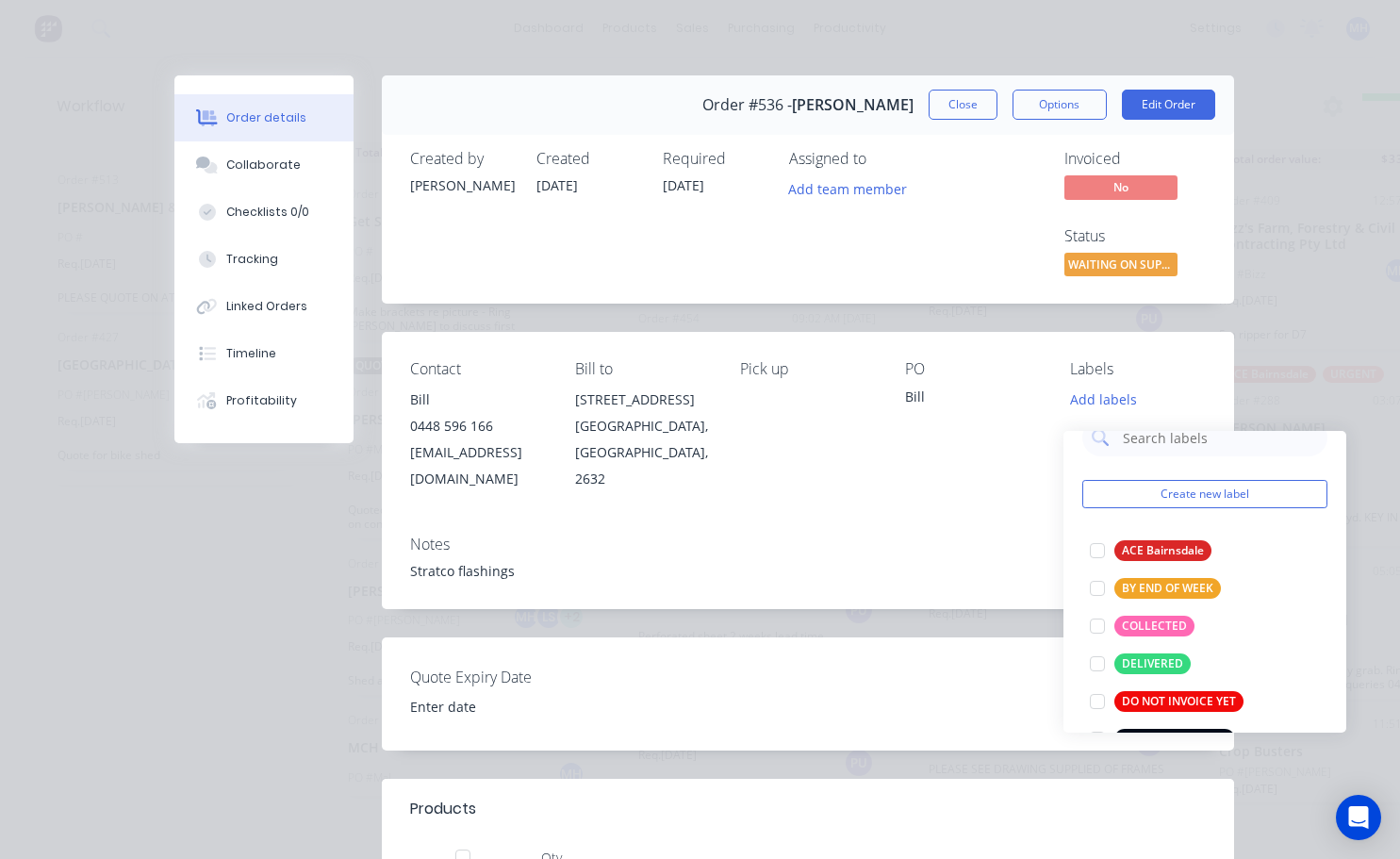
scroll to position [19, 0]
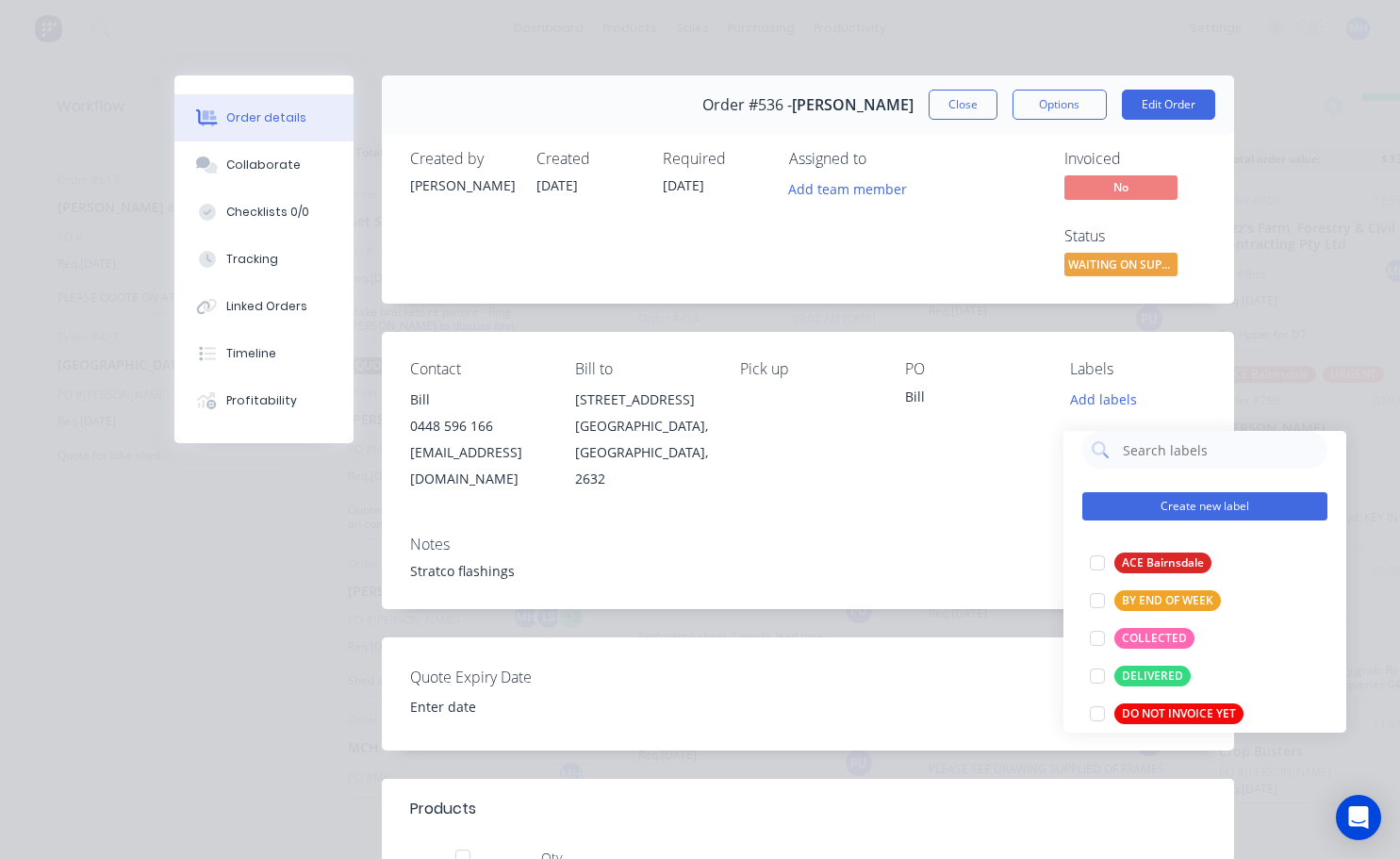
click at [1139, 494] on button "Create new label" at bounding box center [1205, 506] width 245 height 28
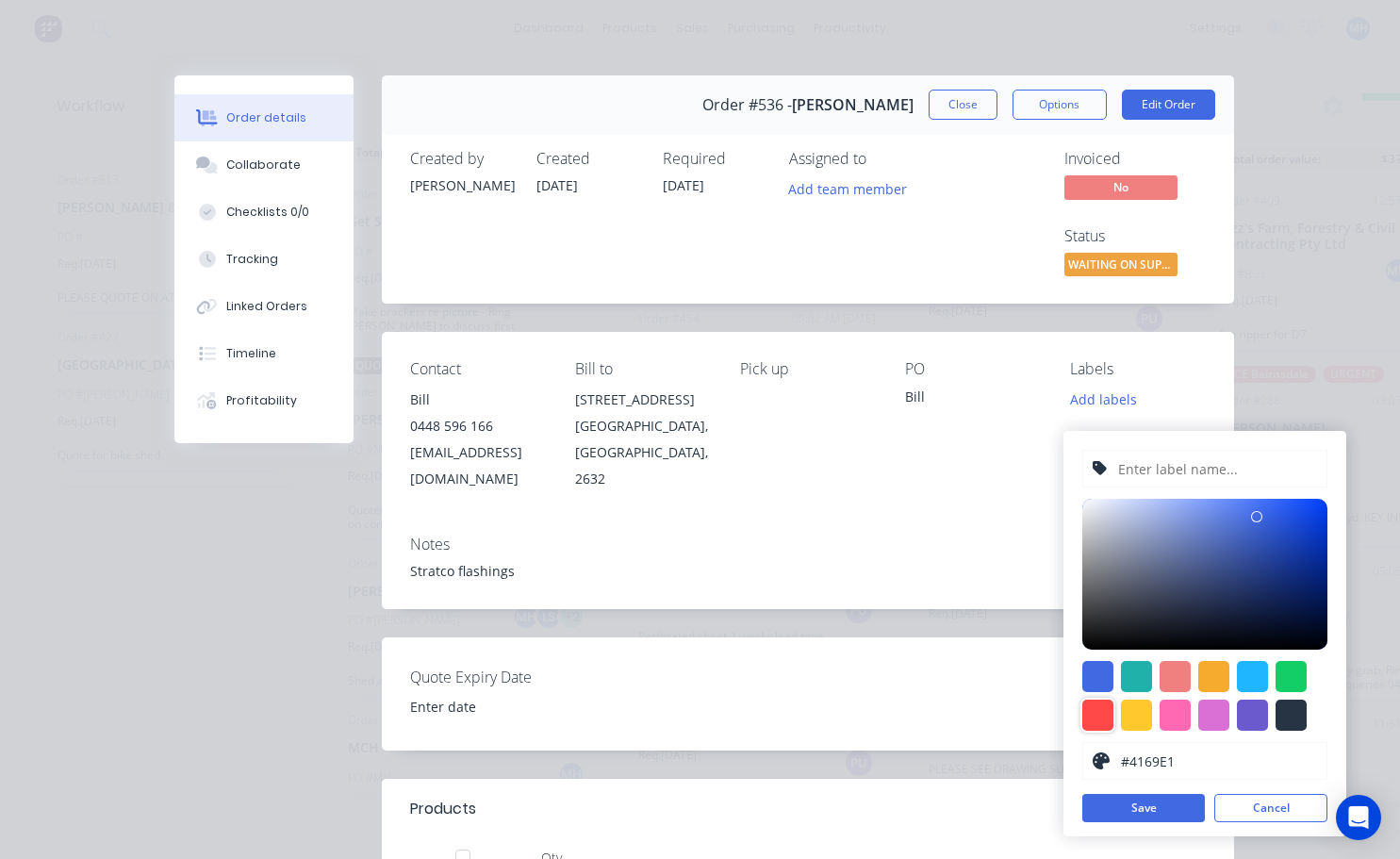
click at [1103, 702] on div at bounding box center [1097, 715] width 31 height 31
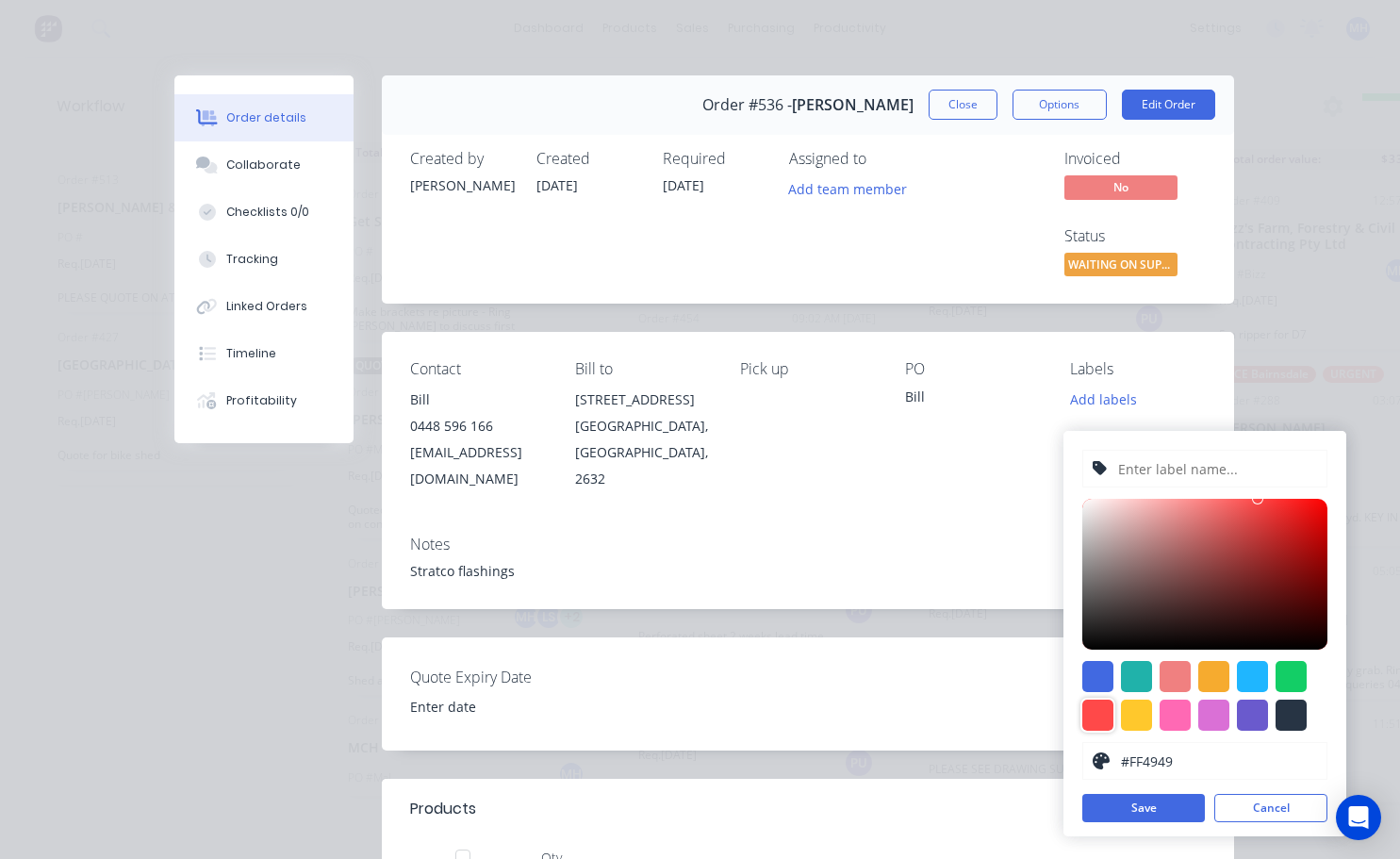
type input "#E22323"
click at [1289, 502] on div at bounding box center [1205, 574] width 245 height 151
click at [1140, 458] on input "text" at bounding box center [1217, 469] width 201 height 36
click at [1139, 458] on input "text" at bounding box center [1217, 469] width 201 height 36
type input "STRATCO"
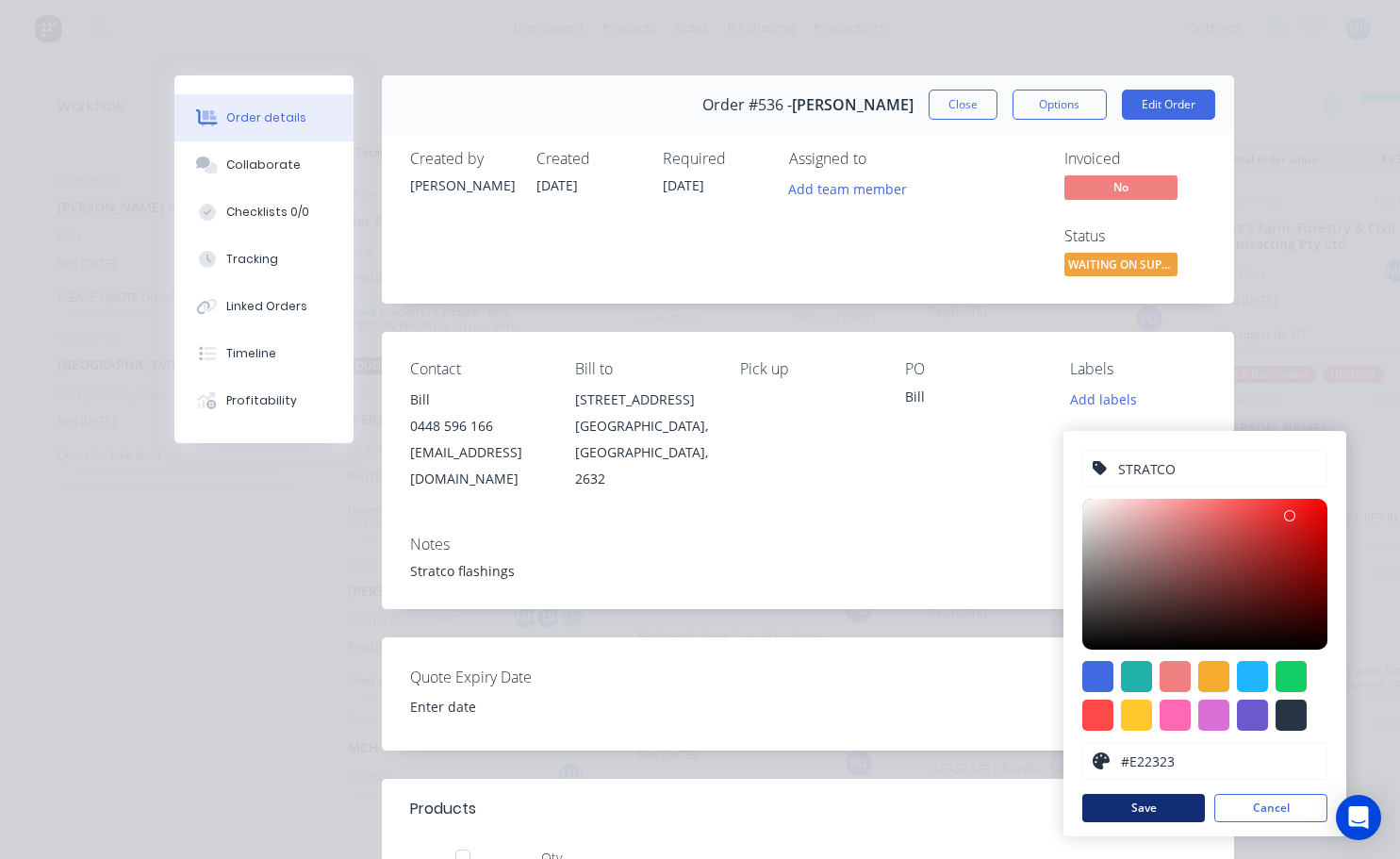
click at [1184, 793] on button "Save" at bounding box center [1143, 807] width 122 height 28
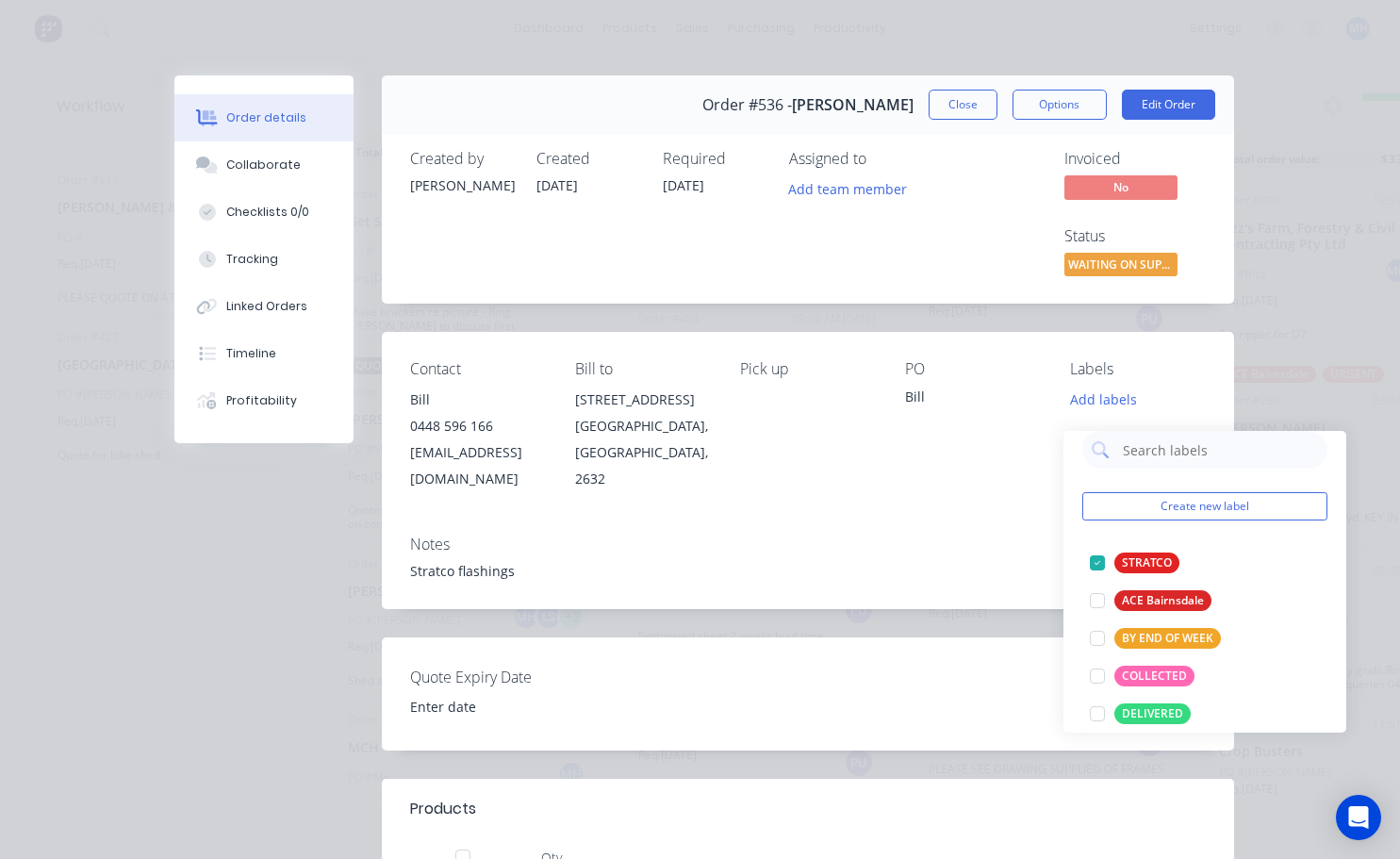
click at [986, 468] on div "Contact [PERSON_NAME] [PHONE_NUMBER] [EMAIL_ADDRESS][DOMAIN_NAME] Bill to [STRE…" at bounding box center [809, 425] width 852 height 187
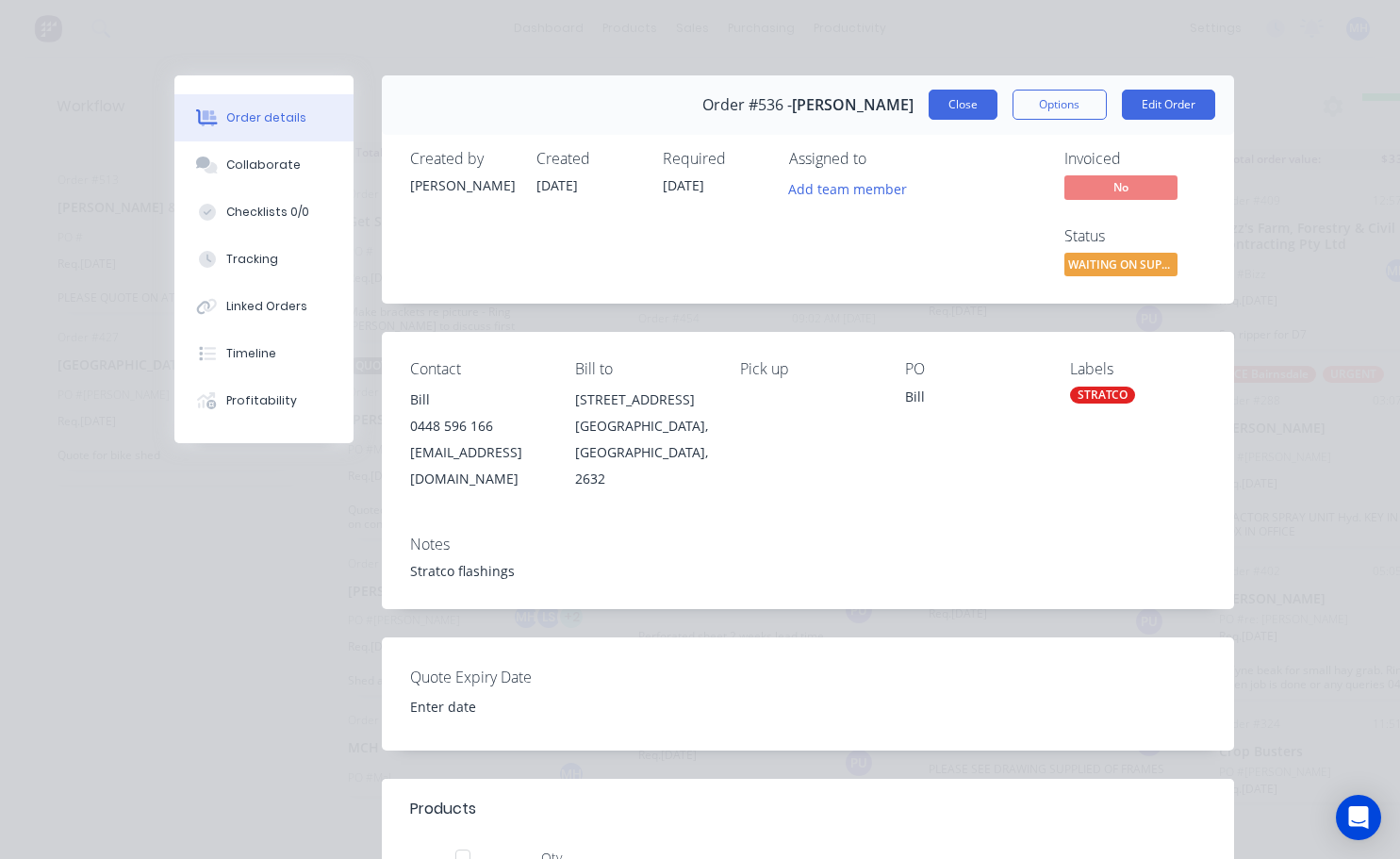
click at [966, 103] on button "Close" at bounding box center [963, 105] width 69 height 30
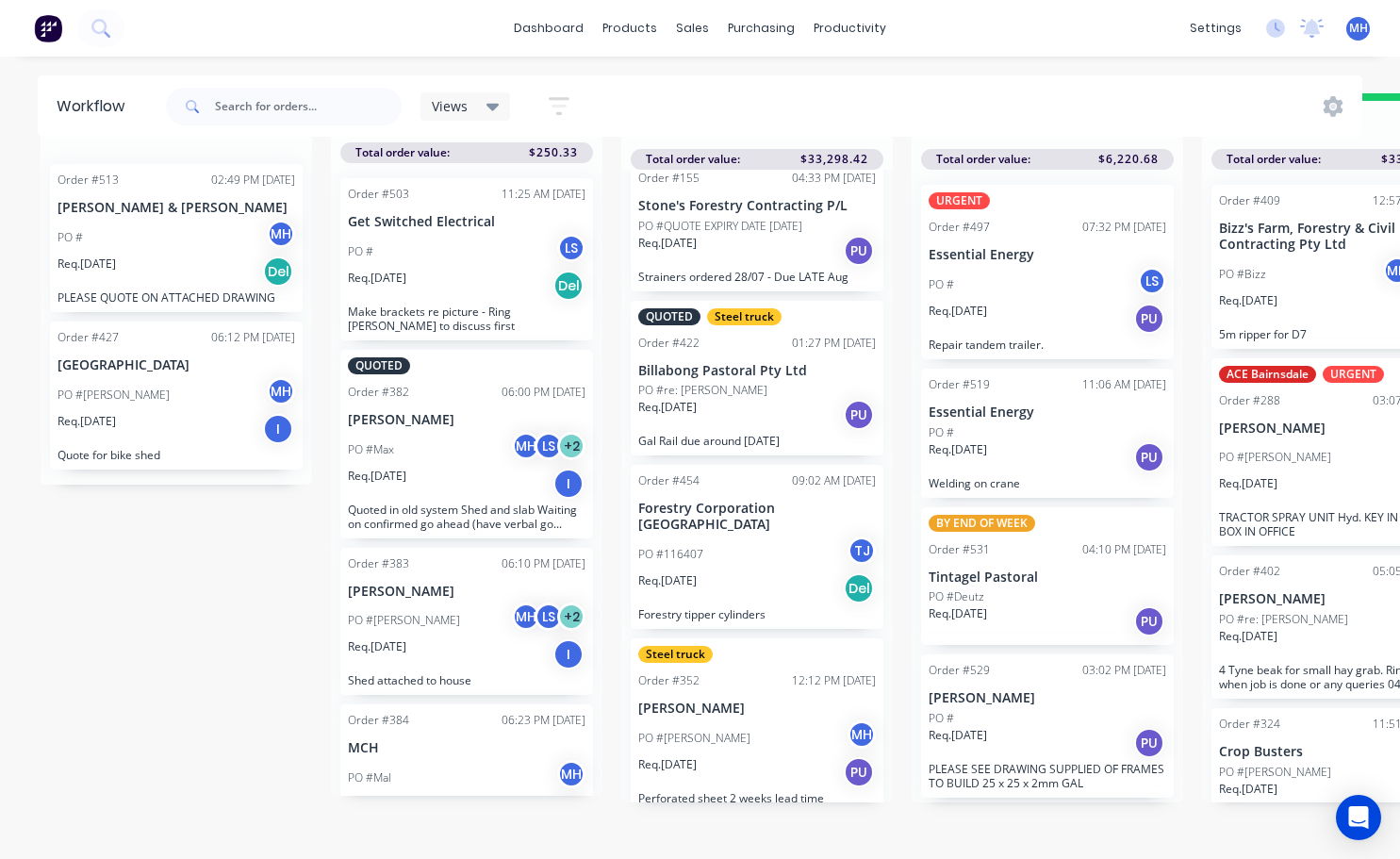
scroll to position [757, 0]
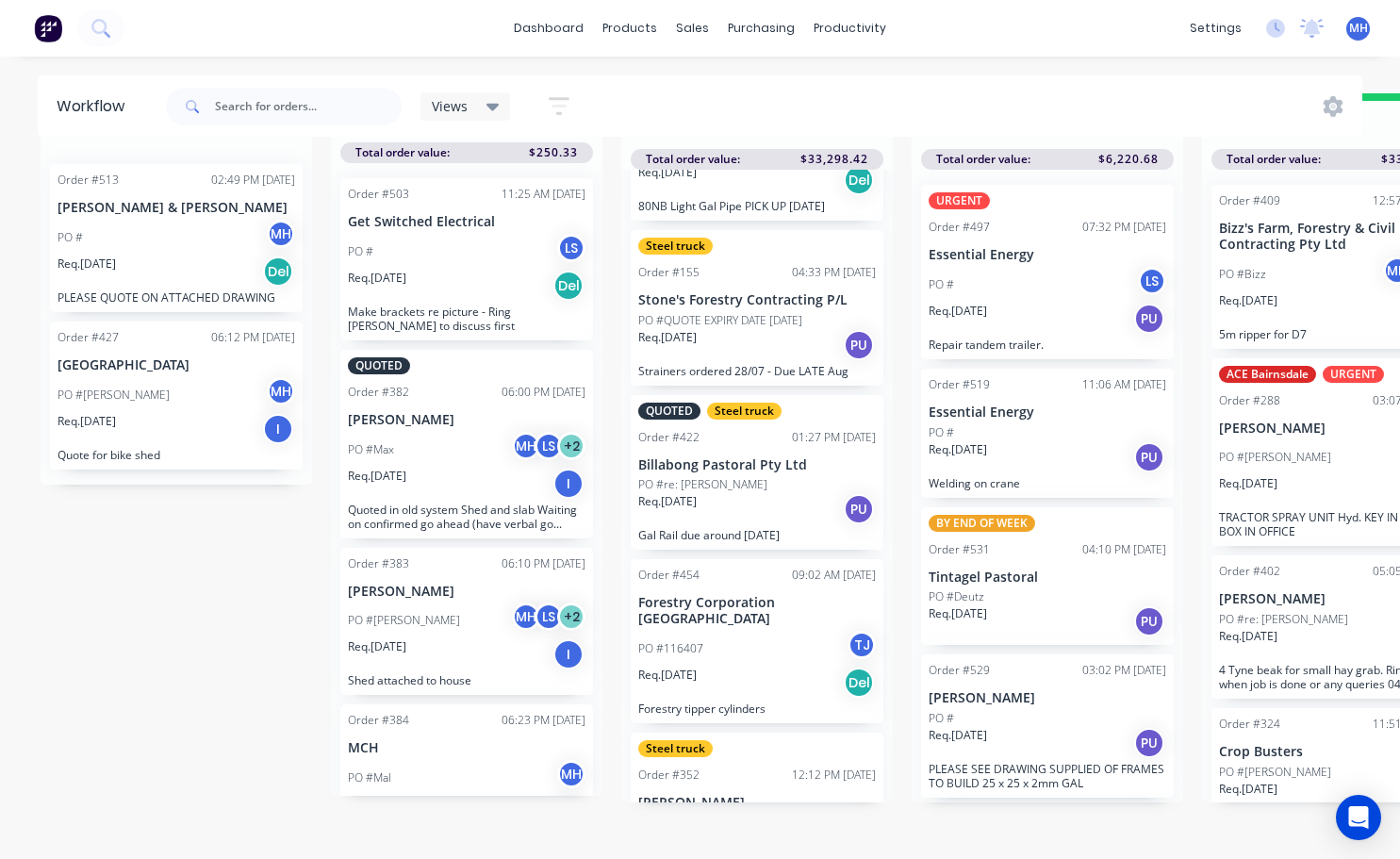
click at [763, 667] on div "Req. [DATE] Del" at bounding box center [757, 683] width 238 height 32
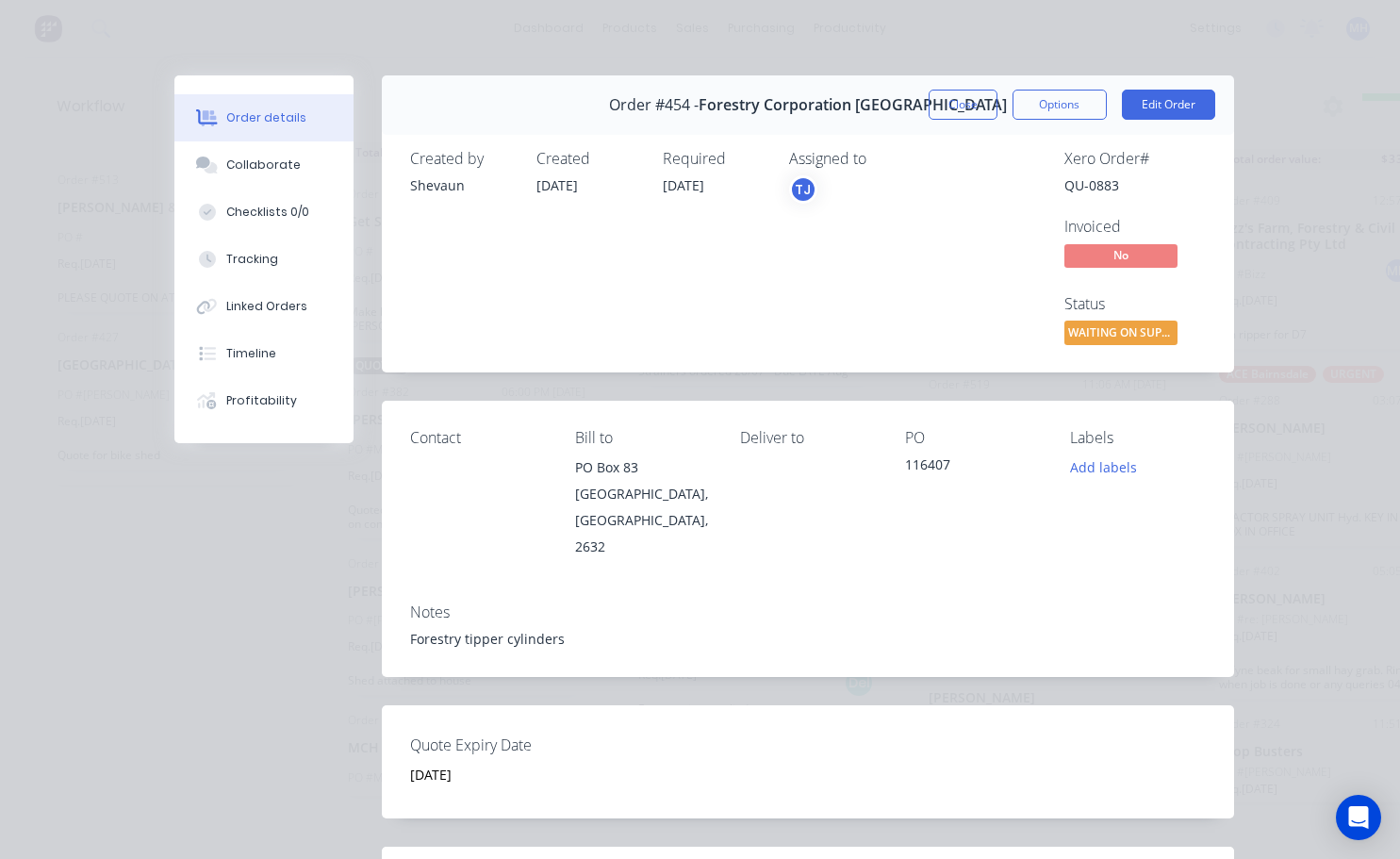
click at [561, 629] on div "Forestry tipper cylinders" at bounding box center [808, 639] width 796 height 20
click at [1183, 102] on button "Edit Order" at bounding box center [1169, 105] width 94 height 30
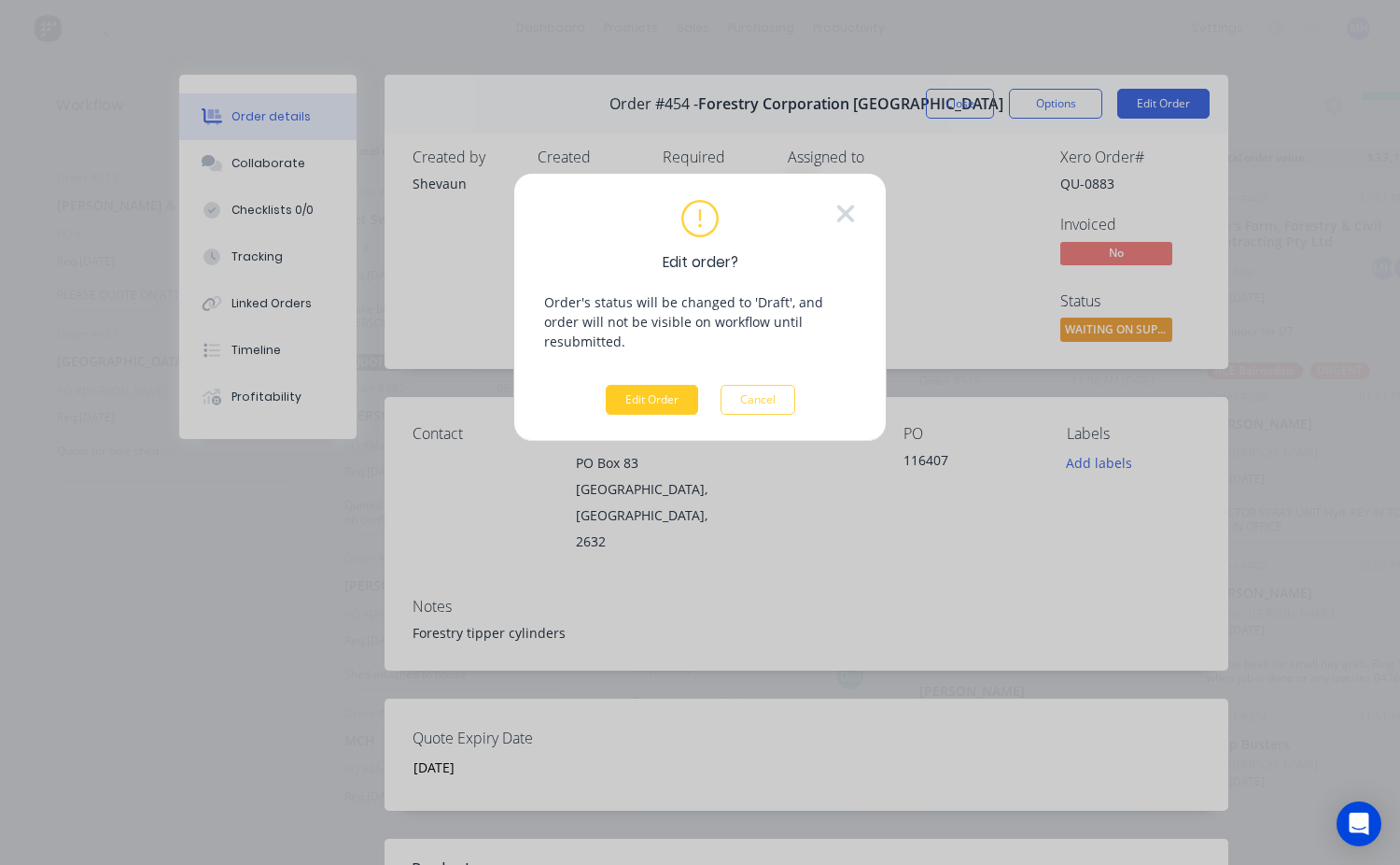
click at [665, 385] on button "Edit Order" at bounding box center [653, 399] width 93 height 30
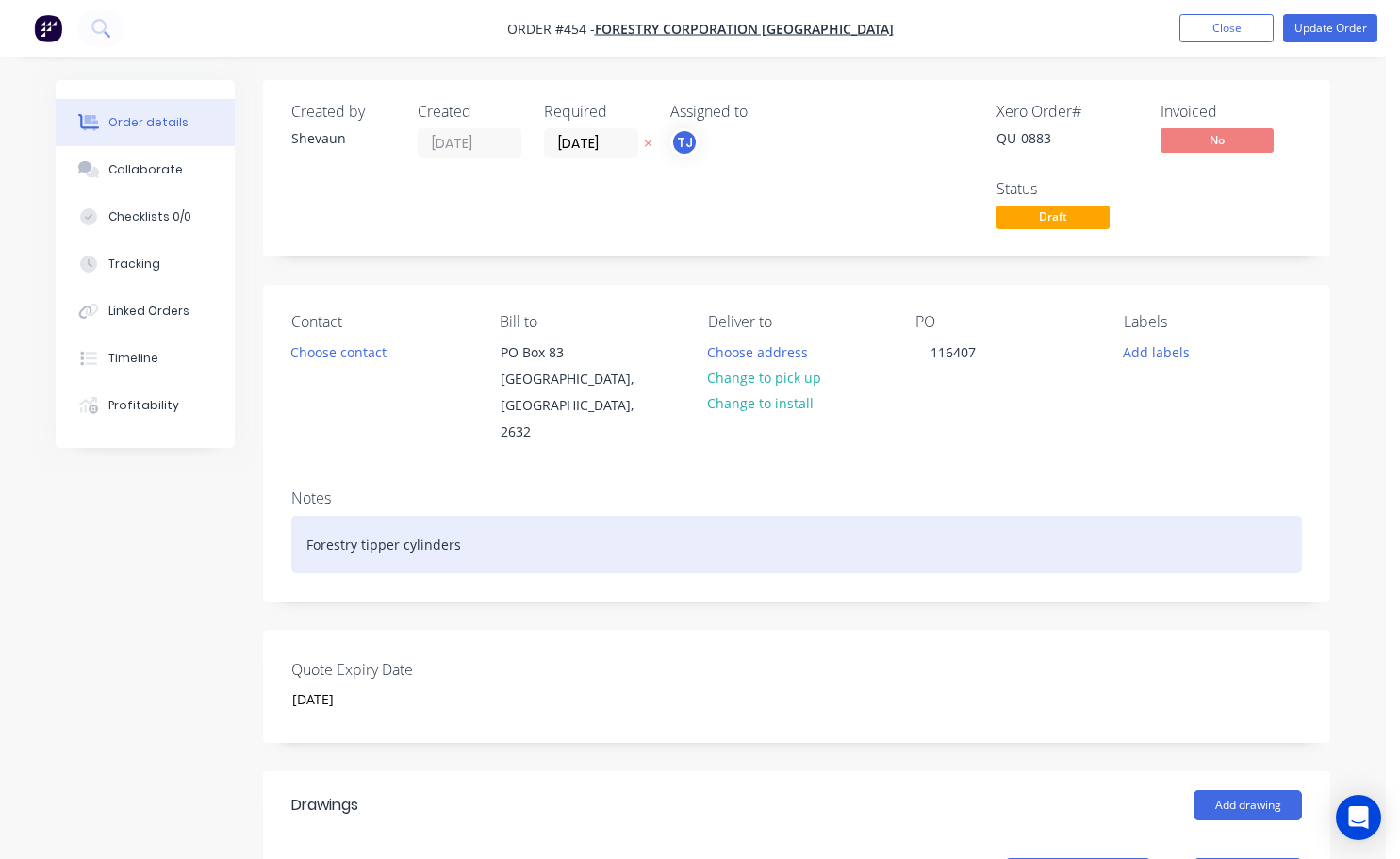
click at [469, 519] on div "Forestry tipper cylinders" at bounding box center [797, 544] width 1011 height 58
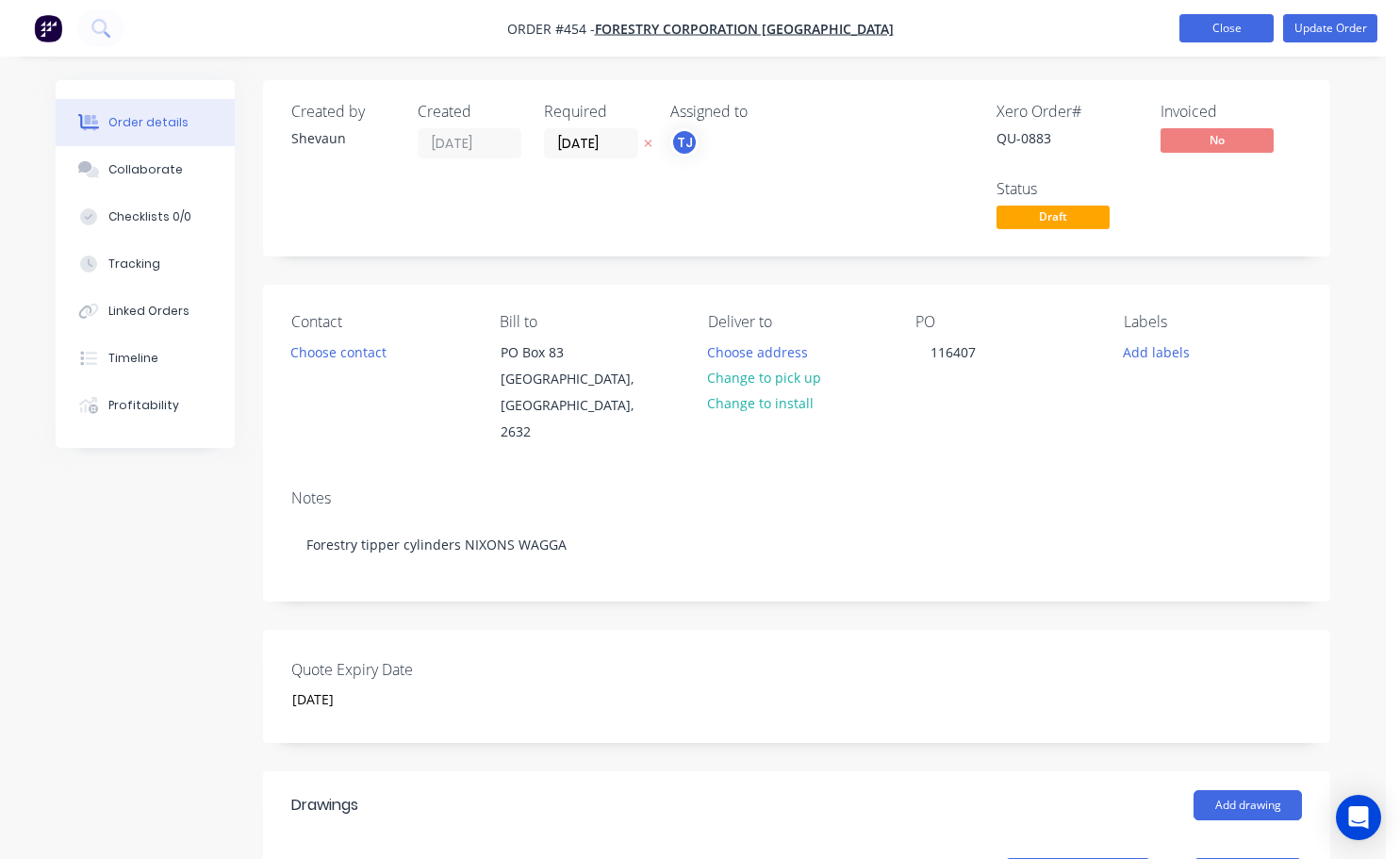
click at [1246, 25] on button "Close" at bounding box center [1227, 28] width 95 height 28
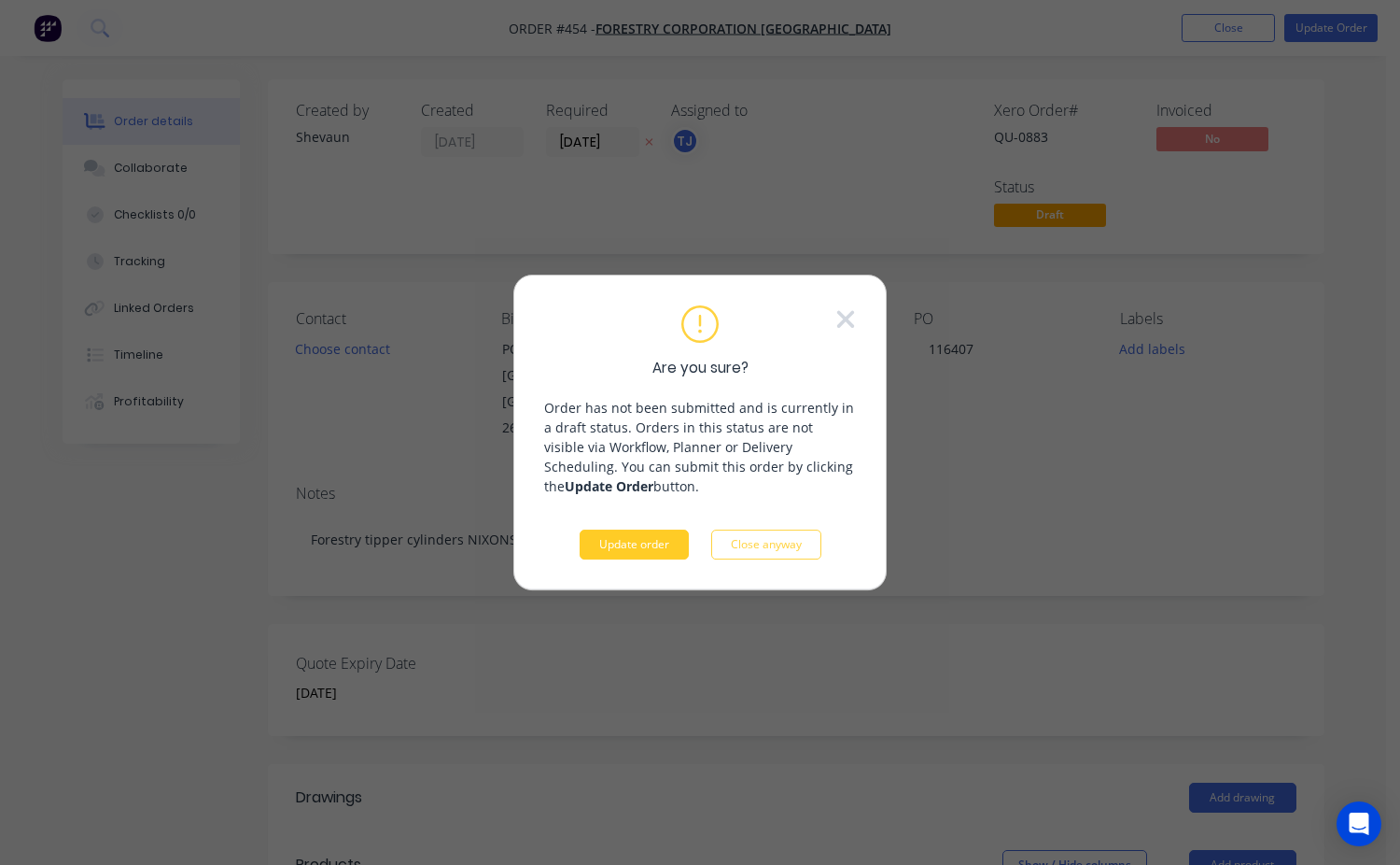
click at [639, 538] on button "Update order" at bounding box center [634, 544] width 109 height 30
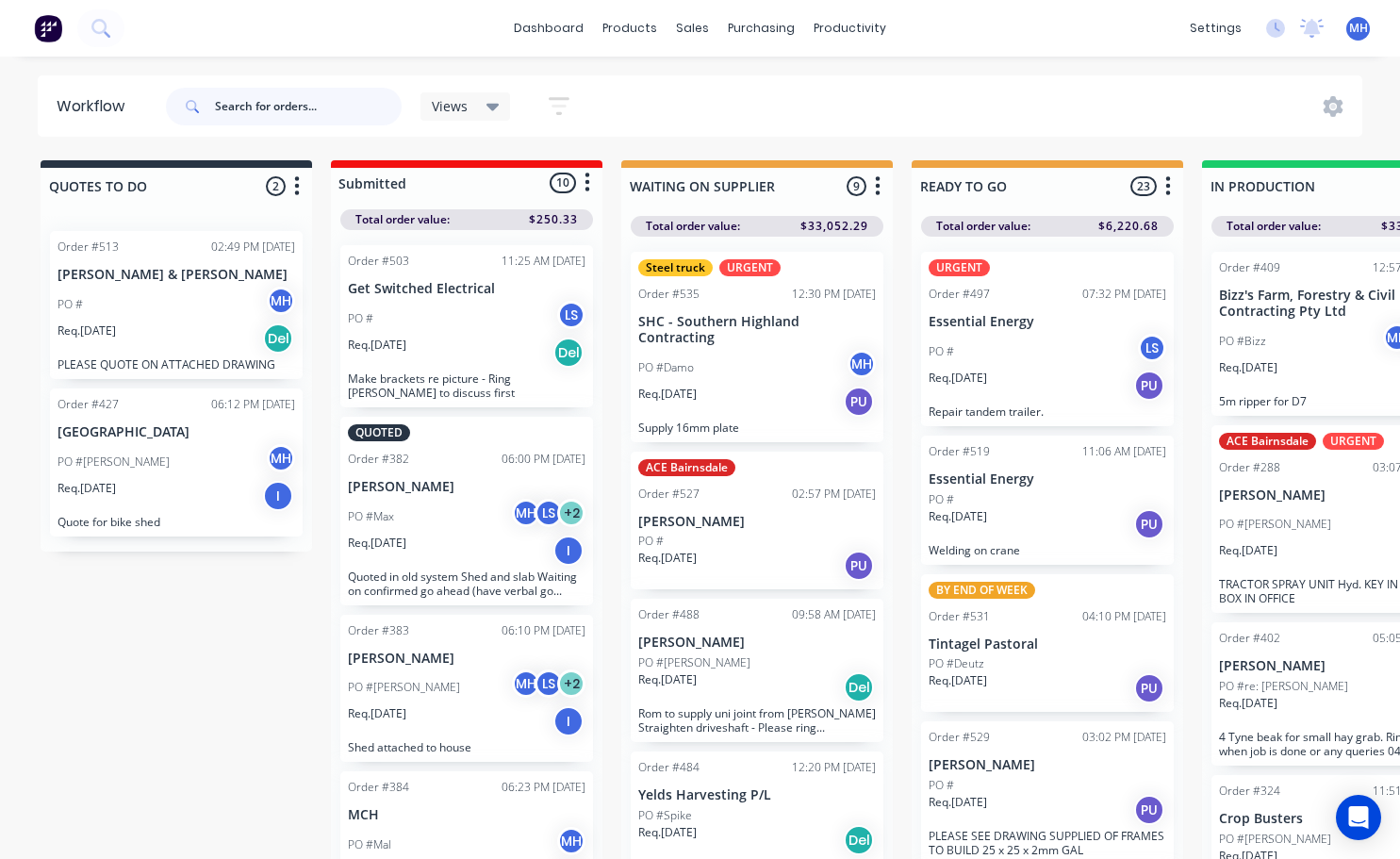
click at [230, 108] on input "text" at bounding box center [309, 107] width 187 height 38
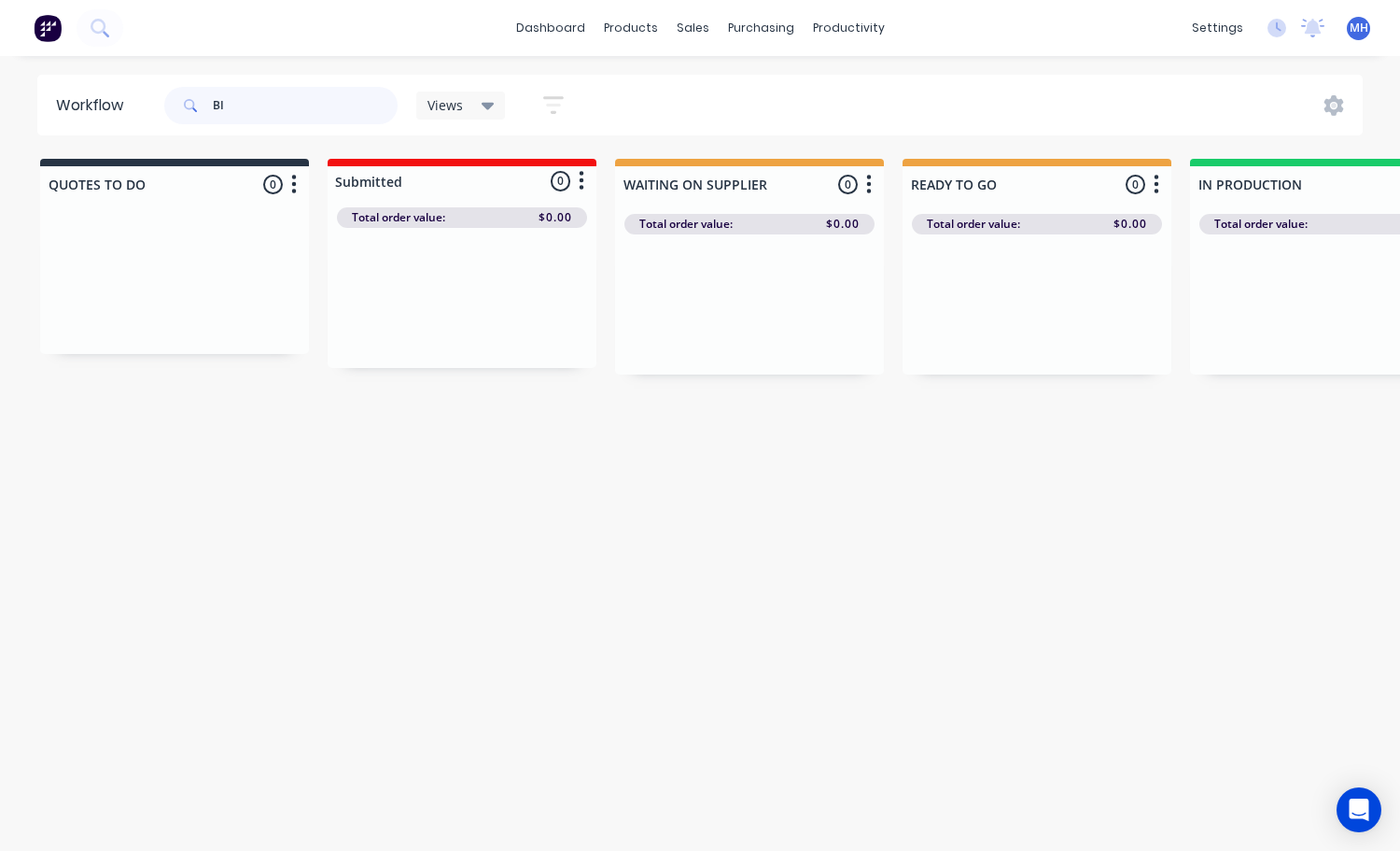
type input "B"
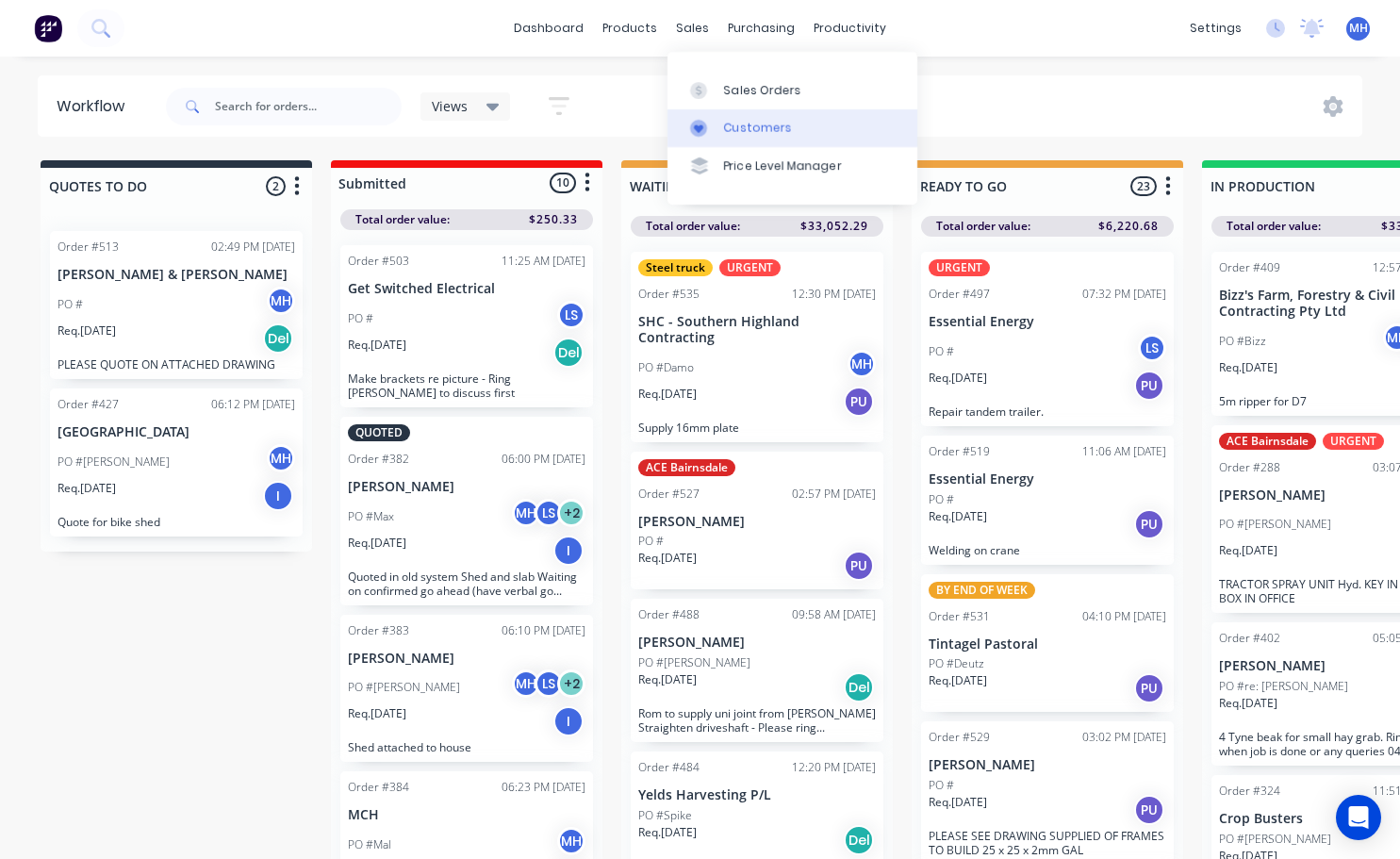
click at [737, 124] on div "Customers" at bounding box center [758, 127] width 68 height 17
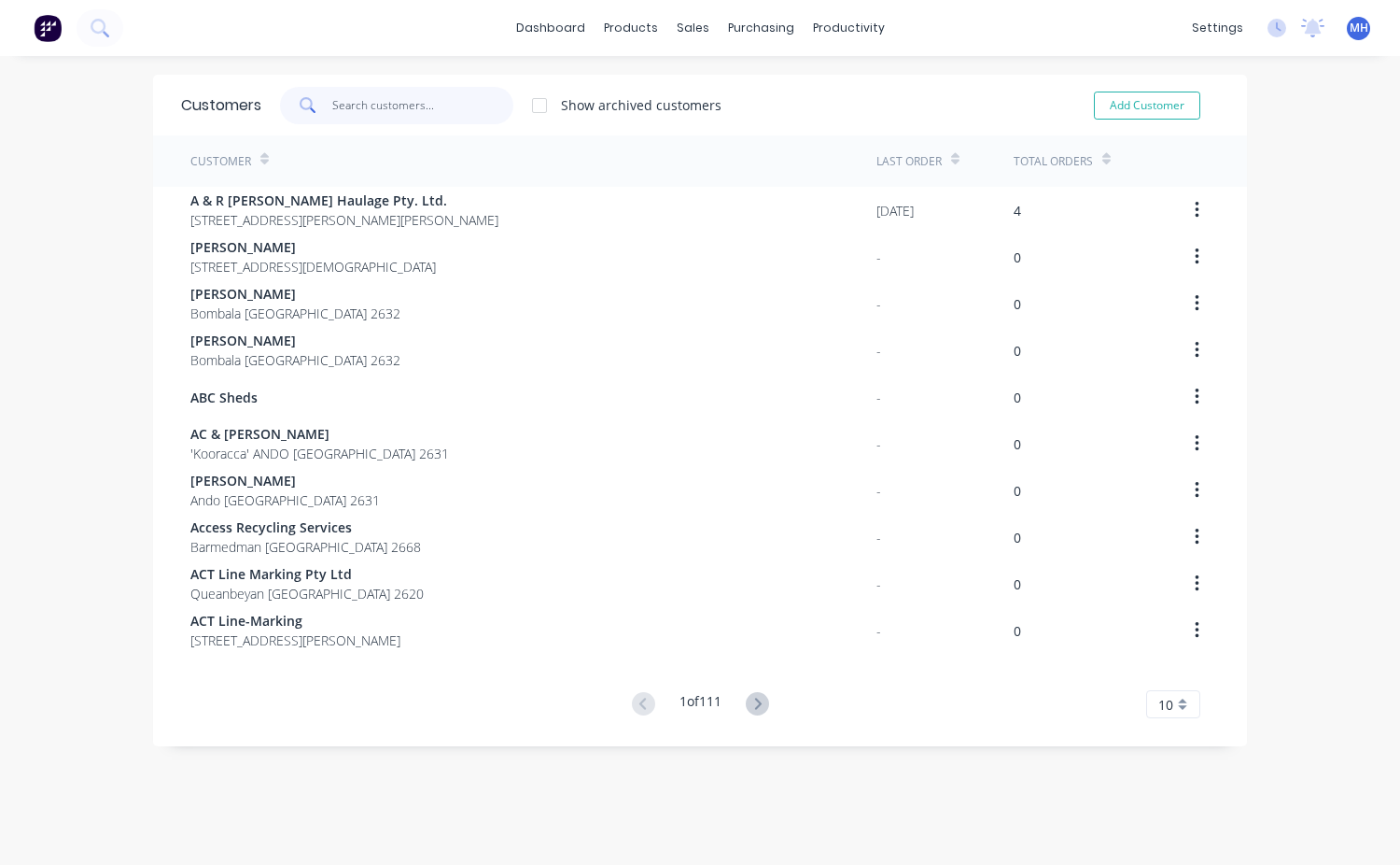
click at [332, 99] on input "text" at bounding box center [423, 106] width 182 height 37
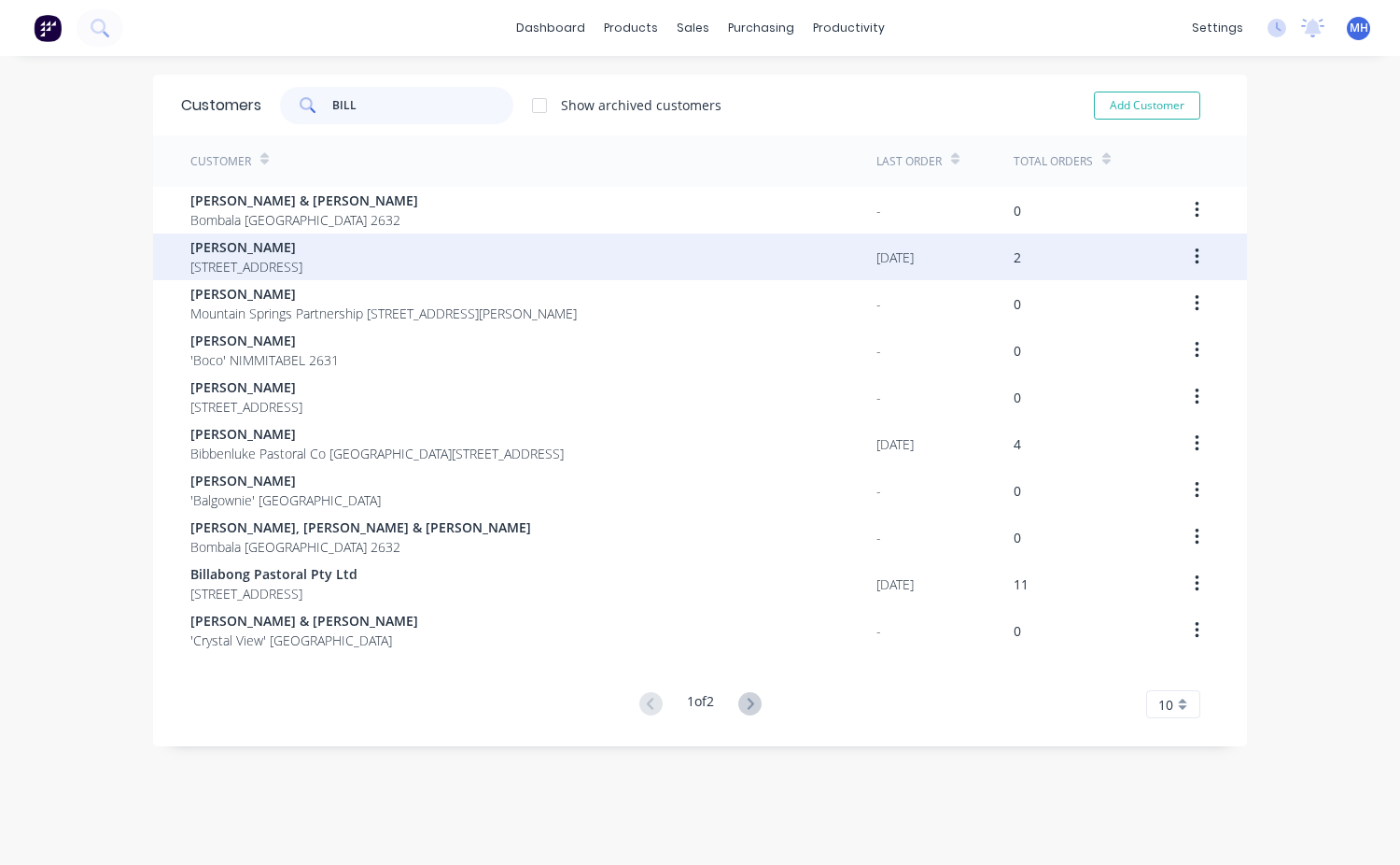
type input "BILL"
click at [269, 249] on span "[PERSON_NAME]" at bounding box center [246, 248] width 112 height 20
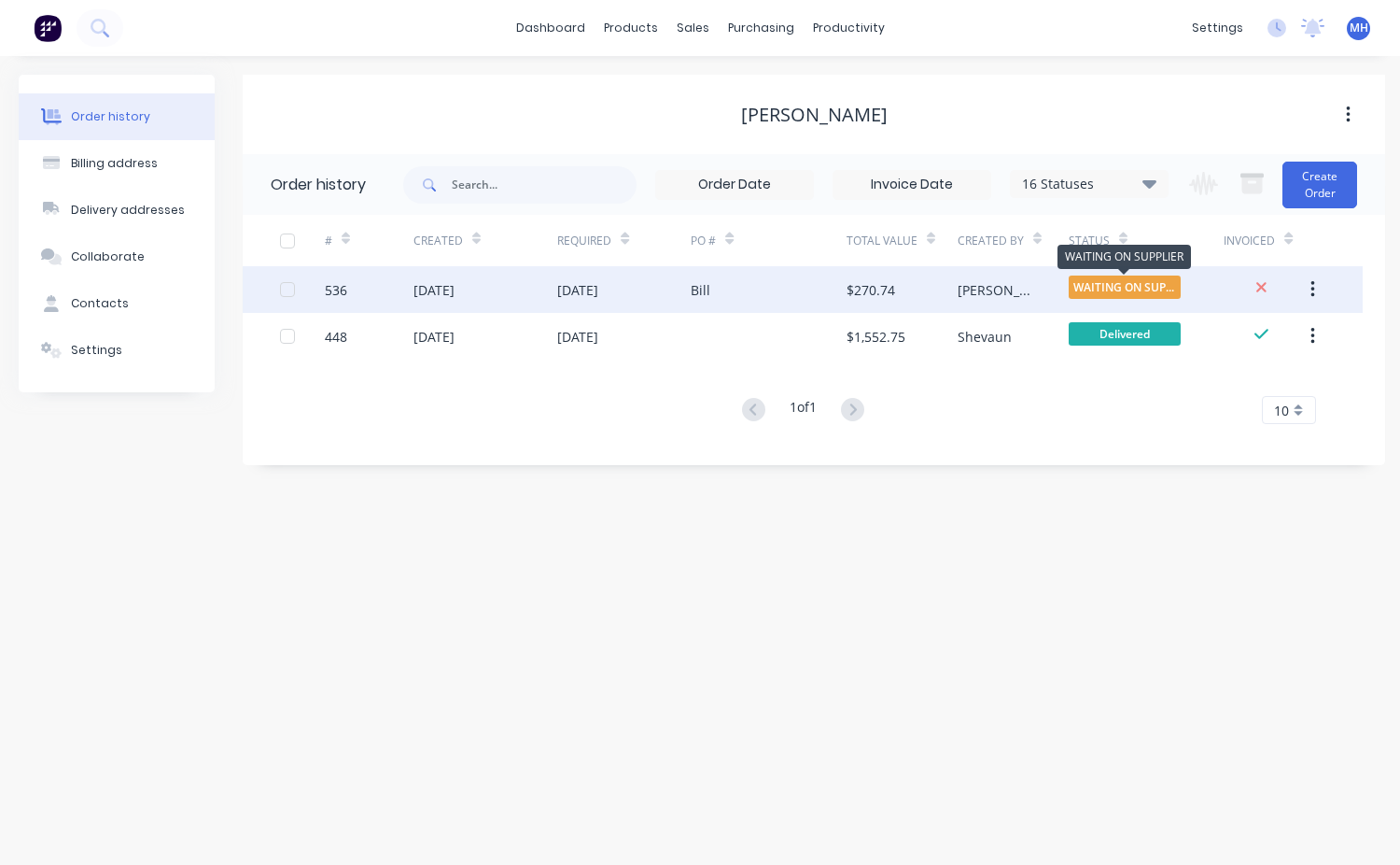
click at [1082, 291] on span "WAITING ON SUPP..." at bounding box center [1125, 287] width 112 height 24
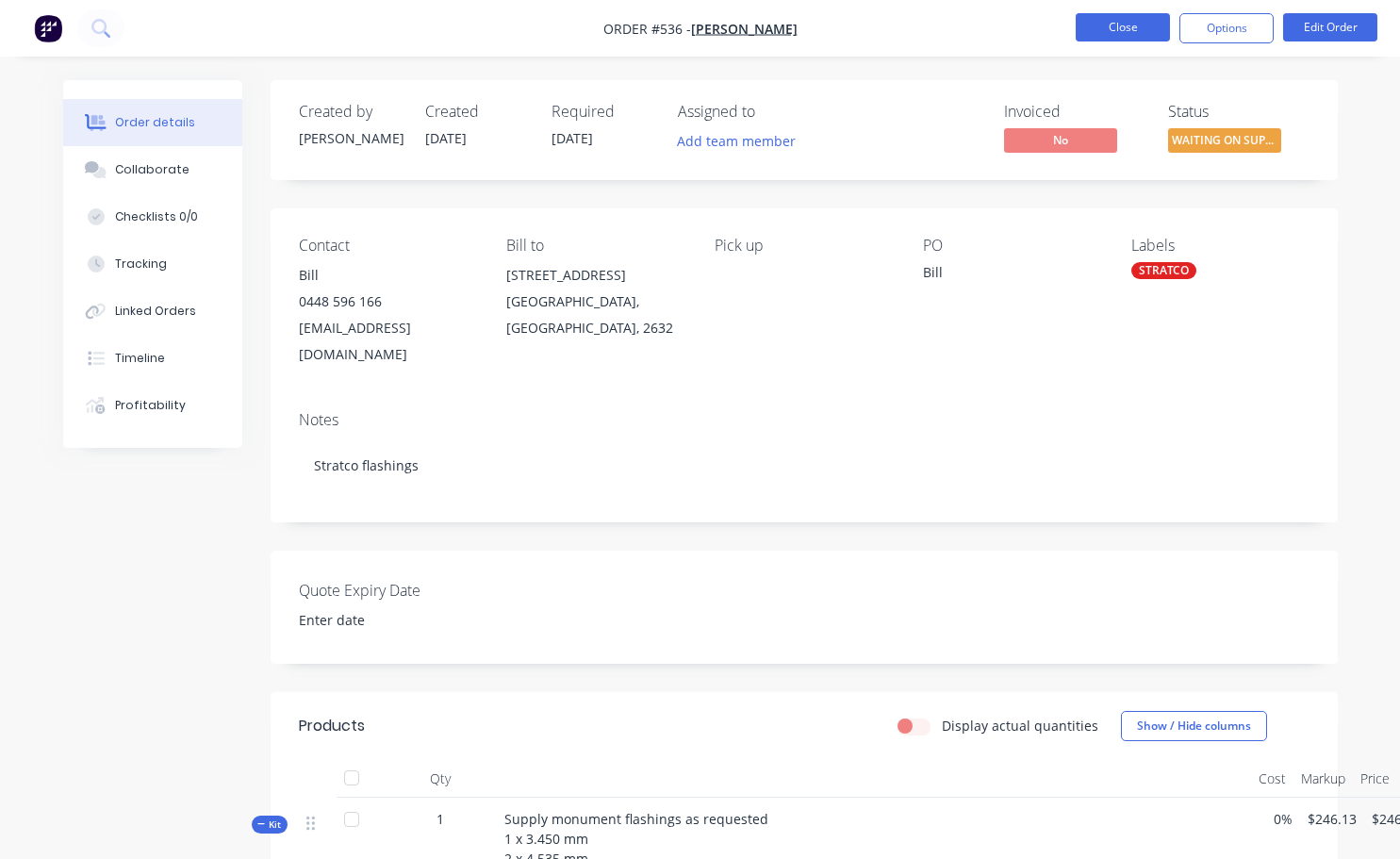
click at [1114, 34] on button "Close" at bounding box center [1123, 27] width 95 height 28
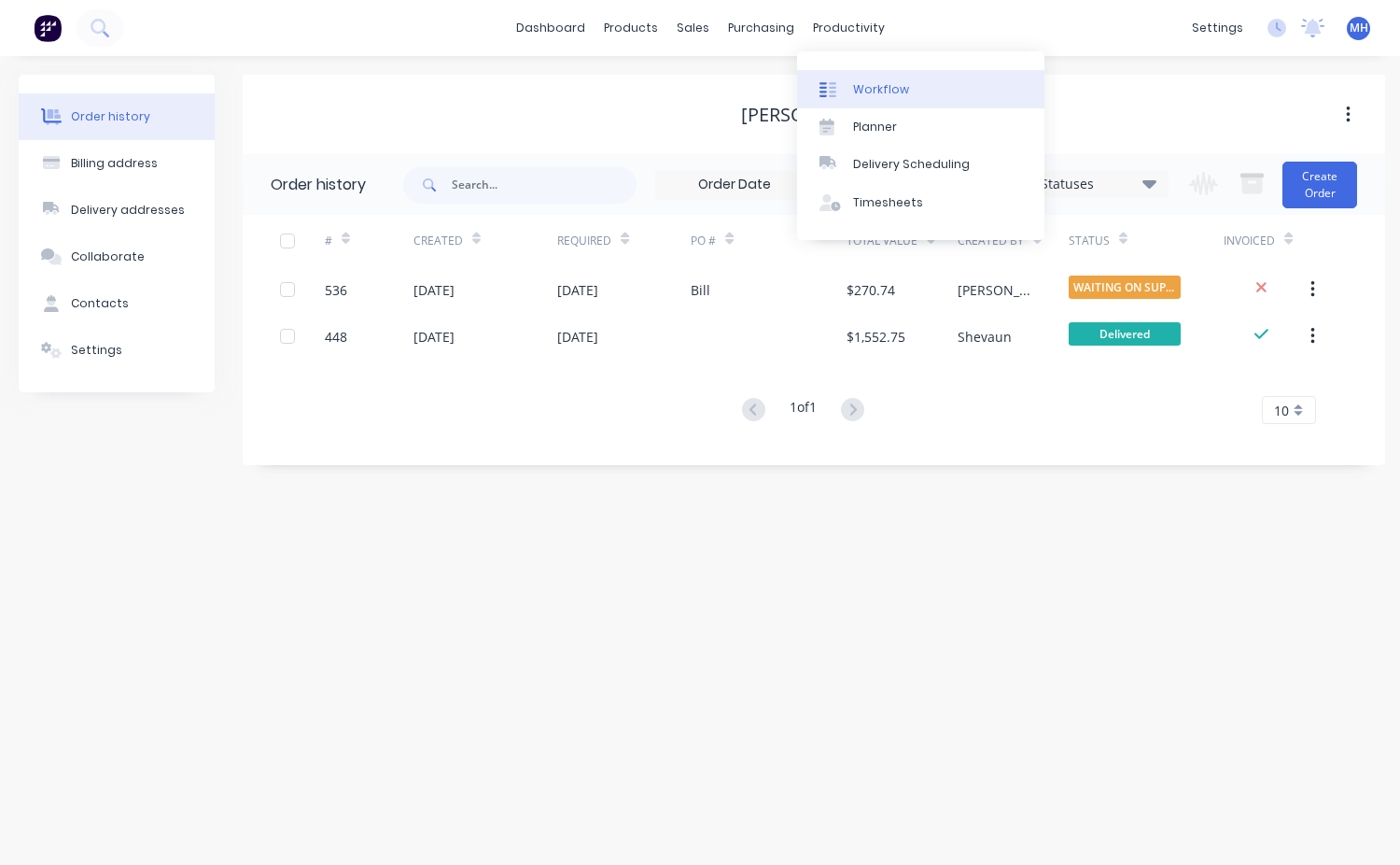
click at [880, 85] on div "Workflow" at bounding box center [881, 89] width 56 height 17
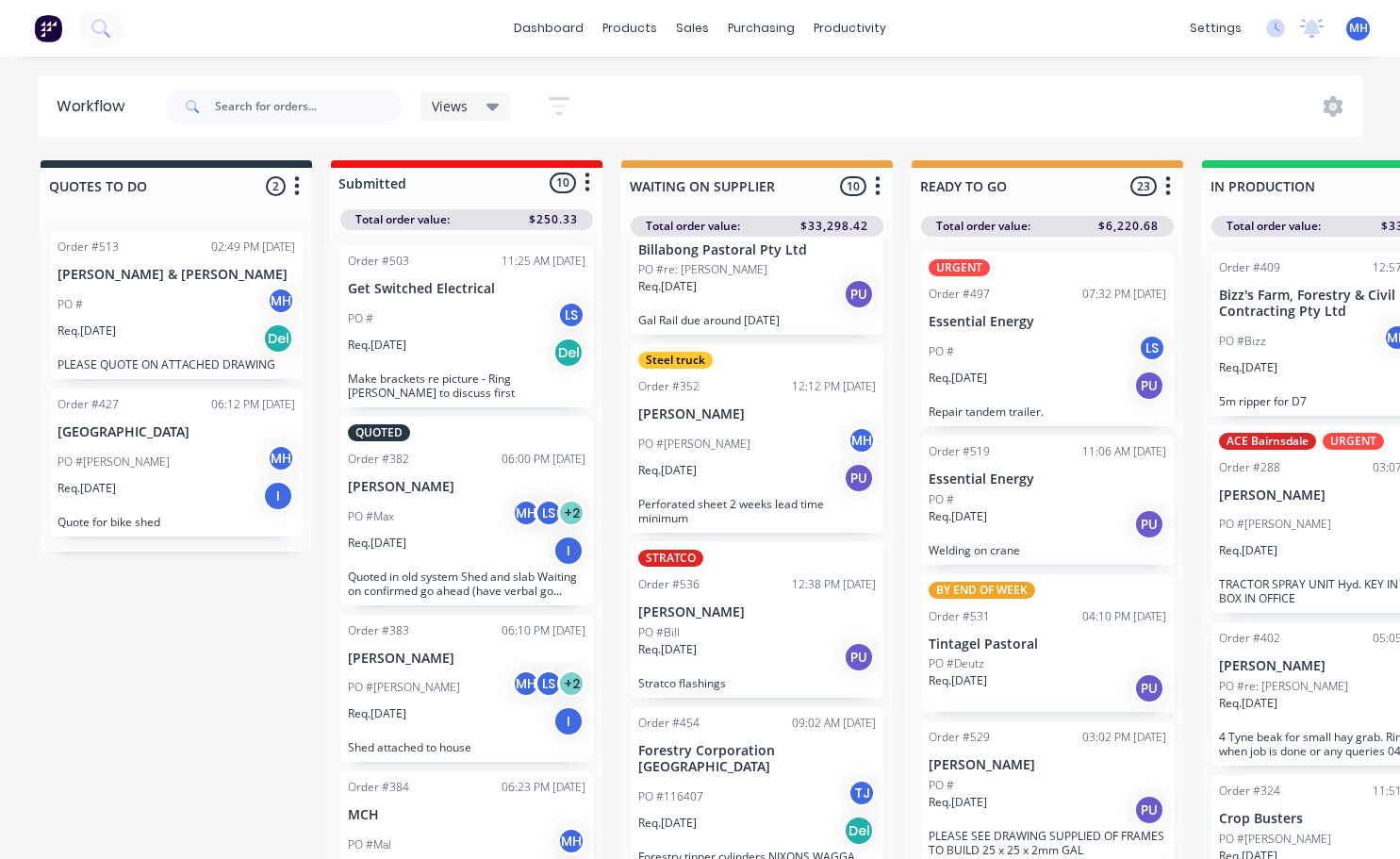
scroll to position [1040, 0]
click at [720, 601] on div "Steel truck URGENT Order #535 12:30 PM 03/09/25 SHC - Southern Highland Contrac…" at bounding box center [757, 552] width 272 height 632
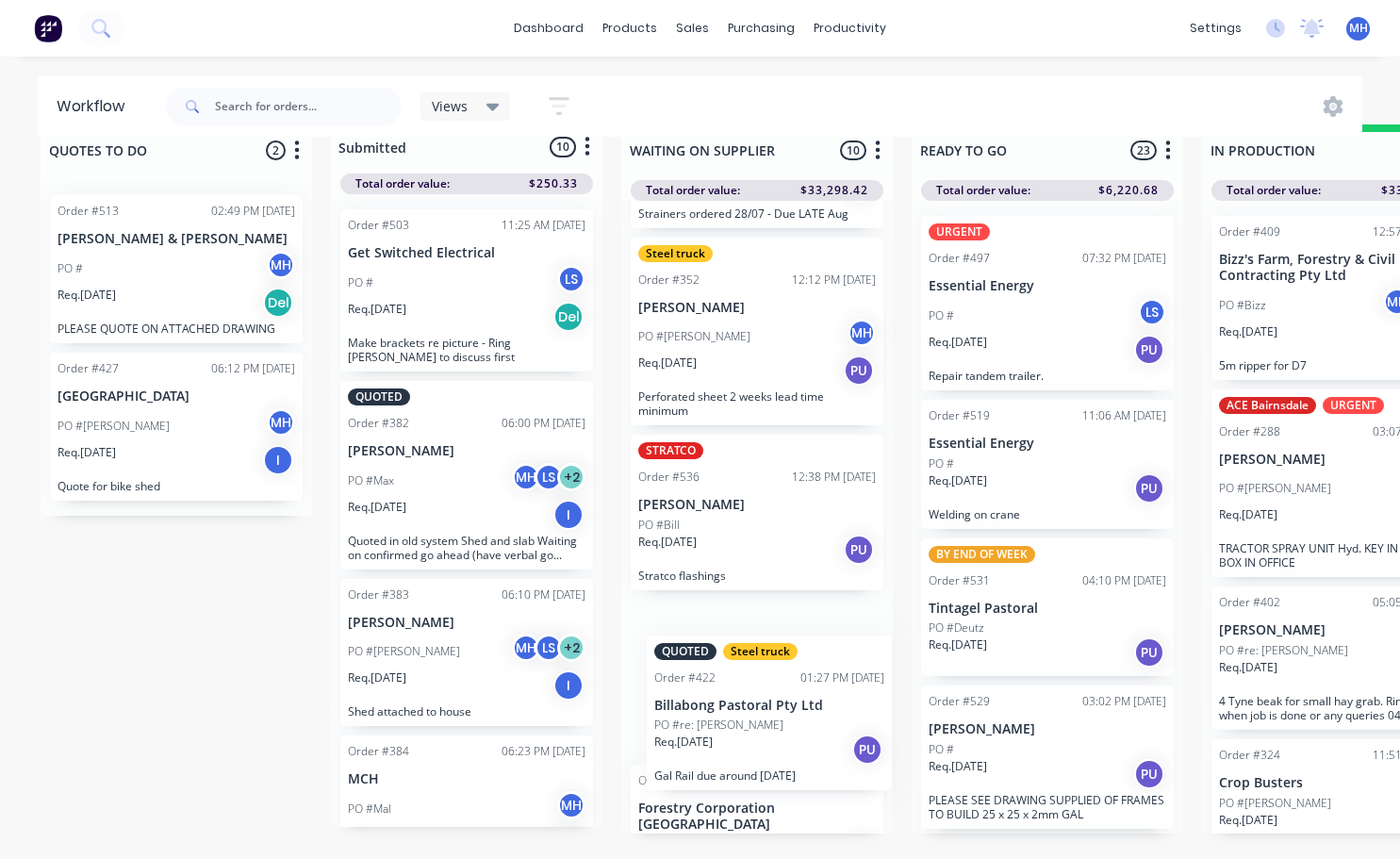
scroll to position [81, 0]
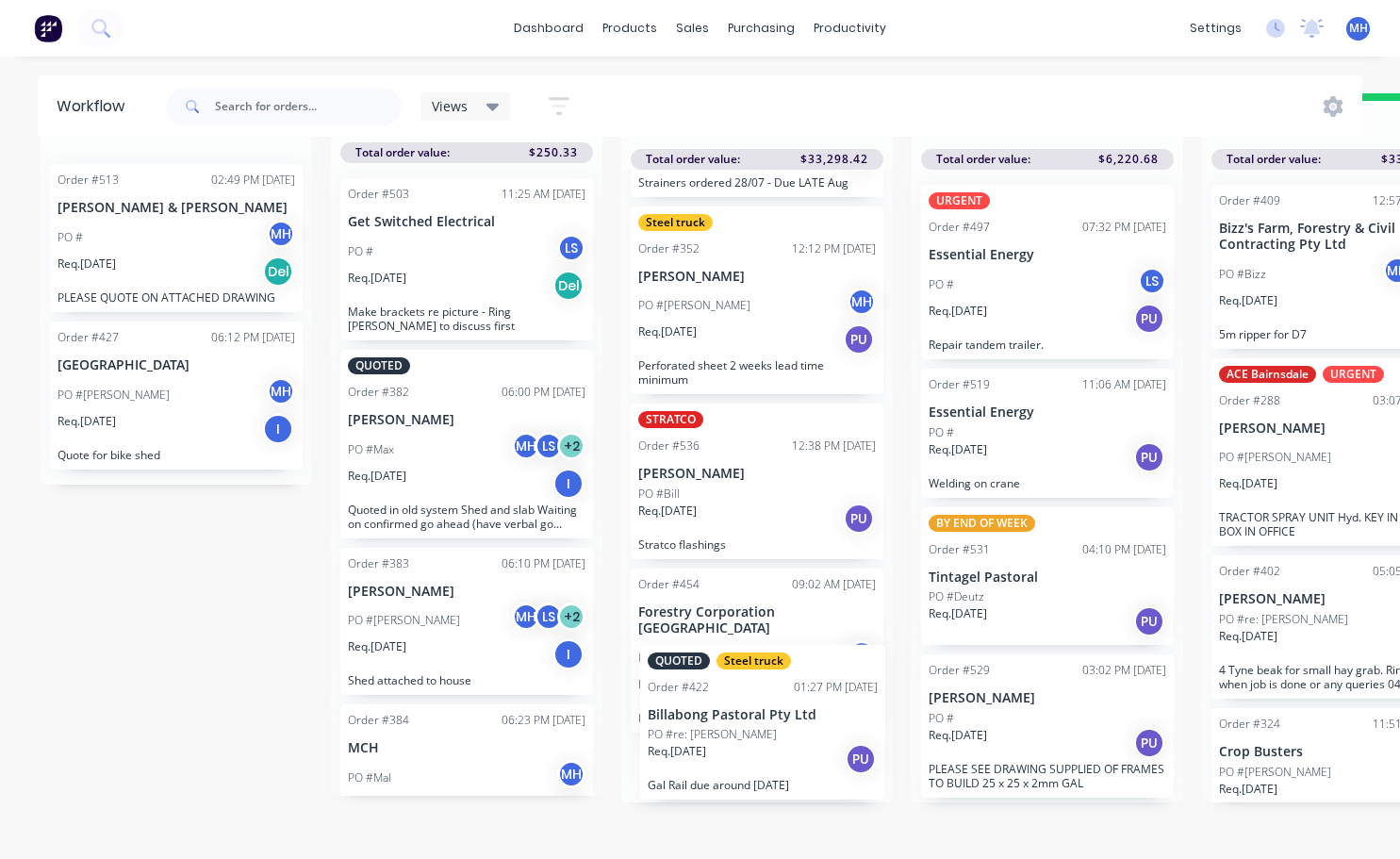
drag, startPoint x: 713, startPoint y: 410, endPoint x: 681, endPoint y: 693, distance: 284.8
click at [695, 750] on div "Steel truck URGENT Order #535 12:30 PM 03/09/25 SHC - Southern Highland Contrac…" at bounding box center [757, 485] width 272 height 632
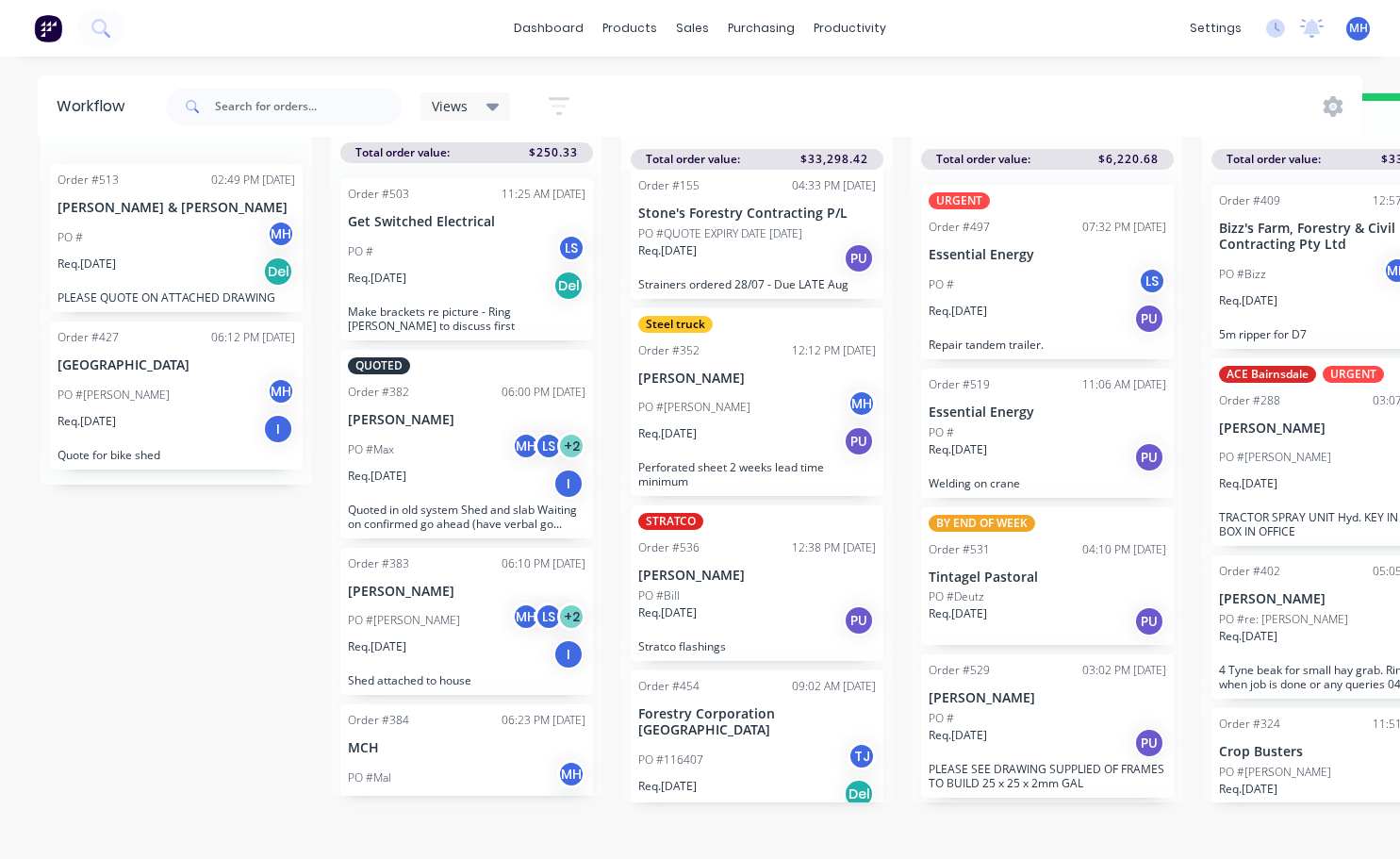
scroll to position [751, 0]
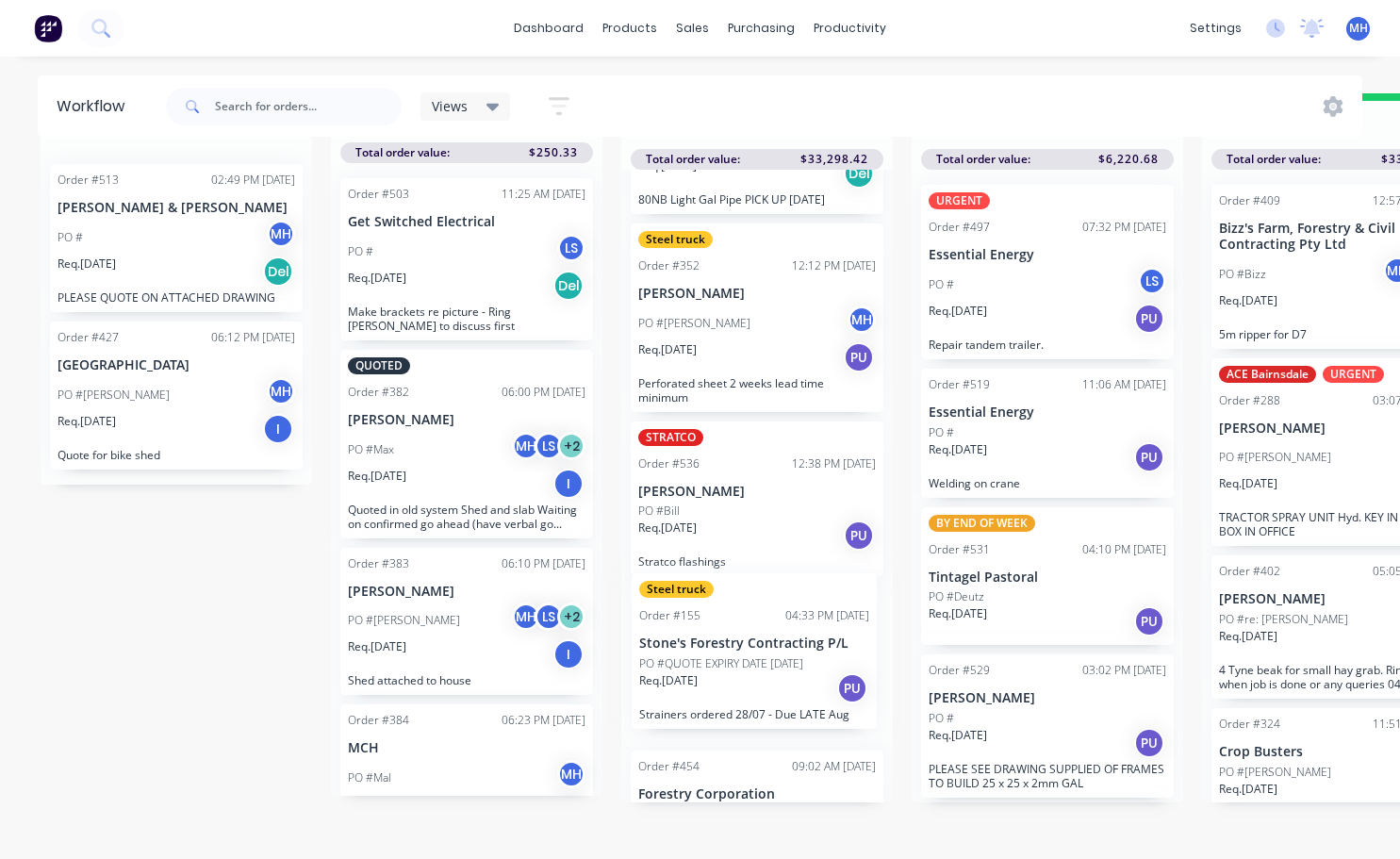
drag, startPoint x: 725, startPoint y: 339, endPoint x: 729, endPoint y: 681, distance: 342.0
click at [729, 681] on div "Steel truck URGENT Order #535 12:30 PM 03/09/25 SHC - Southern Highland Contrac…" at bounding box center [757, 485] width 272 height 632
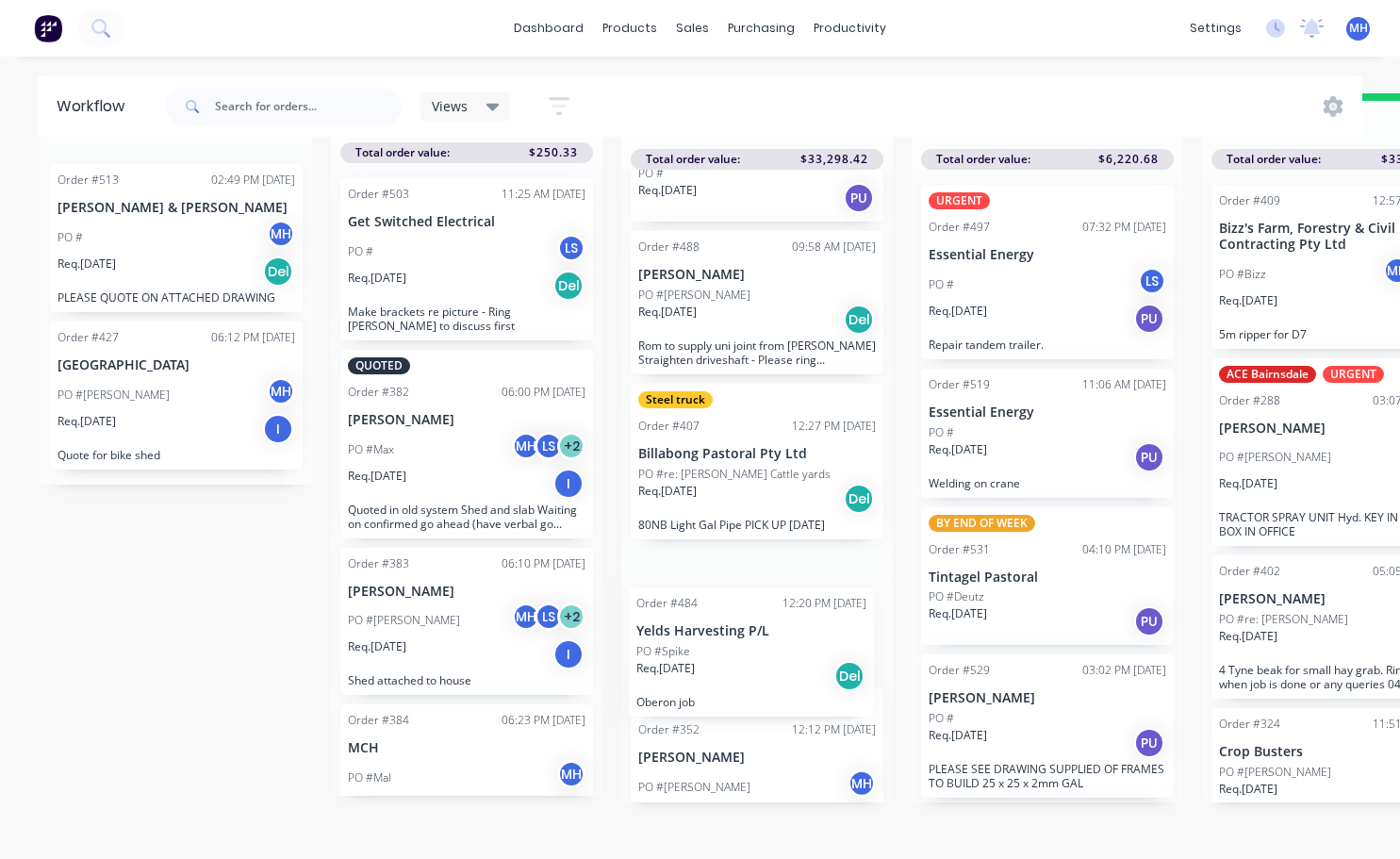
scroll to position [311, 0]
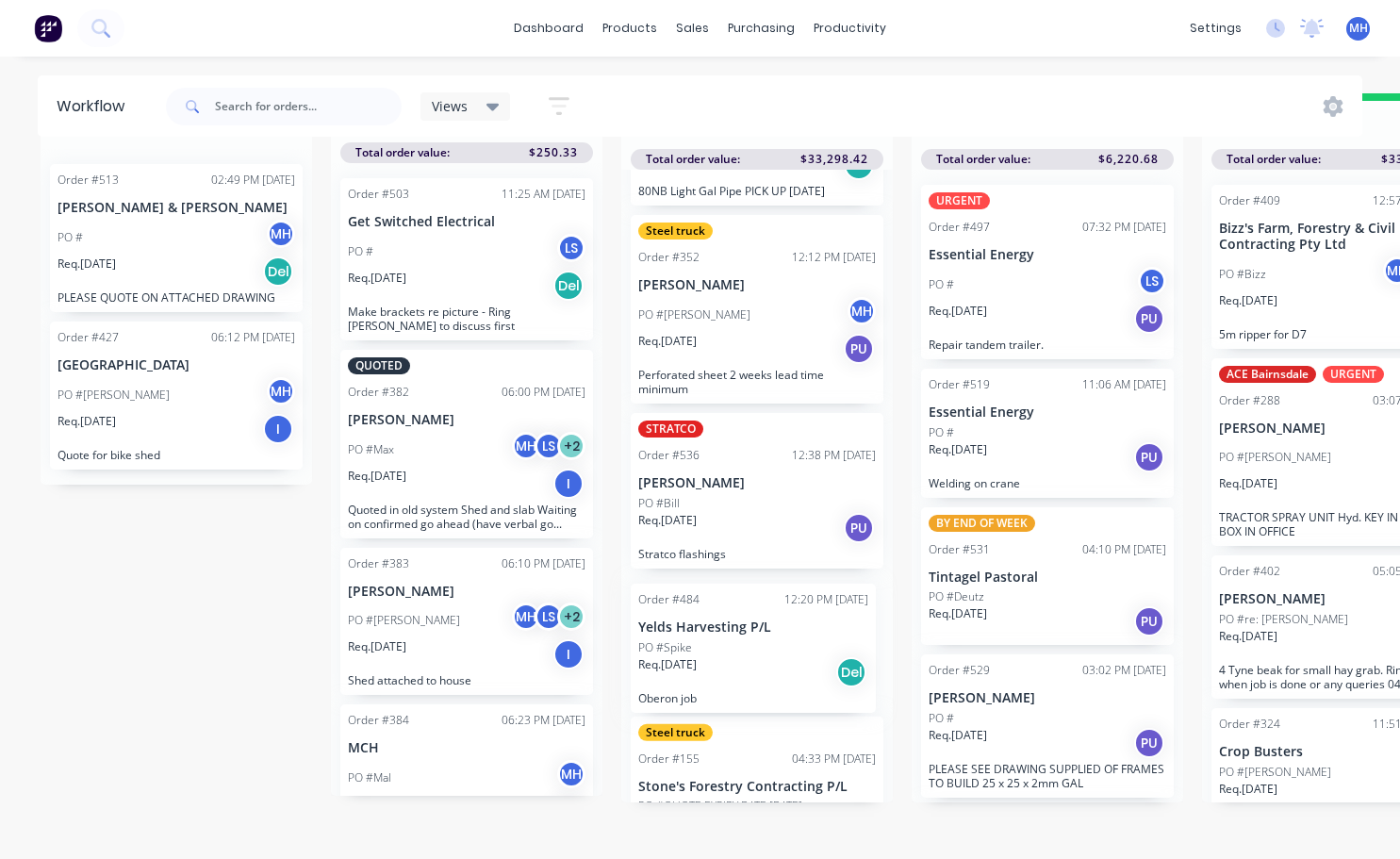
drag, startPoint x: 744, startPoint y: 446, endPoint x: 747, endPoint y: 656, distance: 210.0
click at [747, 656] on div "Steel truck URGENT Order #535 12:30 PM 03/09/25 SHC - Southern Highland Contrac…" at bounding box center [757, 485] width 272 height 632
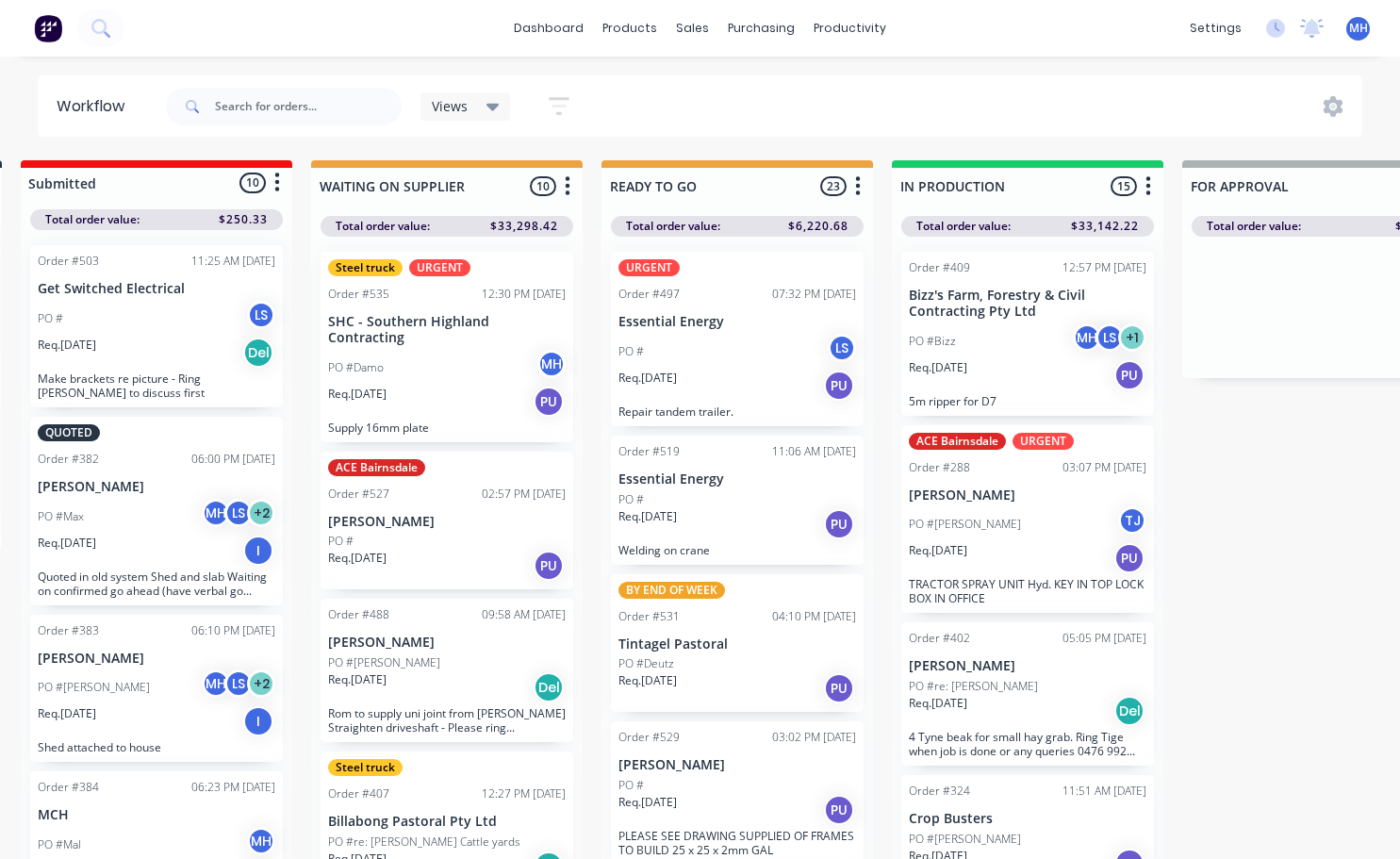
scroll to position [0, 429]
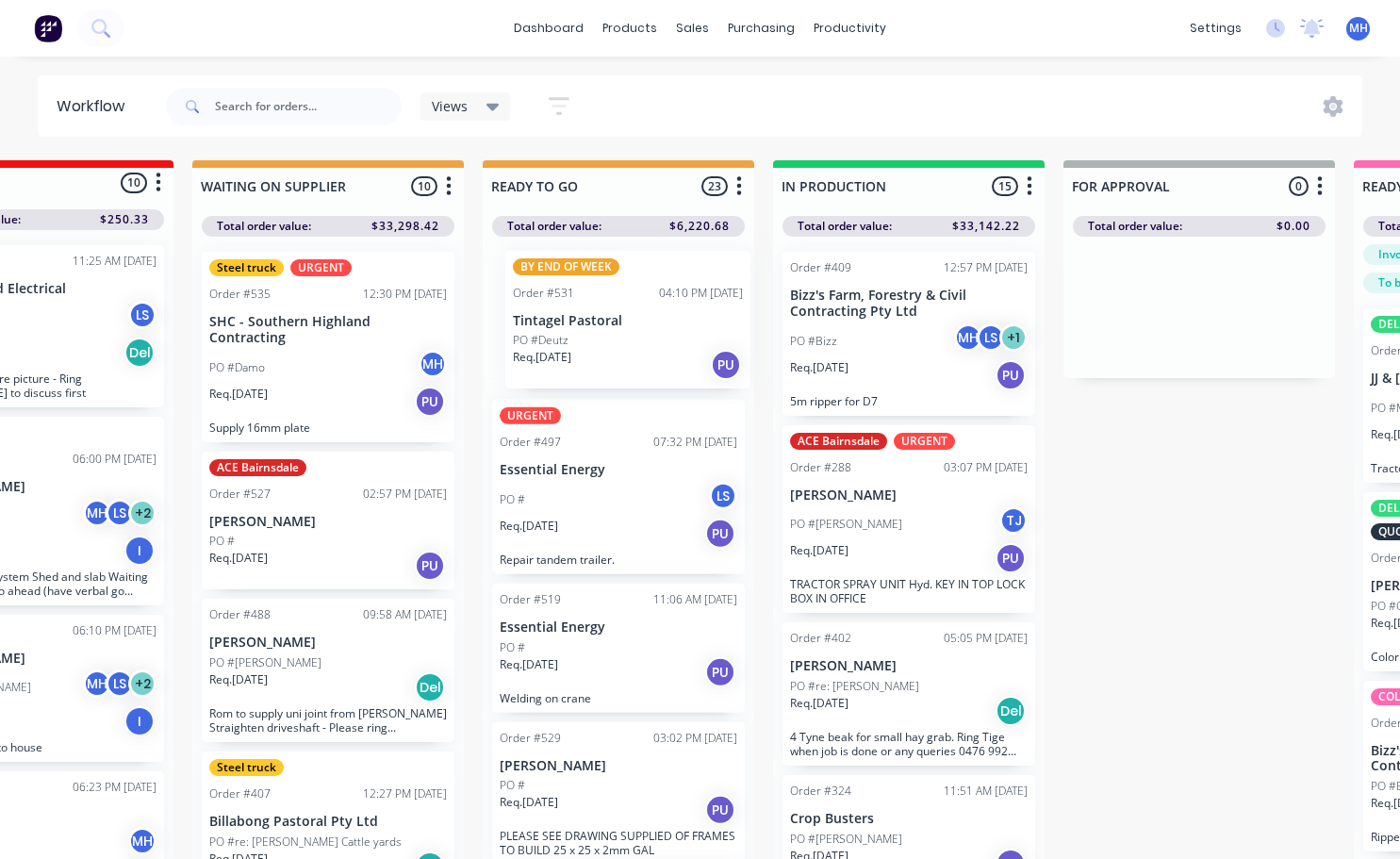
drag, startPoint x: 624, startPoint y: 637, endPoint x: 642, endPoint y: 298, distance: 339.5
click at [642, 298] on div "URGENT Order #497 07:32 PM 27/08/25 Essential Energy PO # LS Req. 27/08/25 PU R…" at bounding box center [618, 552] width 272 height 632
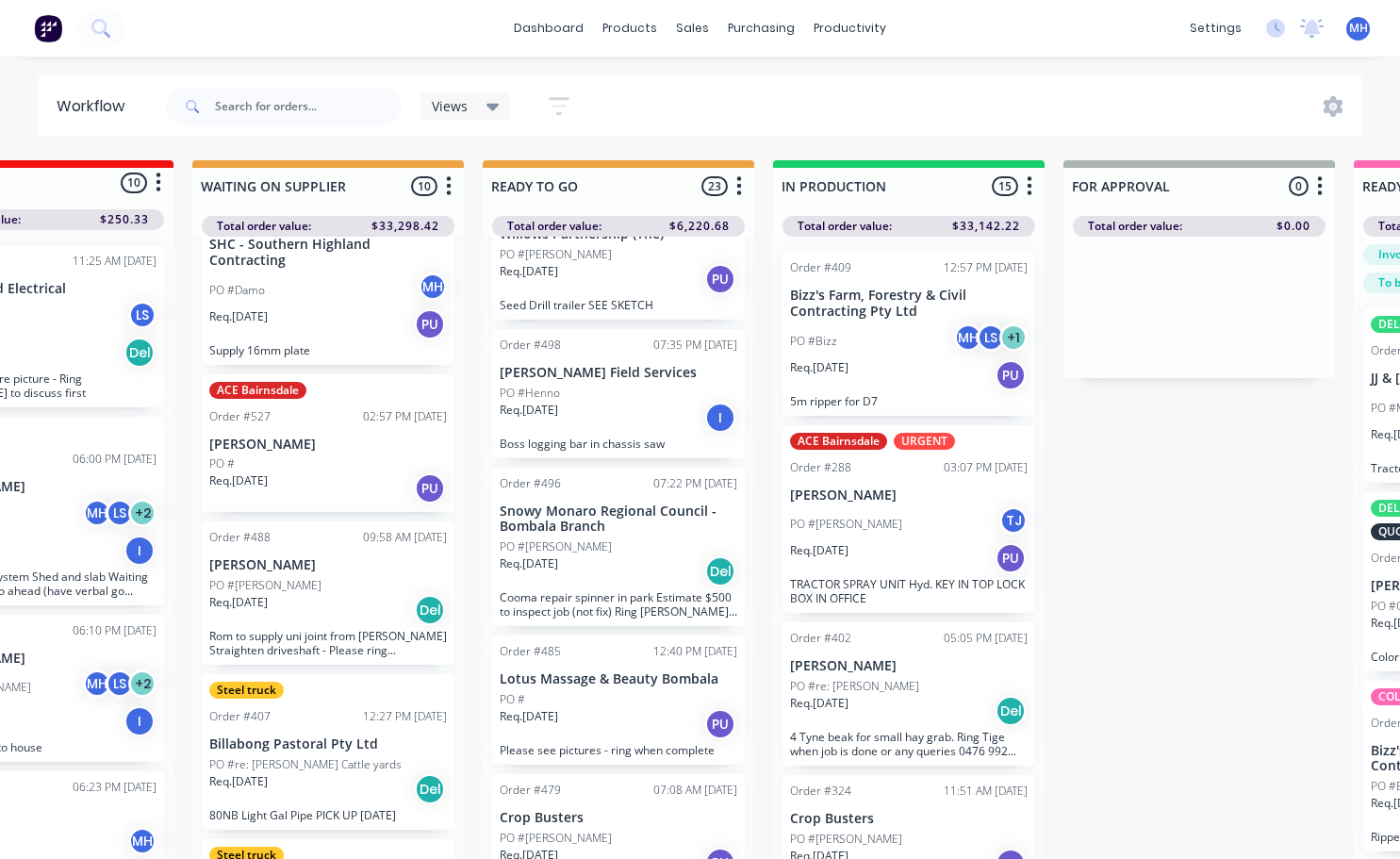
scroll to position [95, 0]
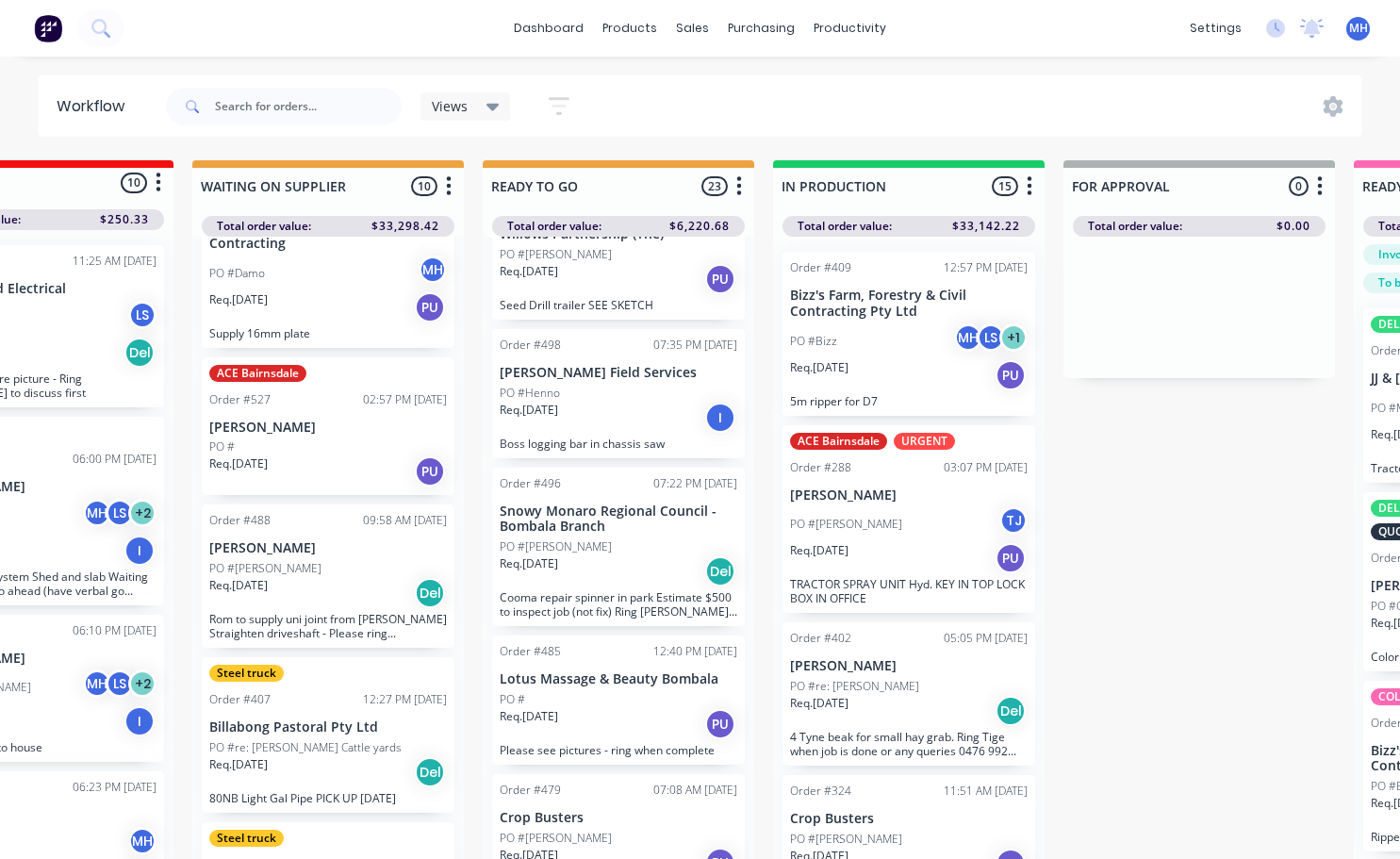
drag, startPoint x: 453, startPoint y: 815, endPoint x: 447, endPoint y: 840, distance: 25.7
drag, startPoint x: 447, startPoint y: 840, endPoint x: 1196, endPoint y: 523, distance: 813.3
click at [1195, 532] on div "QUOTES TO DO 2 Status colour #273444 hex #273444 Save Cancel Notifications Emai…" at bounding box center [1129, 542] width 3145 height 765
click at [1356, 23] on span "MH" at bounding box center [1358, 28] width 19 height 17
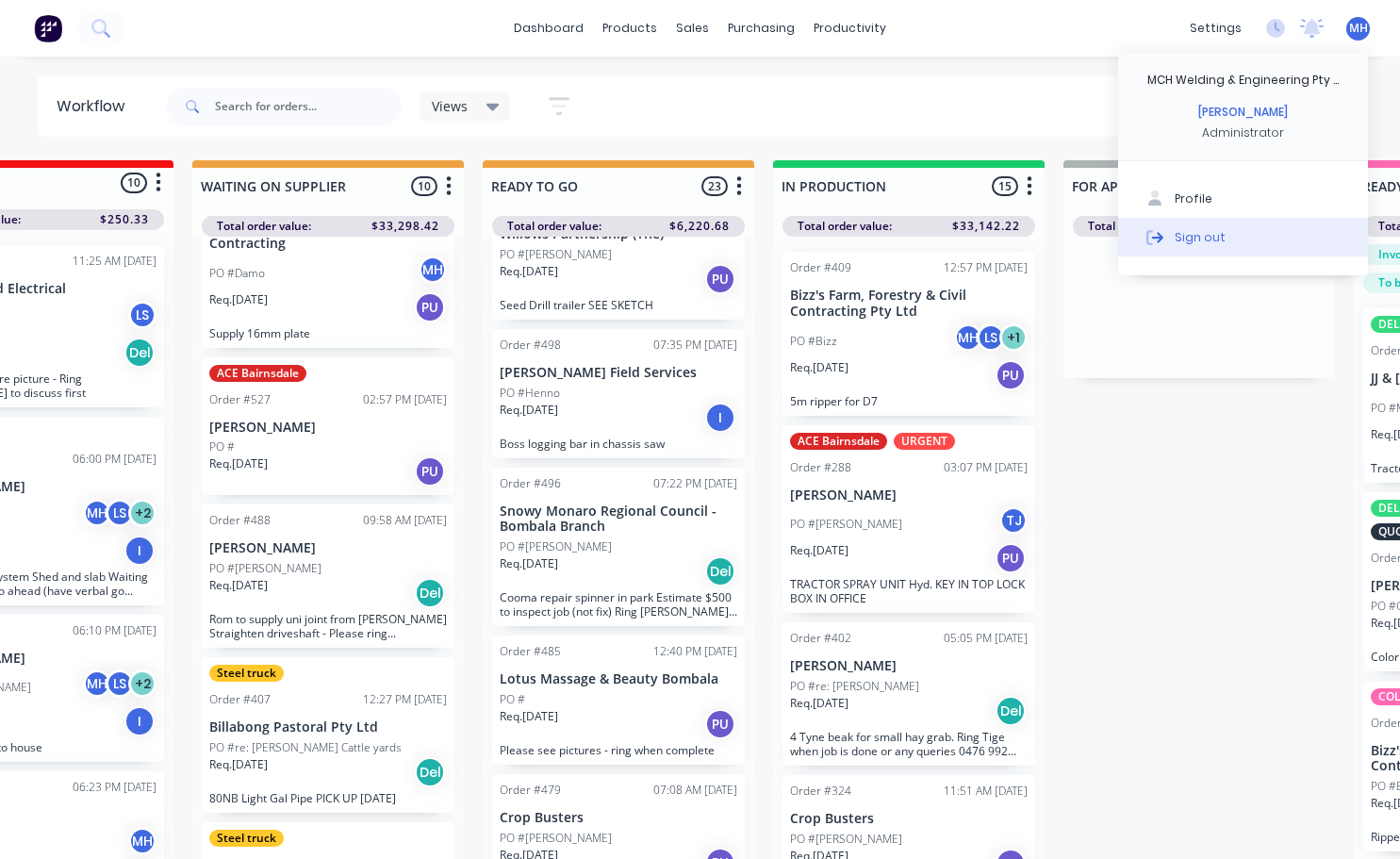
click at [1222, 235] on button "Sign out" at bounding box center [1243, 237] width 250 height 38
